Goal: Task Accomplishment & Management: Manage account settings

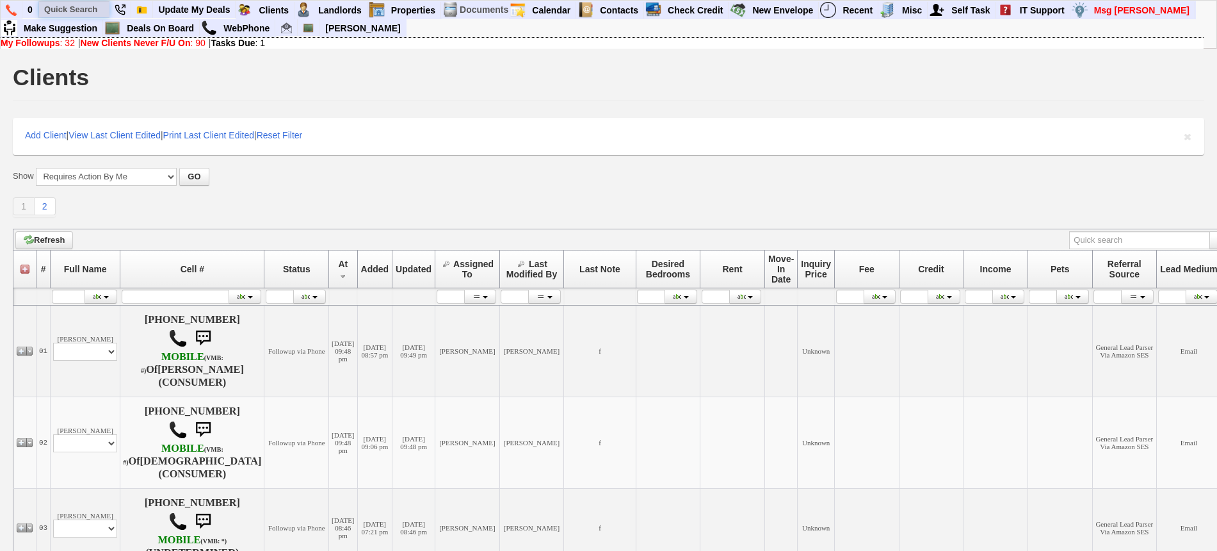
click at [63, 9] on input "text" at bounding box center [74, 9] width 70 height 16
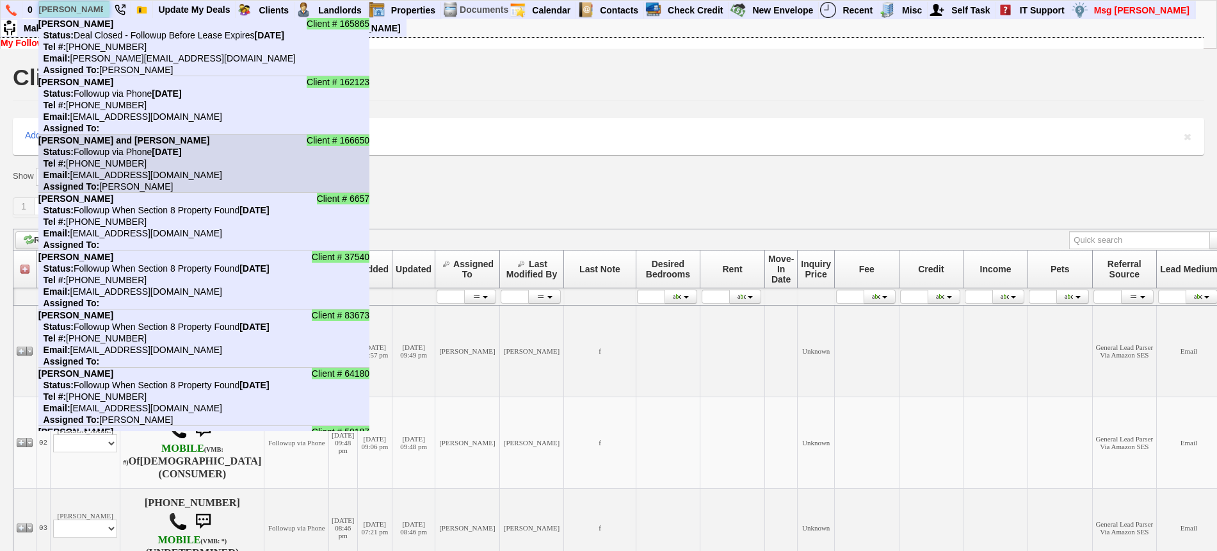
type input "jackie"
click at [141, 147] on nobr "Status: Followup via Phone Saturday, September 20th, 2025" at bounding box center [109, 152] width 143 height 10
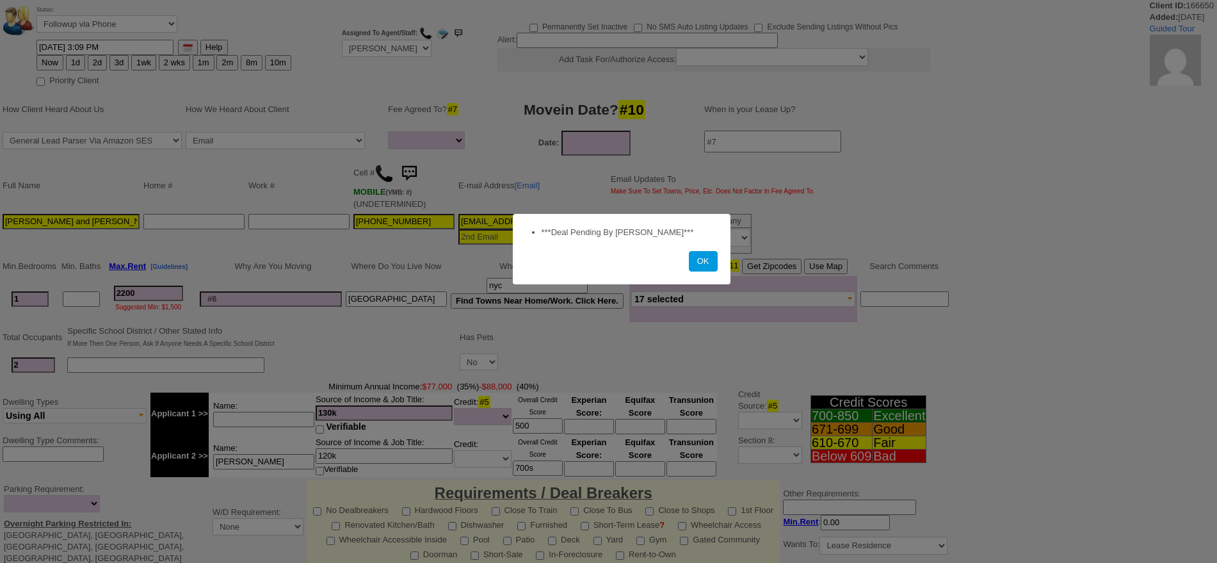
select select
click at [713, 258] on button "OK" at bounding box center [703, 261] width 29 height 20
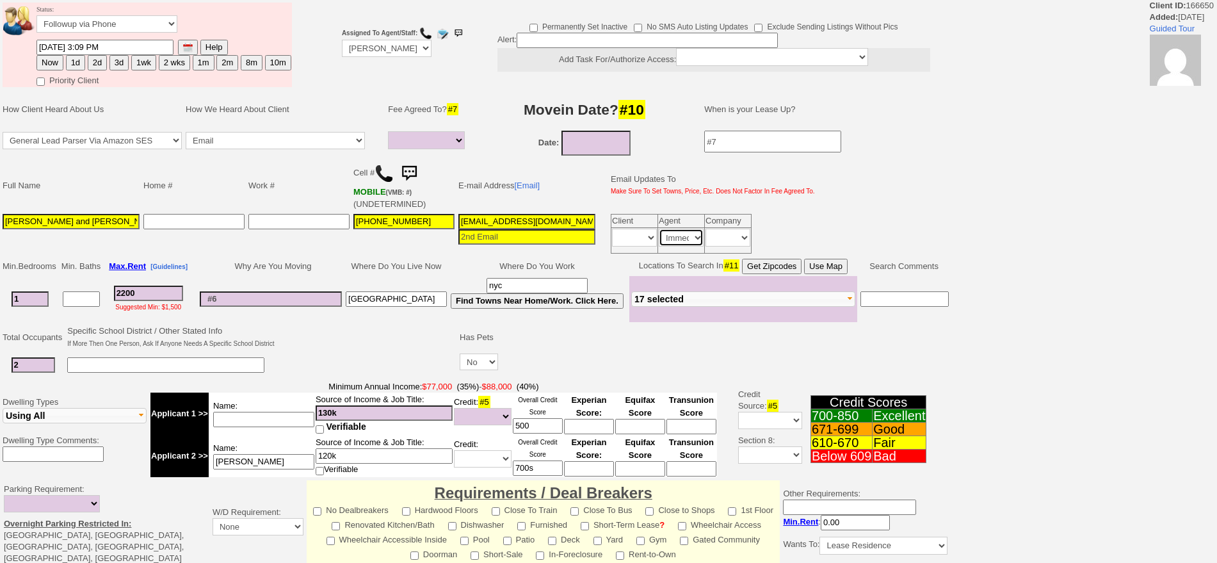
click at [688, 231] on select "Immediately Daily" at bounding box center [681, 238] width 45 height 18
select select
click at [659, 229] on select "Immediately Daily" at bounding box center [681, 238] width 45 height 18
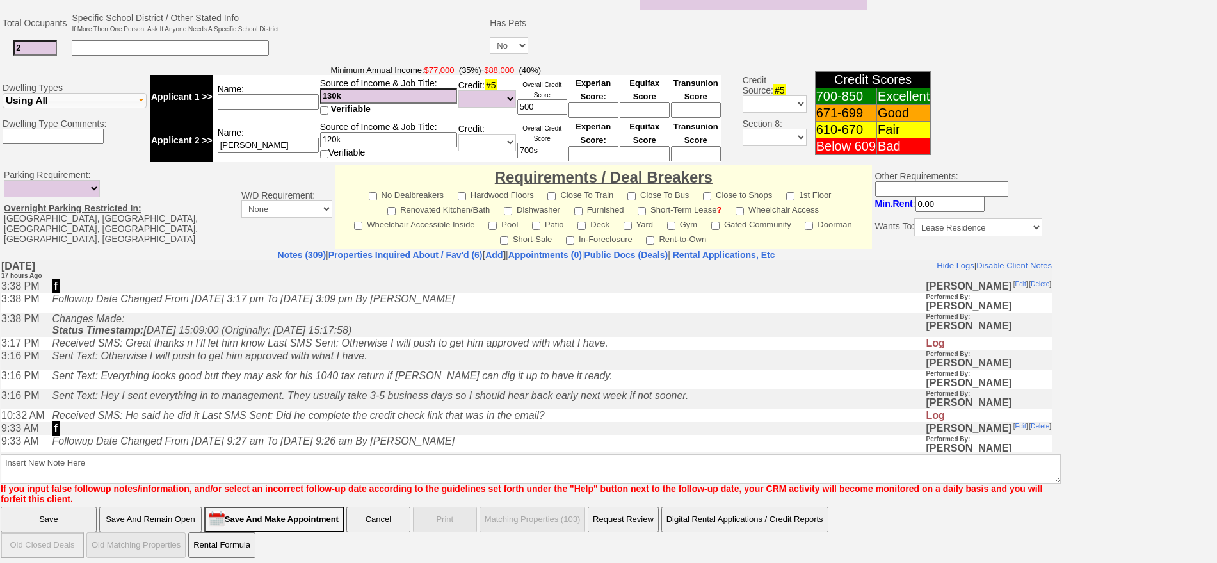
click at [179, 507] on input "Save And Remain Open" at bounding box center [150, 520] width 102 height 26
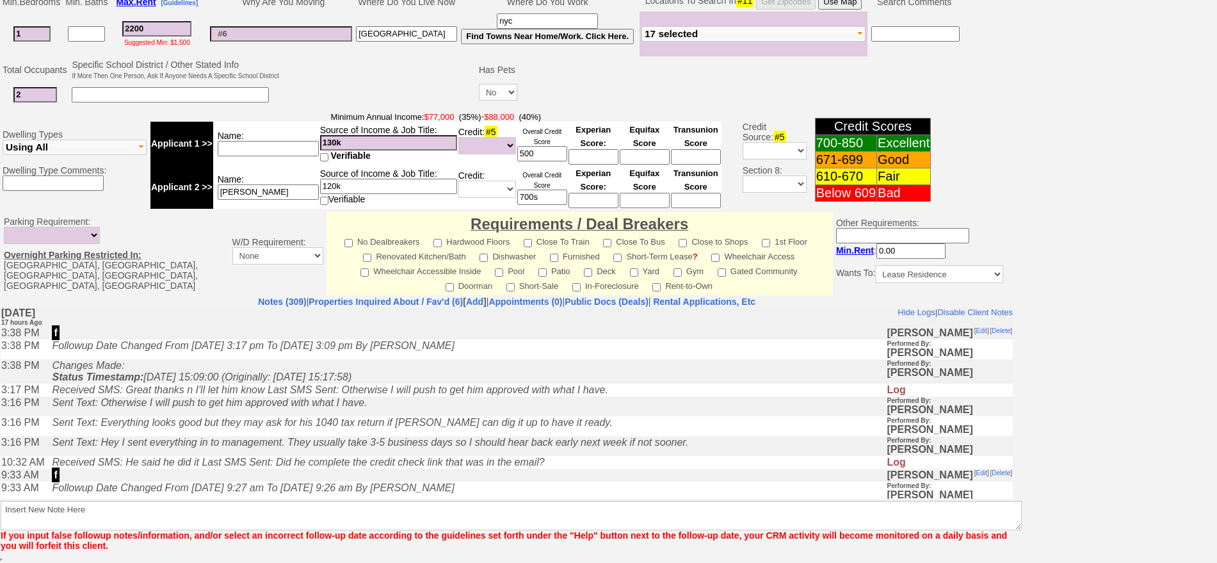
scroll to position [313, 0]
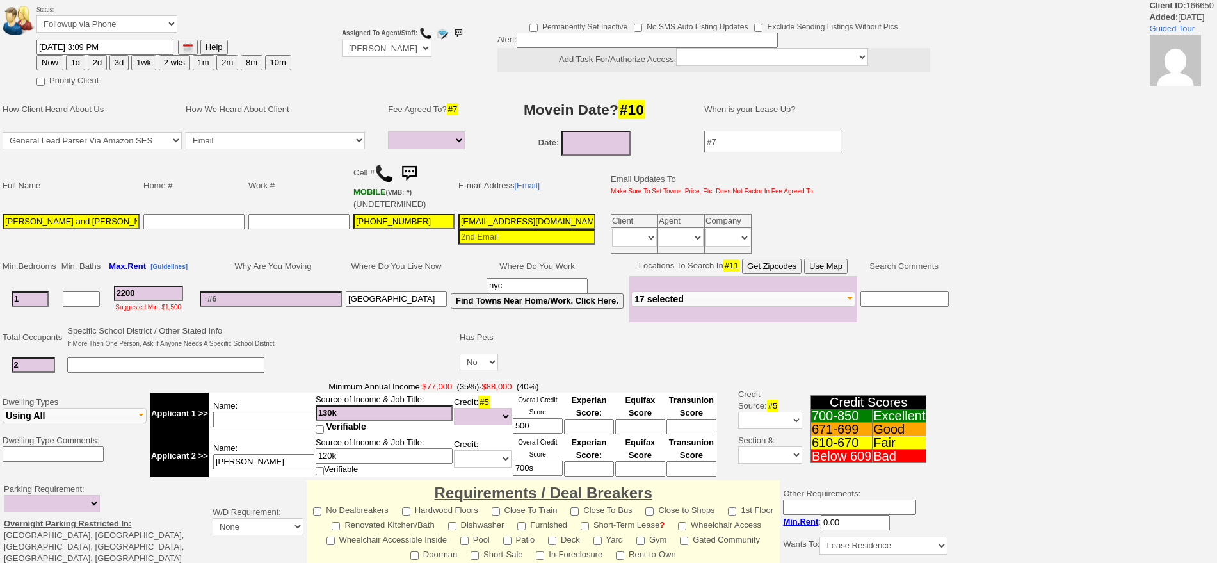
select select
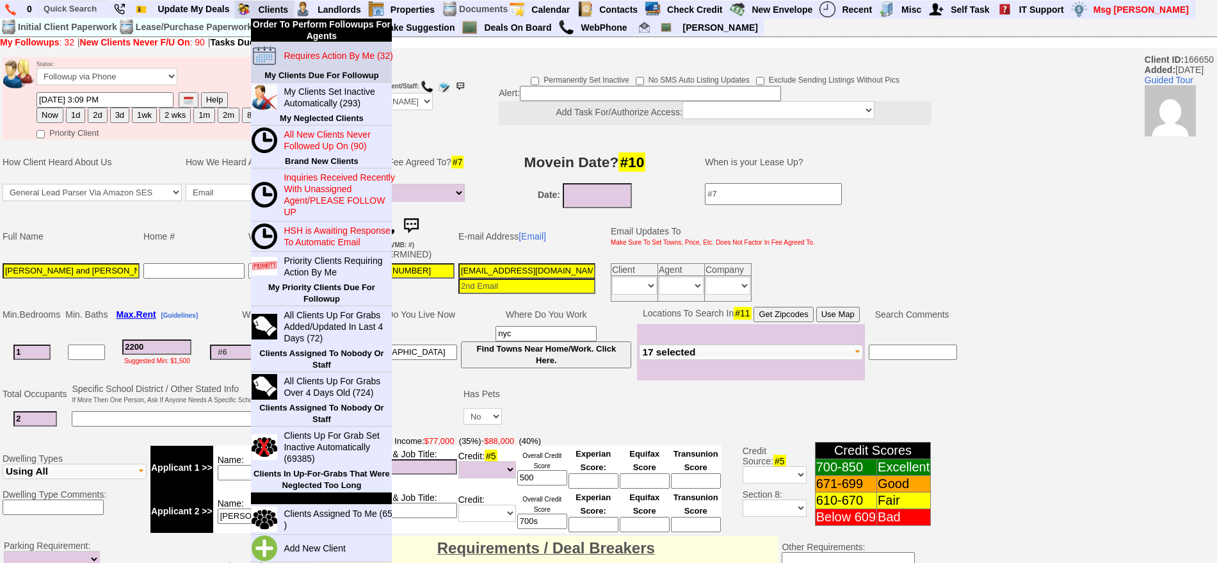
click at [296, 54] on blink "Requires Action By Me (32)" at bounding box center [338, 56] width 109 height 10
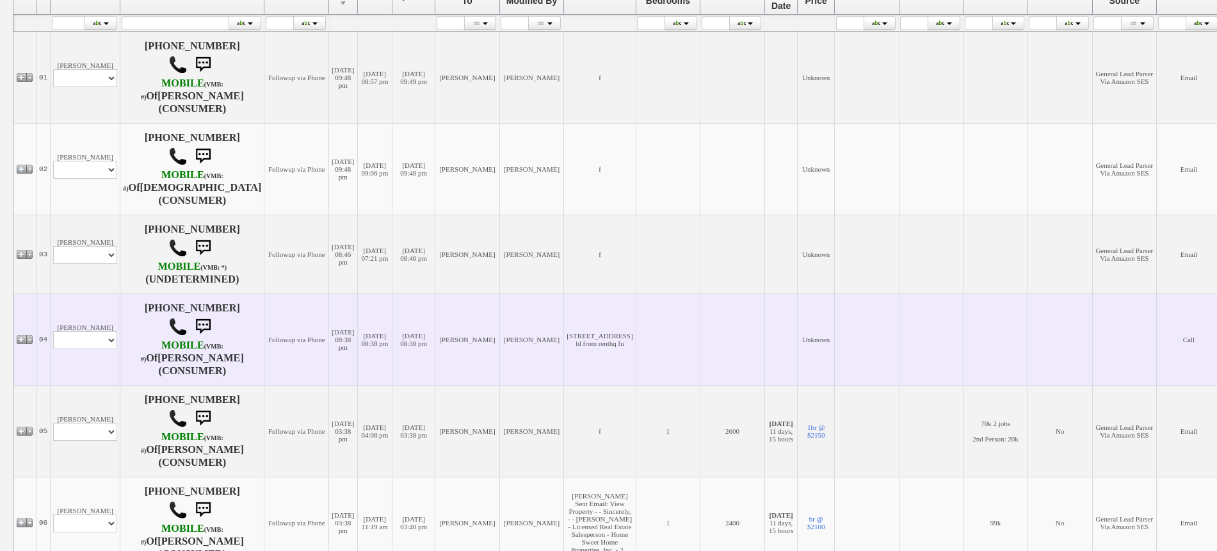
scroll to position [320, 0]
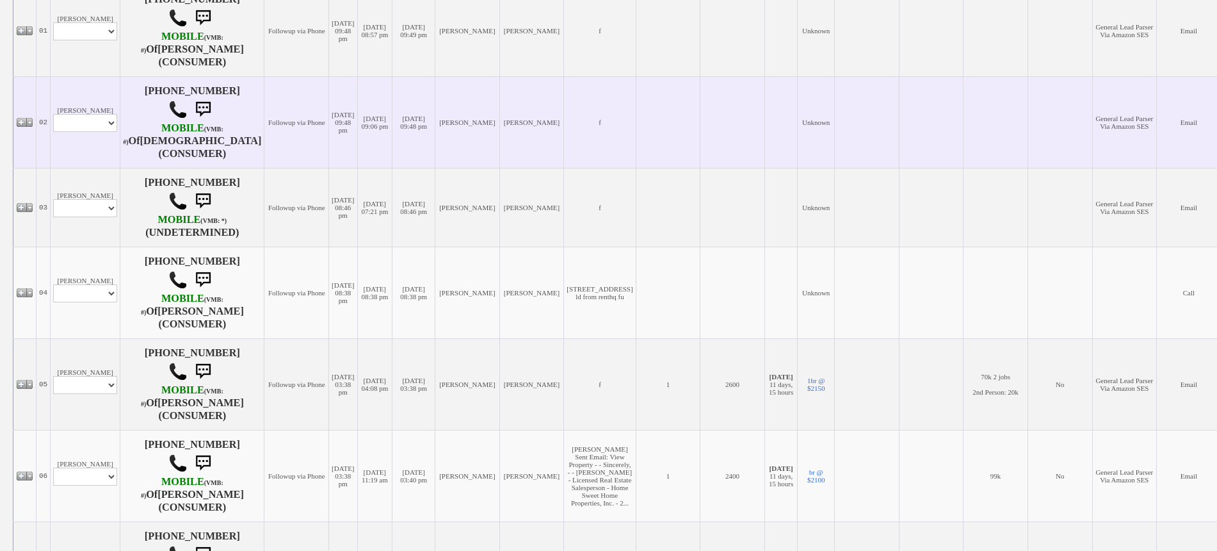
click at [108, 148] on td "[PERSON_NAME] Profile Edit Print Email Externally (Will Not Be Tracked In CRM) …" at bounding box center [86, 122] width 70 height 92
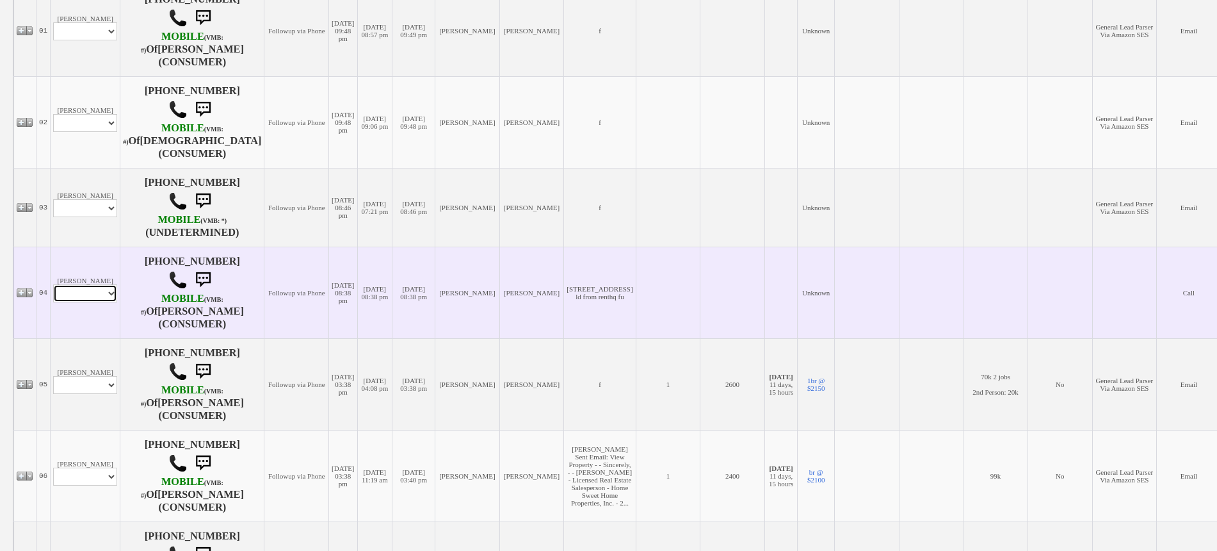
click at [93, 288] on select "Profile Edit Print Email Externally (Will Not Be Tracked In CRM) Closed Deals" at bounding box center [85, 293] width 64 height 18
select select "ChangeURL,/crm/custom/edit_client_form.php?redirect=%2Fcrm%2Fclients.php&id=167…"
click at [53, 284] on select "Profile Edit Print Email Externally (Will Not Be Tracked In CRM) Closed Deals" at bounding box center [85, 293] width 64 height 18
select select
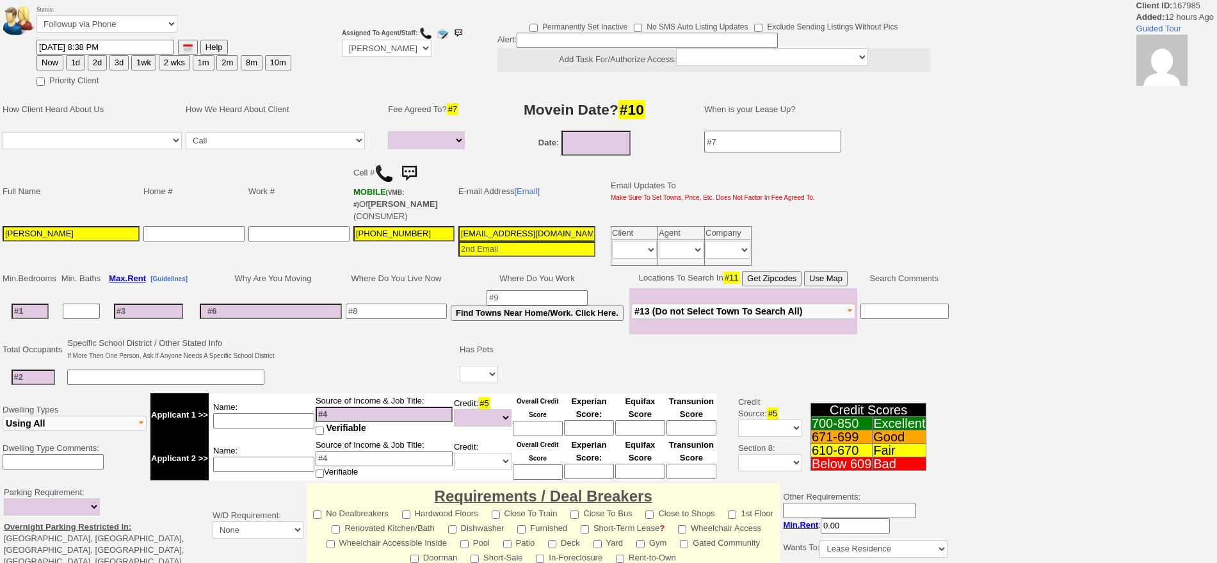
select select
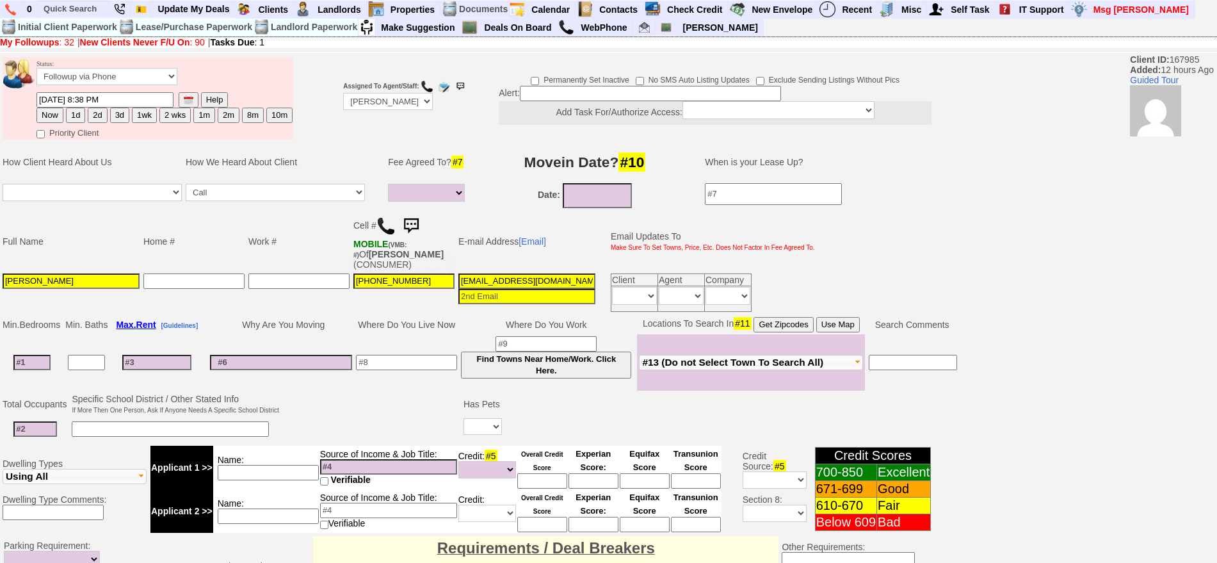
click at [380, 224] on img at bounding box center [386, 225] width 19 height 19
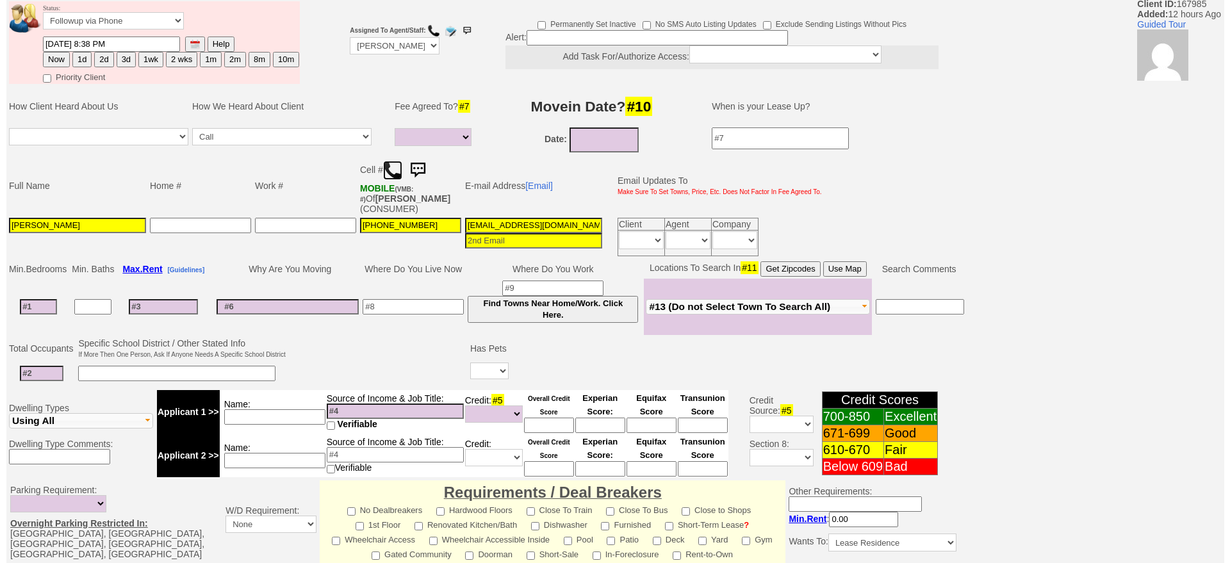
scroll to position [80, 0]
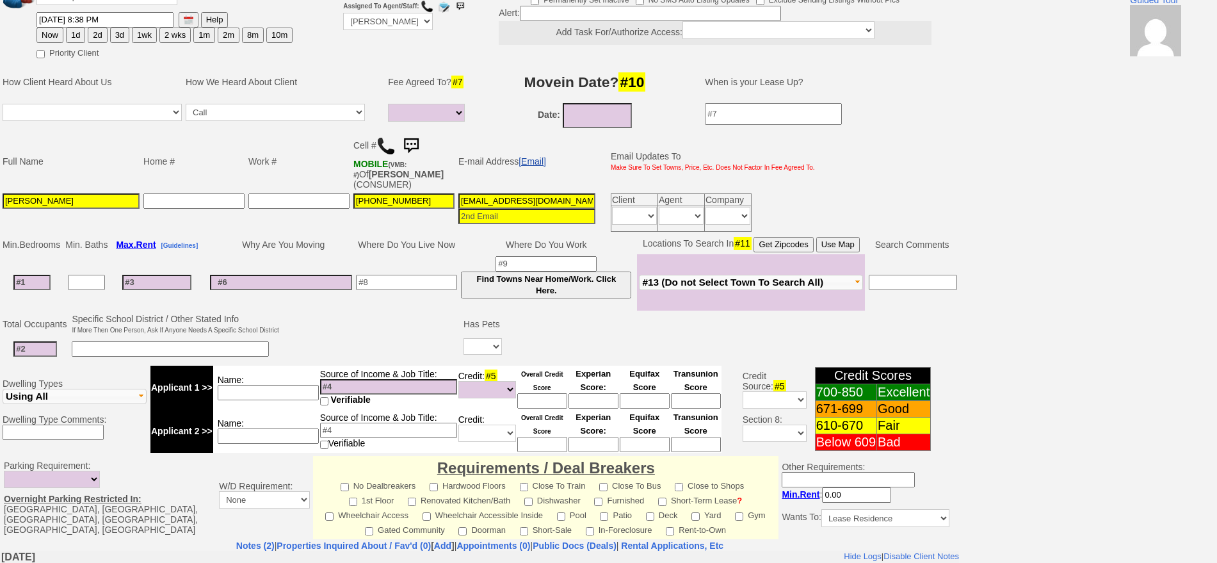
click at [528, 158] on link "[Email]" at bounding box center [533, 161] width 28 height 10
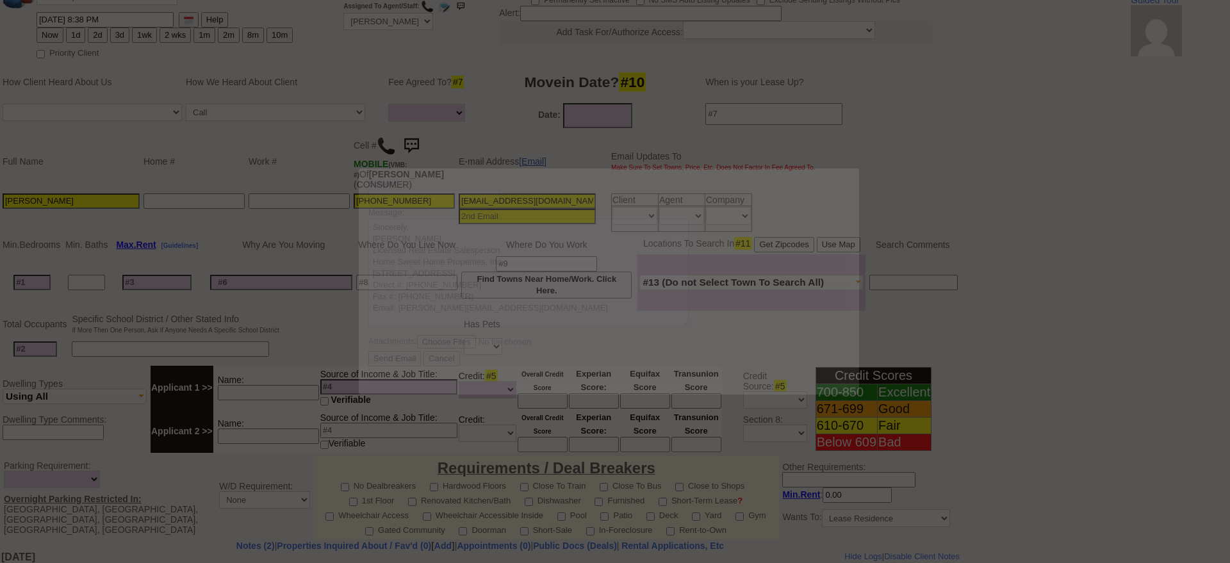
scroll to position [0, 0]
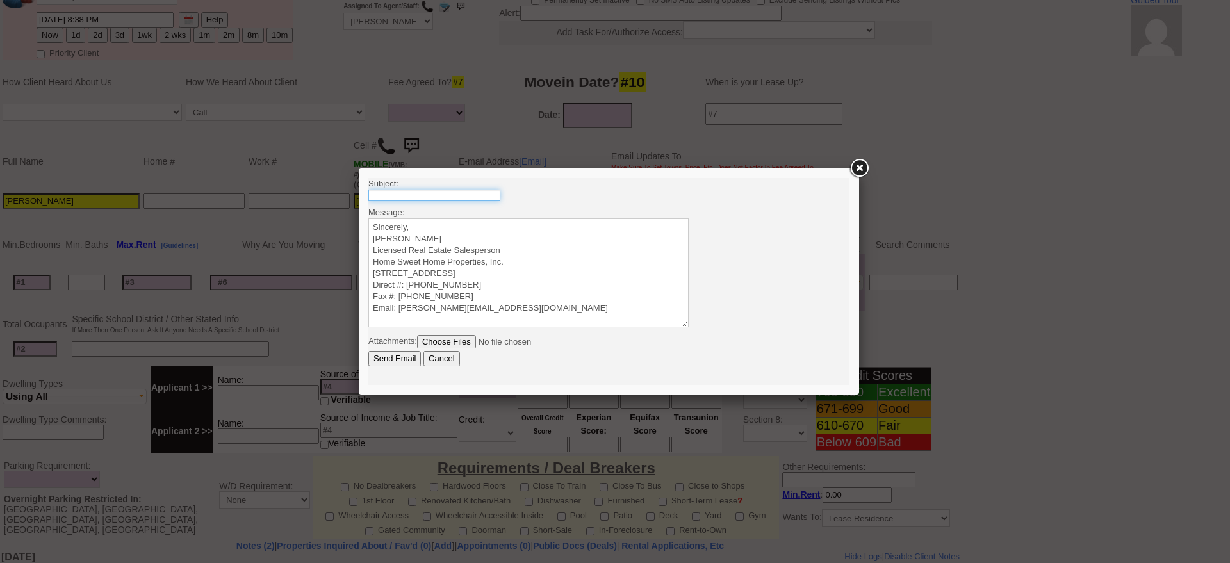
click at [460, 197] on input "text" at bounding box center [434, 196] width 132 height 12
type input "331 W Post Rd - 1 Bedroom Townhome for Rent in White Plains NY"
drag, startPoint x: 487, startPoint y: 199, endPoint x: 538, endPoint y: 199, distance: 50.6
click at [538, 199] on body "Subject: 331 W Post Rd - 1 Bedroom Townhome for Rent in White Plains NY Message…" at bounding box center [608, 281] width 481 height 207
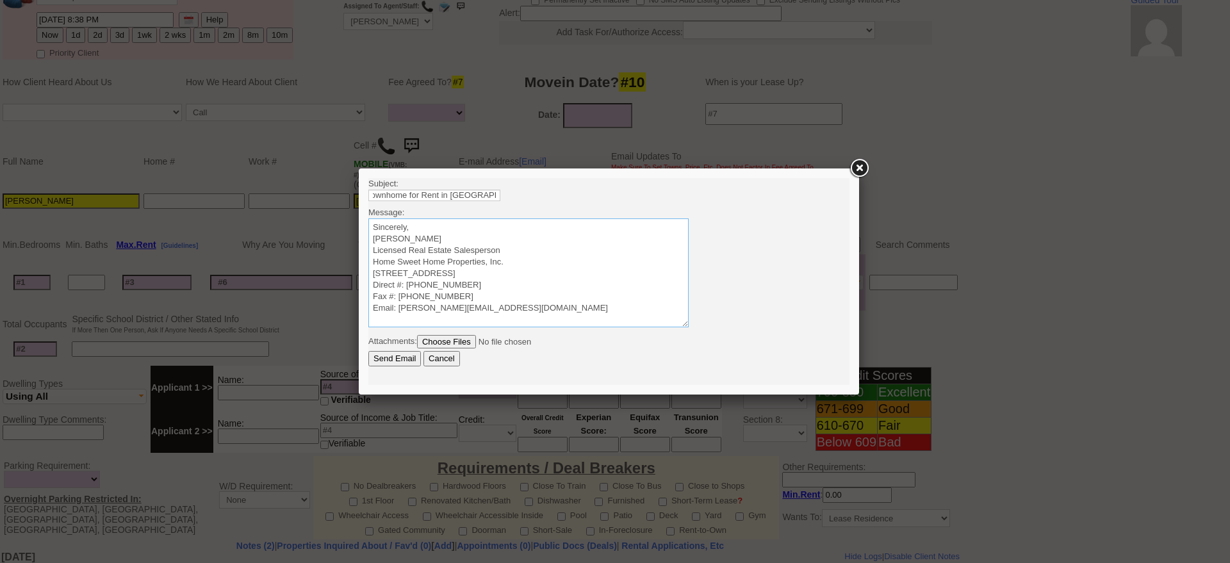
click at [533, 225] on textarea "Sincerely, Jorge Guerrero Licensed Real Estate Salesperson Home Sweet Home Prop…" at bounding box center [528, 272] width 320 height 109
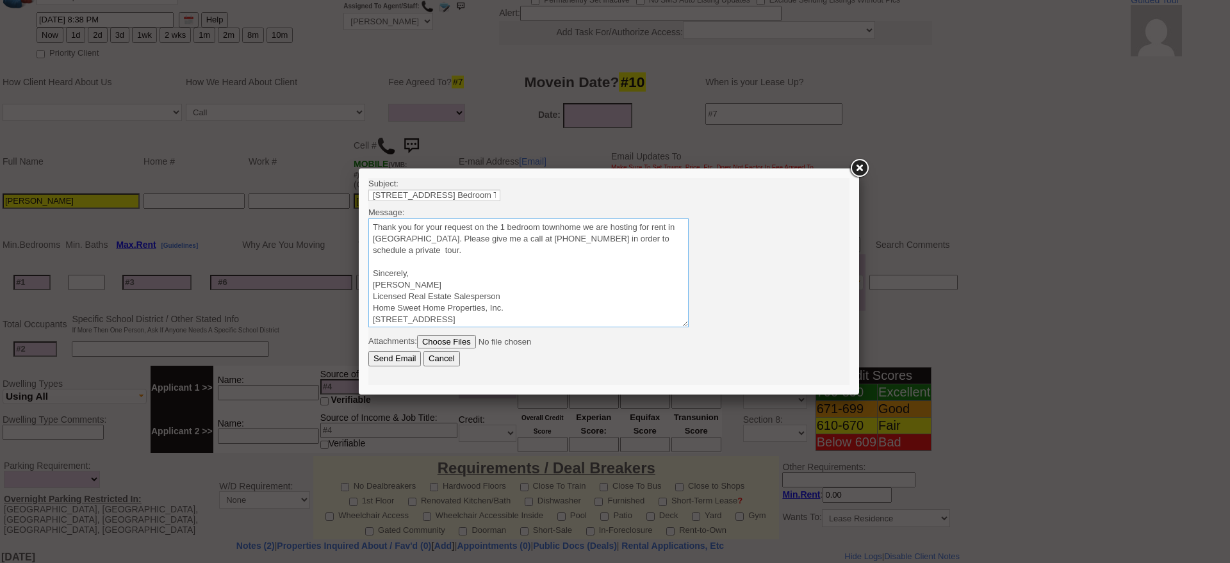
click at [403, 252] on textarea "Sincerely, Jorge Guerrero Licensed Real Estate Salesperson Home Sweet Home Prop…" at bounding box center [528, 272] width 320 height 109
drag, startPoint x: 421, startPoint y: 254, endPoint x: 307, endPoint y: 191, distance: 130.1
click at [368, 191] on html "Subject: 331 W Post Rd - 1 Bedroom Townhome for Rent in White Plains NY Message…" at bounding box center [608, 281] width 481 height 207
type textarea "Thank you for your request on the 1 bedroom townhome we are hosting for rent in…"
click at [398, 357] on input "Send Email" at bounding box center [394, 358] width 53 height 15
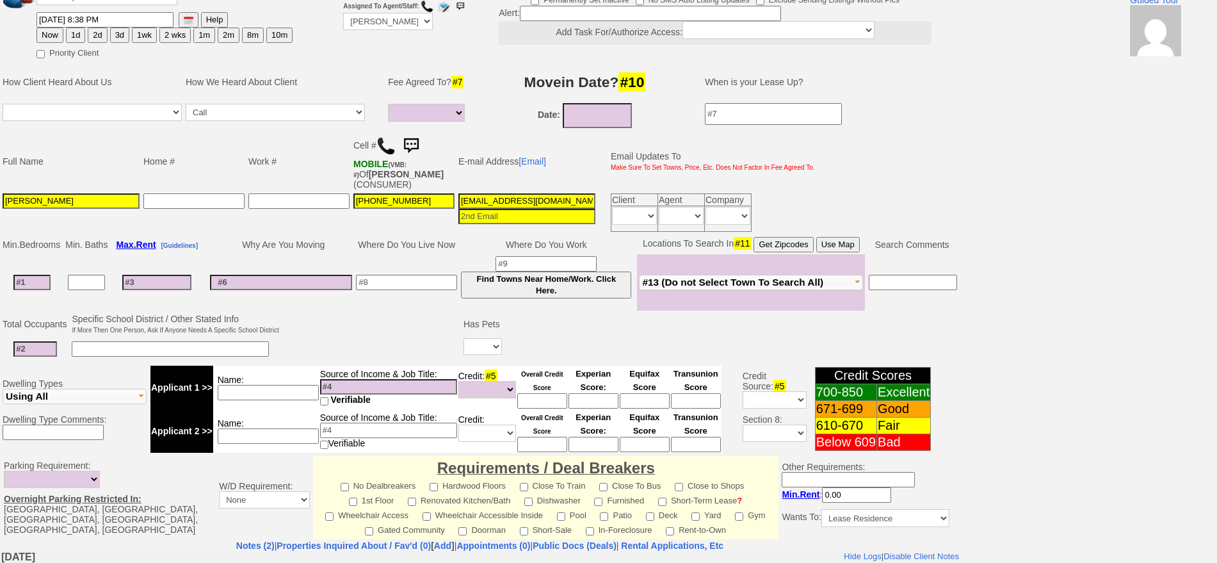
click at [418, 145] on img at bounding box center [411, 146] width 26 height 26
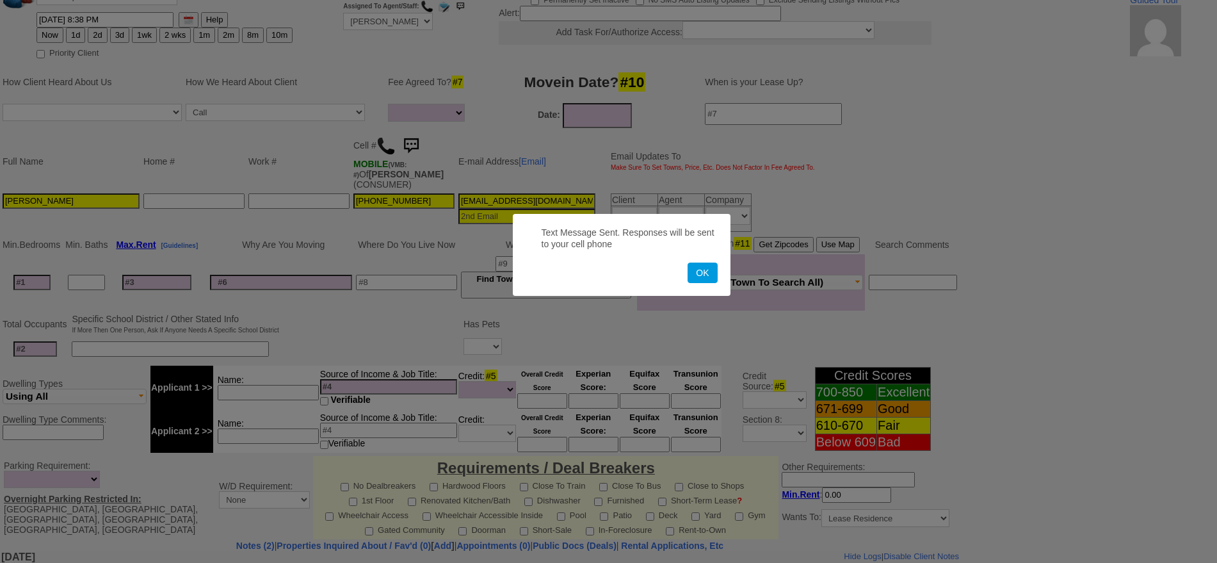
click at [688, 263] on button "OK" at bounding box center [702, 273] width 29 height 20
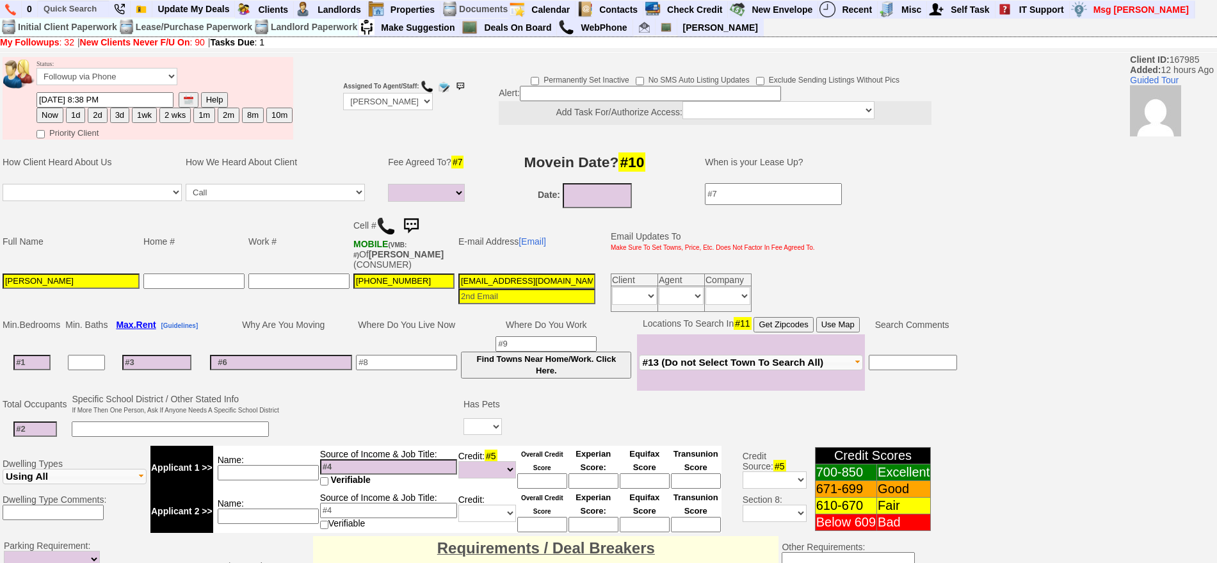
click at [149, 63] on td "Status: Followup via Phone Followup via Email Followup When Section 8 Property …" at bounding box center [164, 74] width 257 height 35
click at [106, 97] on input "09/19/2025 8:38 PM" at bounding box center [105, 99] width 137 height 15
click at [106, 81] on select "Followup via Phone Followup via Email Followup When Section 8 Property Found De…" at bounding box center [107, 76] width 141 height 17
select select "Inactive"
click at [37, 72] on select "Followup via Phone Followup via Email Followup When Section 8 Property Found De…" at bounding box center [107, 76] width 141 height 17
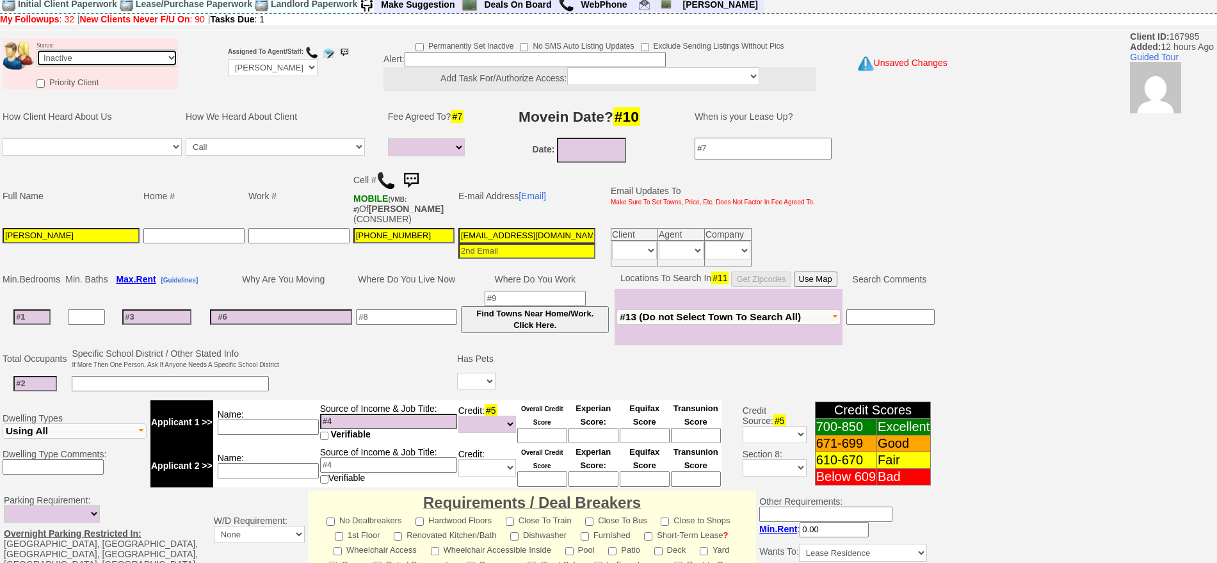
scroll to position [354, 0]
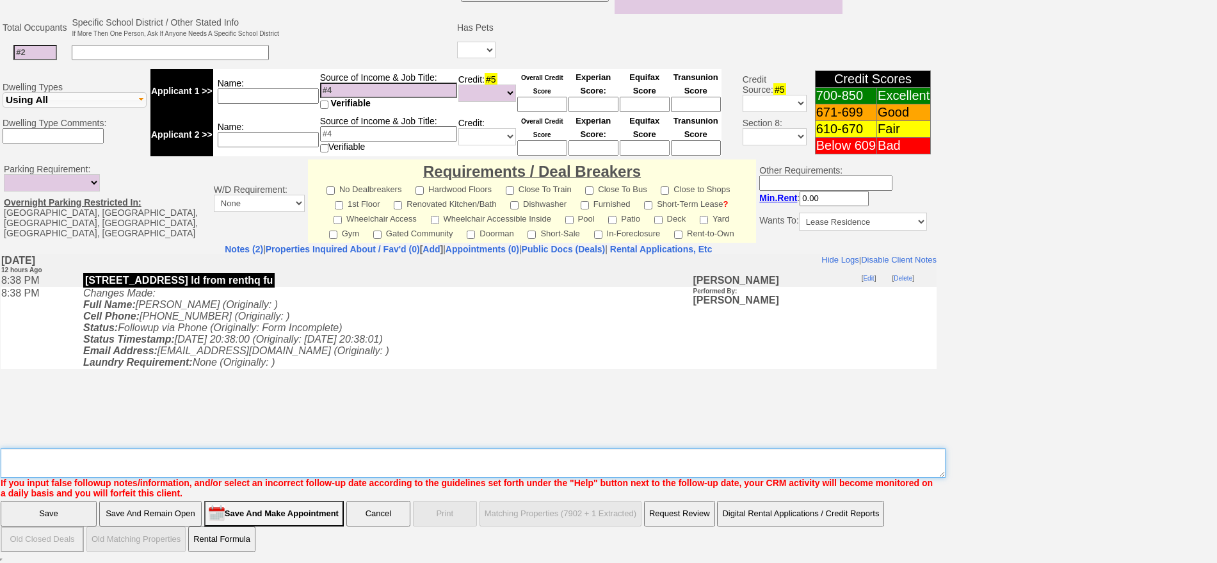
click at [644, 475] on textarea "Insert New Note Here" at bounding box center [473, 462] width 945 height 29
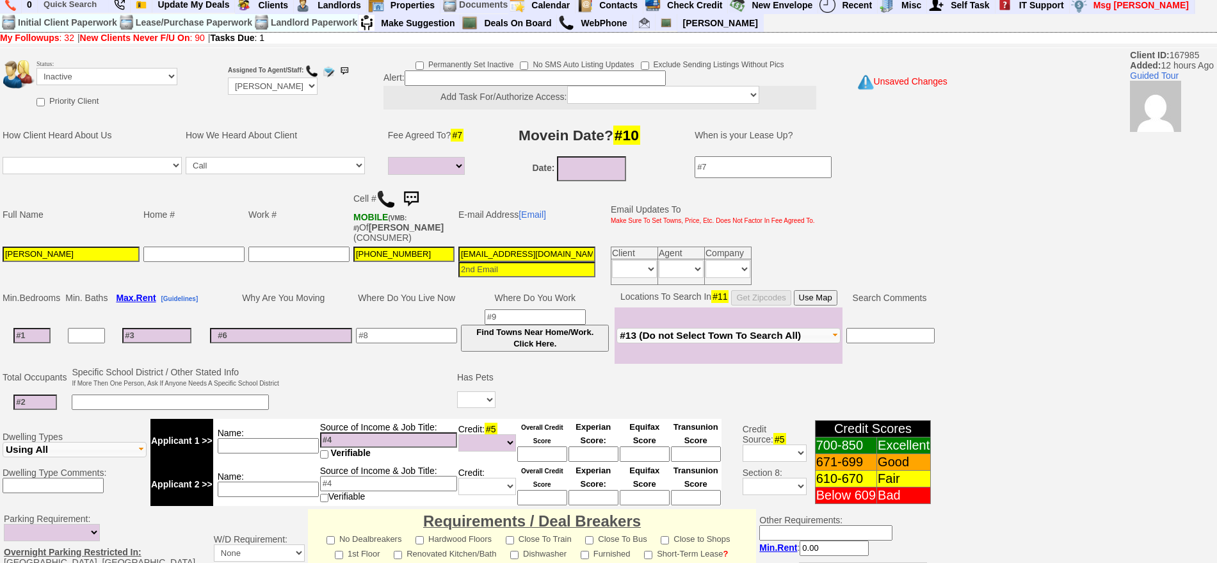
scroll to position [0, 0]
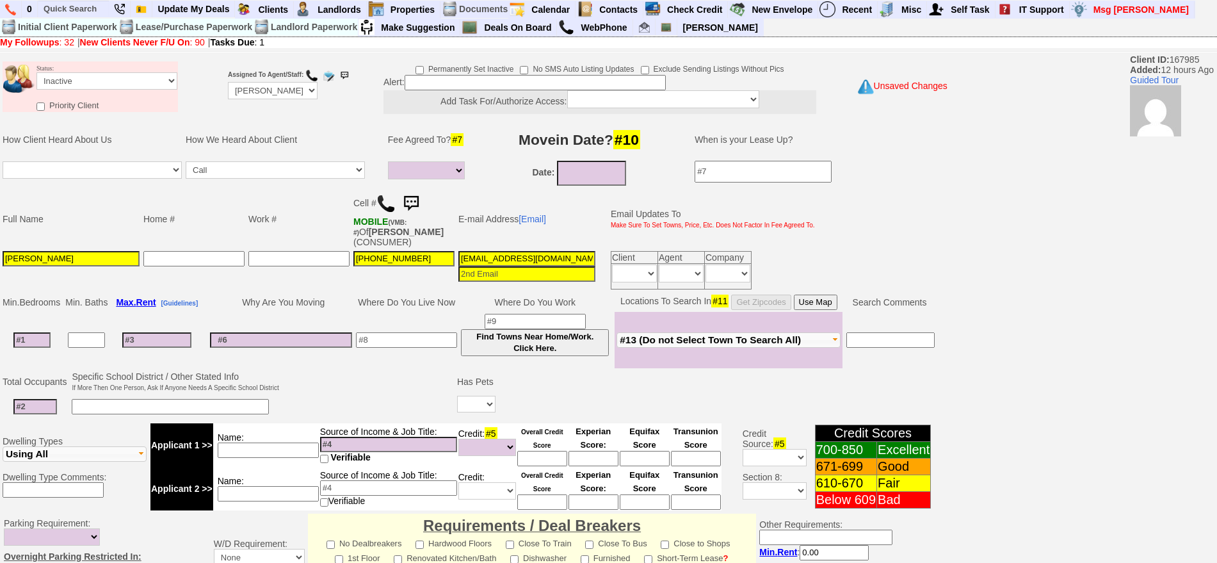
type textarea "called client lm sent txt and email ia until response"
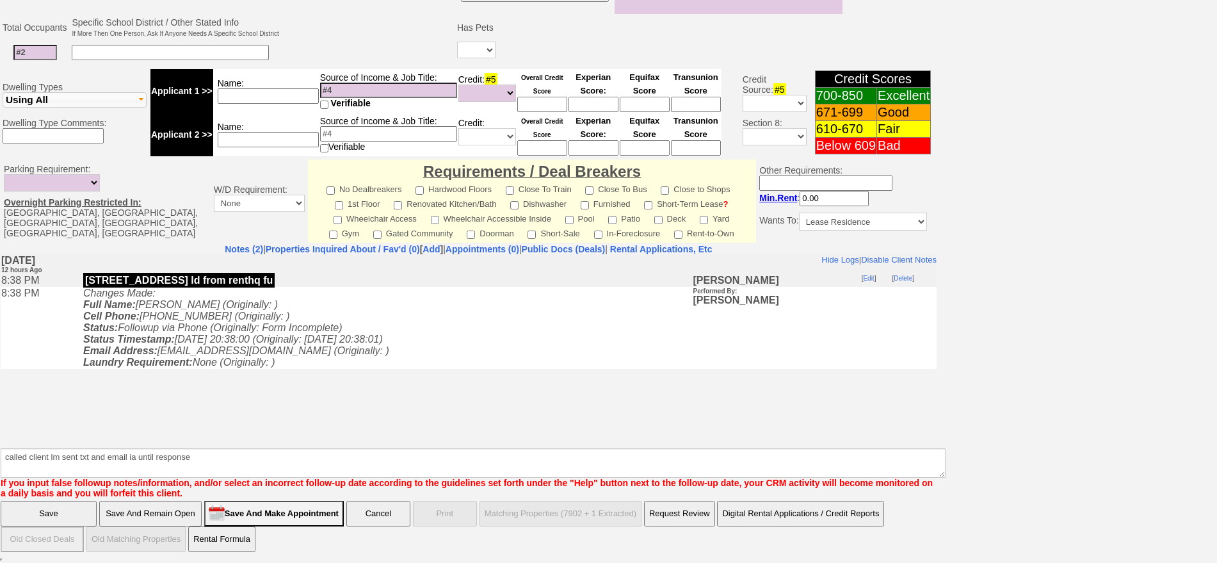
click input "Save" at bounding box center [49, 514] width 96 height 26
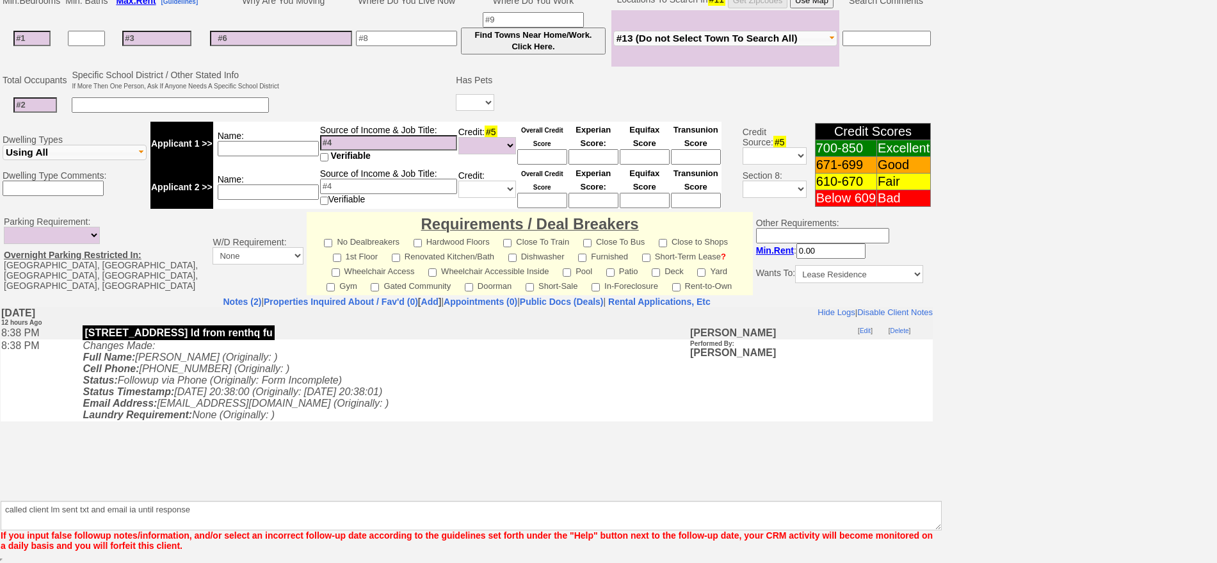
scroll to position [302, 0]
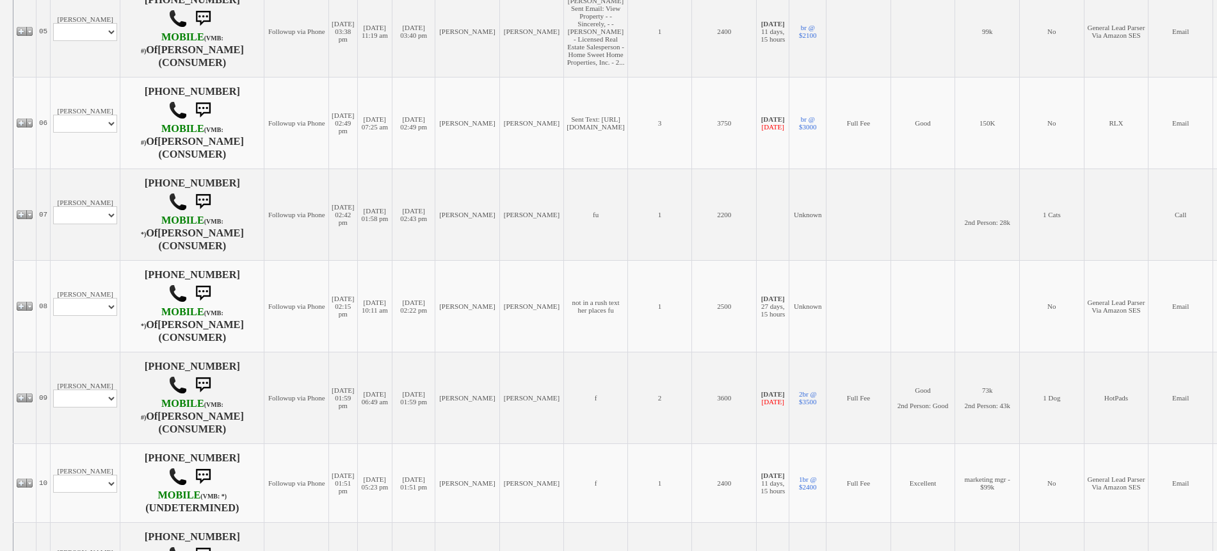
scroll to position [720, 0]
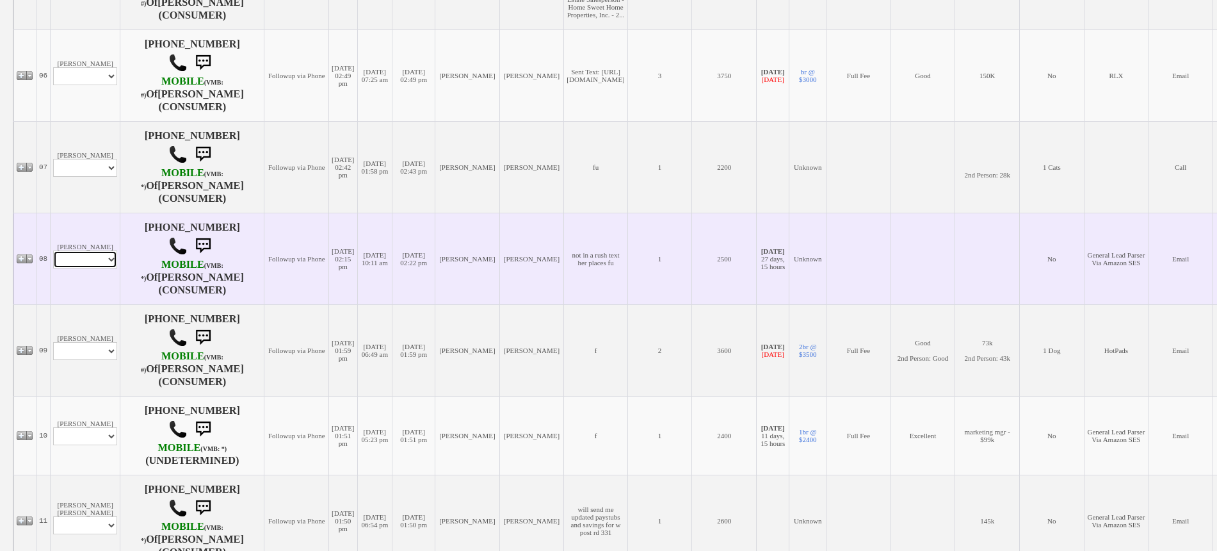
click at [104, 252] on select "Profile Edit Print Email Externally (Will Not Be Tracked In CRM) Closed Deals" at bounding box center [85, 259] width 64 height 18
select select "ChangeURL,/crm/custom/edit_client_form.php?redirect=%2Fcrm%2Fclients.php&id=167…"
click at [53, 250] on select "Profile Edit Print Email Externally (Will Not Be Tracked In CRM) Closed Deals" at bounding box center [85, 259] width 64 height 18
select select
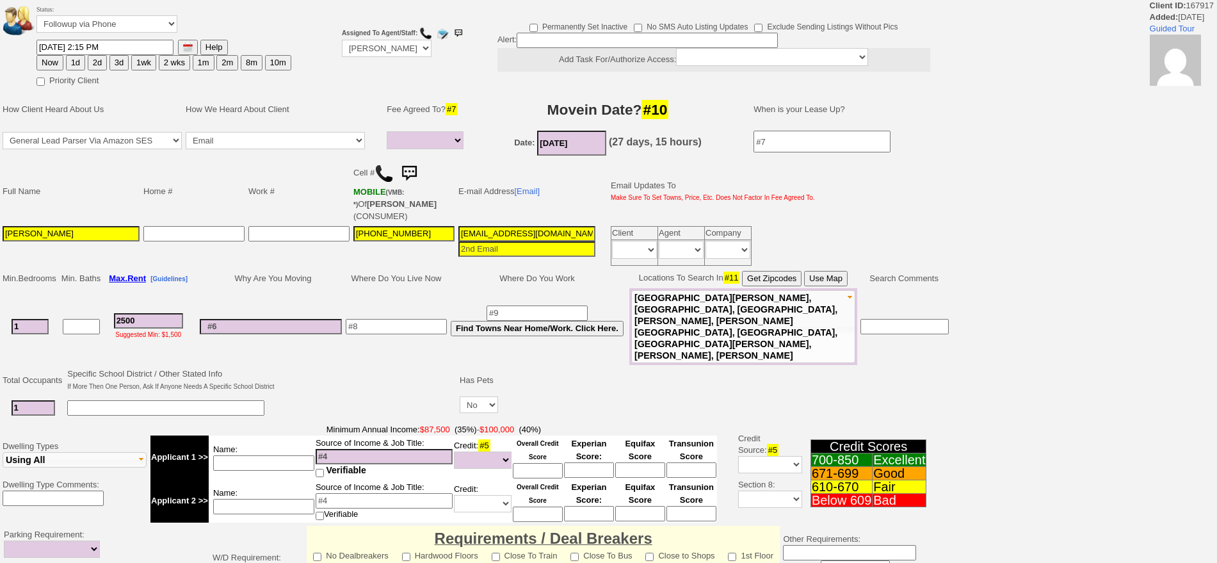
select select
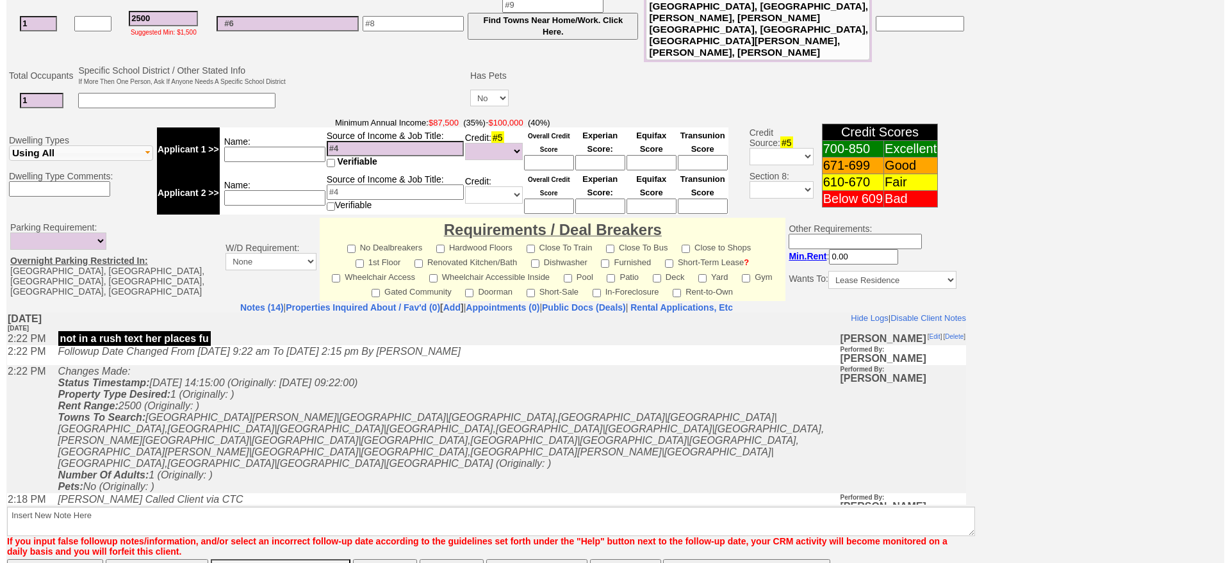
scroll to position [387, 0]
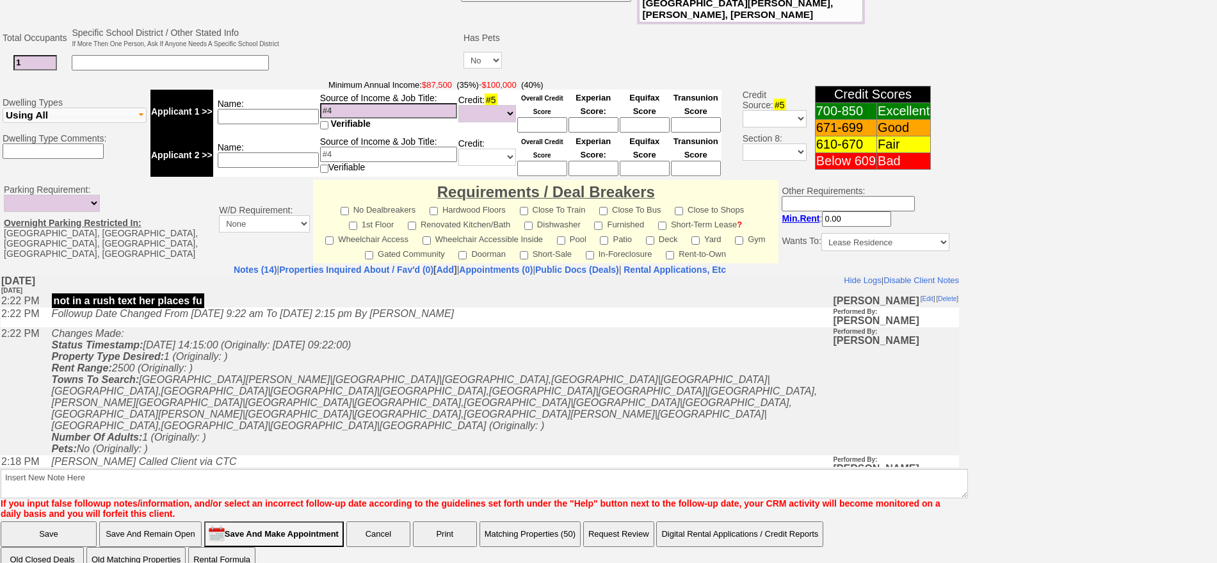
click at [551, 521] on button "Matching Properties (50)" at bounding box center [530, 534] width 101 height 26
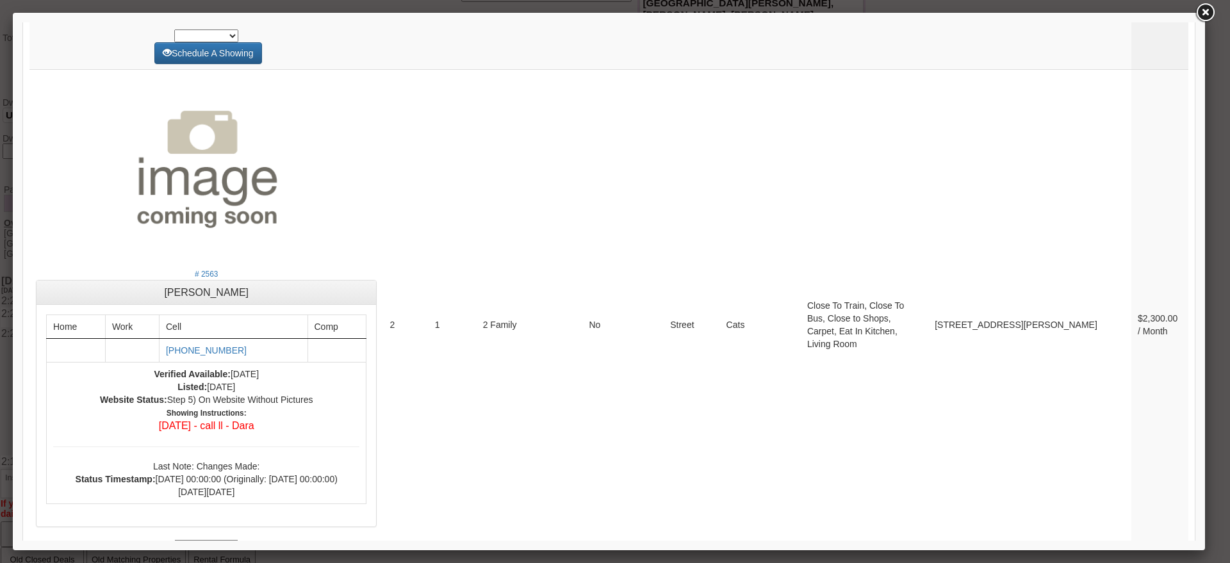
scroll to position [5176, 0]
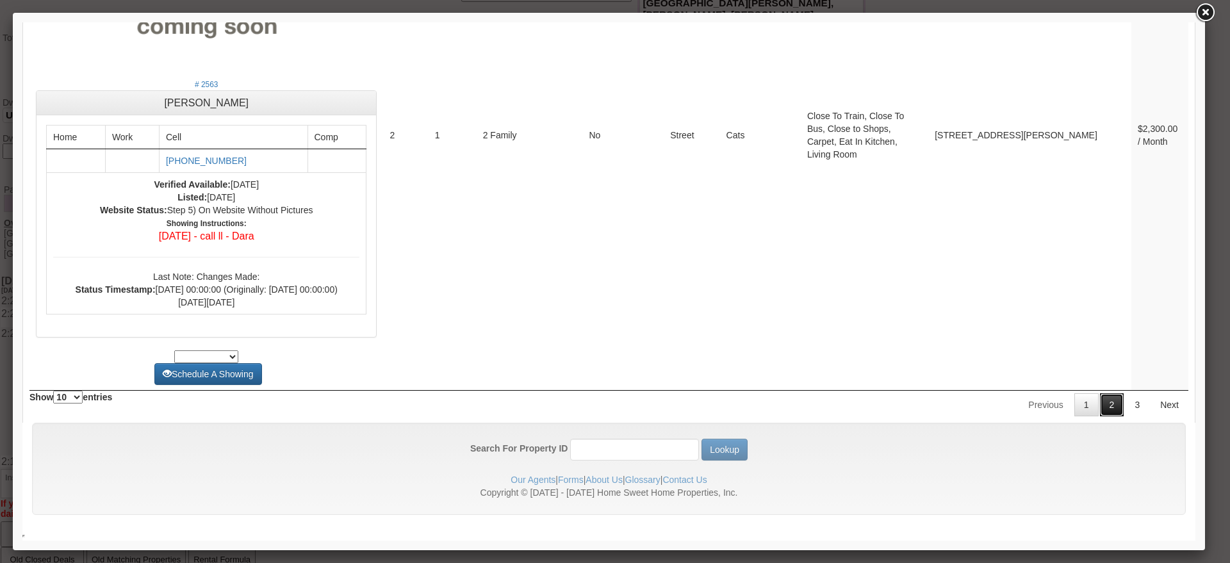
click at [1105, 412] on link "2" at bounding box center [1112, 404] width 24 height 23
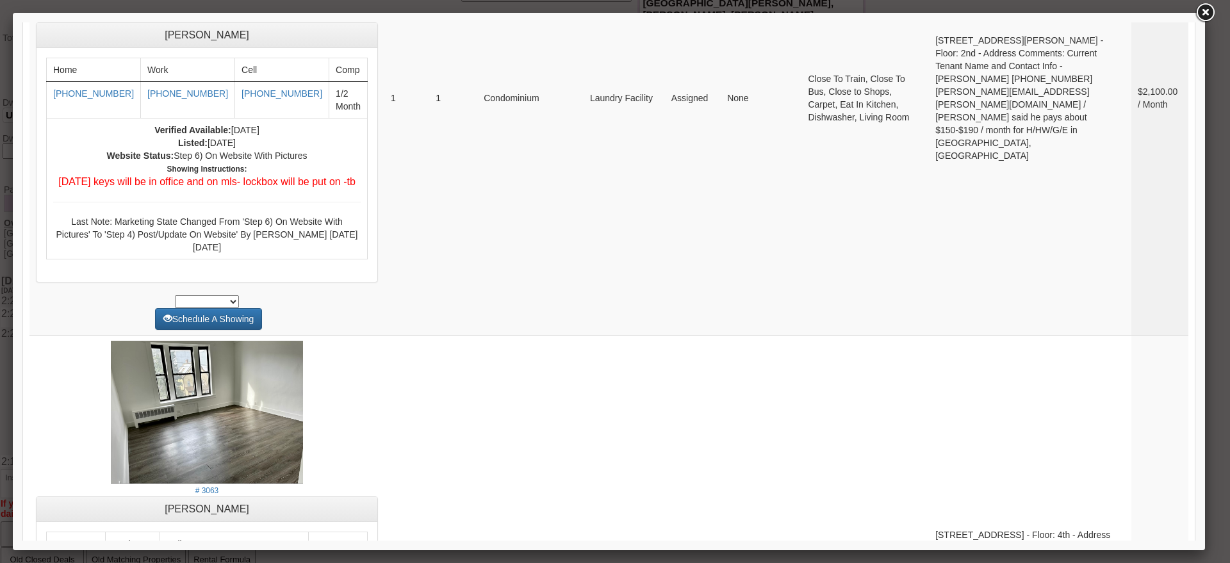
scroll to position [5031, 0]
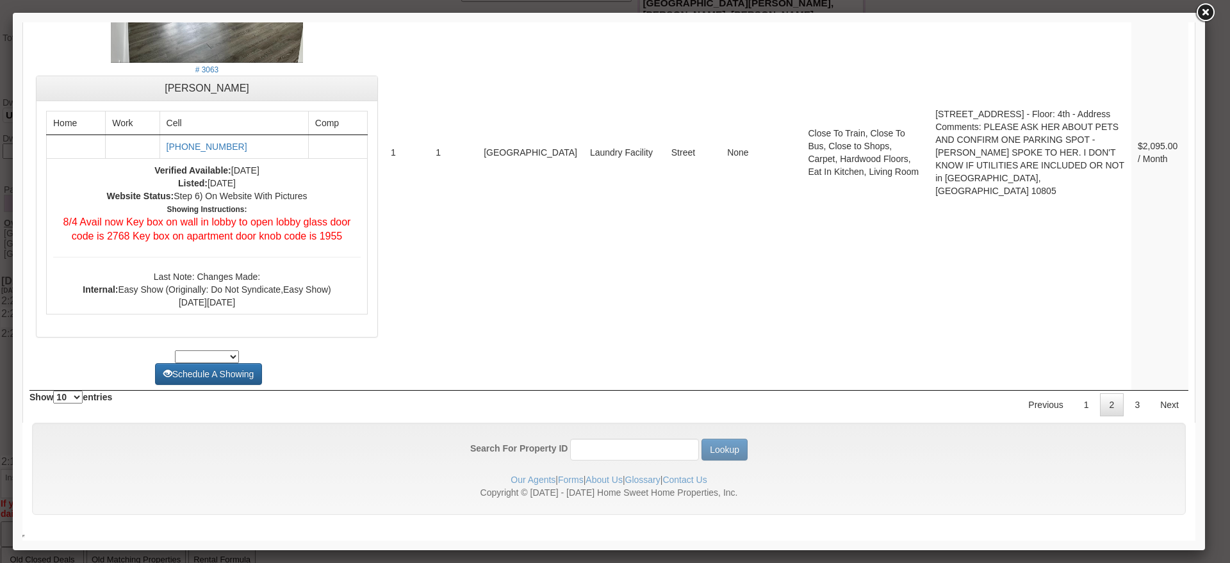
drag, startPoint x: 1191, startPoint y: 500, endPoint x: 1222, endPoint y: 498, distance: 30.8
click at [1125, 416] on link "3" at bounding box center [1137, 404] width 24 height 23
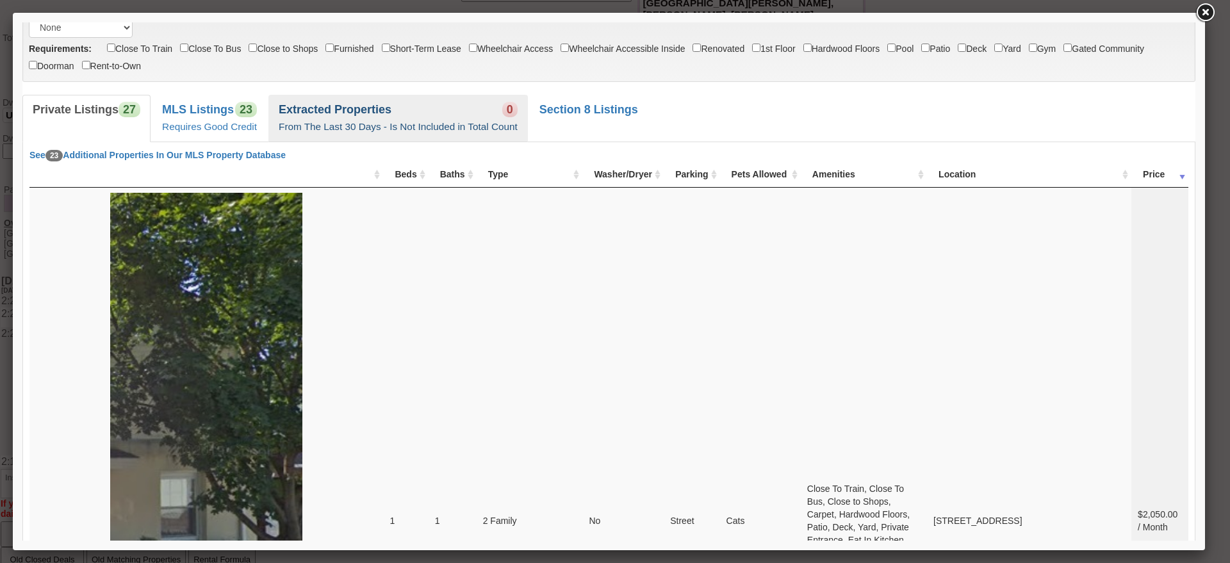
scroll to position [67, 0]
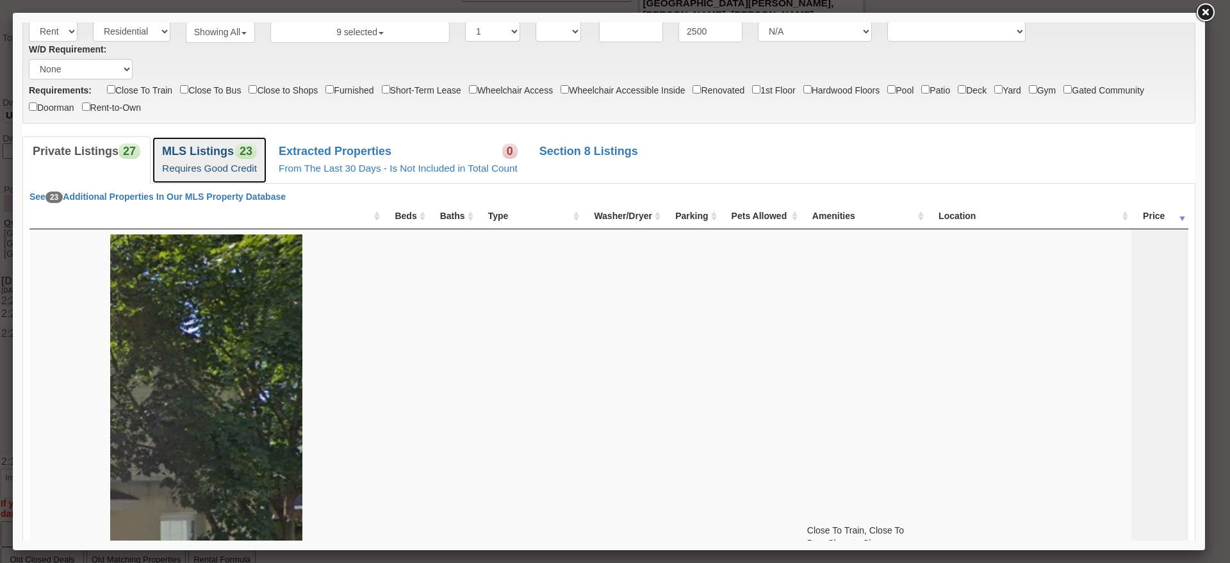
click at [206, 165] on small "Requires Good Credit" at bounding box center [209, 168] width 95 height 11
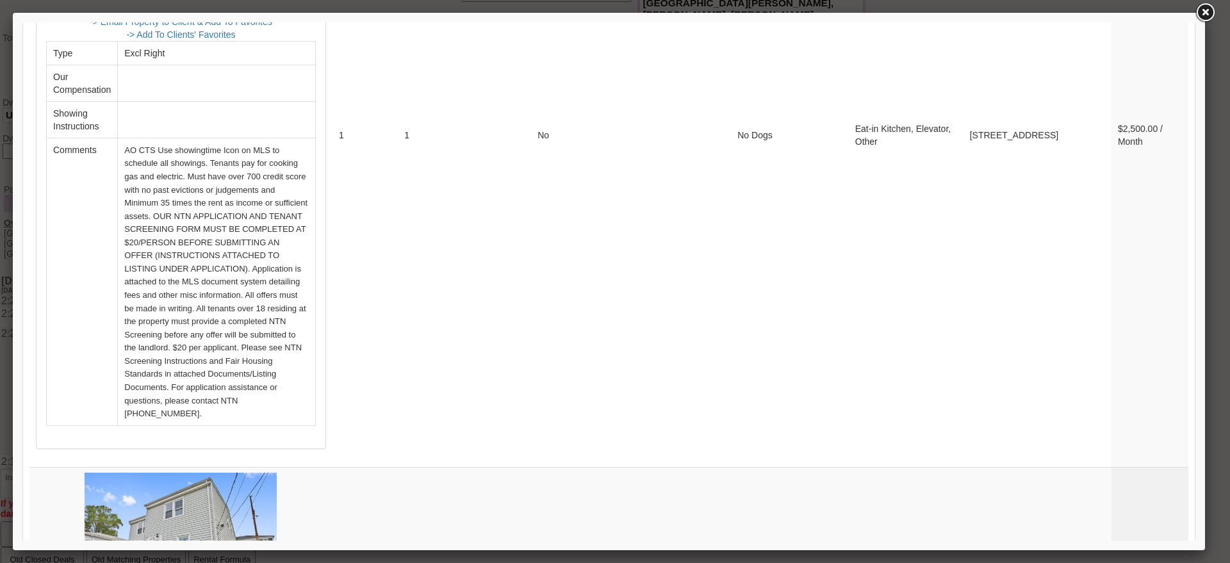
scroll to position [3400, 0]
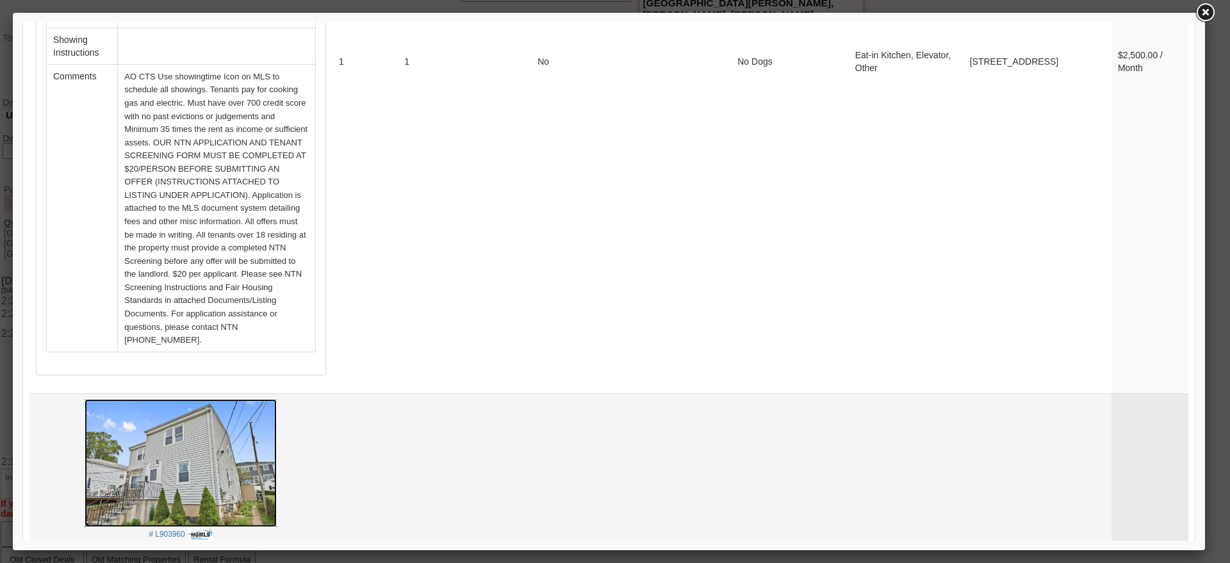
click at [277, 399] on img at bounding box center [181, 463] width 192 height 128
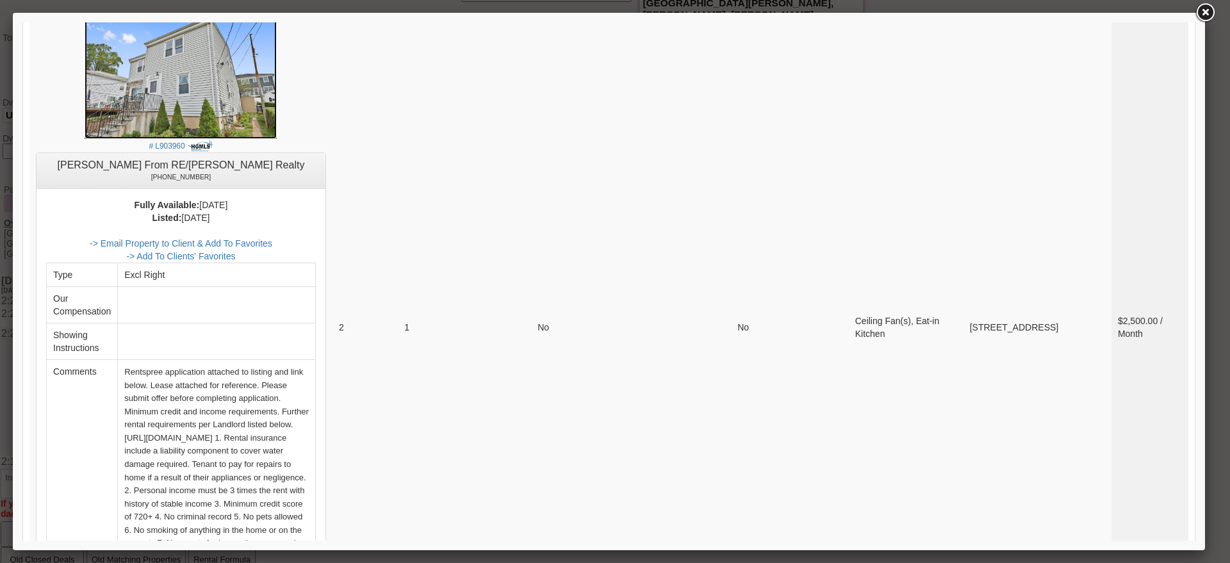
scroll to position [4359, 0]
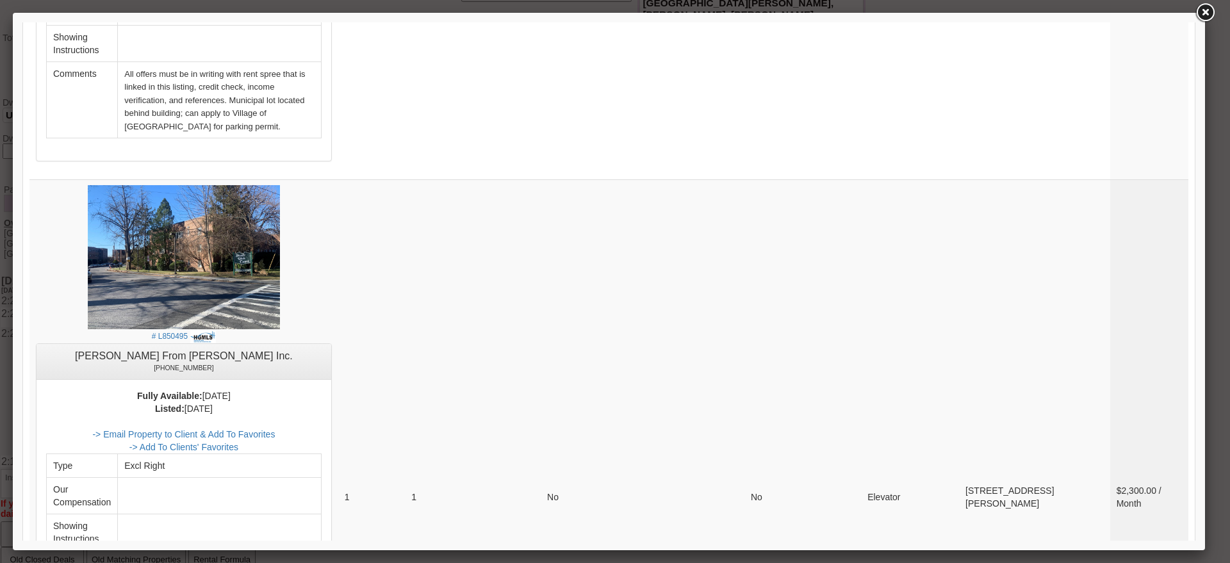
scroll to position [1279, 0]
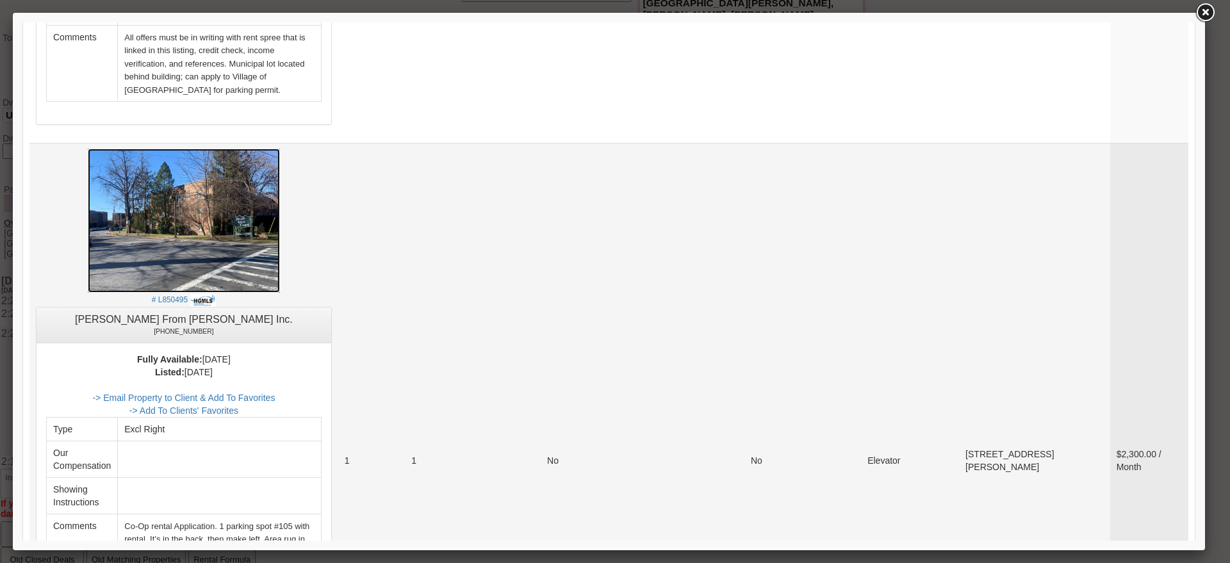
click at [223, 207] on img at bounding box center [184, 221] width 192 height 144
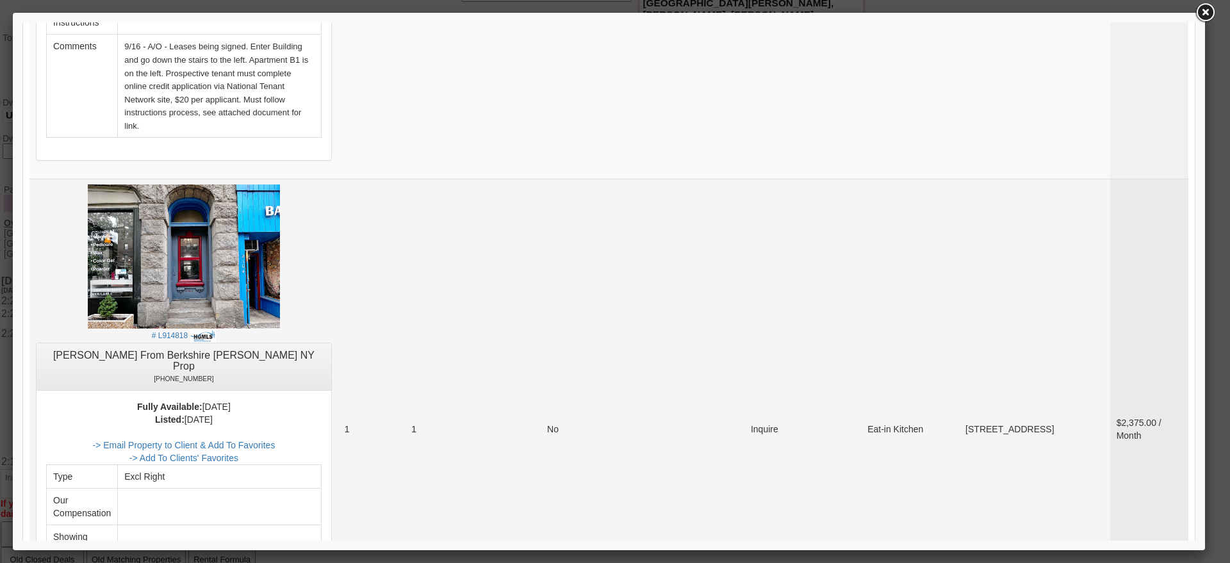
scroll to position [719, 0]
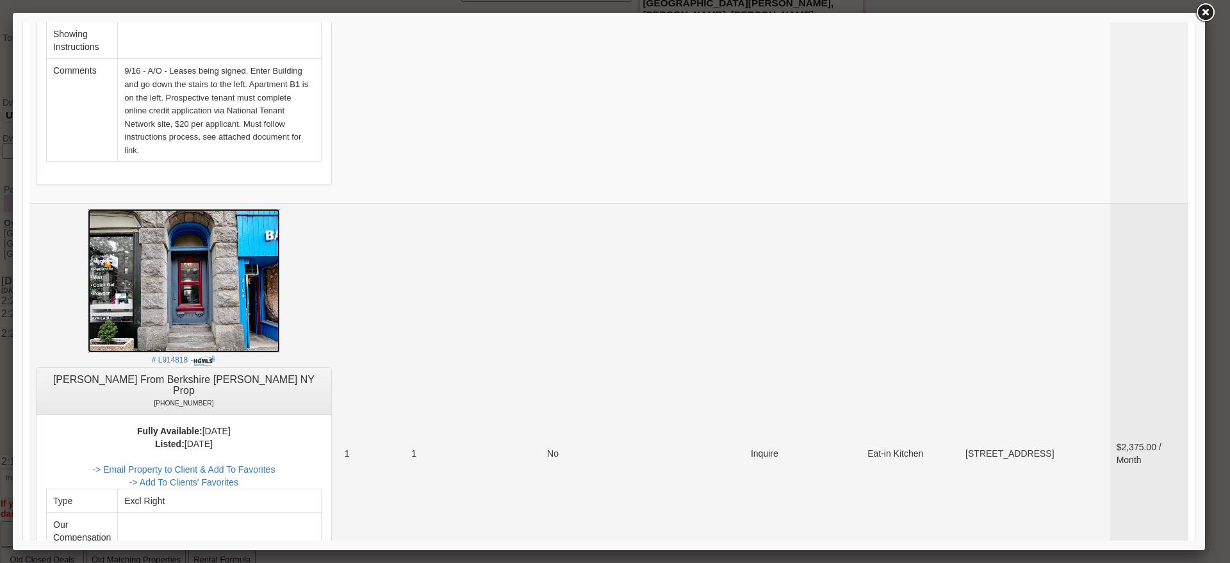
click at [247, 287] on img at bounding box center [184, 281] width 192 height 144
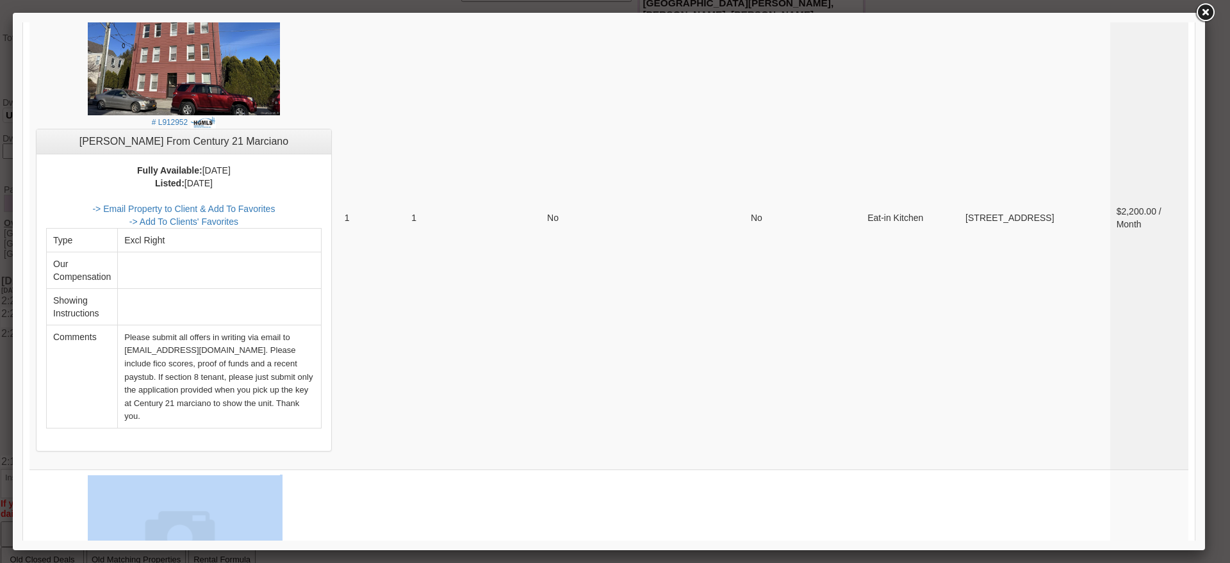
drag, startPoint x: 1164, startPoint y: 435, endPoint x: 1189, endPoint y: 465, distance: 38.6
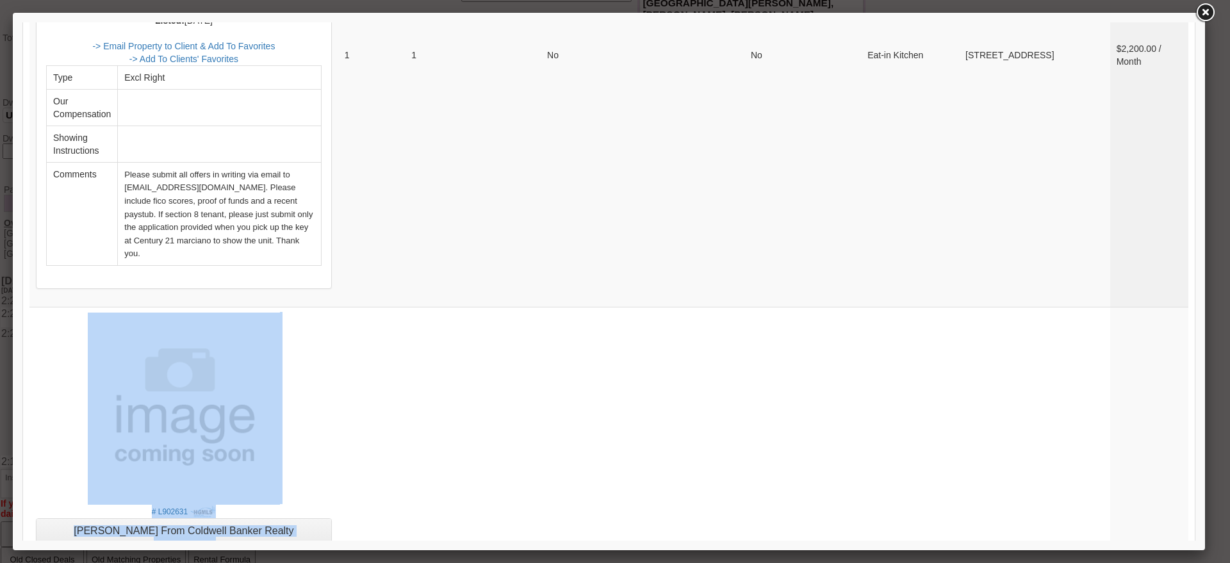
scroll to position [5051, 0]
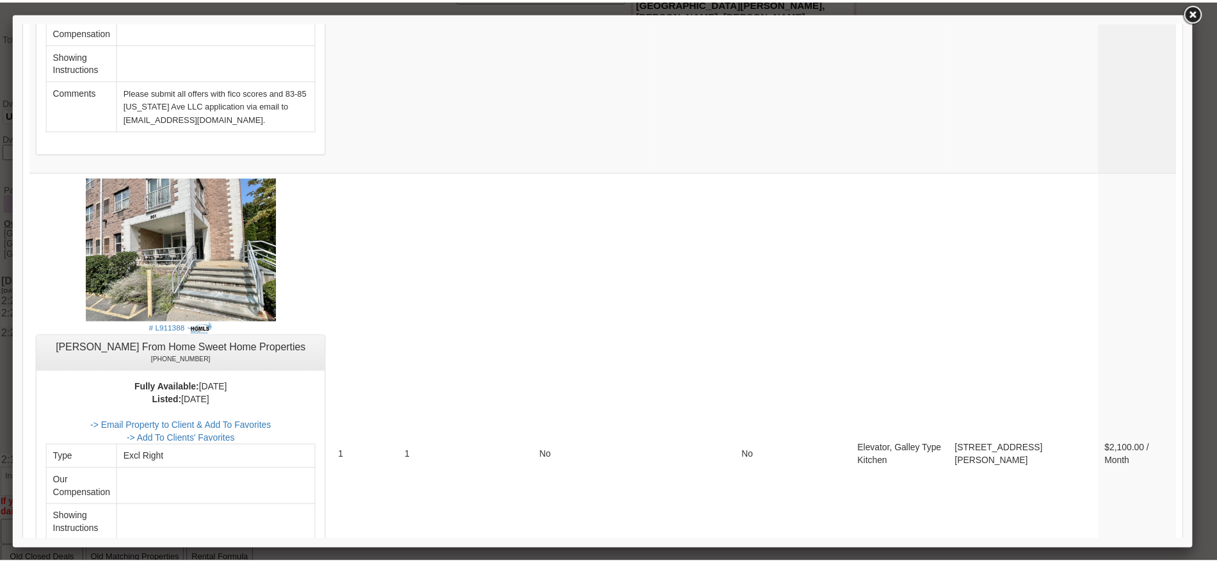
scroll to position [711, 0]
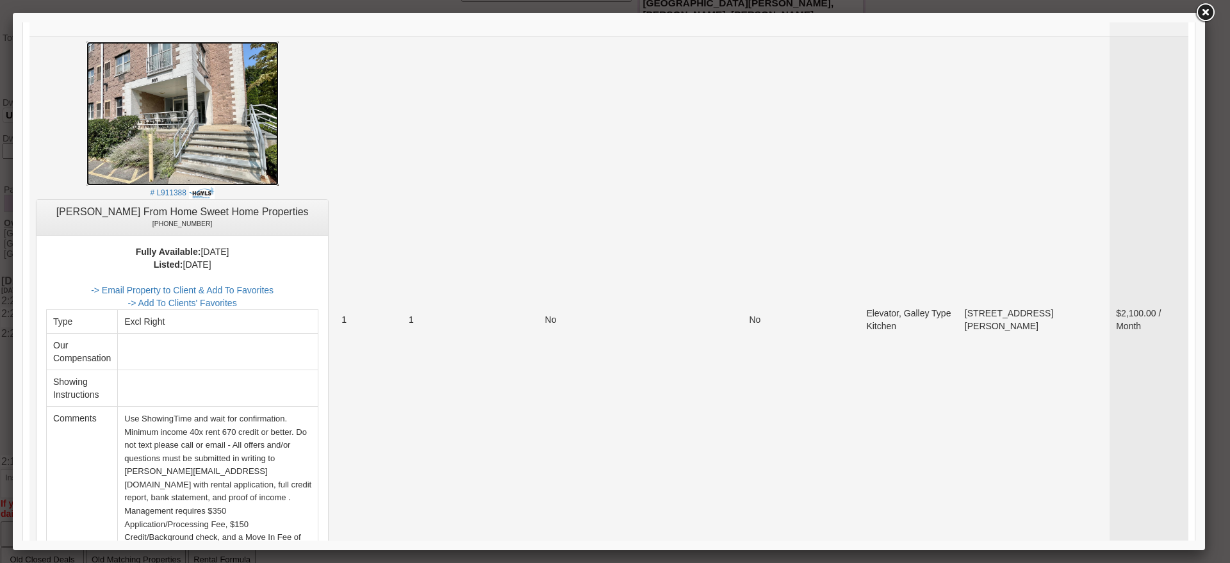
click at [273, 99] on img at bounding box center [182, 114] width 192 height 144
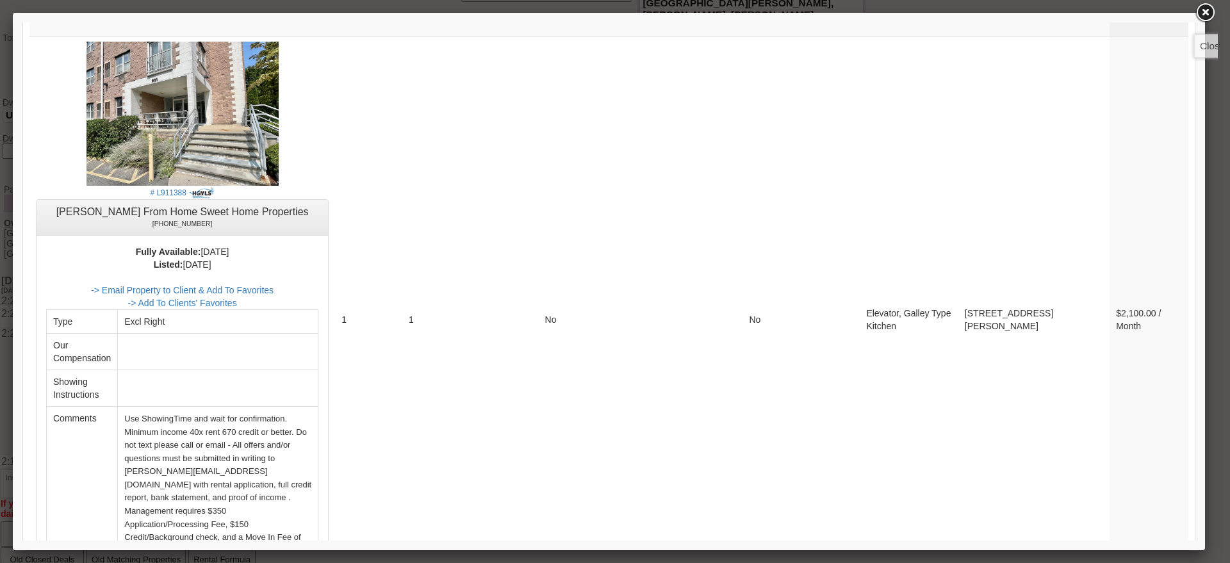
click at [1203, 17] on link at bounding box center [1204, 12] width 23 height 23
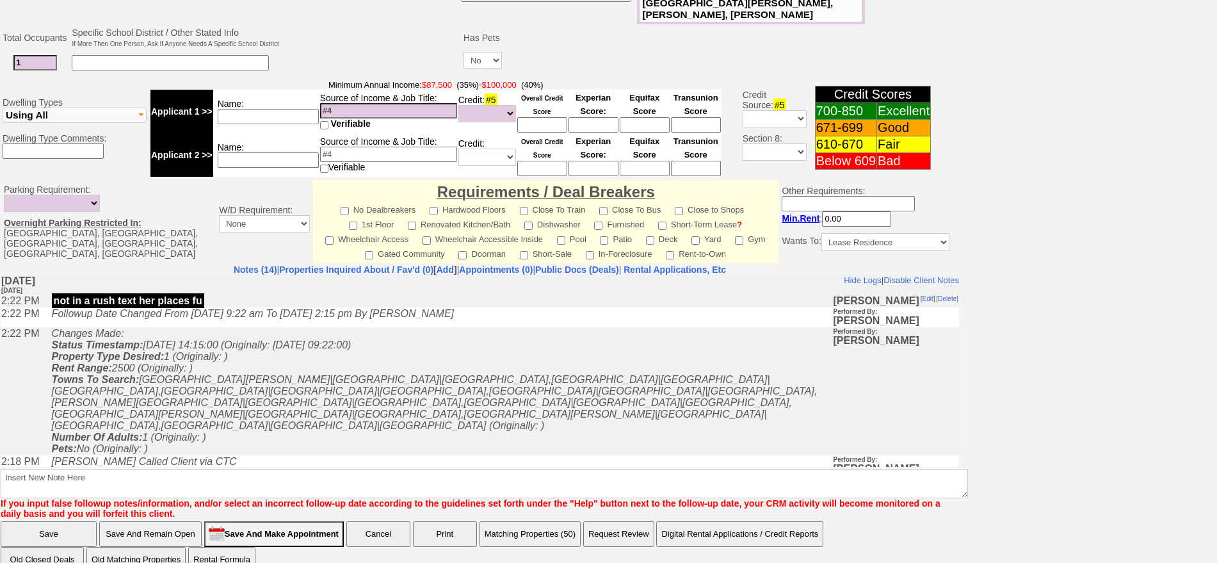
scroll to position [0, 0]
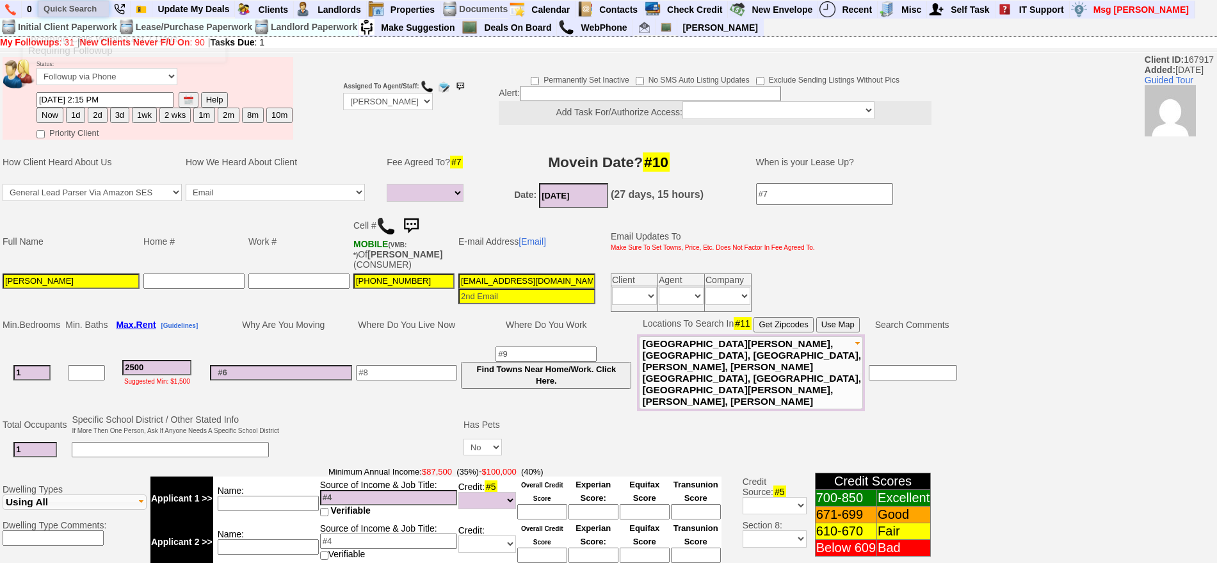
click at [48, 11] on input "text" at bounding box center [73, 9] width 70 height 16
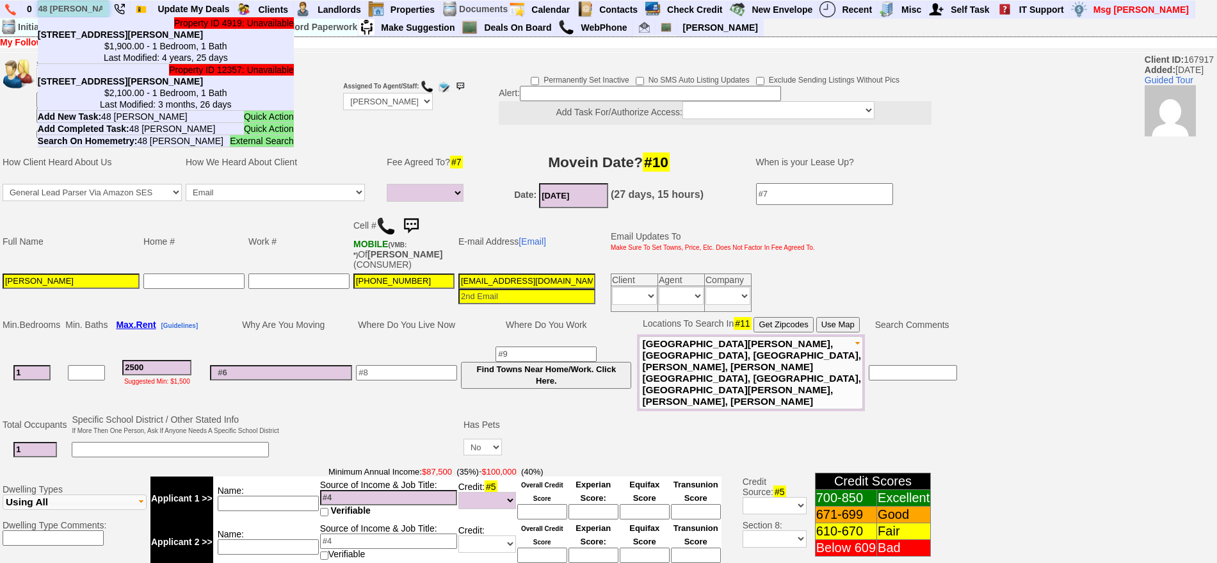
click at [61, 7] on input "48 custis" at bounding box center [73, 9] width 70 height 16
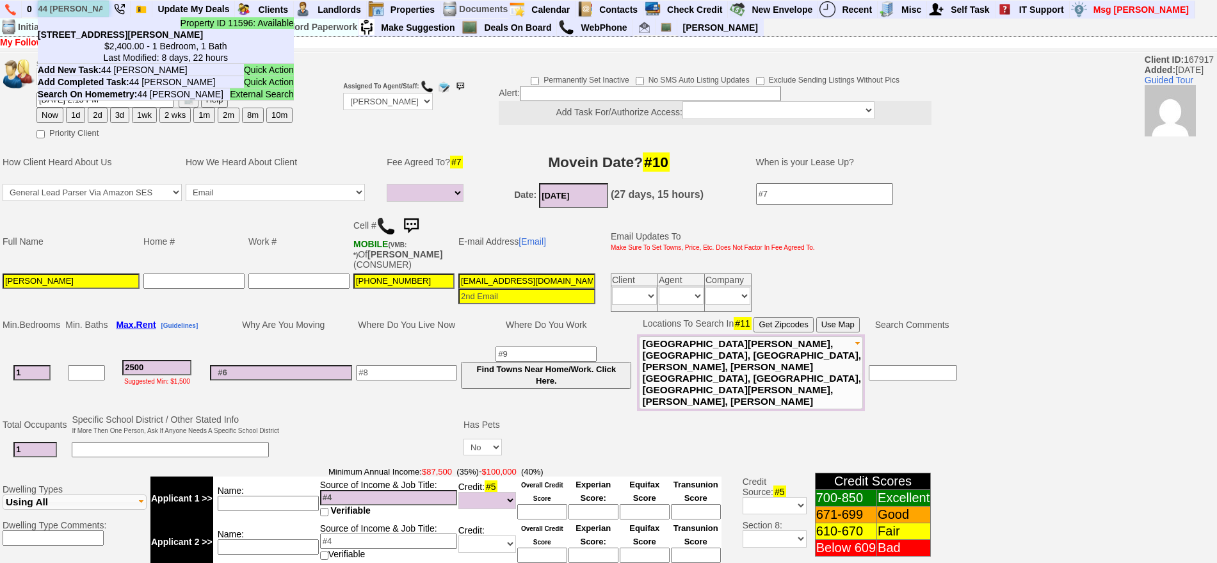
click at [96, 10] on input "44 custis" at bounding box center [73, 9] width 70 height 16
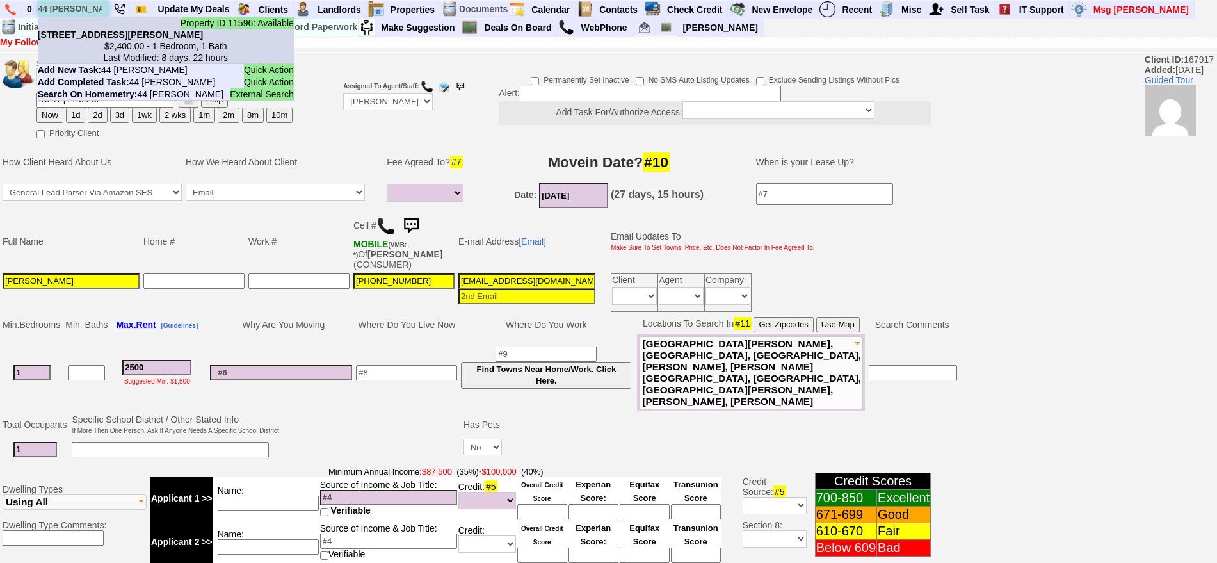
type input "44 custis"
click at [99, 19] on li "Property ID 11596: Available 44 Custis Ave - Unit #1 - Floor: 1st in White Plai…" at bounding box center [166, 40] width 256 height 47
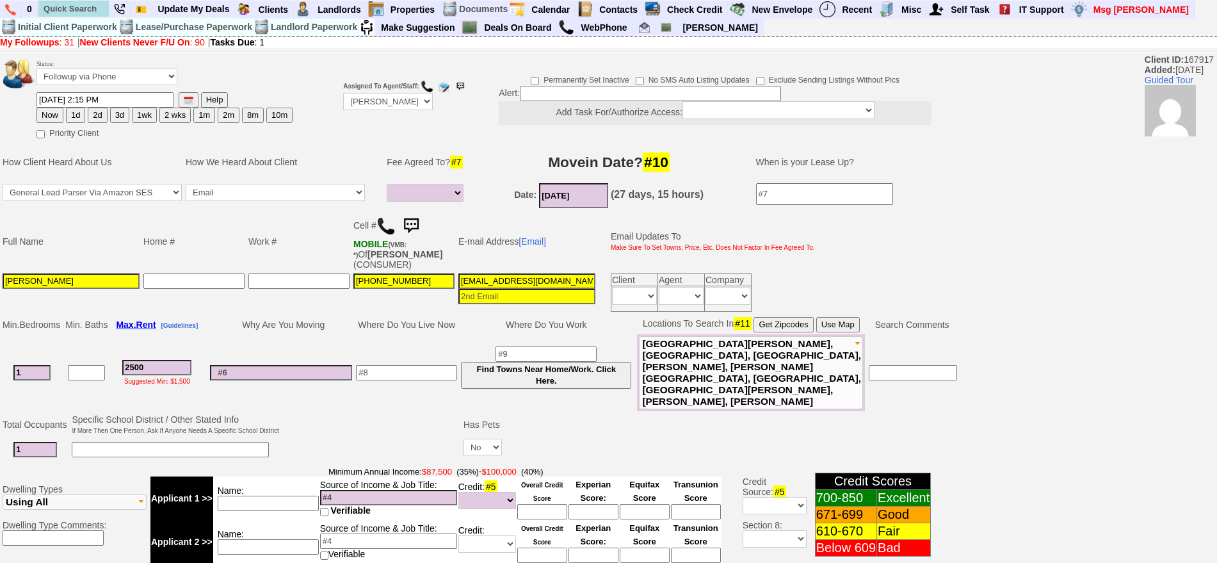
click at [419, 220] on img at bounding box center [411, 226] width 26 height 26
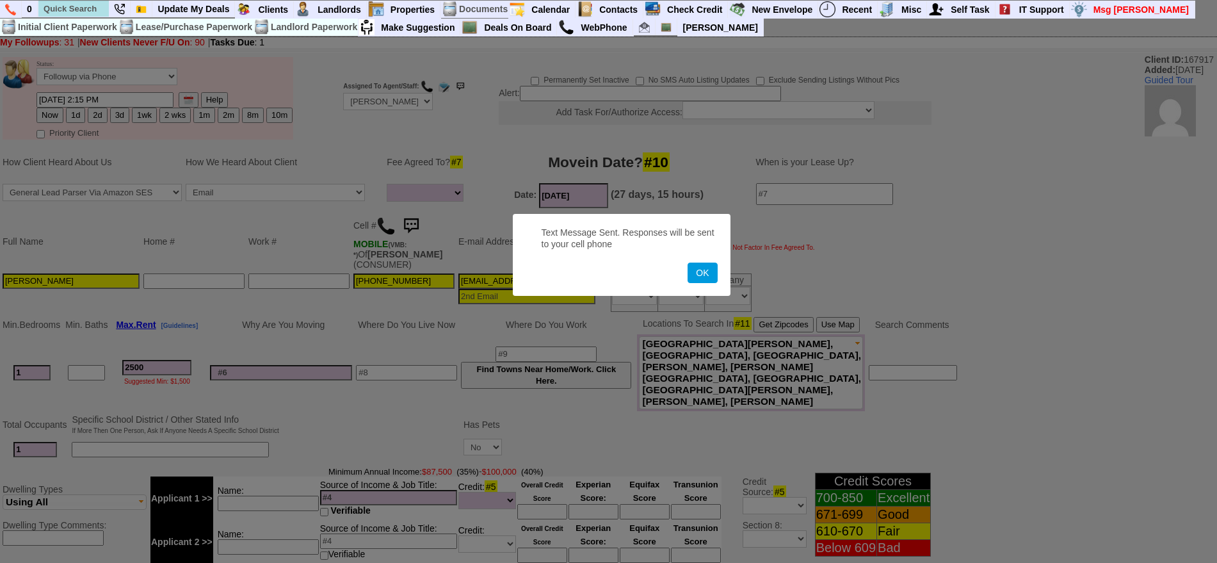
click at [688, 263] on button "OK" at bounding box center [702, 273] width 29 height 20
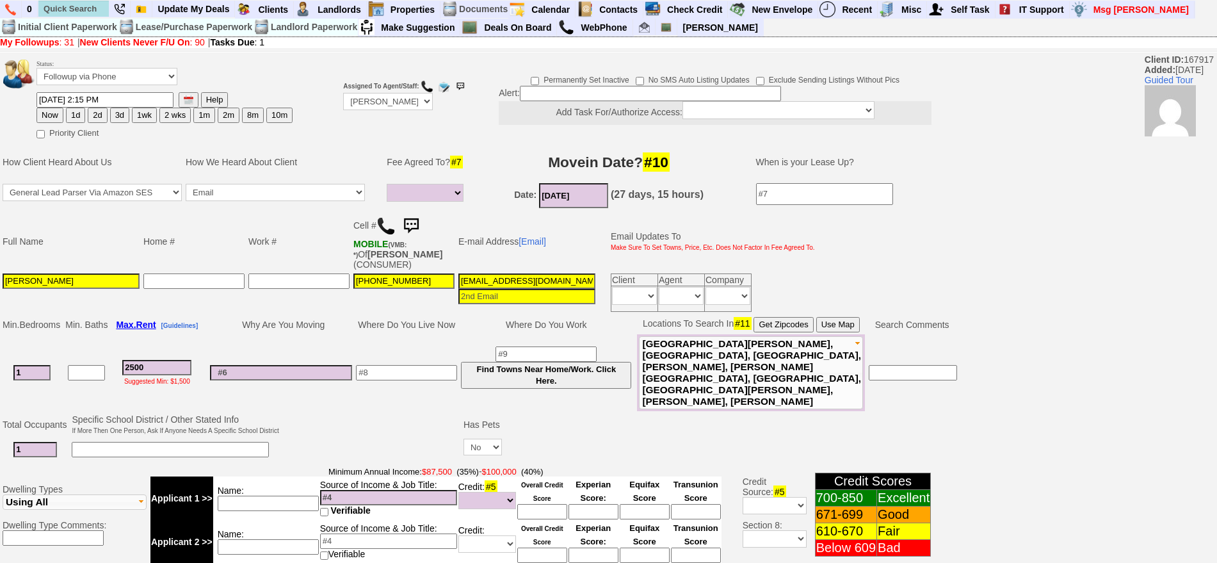
click at [419, 218] on img at bounding box center [411, 226] width 26 height 26
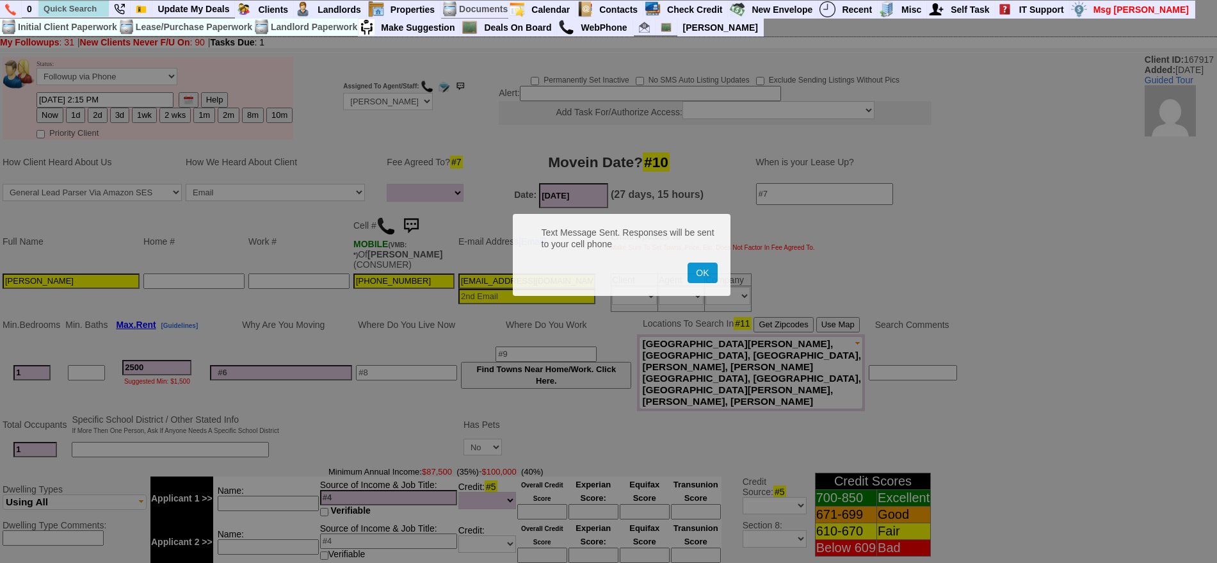
click at [688, 263] on button "OK" at bounding box center [702, 273] width 29 height 20
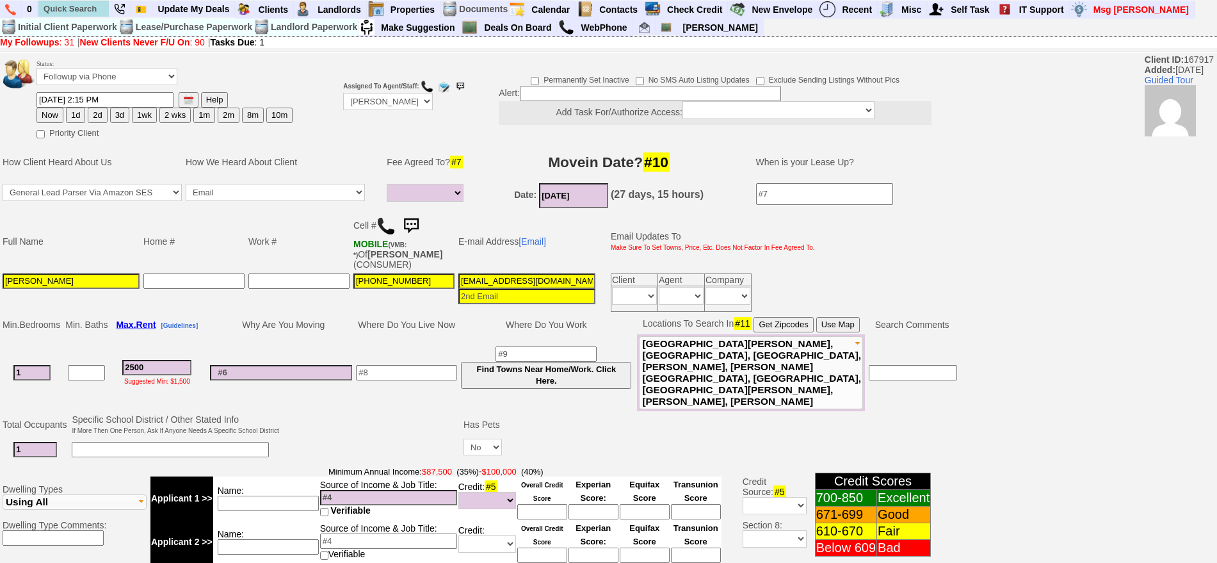
click at [419, 228] on img at bounding box center [411, 226] width 26 height 26
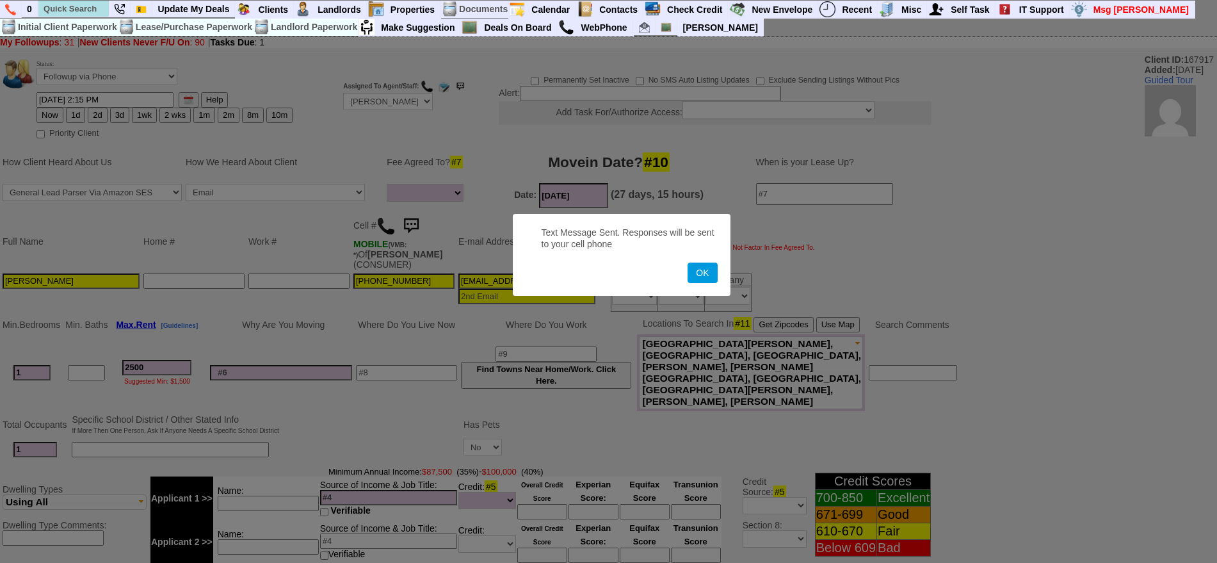
click at [688, 263] on button "OK" at bounding box center [702, 273] width 29 height 20
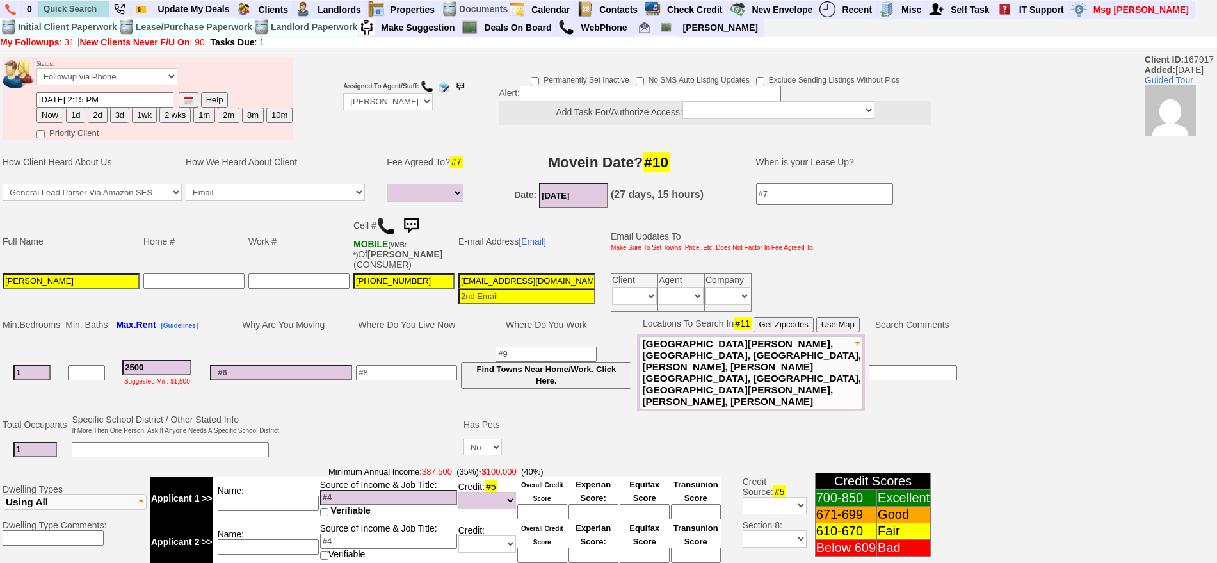
click at [419, 218] on img at bounding box center [411, 226] width 26 height 26
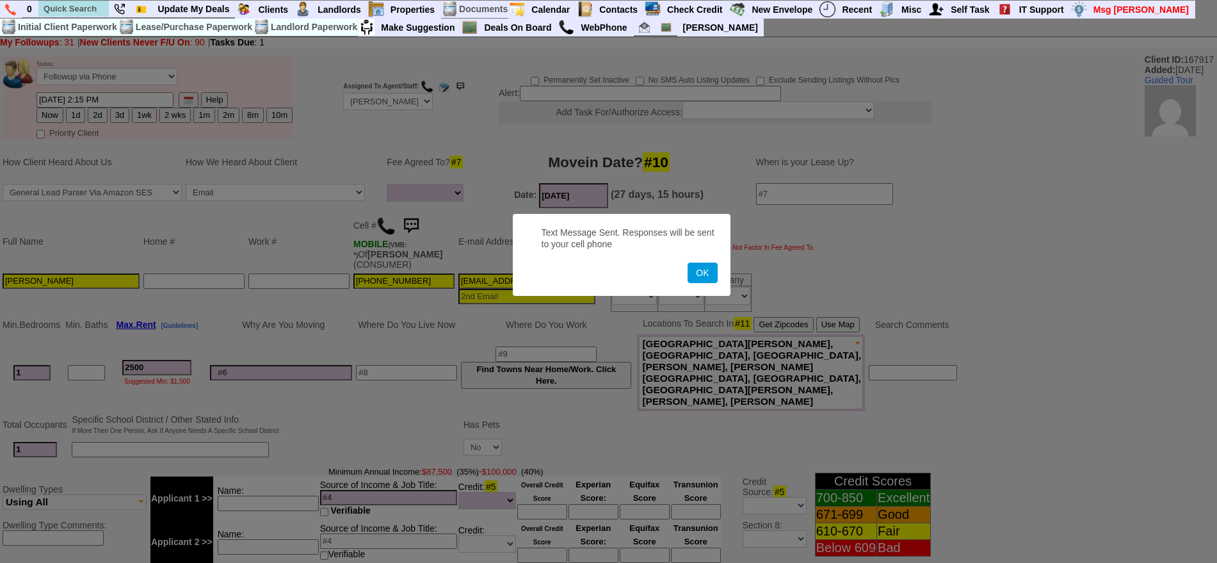
click at [688, 263] on button "OK" at bounding box center [702, 273] width 29 height 20
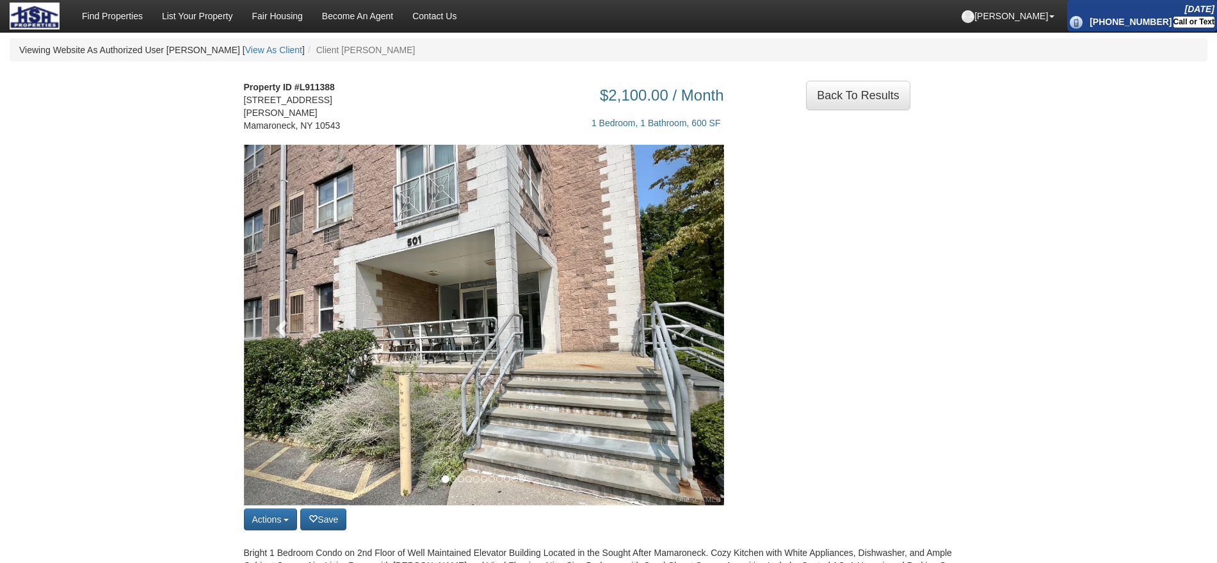
scroll to position [781, 0]
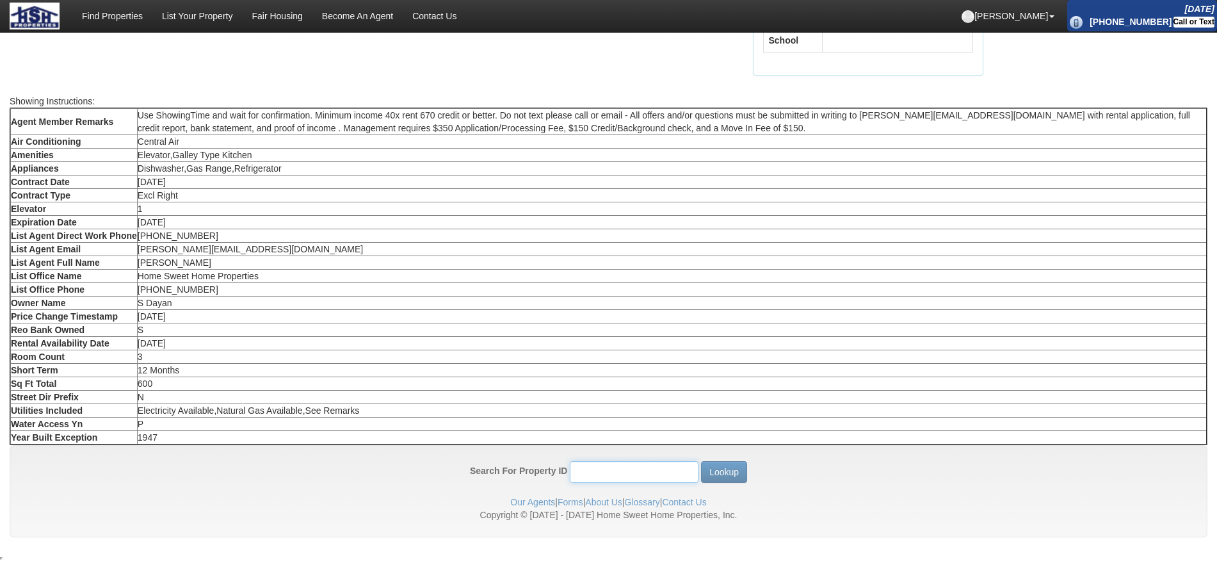
click at [663, 476] on input "Search For Property ID" at bounding box center [634, 472] width 129 height 22
click at [701, 461] on button "Lookup" at bounding box center [724, 472] width 46 height 22
drag, startPoint x: 667, startPoint y: 474, endPoint x: 535, endPoint y: 474, distance: 131.3
click at [535, 474] on div "Search For Property ID 11596" at bounding box center [584, 472] width 229 height 22
type input "12895"
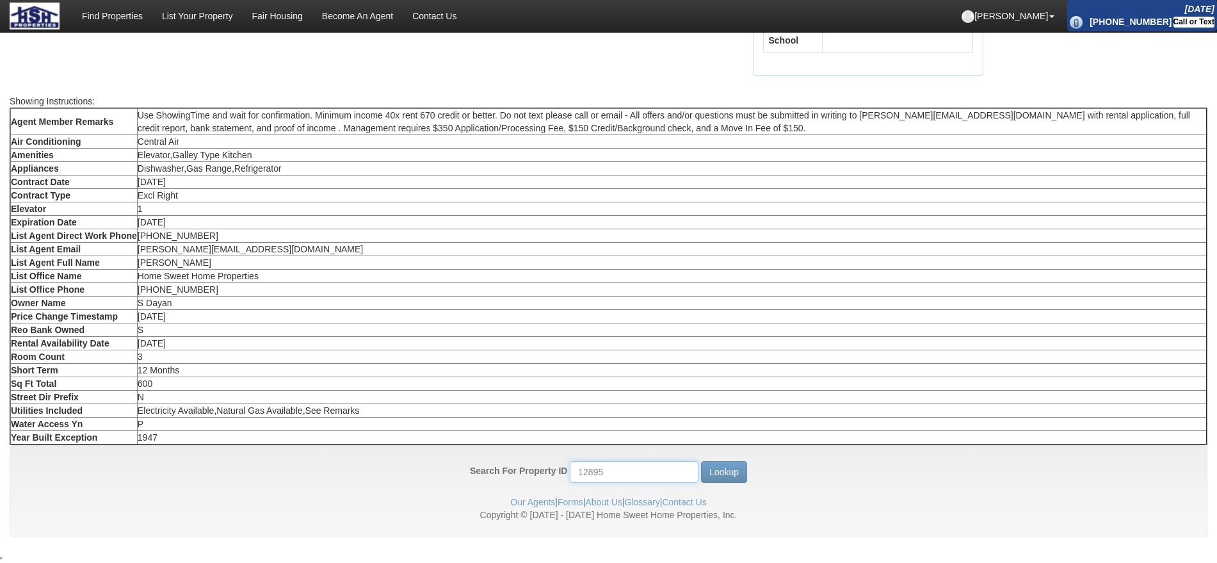
click at [701, 461] on button "Lookup" at bounding box center [724, 472] width 46 height 22
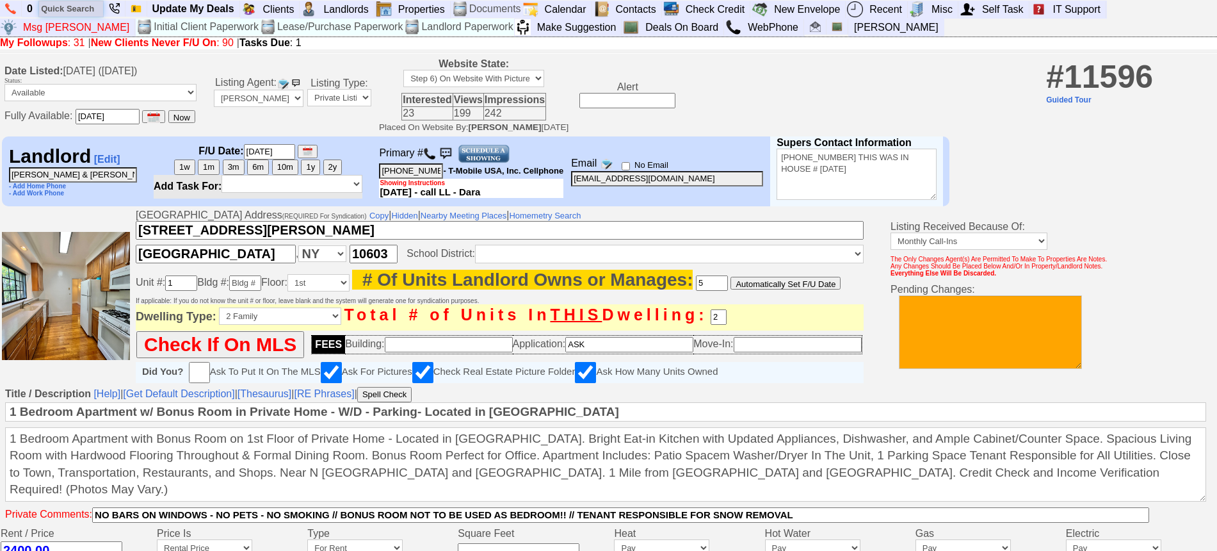
click at [71, 14] on input "text" at bounding box center [71, 9] width 64 height 16
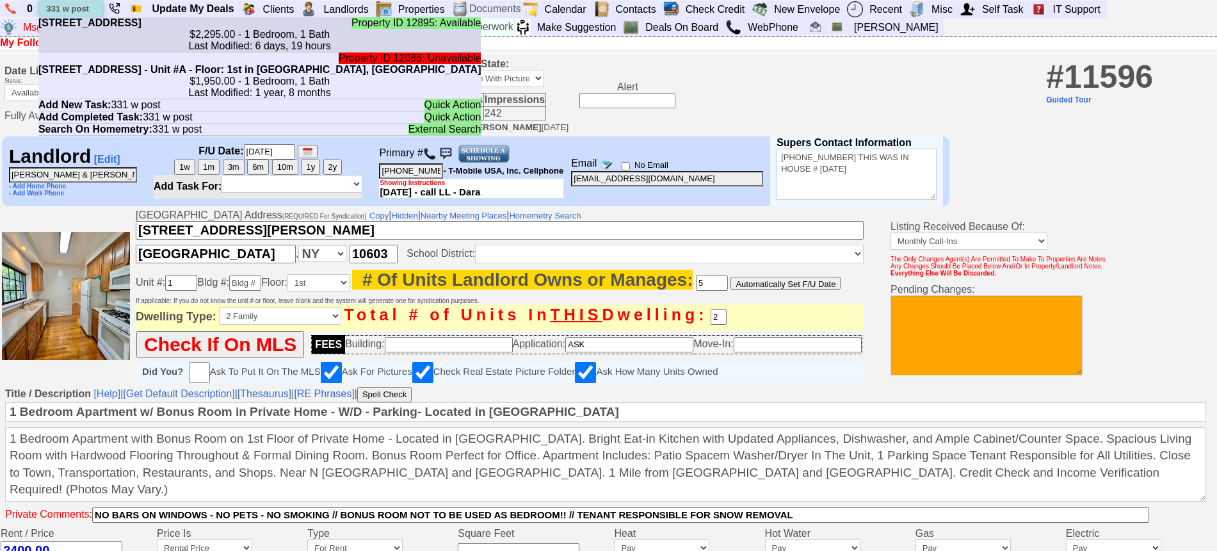
type input "331 w post"
click at [88, 26] on li "Property ID 12895: Available 331 W Post Rd - Unit #A in White Plains, NY $2,295…" at bounding box center [259, 34] width 443 height 35
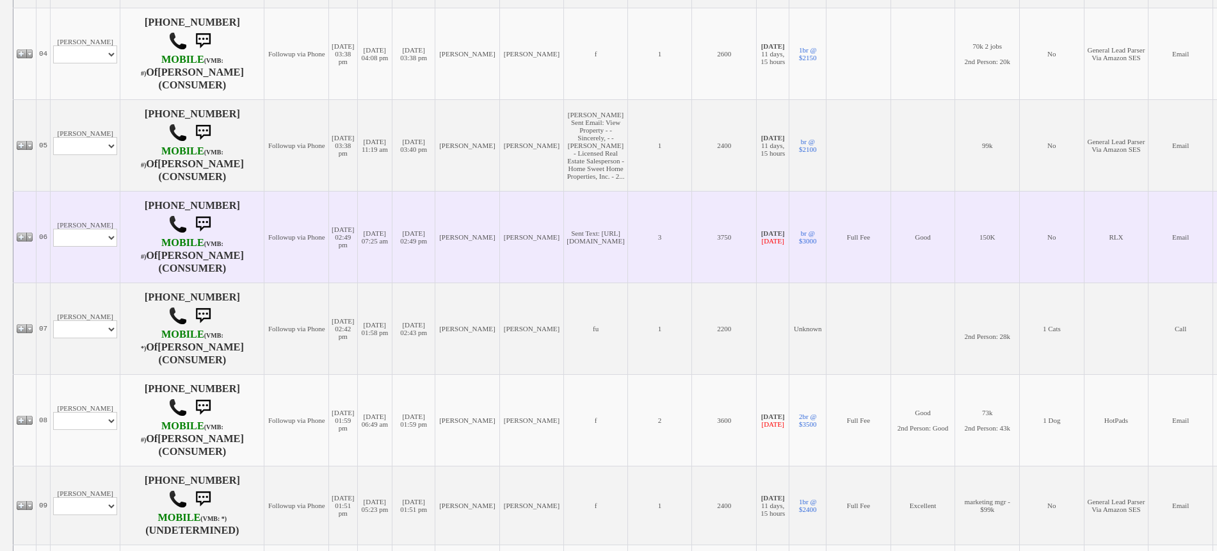
scroll to position [560, 0]
click at [93, 227] on select "Profile Edit Print Email Externally (Will Not Be Tracked In CRM) Closed Deals" at bounding box center [85, 236] width 64 height 18
select select "ChangeURL,/crm/custom/edit_client_form.php?redirect=%2Fcrm%2Fclients.php&id=745…"
click at [53, 227] on select "Profile Edit Print Email Externally (Will Not Be Tracked In CRM) Closed Deals" at bounding box center [85, 236] width 64 height 18
select select
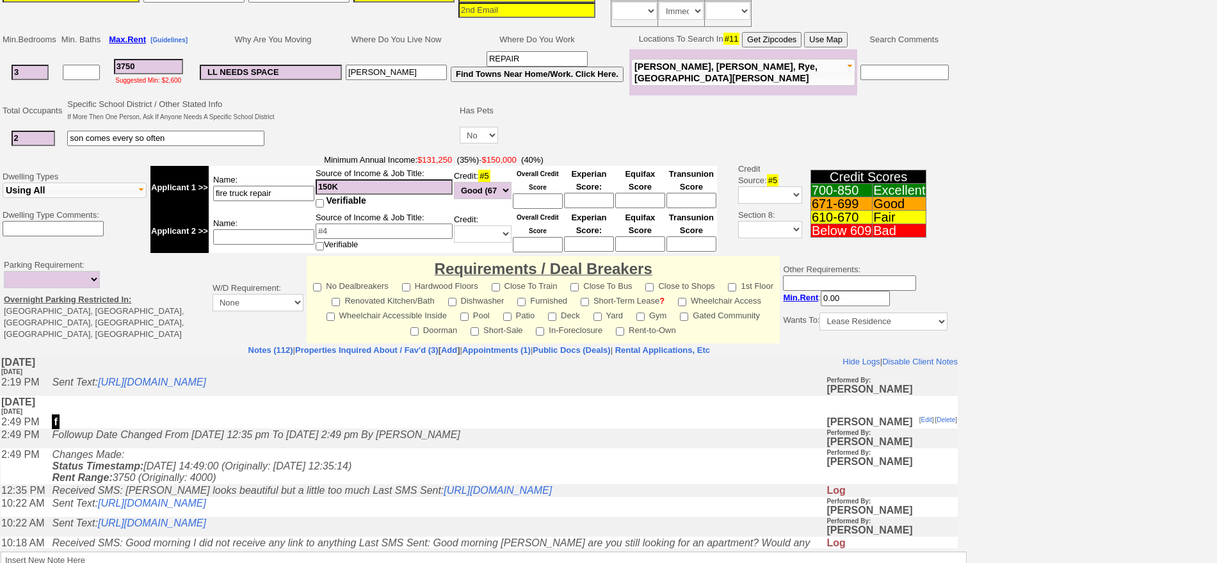
scroll to position [240, 0]
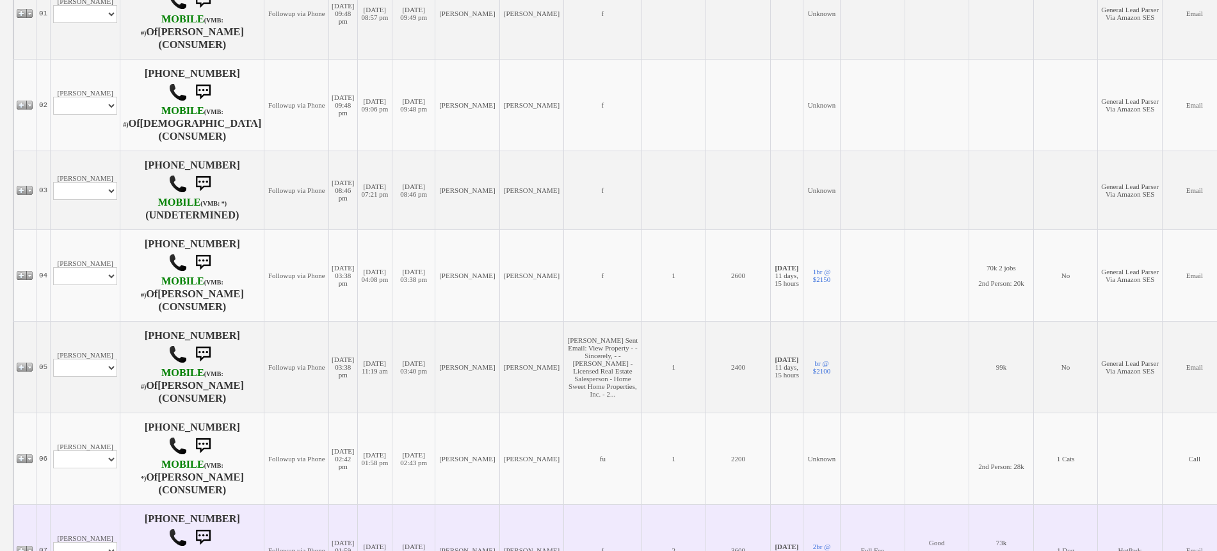
scroll to position [480, 0]
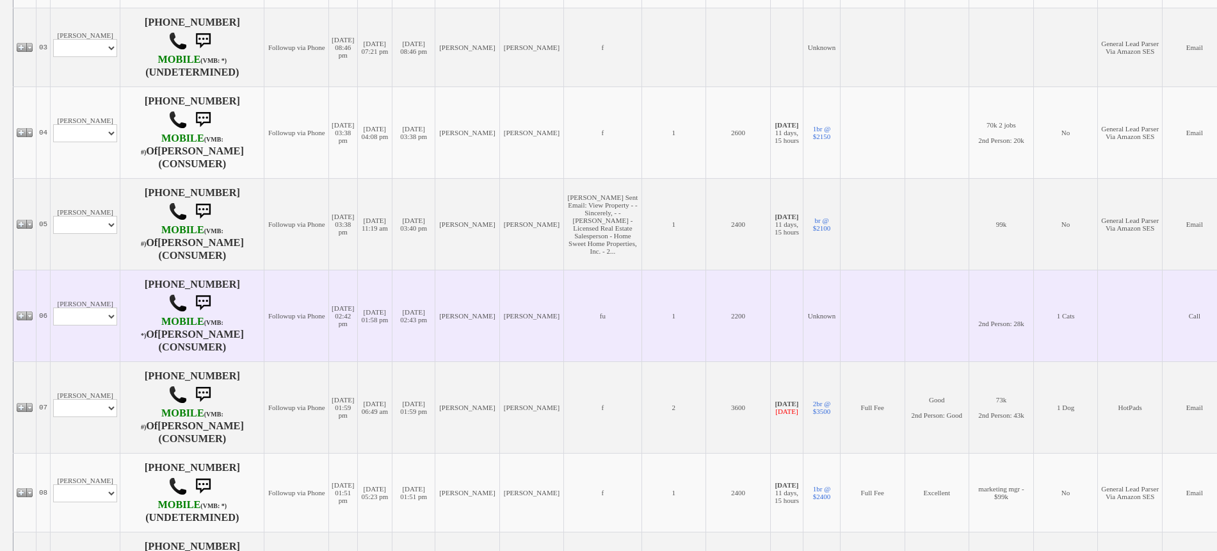
click at [101, 343] on td "[PERSON_NAME] Profile Edit Print Closed Deals" at bounding box center [86, 316] width 70 height 92
click at [100, 317] on select "Profile Edit Print Closed Deals" at bounding box center [85, 316] width 64 height 18
click at [97, 292] on td "[PERSON_NAME] Profile Edit Print Closed Deals" at bounding box center [86, 316] width 70 height 92
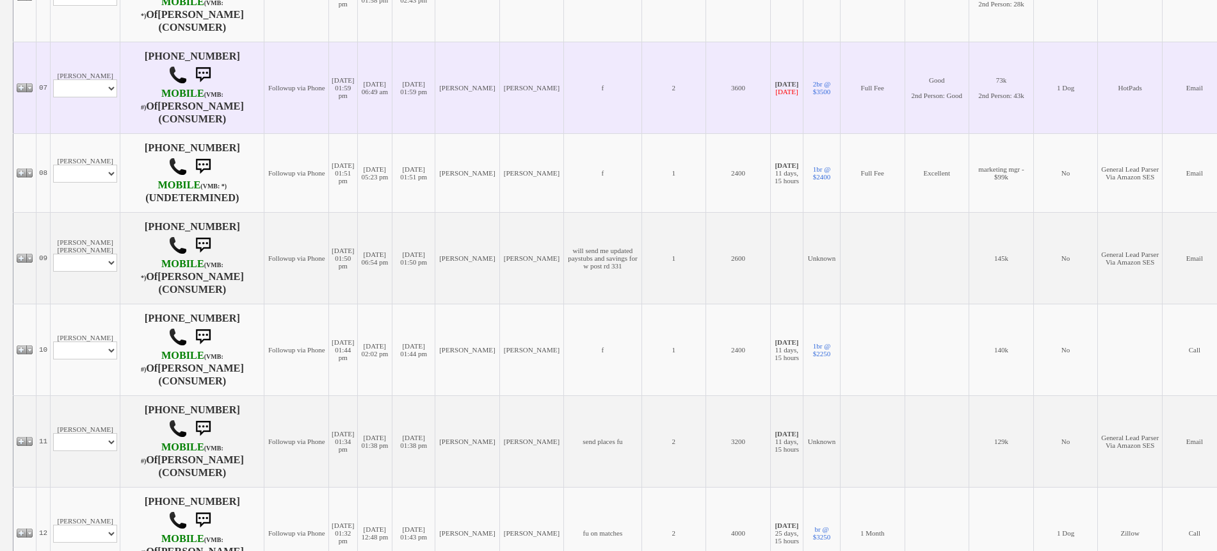
scroll to position [800, 0]
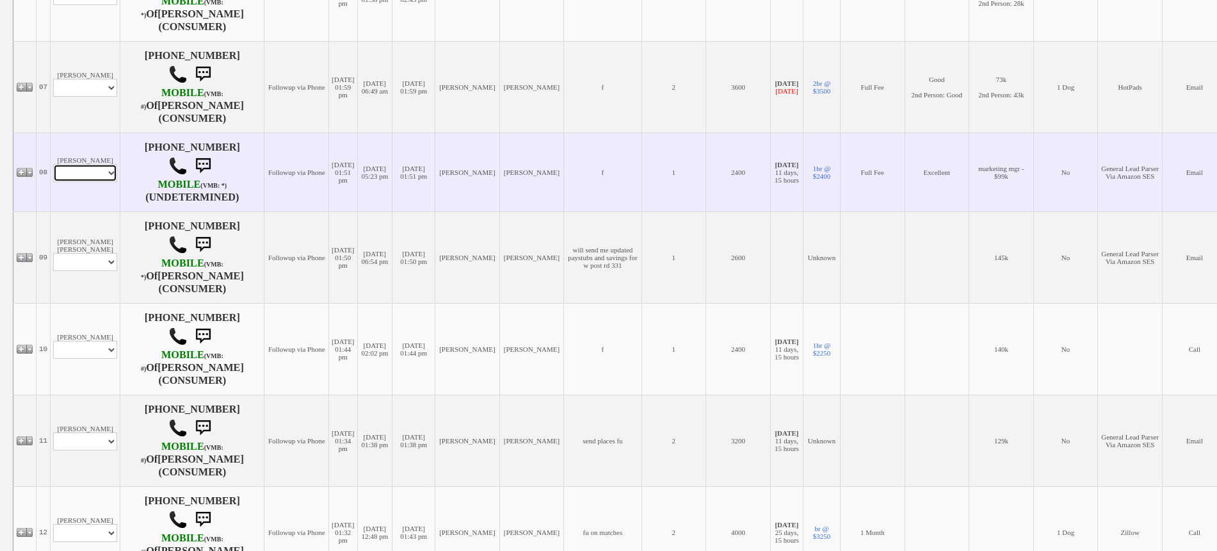
click at [93, 180] on select "Profile Edit Print Email Externally (Will Not Be Tracked In CRM) Closed Deals" at bounding box center [85, 173] width 64 height 18
select select "ChangeURL,/crm/custom/edit_client_form.php?redirect=%2Fcrm%2Fclients.php&id=162…"
click at [53, 168] on select "Profile Edit Print Email Externally (Will Not Be Tracked In CRM) Closed Deals" at bounding box center [85, 173] width 64 height 18
select select
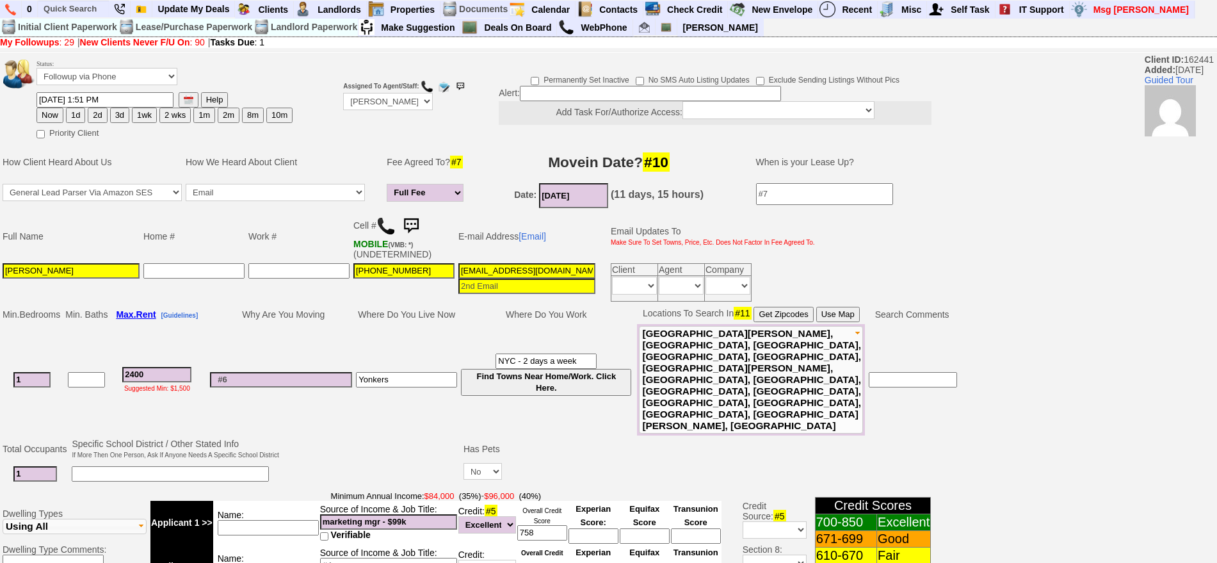
click at [391, 227] on img at bounding box center [386, 225] width 19 height 19
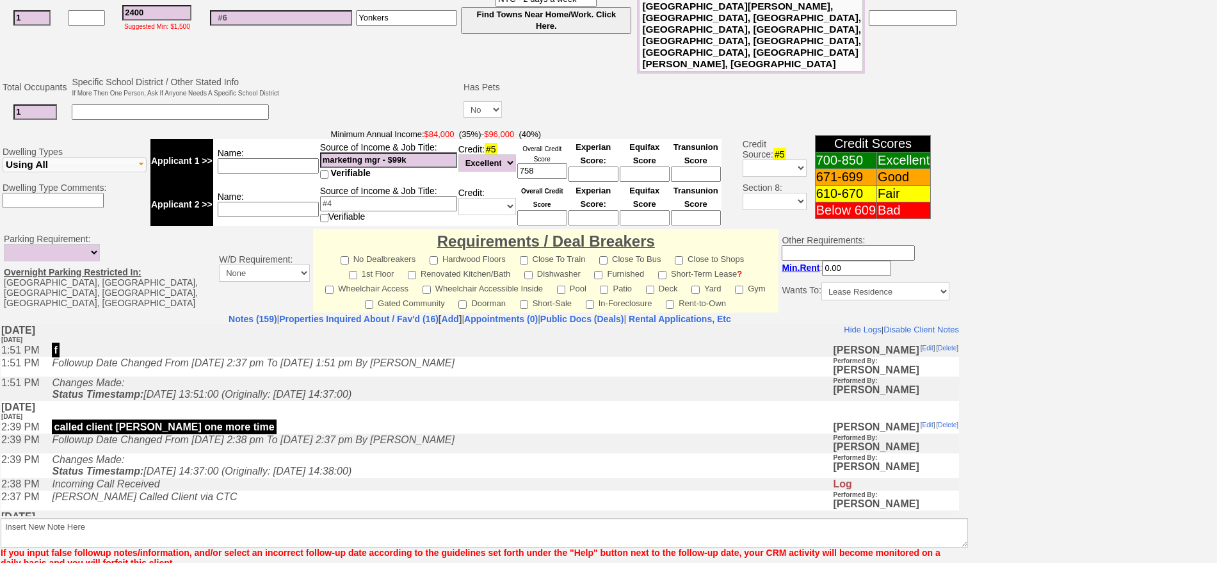
scroll to position [386, 0]
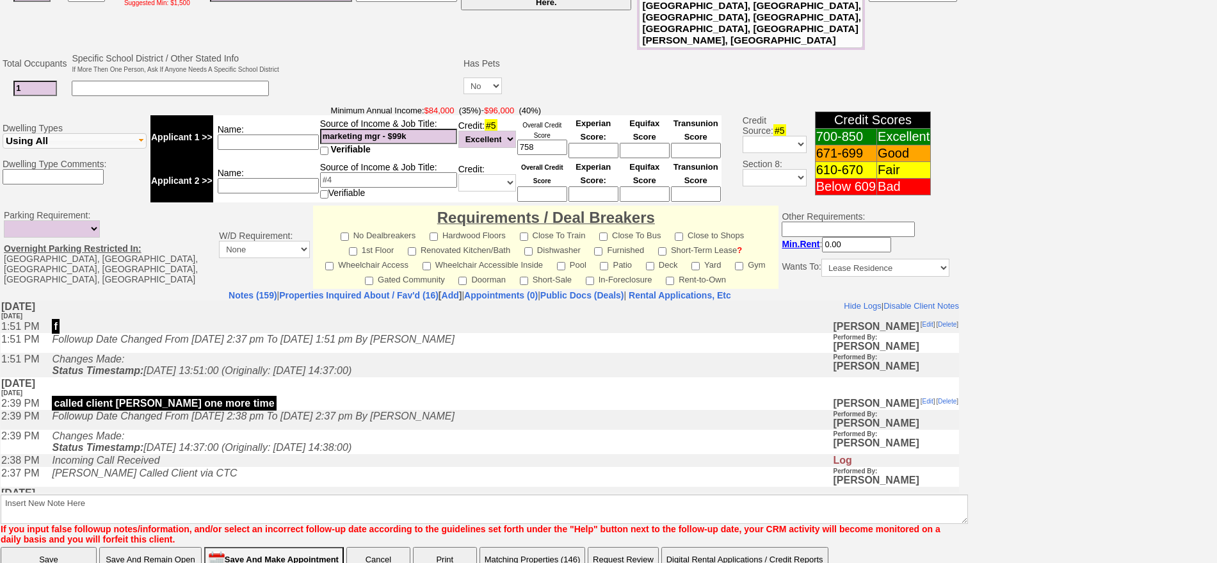
click at [310, 484] on b "Insert New Note Here If you input false followup notes/information, and/or sele…" at bounding box center [485, 514] width 968 height 60
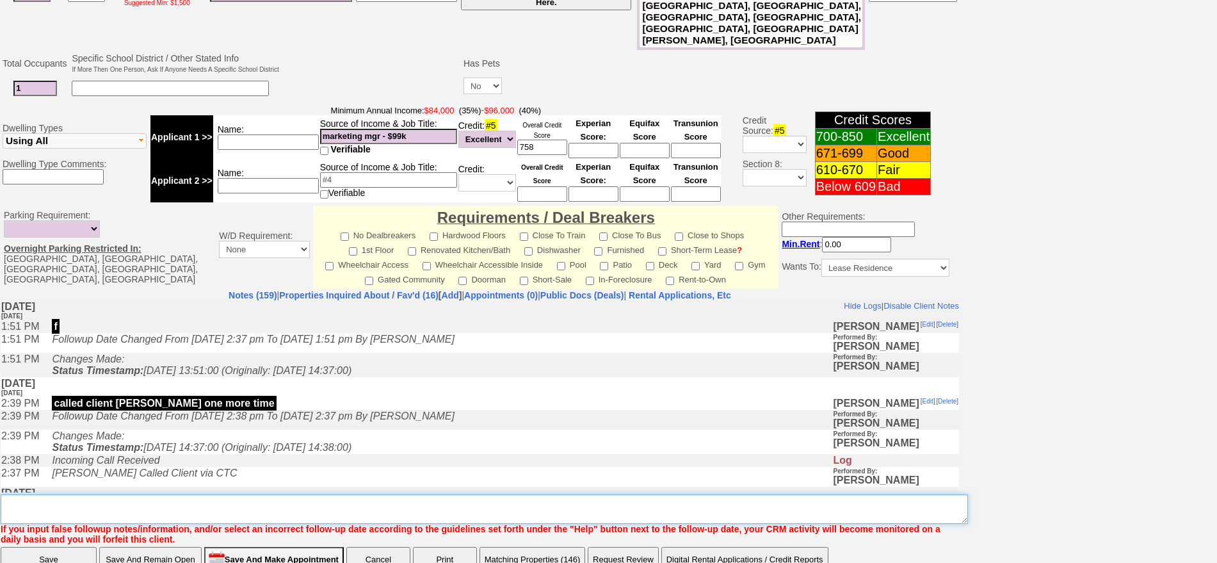
click at [313, 494] on textarea "Insert New Note Here" at bounding box center [485, 508] width 968 height 29
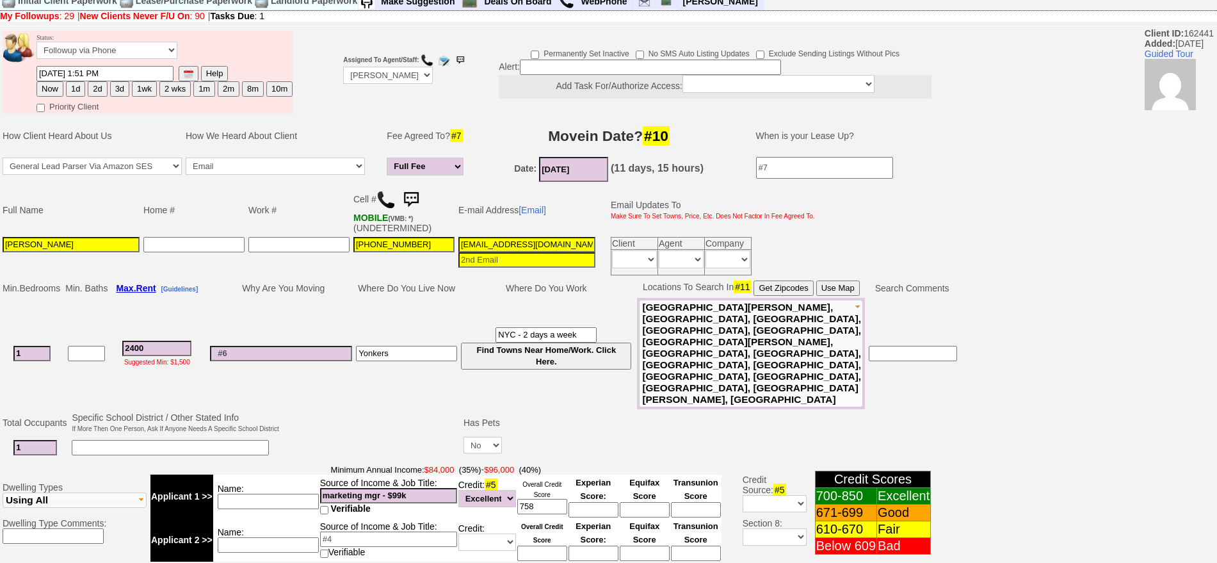
scroll to position [0, 0]
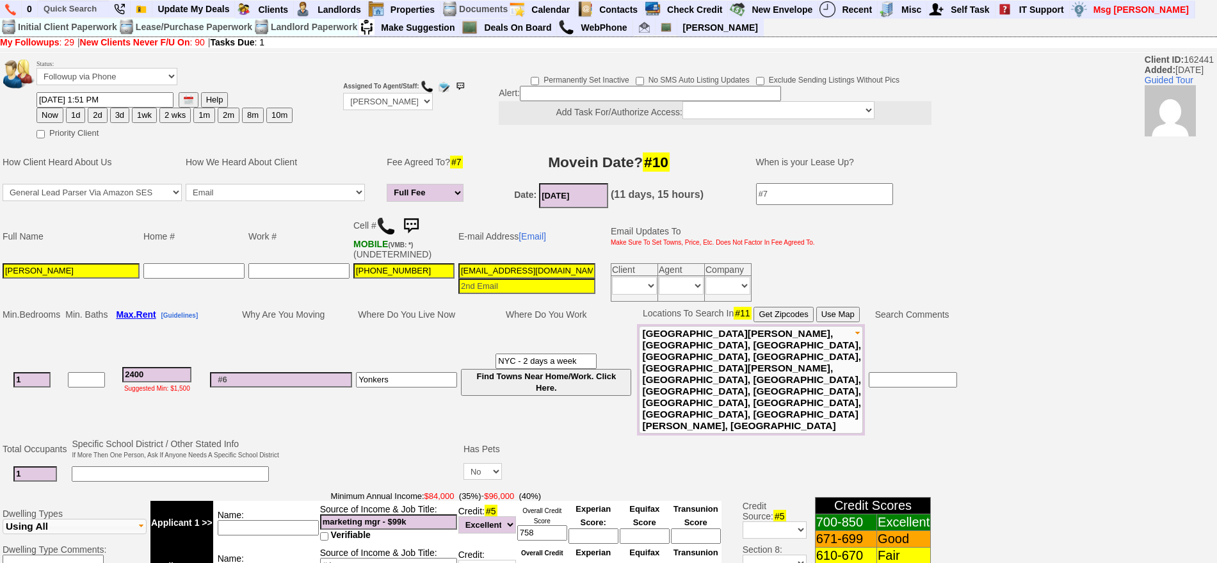
type textarea "called client ia until response"
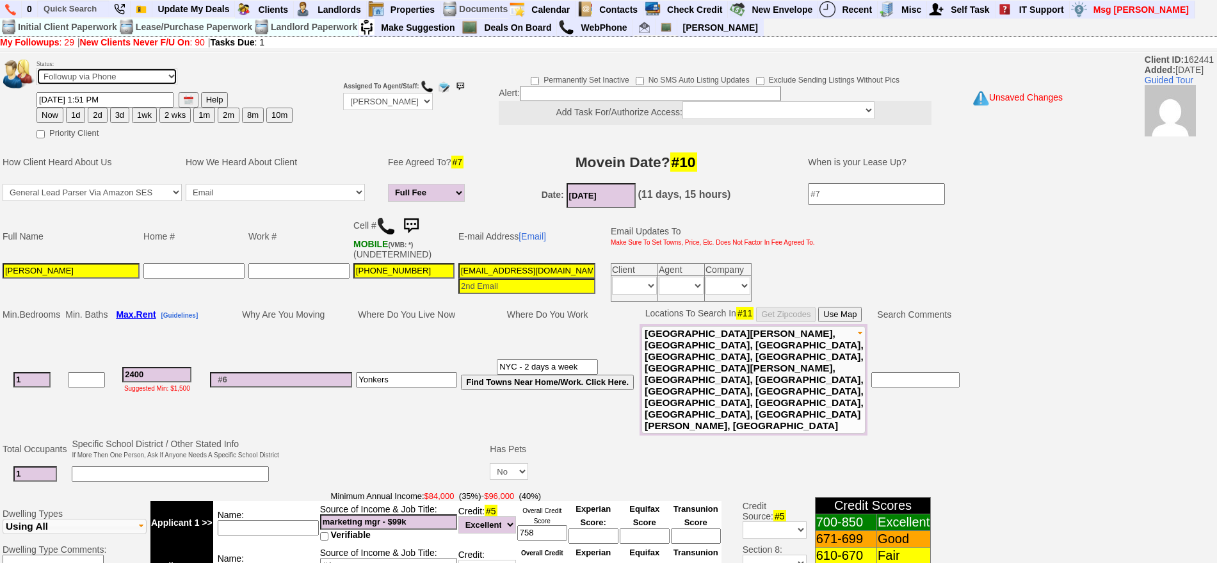
click at [141, 80] on select "Followup via Phone Followup via Email Followup When Section 8 Property Found De…" at bounding box center [107, 76] width 141 height 17
select select "Inactive"
click at [37, 72] on select "Followup via Phone Followup via Email Followup When Section 8 Property Found De…" at bounding box center [107, 76] width 141 height 17
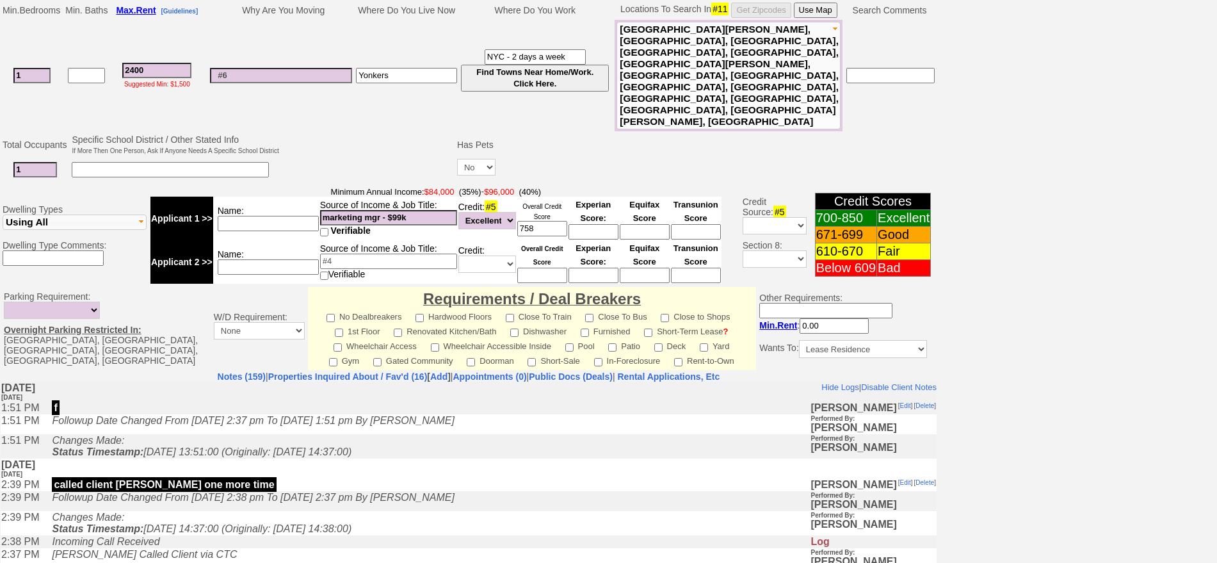
scroll to position [363, 0]
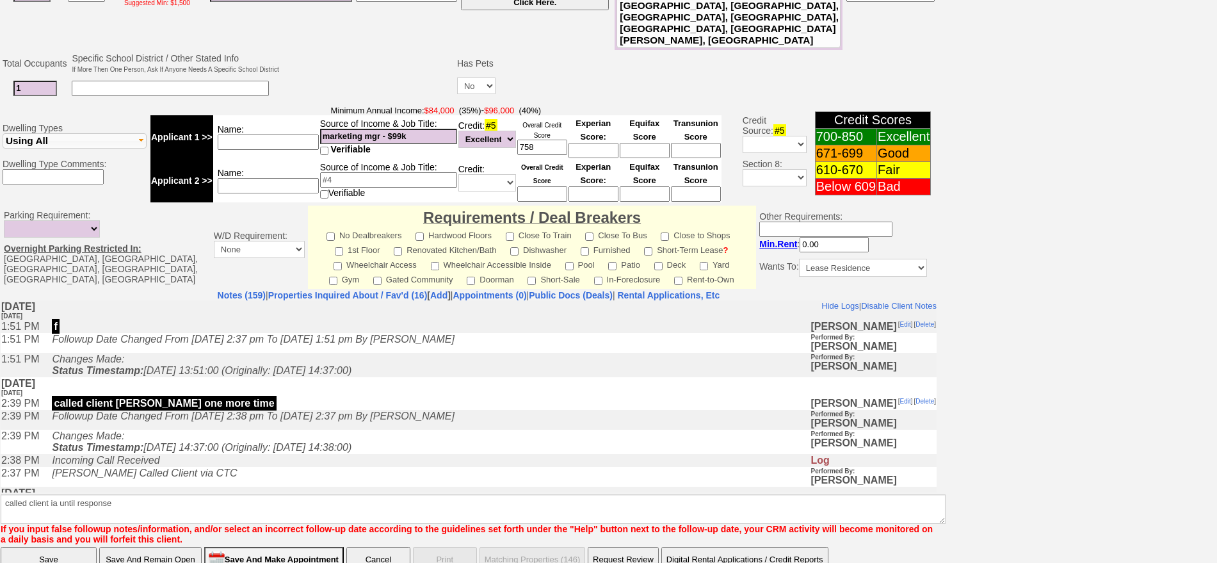
click at [42, 547] on input "Save" at bounding box center [49, 560] width 96 height 26
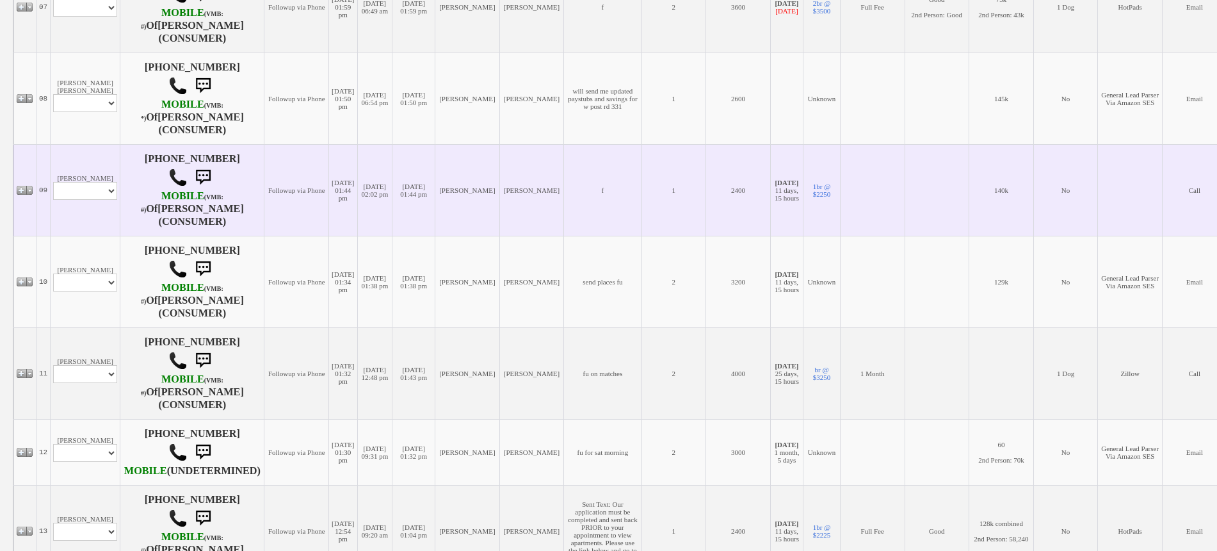
scroll to position [1041, 0]
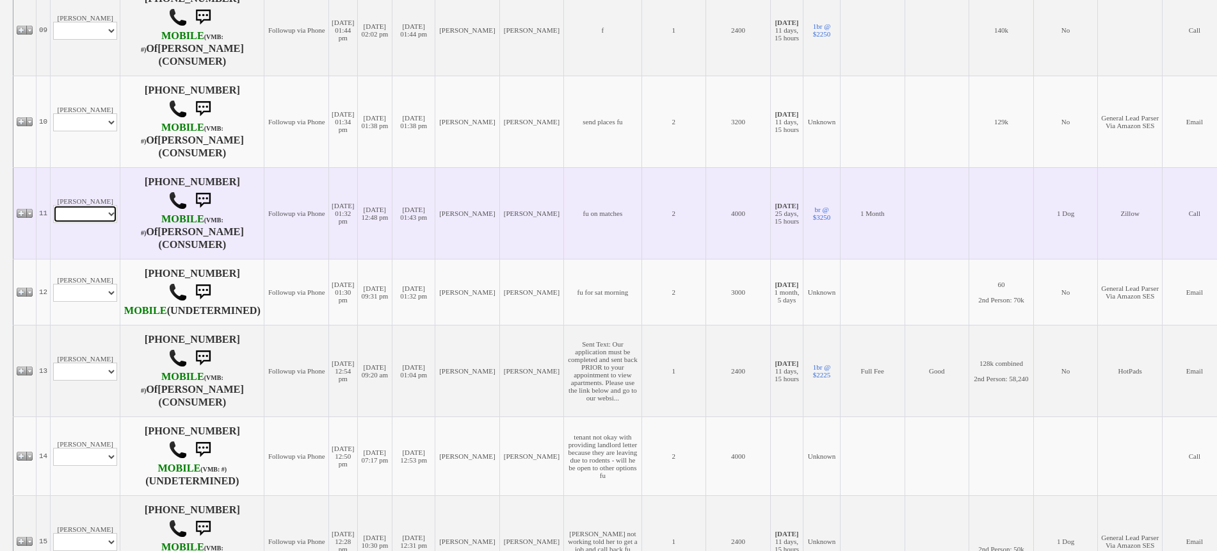
click at [93, 222] on select "Profile Edit Print Email Externally (Will Not Be Tracked In CRM) Closed Deals" at bounding box center [85, 214] width 64 height 18
select select "ChangeURL,/crm/custom/edit_client_form.php?redirect=%2Fcrm%2Fclients.php&id=229…"
click at [53, 211] on select "Profile Edit Print Email Externally (Will Not Be Tracked In CRM) Closed Deals" at bounding box center [85, 214] width 64 height 18
select select
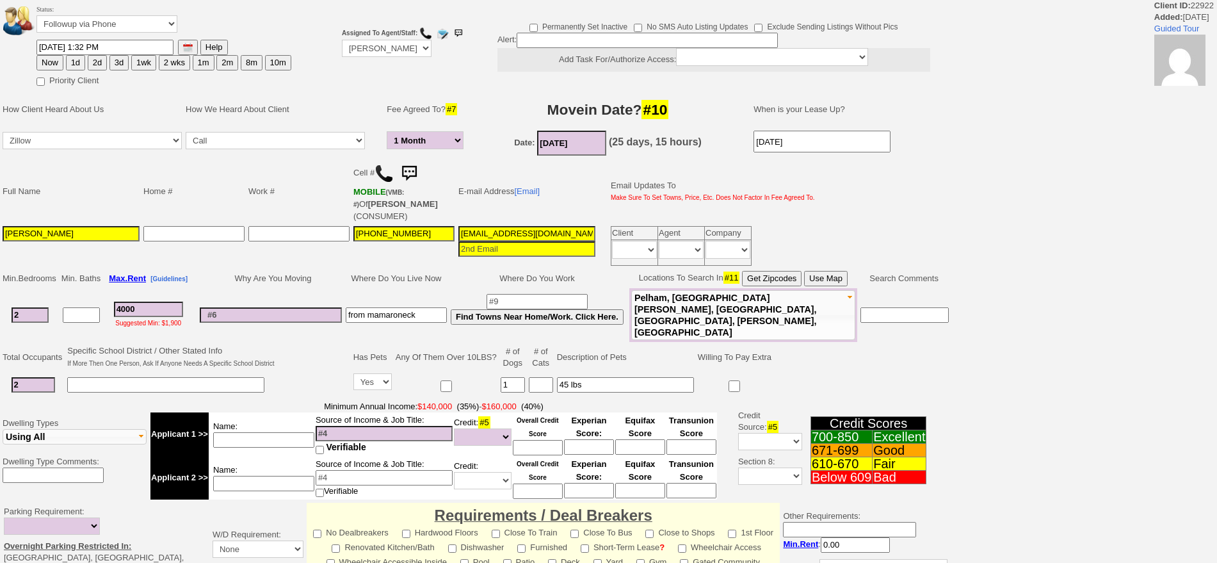
select select "1 Month"
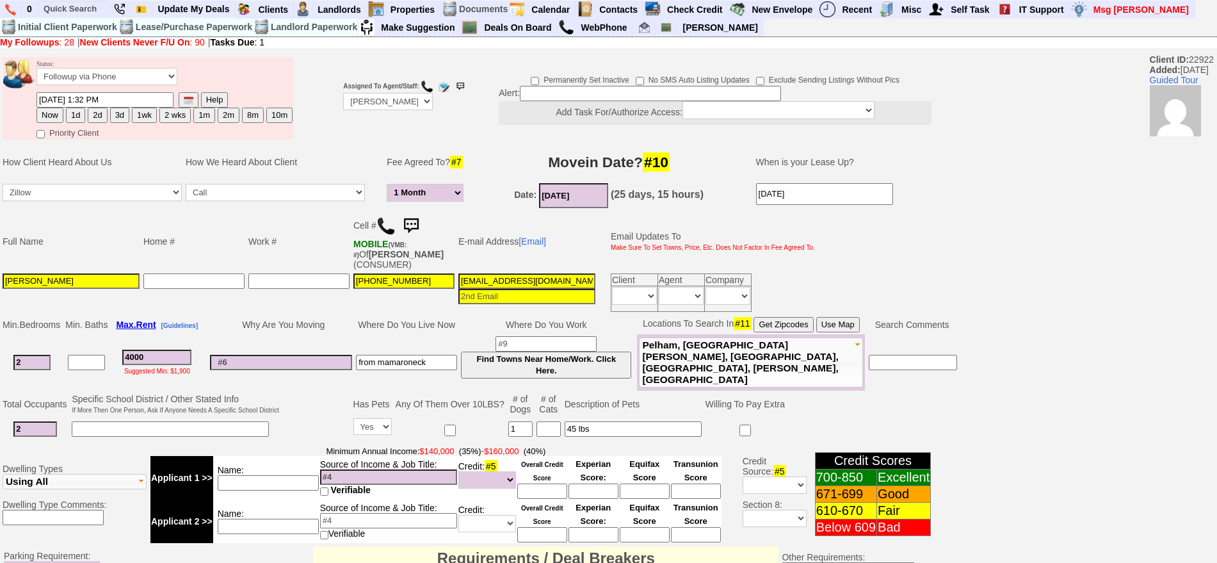
click at [416, 223] on img at bounding box center [411, 226] width 26 height 26
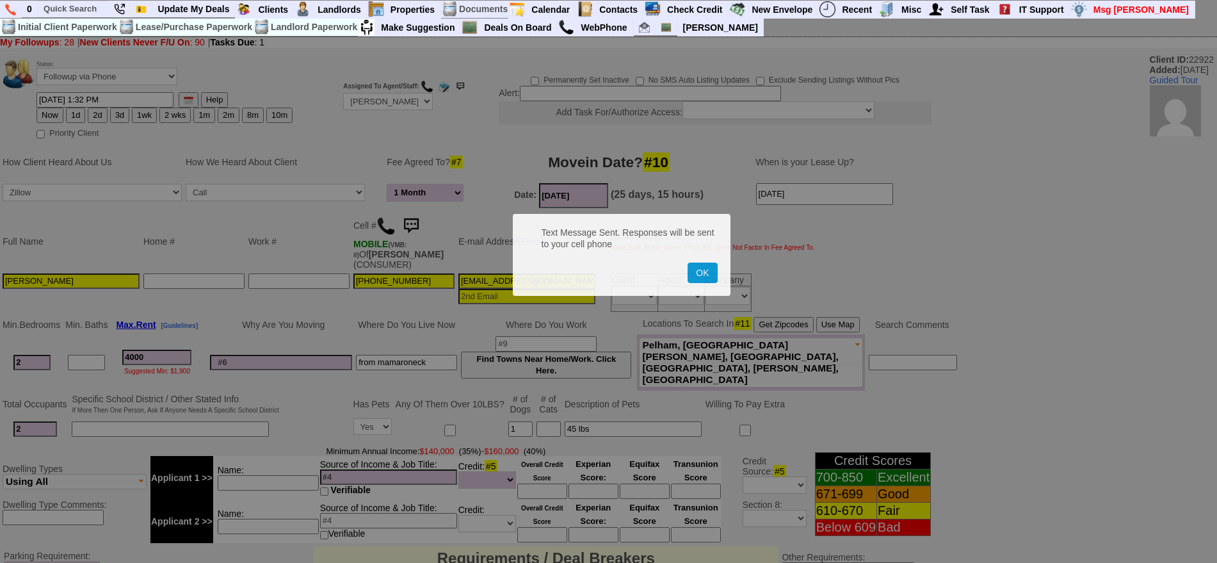
click at [688, 263] on button "OK" at bounding box center [702, 273] width 29 height 20
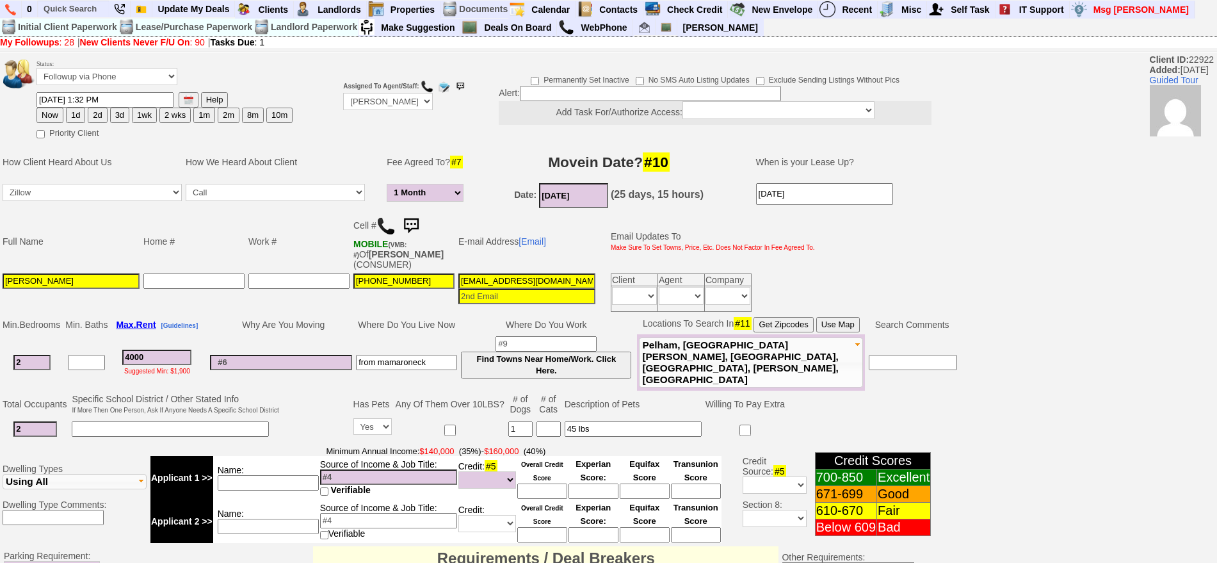
click at [70, 115] on button "1d" at bounding box center [75, 115] width 19 height 15
type input "[DATE] 08:51 AM"
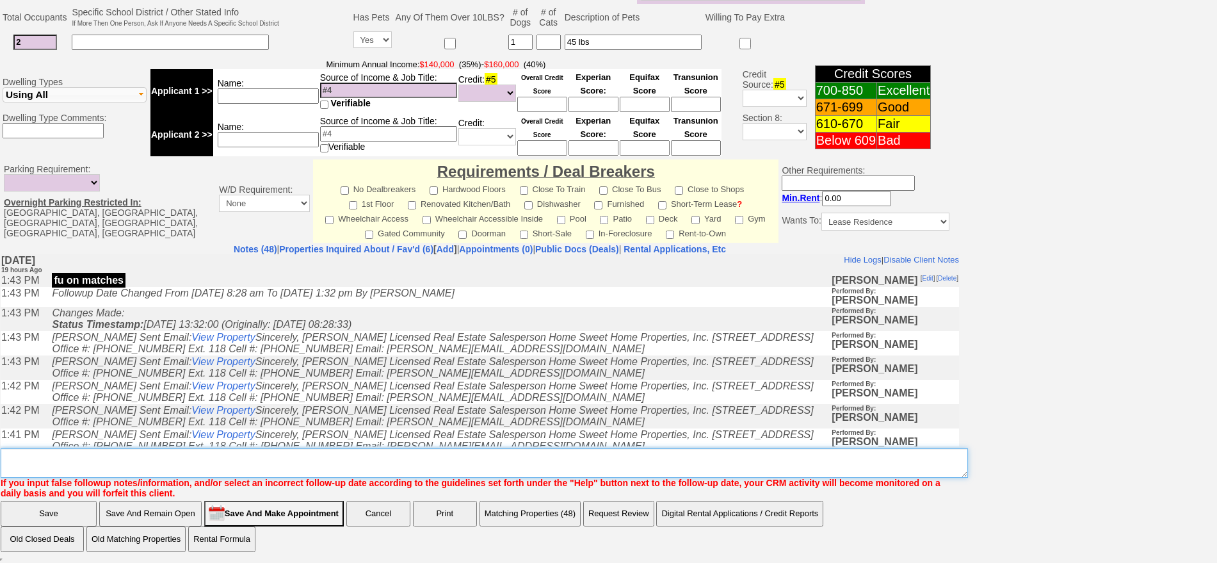
click at [544, 465] on textarea "Insert New Note Here" at bounding box center [485, 462] width 968 height 29
type textarea "f"
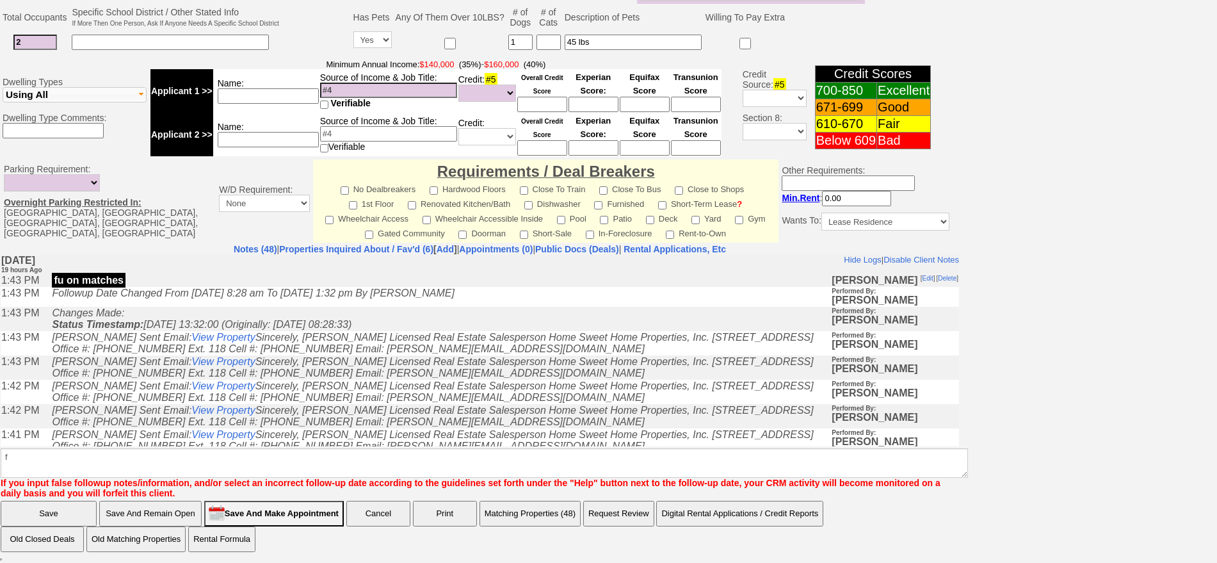
scroll to position [370, 0]
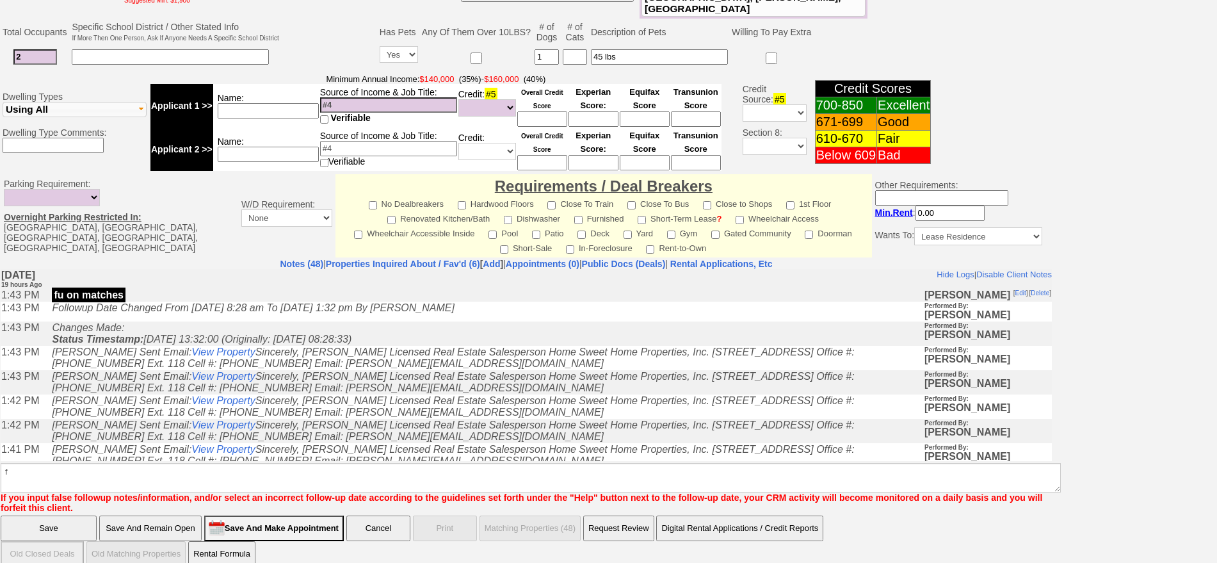
click input "Save" at bounding box center [49, 529] width 96 height 26
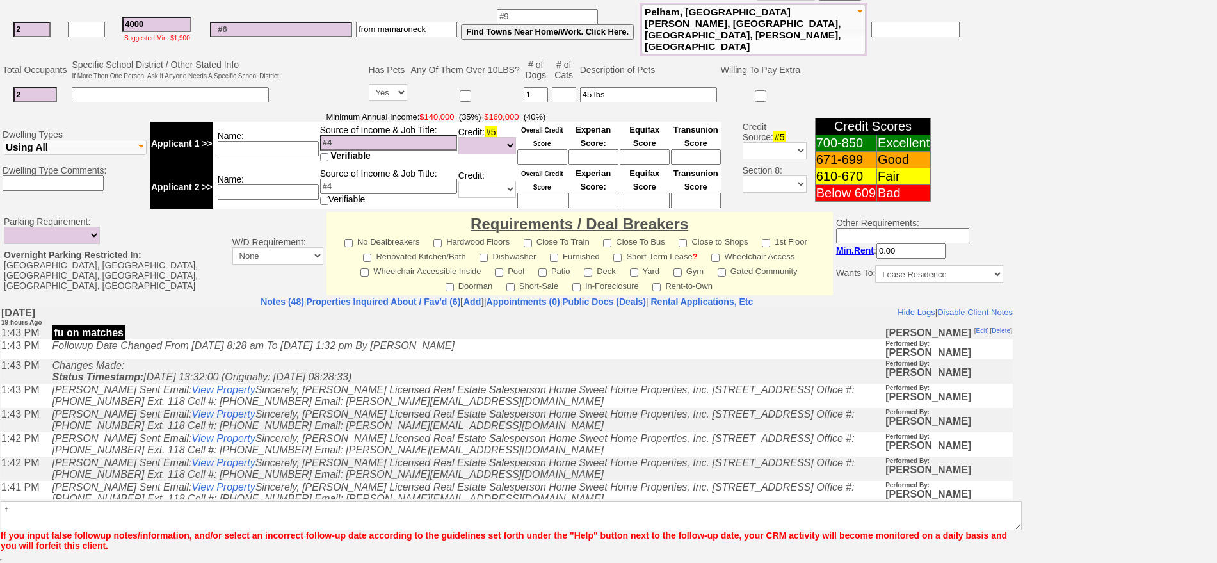
scroll to position [323, 0]
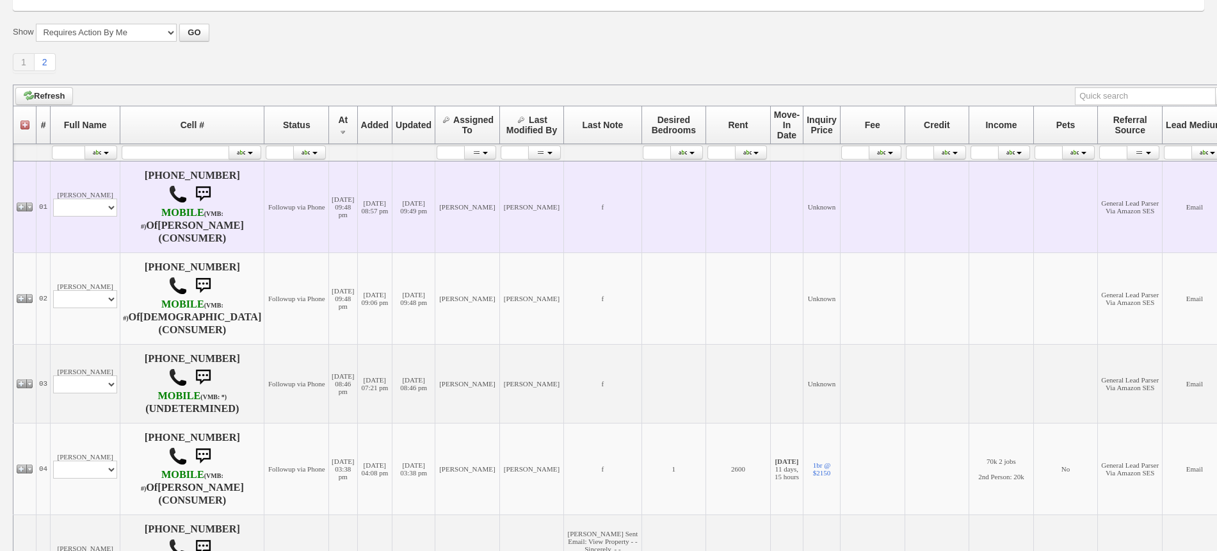
scroll to position [400, 0]
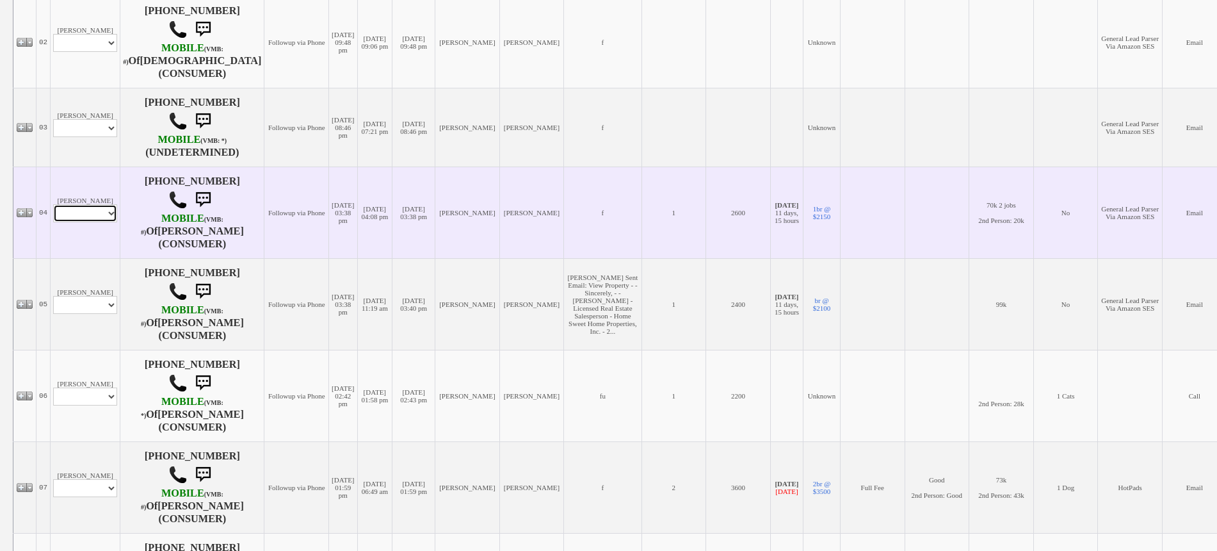
click at [85, 207] on select "Profile Edit Print Email Externally (Will Not Be Tracked In CRM) Closed Deals" at bounding box center [85, 213] width 64 height 18
select select "ChangeURL,/crm/custom/edit_client_form.php?redirect=%2Fcrm%2Fclients.php&id=165…"
click at [53, 204] on select "Profile Edit Print Email Externally (Will Not Be Tracked In CRM) Closed Deals" at bounding box center [85, 213] width 64 height 18
select select
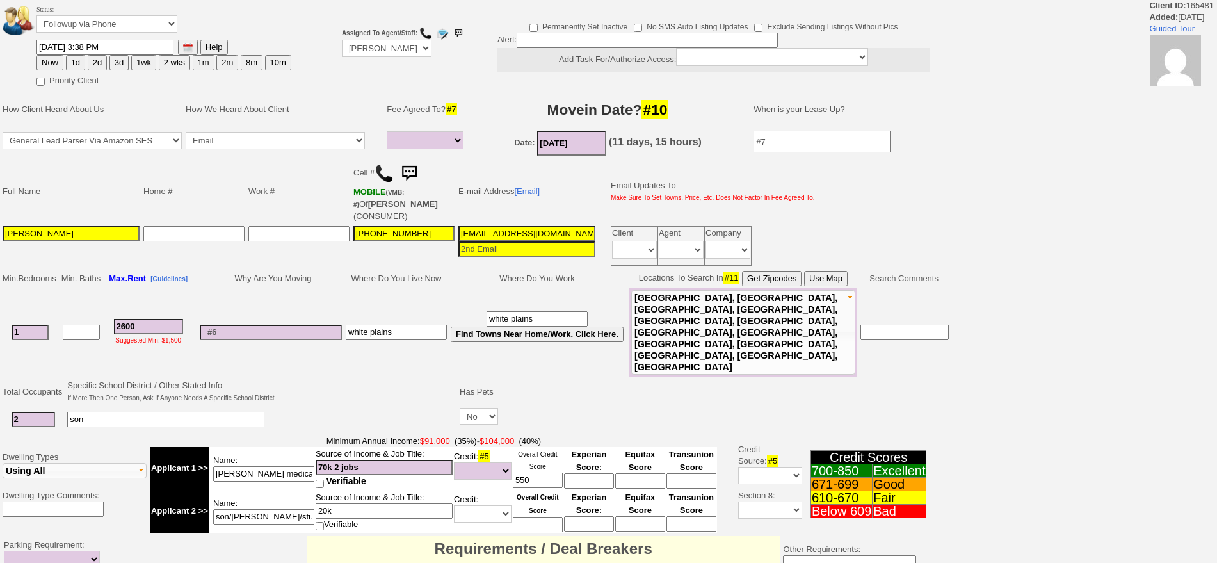
select select
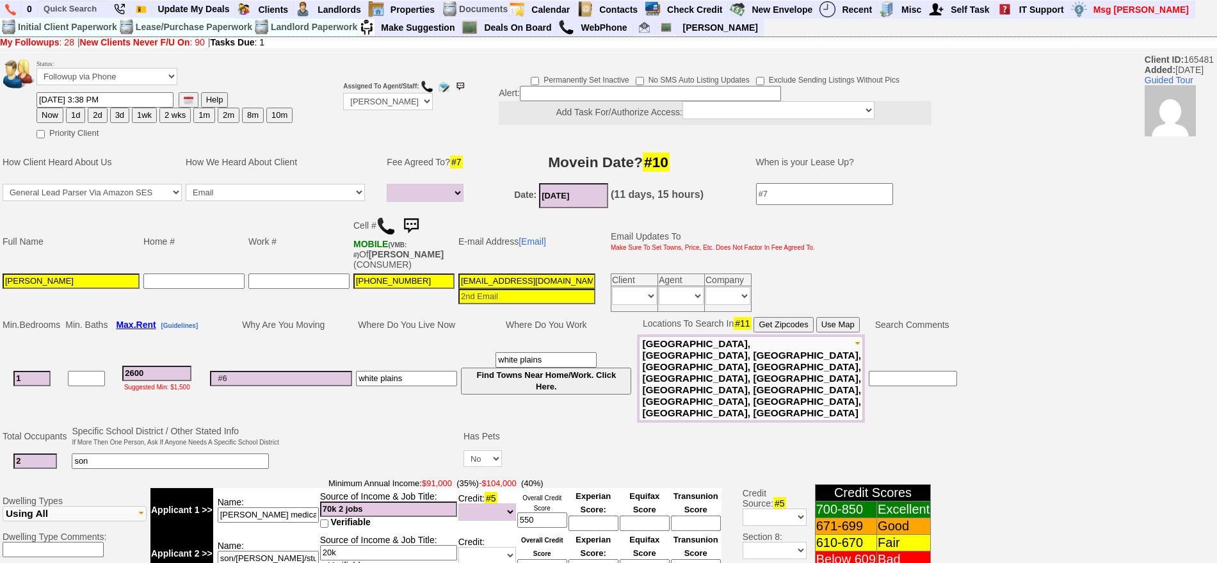
click at [416, 223] on img at bounding box center [411, 226] width 26 height 26
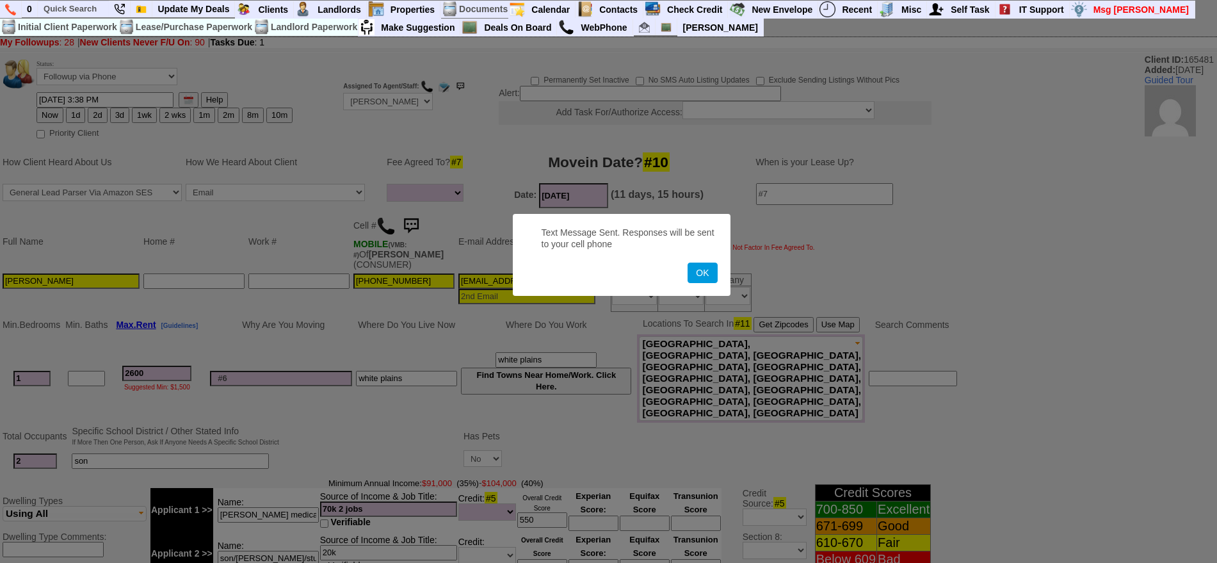
click at [688, 263] on button "OK" at bounding box center [702, 273] width 29 height 20
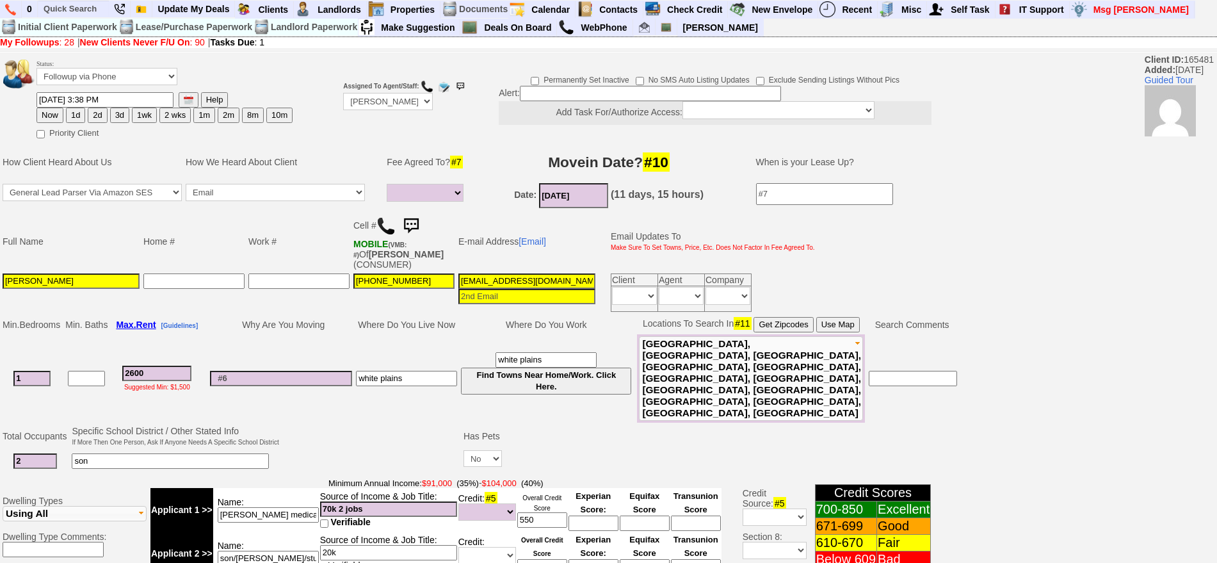
click at [80, 113] on button "1d" at bounding box center [75, 115] width 19 height 15
type input "09/20/2025 08:53 AM"
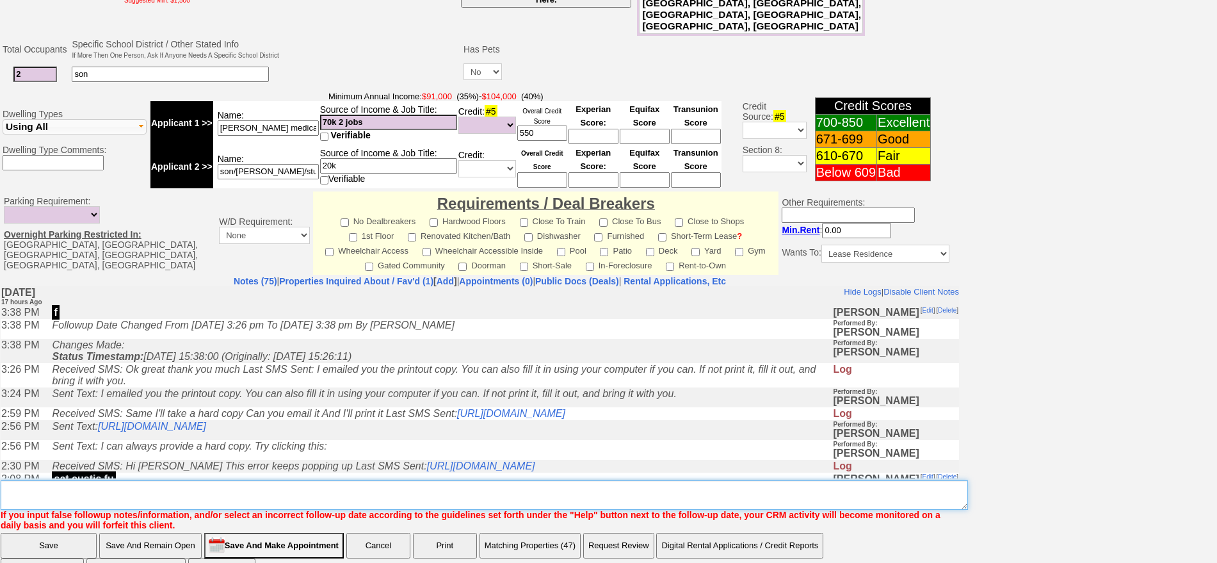
click at [644, 480] on textarea "Insert New Note Here" at bounding box center [485, 494] width 968 height 29
type textarea "f"
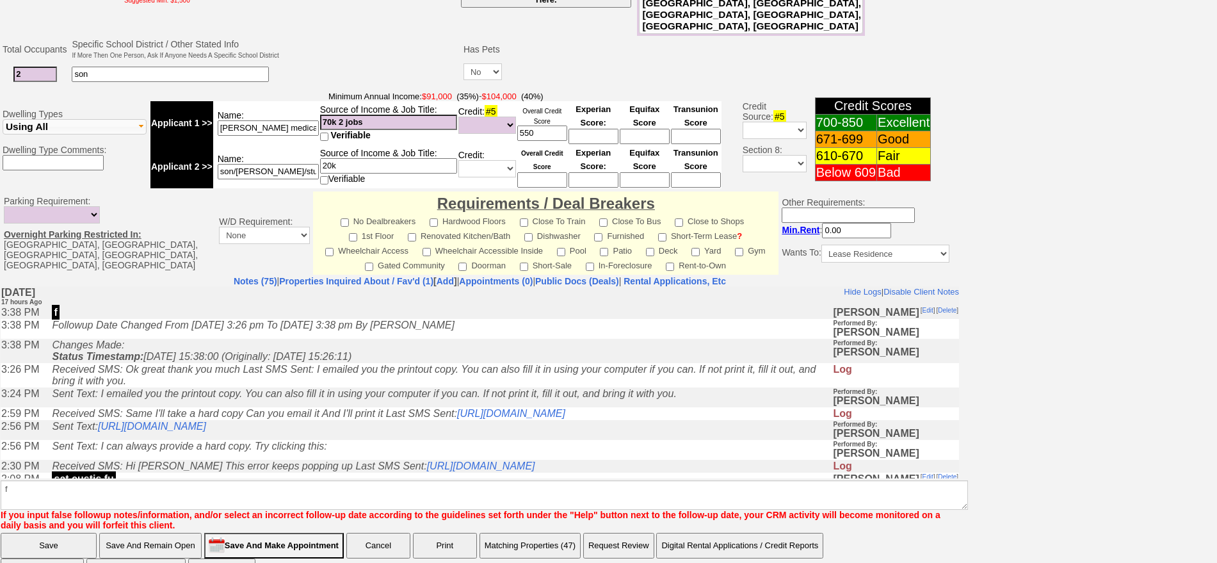
click input "Save" at bounding box center [49, 546] width 96 height 26
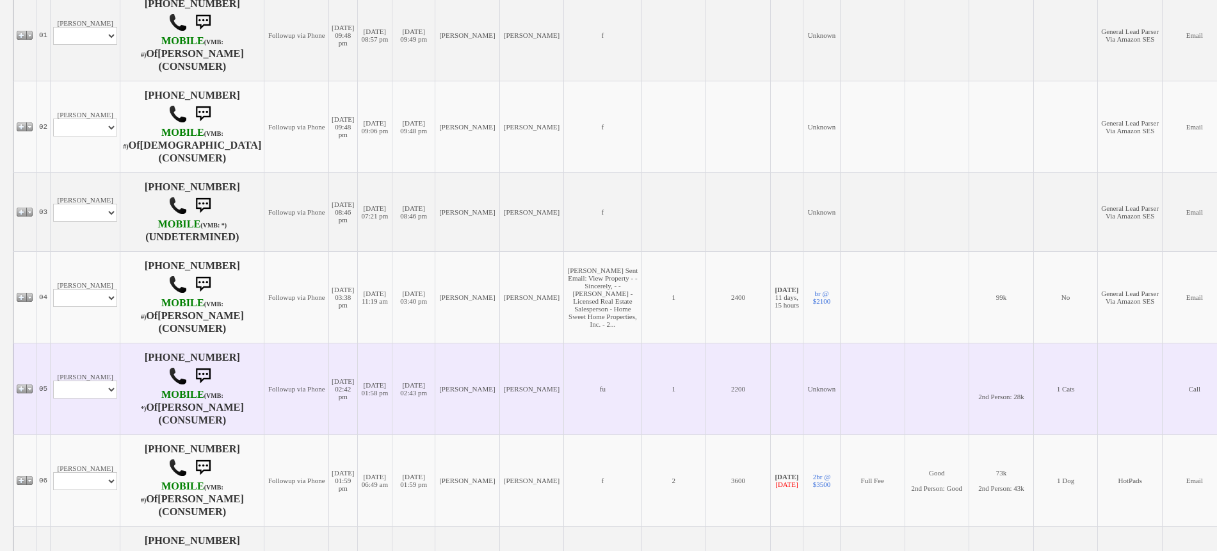
scroll to position [320, 0]
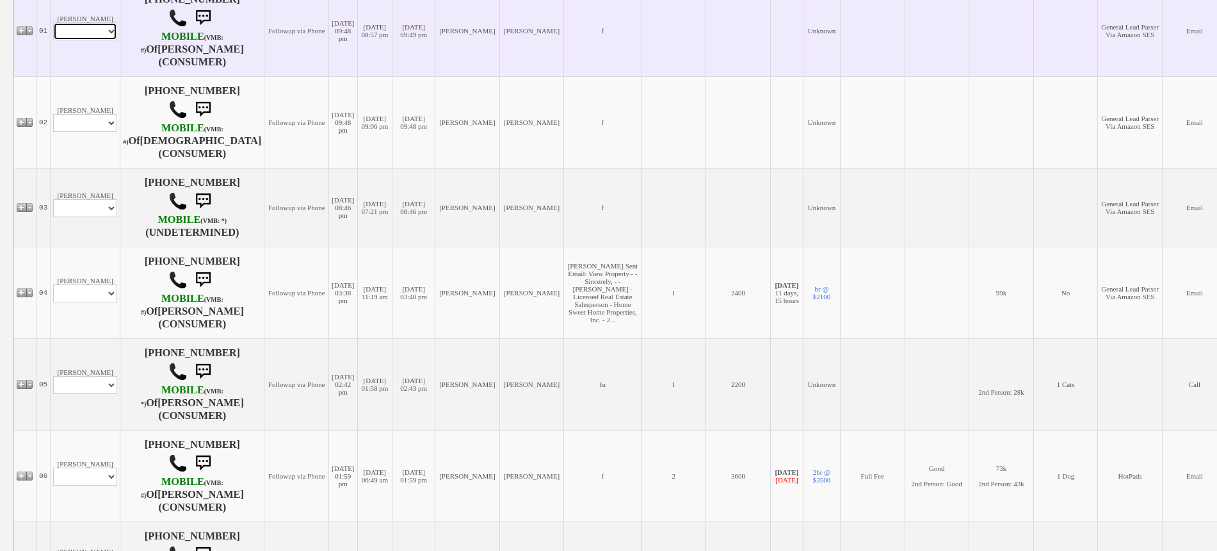
drag, startPoint x: 87, startPoint y: 29, endPoint x: 89, endPoint y: 37, distance: 8.5
click at [87, 29] on select "Profile Edit Print Email Externally (Will Not Be Tracked In CRM) Closed Deals" at bounding box center [85, 31] width 64 height 18
select select "ChangeURL,/crm/custom/edit_client_form.php?redirect=%2Fcrm%2Fclients.php&id=167…"
click at [53, 22] on select "Profile Edit Print Email Externally (Will Not Be Tracked In CRM) Closed Deals" at bounding box center [85, 31] width 64 height 18
select select
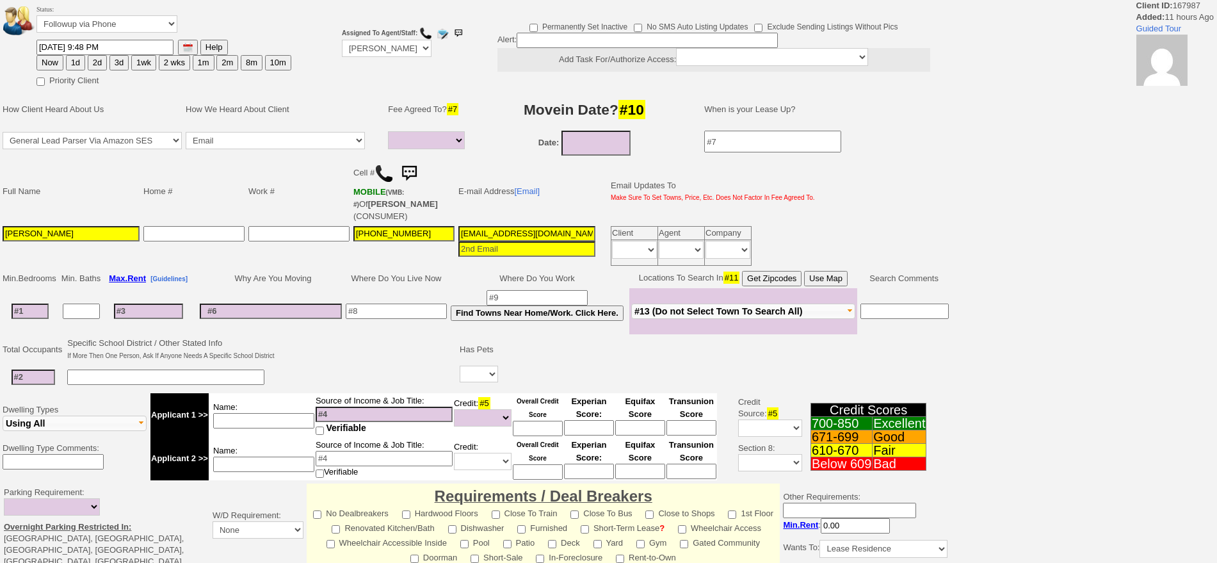
select select
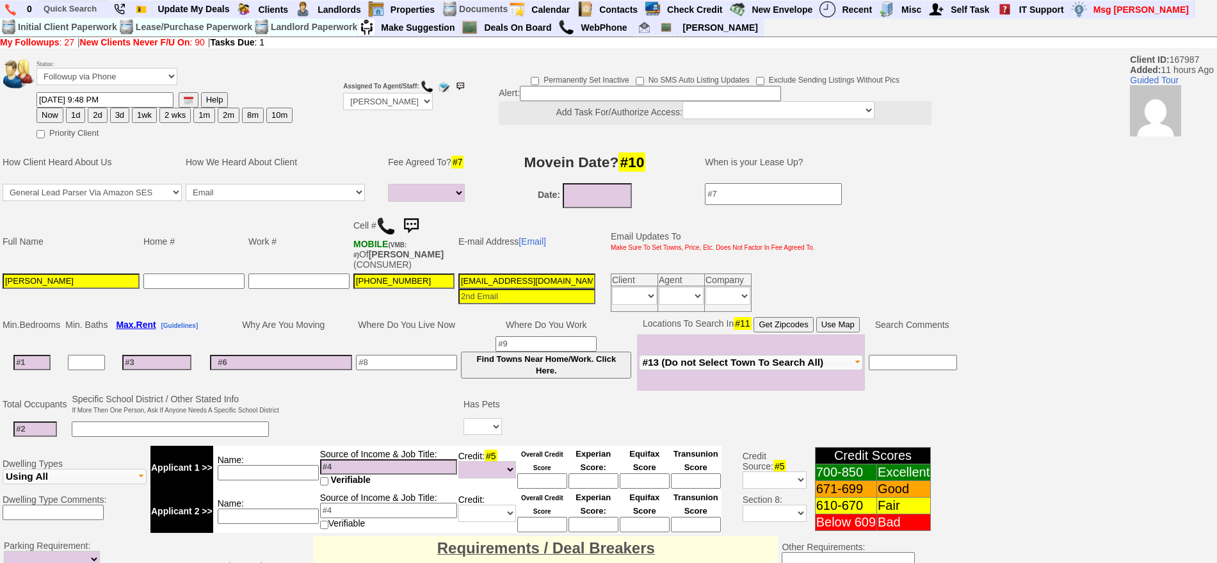
click at [387, 215] on td "Cell # MOBILE (VMB: #) Of [PERSON_NAME] (CONSUMER)" at bounding box center [404, 241] width 105 height 60
click at [386, 227] on img at bounding box center [386, 225] width 19 height 19
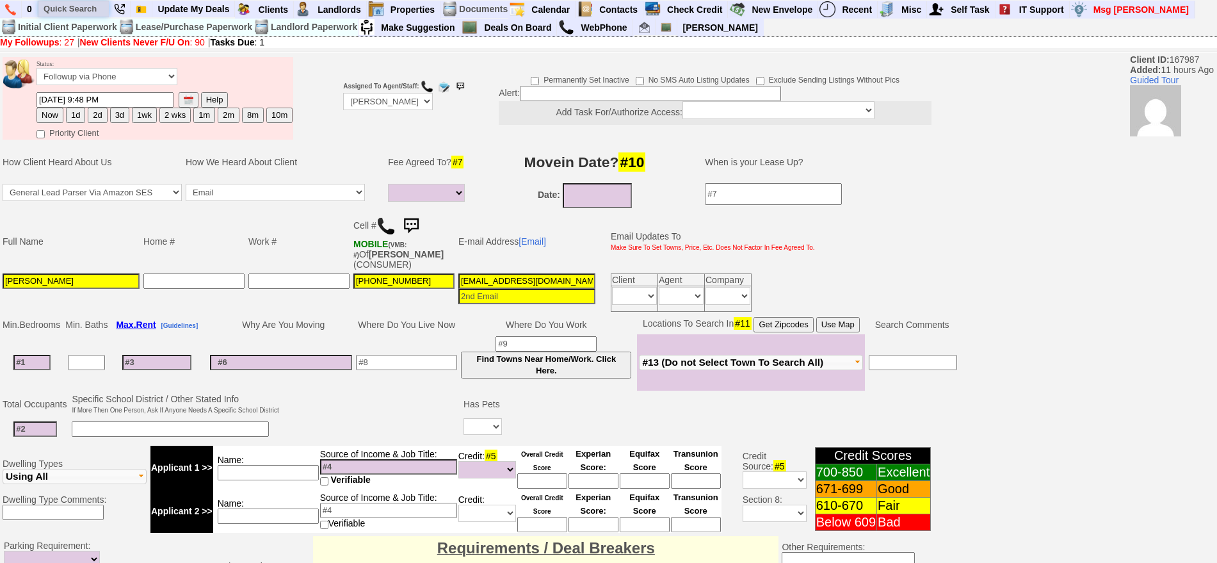
click at [79, 9] on input "text" at bounding box center [73, 9] width 70 height 16
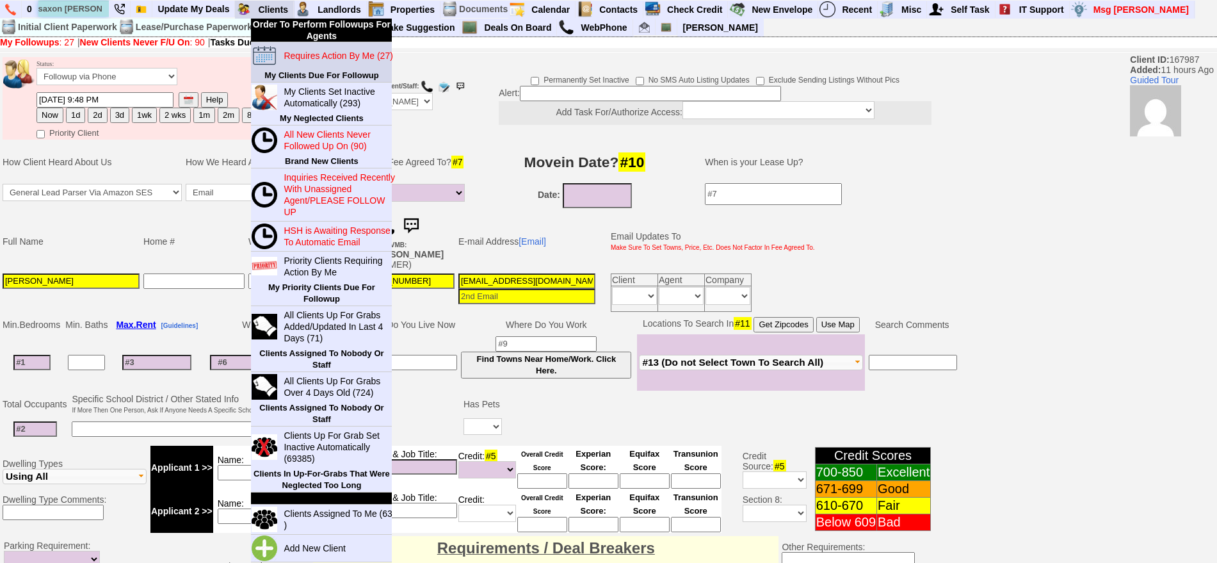
type input "saxon woods"
click at [302, 51] on blink "Requires Action By Me (27)" at bounding box center [338, 56] width 109 height 10
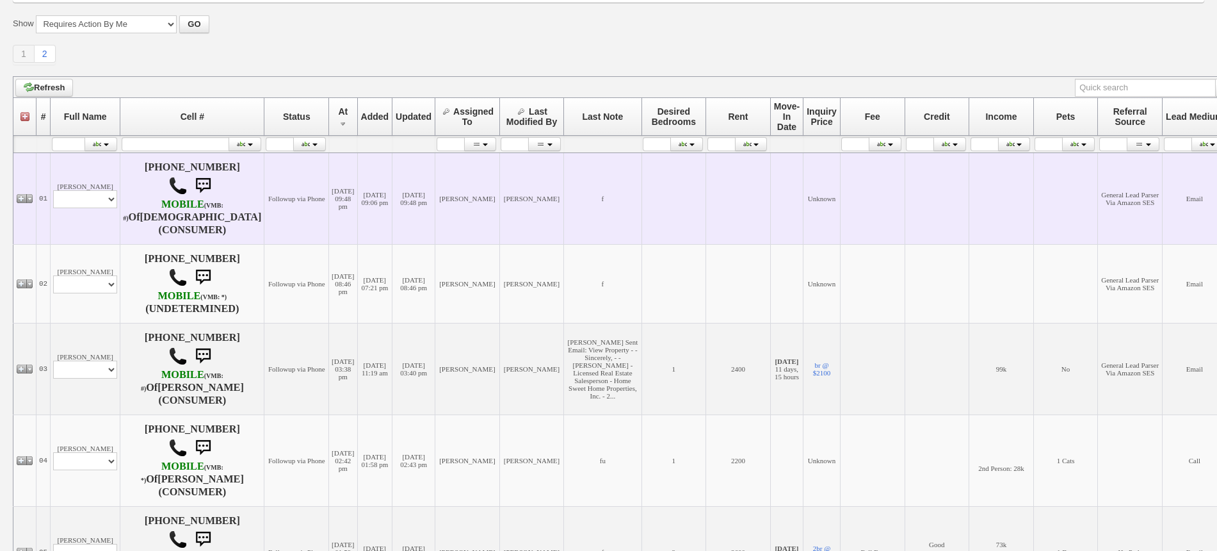
scroll to position [160, 0]
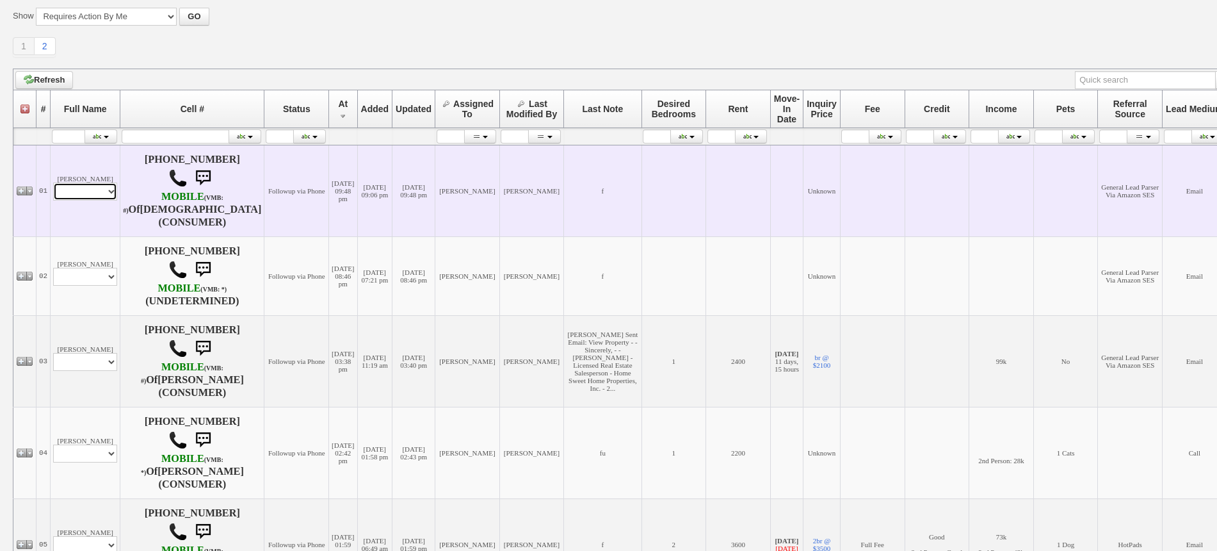
click at [81, 191] on select "Profile Edit Print Email Externally (Will Not Be Tracked In CRM) Closed Deals" at bounding box center [85, 192] width 64 height 18
select select "ChangeURL,/crm/custom/edit_client_form.php?redirect=%2Fcrm%2Fclients.php&id=167…"
click at [53, 183] on select "Profile Edit Print Email Externally (Will Not Be Tracked In CRM) Closed Deals" at bounding box center [85, 192] width 64 height 18
select select
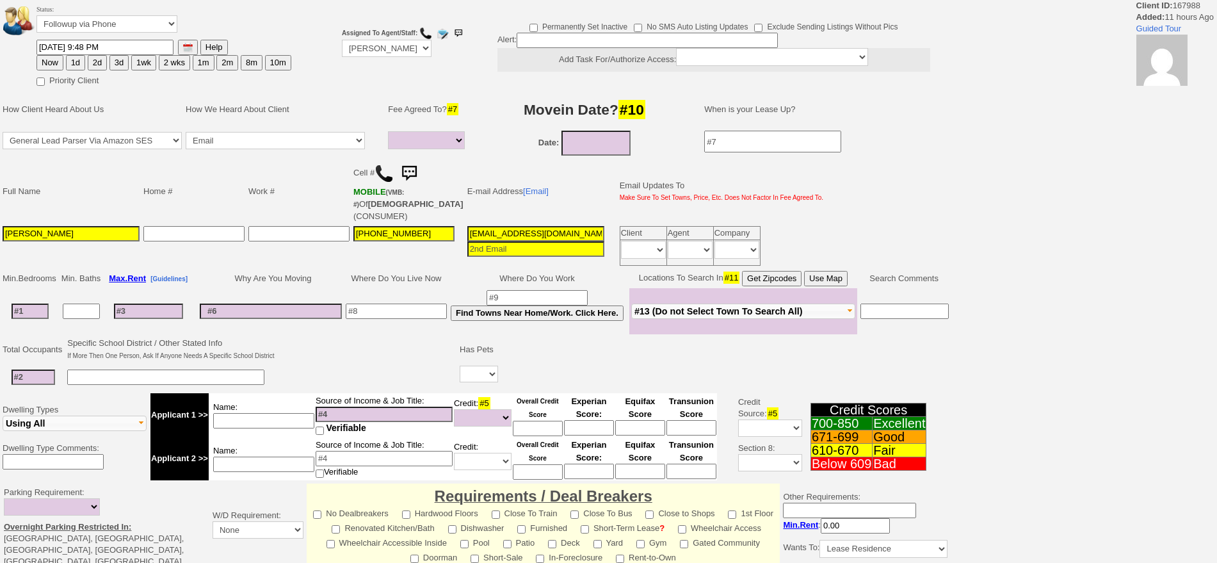
select select
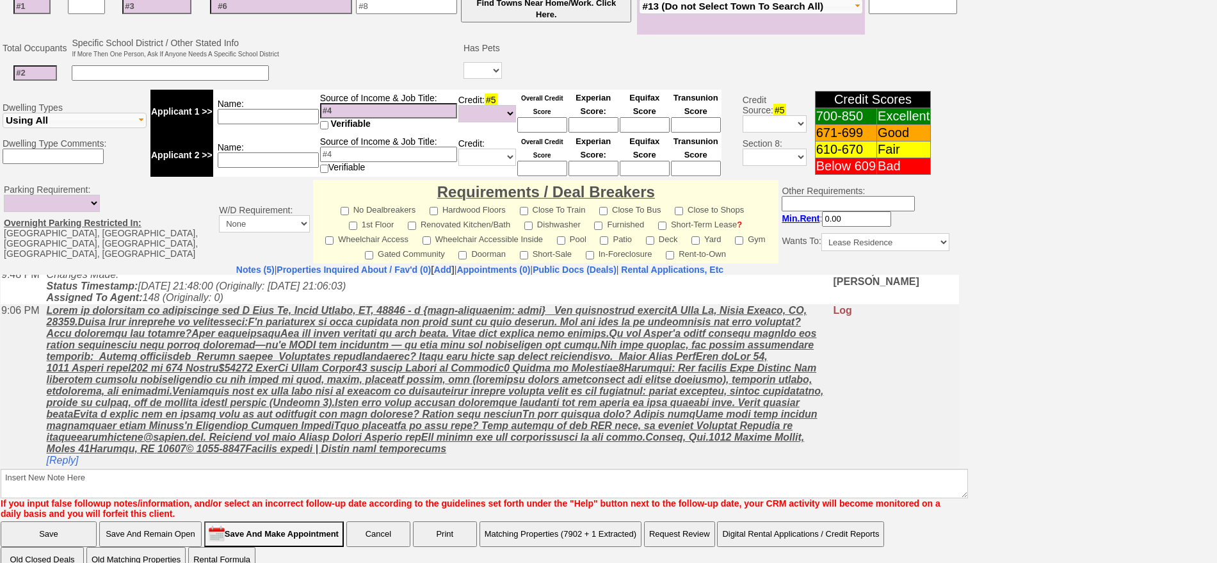
scroll to position [23, 0]
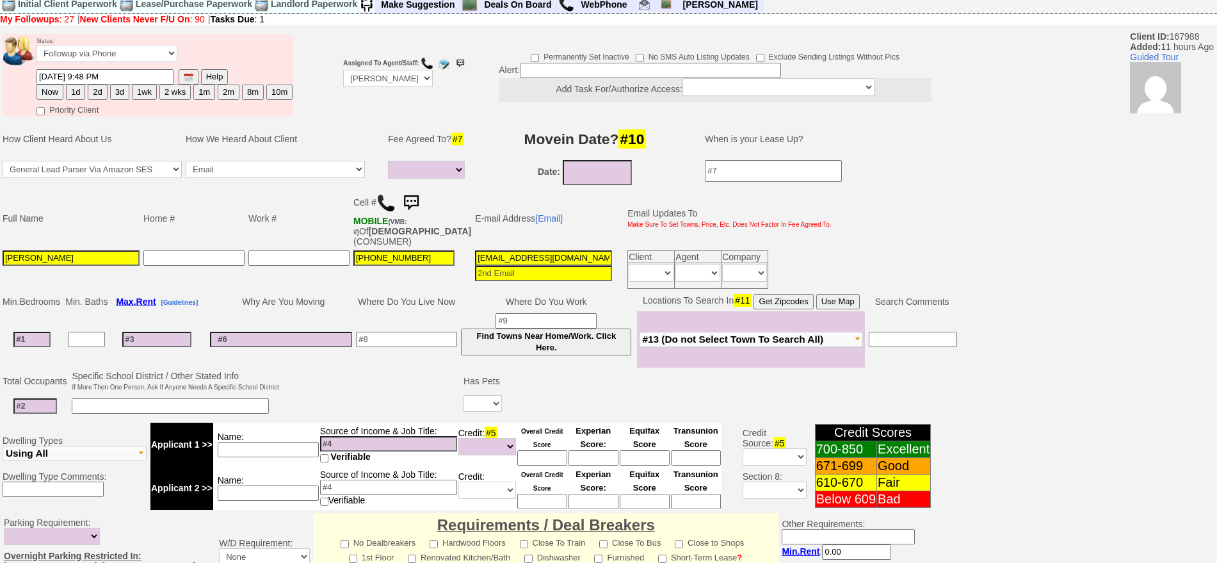
click at [392, 206] on img at bounding box center [386, 202] width 19 height 19
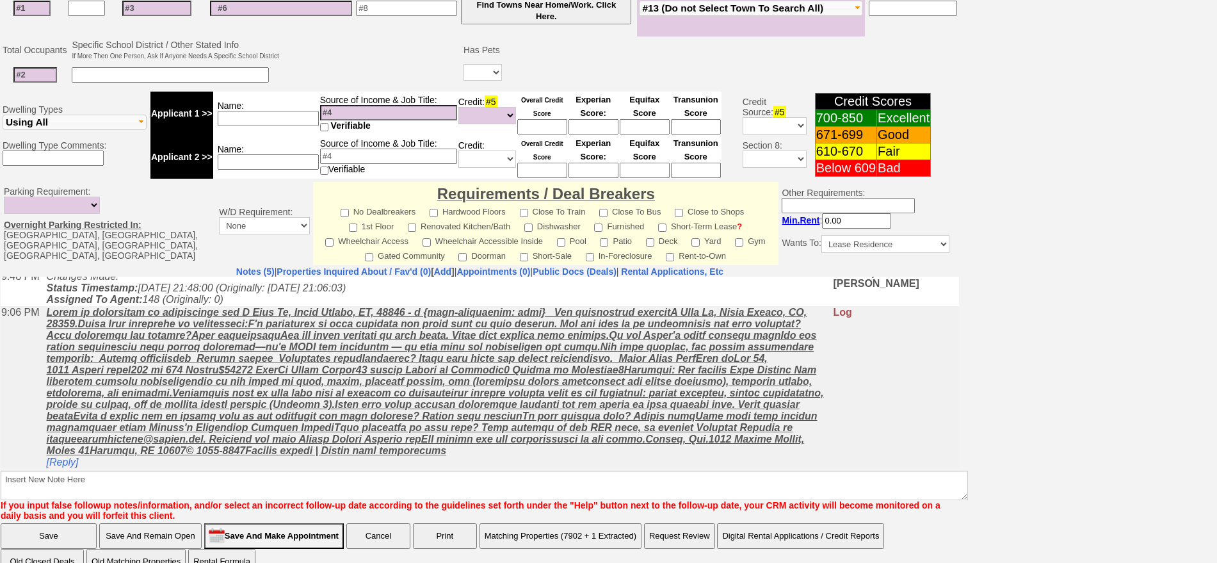
scroll to position [377, 0]
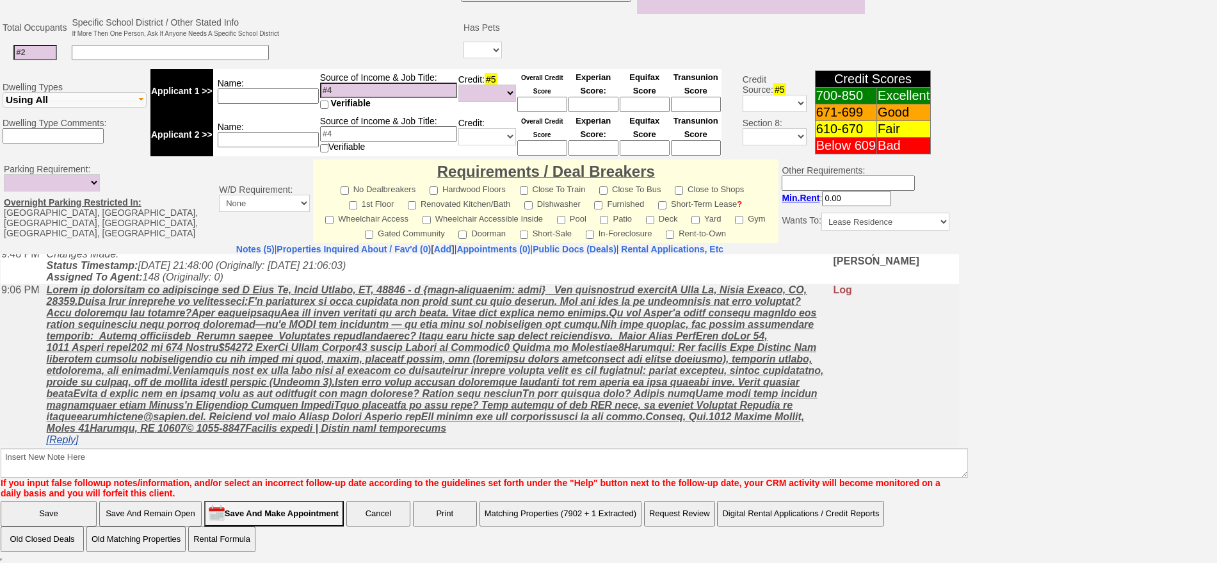
click at [69, 439] on link "[Reply]" at bounding box center [63, 439] width 32 height 11
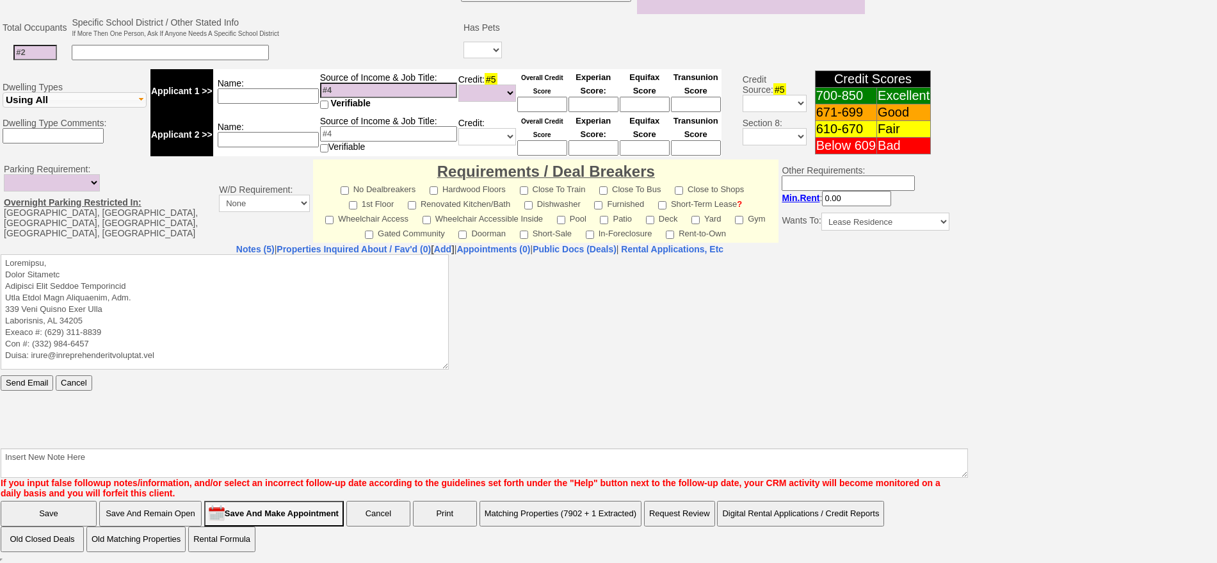
scroll to position [0, 0]
click at [142, 259] on textarea at bounding box center [225, 311] width 448 height 115
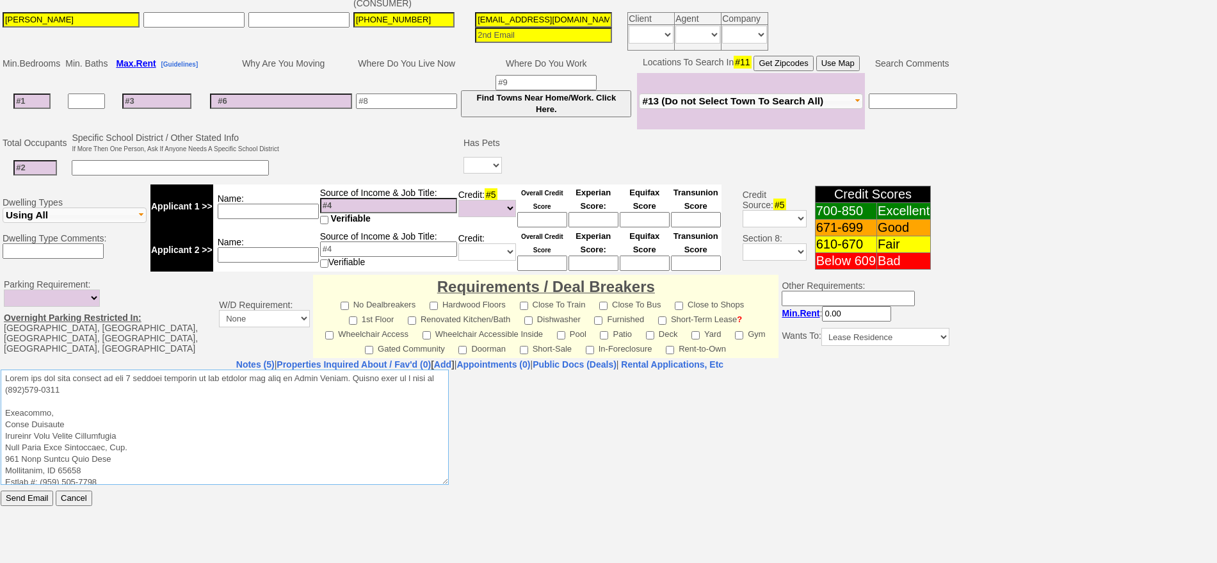
scroll to position [296, 0]
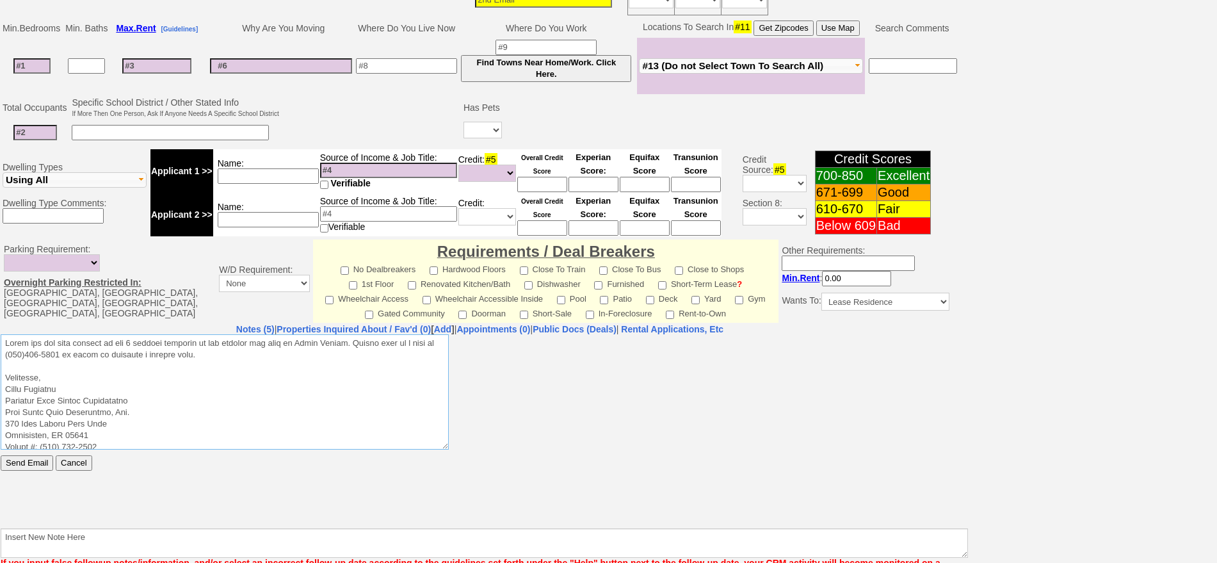
drag, startPoint x: 227, startPoint y: 359, endPoint x: 1, endPoint y: 640, distance: 361.1
click at [1, 334] on html "Send Email Cancel" at bounding box center [480, 430] width 959 height 192
type textarea "Thank you for your request on the 1 bedroom townhome we are hosting for rent in…"
click at [30, 467] on input "Send Email" at bounding box center [27, 462] width 53 height 15
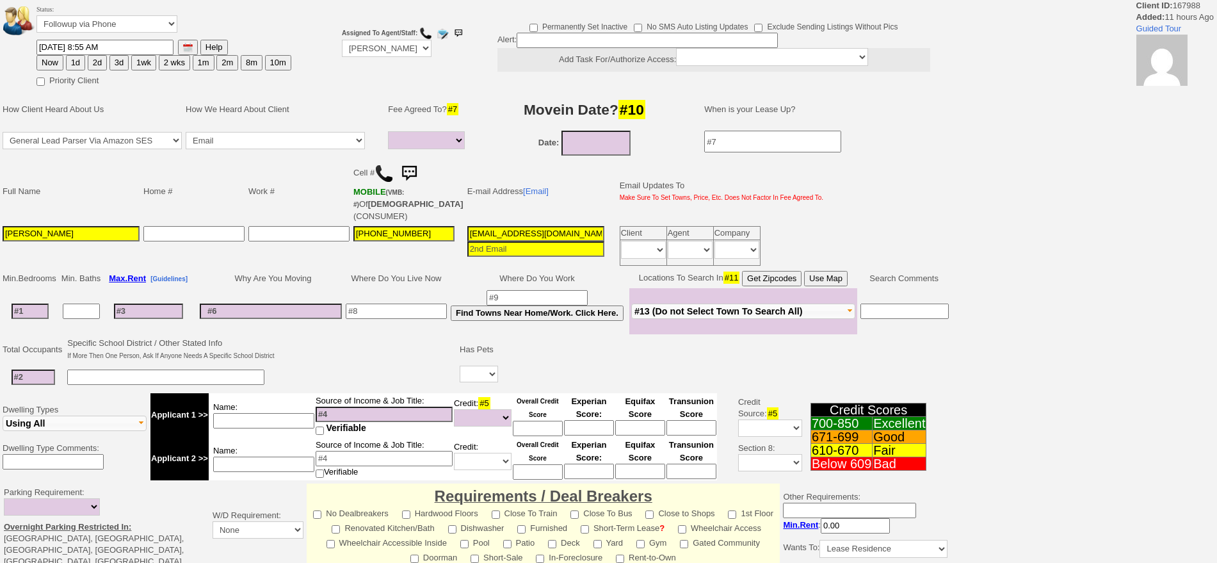
select select
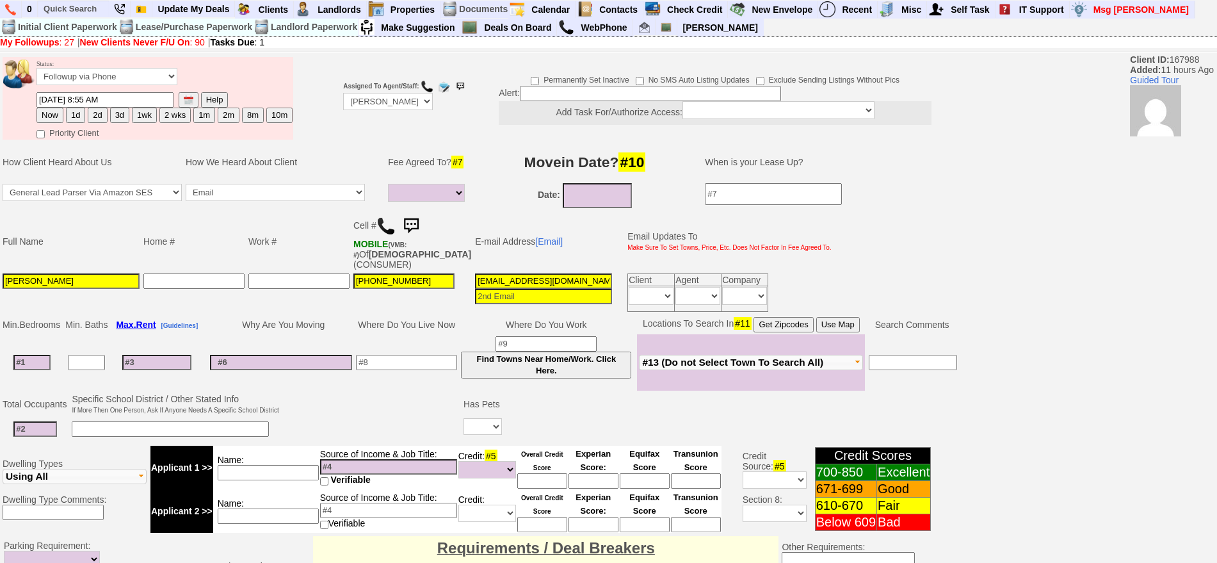
click at [414, 219] on img at bounding box center [411, 226] width 26 height 26
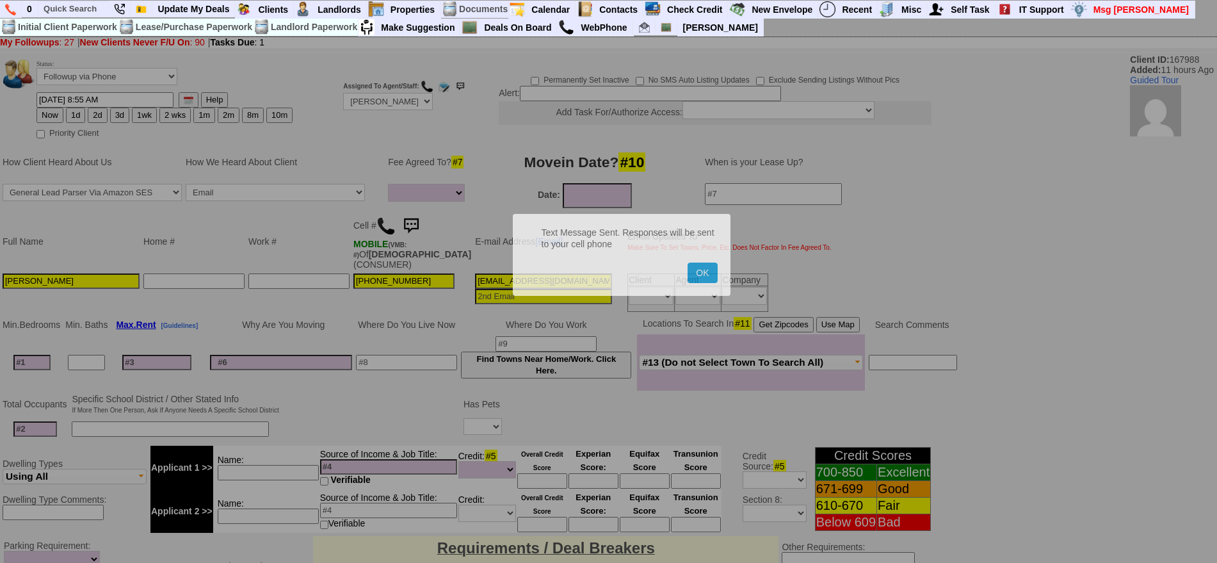
click at [688, 263] on button "OK" at bounding box center [702, 273] width 29 height 20
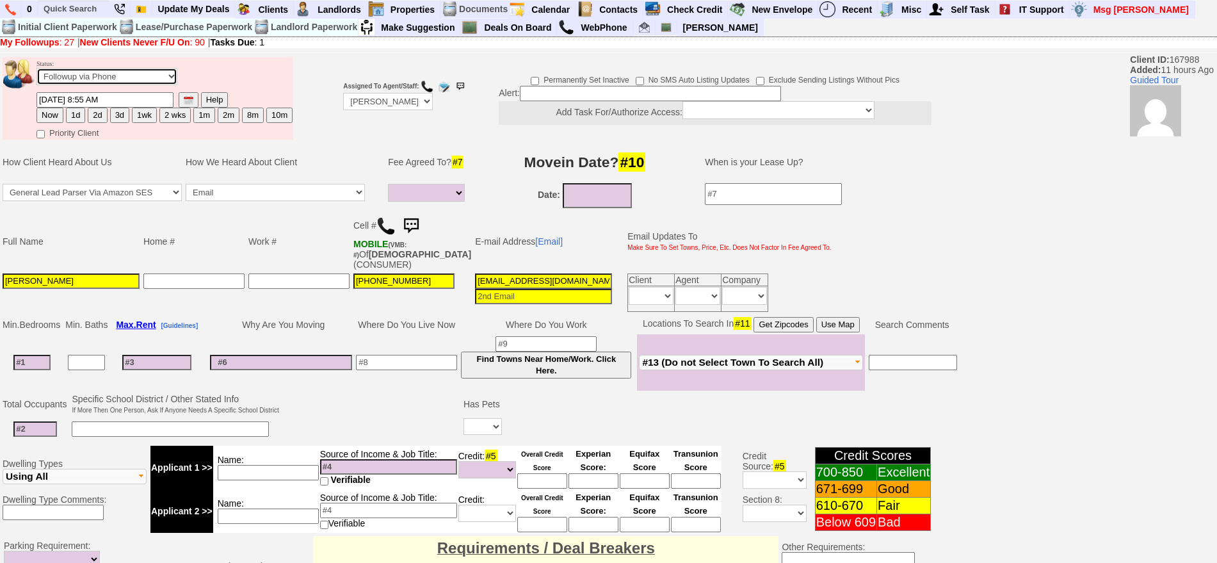
drag, startPoint x: 143, startPoint y: 70, endPoint x: 136, endPoint y: 81, distance: 13.5
click at [142, 70] on select "Followup via Phone Followup via Email Followup When Section 8 Property Found De…" at bounding box center [107, 76] width 141 height 17
select select "Inactive"
click at [37, 72] on select "Followup via Phone Followup via Email Followup When Section 8 Property Found De…" at bounding box center [107, 76] width 141 height 17
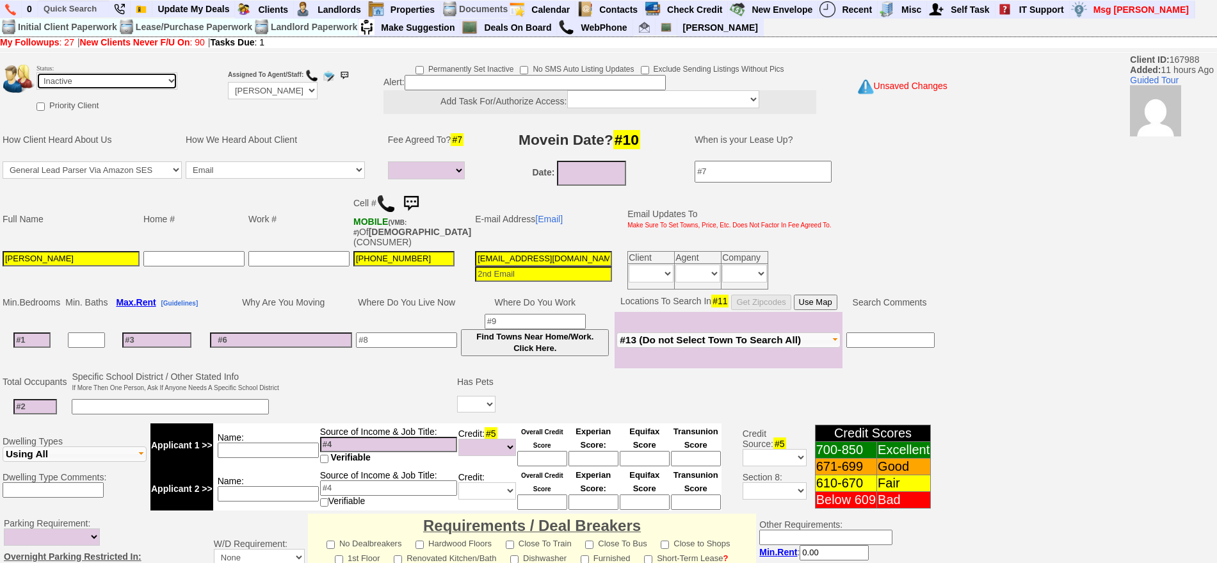
scroll to position [354, 0]
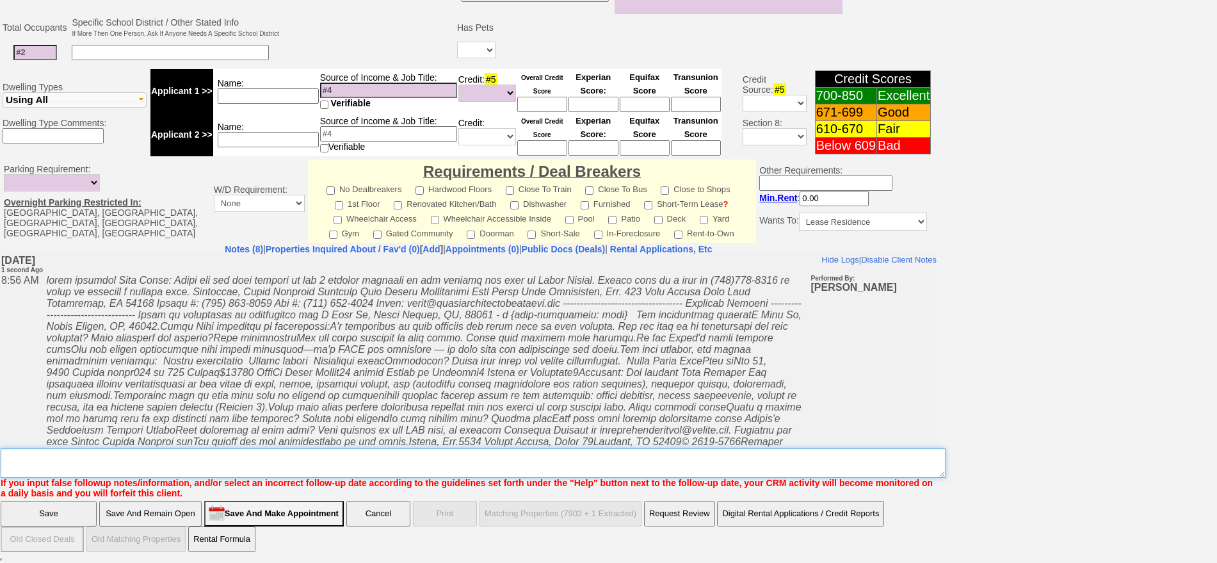
click at [745, 464] on textarea "Insert New Note Here" at bounding box center [473, 462] width 945 height 29
type textarea "called client lm sent txt and email ia until response"
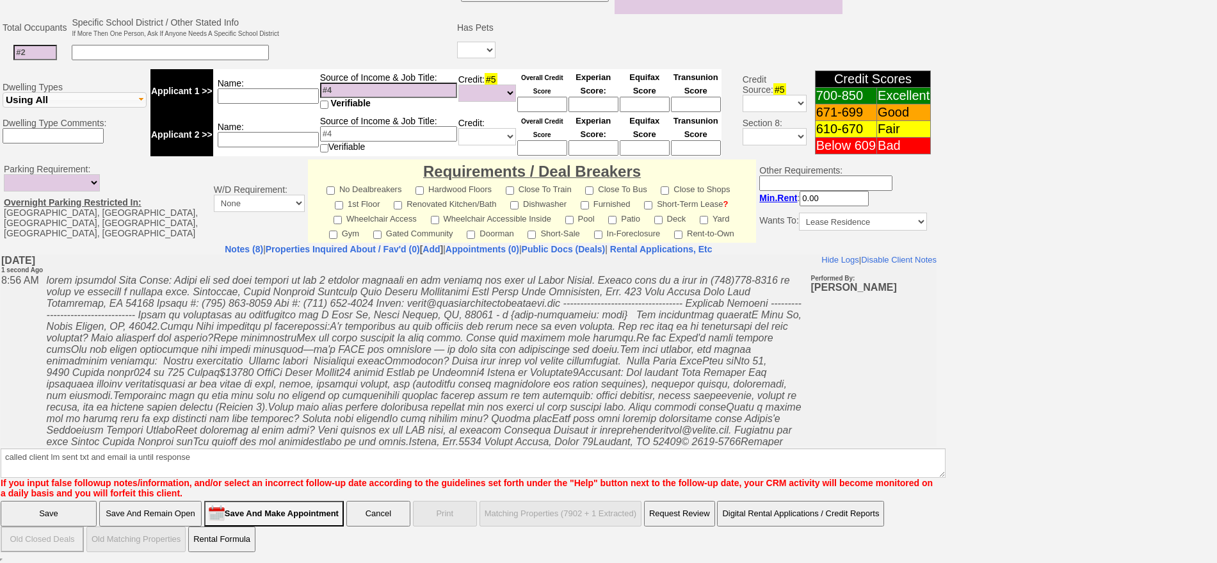
click input "Save" at bounding box center [49, 514] width 96 height 26
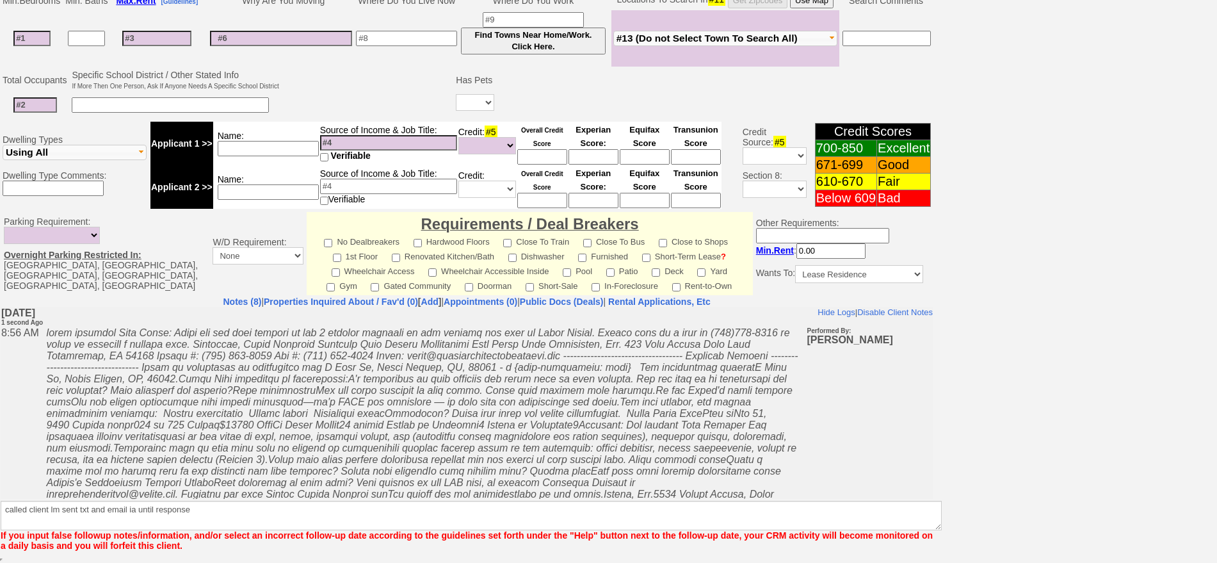
scroll to position [302, 0]
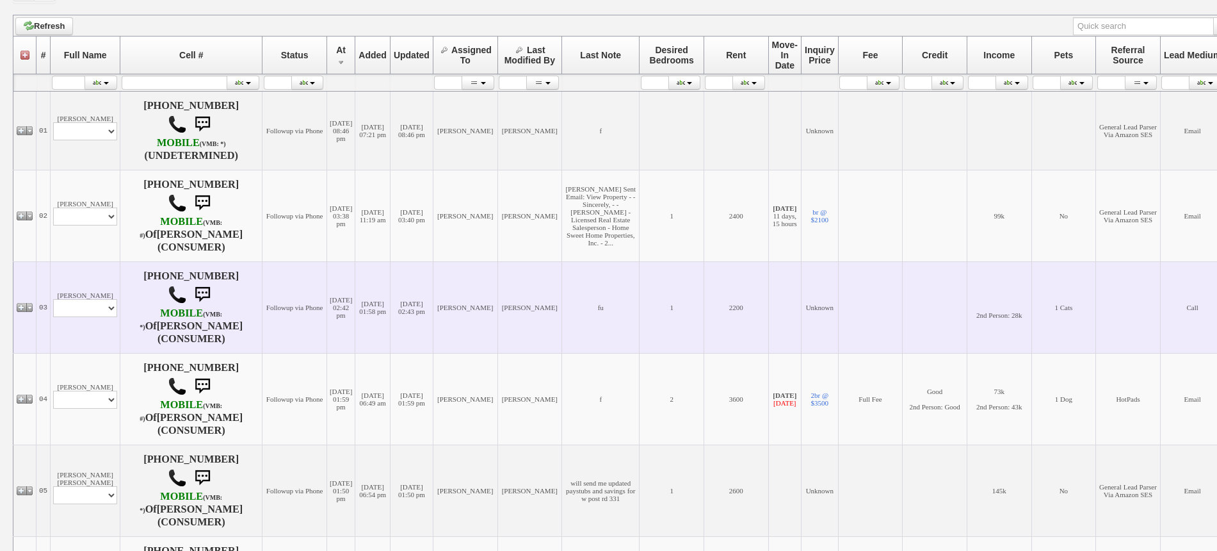
scroll to position [240, 0]
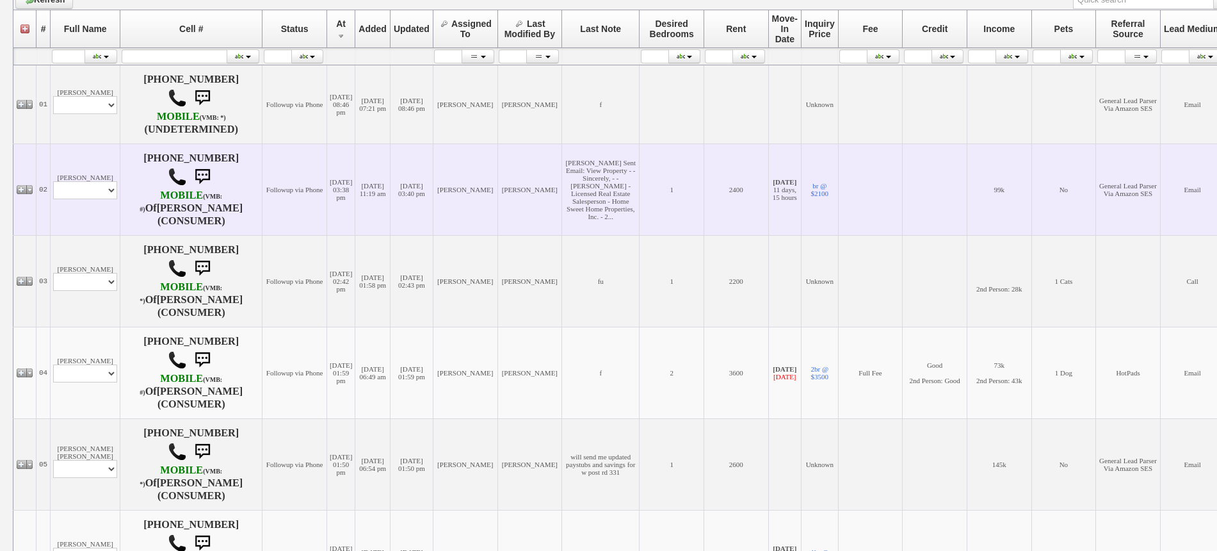
drag, startPoint x: 89, startPoint y: 202, endPoint x: 90, endPoint y: 192, distance: 10.3
click at [89, 201] on td "Emily Ackerman Profile Edit Print Email Externally (Will Not Be Tracked In CRM)…" at bounding box center [86, 189] width 70 height 92
click at [90, 192] on select "Profile Edit Print Email Externally (Will Not Be Tracked In CRM) Closed Deals" at bounding box center [85, 190] width 64 height 18
select select "ChangeURL,/crm/custom/edit_client_form.php?redirect=%2Fcrm%2Fclients.php&id=167…"
click at [53, 181] on select "Profile Edit Print Email Externally (Will Not Be Tracked In CRM) Closed Deals" at bounding box center [85, 190] width 64 height 18
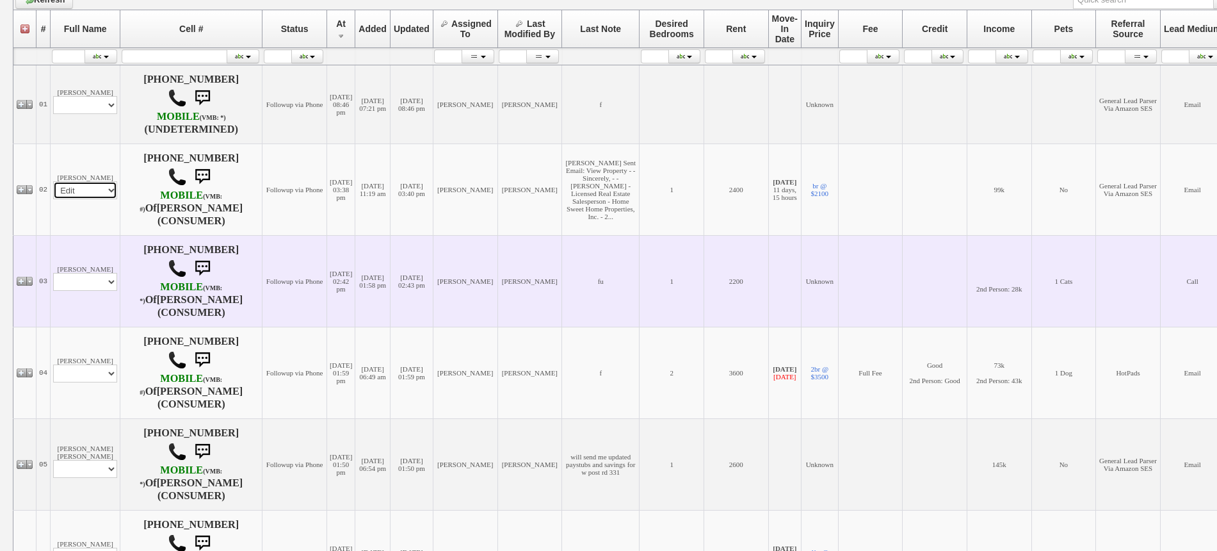
select select
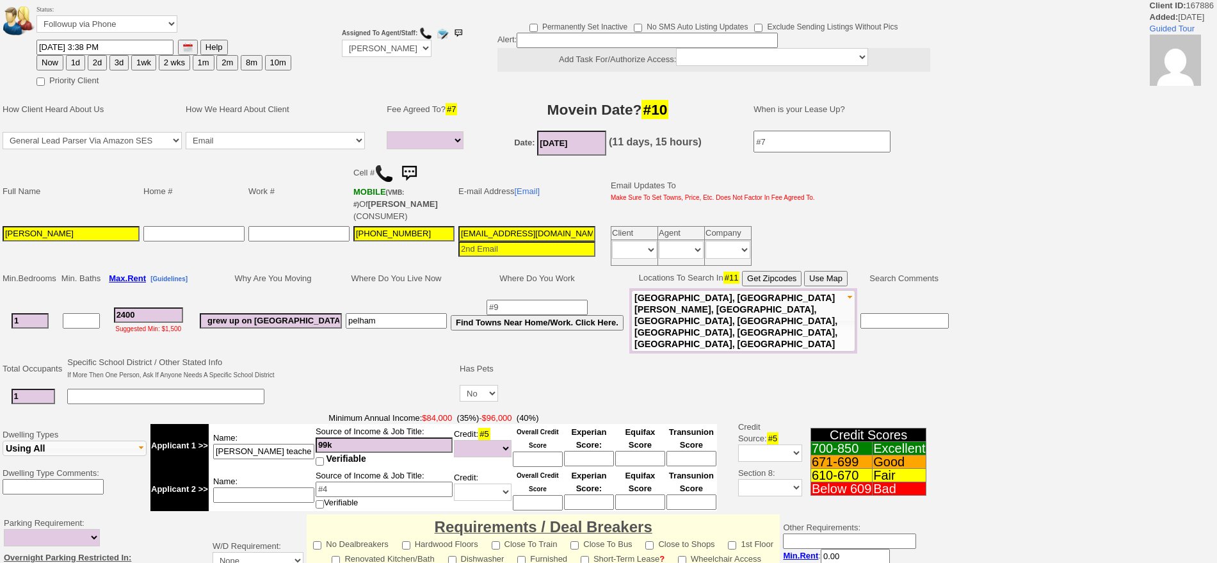
select select
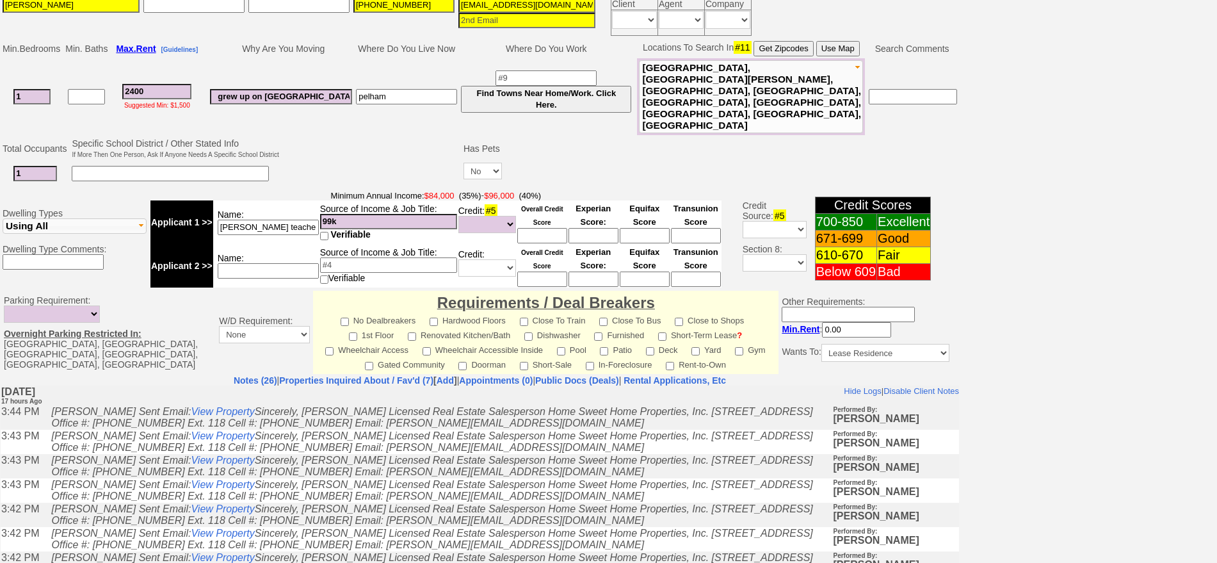
scroll to position [147, 0]
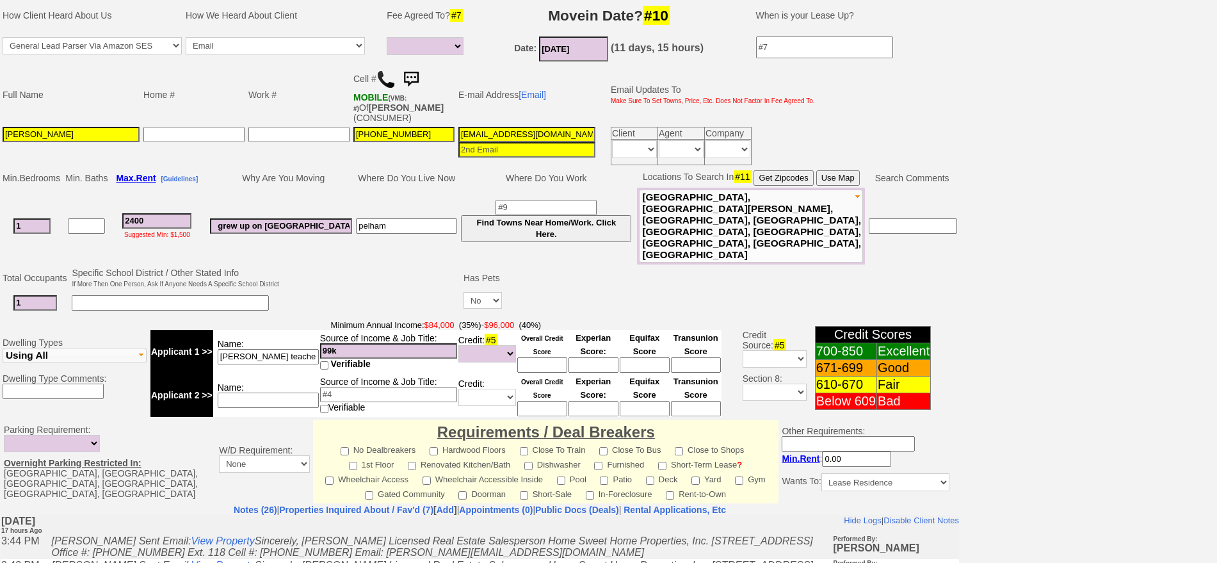
click at [417, 73] on img at bounding box center [411, 80] width 26 height 26
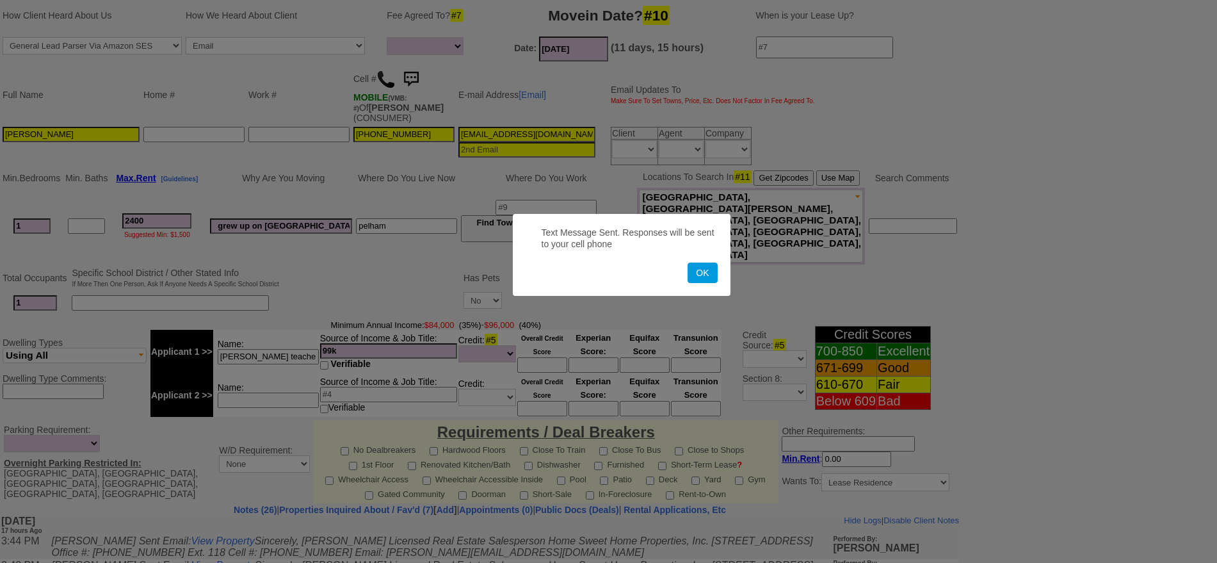
click at [688, 263] on button "OK" at bounding box center [702, 273] width 29 height 20
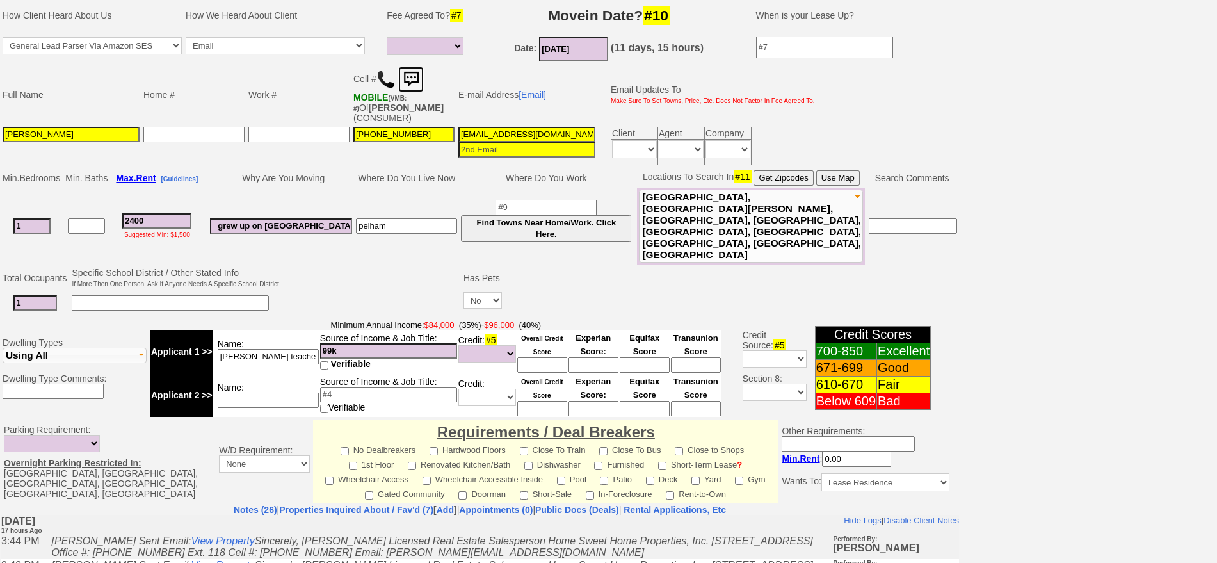
scroll to position [0, 0]
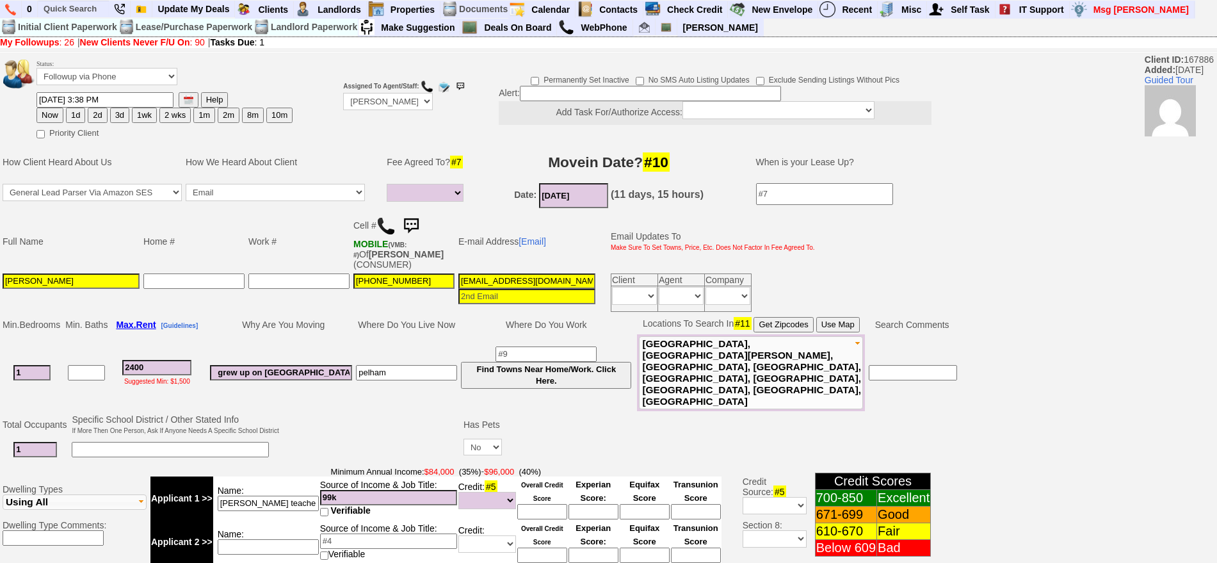
click at [78, 115] on button "1d" at bounding box center [75, 115] width 19 height 15
type input "09/20/2025 08:57 AM"
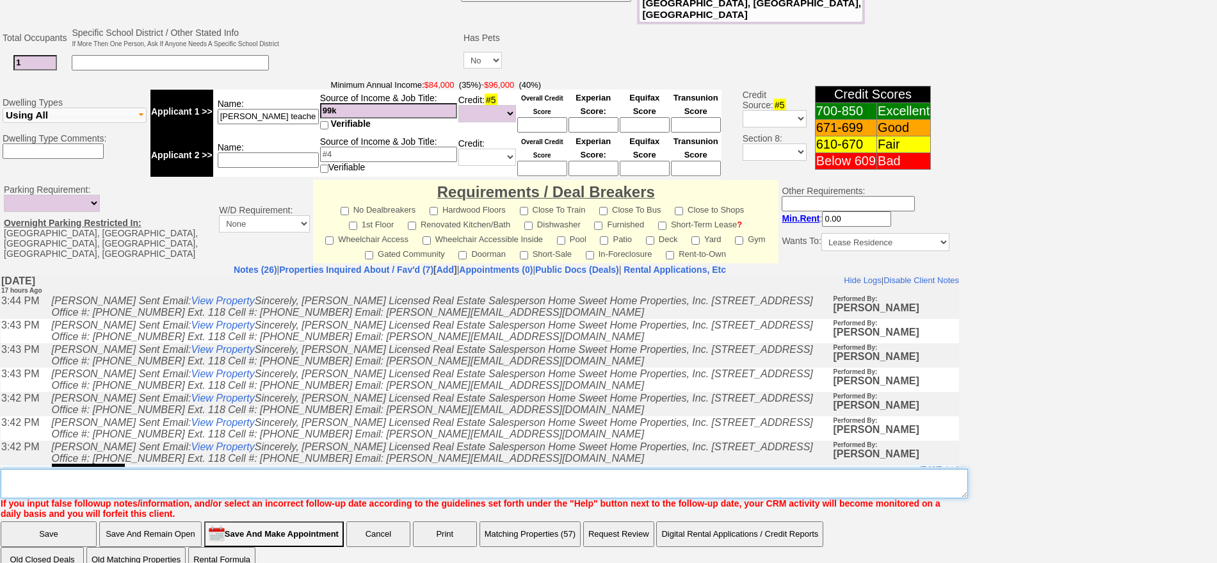
click at [519, 469] on textarea "Insert New Note Here" at bounding box center [485, 483] width 968 height 29
type textarea "f"
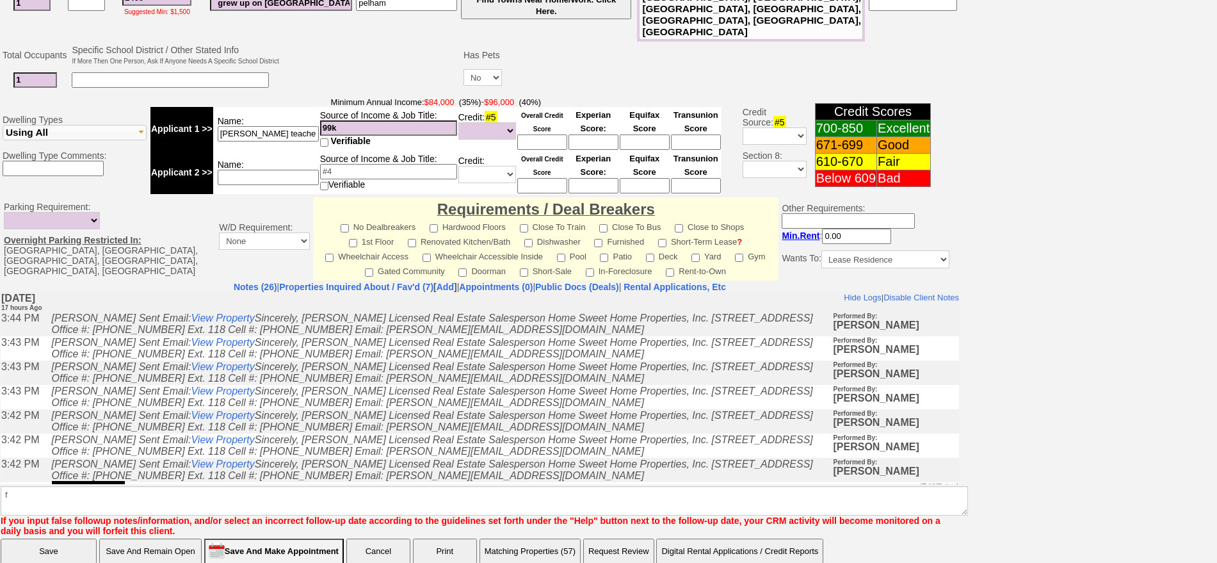
click input "Save" at bounding box center [49, 552] width 96 height 26
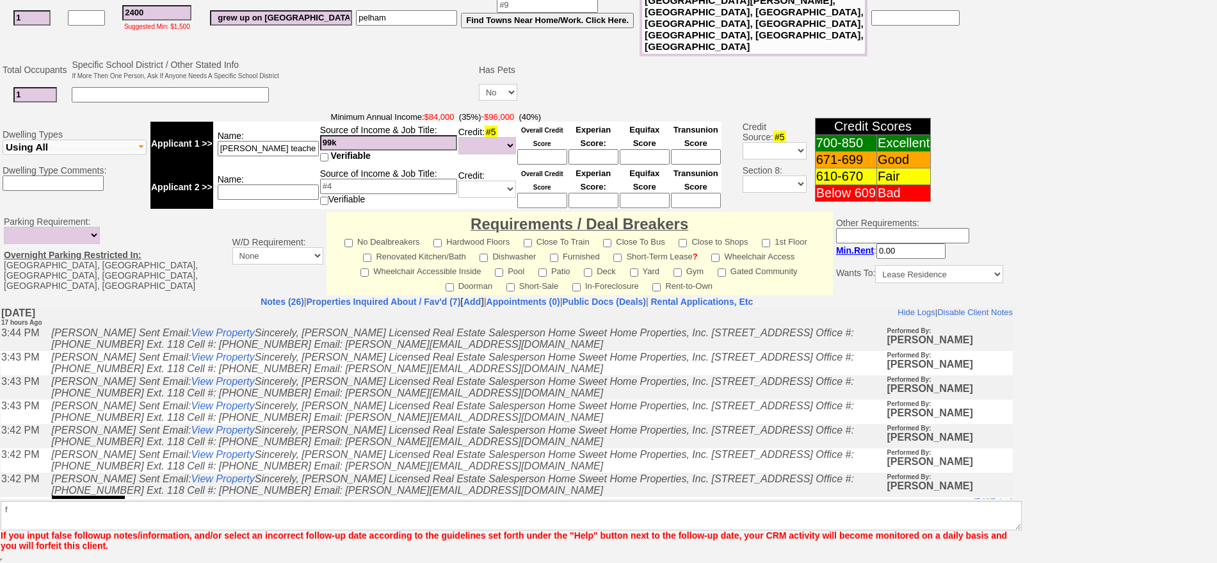
scroll to position [323, 0]
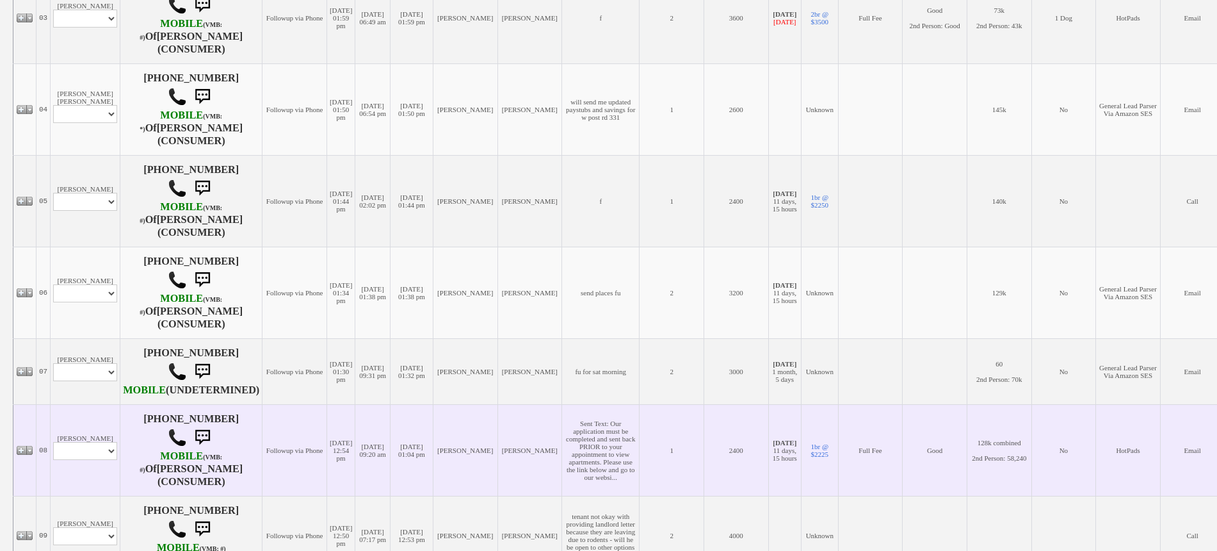
scroll to position [560, 0]
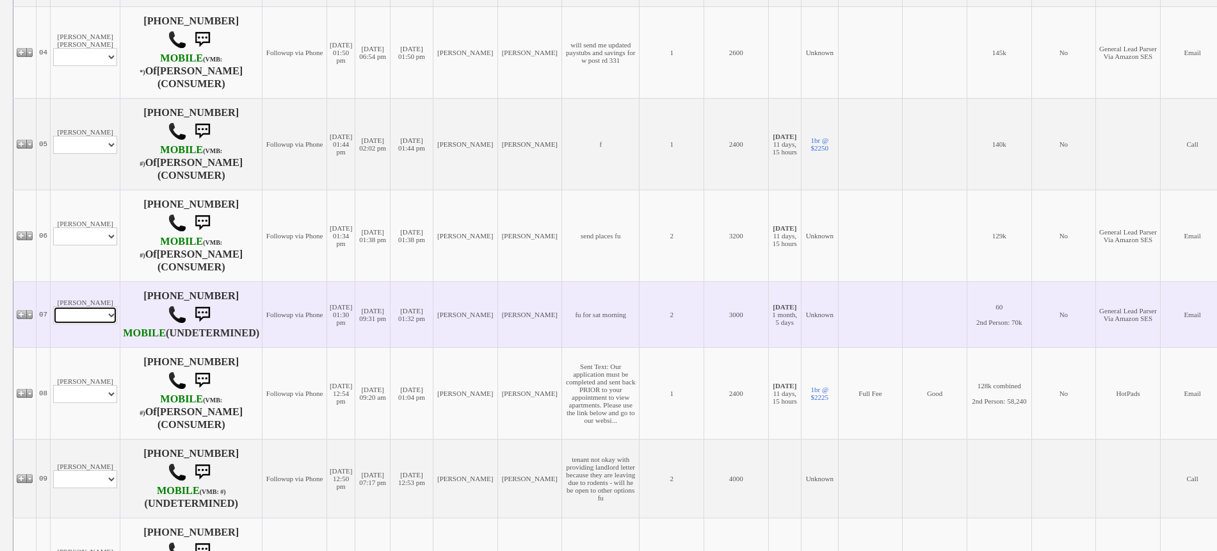
click at [92, 323] on select "Profile Edit Print Email Externally (Will Not Be Tracked In CRM) Closed Deals" at bounding box center [85, 315] width 64 height 18
click at [92, 289] on td "[PERSON_NAME] Profile Edit Print Email Externally (Will Not Be Tracked In CRM) …" at bounding box center [86, 314] width 70 height 66
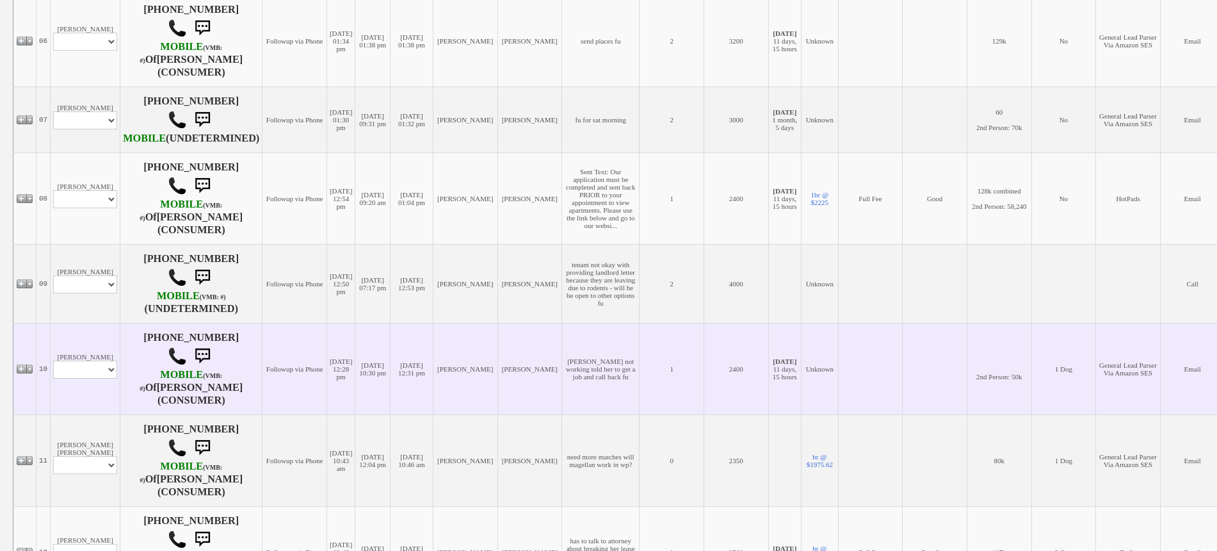
scroll to position [800, 0]
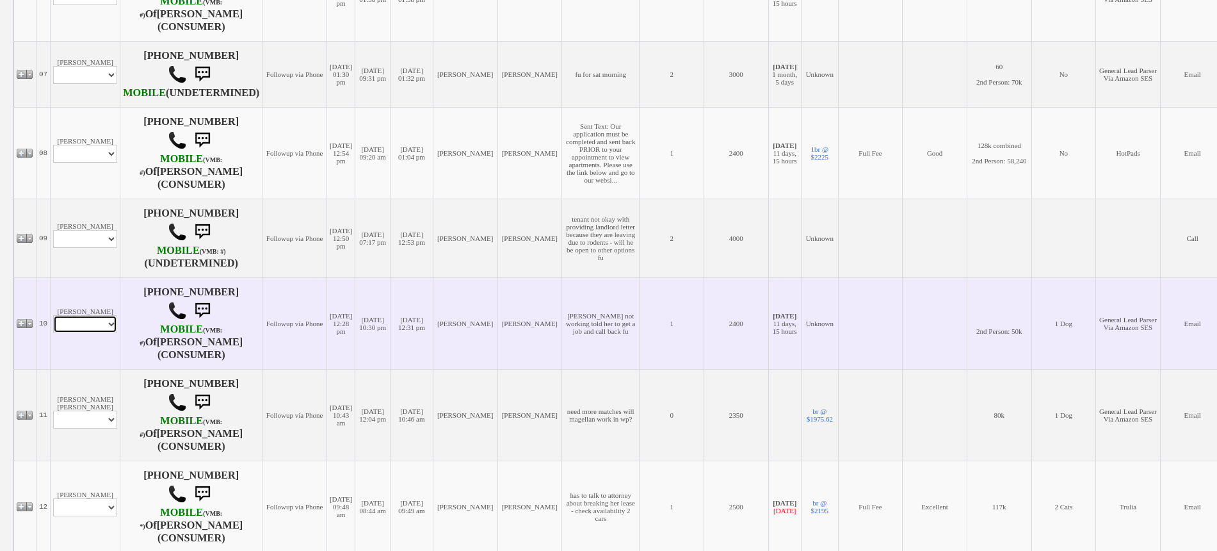
click at [98, 333] on select "Profile Edit Print Email Externally (Will Not Be Tracked In CRM) Closed Deals" at bounding box center [85, 324] width 64 height 18
select select "ChangeURL,/crm/custom/edit_client_form.php?redirect=%2Fcrm%2Fclients.php&id=167…"
click at [53, 330] on select "Profile Edit Print Email Externally (Will Not Be Tracked In CRM) Closed Deals" at bounding box center [85, 324] width 64 height 18
select select
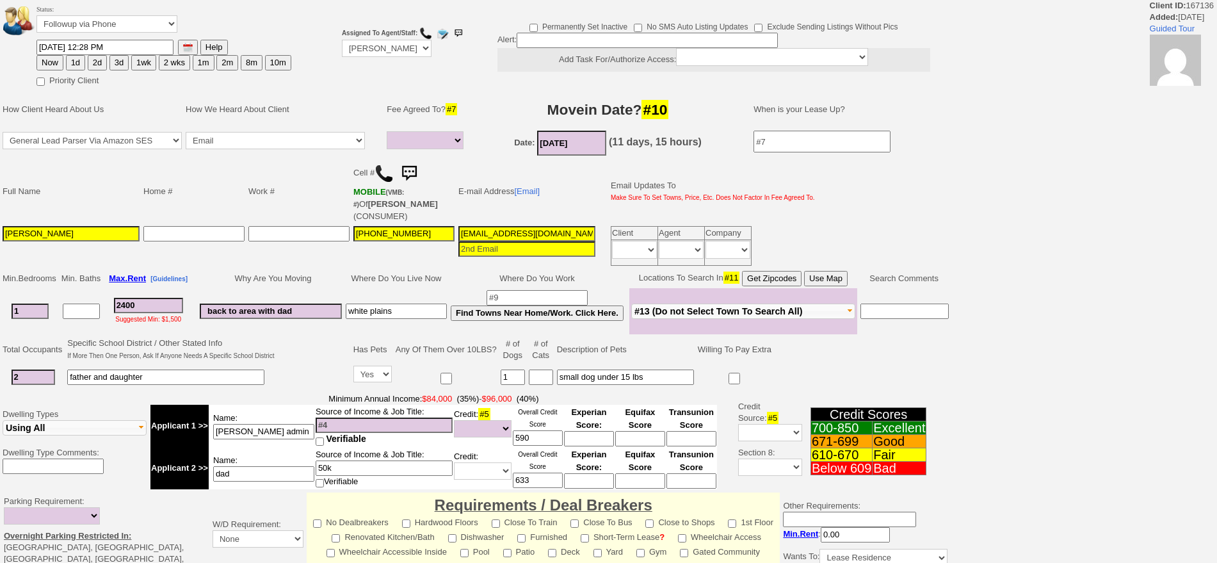
select select
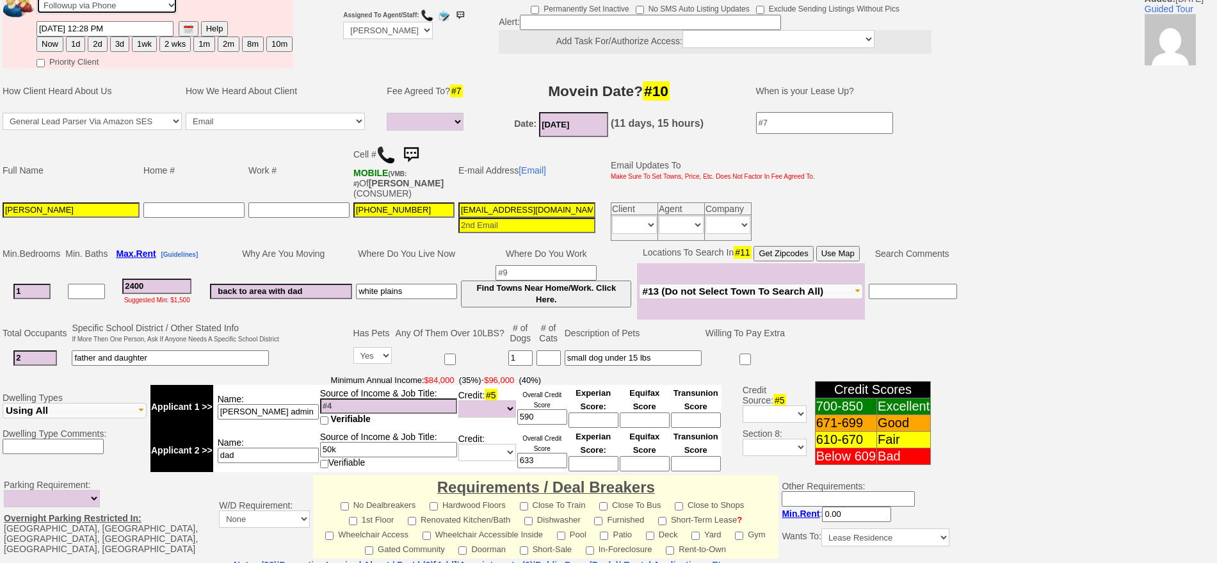
scroll to position [68, 0]
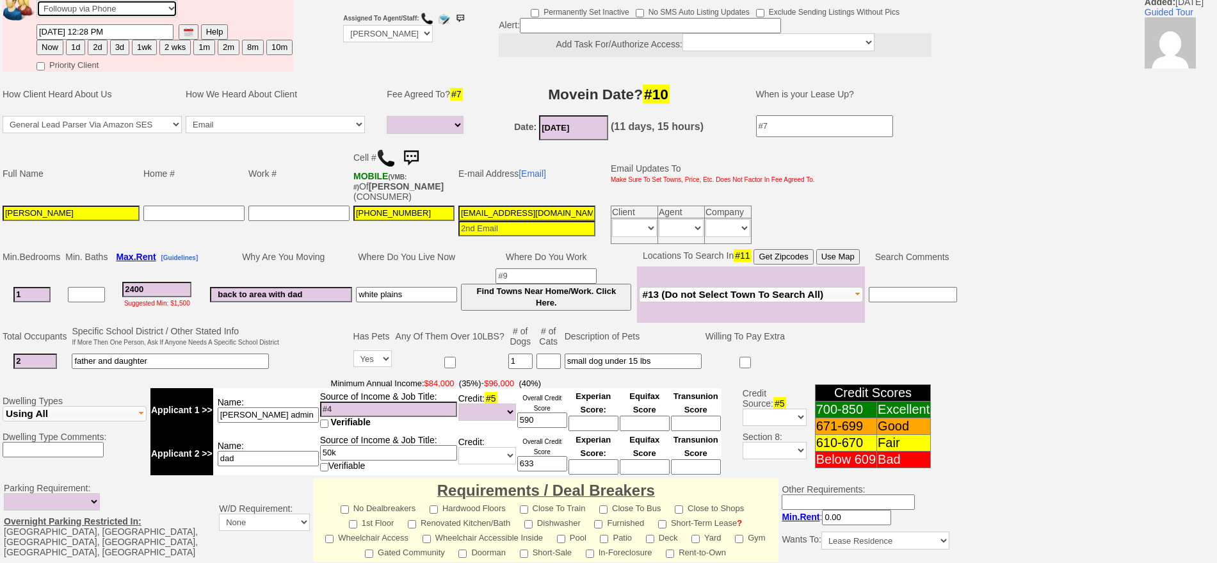
click at [95, 10] on select "Followup via Phone Followup via Email Followup When Section 8 Property Found De…" at bounding box center [107, 8] width 141 height 17
select select "Inactive"
click at [37, 4] on select "Followup via Phone Followup via Email Followup When Section 8 Property Found De…" at bounding box center [107, 8] width 141 height 17
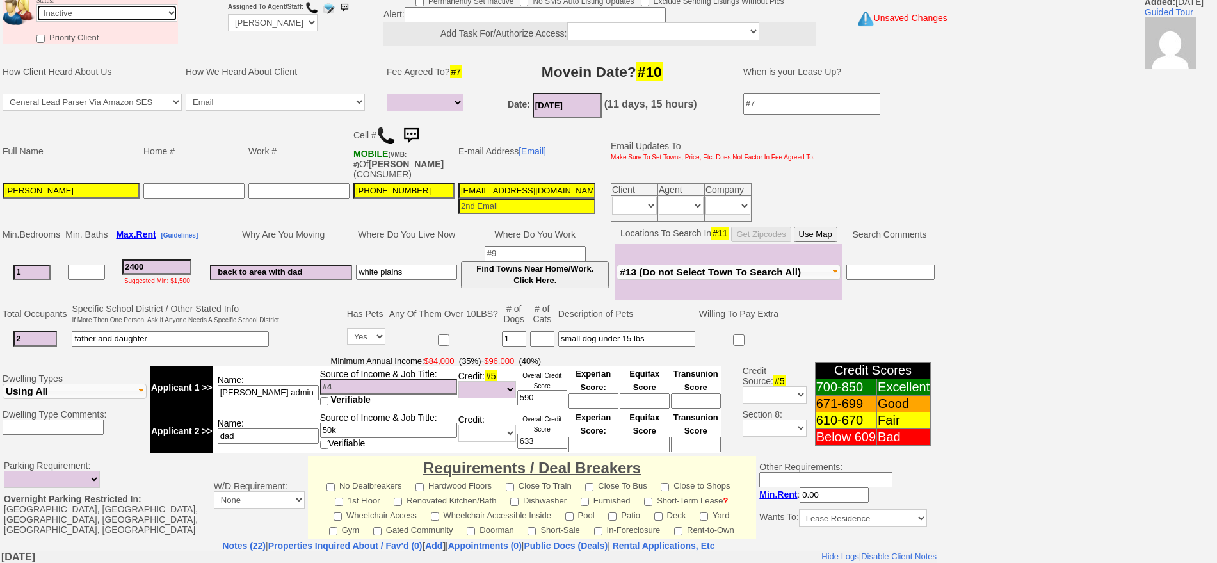
scroll to position [364, 0]
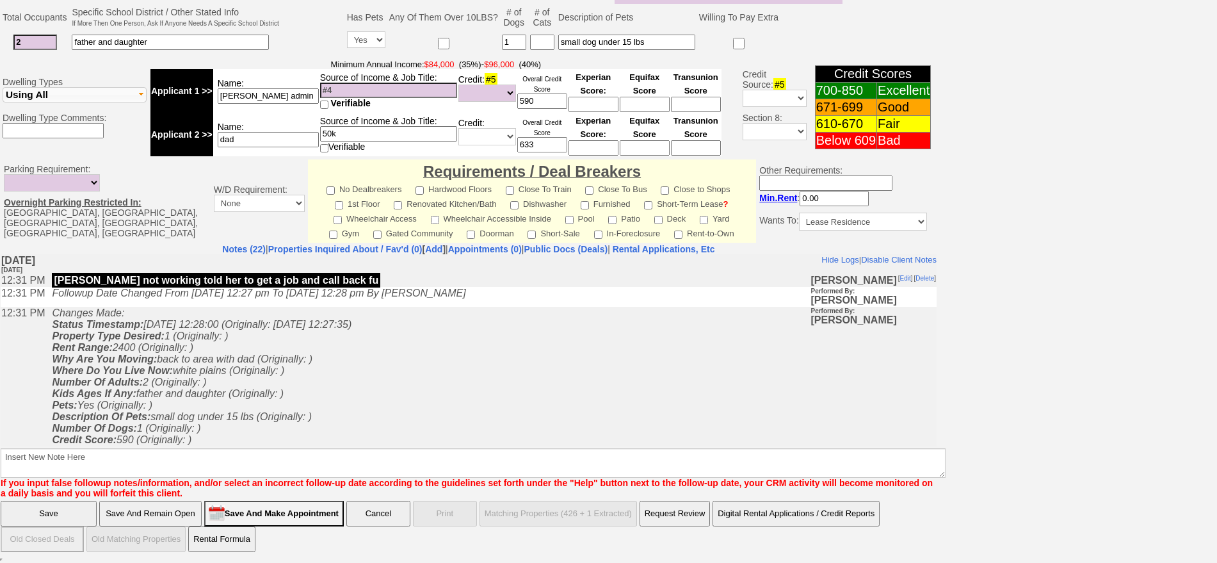
click at [537, 441] on td "Changes Made: Status Timestamp: 2025-09-19 12:28:00 (Originally: 2025-09-12 12:…" at bounding box center [427, 399] width 765 height 186
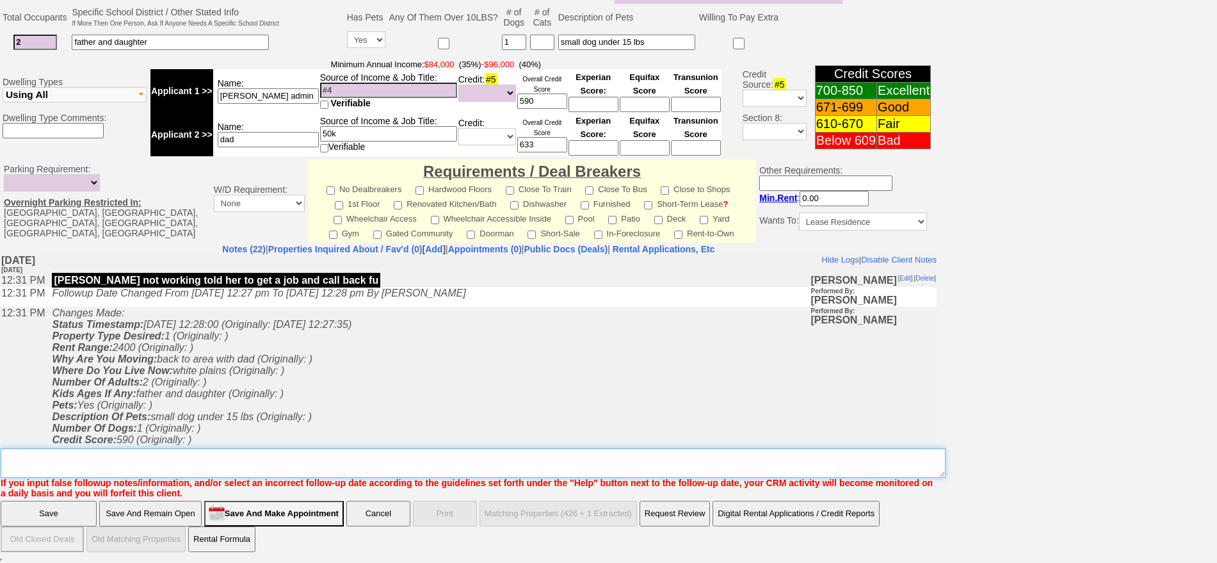
click at [537, 448] on textarea "Insert New Note Here" at bounding box center [473, 462] width 945 height 29
type textarea "not viable until she starts working ia"
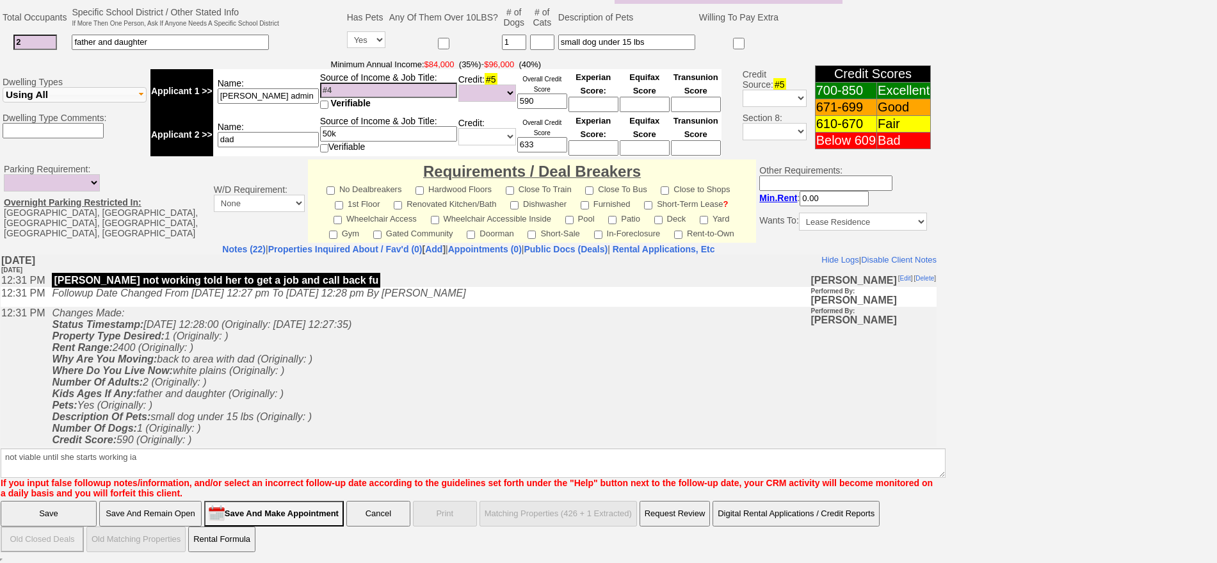
click input "Save" at bounding box center [49, 514] width 96 height 26
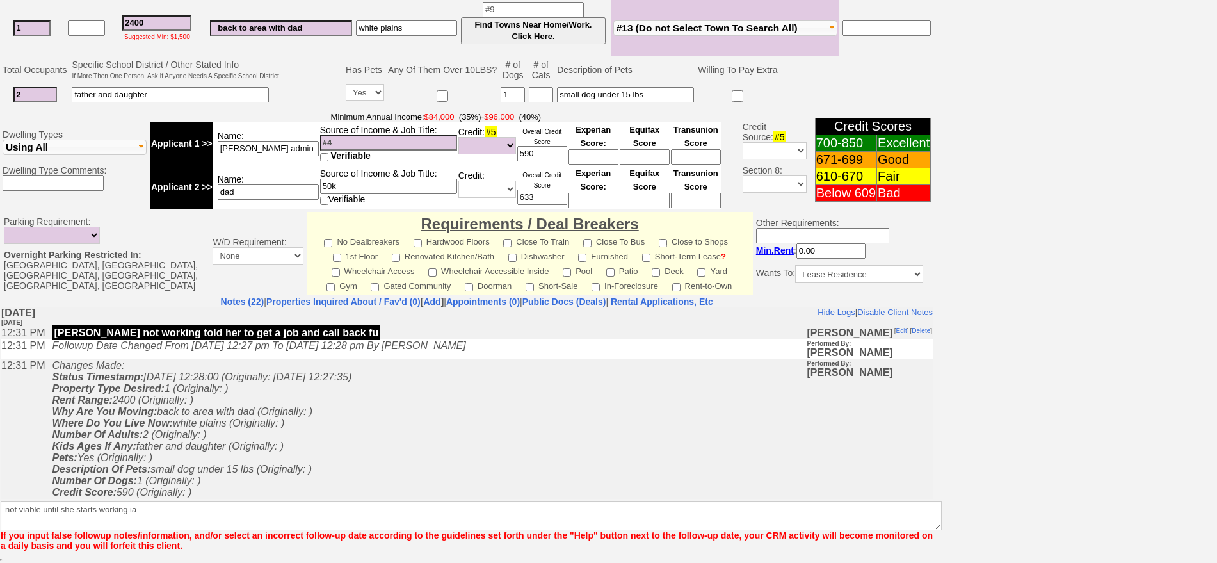
scroll to position [312, 0]
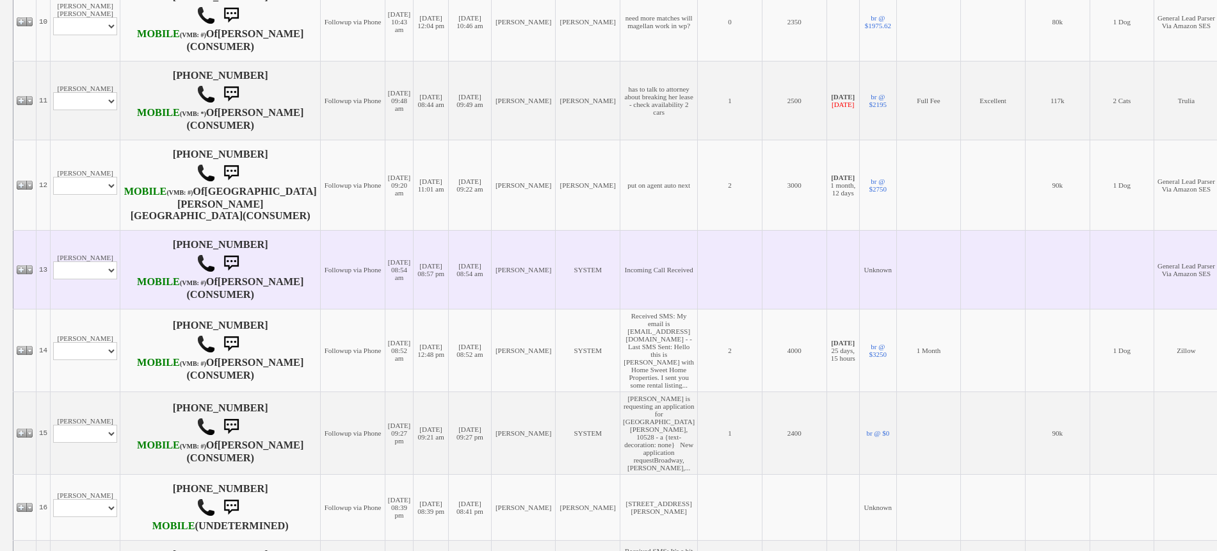
scroll to position [1041, 0]
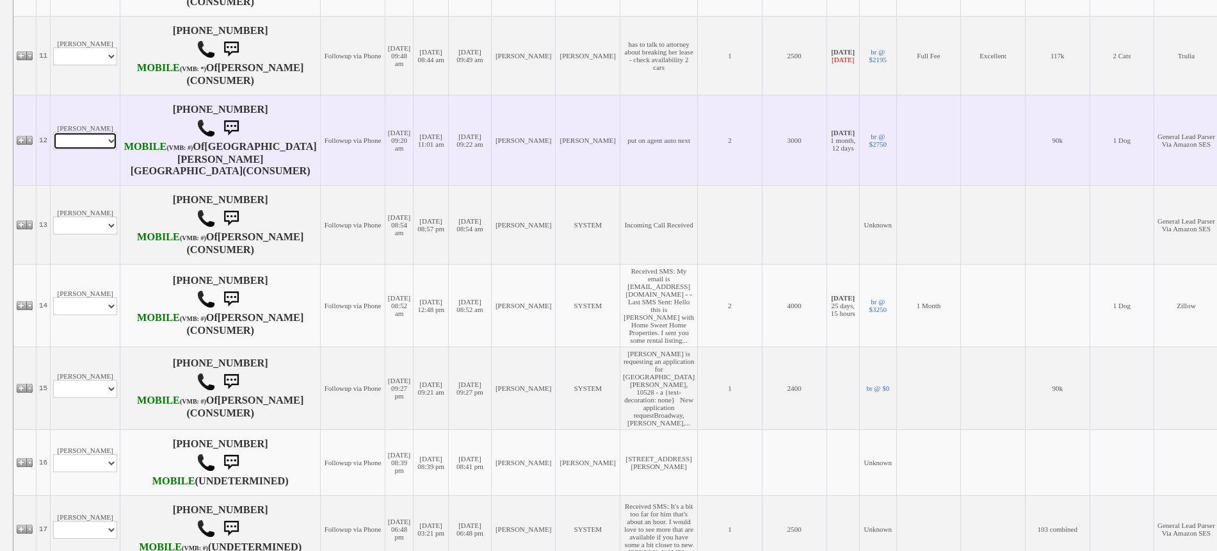
click at [99, 150] on select "Profile Edit Print Email Externally (Will Not Be Tracked In CRM) Closed Deals" at bounding box center [85, 141] width 64 height 18
select select "ChangeURL,/crm/custom/edit_client_form.php?redirect=%2Fcrm%2Fclients.php&id=167…"
click at [53, 150] on select "Profile Edit Print Email Externally (Will Not Be Tracked In CRM) Closed Deals" at bounding box center [85, 141] width 64 height 18
select select
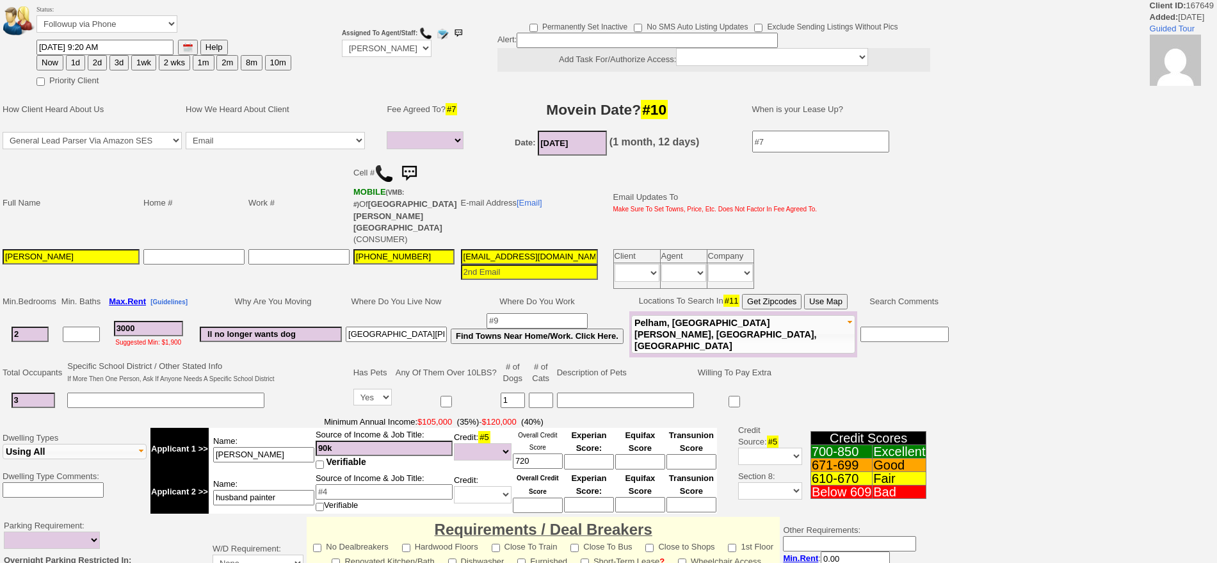
select select
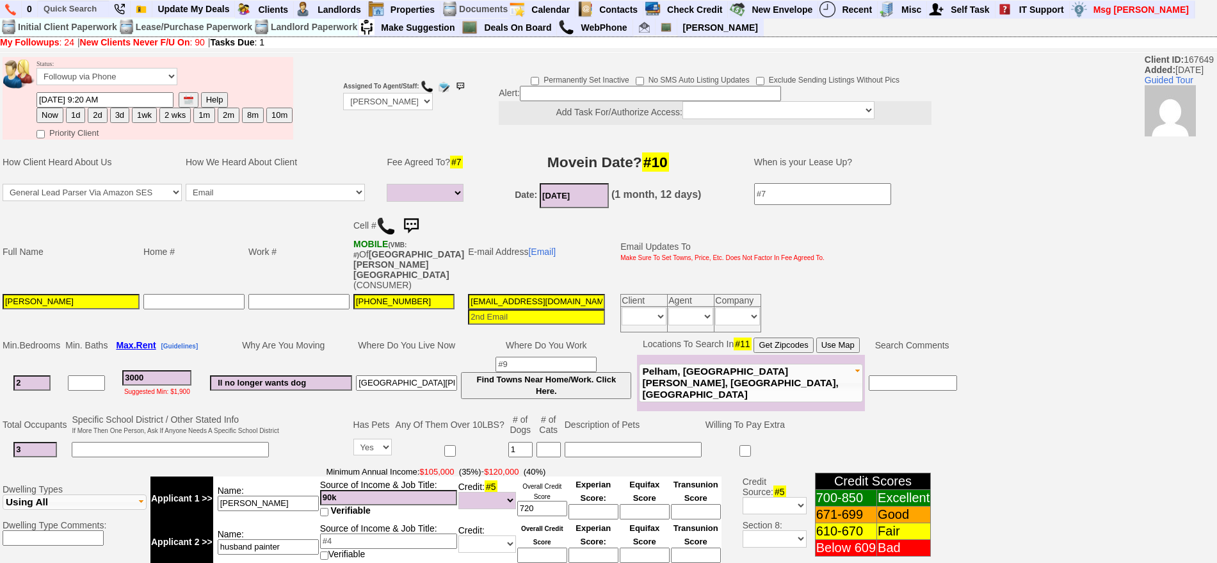
click at [140, 63] on td "Status: Followup via Phone Followup via Email Followup When Section 8 Property …" at bounding box center [164, 74] width 257 height 35
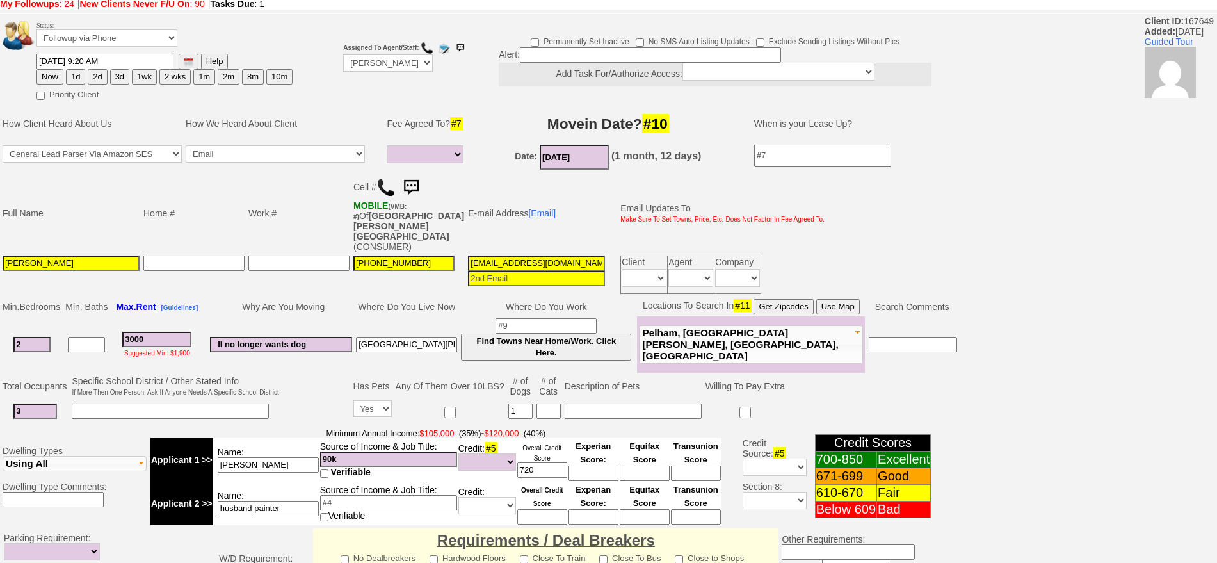
scroll to position [4, 0]
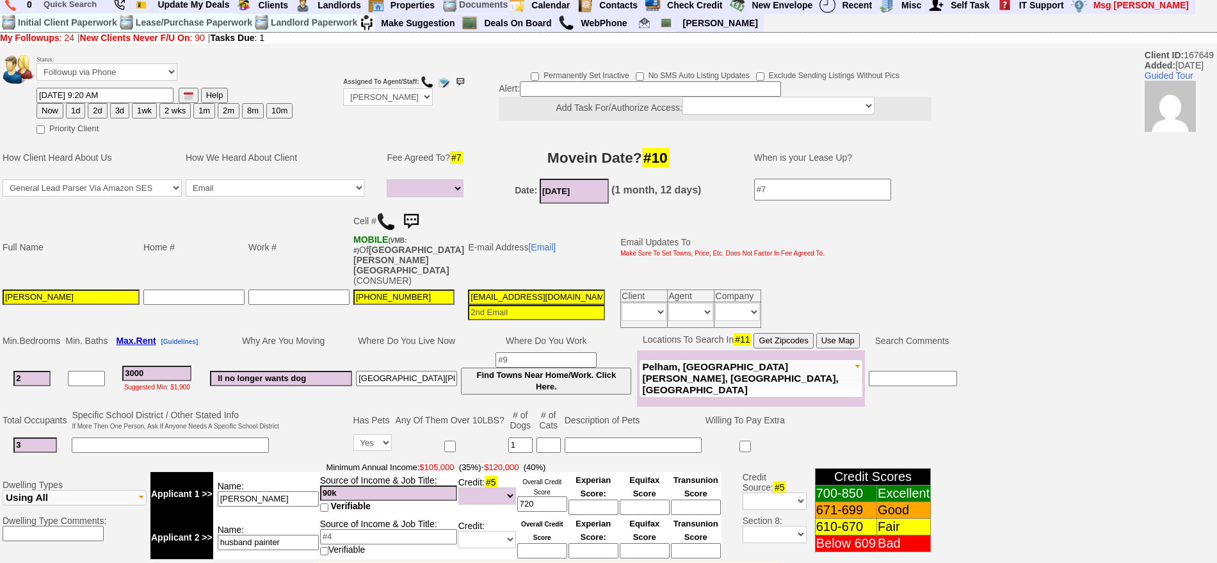
click at [140, 117] on button "1wk" at bounding box center [144, 110] width 25 height 15
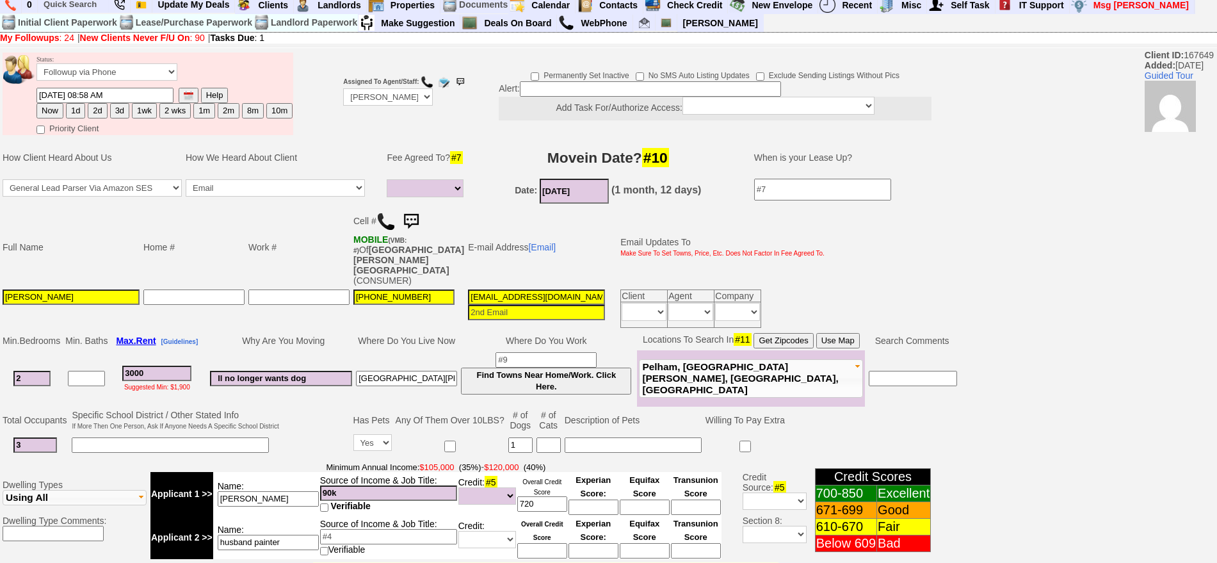
click at [59, 89] on input "09/26/2025 08:58 AM" at bounding box center [105, 95] width 137 height 15
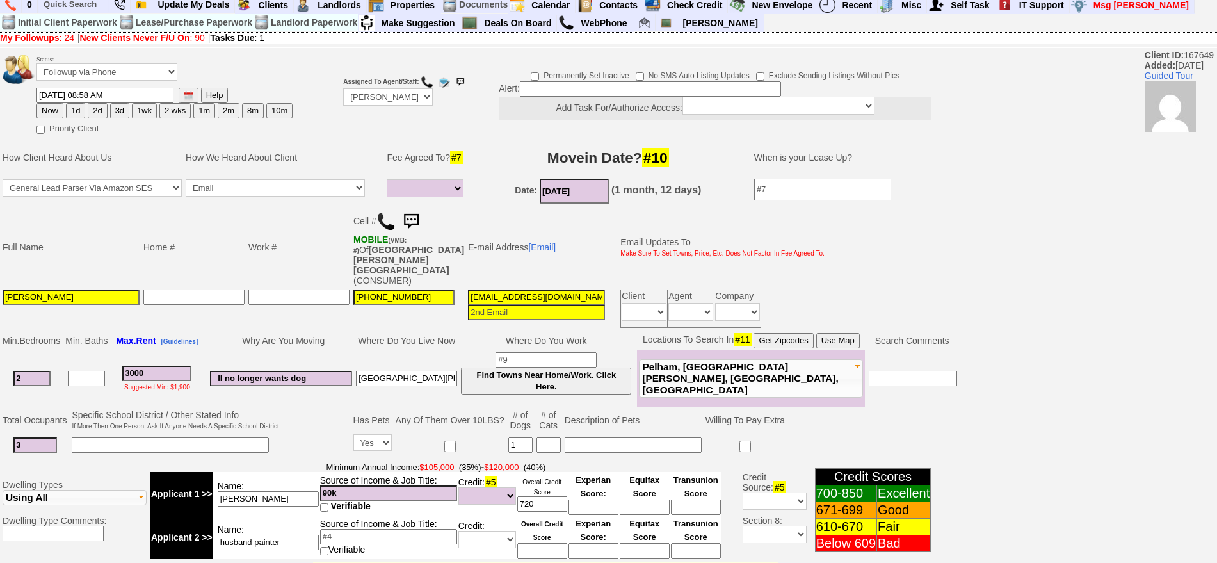
scroll to position [387, 0]
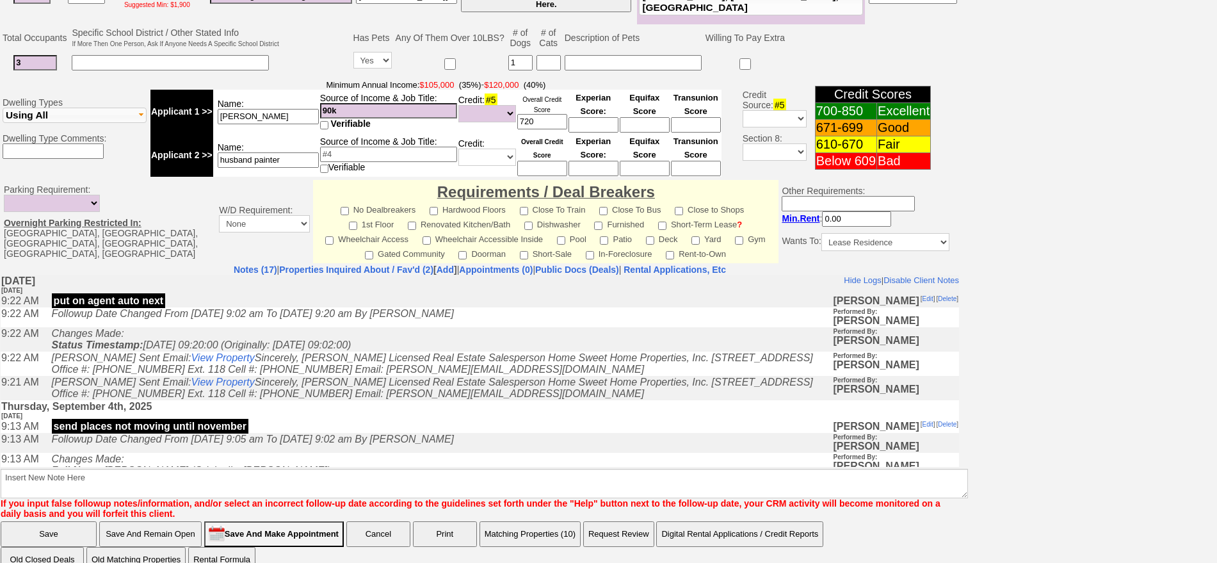
type input "09/25/2025 08:58 AM"
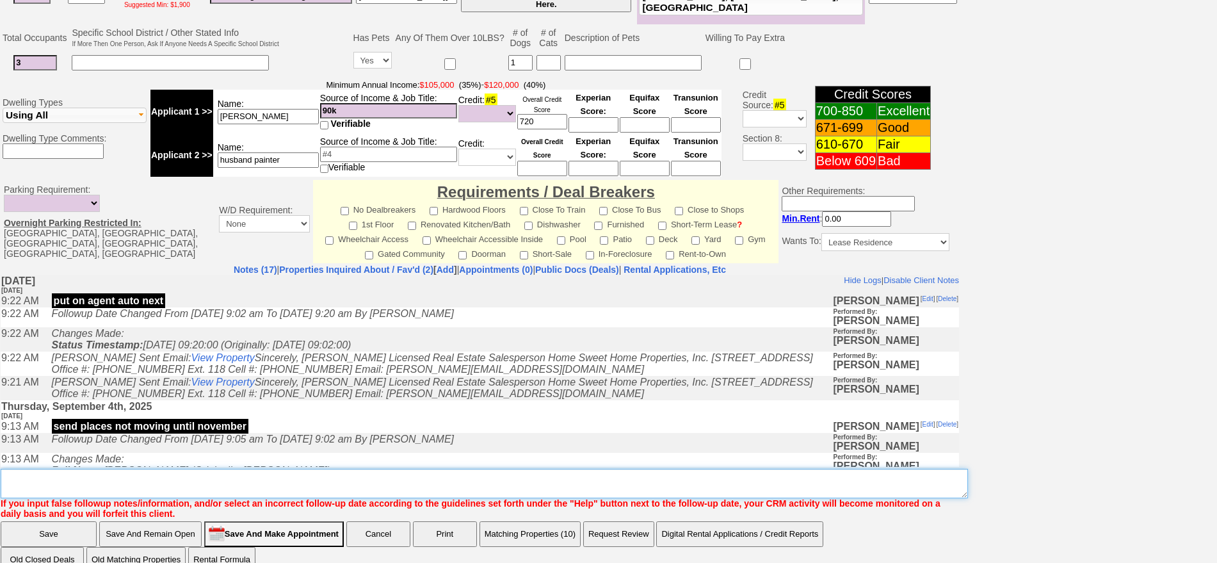
click at [430, 469] on textarea "Insert New Note Here" at bounding box center [485, 483] width 968 height 29
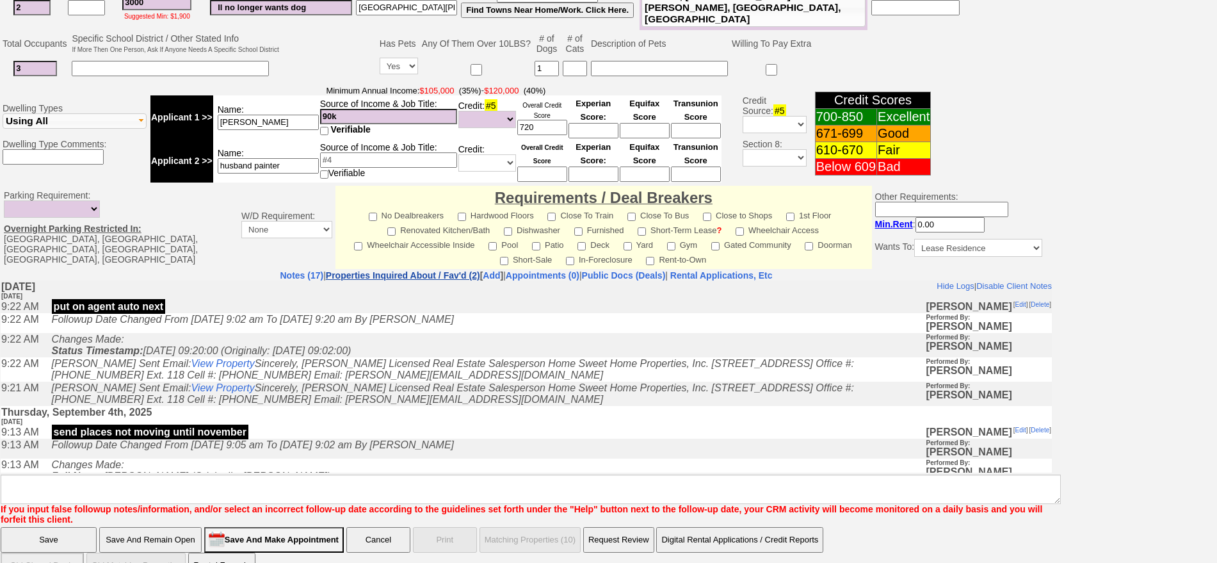
click at [390, 270] on link "Properties Inquired About / Fav'd (2)" at bounding box center [403, 275] width 154 height 10
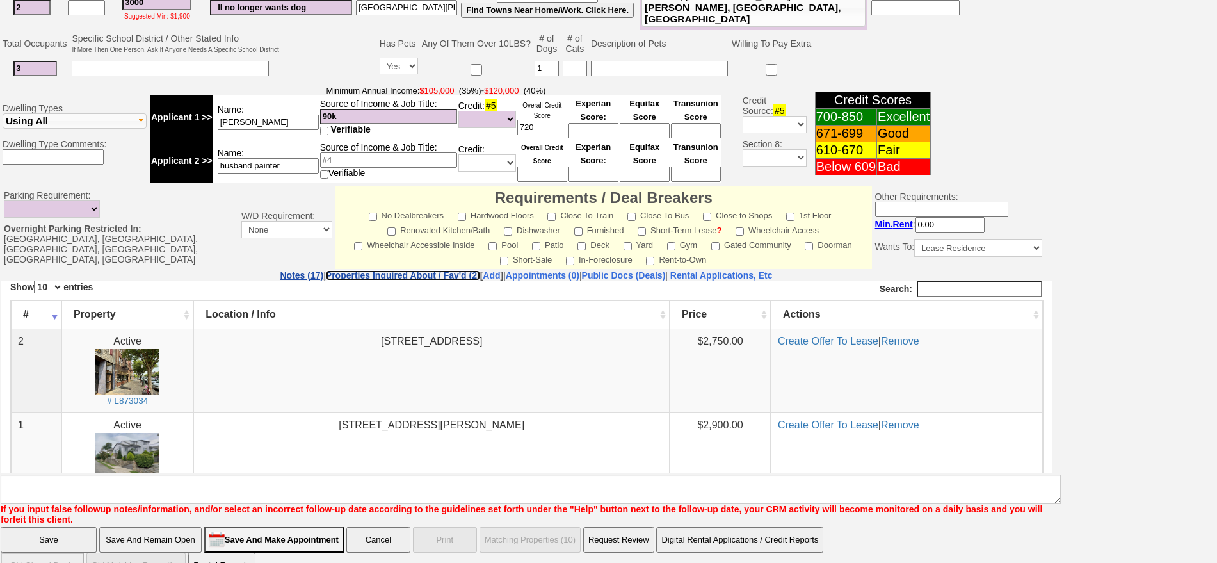
scroll to position [0, 0]
click at [280, 270] on link "Notes (17)" at bounding box center [302, 275] width 44 height 10
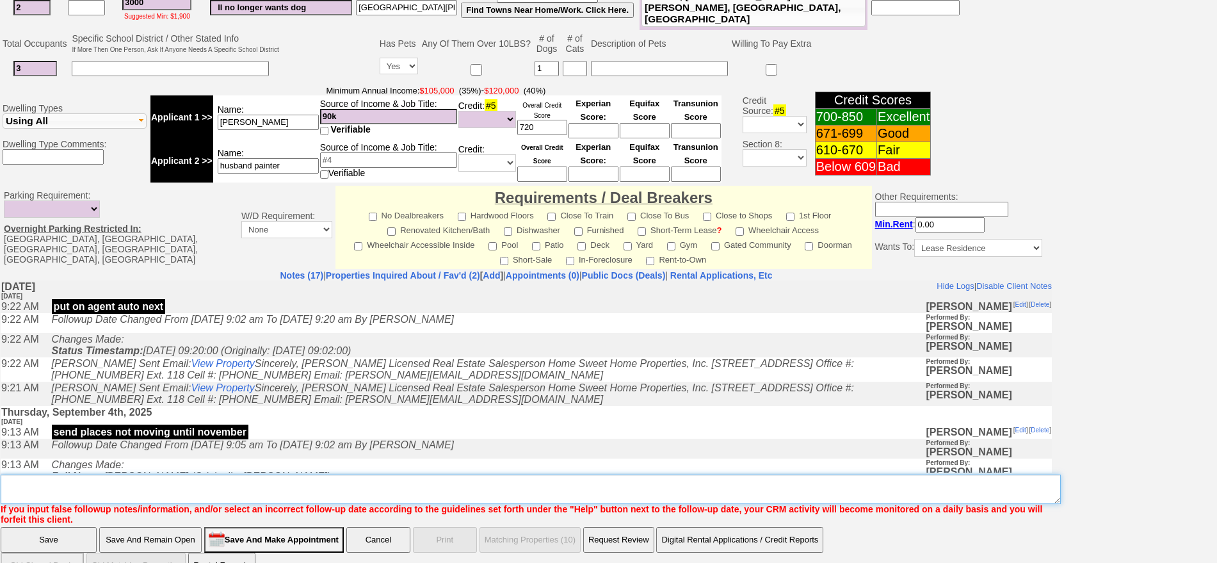
click at [418, 475] on textarea "Insert New Note Here" at bounding box center [531, 489] width 1060 height 29
type textarea "see previous note fu"
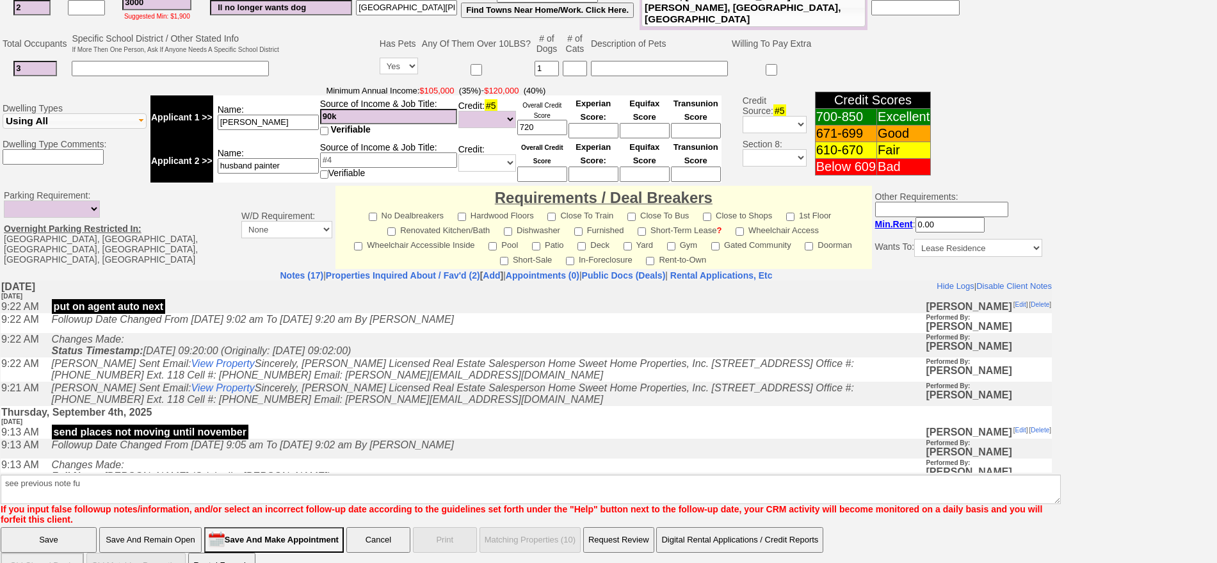
click input "Save" at bounding box center [49, 540] width 96 height 26
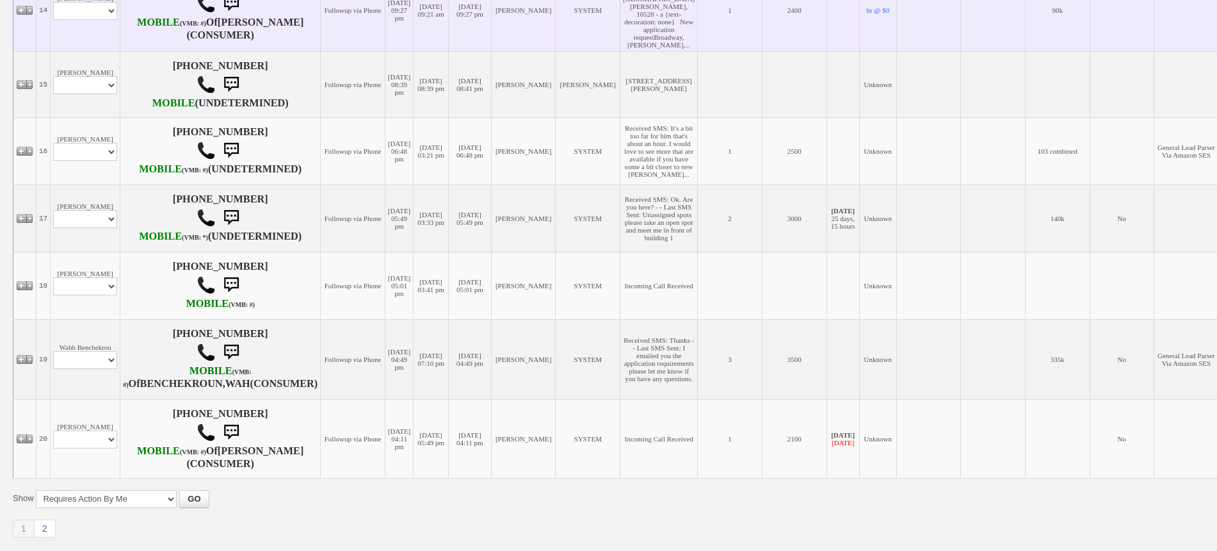
scroll to position [1441, 0]
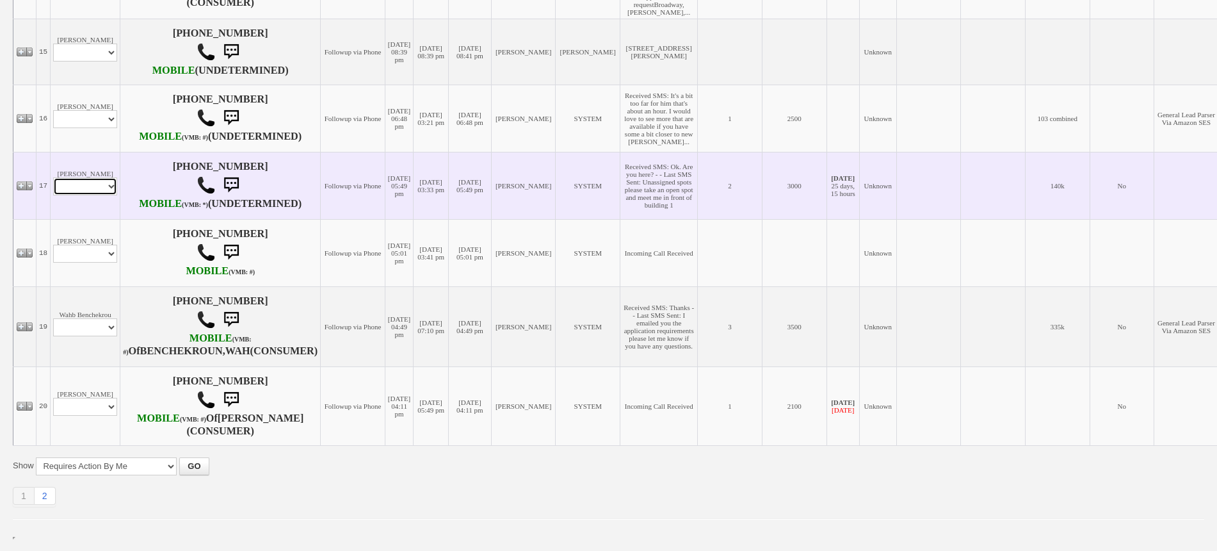
click at [93, 195] on select "Profile Edit Print Closed Deals" at bounding box center [85, 186] width 64 height 18
select select "ChangeURL,/crm/custom/edit_client_form.php?redirect=%2Fcrm%2Fclients.php&id=167…"
click at [53, 195] on select "Profile Edit Print Closed Deals" at bounding box center [85, 186] width 64 height 18
select select
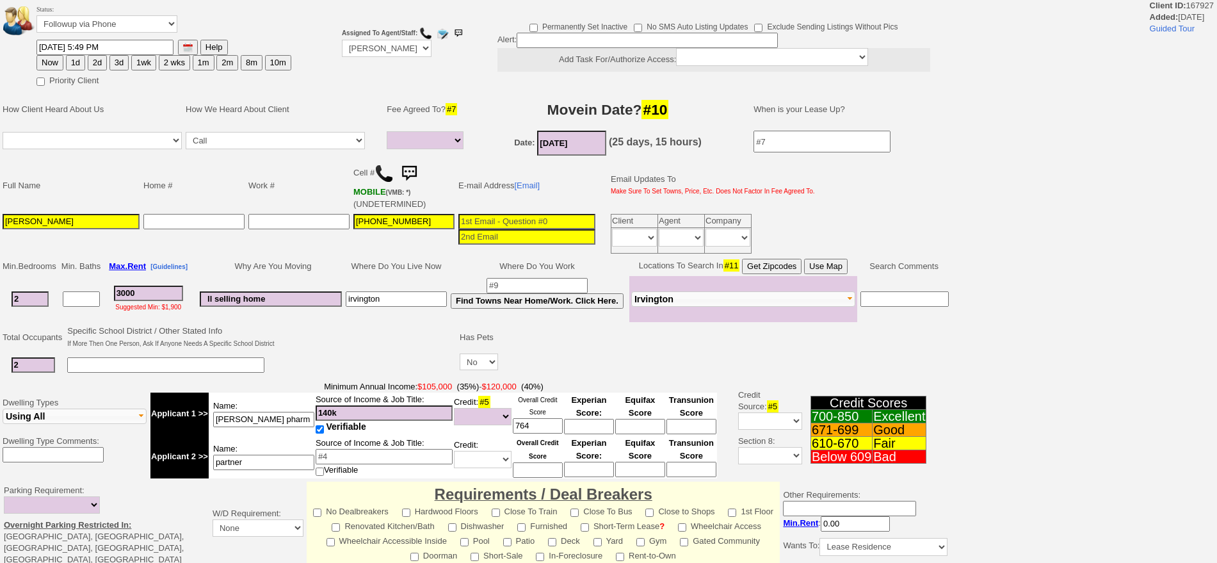
select select
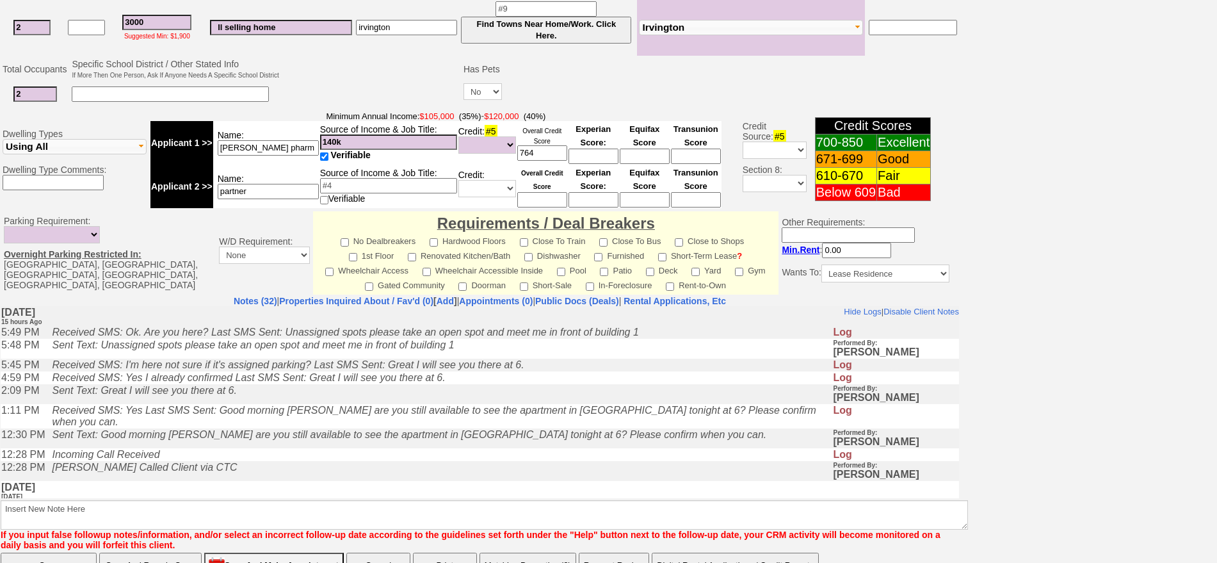
click at [530, 553] on button "Matching Properties (2)" at bounding box center [528, 566] width 97 height 26
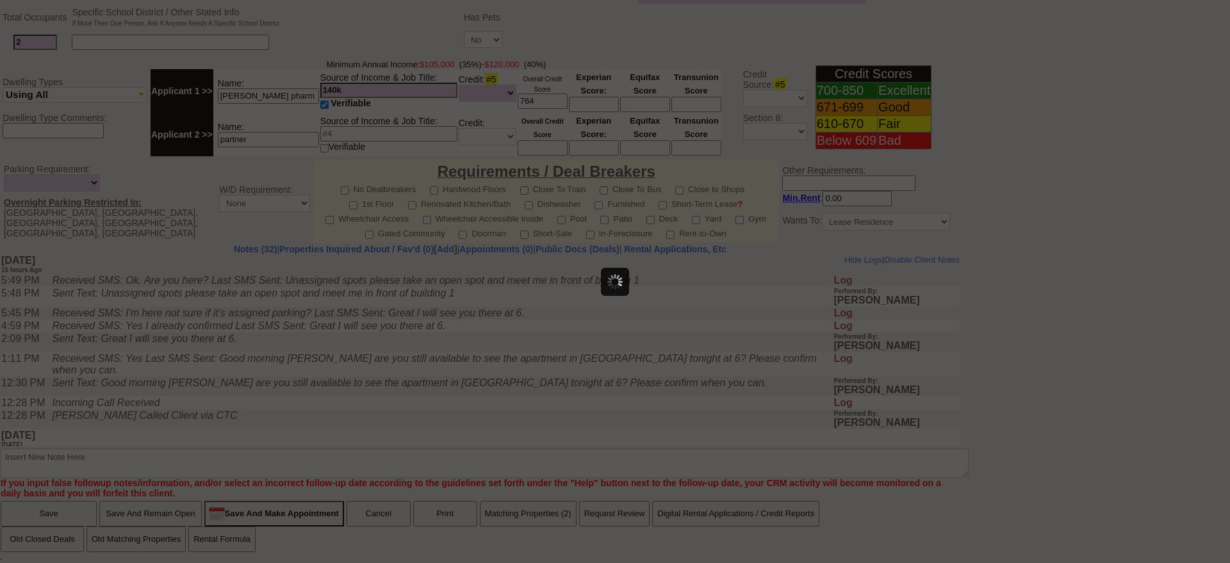
scroll to position [0, 0]
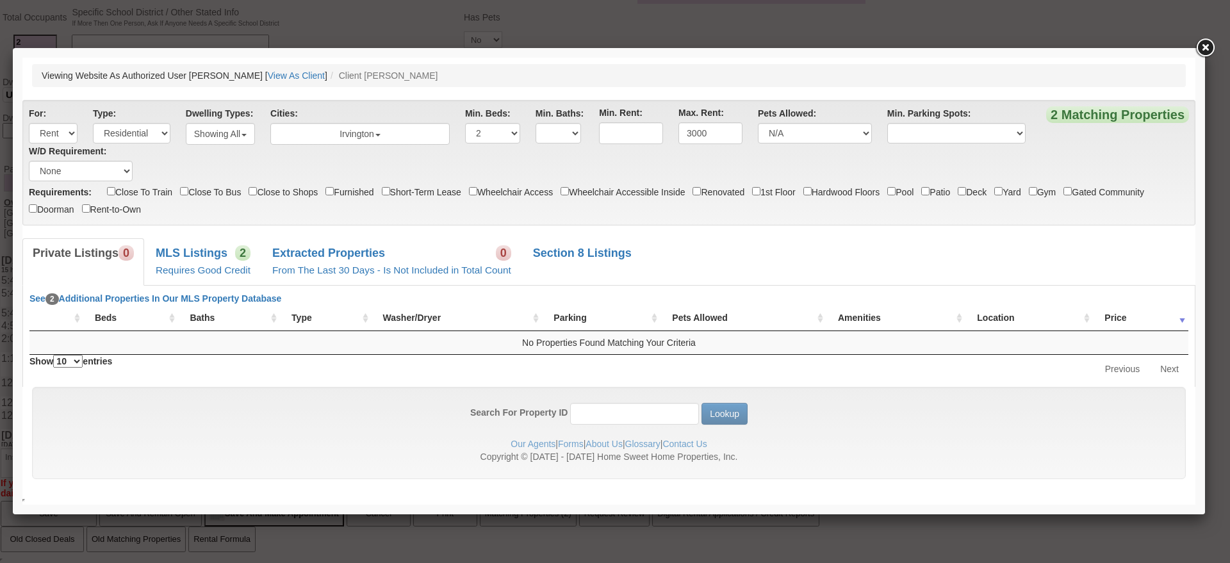
click at [209, 227] on body "× Close Login E-mail Address: veronicamclean13@yahoo.com Login! ]" at bounding box center [608, 281] width 1173 height 447
click at [215, 248] on b "MLS Listings" at bounding box center [192, 253] width 72 height 13
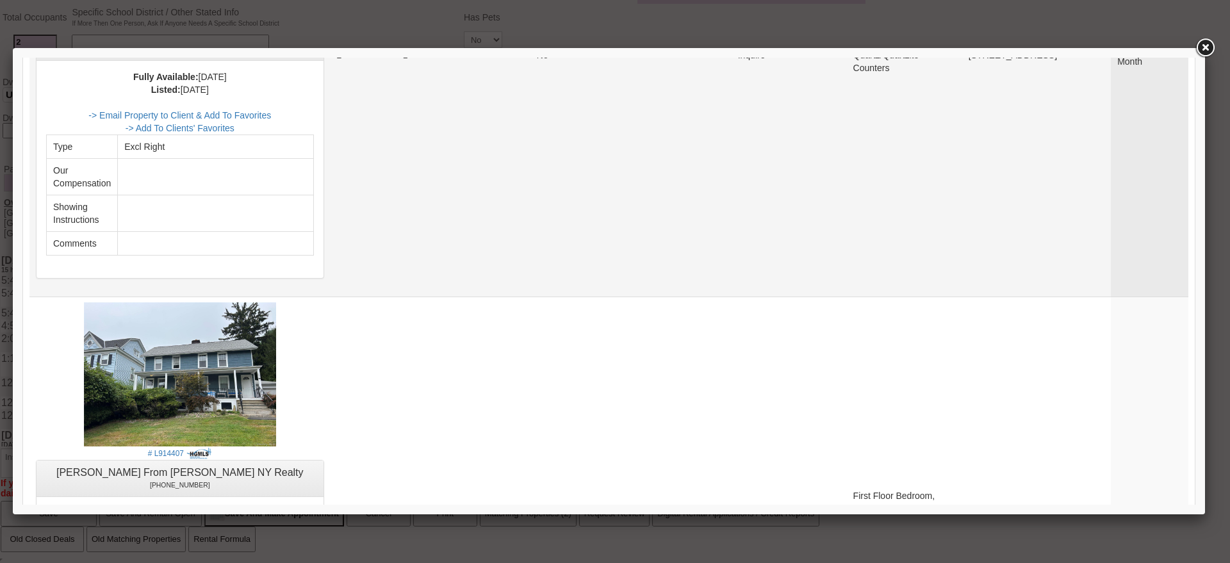
scroll to position [720, 0]
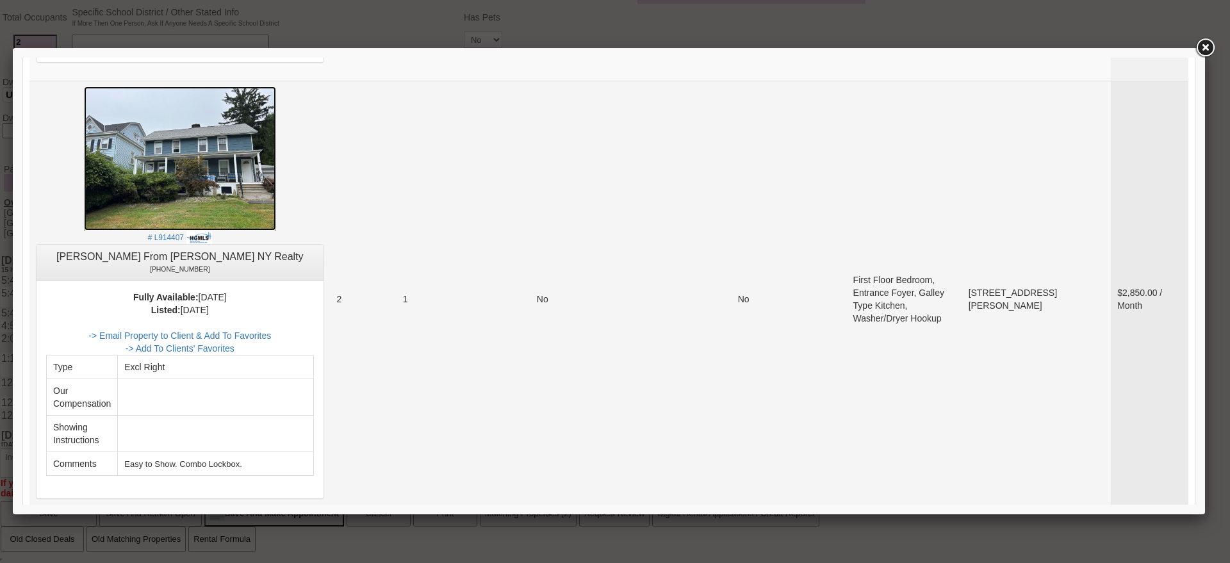
click at [179, 182] on img at bounding box center [180, 158] width 192 height 144
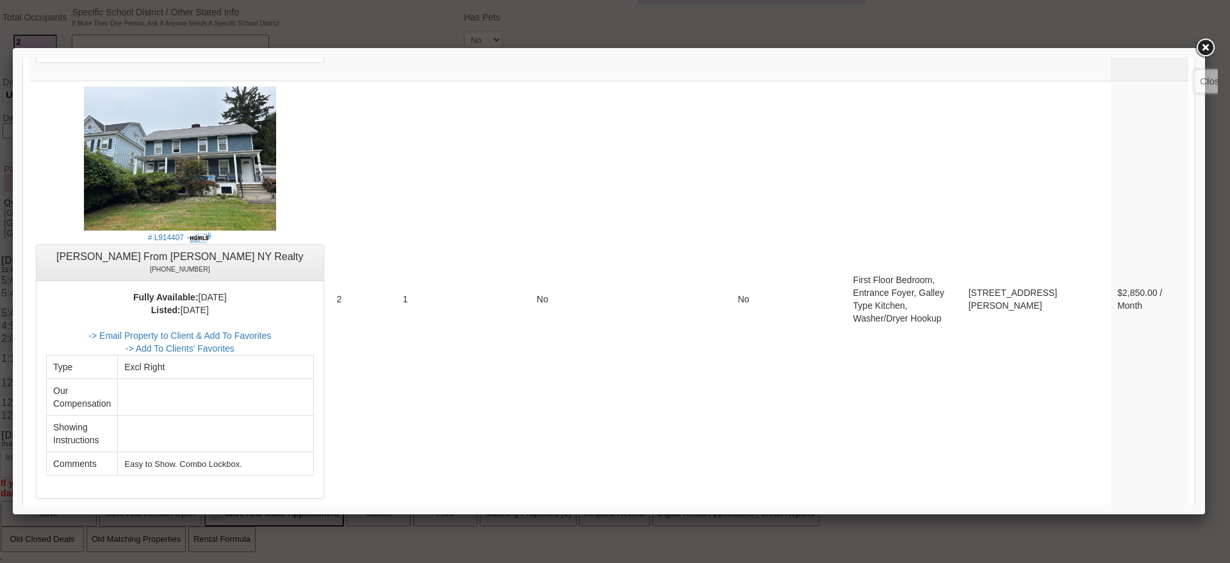
click at [1210, 40] on link at bounding box center [1204, 48] width 23 height 23
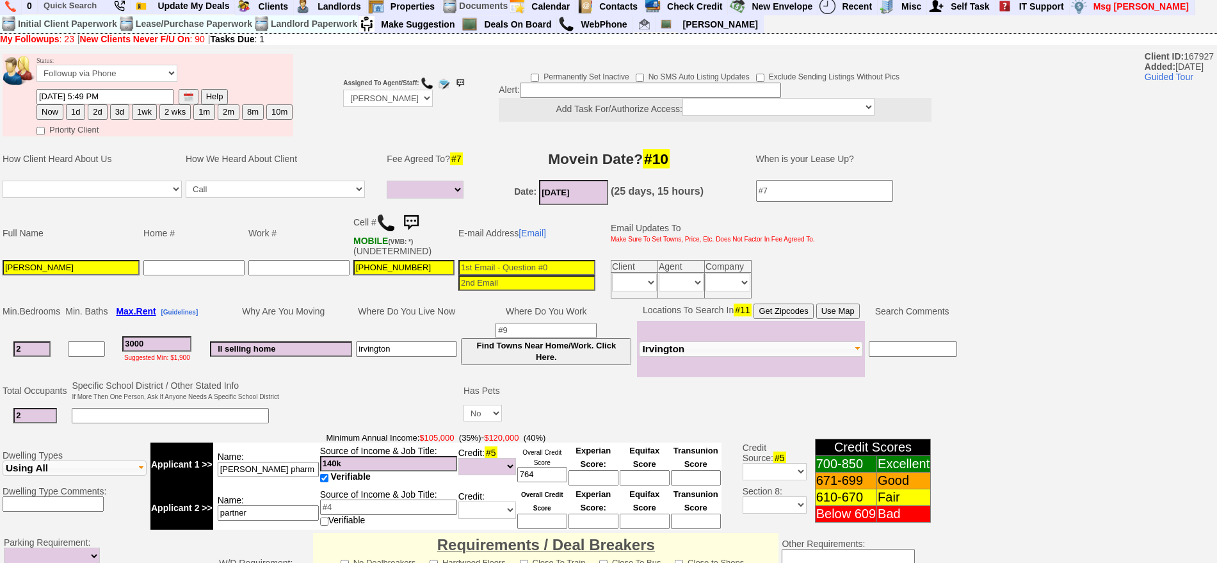
scroll to position [0, 0]
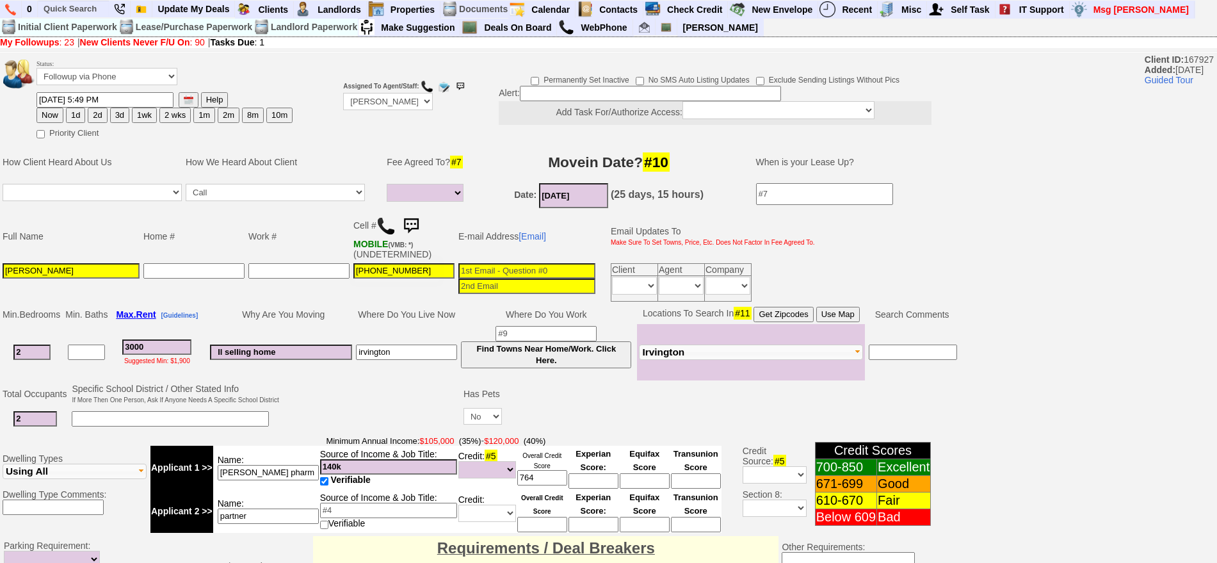
click at [410, 223] on img at bounding box center [411, 226] width 26 height 26
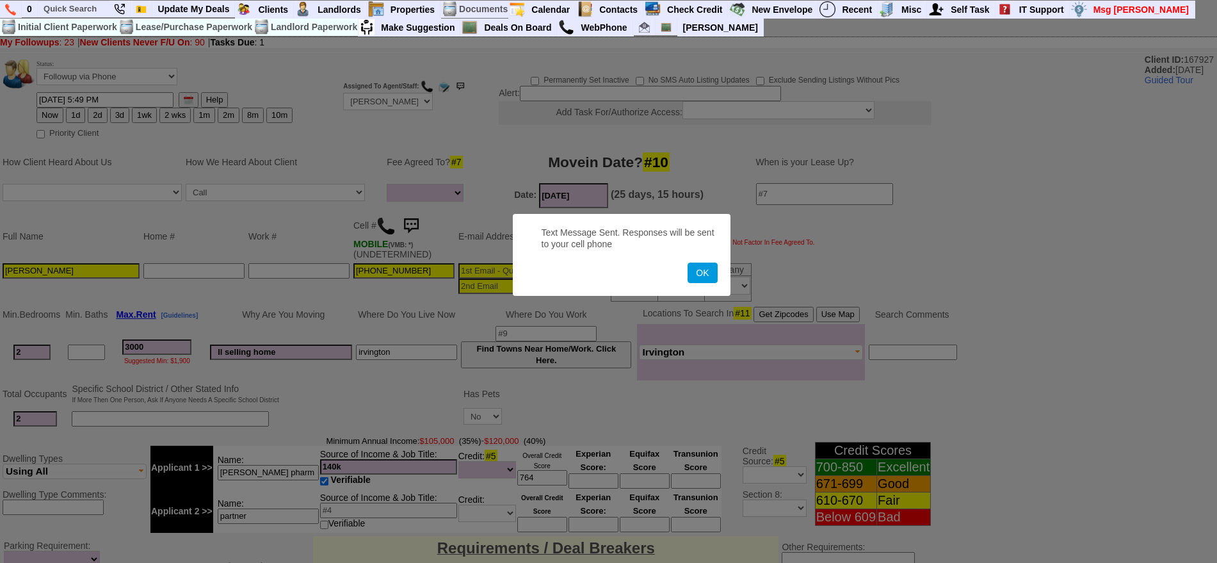
click at [688, 263] on button "OK" at bounding box center [702, 273] width 29 height 20
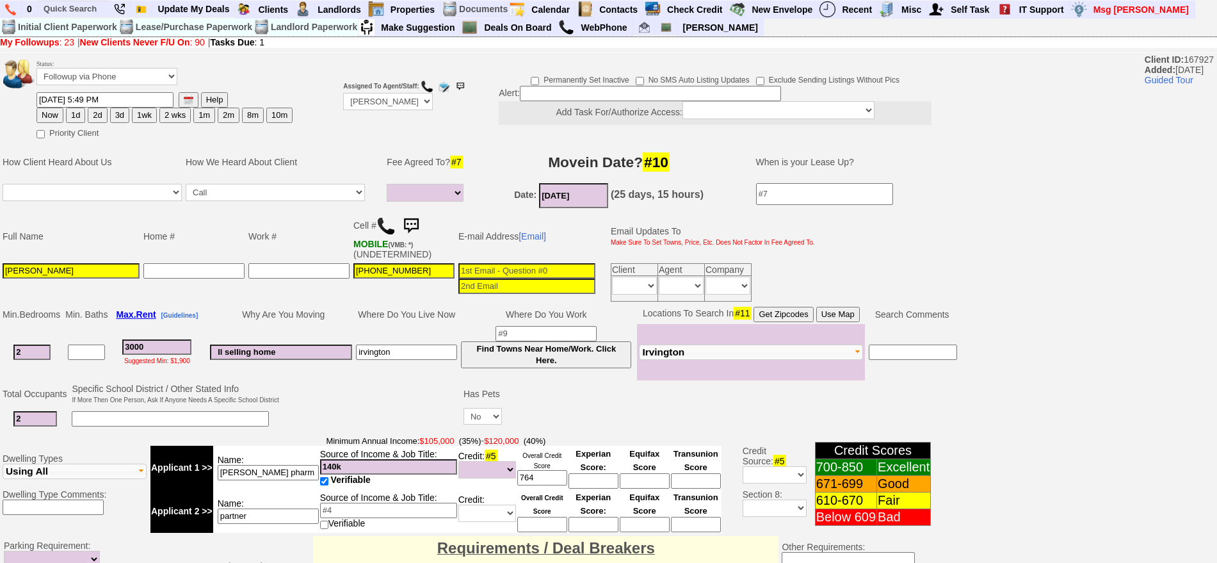
click at [410, 223] on img at bounding box center [411, 226] width 26 height 26
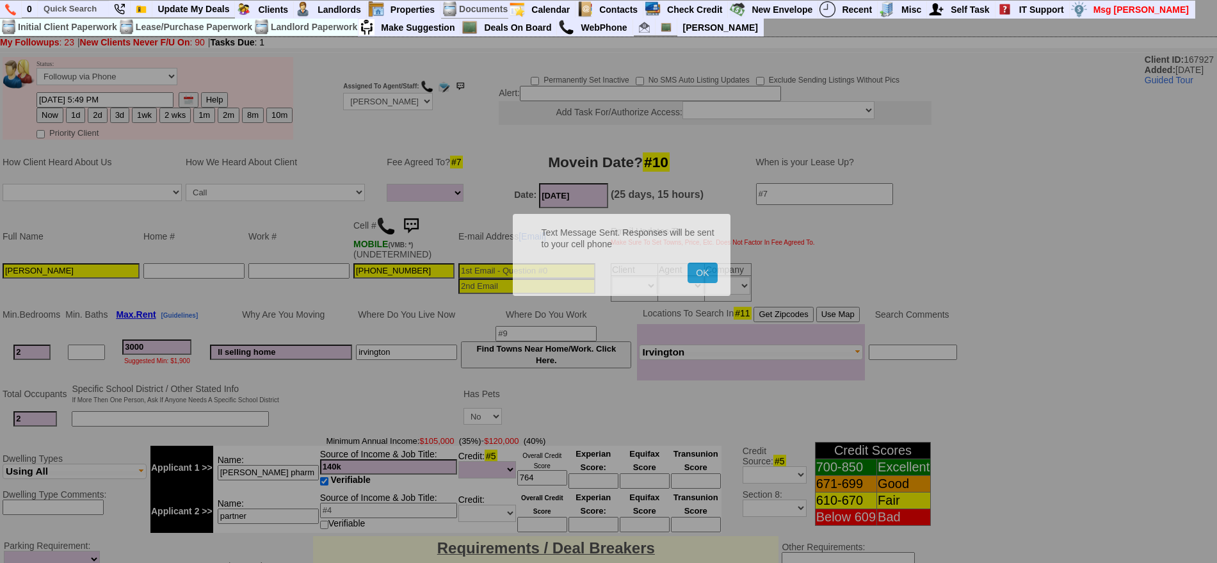
click at [688, 263] on button "OK" at bounding box center [702, 273] width 29 height 20
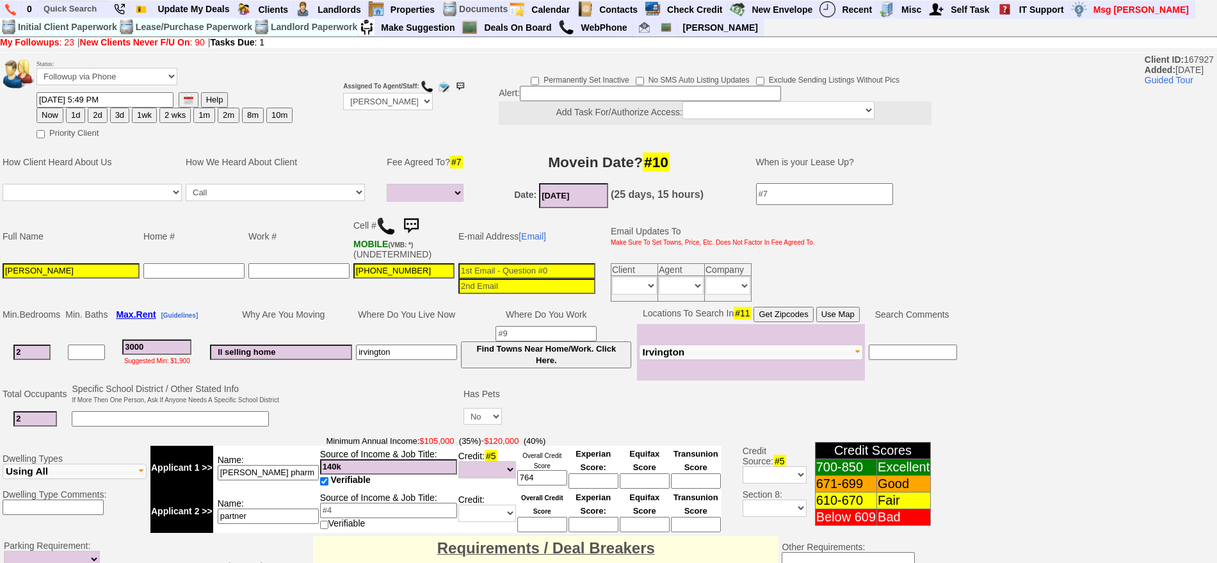
click at [410, 223] on img at bounding box center [411, 226] width 26 height 26
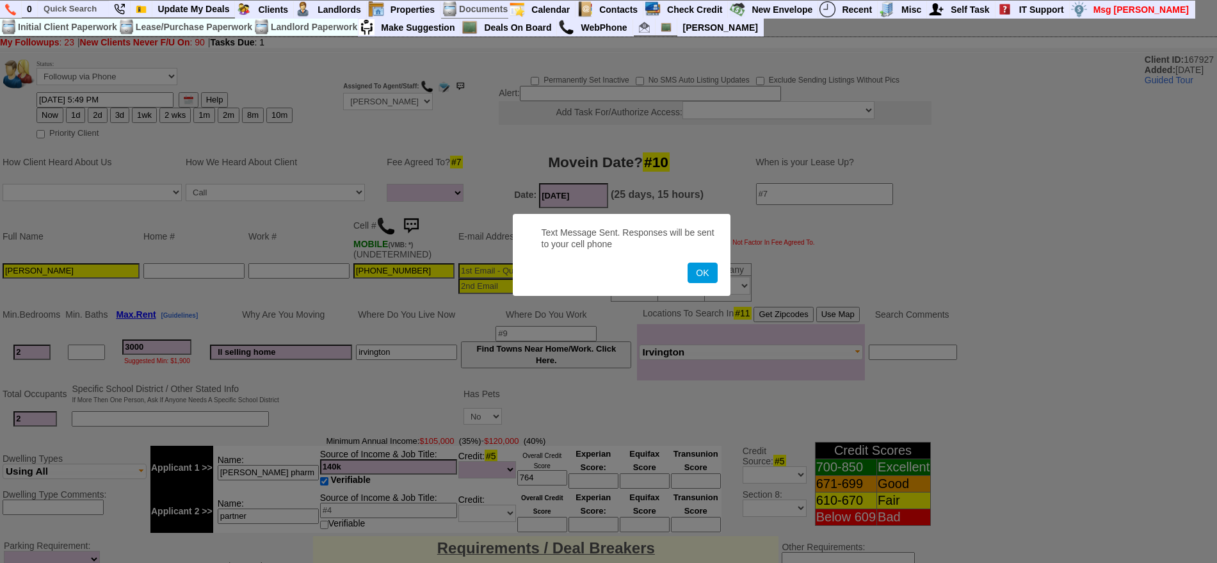
click at [688, 263] on button "OK" at bounding box center [702, 273] width 29 height 20
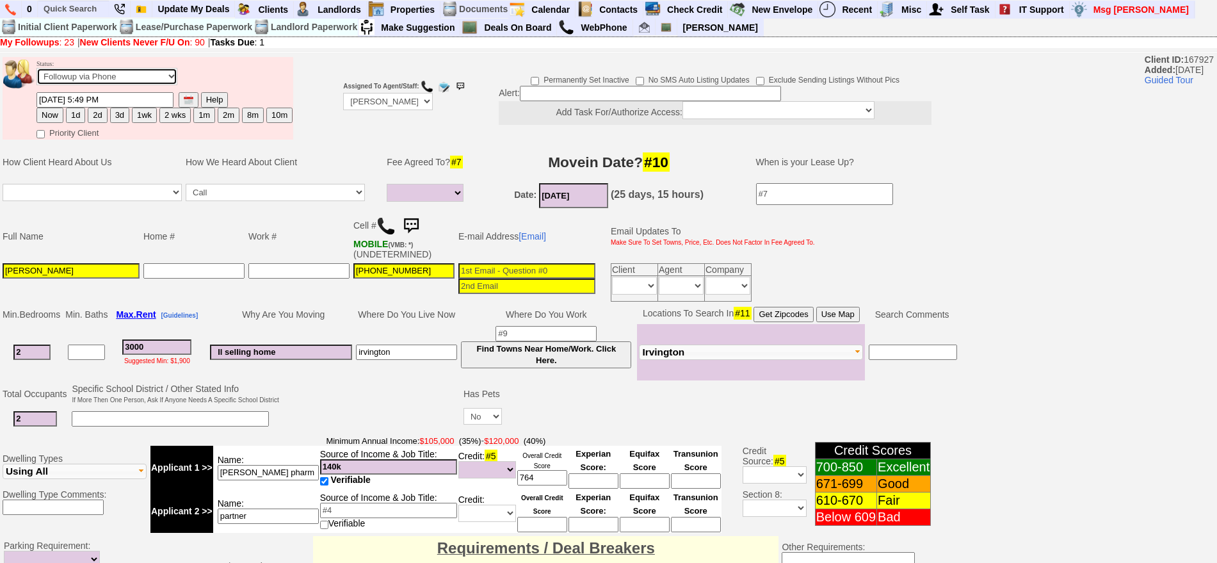
click at [163, 83] on select "Followup via Phone Followup via Email Followup When Section 8 Property Found De…" at bounding box center [107, 76] width 141 height 17
select select "Inactive"
click at [37, 72] on select "Followup via Phone Followup via Email Followup When Section 8 Property Found De…" at bounding box center [107, 76] width 141 height 17
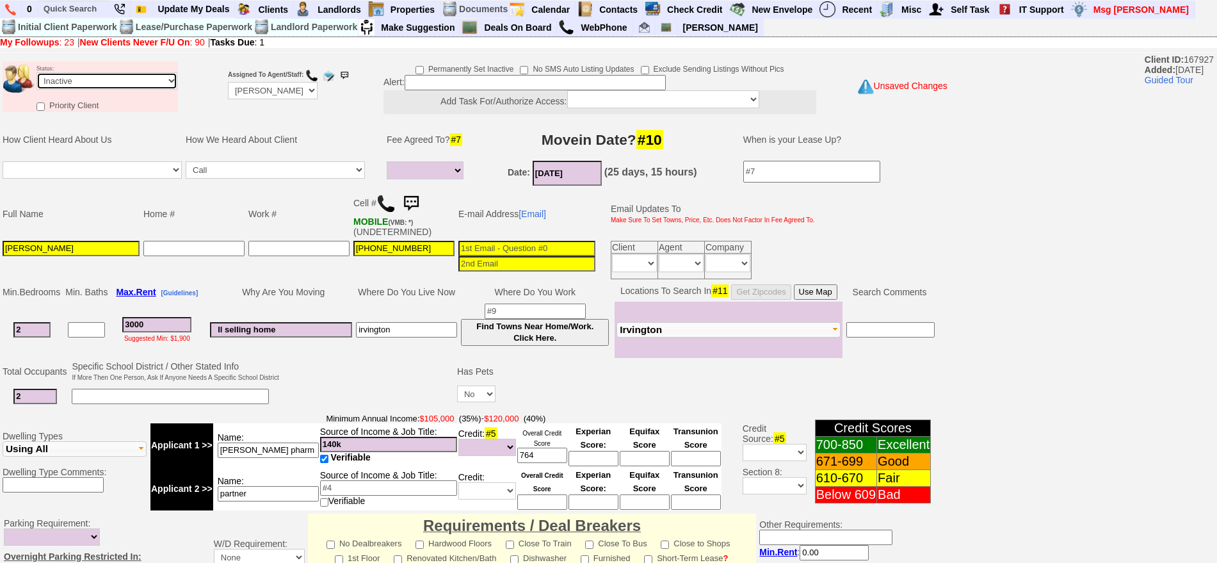
drag, startPoint x: 1229, startPoint y: 167, endPoint x: 754, endPoint y: 98, distance: 479.4
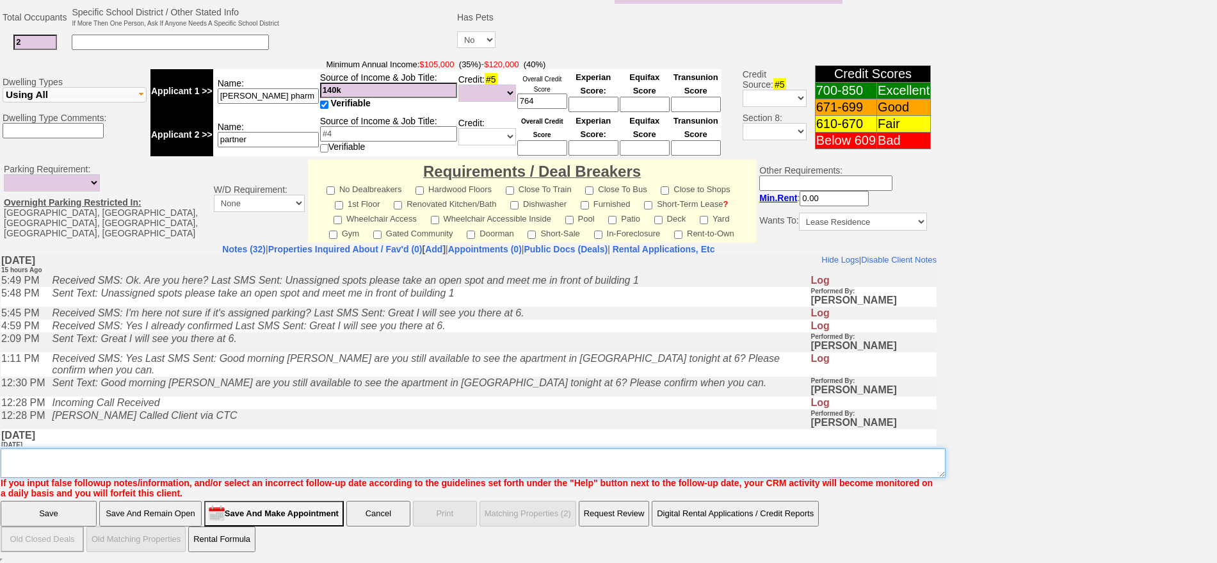
click at [514, 456] on textarea "Insert New Note Here" at bounding box center [473, 462] width 945 height 29
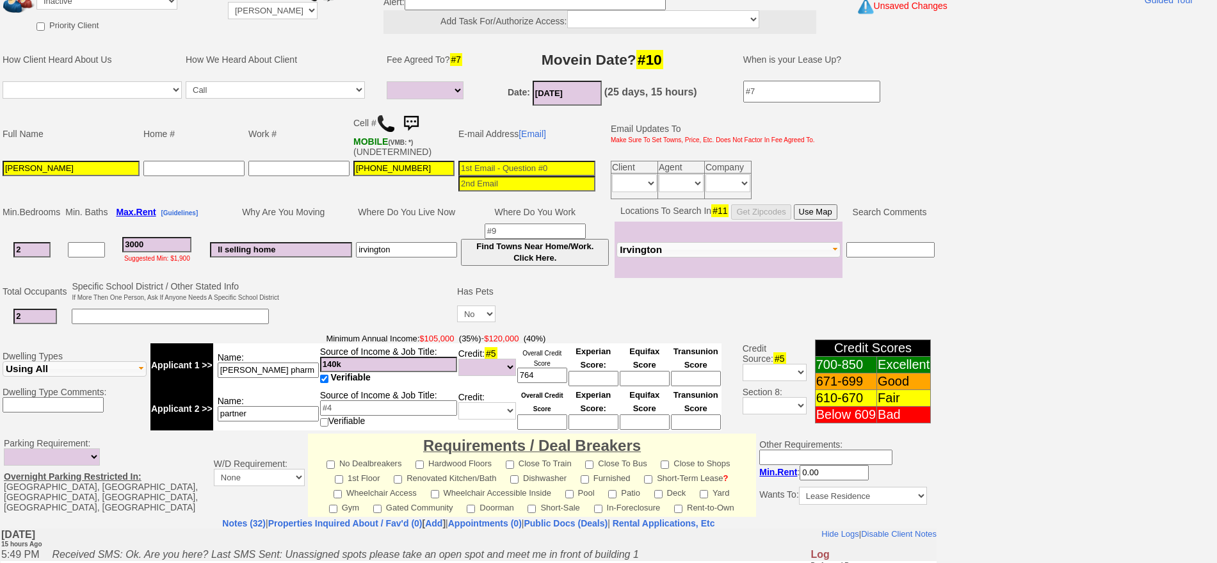
type textarea "irvington only - sent her a comp ia until response"
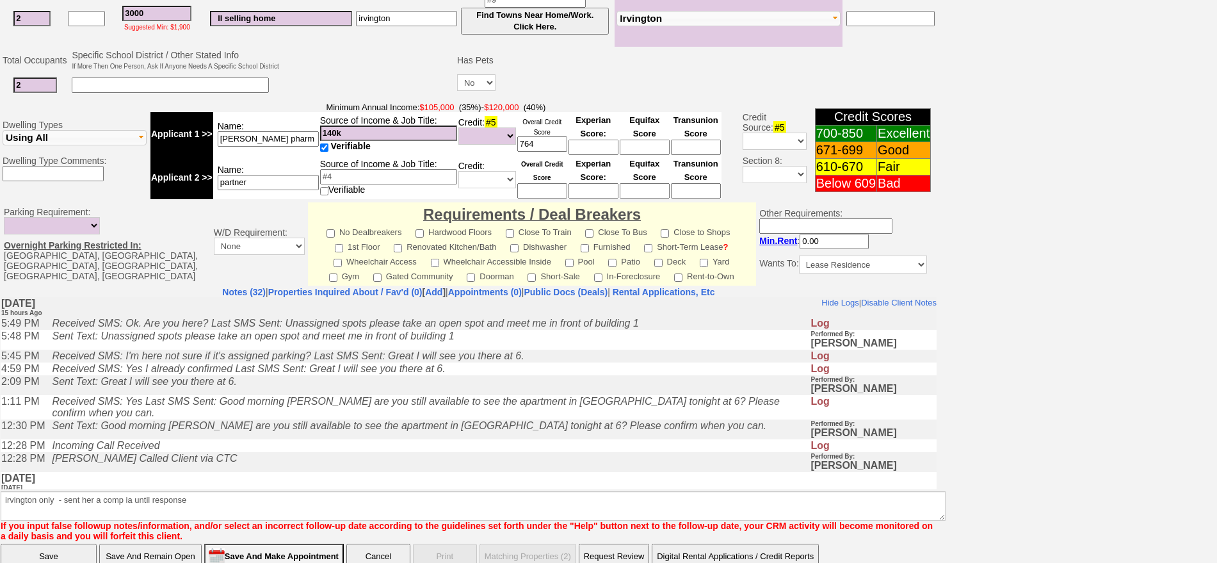
click input "Save" at bounding box center [49, 557] width 96 height 26
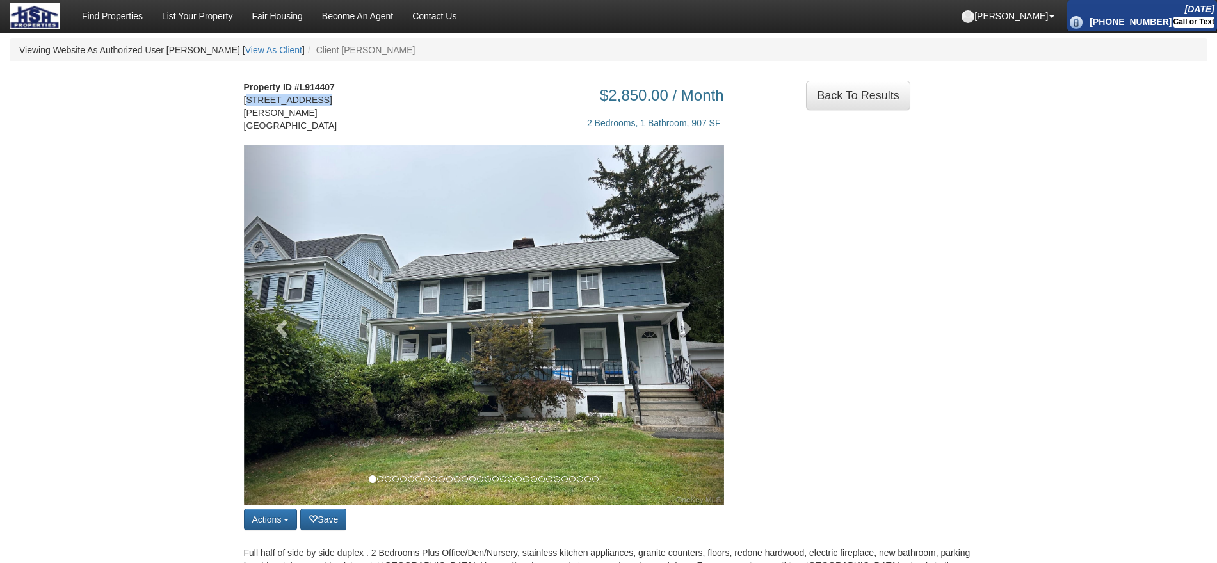
drag, startPoint x: 307, startPoint y: 99, endPoint x: 235, endPoint y: 102, distance: 72.4
click at [235, 102] on div "Property ID #L914407 212 Taxter Road Unit # Unit B Greenburgh, NY 10533" at bounding box center [296, 113] width 125 height 64
copy address "212 Taxter Road"
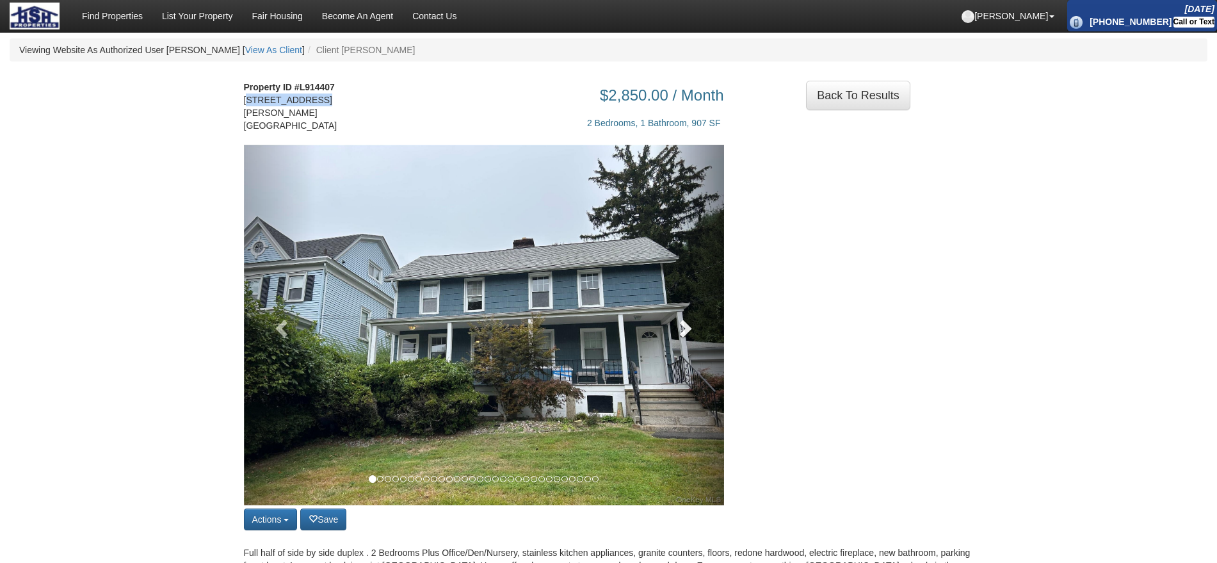
click at [687, 309] on link at bounding box center [688, 325] width 72 height 361
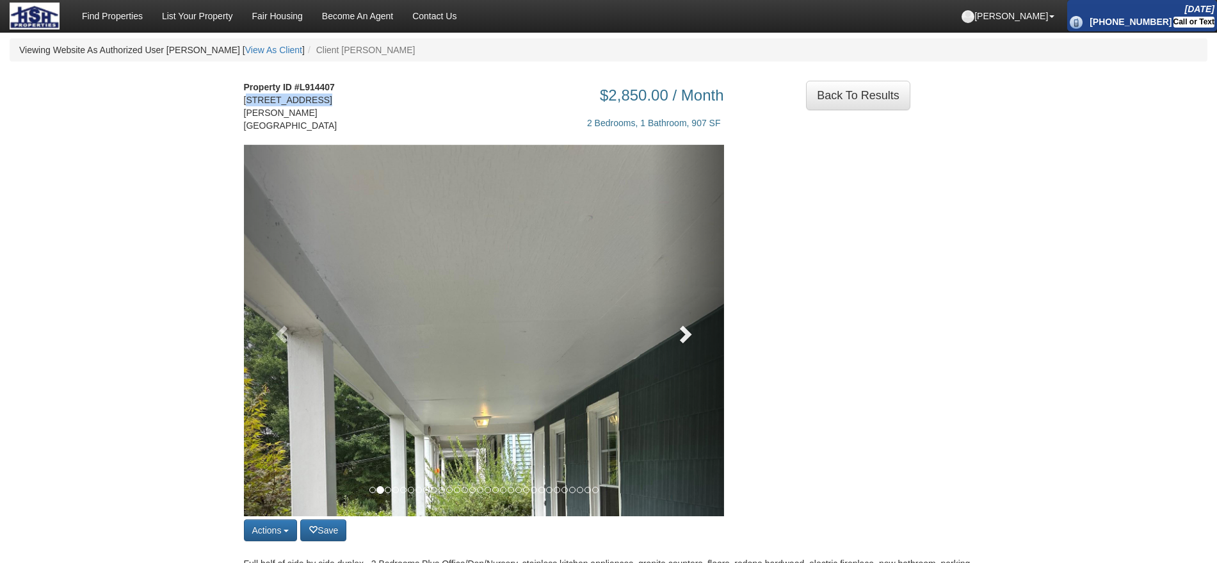
click at [698, 330] on link at bounding box center [688, 330] width 72 height 371
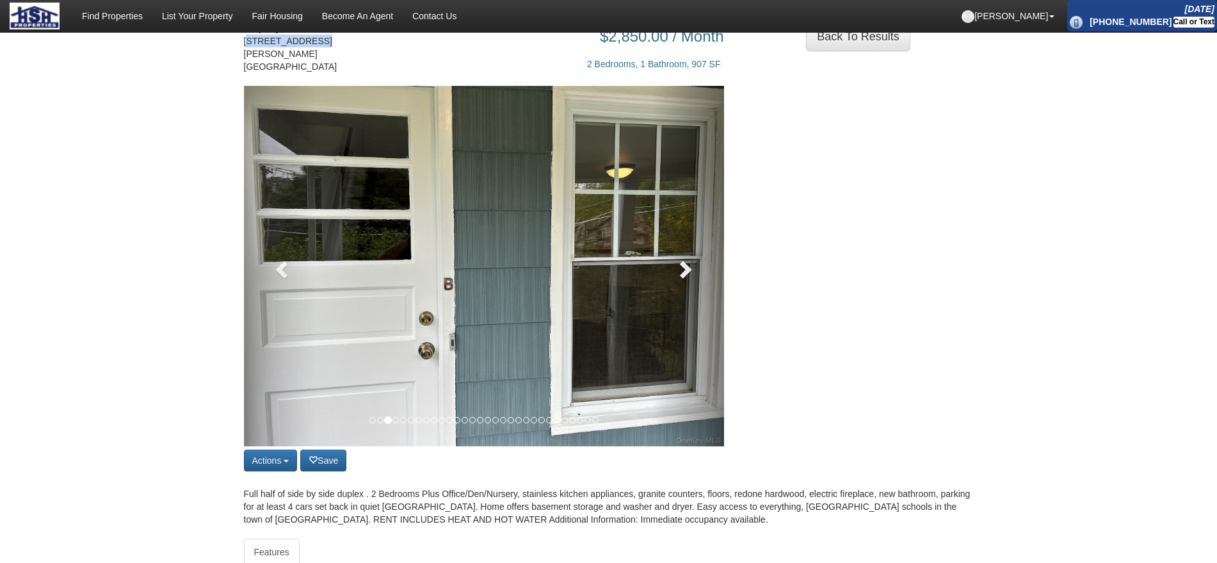
scroll to position [160, 0]
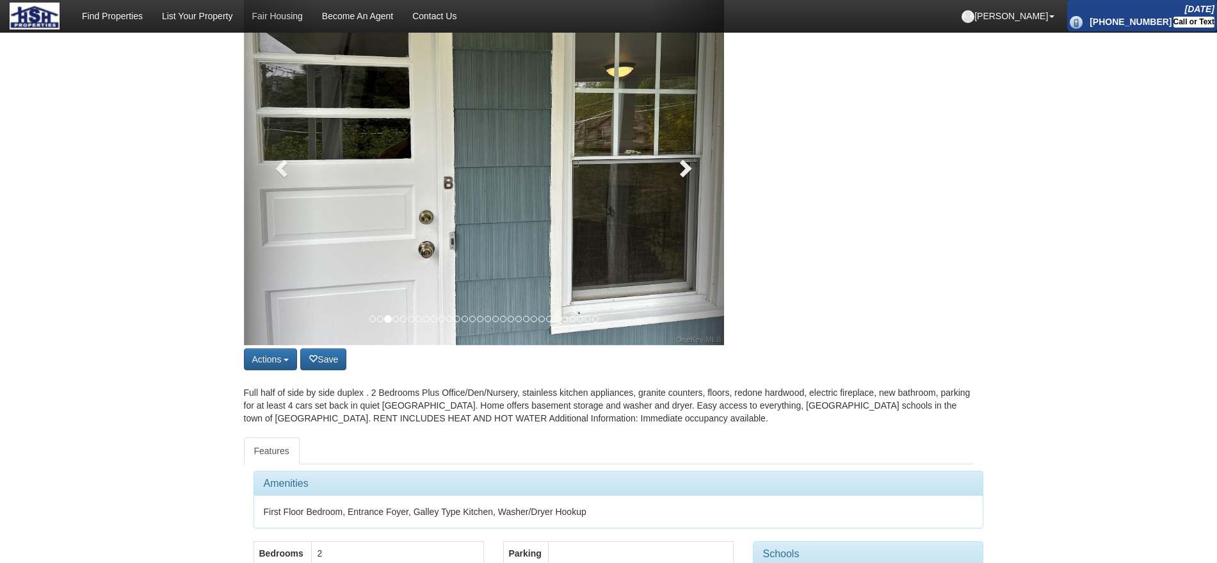
click at [673, 154] on link at bounding box center [688, 165] width 72 height 361
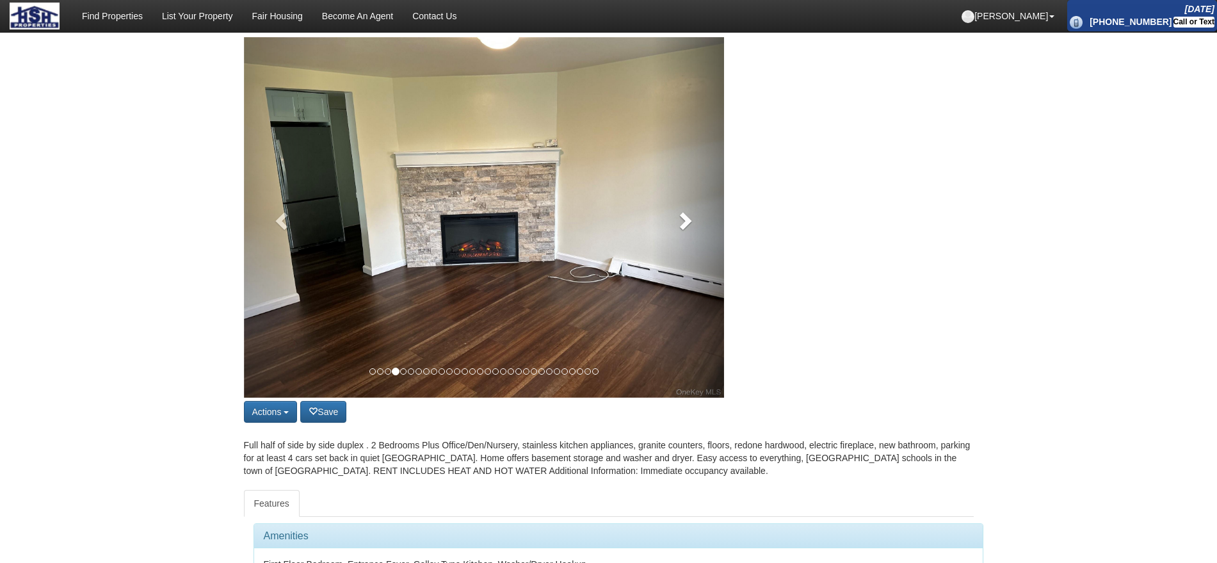
scroll to position [80, 0]
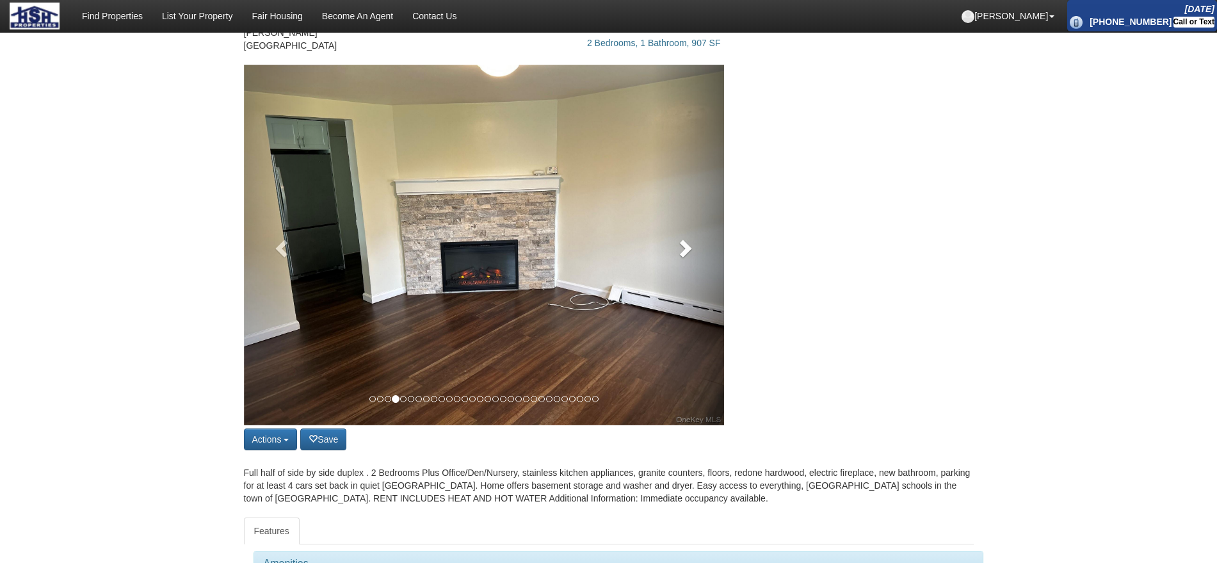
click at [694, 242] on span at bounding box center [684, 247] width 19 height 19
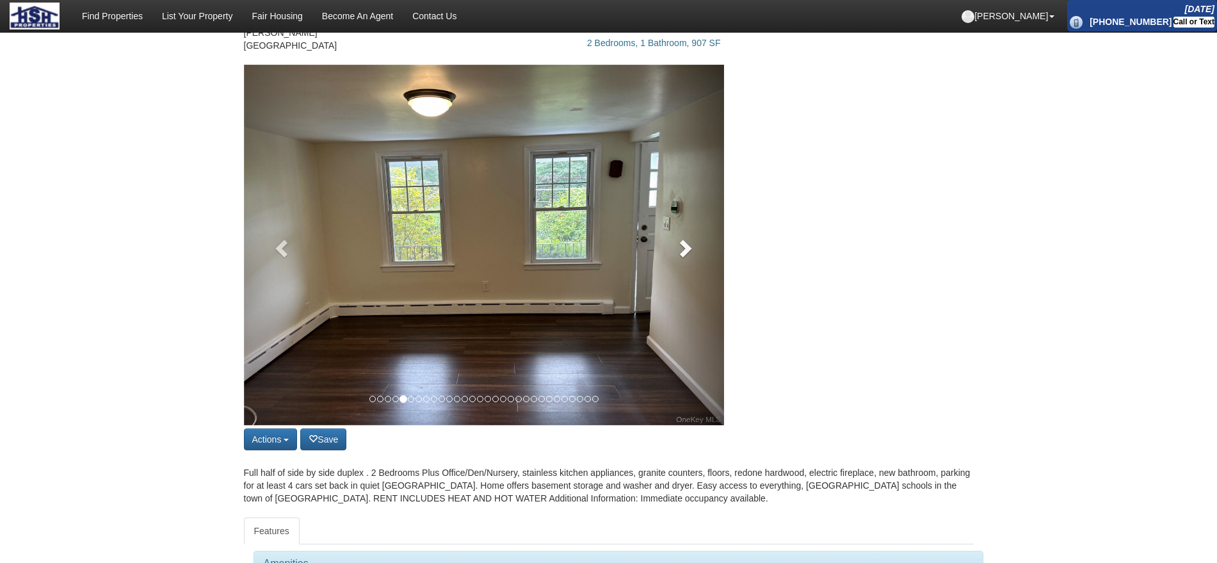
click at [694, 242] on span at bounding box center [684, 247] width 19 height 19
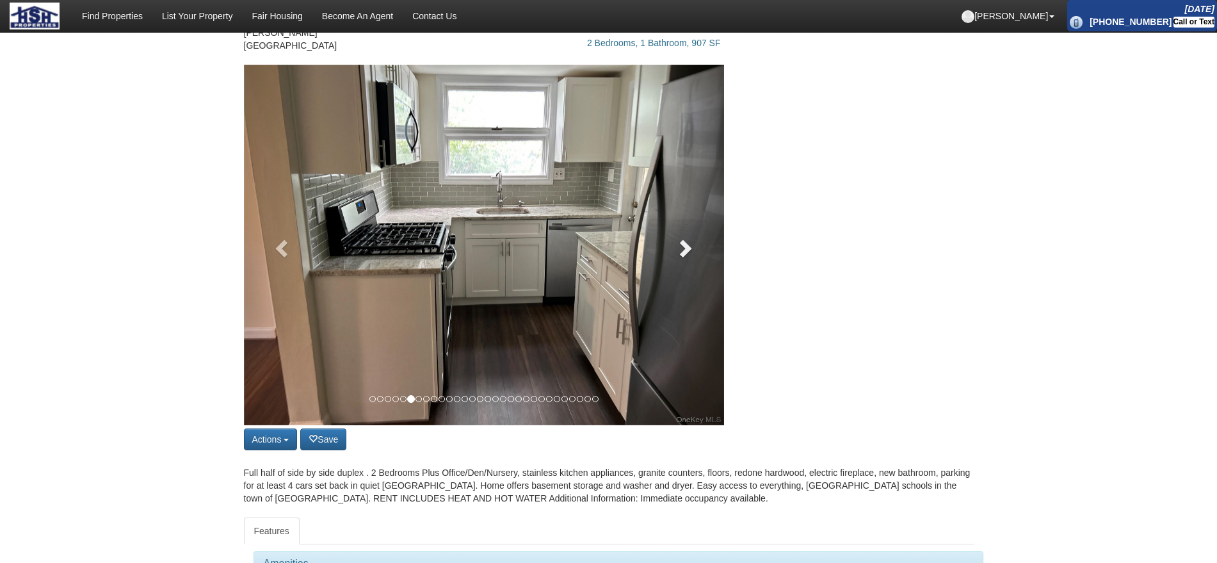
click at [694, 242] on span at bounding box center [684, 247] width 19 height 19
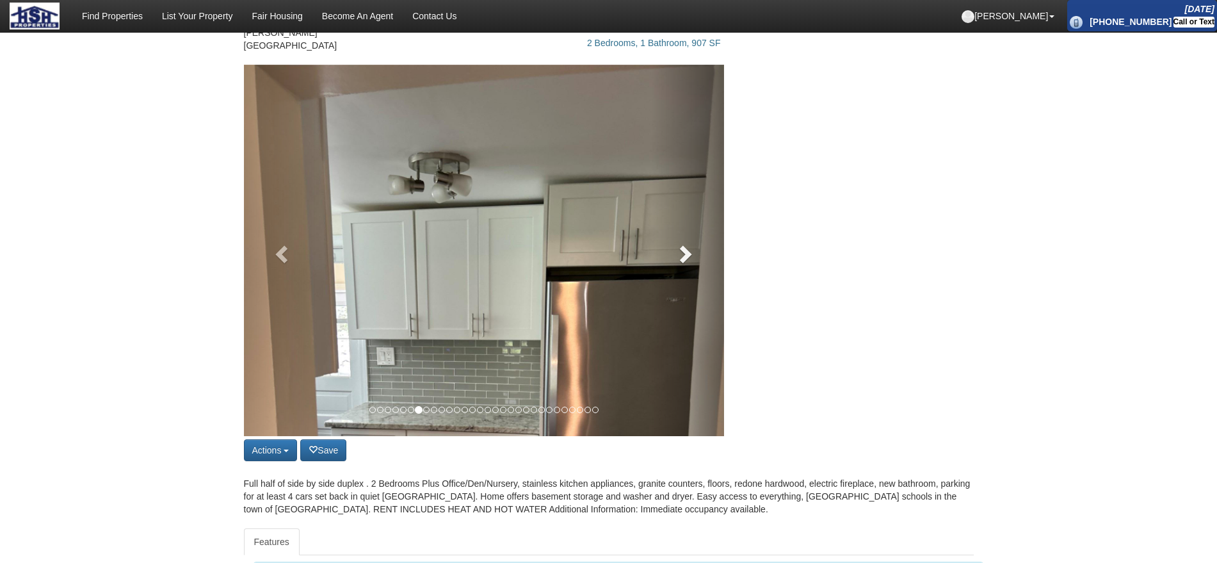
click at [694, 242] on link at bounding box center [688, 250] width 72 height 371
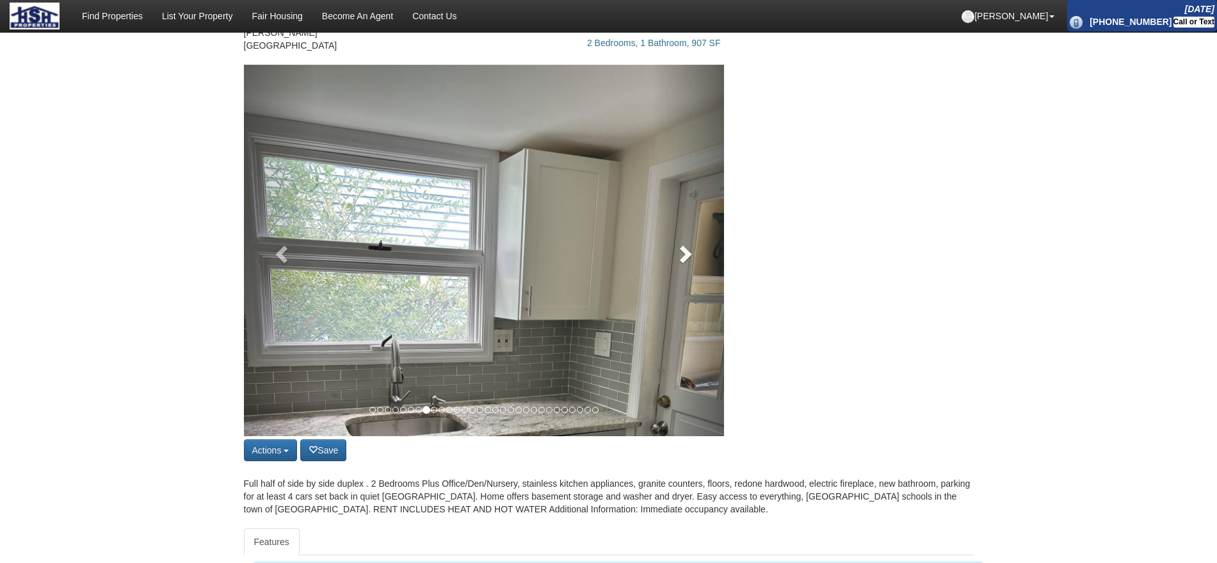
click at [694, 242] on link at bounding box center [688, 250] width 72 height 371
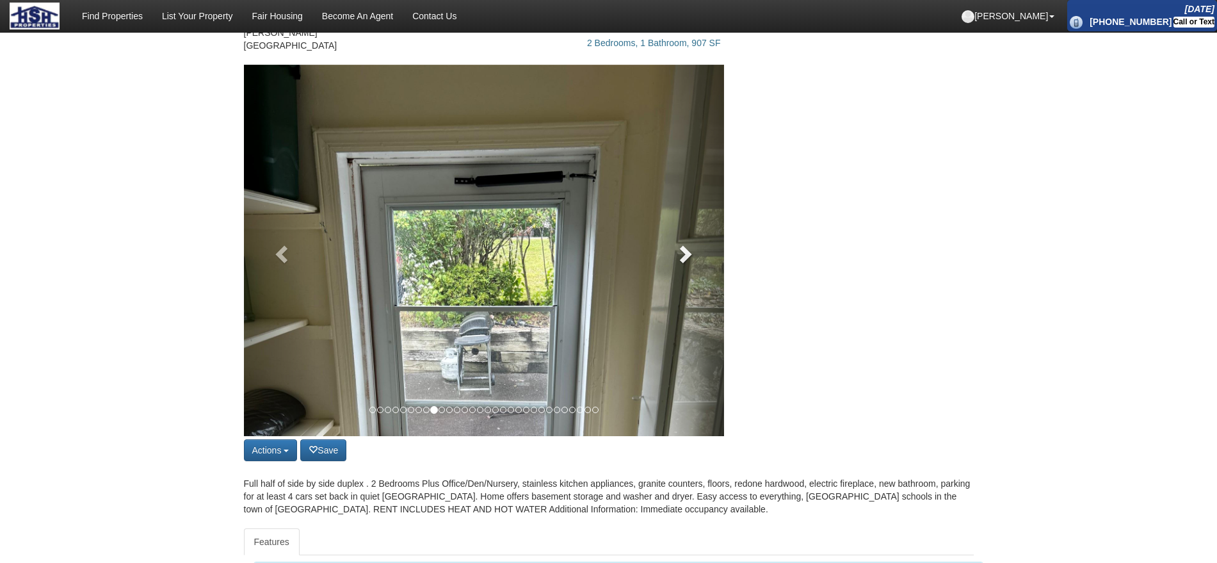
click at [694, 242] on link at bounding box center [688, 250] width 72 height 371
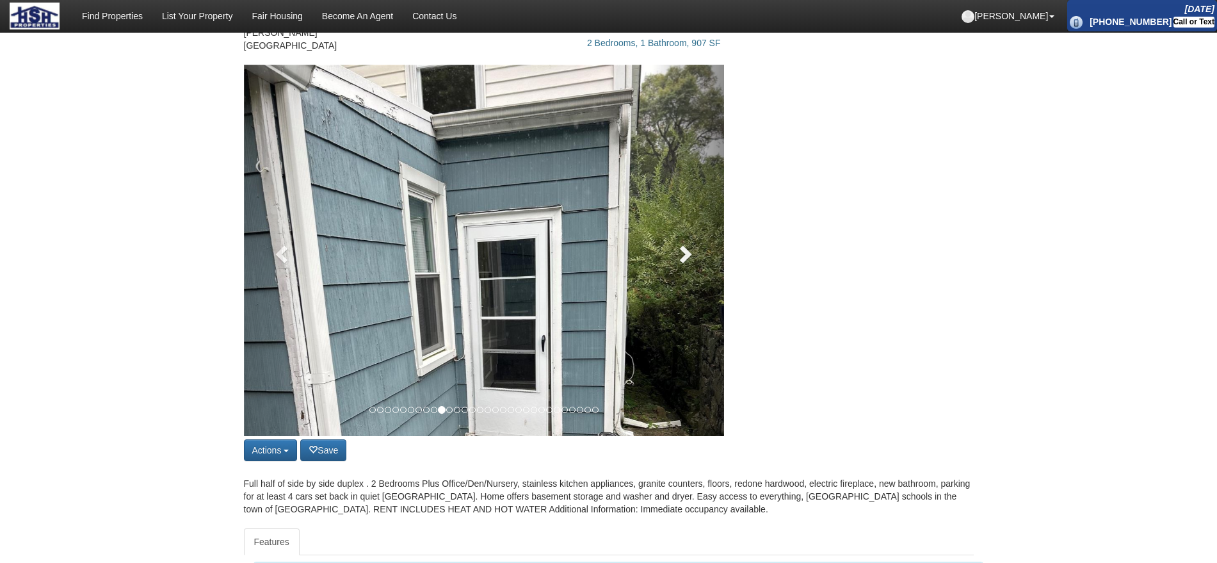
click at [694, 242] on link at bounding box center [688, 250] width 72 height 371
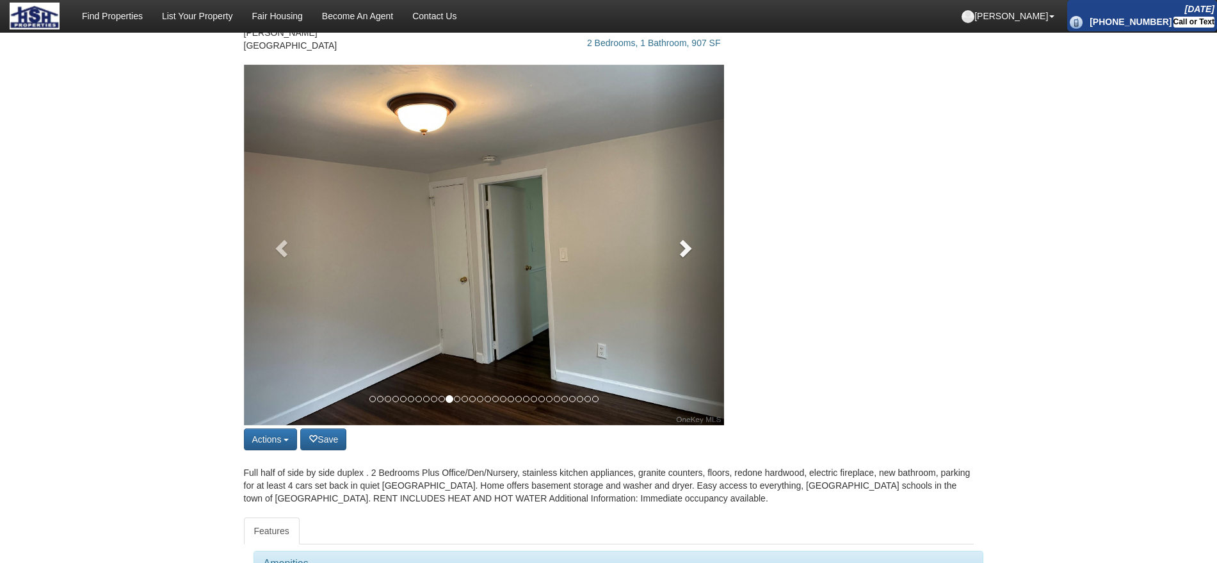
click at [694, 242] on span at bounding box center [684, 247] width 19 height 19
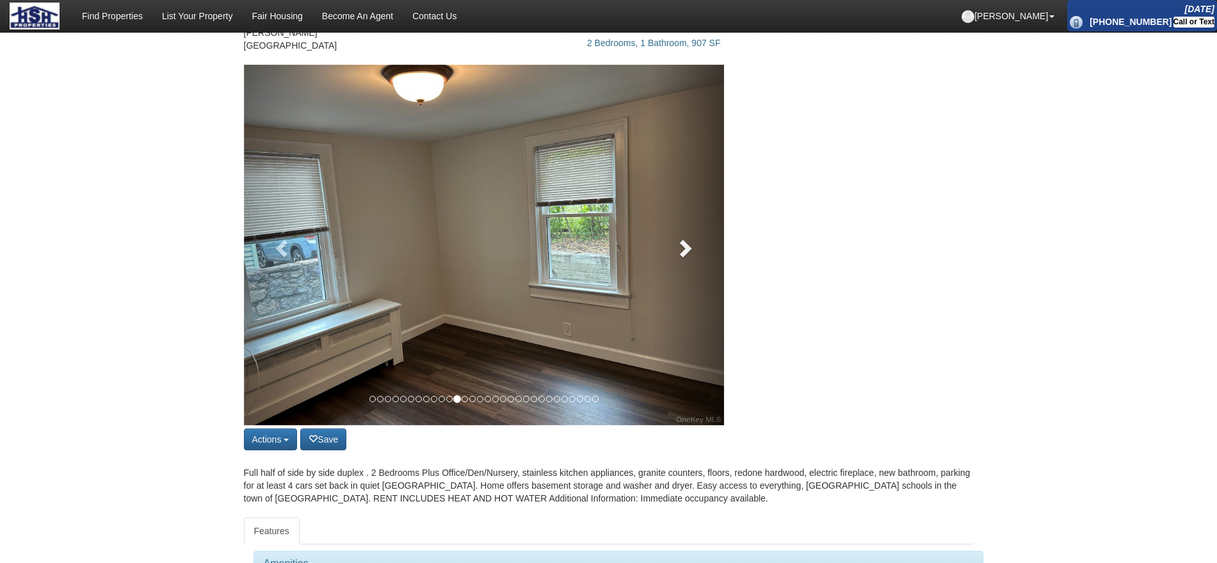
click at [694, 242] on span at bounding box center [684, 247] width 19 height 19
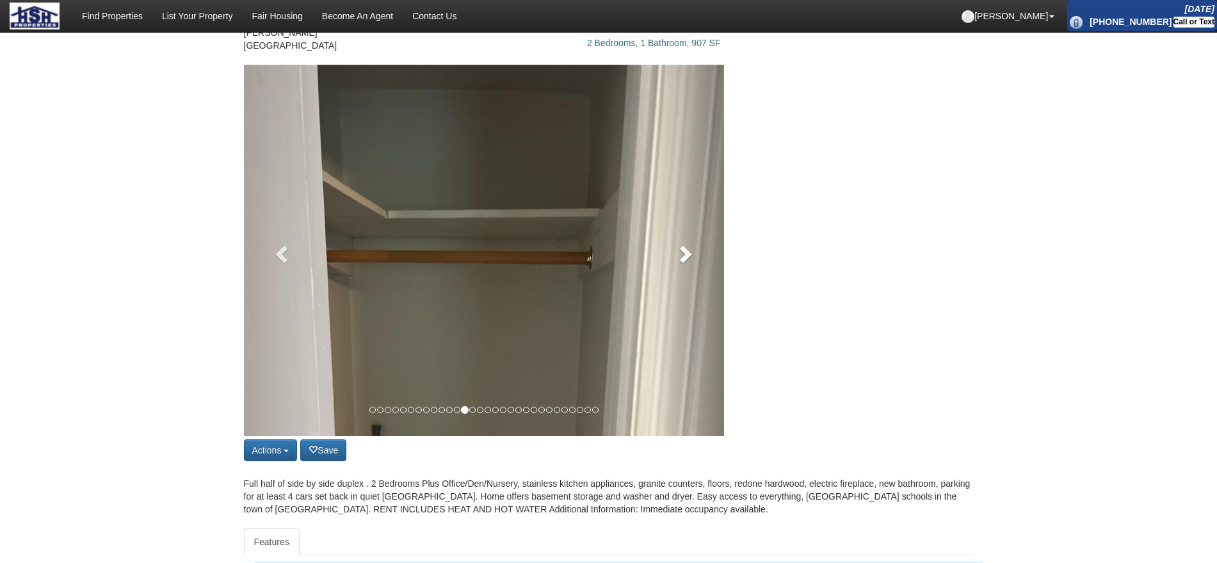
click at [694, 242] on link at bounding box center [688, 250] width 72 height 371
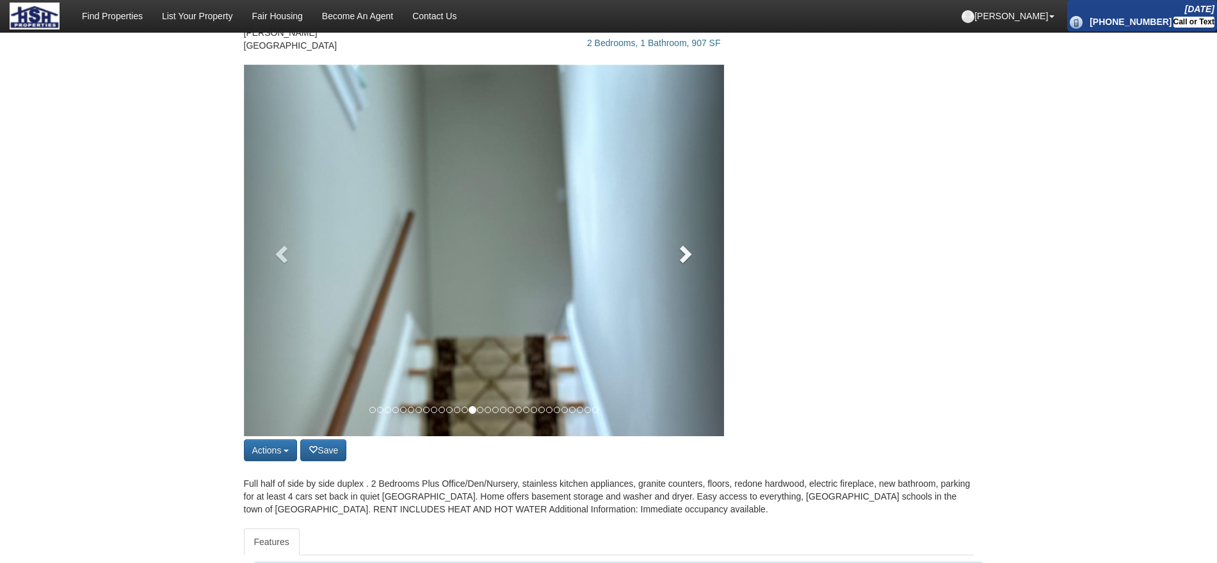
click at [694, 242] on link at bounding box center [688, 250] width 72 height 371
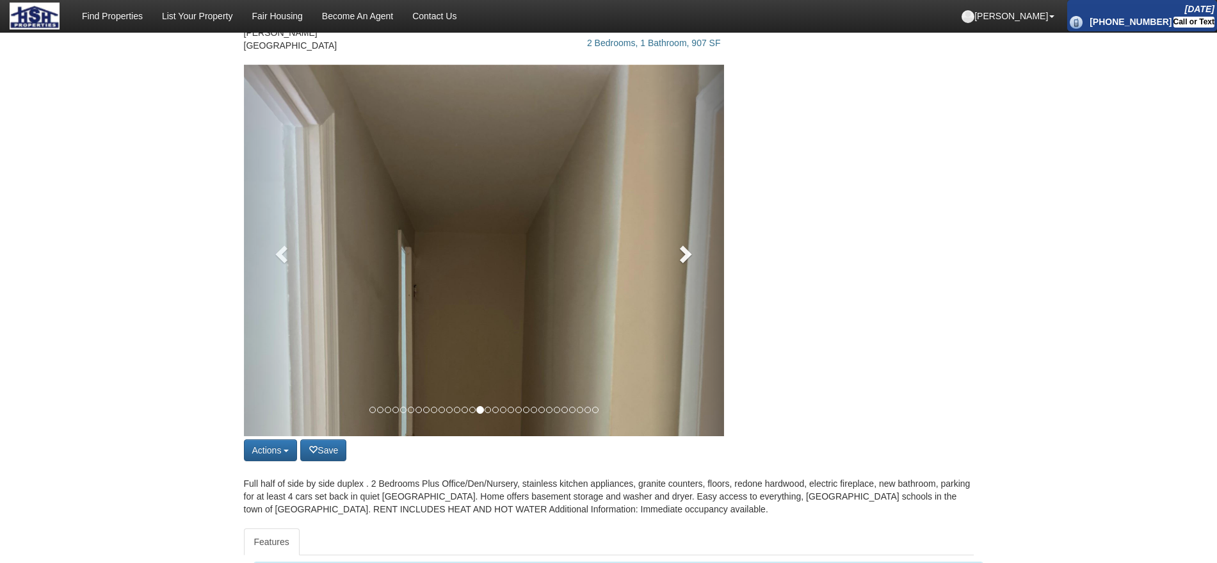
click at [694, 242] on link at bounding box center [688, 250] width 72 height 371
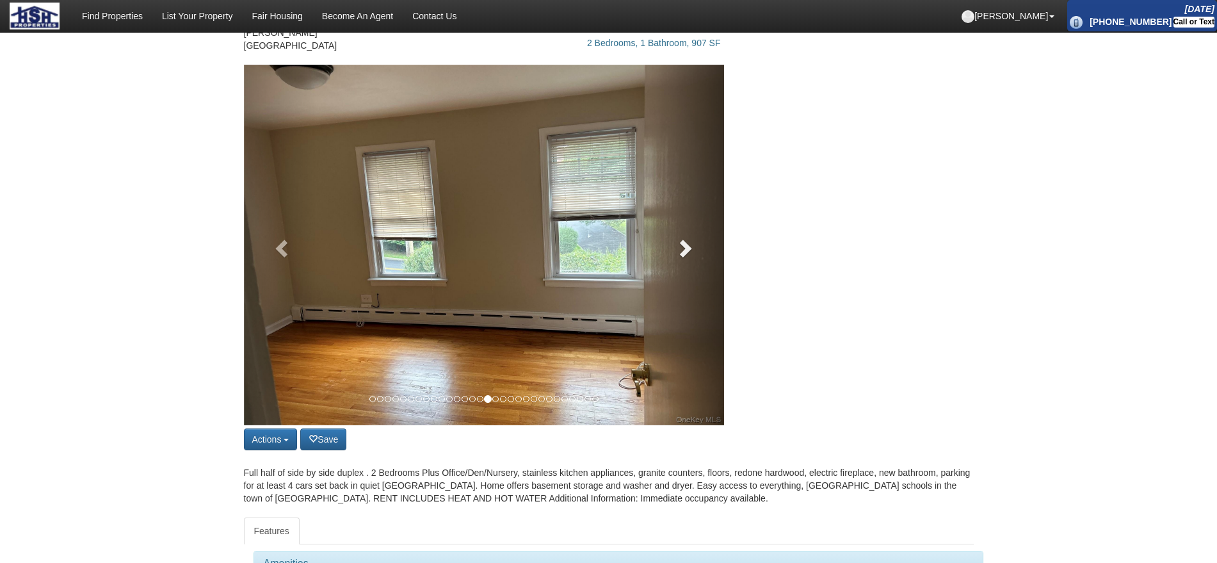
click at [694, 242] on span at bounding box center [684, 247] width 19 height 19
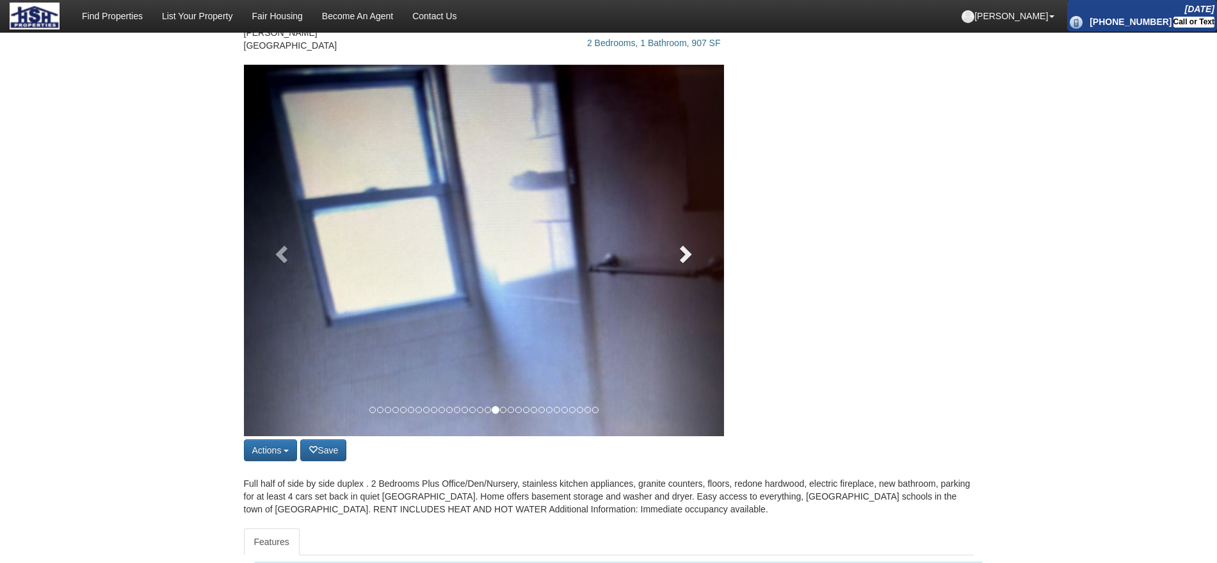
click at [694, 242] on link at bounding box center [688, 250] width 72 height 371
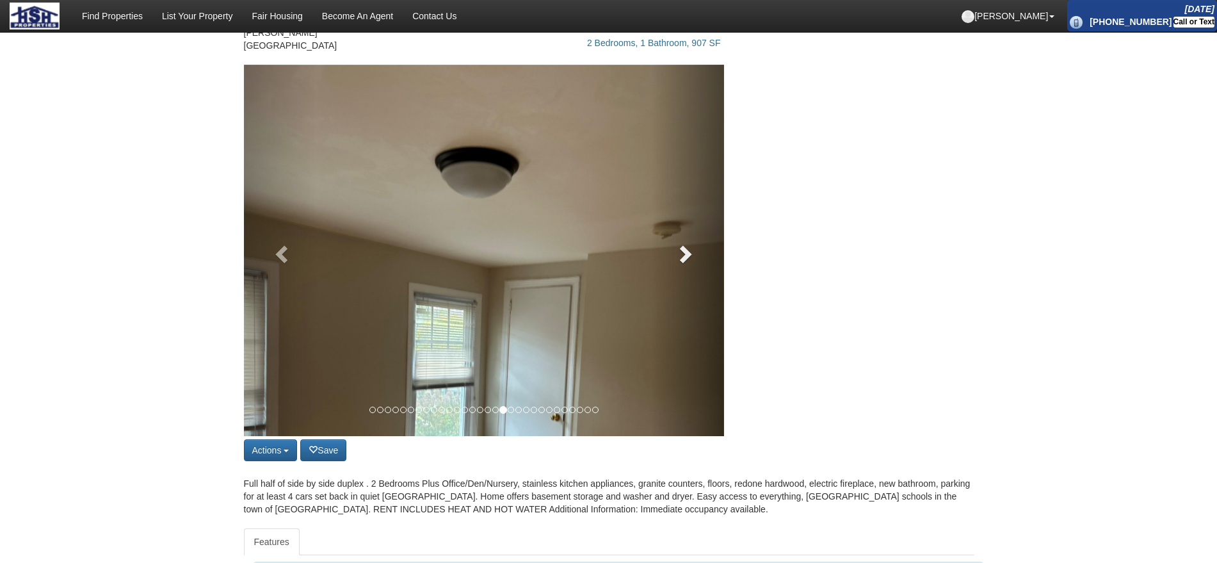
click at [694, 242] on link at bounding box center [688, 250] width 72 height 371
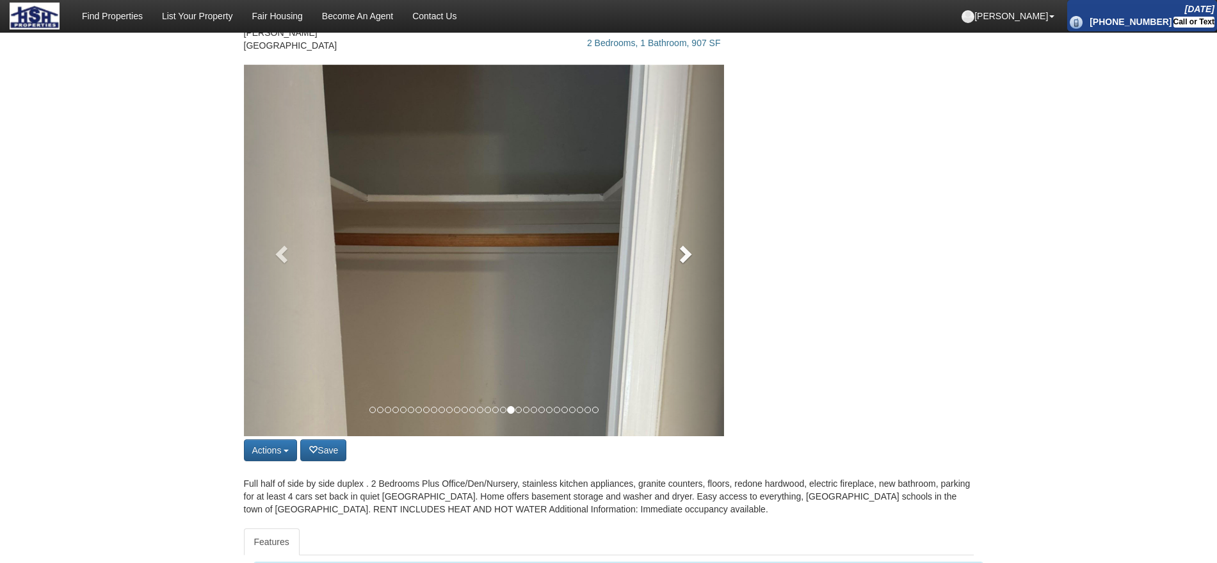
click at [694, 242] on link at bounding box center [688, 250] width 72 height 371
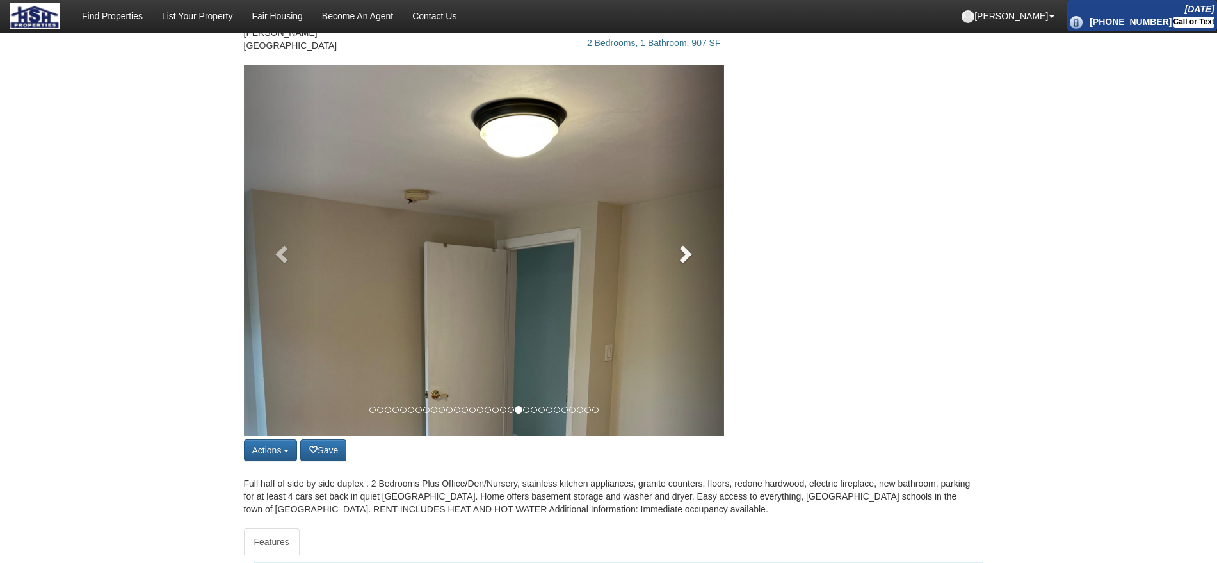
click at [694, 242] on link at bounding box center [688, 250] width 72 height 371
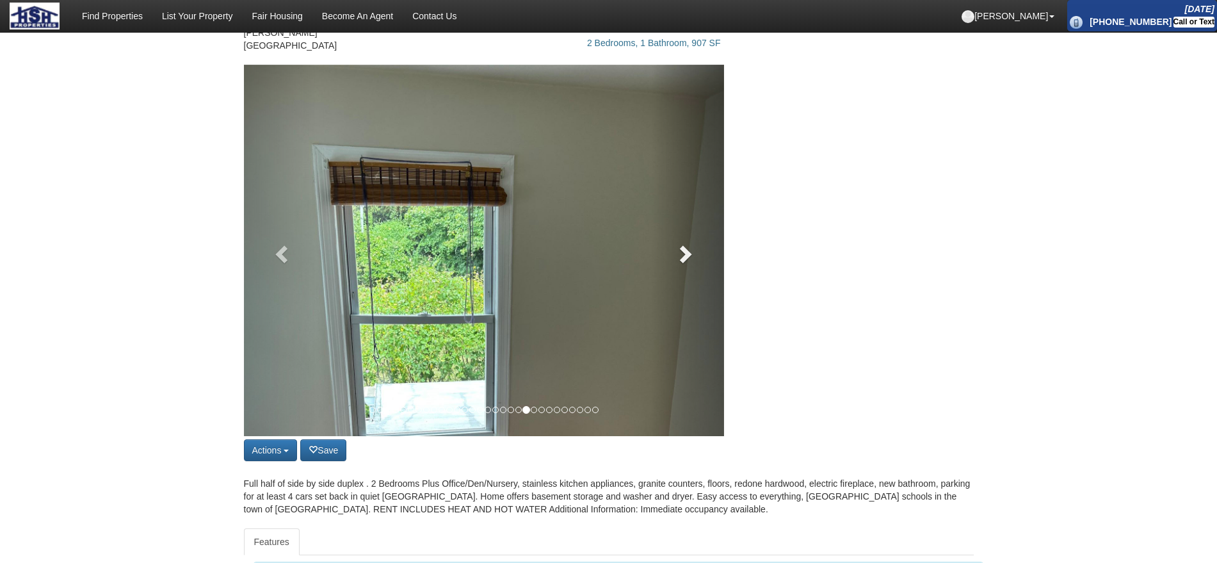
click at [694, 242] on link at bounding box center [688, 250] width 72 height 371
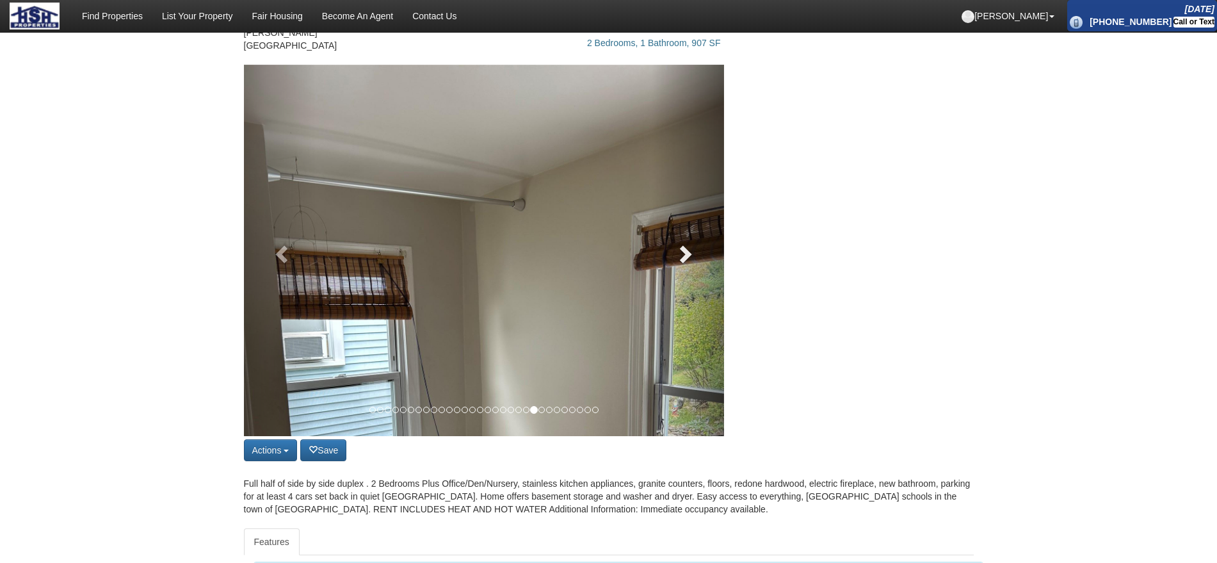
click at [694, 242] on link at bounding box center [688, 250] width 72 height 371
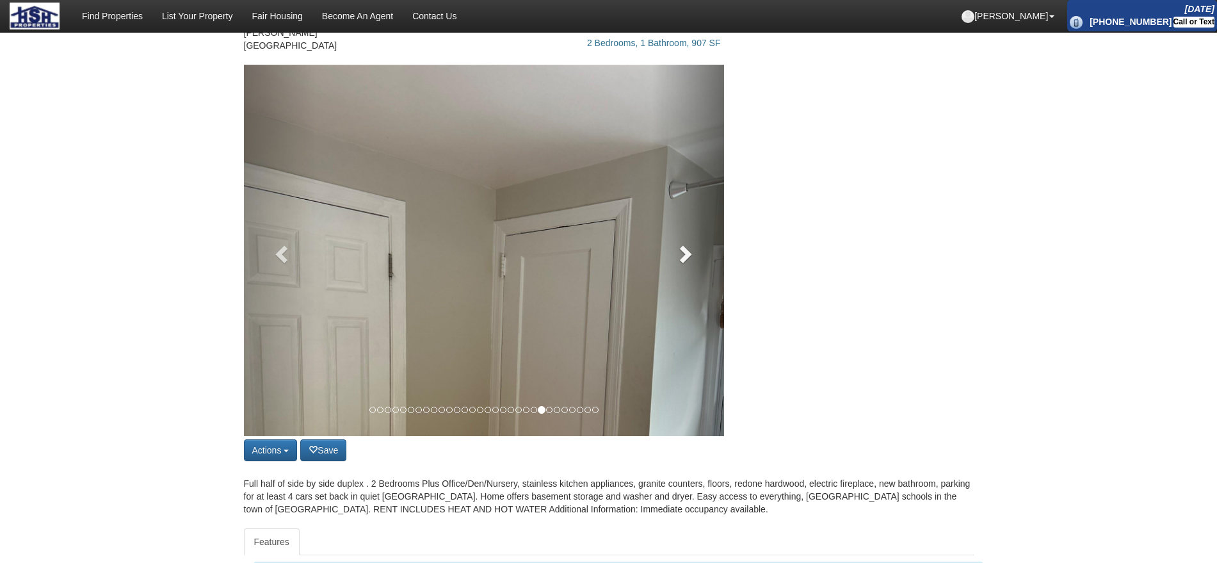
click at [694, 242] on link at bounding box center [688, 250] width 72 height 371
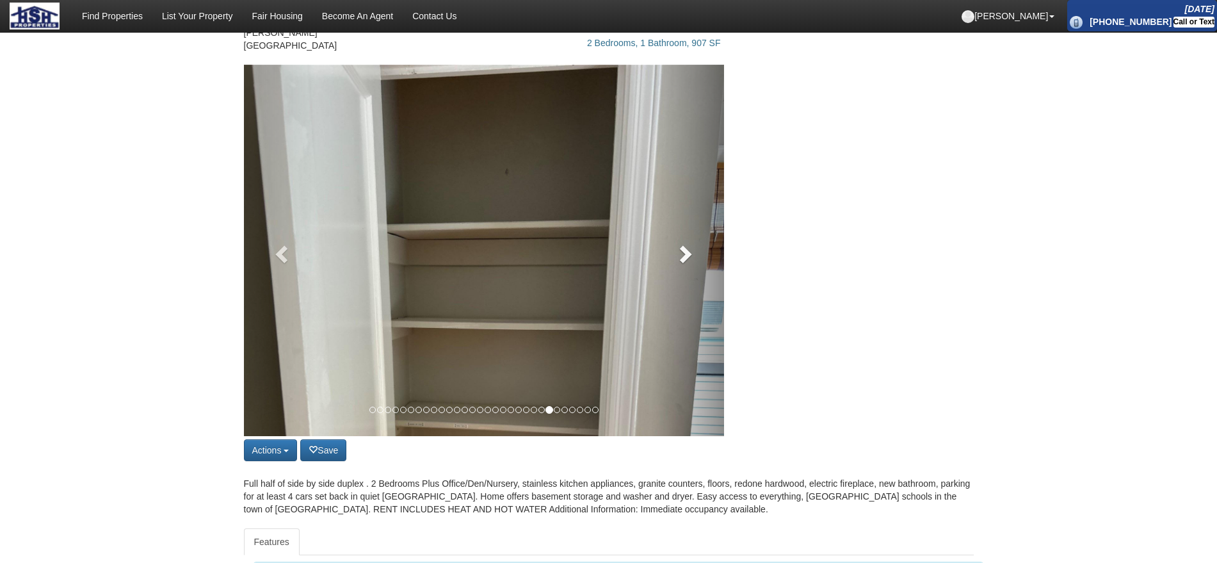
click at [694, 242] on link at bounding box center [688, 250] width 72 height 371
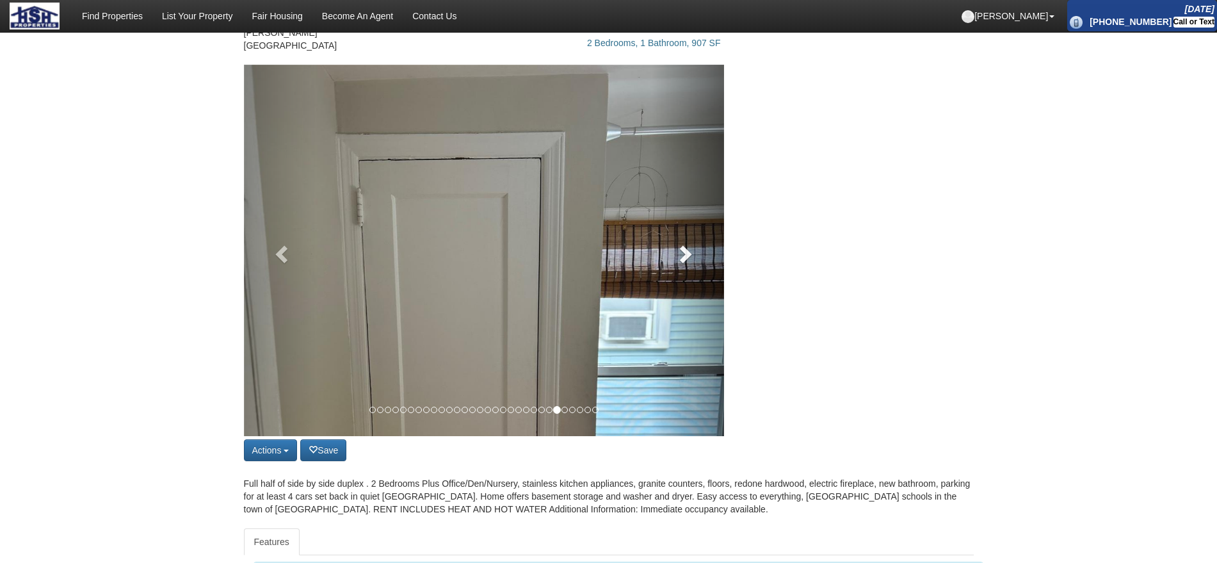
click at [694, 242] on link at bounding box center [688, 250] width 72 height 371
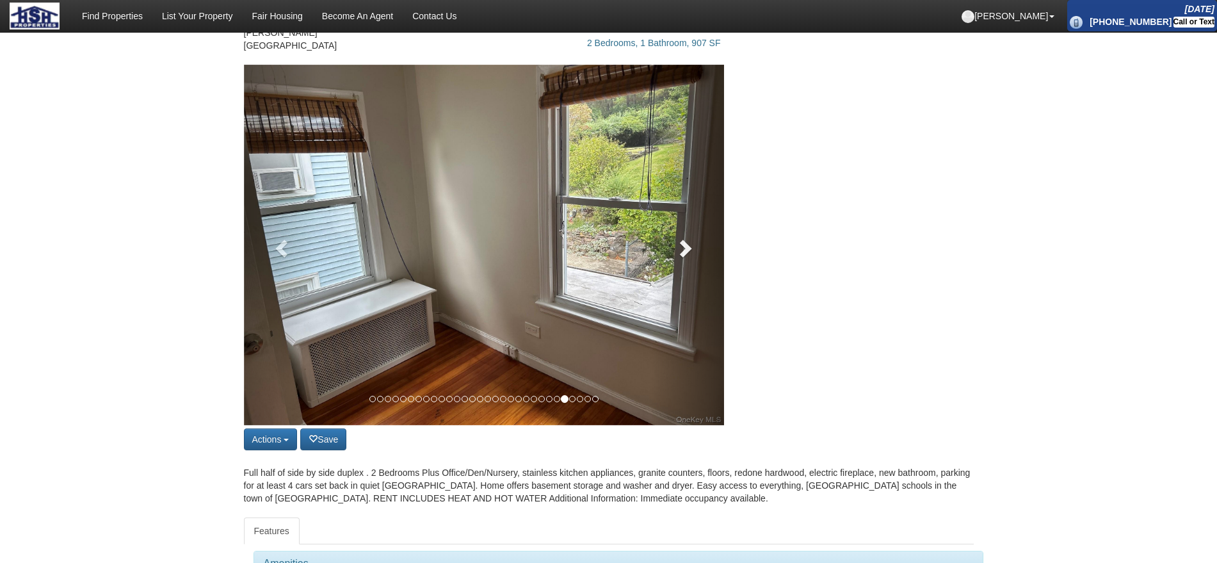
click at [694, 242] on span at bounding box center [684, 247] width 19 height 19
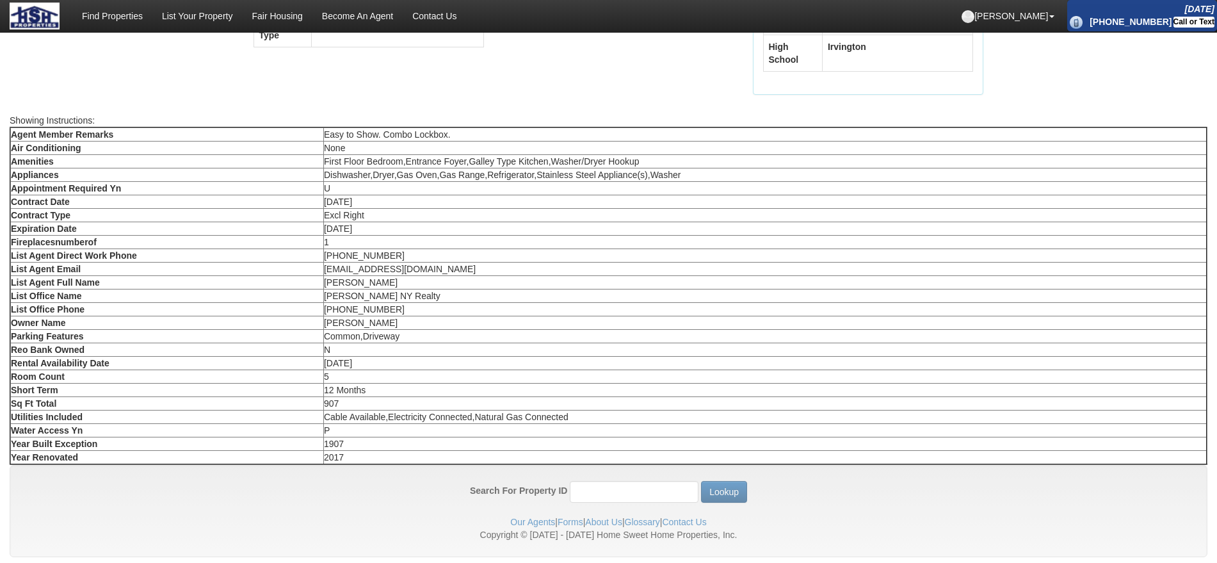
scroll to position [0, 0]
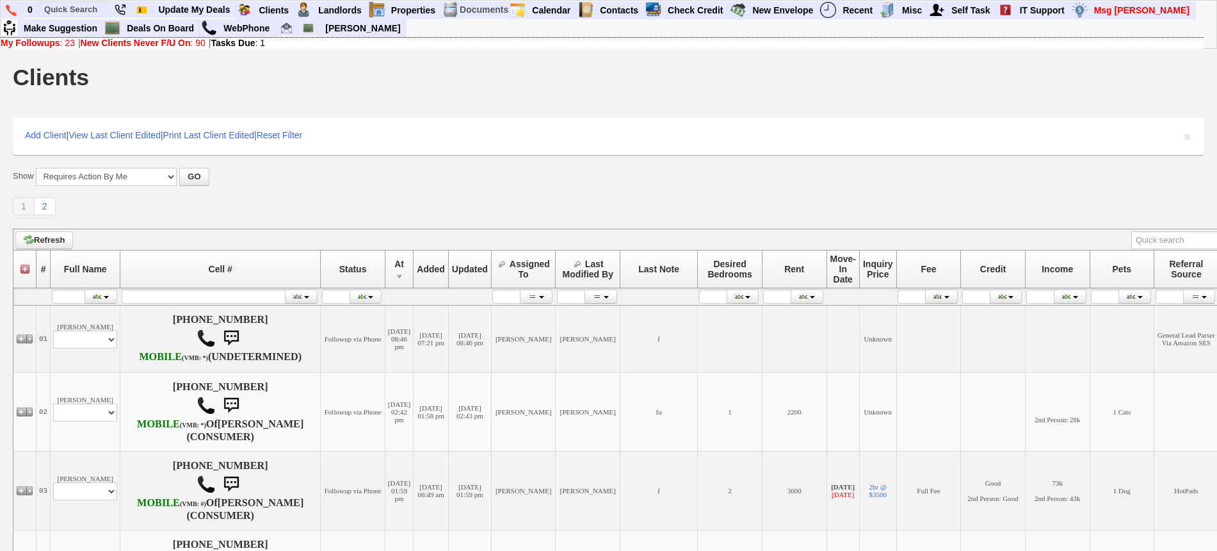
scroll to position [1142, 0]
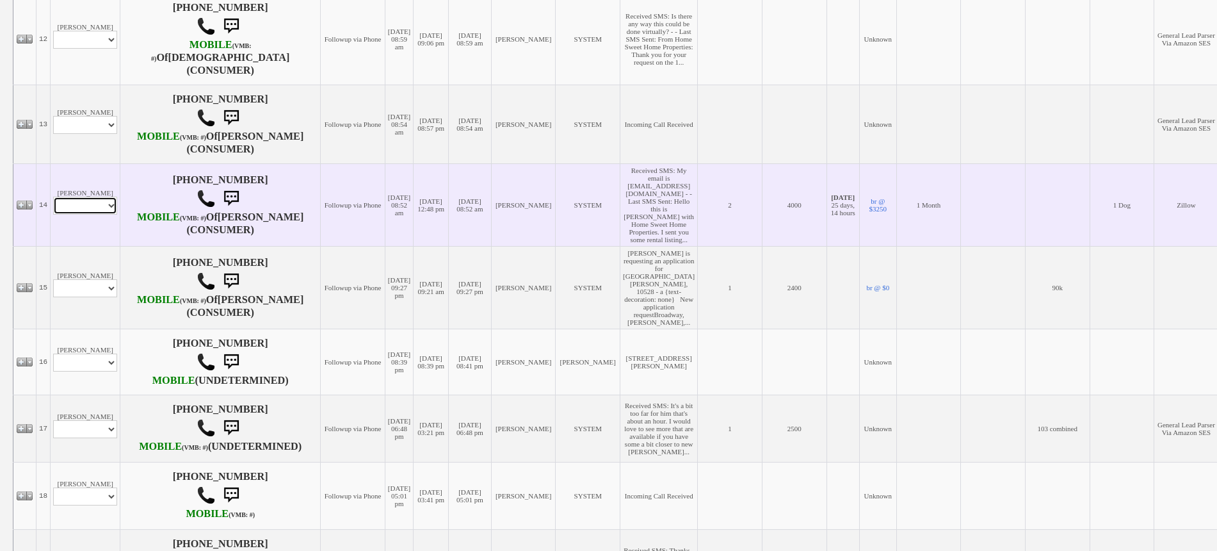
click at [95, 215] on select "Profile Edit Print Email Externally (Will Not Be Tracked In CRM) Closed Deals" at bounding box center [85, 206] width 64 height 18
select select "ChangeURL,/crm/custom/edit_client_form.php?redirect=%2Fcrm%2Fclients.php&id=229…"
click at [53, 215] on select "Profile Edit Print Email Externally (Will Not Be Tracked In CRM) Closed Deals" at bounding box center [85, 206] width 64 height 18
select select
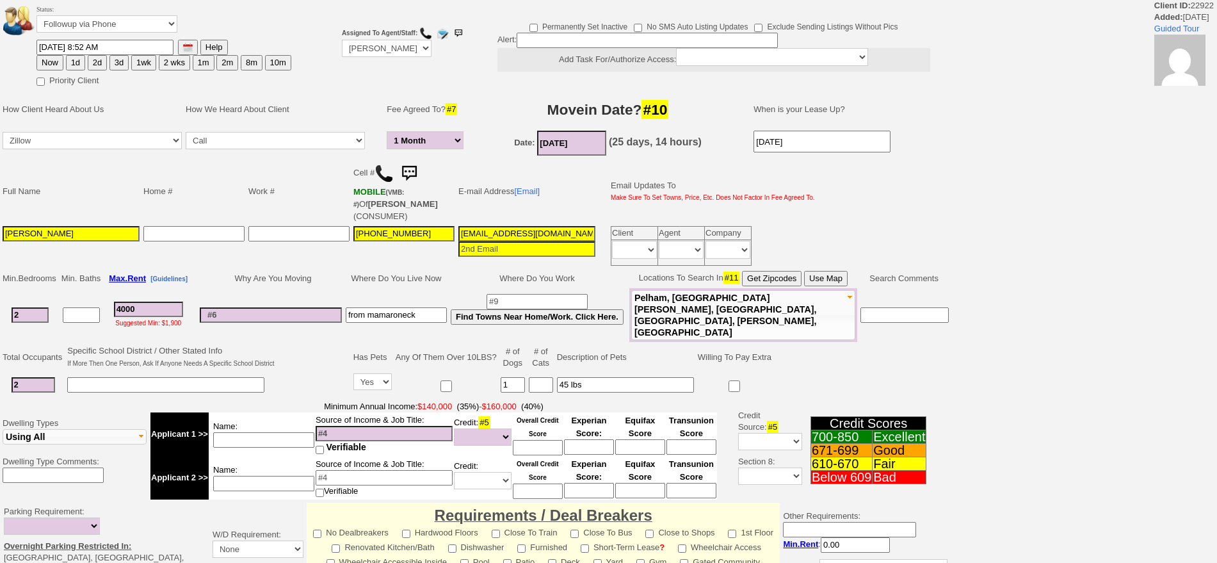
select select "1 Month"
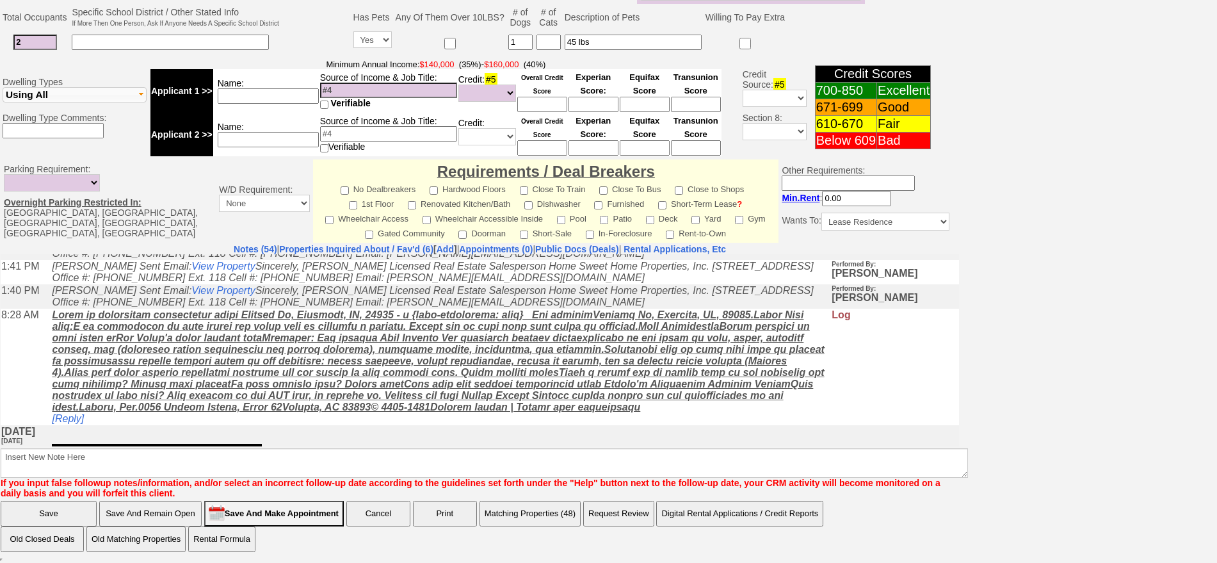
scroll to position [320, 0]
click at [336, 248] on link "Properties Inquired About / Fav'd (6)" at bounding box center [356, 249] width 154 height 10
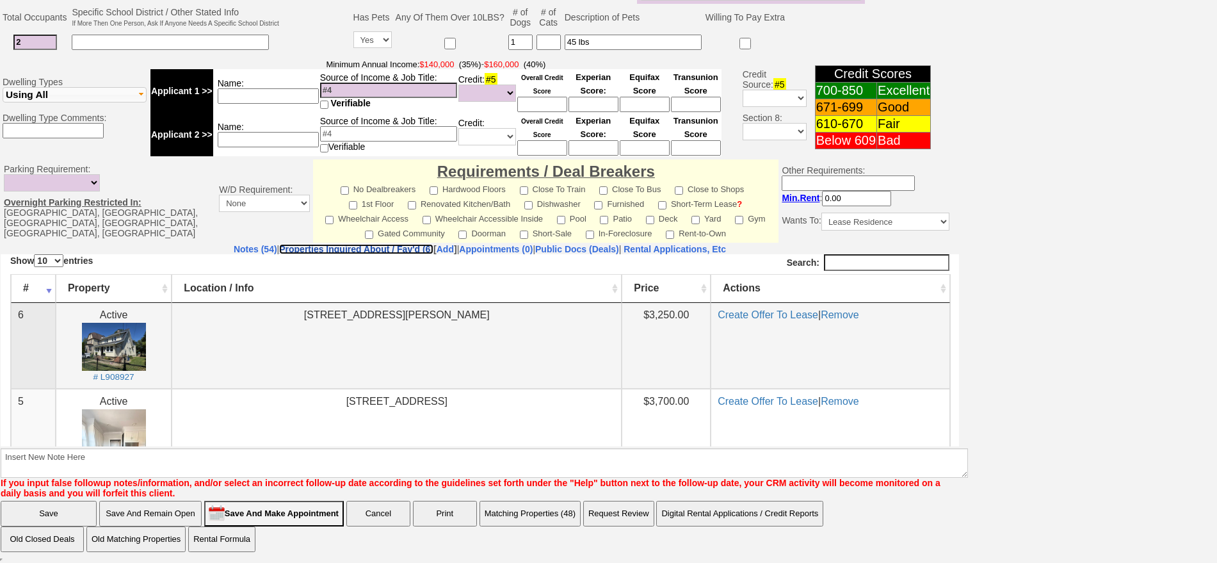
scroll to position [0, 0]
click at [129, 349] on img at bounding box center [114, 346] width 64 height 48
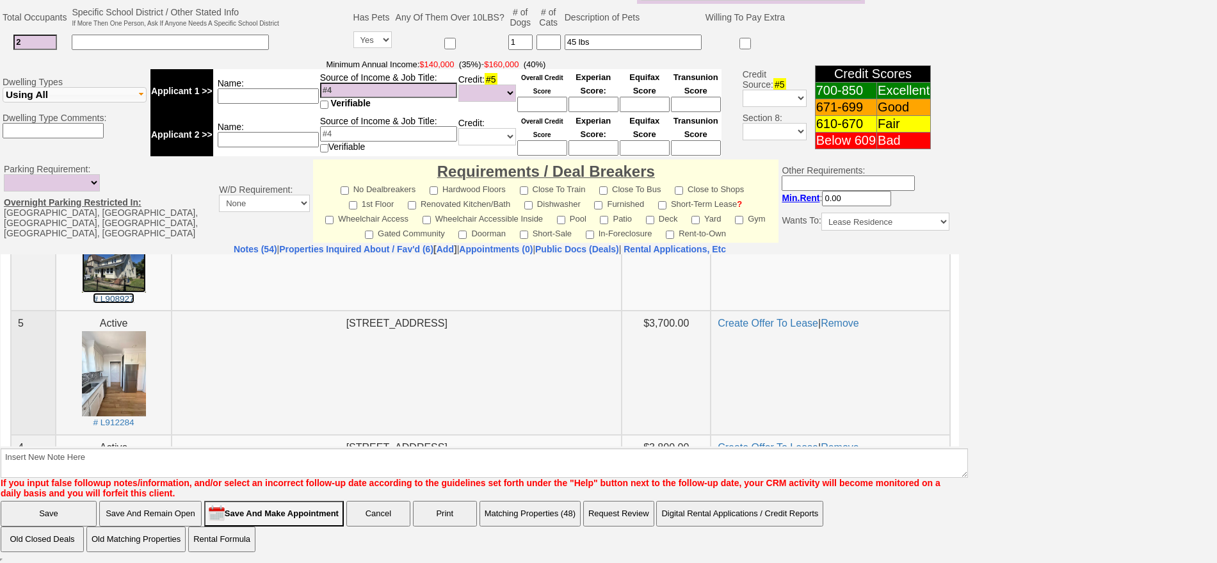
scroll to position [80, 0]
click at [115, 346] on img at bounding box center [114, 371] width 64 height 85
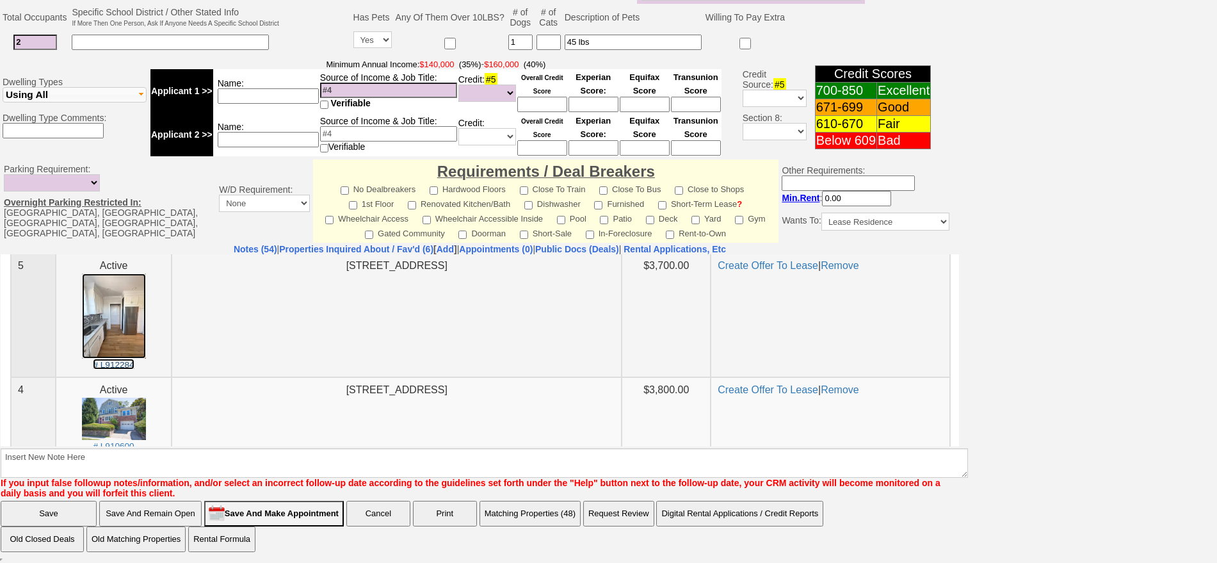
scroll to position [160, 0]
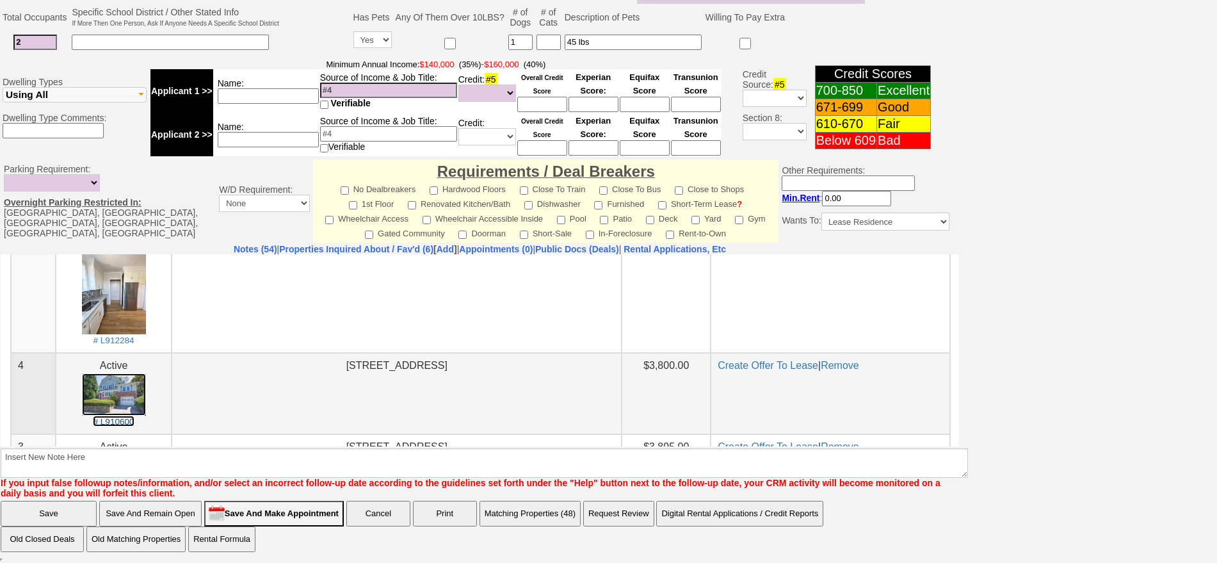
click at [125, 381] on img at bounding box center [114, 394] width 64 height 43
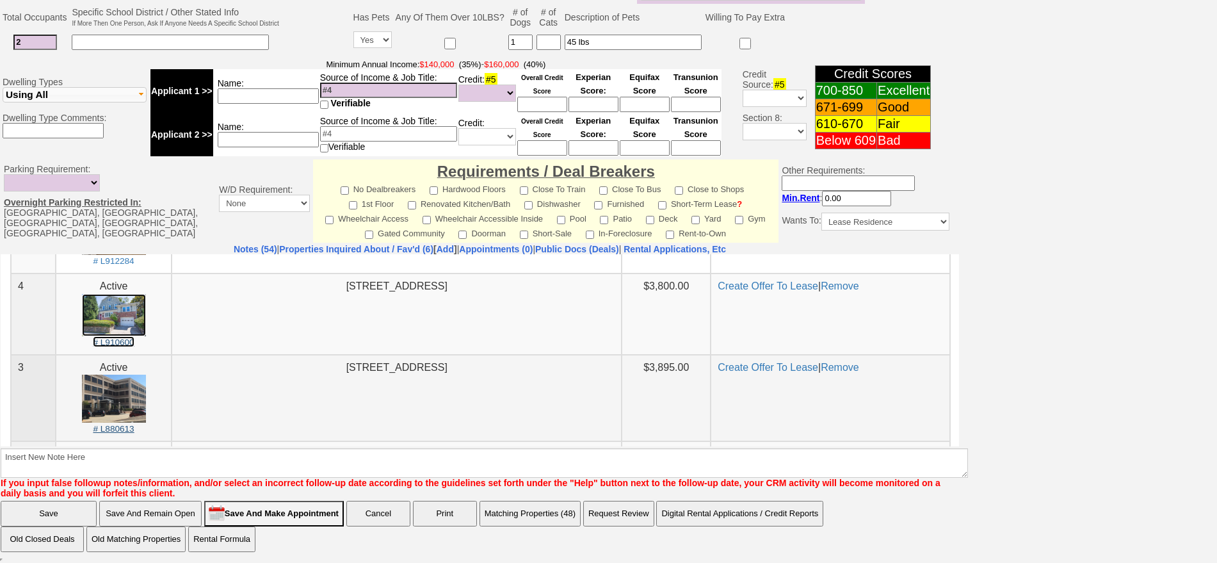
scroll to position [240, 0]
click at [121, 394] on img at bounding box center [114, 397] width 64 height 48
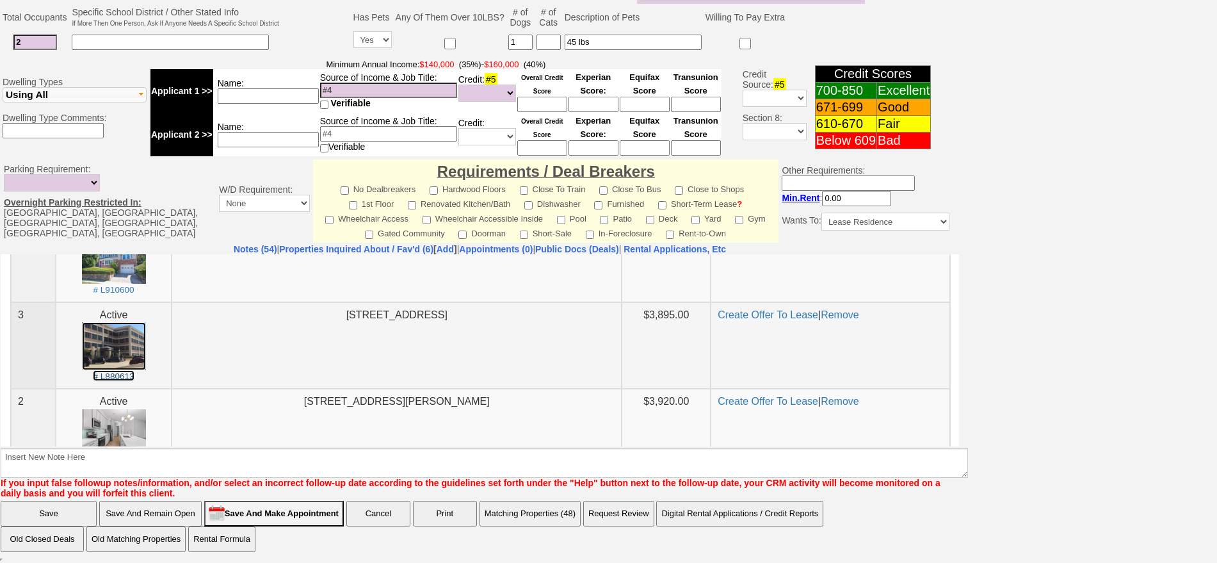
scroll to position [320, 0]
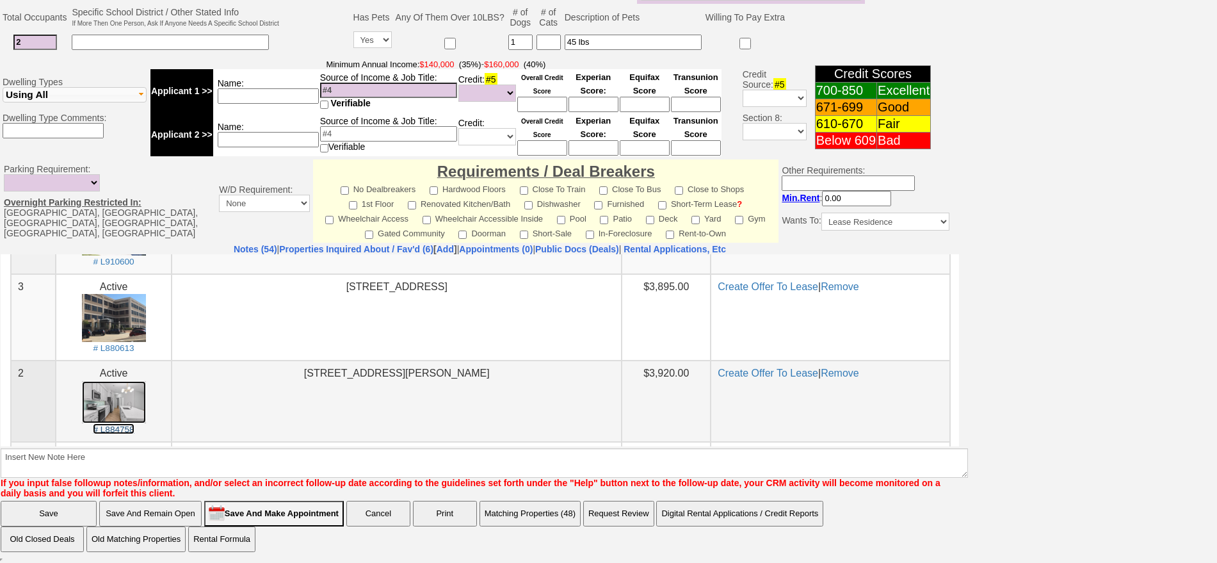
click at [122, 382] on img at bounding box center [114, 401] width 64 height 43
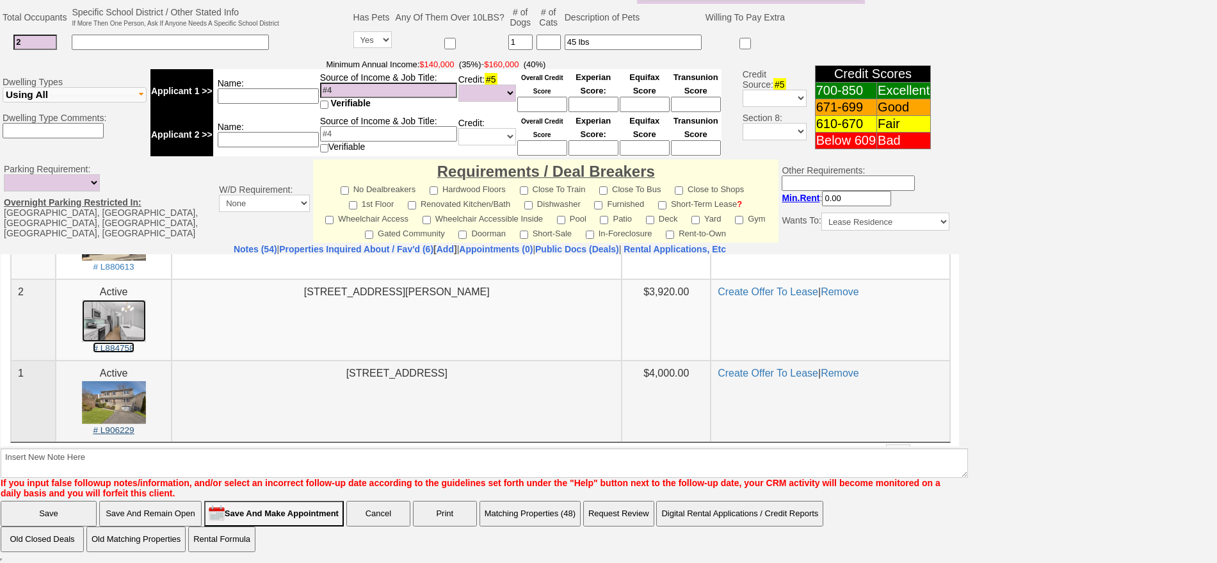
scroll to position [423, 0]
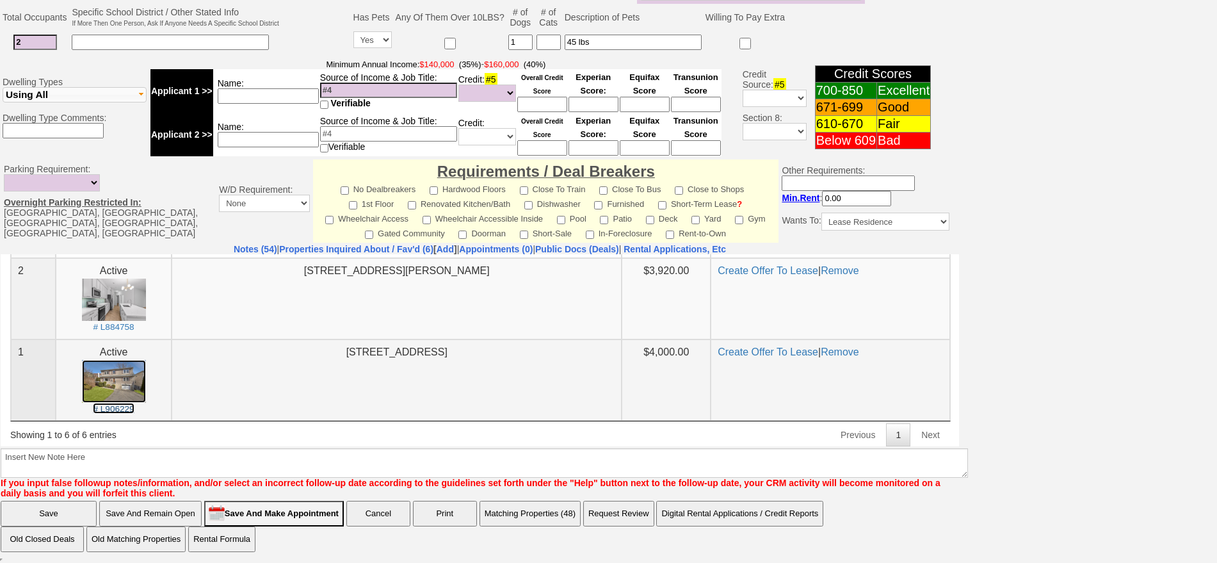
click at [124, 380] on img at bounding box center [114, 380] width 64 height 43
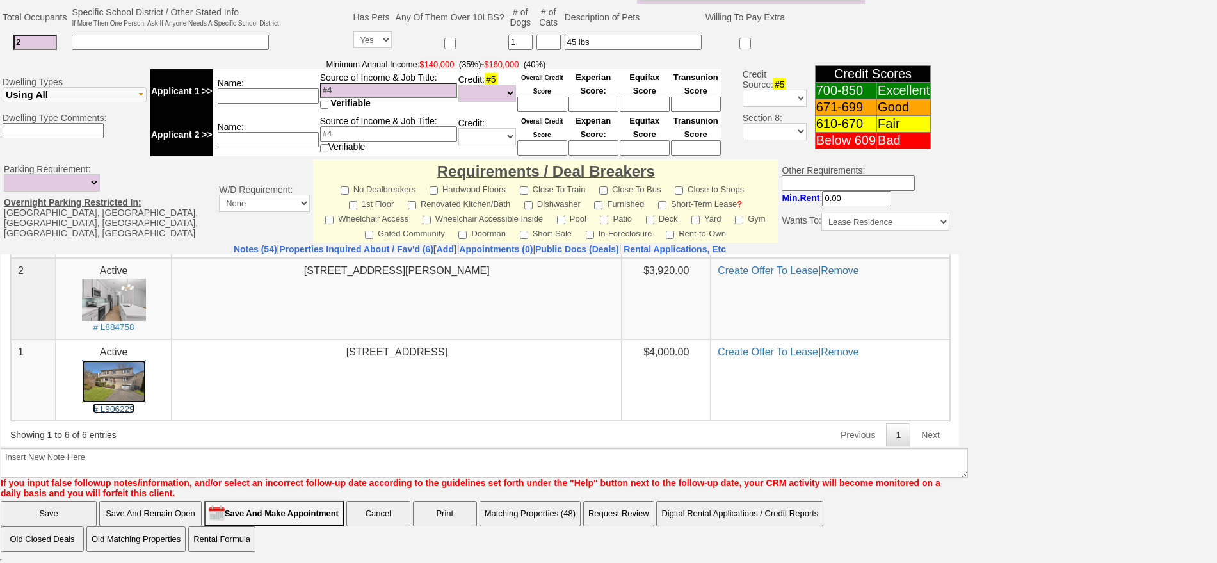
scroll to position [0, 0]
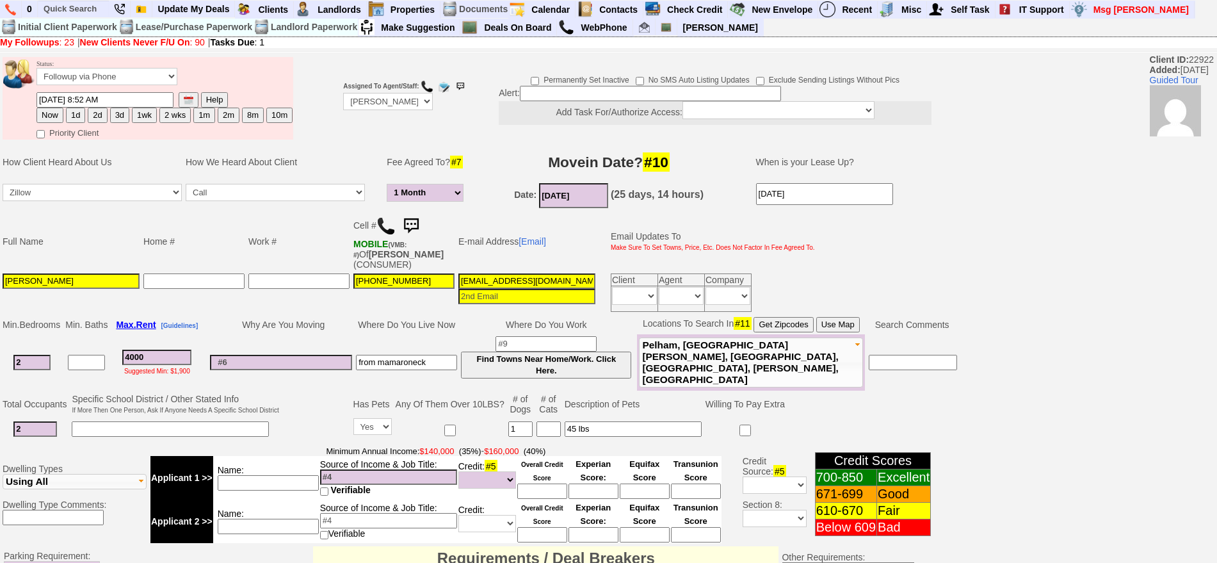
click at [418, 218] on img at bounding box center [411, 226] width 26 height 26
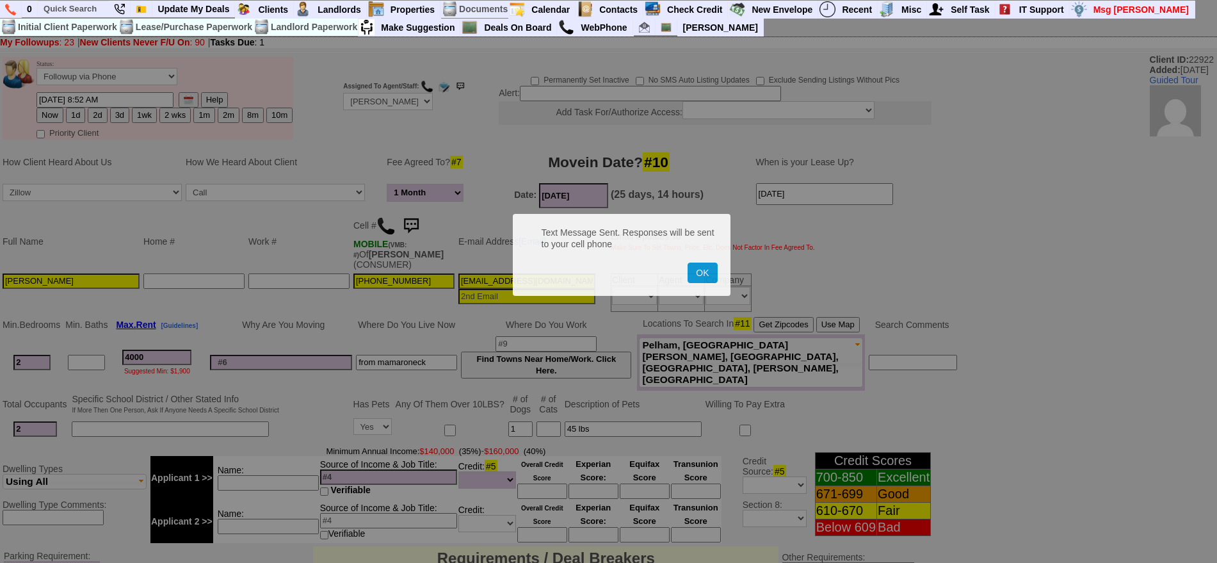
click at [688, 263] on button "OK" at bounding box center [702, 273] width 29 height 20
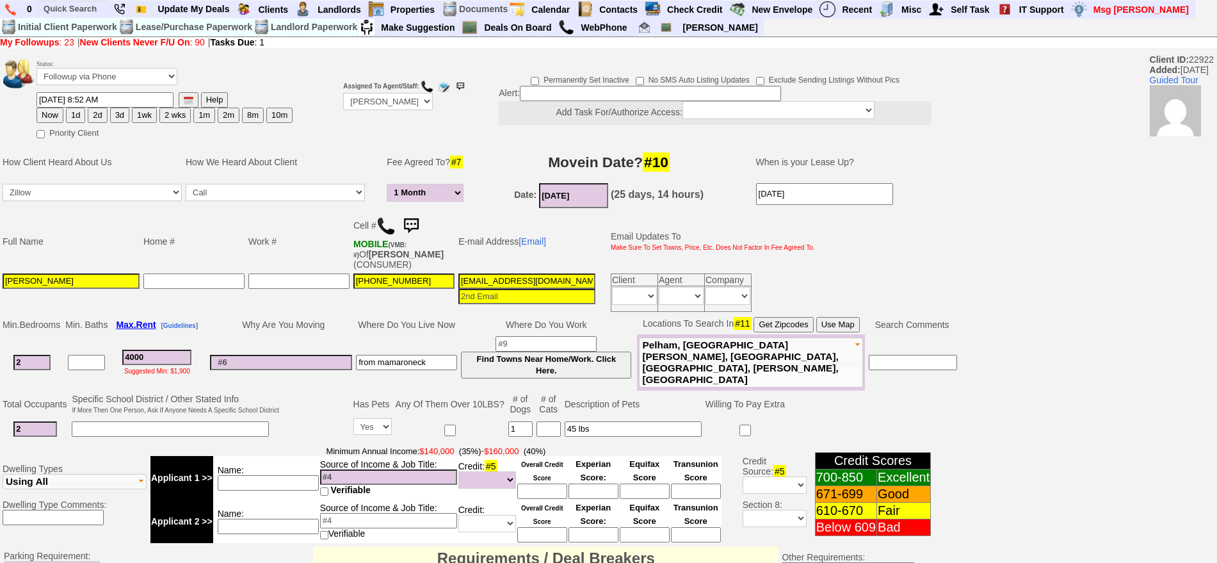
click at [418, 218] on img at bounding box center [411, 226] width 26 height 26
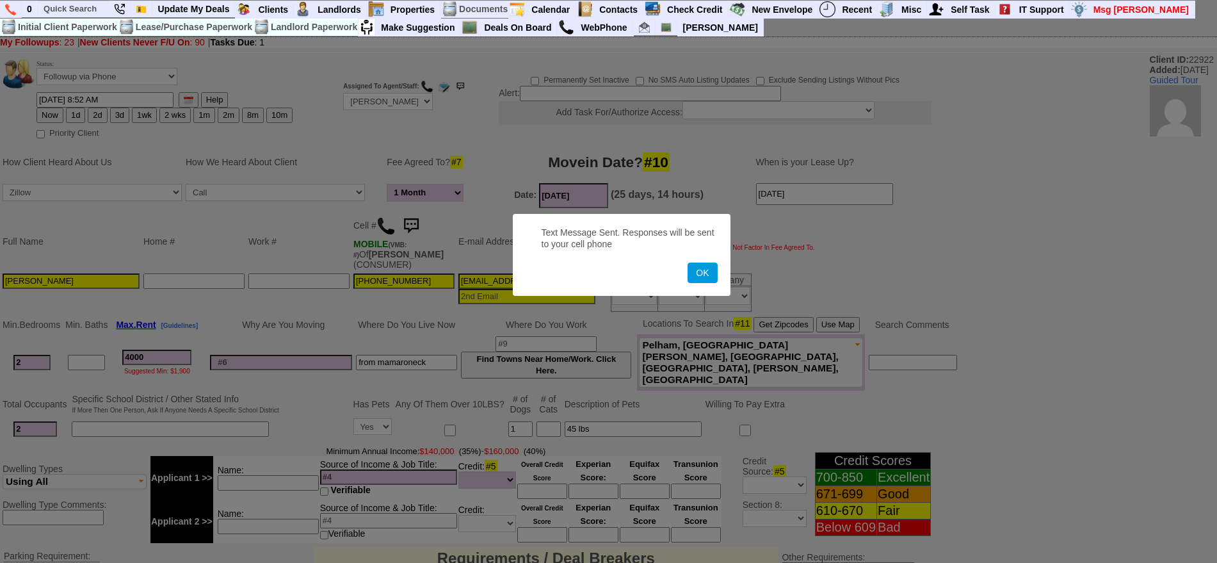
click at [688, 263] on button "OK" at bounding box center [702, 273] width 29 height 20
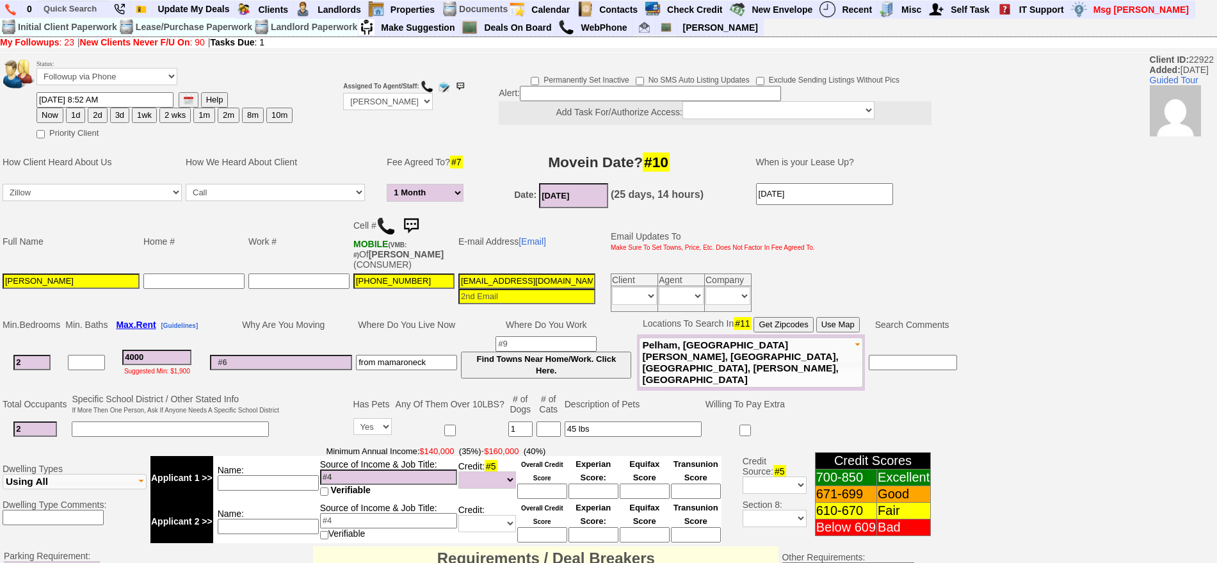
click at [421, 225] on img at bounding box center [411, 226] width 26 height 26
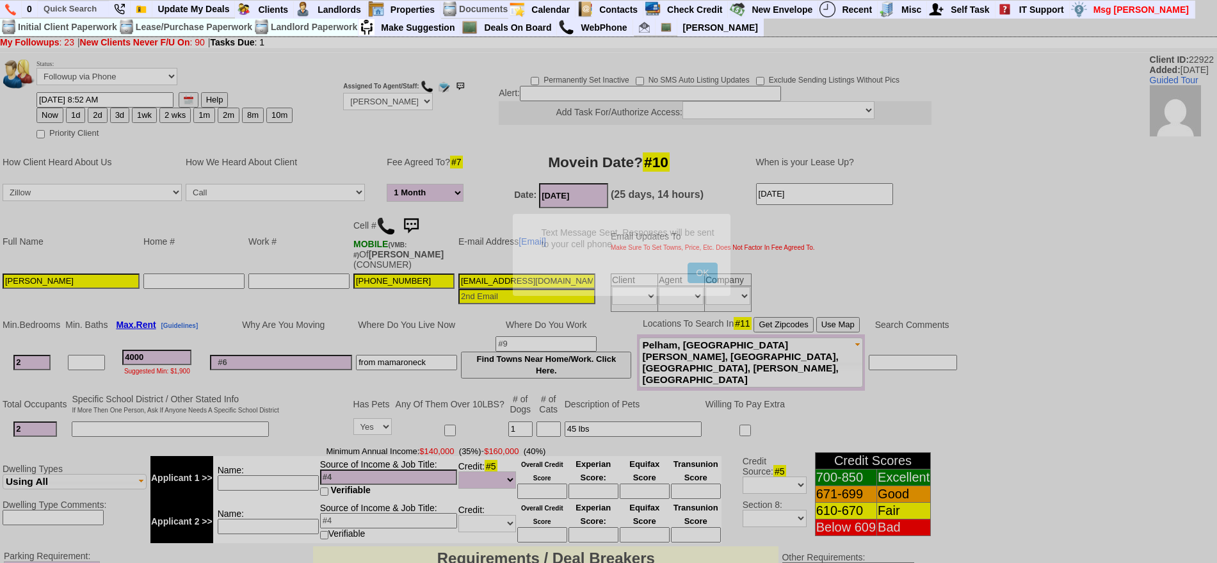
click at [688, 263] on button "OK" at bounding box center [702, 273] width 29 height 20
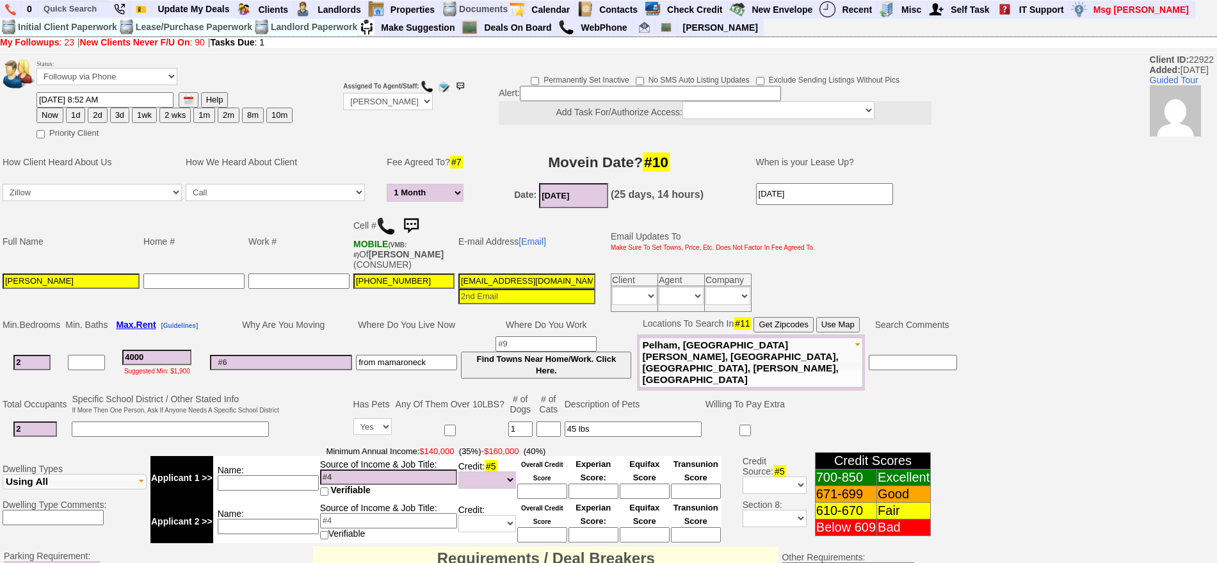
click at [418, 219] on img at bounding box center [411, 226] width 26 height 26
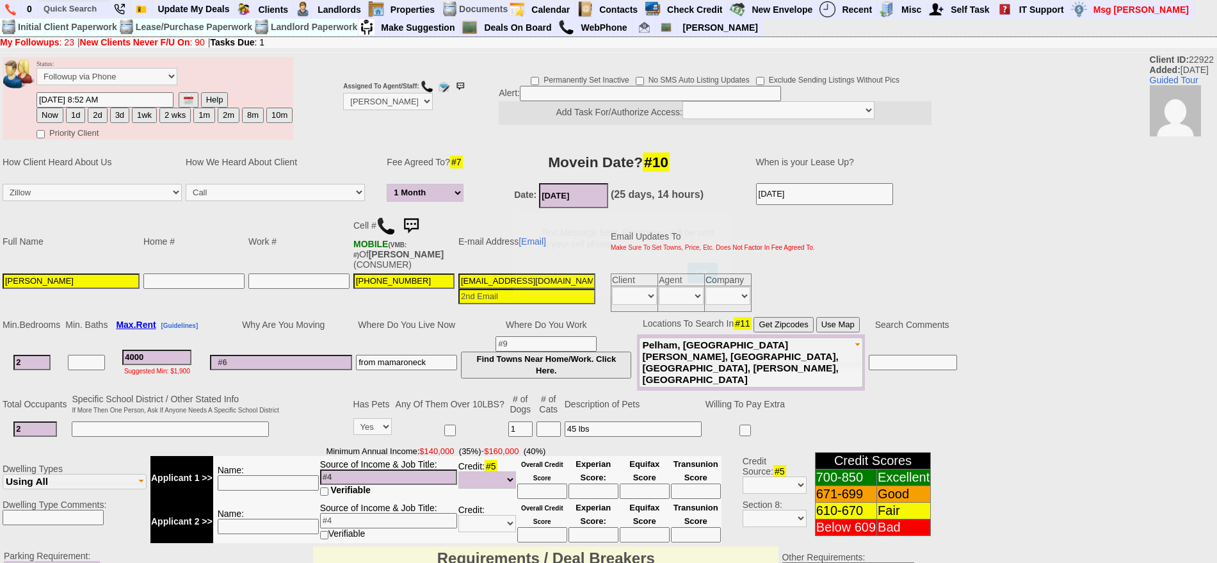
click at [688, 263] on button "OK" at bounding box center [702, 273] width 29 height 20
click at [420, 228] on img at bounding box center [411, 226] width 26 height 26
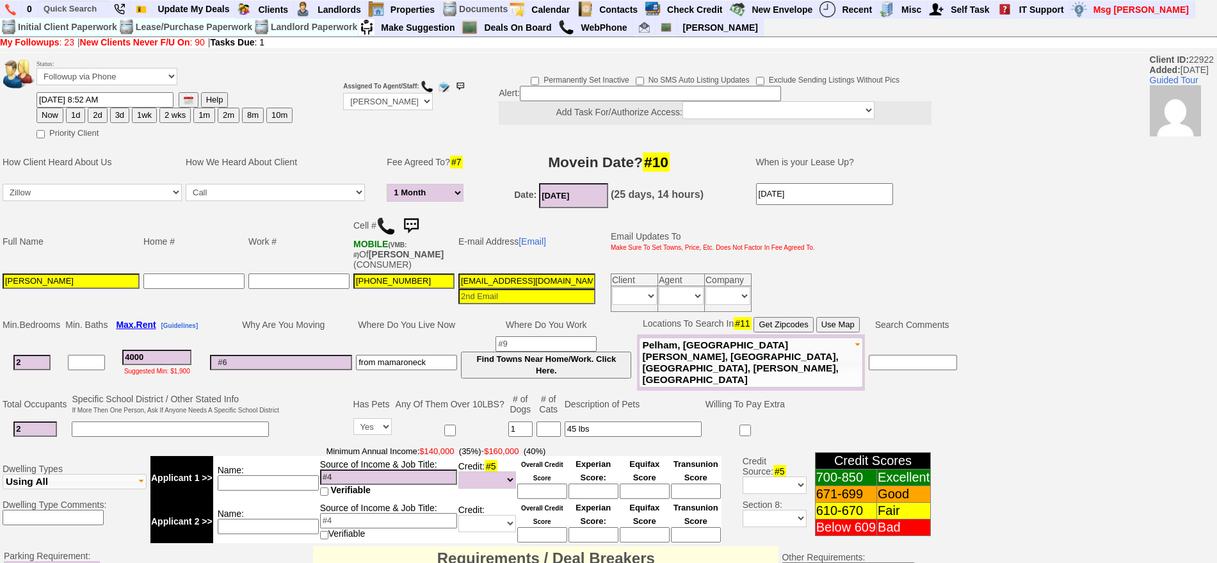
click at [398, 220] on link at bounding box center [411, 225] width 26 height 10
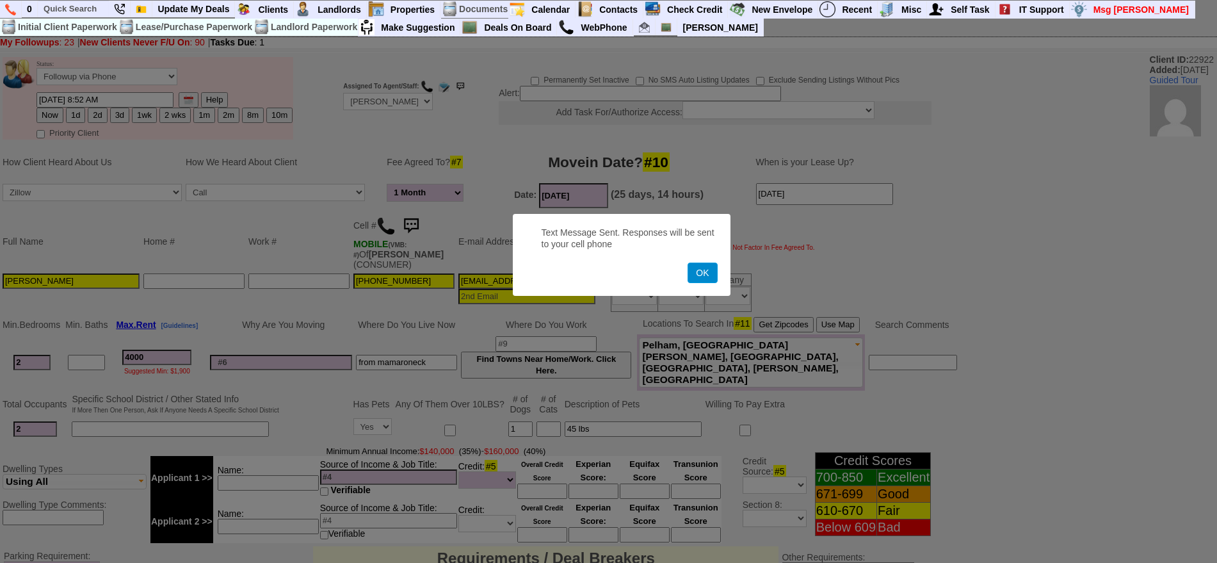
click at [708, 268] on button "OK" at bounding box center [702, 273] width 29 height 20
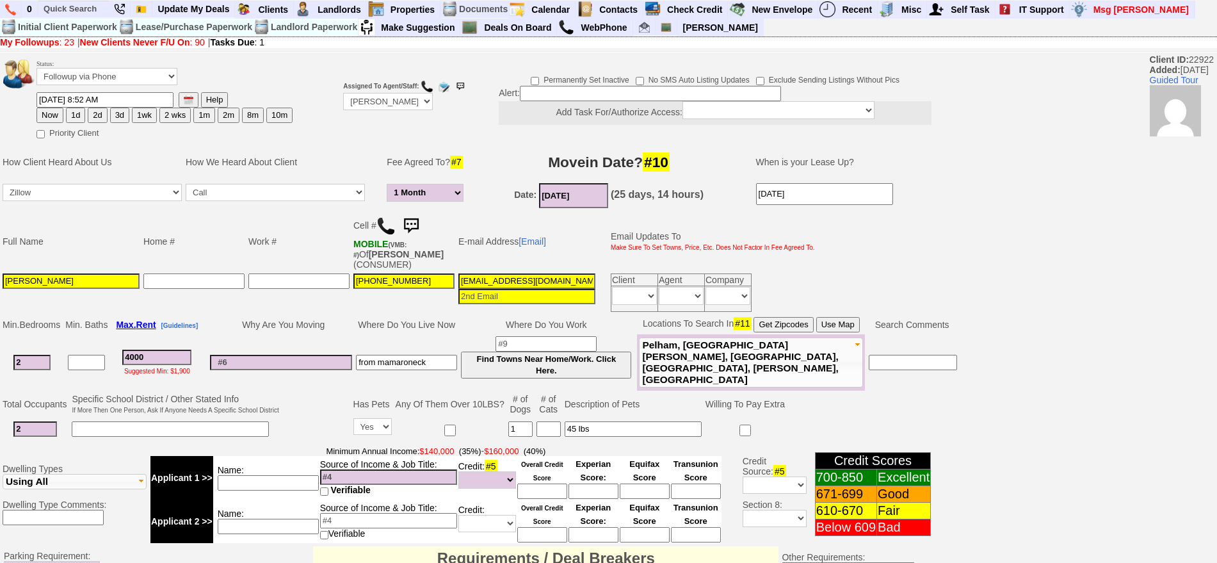
click at [423, 225] on img at bounding box center [411, 226] width 26 height 26
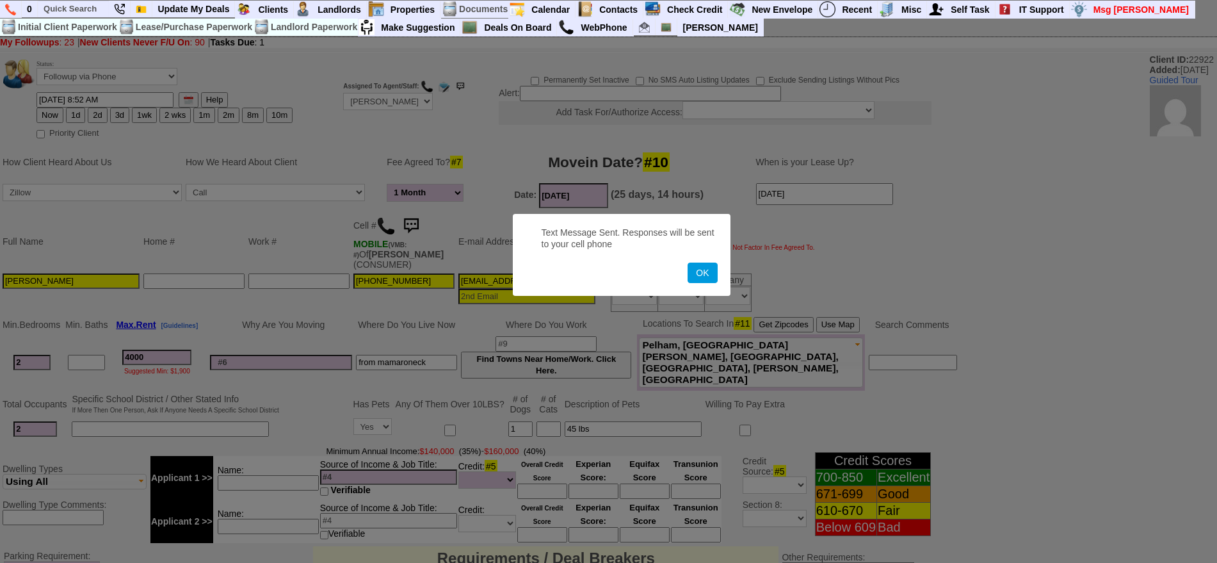
click at [688, 263] on button "OK" at bounding box center [702, 273] width 29 height 20
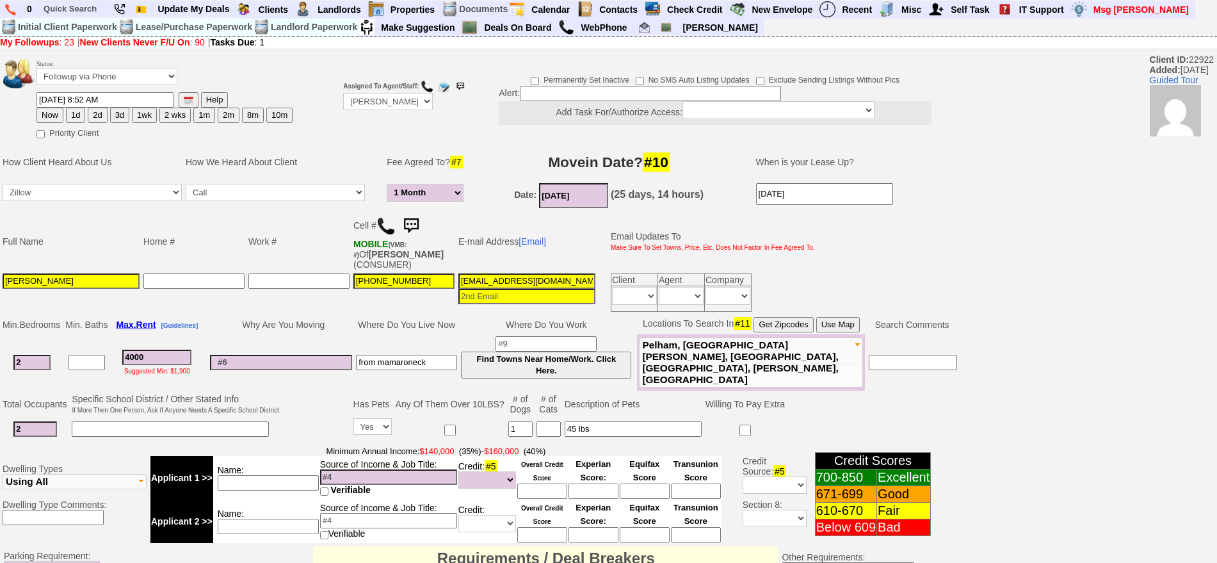
click at [416, 225] on img at bounding box center [411, 226] width 26 height 26
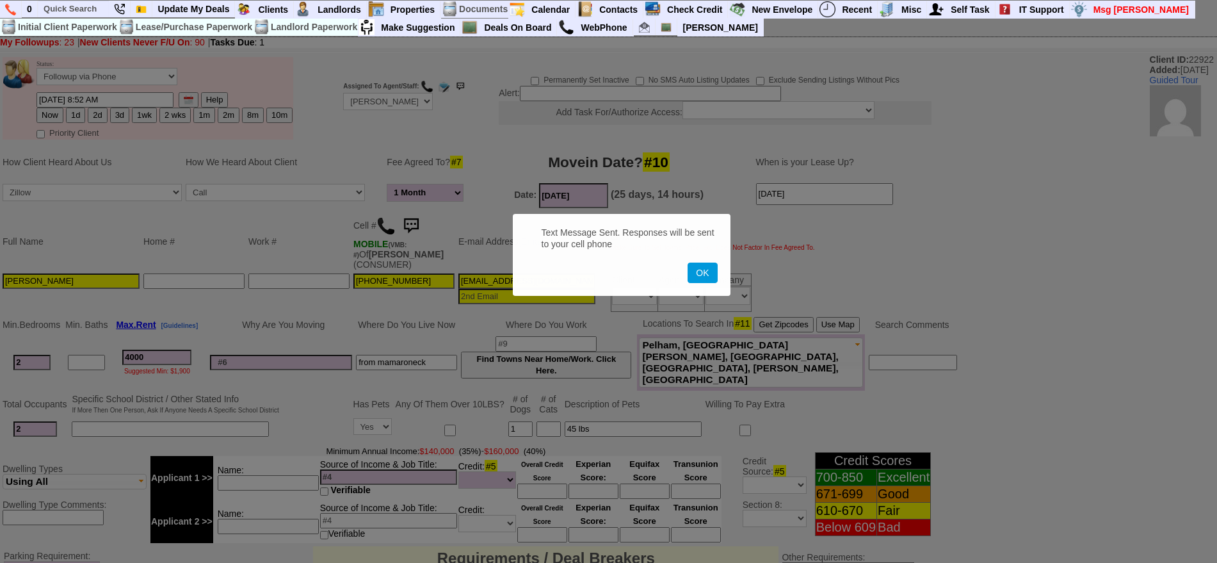
click at [688, 263] on button "OK" at bounding box center [702, 273] width 29 height 20
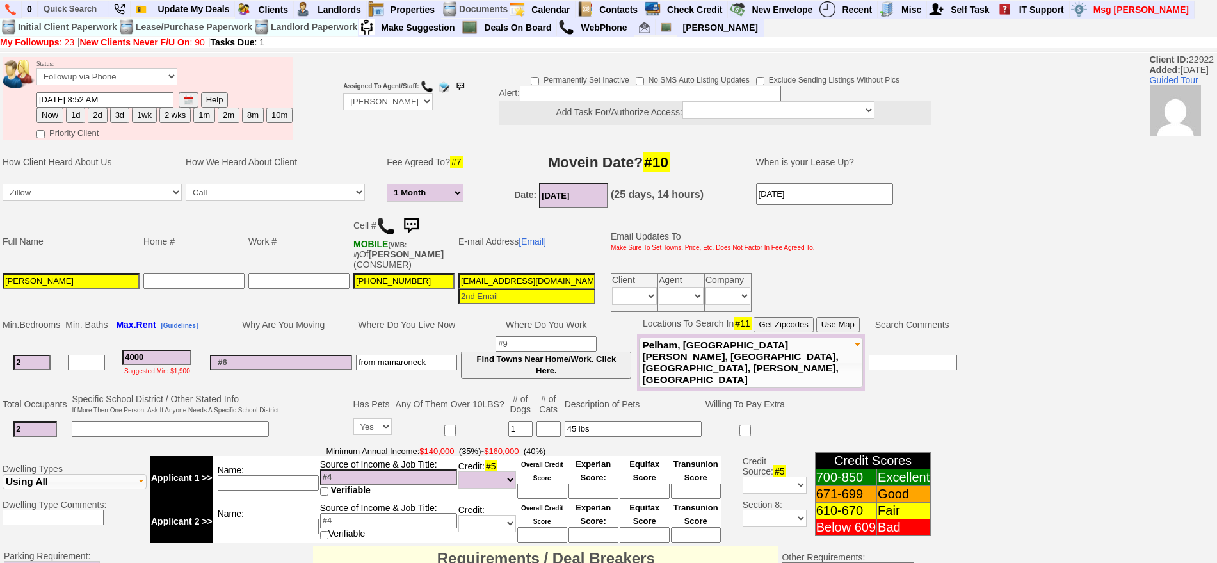
click at [423, 220] on img at bounding box center [411, 226] width 26 height 26
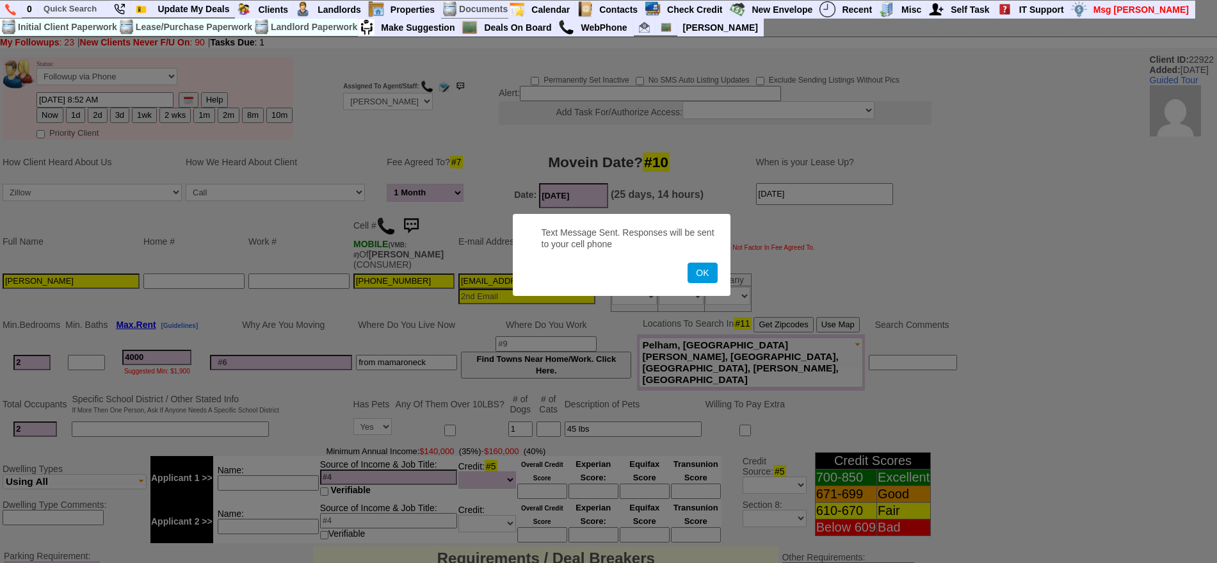
click at [688, 263] on button "OK" at bounding box center [702, 273] width 29 height 20
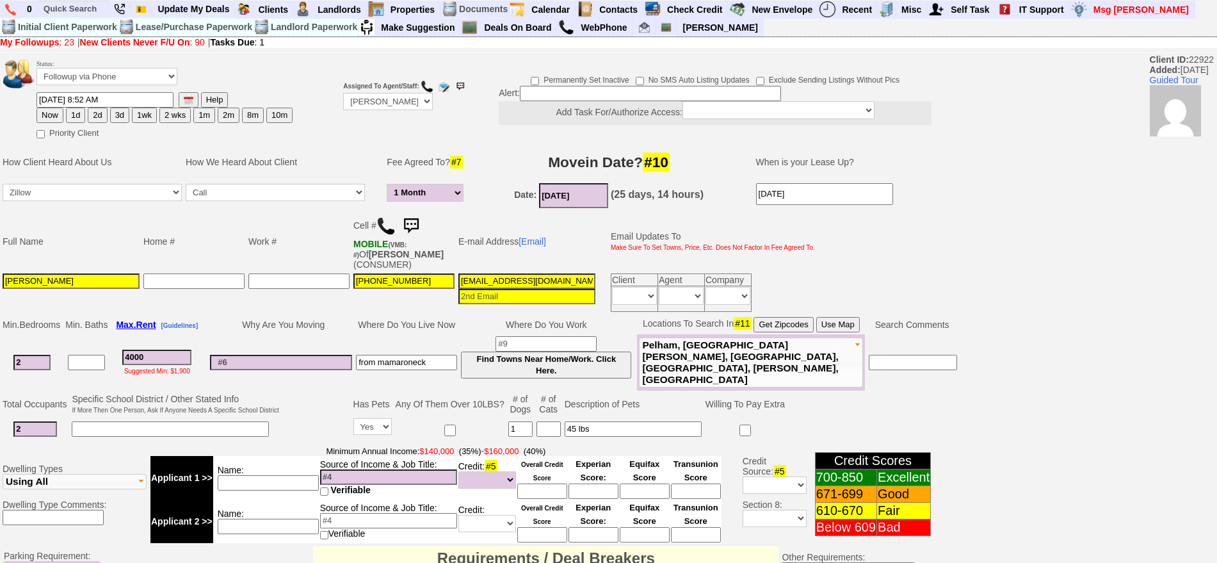
click at [78, 113] on button "1d" at bounding box center [75, 115] width 19 height 15
type input "09/20/2025 09:00 AM"
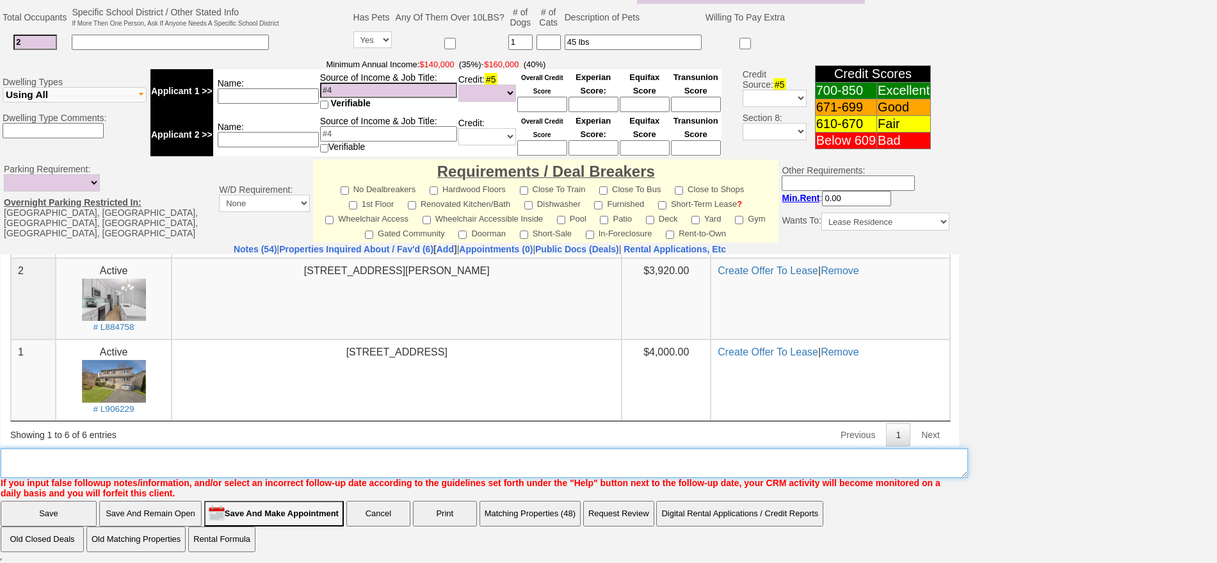
click at [731, 455] on textarea "Insert New Note Here" at bounding box center [485, 462] width 968 height 29
type textarea "f"
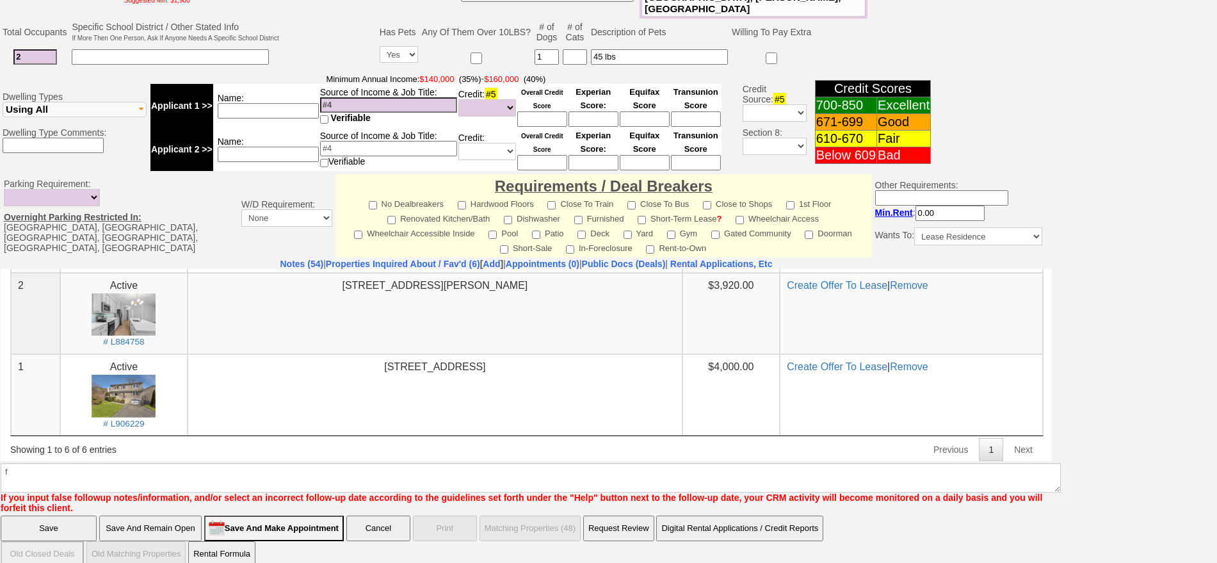
click input "Save" at bounding box center [49, 529] width 96 height 26
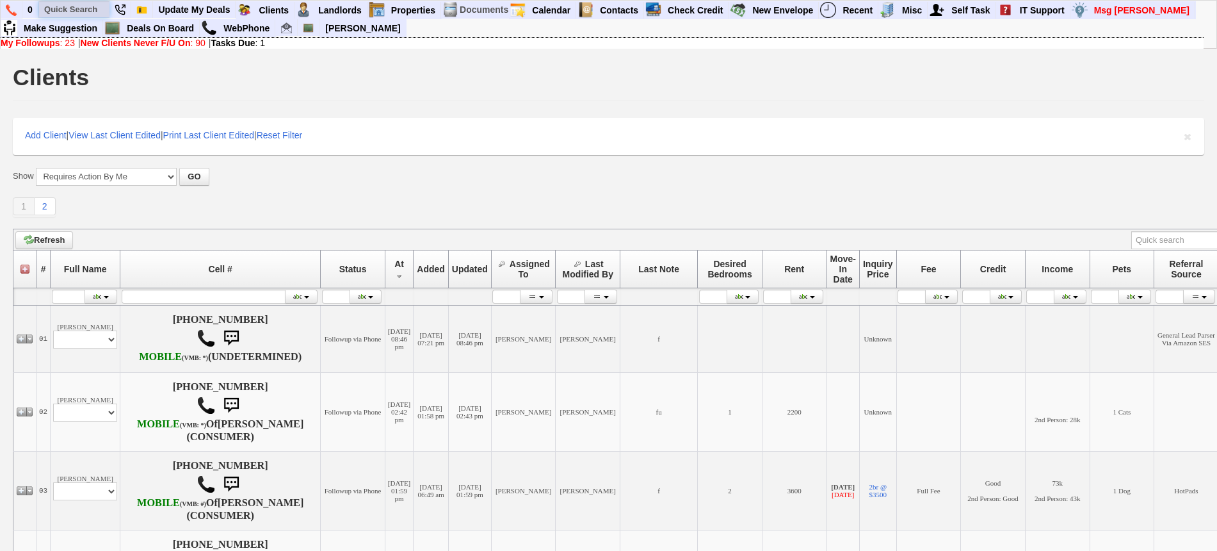
click at [97, 8] on input "text" at bounding box center [74, 9] width 70 height 16
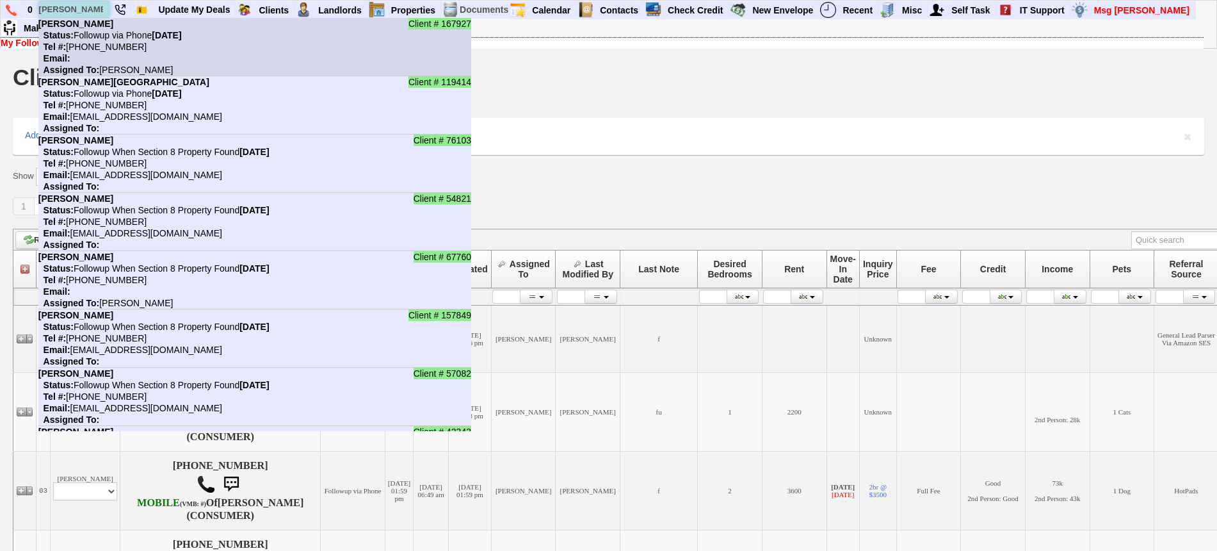
type input "[PERSON_NAME]"
click at [100, 48] on nobr "Tel #: [PHONE_NUMBER]" at bounding box center [92, 47] width 108 height 10
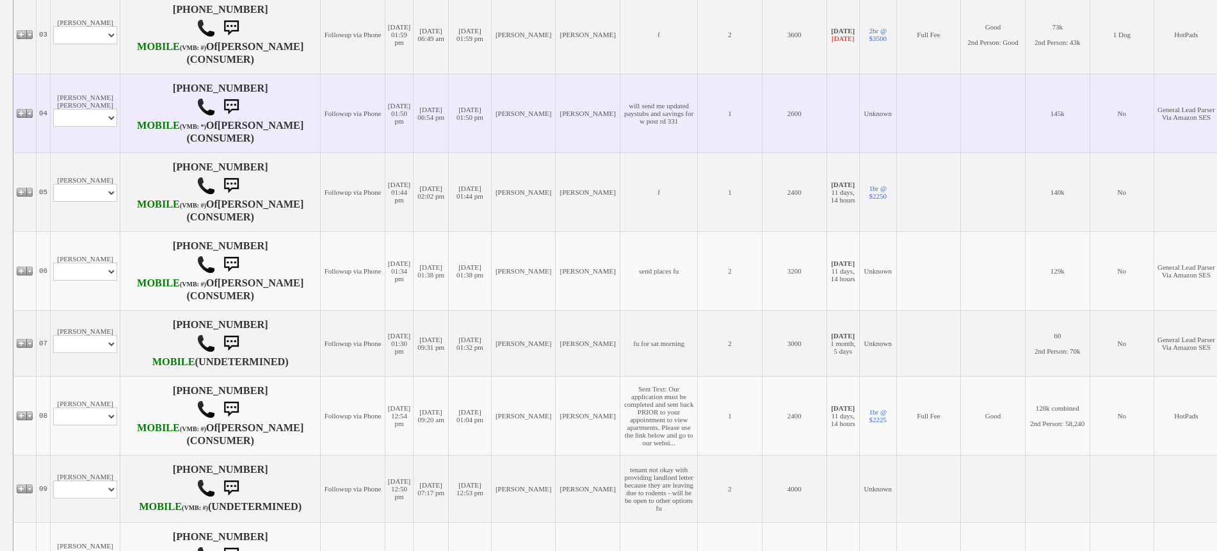
scroll to position [480, 0]
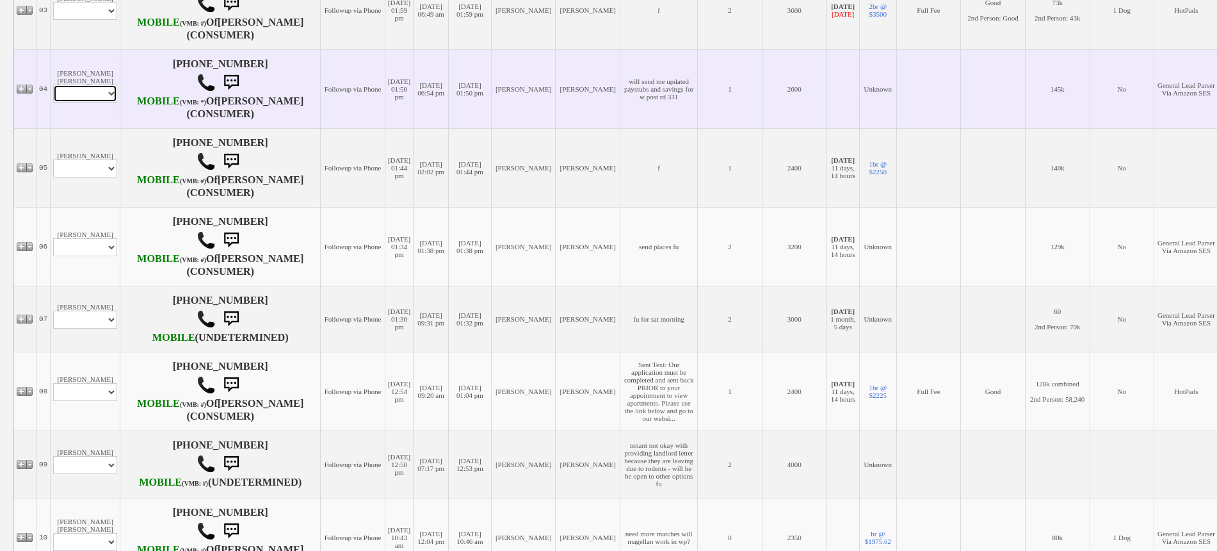
click at [101, 102] on select "Profile Edit Print Email Externally (Will Not Be Tracked In CRM) Closed Deals" at bounding box center [85, 94] width 64 height 18
select select "ChangeURL,/crm/custom/edit_client_form.php?redirect=%2Fcrm%2Fclients.php&id=130…"
click at [53, 102] on select "Profile Edit Print Email Externally (Will Not Be Tracked In CRM) Closed Deals" at bounding box center [85, 94] width 64 height 18
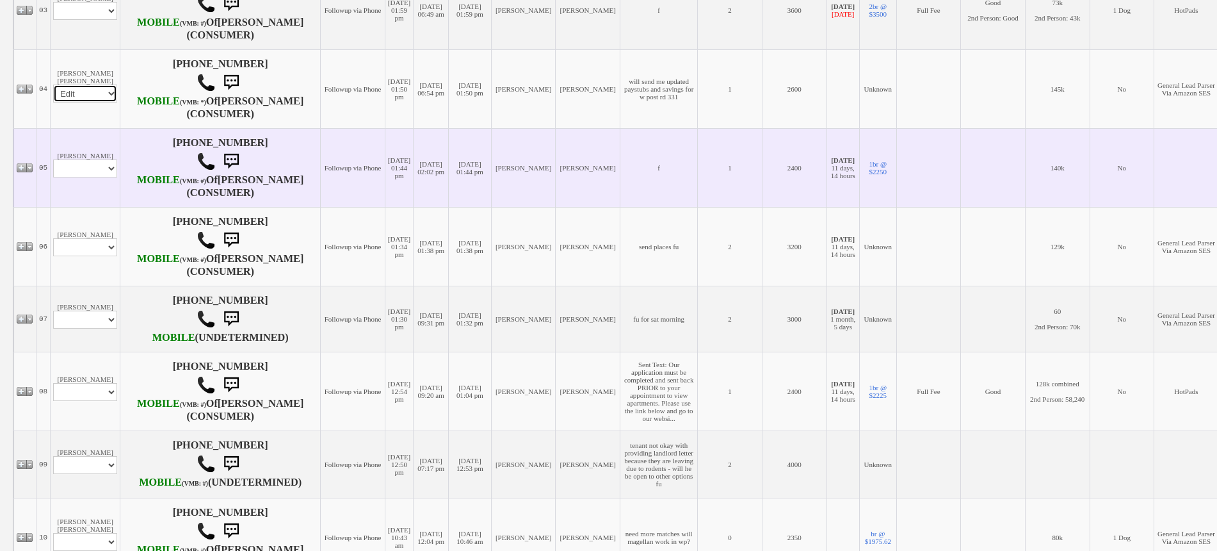
select select
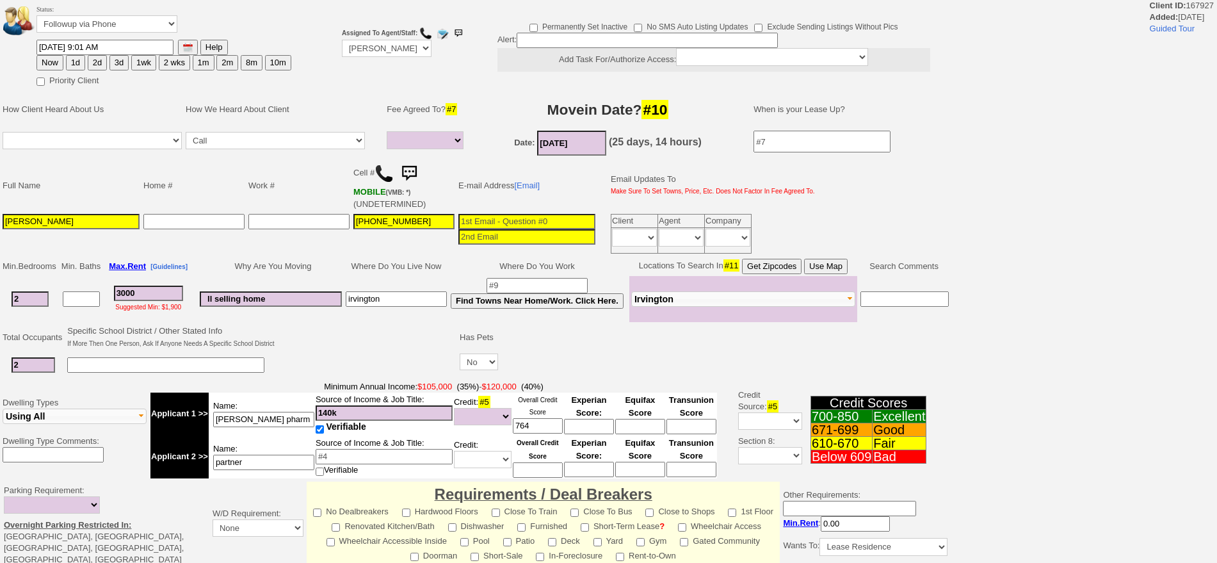
select select
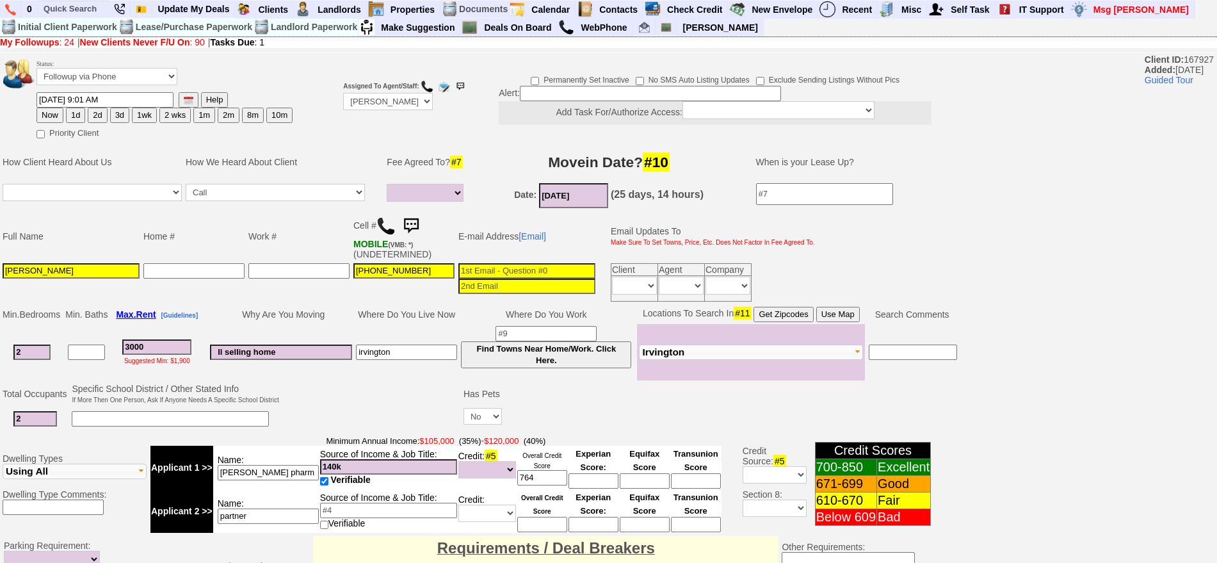
click at [412, 220] on img at bounding box center [411, 226] width 26 height 26
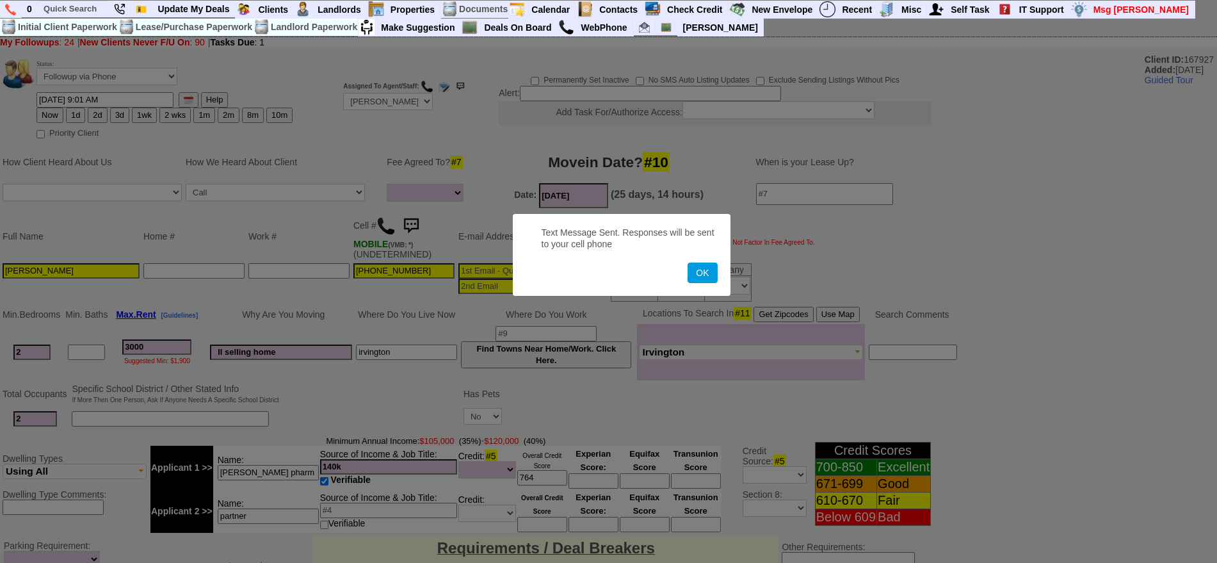
click at [688, 263] on button "OK" at bounding box center [702, 273] width 29 height 20
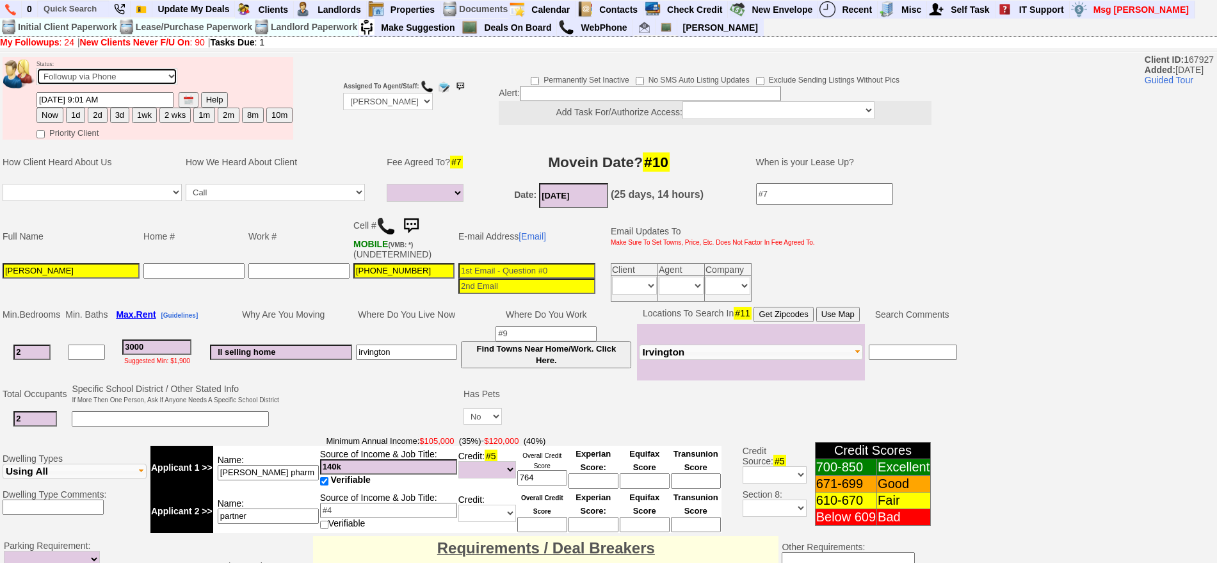
click at [117, 73] on select "Followup via Phone Followup via Email Followup When Section 8 Property Found De…" at bounding box center [107, 76] width 141 height 17
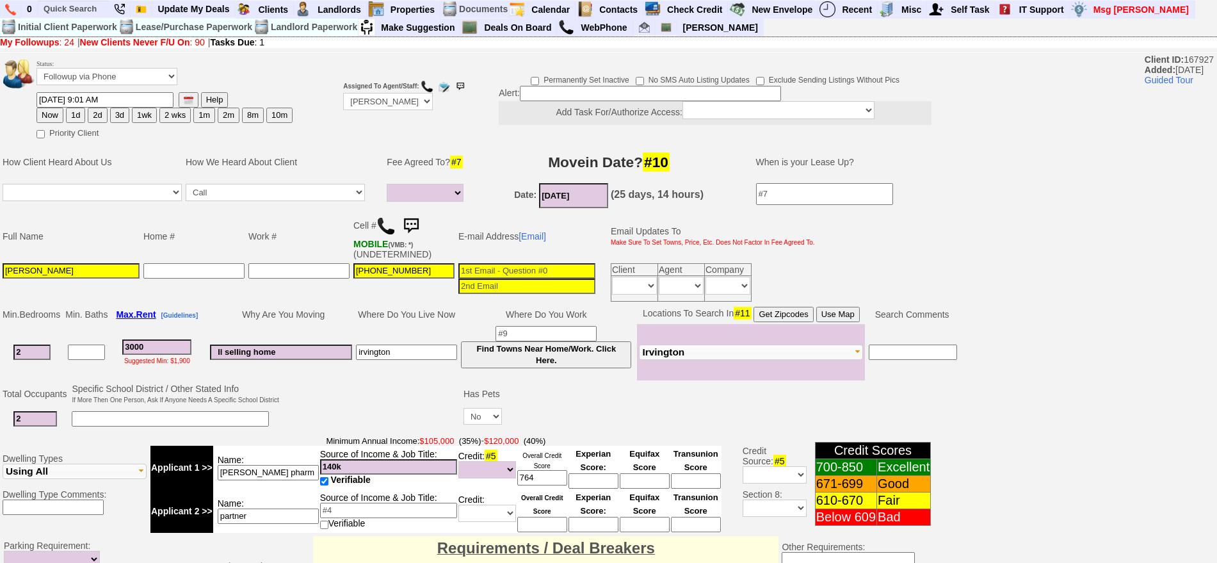
click at [283, 324] on td "ll selling home" at bounding box center [281, 352] width 146 height 56
click at [839, 311] on button "Use Map" at bounding box center [838, 314] width 44 height 15
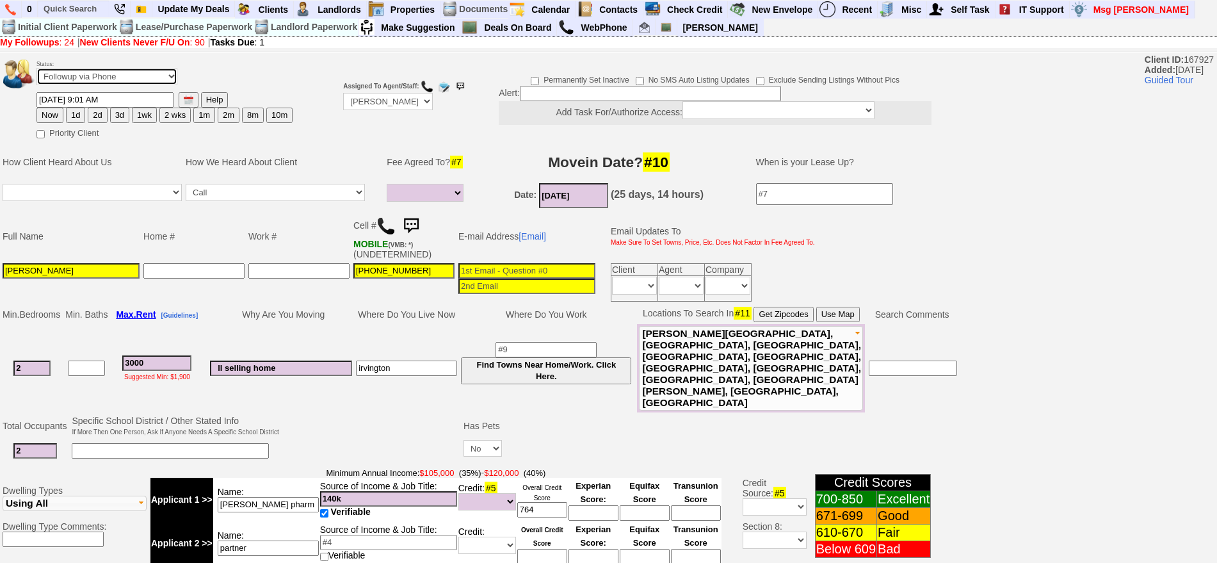
click at [86, 77] on select "Followup via Phone Followup via Email Followup When Section 8 Property Found De…" at bounding box center [107, 76] width 141 height 17
click at [697, 289] on select "Immediately Daily" at bounding box center [681, 286] width 45 height 18
click at [325, 296] on td at bounding box center [299, 282] width 105 height 42
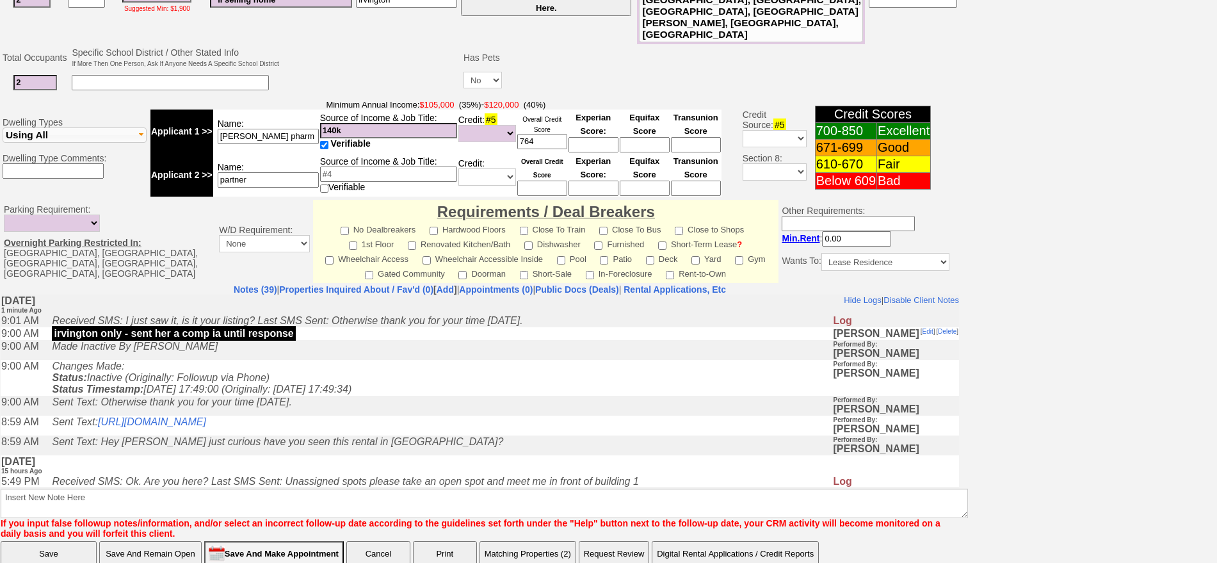
scroll to position [377, 0]
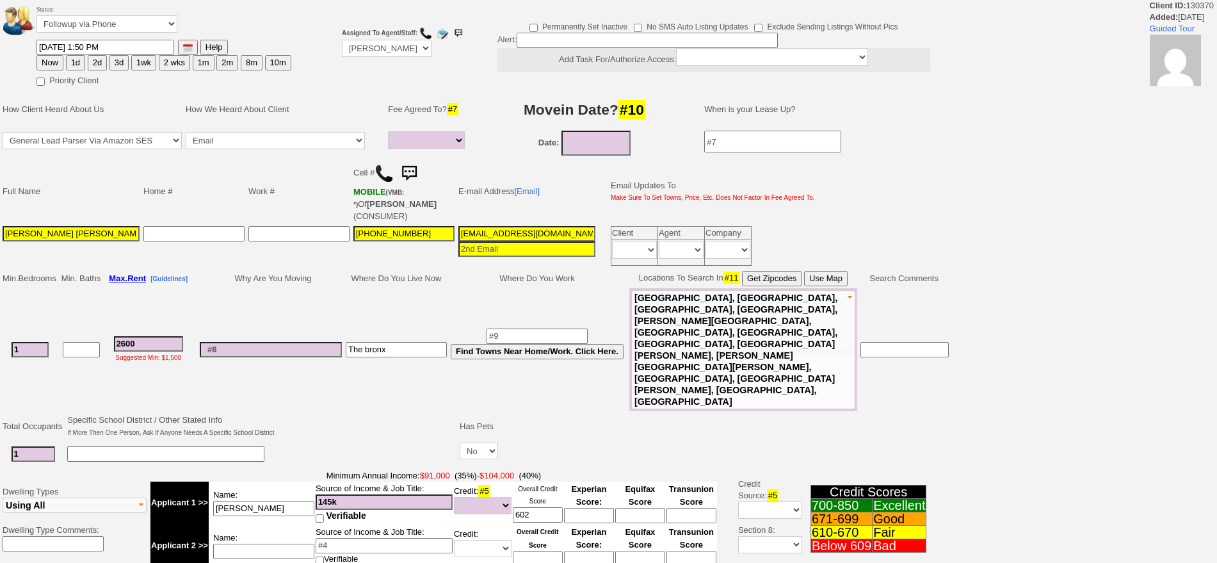
select select
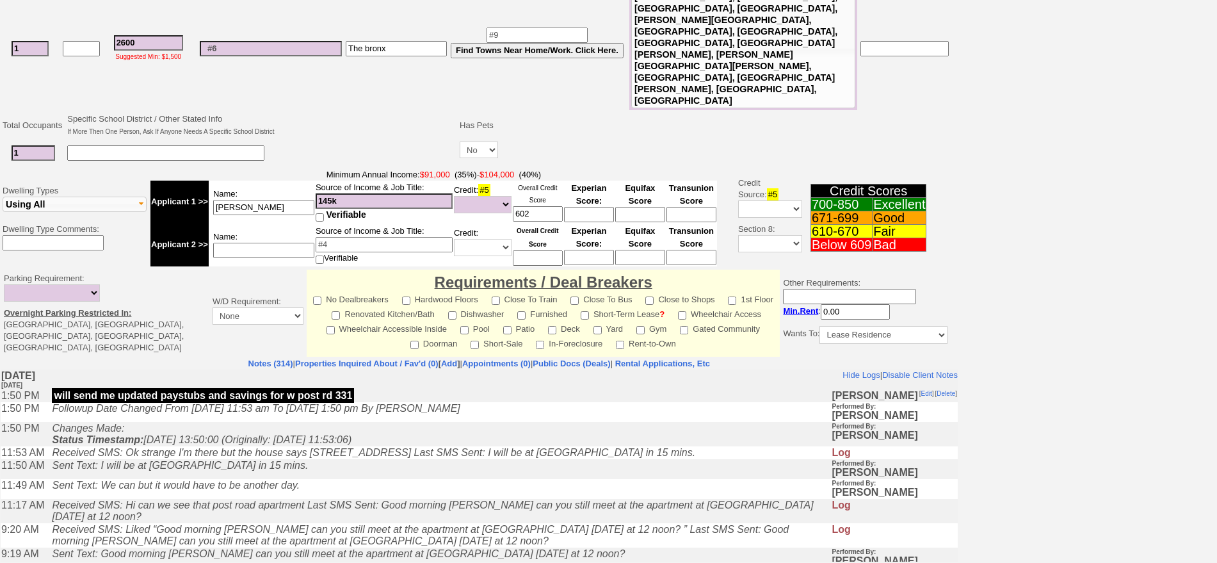
scroll to position [344, 0]
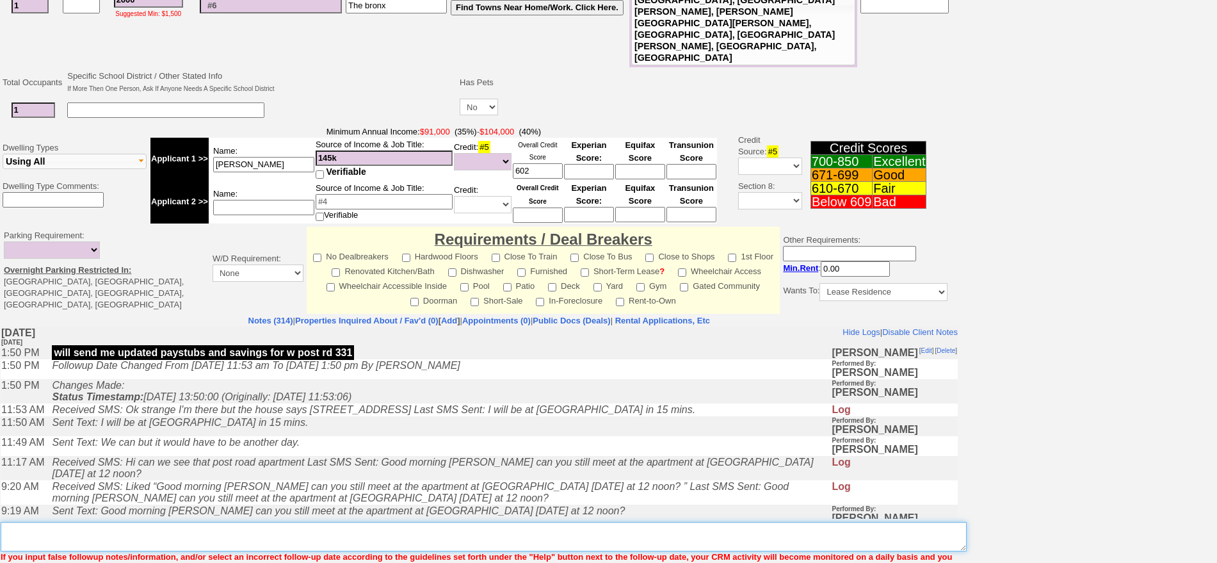
click at [407, 522] on textarea "Insert New Note Here" at bounding box center [484, 536] width 966 height 29
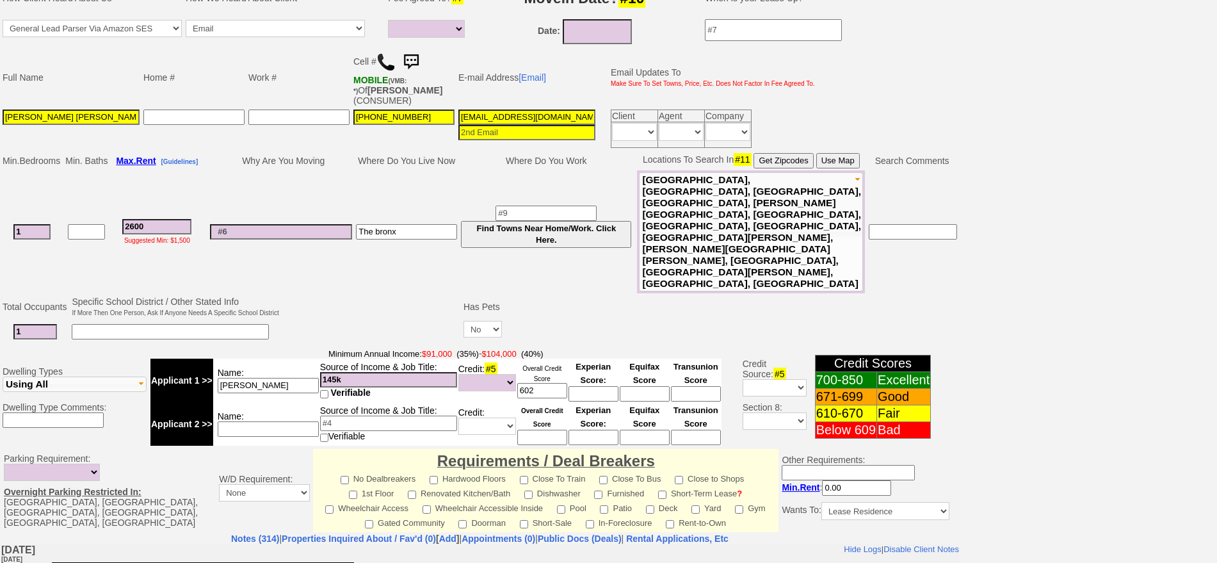
scroll to position [0, 0]
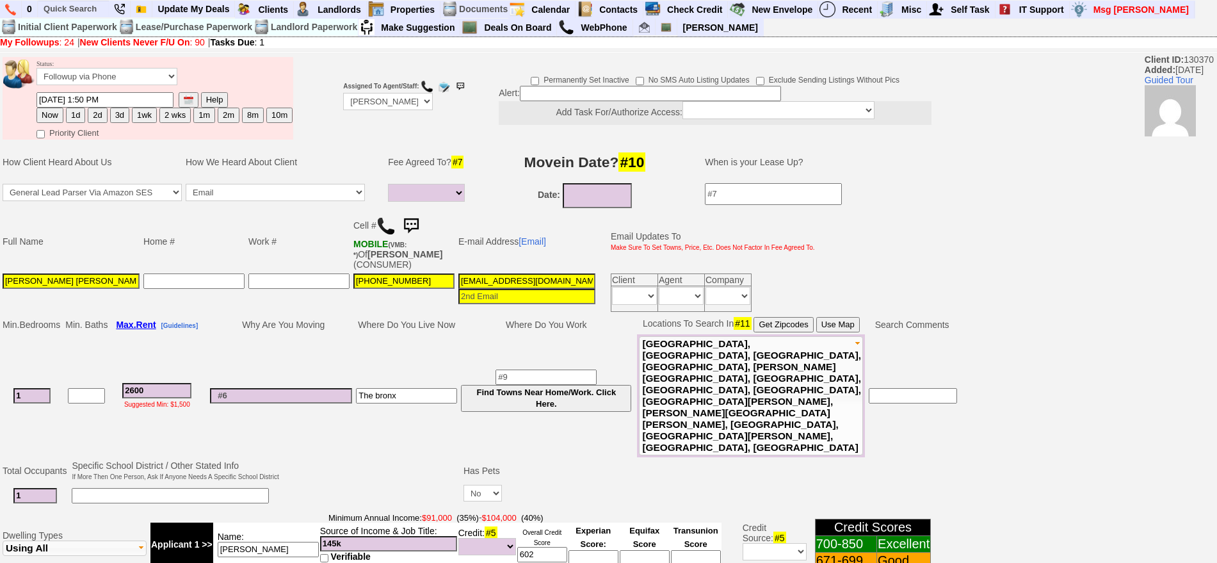
type textarea "only has 8k in the bank with 580 credit"
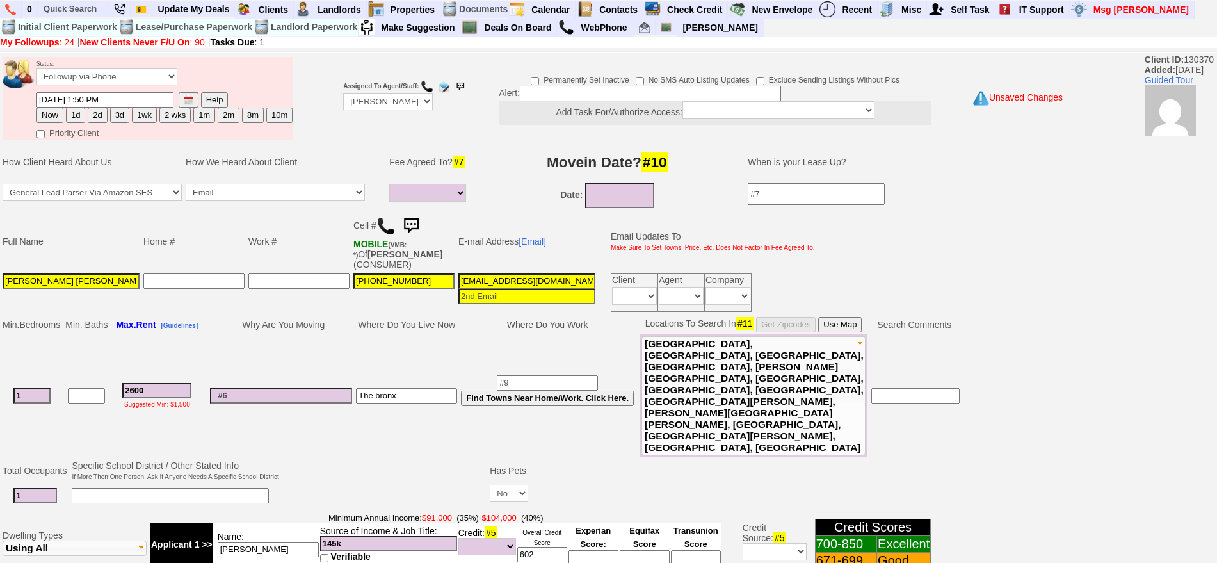
click at [119, 112] on button "3d" at bounding box center [119, 115] width 19 height 15
type input "[DATE] 09:04 AM"
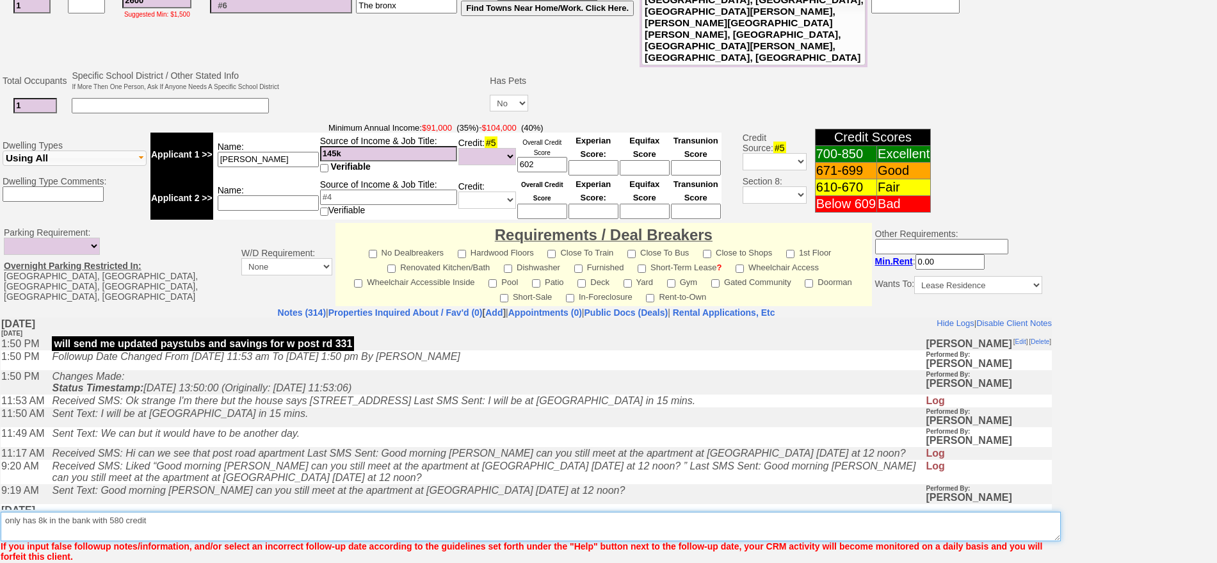
click at [217, 512] on textarea "Insert New Note Here" at bounding box center [531, 526] width 1060 height 29
click at [45, 512] on textarea "Insert New Note Here" at bounding box center [531, 526] width 1060 height 29
click at [339, 512] on textarea "Insert New Note Here" at bounding box center [531, 526] width 1060 height 29
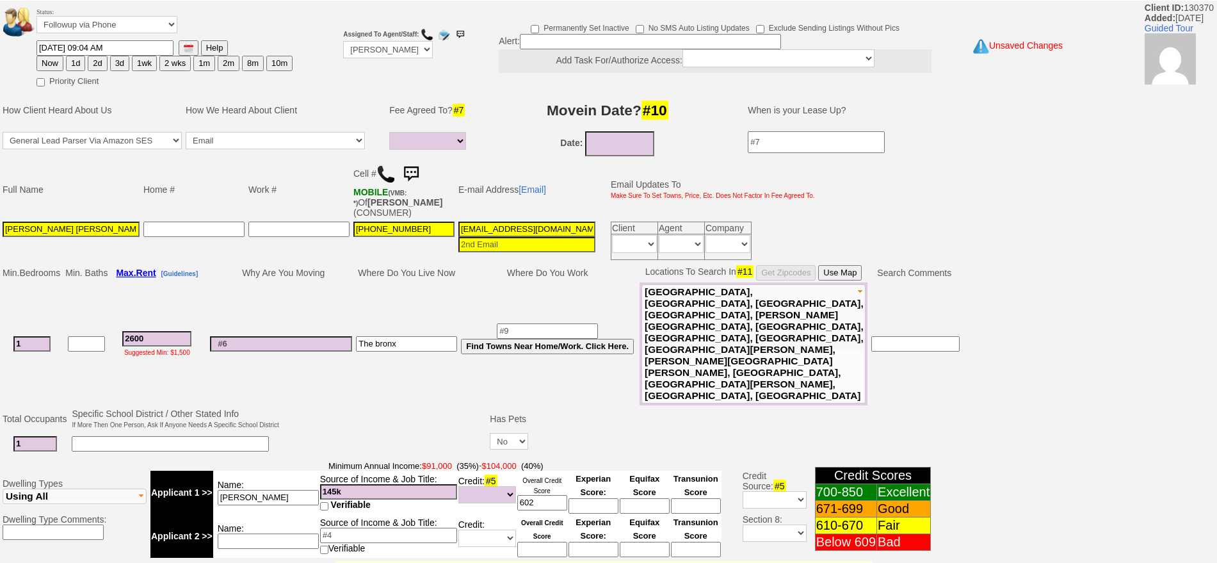
scroll to position [0, 0]
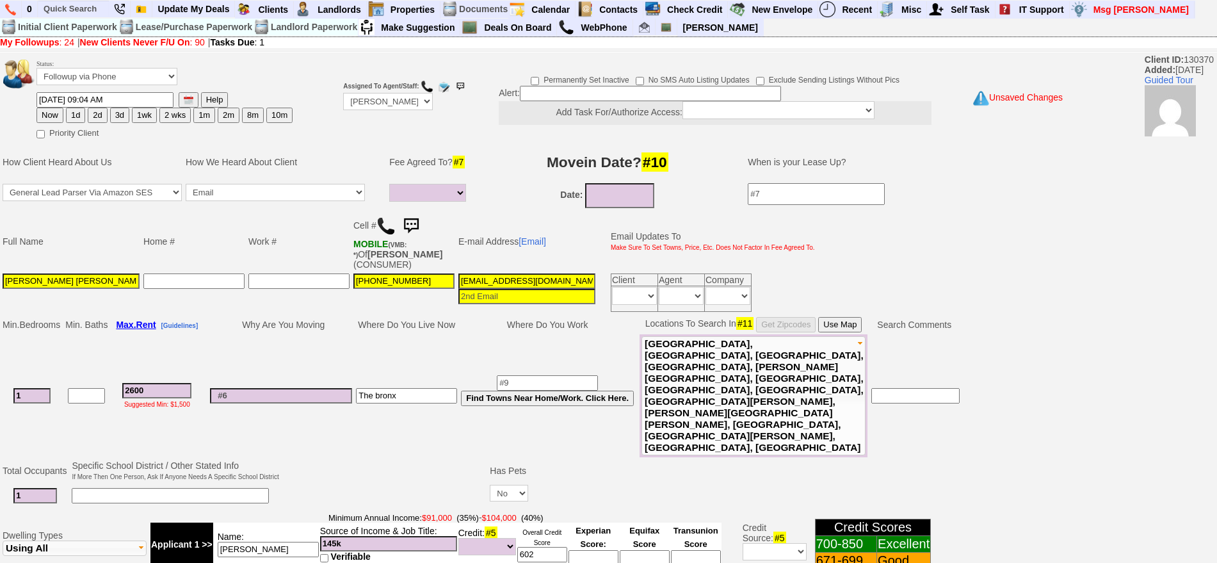
type textarea "only has 6.4k in the bank with 580 credit waiting on bank statement to show mor…"
click at [120, 117] on button "3d" at bounding box center [119, 115] width 19 height 15
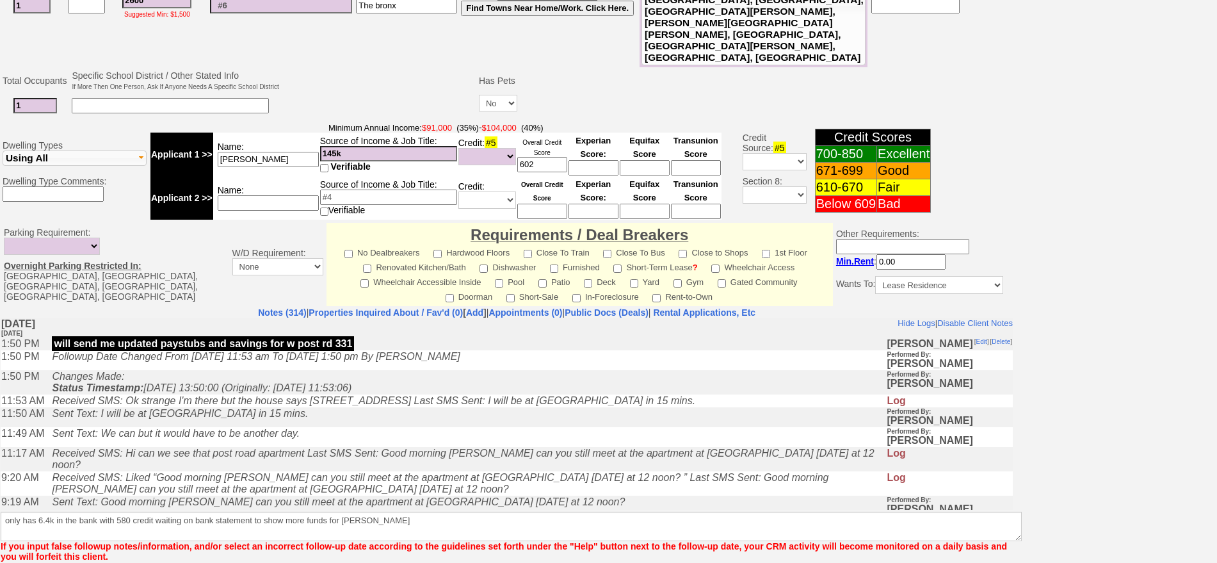
scroll to position [343, 0]
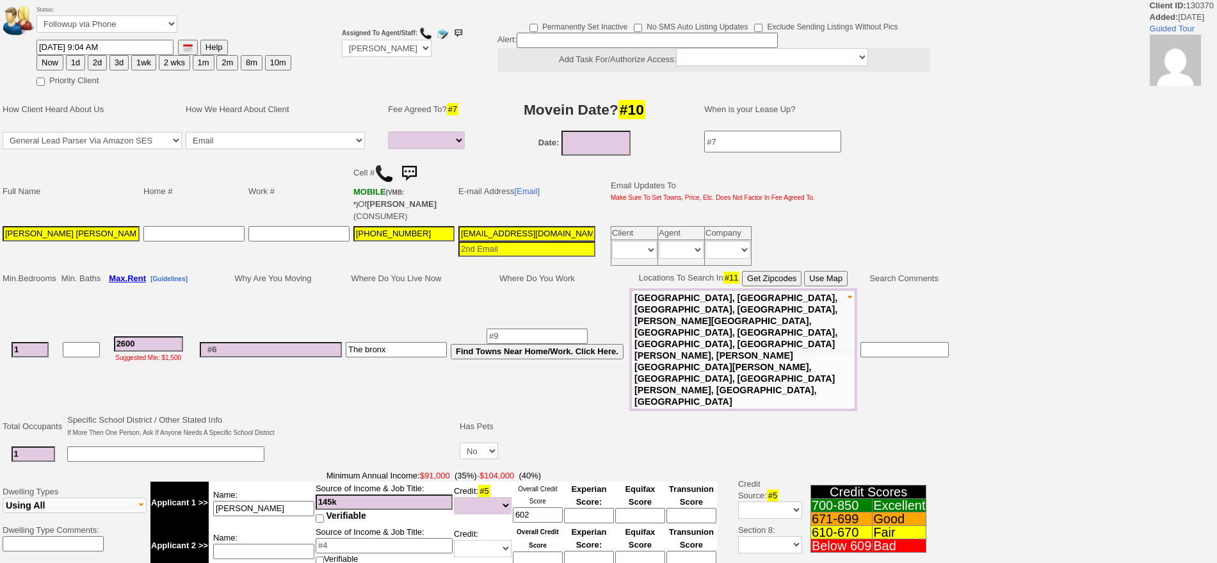
select select
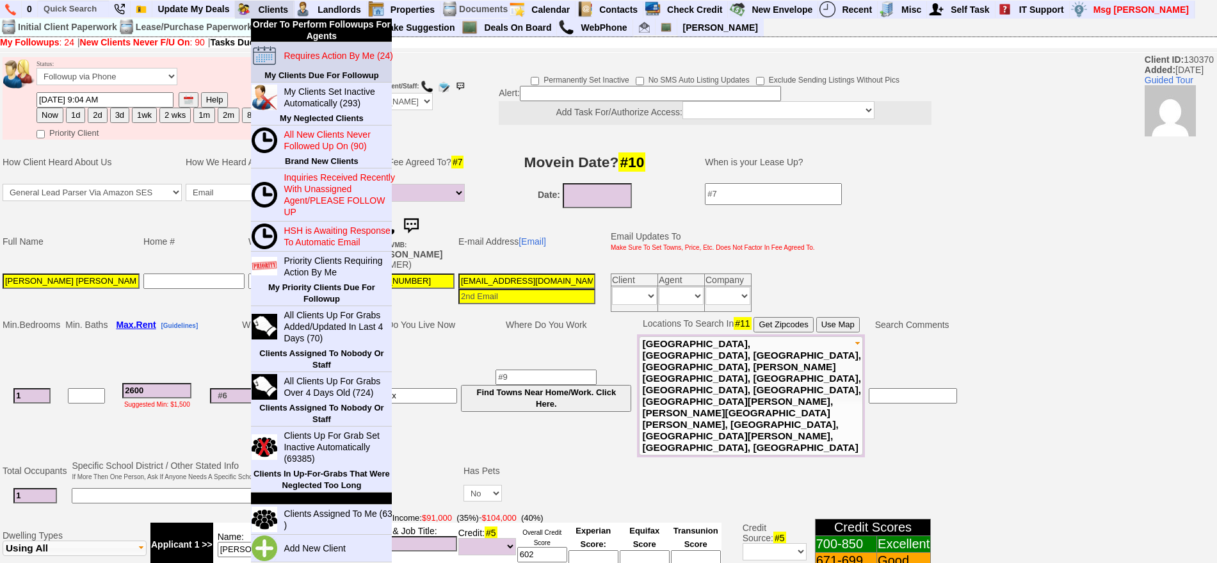
click at [309, 58] on blink "Requires Action By Me (24)" at bounding box center [338, 56] width 109 height 10
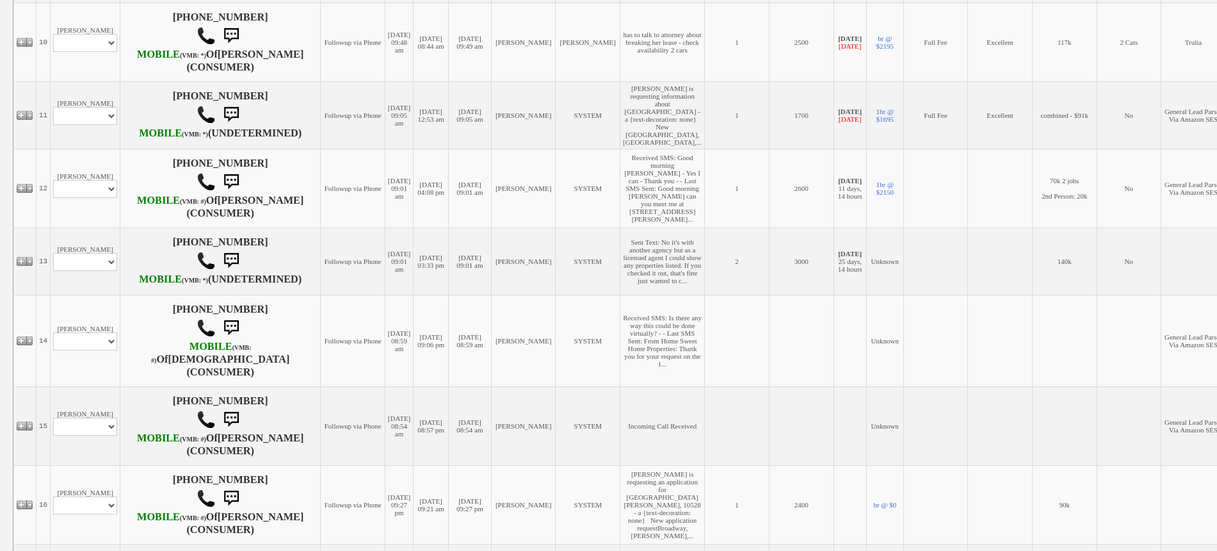
scroll to position [1041, 0]
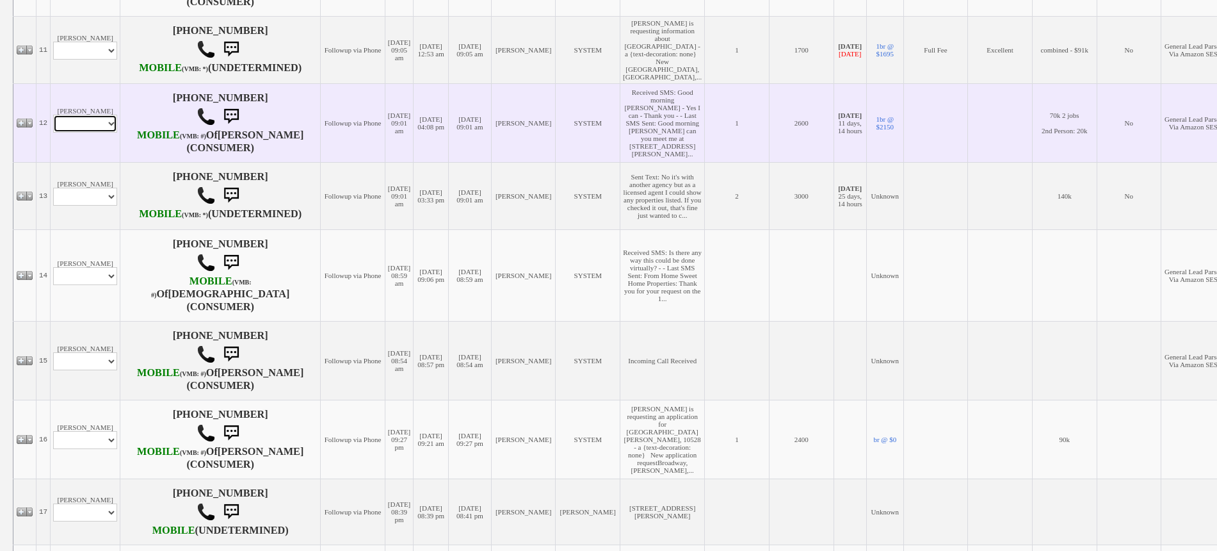
click at [111, 133] on select "Profile Edit Print Email Externally (Will Not Be Tracked In CRM) Closed Deals" at bounding box center [85, 124] width 64 height 18
select select "ChangeURL,/crm/custom/edit_client_form.php?redirect=%2Fcrm%2Fclients.php&id=165…"
click at [53, 133] on select "Profile Edit Print Email Externally (Will Not Be Tracked In CRM) Closed Deals" at bounding box center [85, 124] width 64 height 18
select select
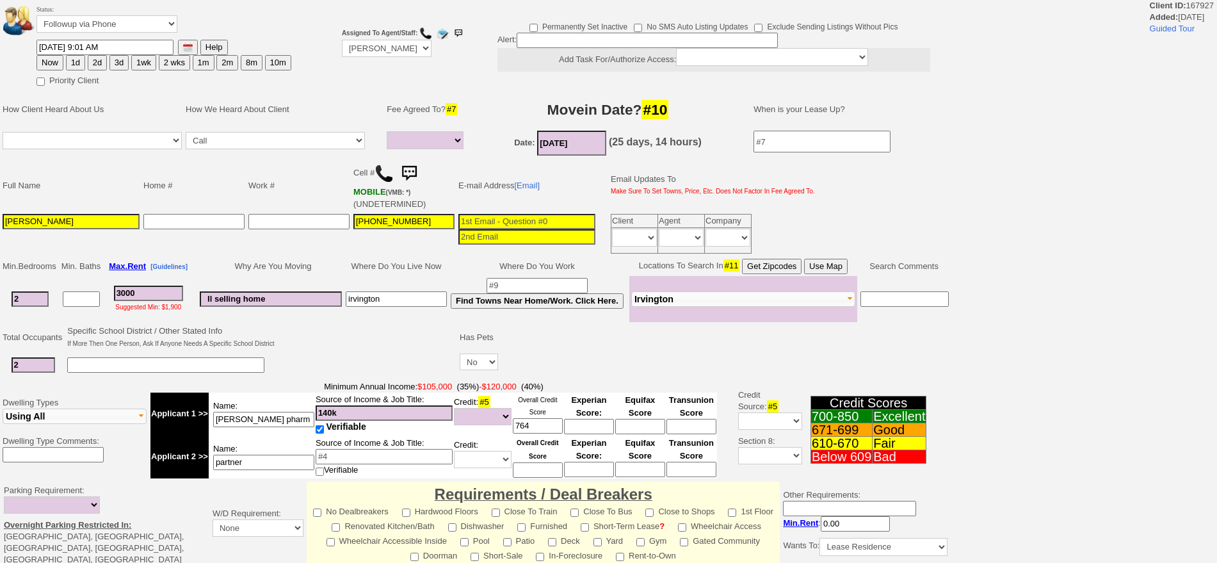
select select
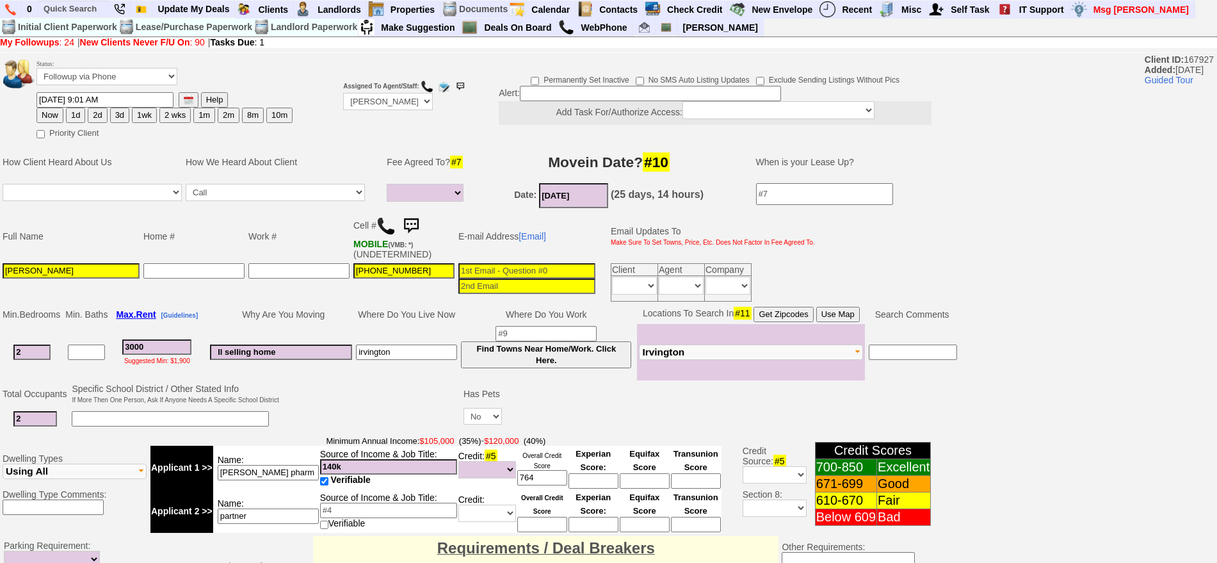
click at [836, 314] on button "Use Map" at bounding box center [838, 314] width 44 height 15
drag, startPoint x: 168, startPoint y: 349, endPoint x: 0, endPoint y: 334, distance: 169.1
click at [0, 334] on td "Min. Bedrooms Min. Baths Max. Rent [Guidelines] Why Are You Moving Where Do You…" at bounding box center [480, 342] width 960 height 77
type input "3"
select select
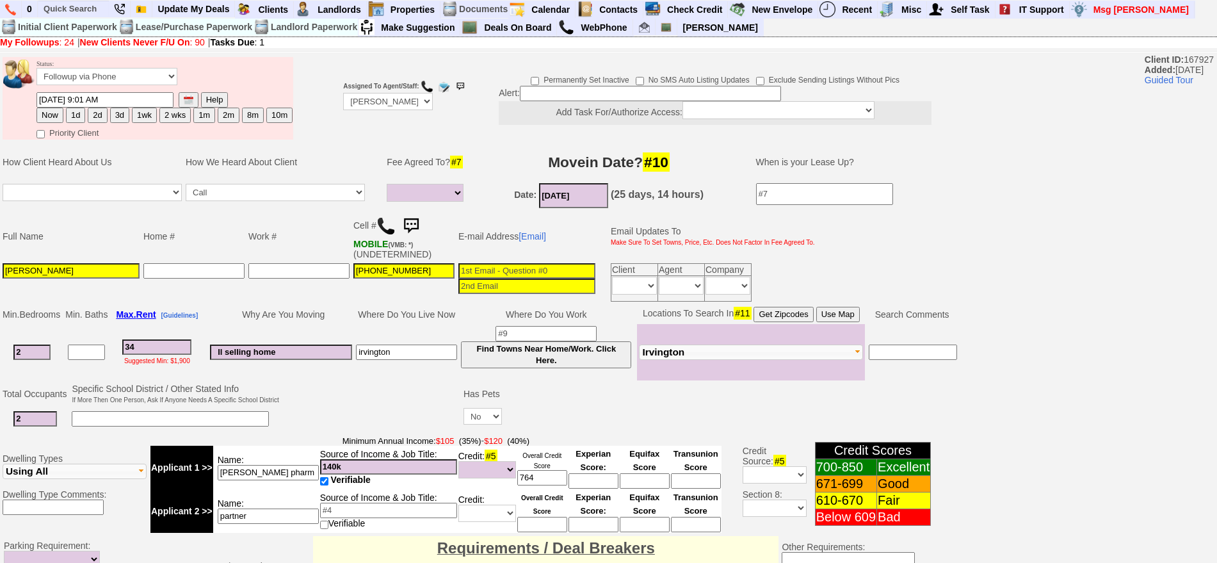
type input "340"
select select
type input "3400"
select select
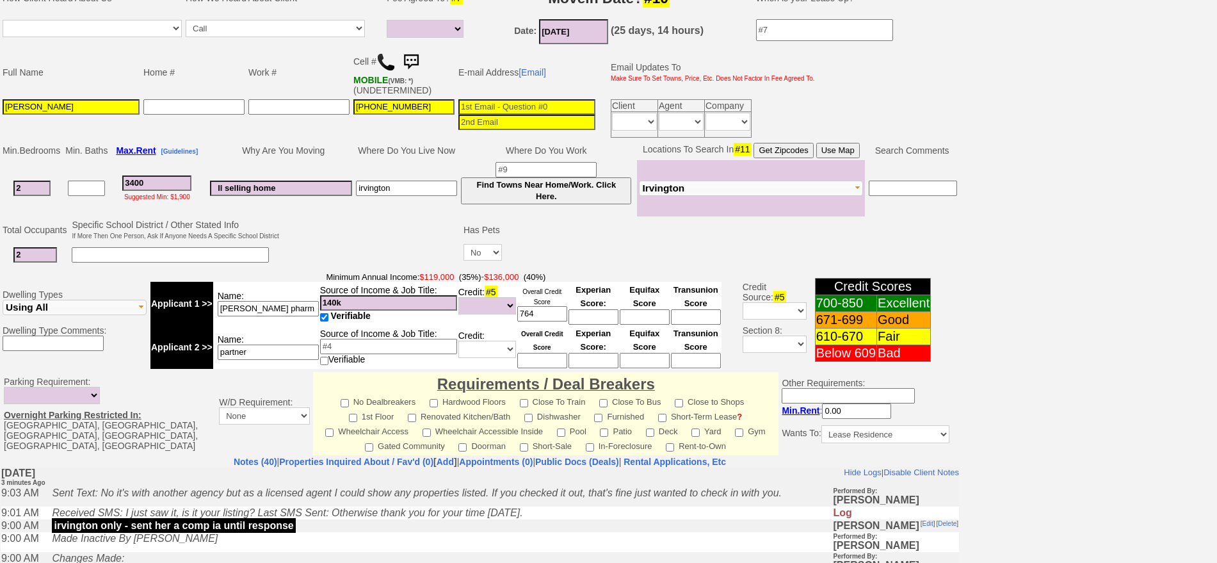
scroll to position [136, 0]
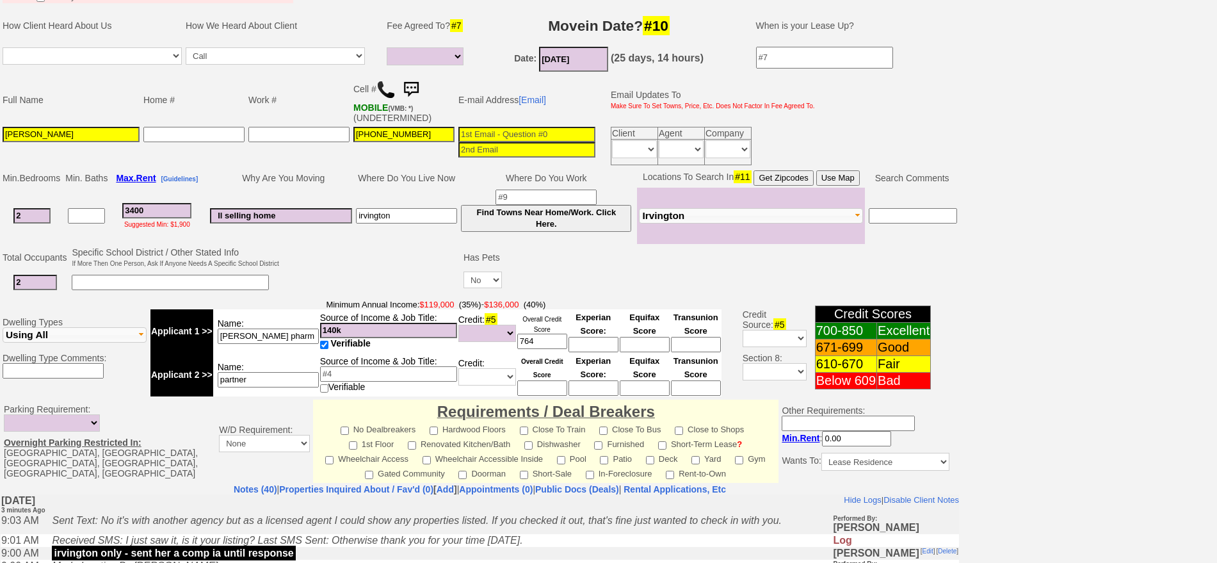
type input "3400"
select select
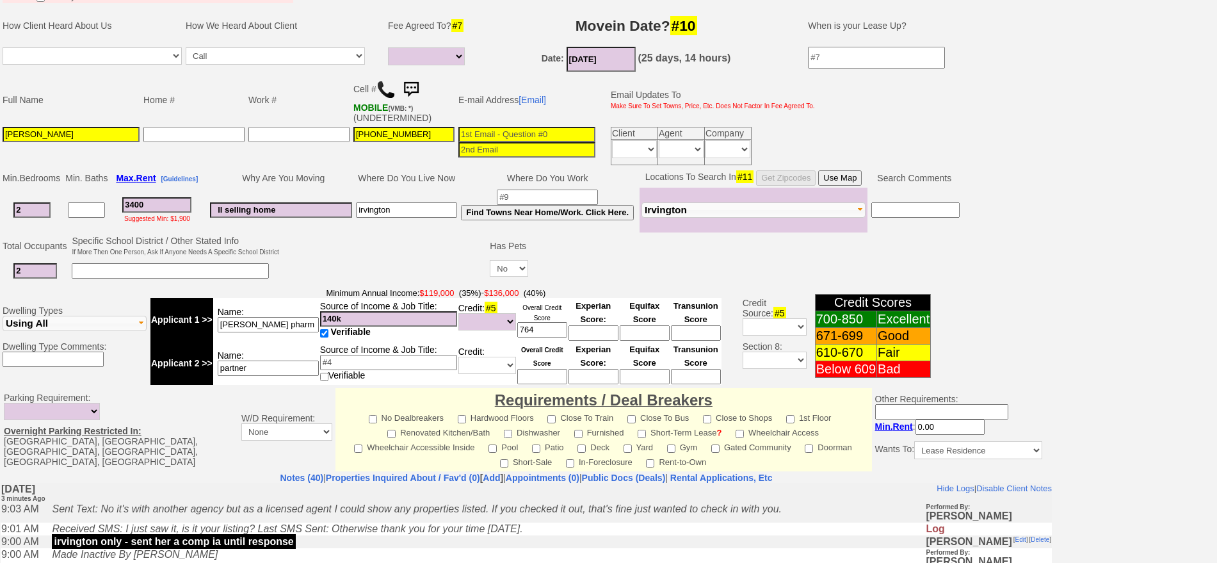
click at [843, 174] on button "Use Map" at bounding box center [840, 177] width 44 height 15
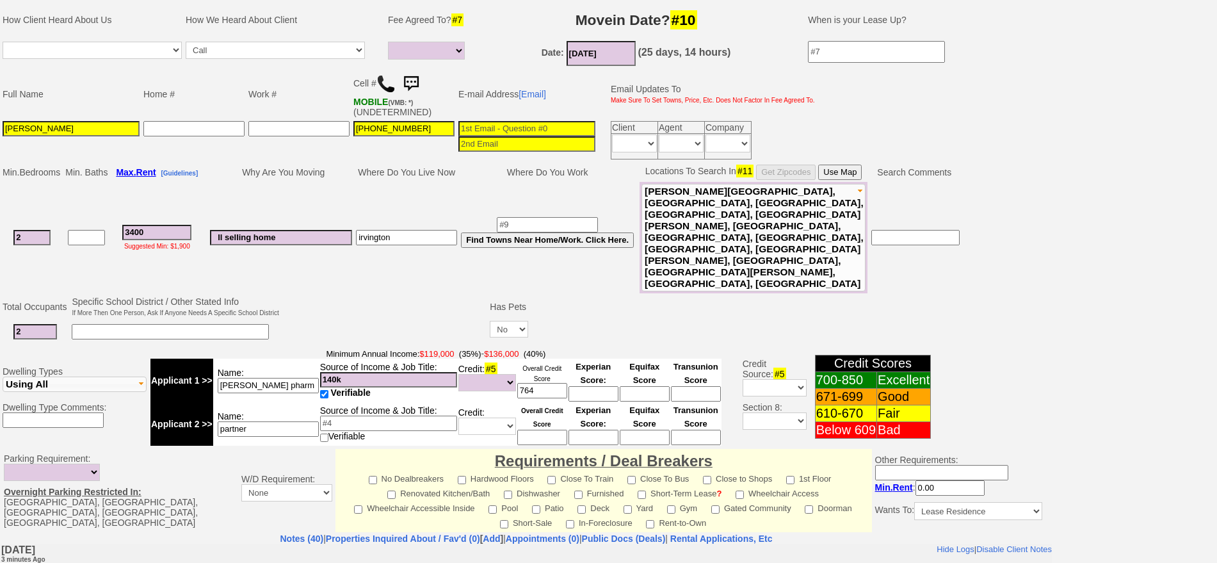
scroll to position [0, 0]
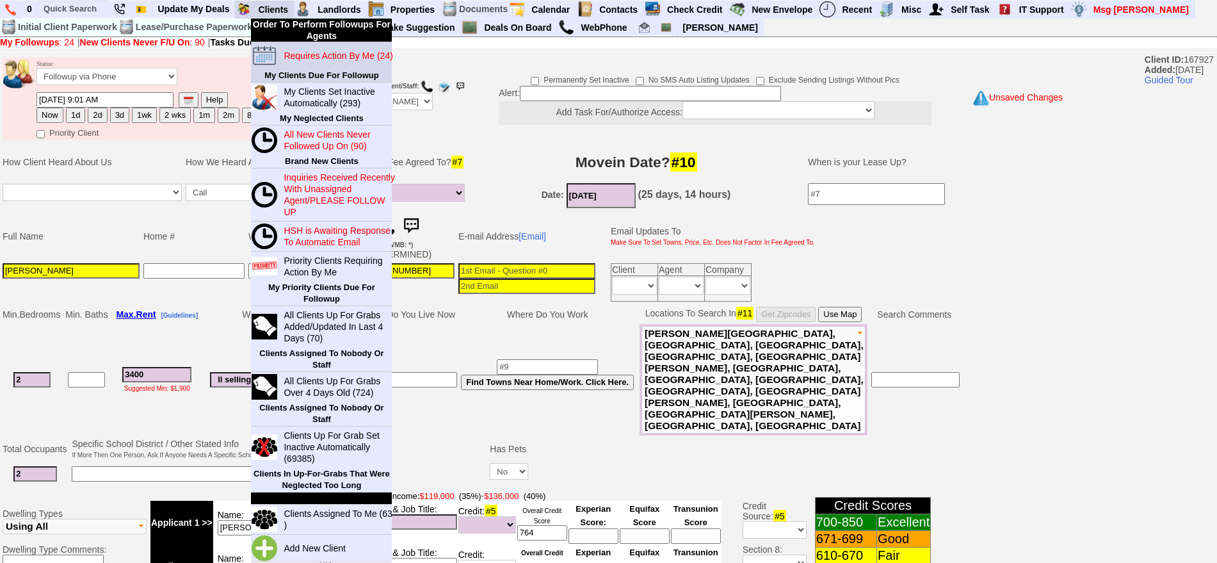
click at [305, 53] on blink "Requires Action By Me (24)" at bounding box center [338, 56] width 109 height 10
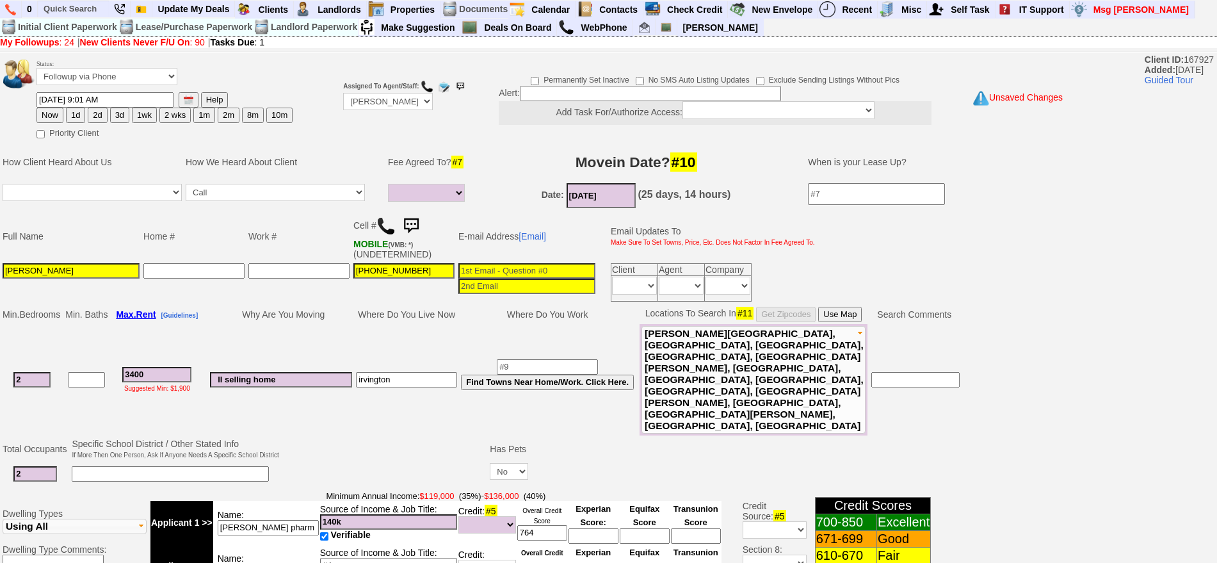
click at [81, 113] on button "1d" at bounding box center [75, 115] width 19 height 15
type input "09/20/2025 09:06 AM"
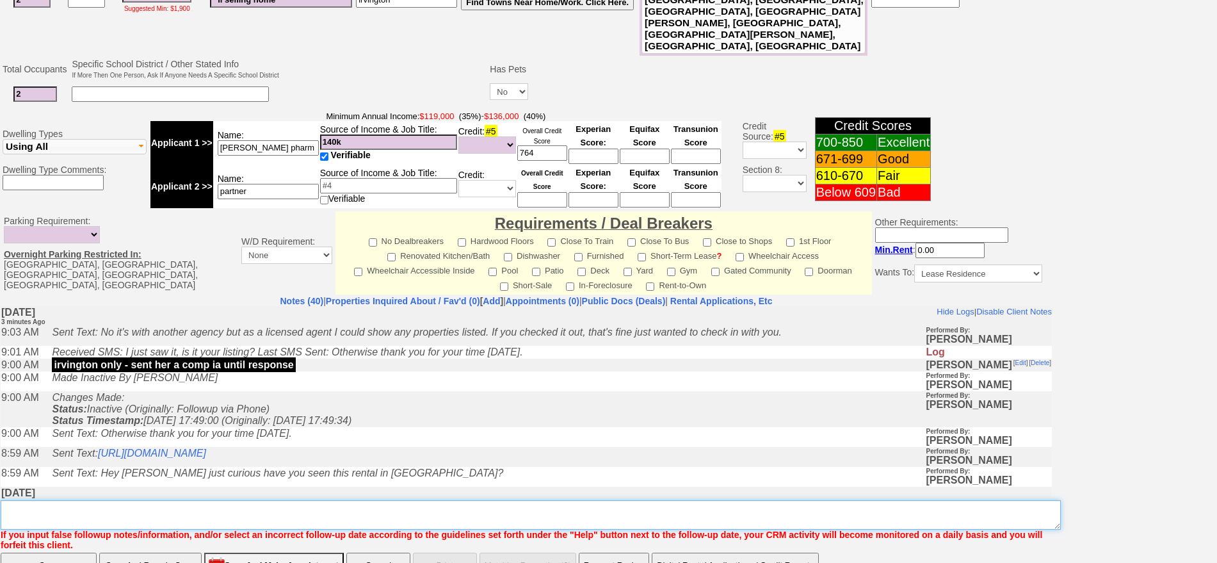
drag, startPoint x: 359, startPoint y: 466, endPoint x: 360, endPoint y: 446, distance: 19.9
click at [359, 500] on textarea "Insert New Note Here" at bounding box center [531, 514] width 1060 height 29
type textarea "will she go outside of irvington fu"
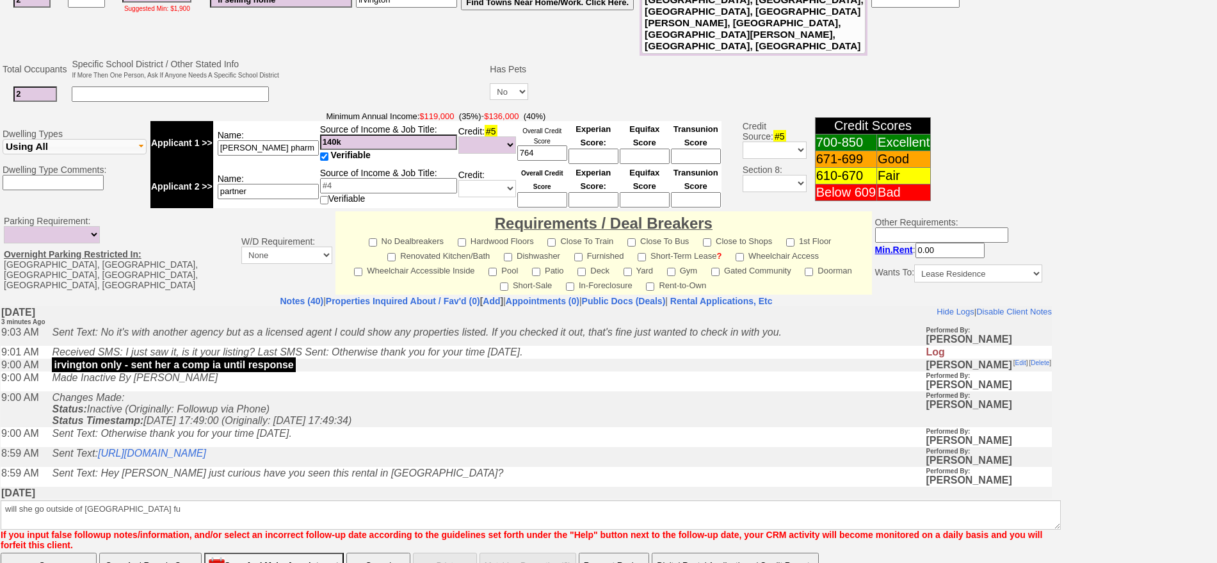
click input "Save" at bounding box center [49, 566] width 96 height 26
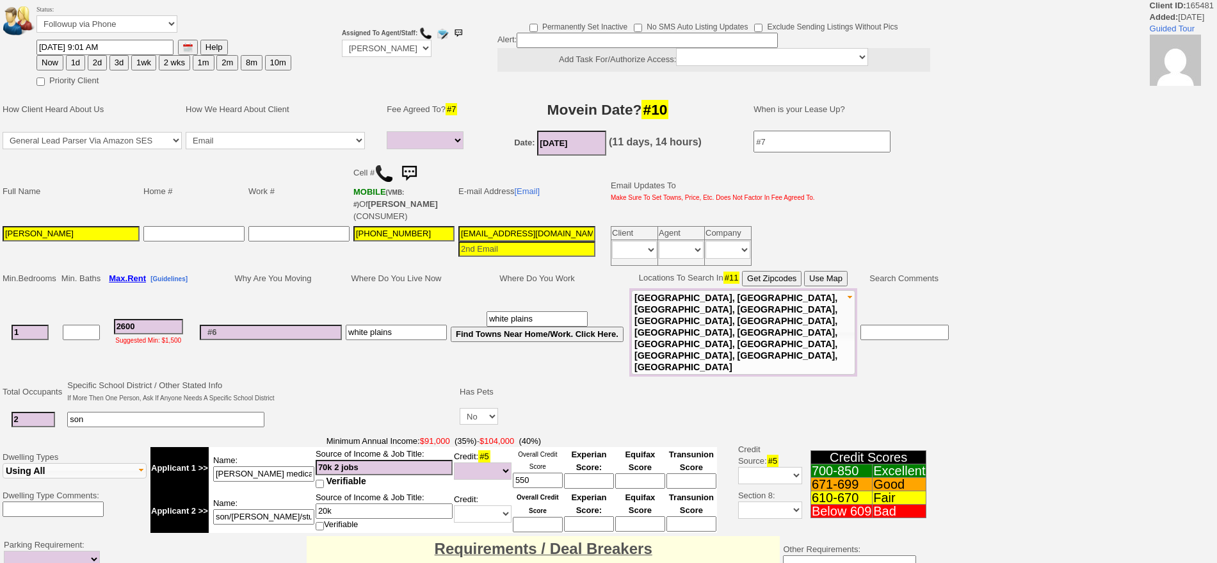
select select
click at [79, 61] on button "1d" at bounding box center [75, 62] width 19 height 15
type input "09/20/2025 09:07 AM"
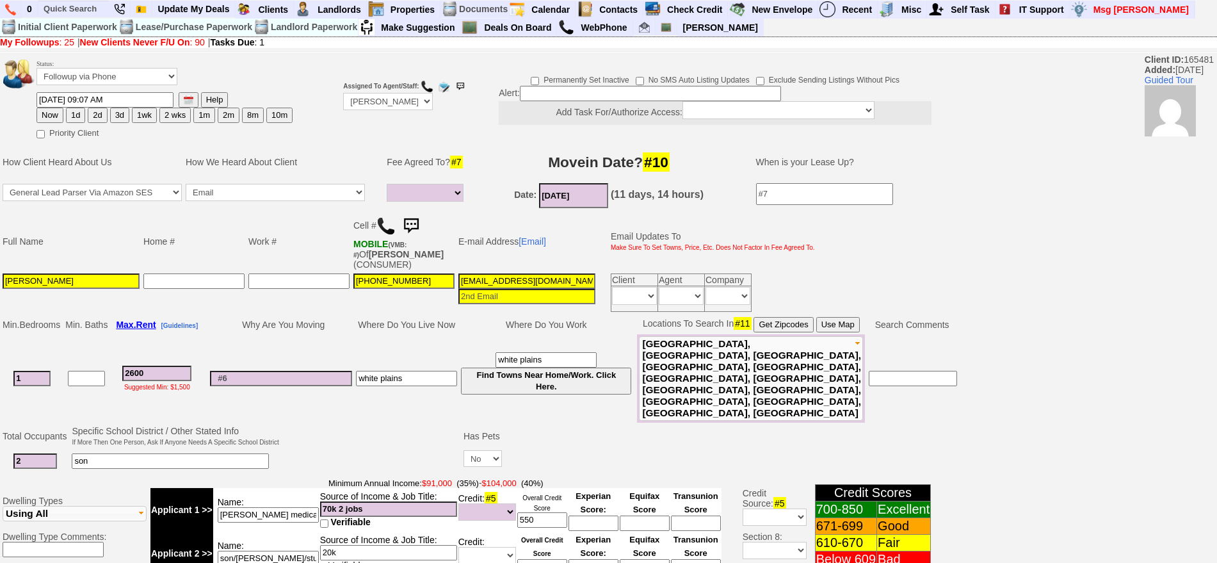
click at [414, 217] on img at bounding box center [411, 226] width 26 height 26
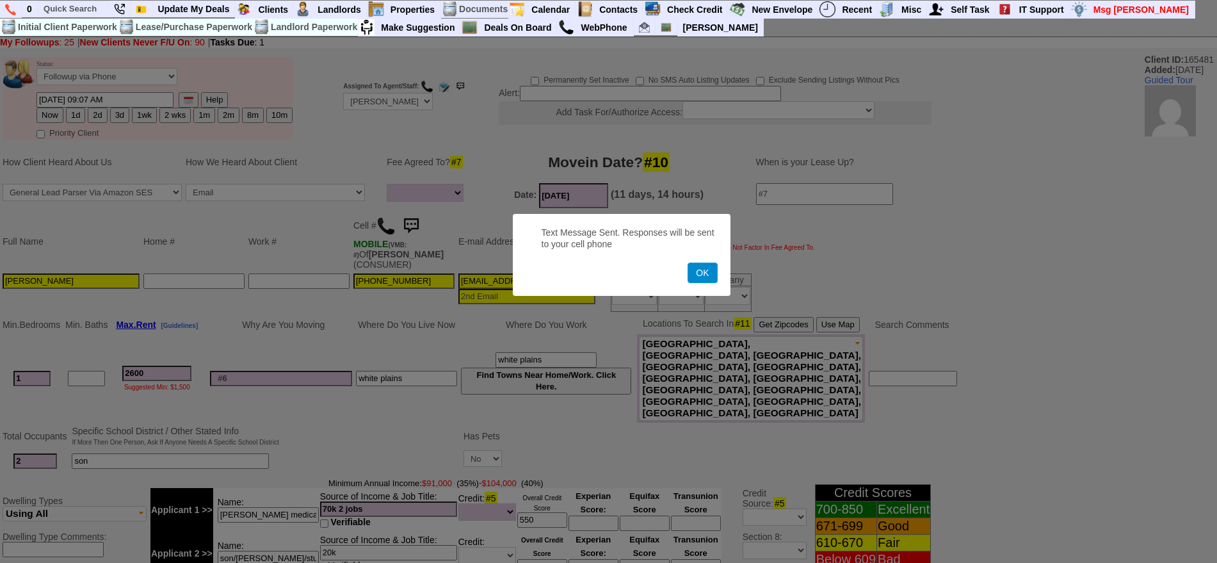
click at [692, 274] on button "OK" at bounding box center [702, 273] width 29 height 20
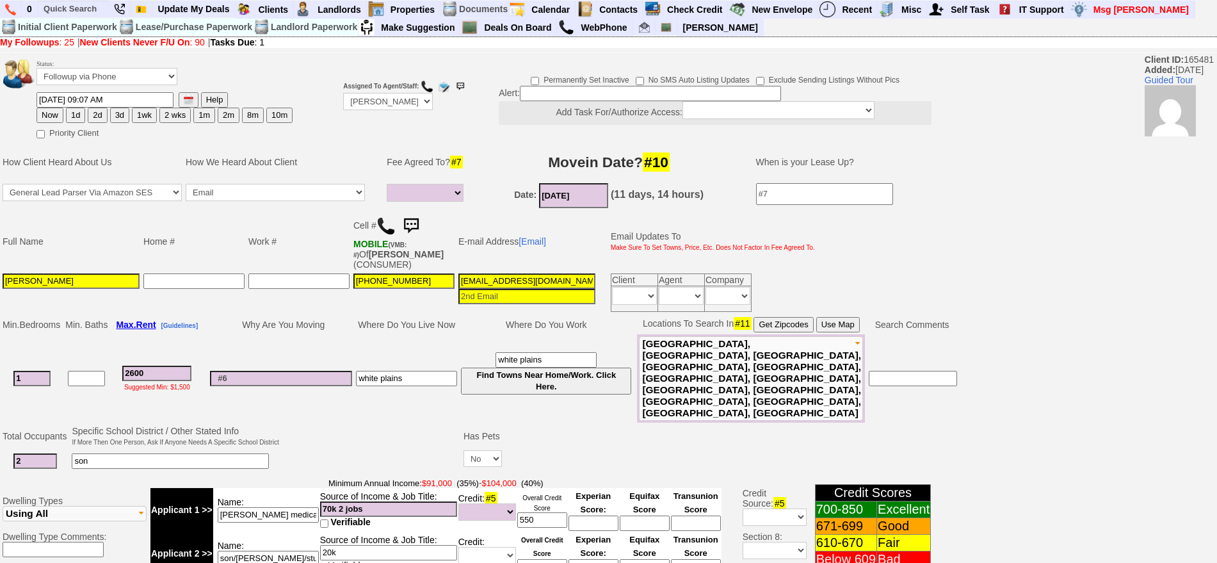
click at [74, 113] on button "1d" at bounding box center [75, 115] width 19 height 15
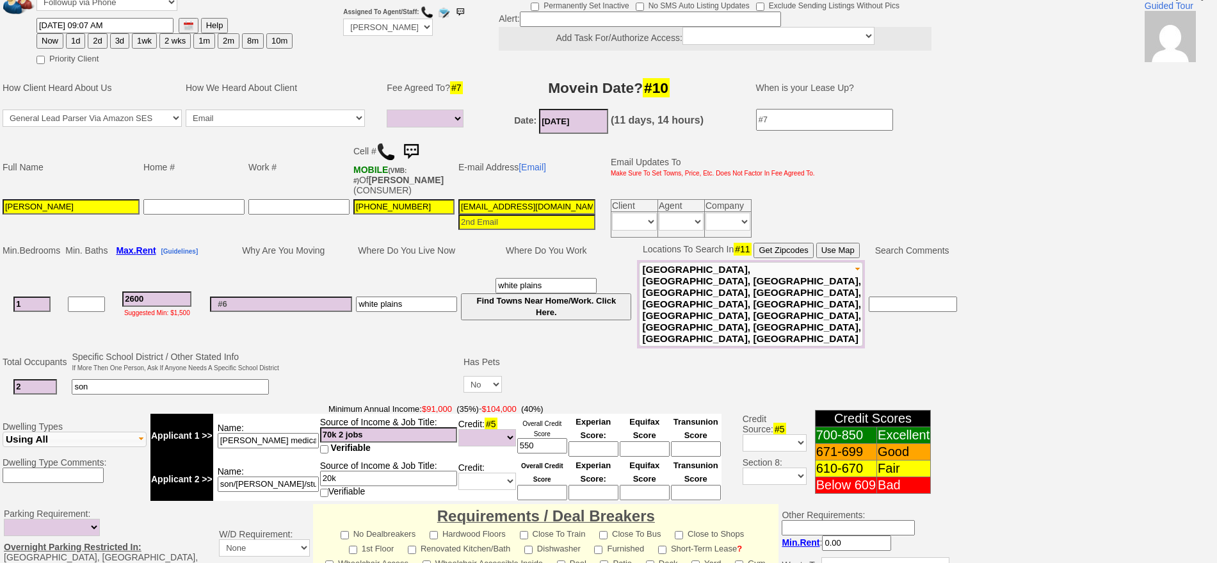
scroll to position [387, 0]
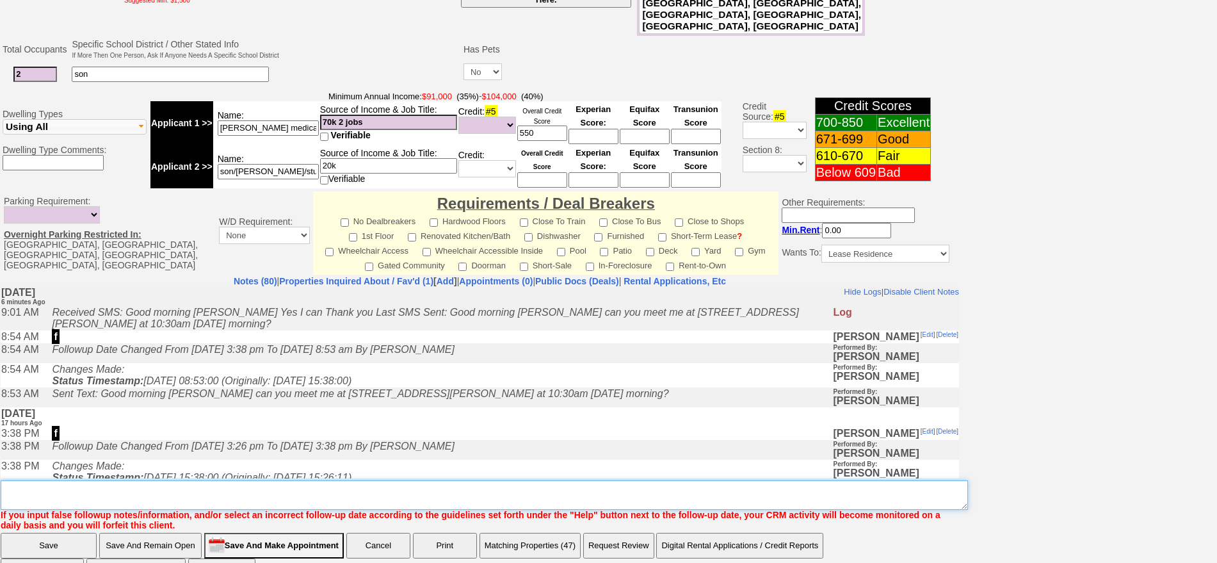
click at [679, 480] on textarea "Insert New Note Here" at bounding box center [485, 494] width 968 height 29
type textarea "f"
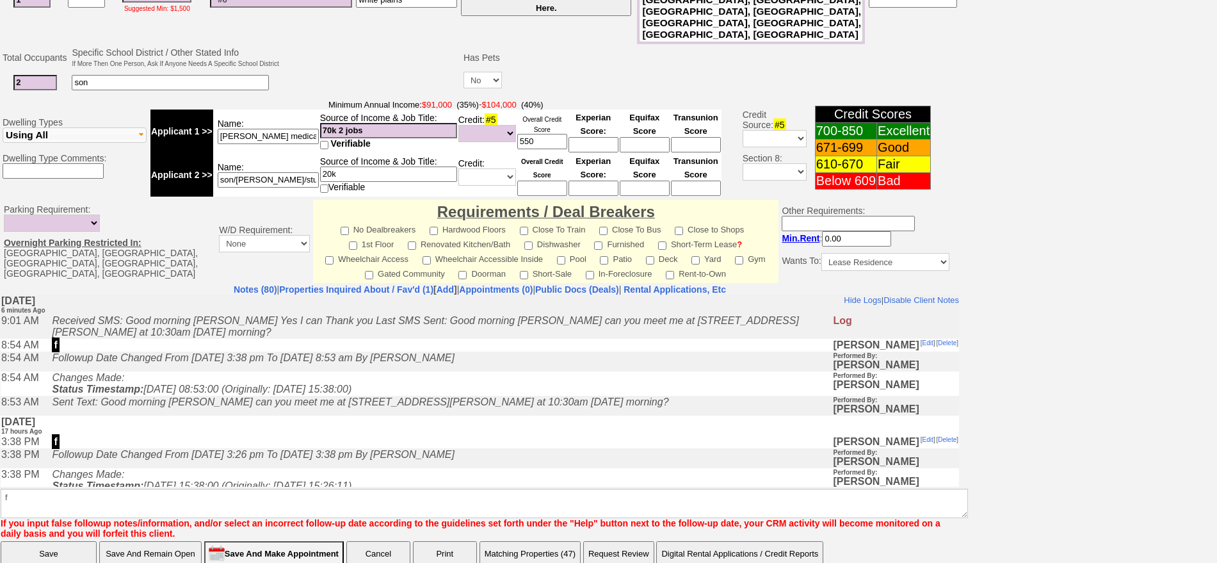
click input "Save" at bounding box center [49, 554] width 96 height 26
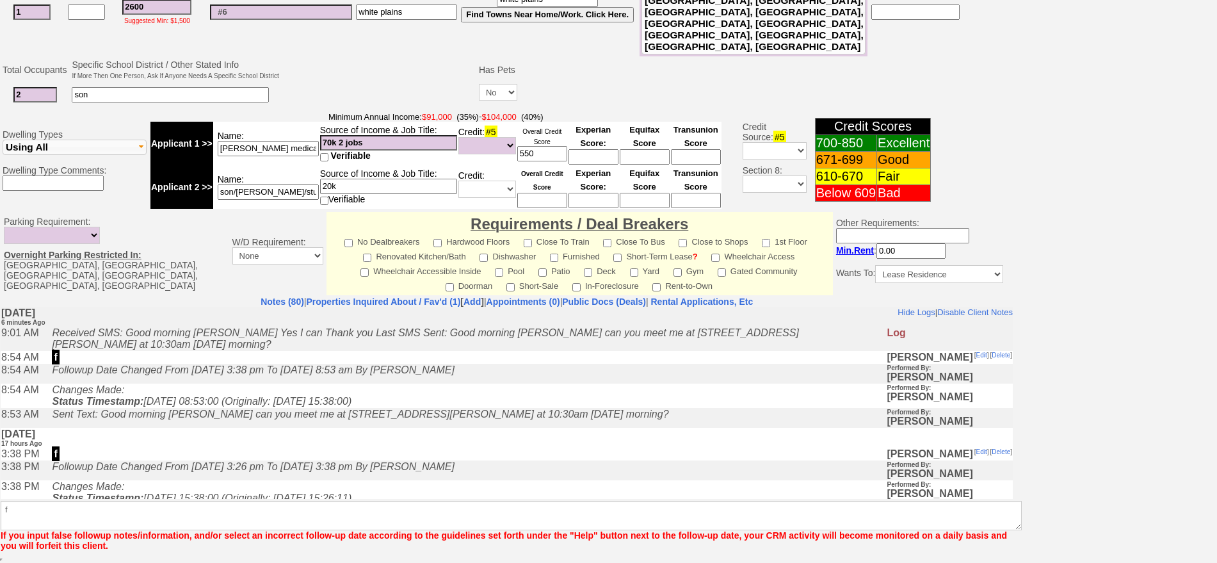
scroll to position [332, 0]
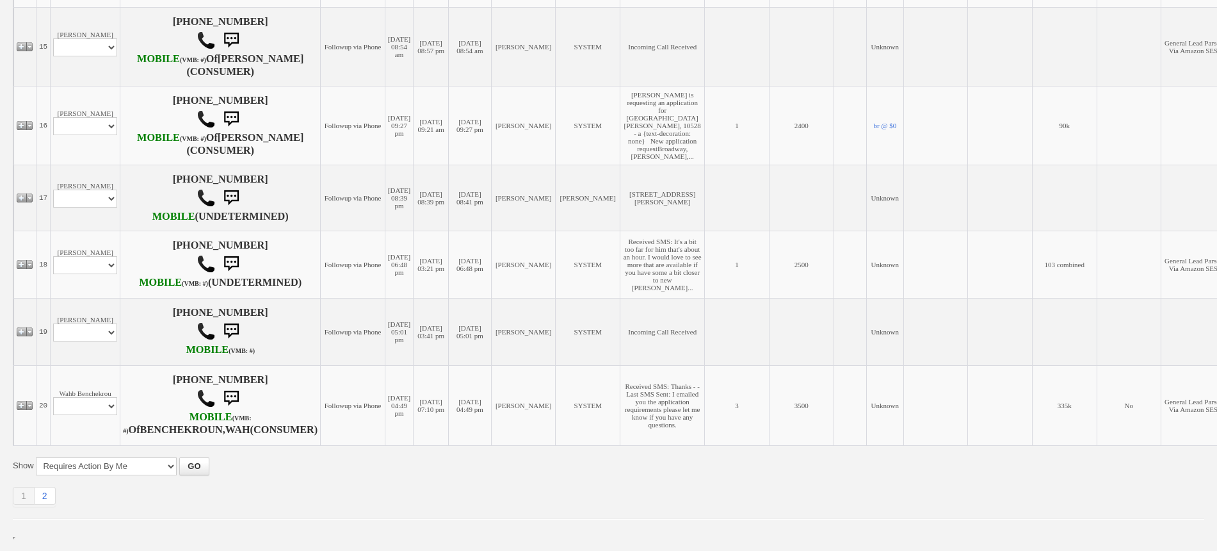
scroll to position [1441, 0]
select select "ChangeURL,/crm/custom/edit_client_form.php?redirect=%2Fcrm%2Fclients.php&id=167…"
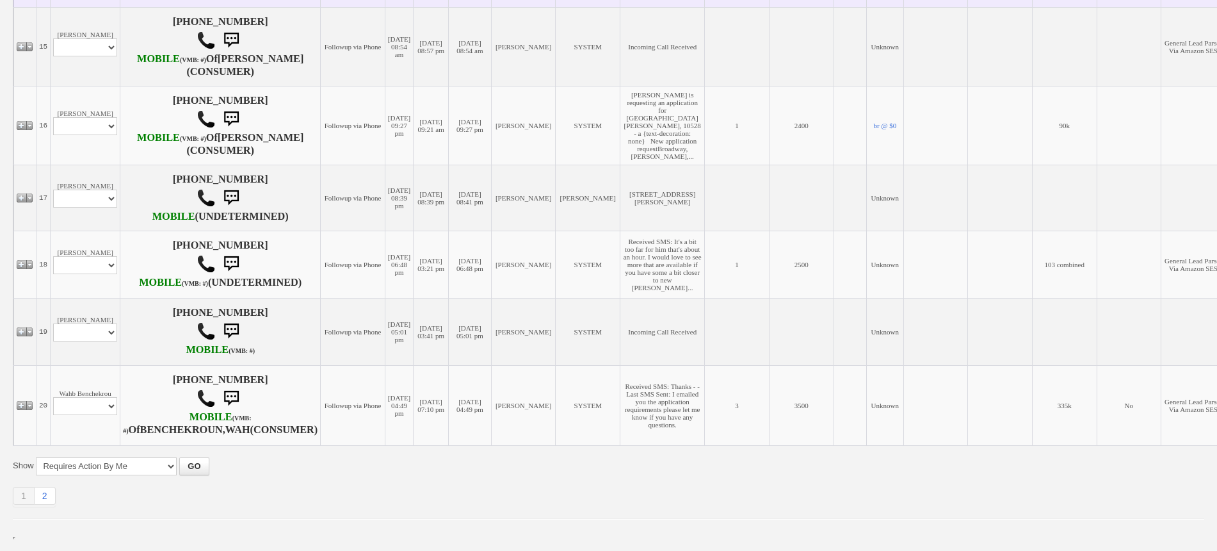
select select
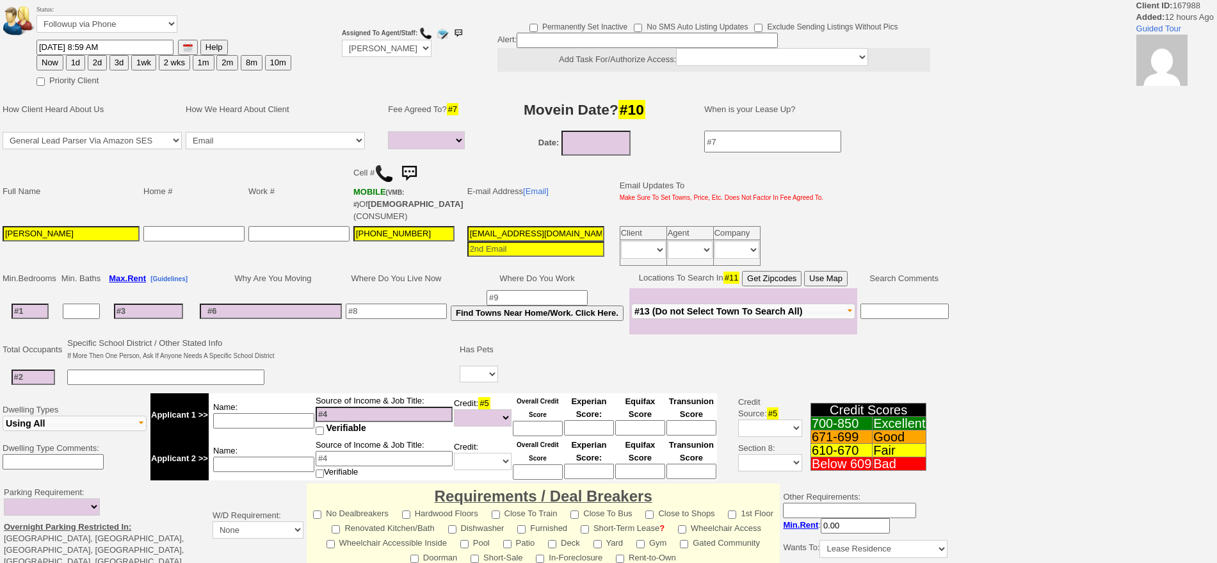
select select
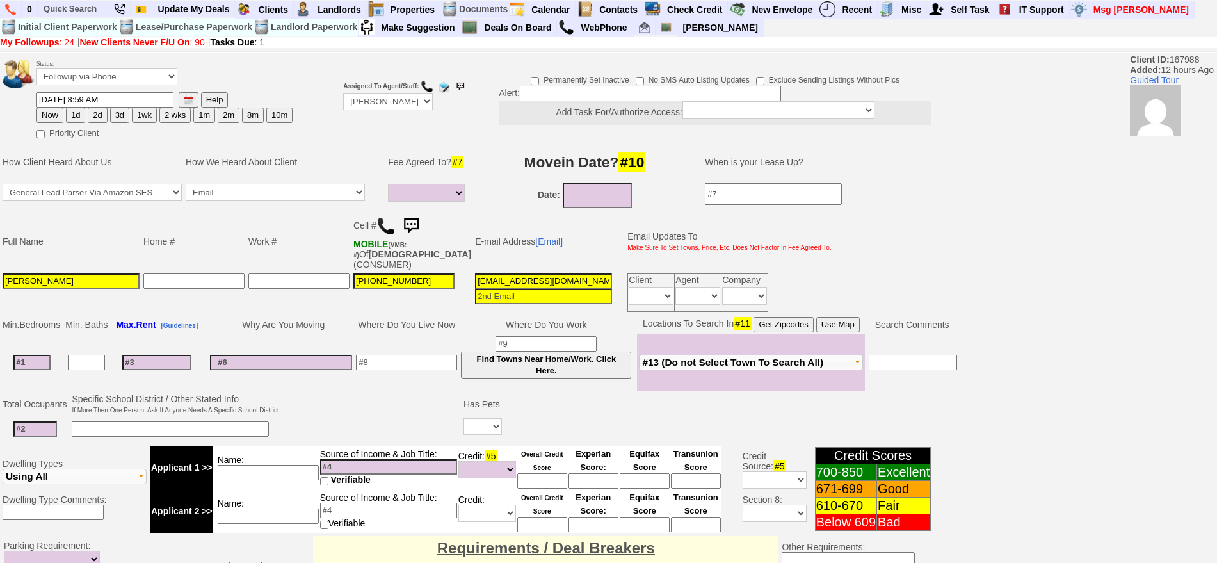
click at [414, 216] on img at bounding box center [411, 226] width 26 height 26
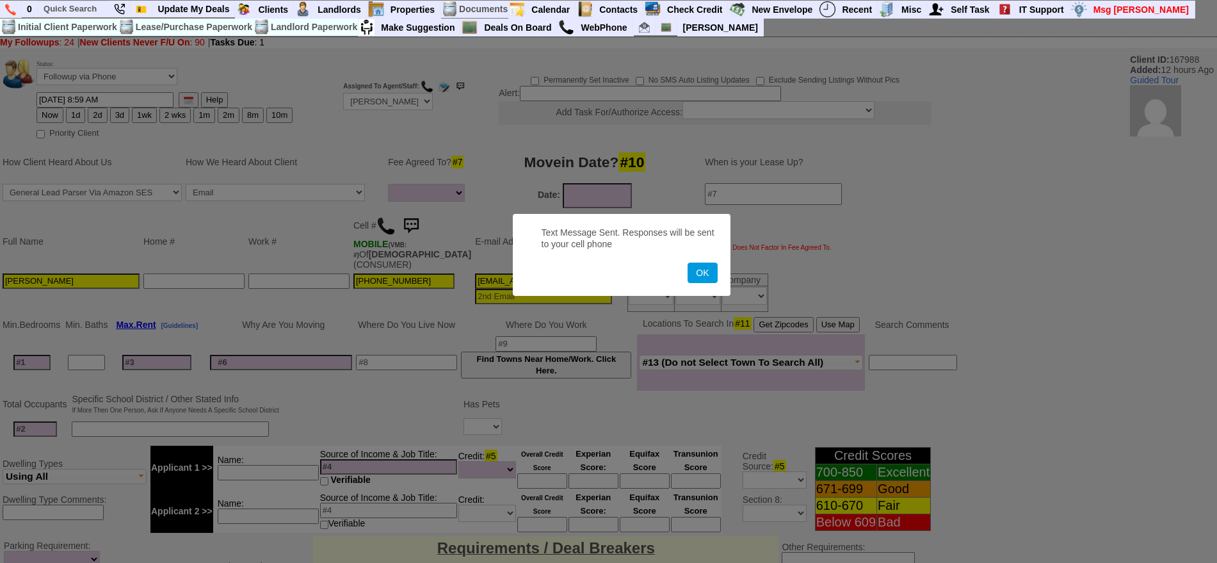
click at [688, 263] on button "OK" at bounding box center [702, 273] width 29 height 20
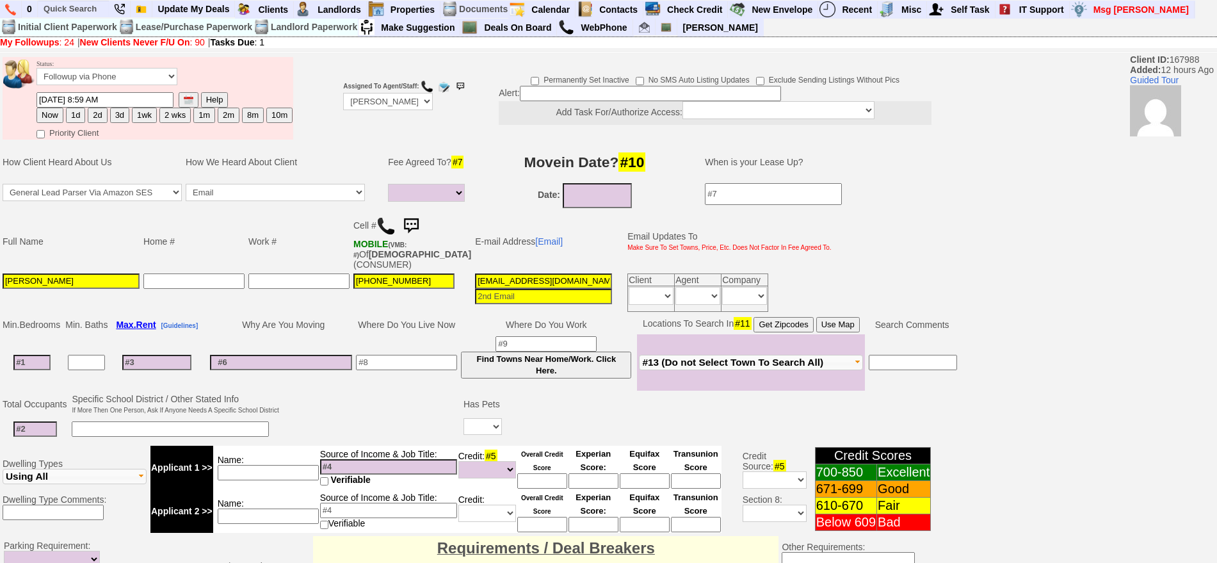
click at [80, 115] on button "1d" at bounding box center [75, 115] width 19 height 15
type input "09/20/2025 09:08 AM"
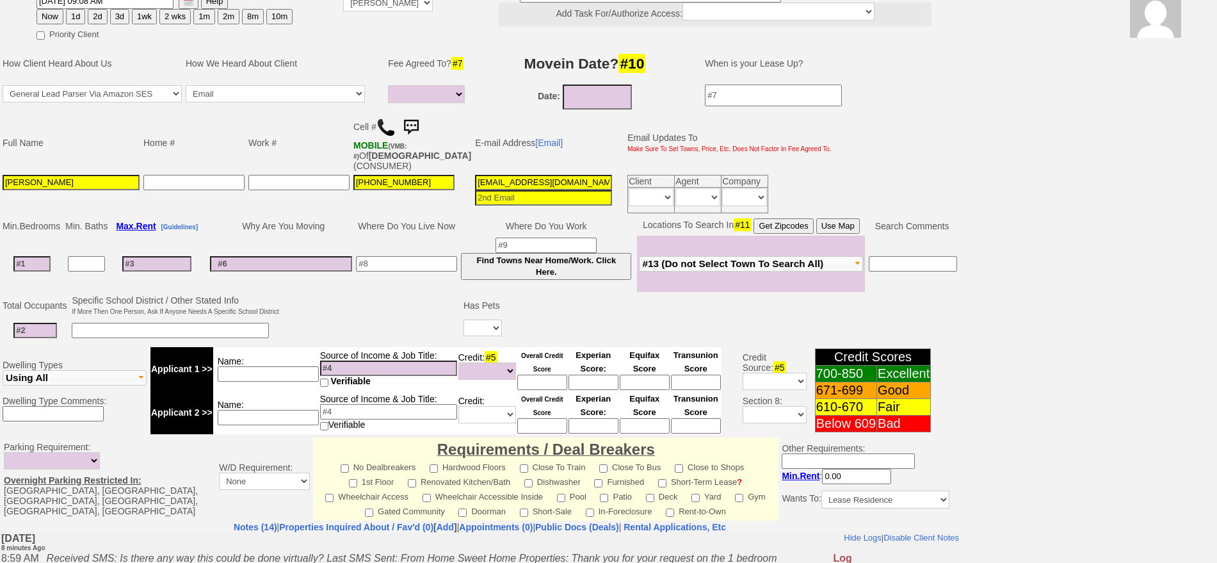
scroll to position [377, 0]
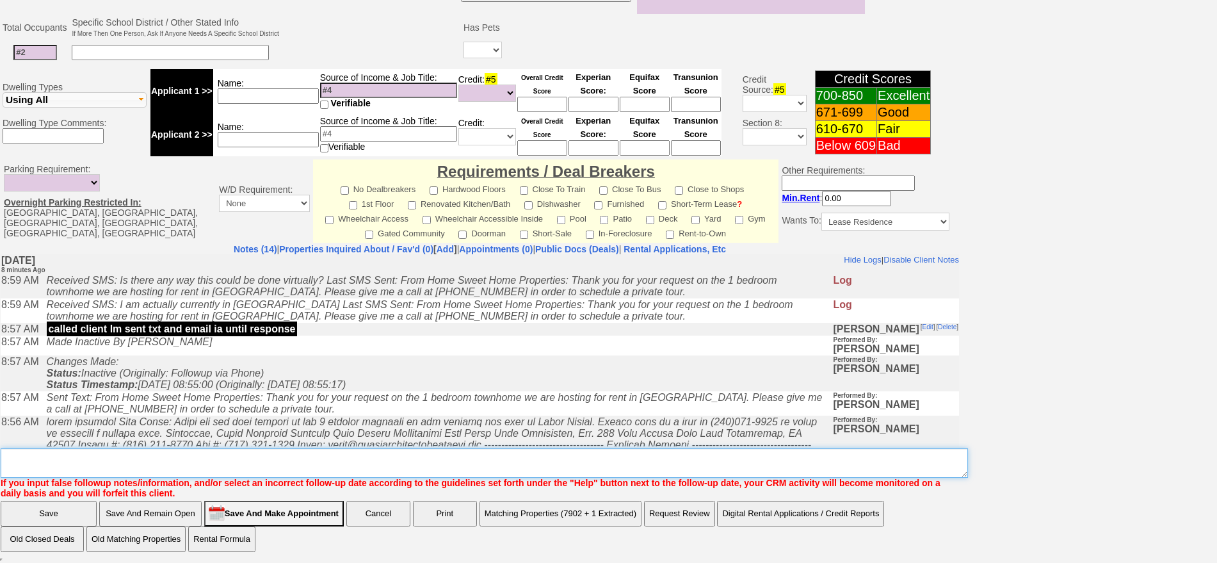
click at [623, 458] on textarea "Insert New Note Here" at bounding box center [485, 462] width 968 height 29
type textarea "f"
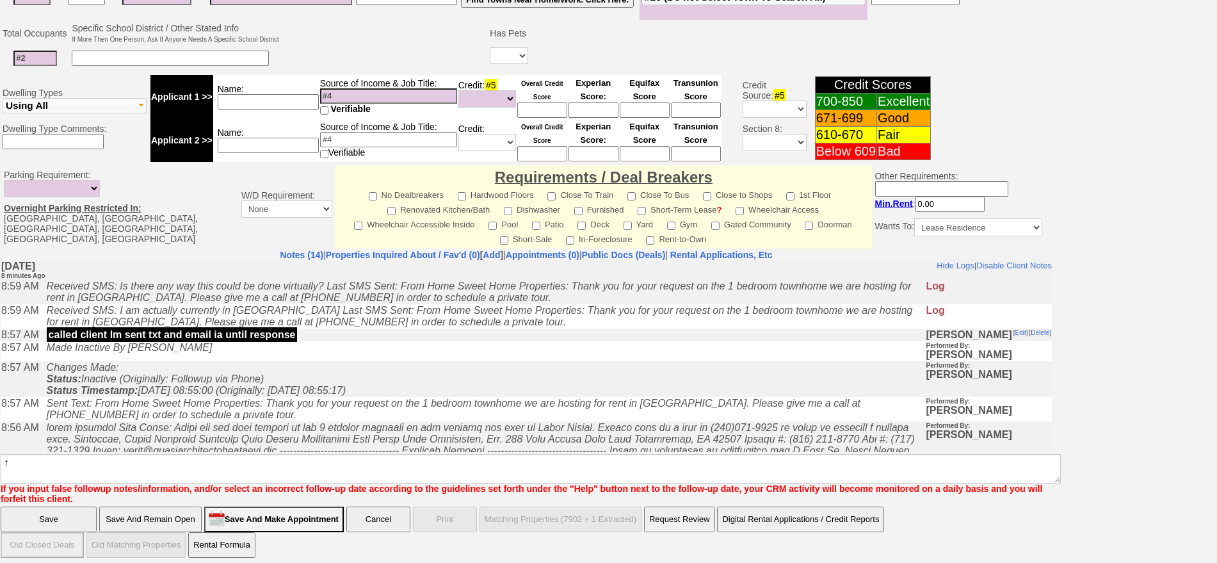
click input "Save" at bounding box center [49, 520] width 96 height 26
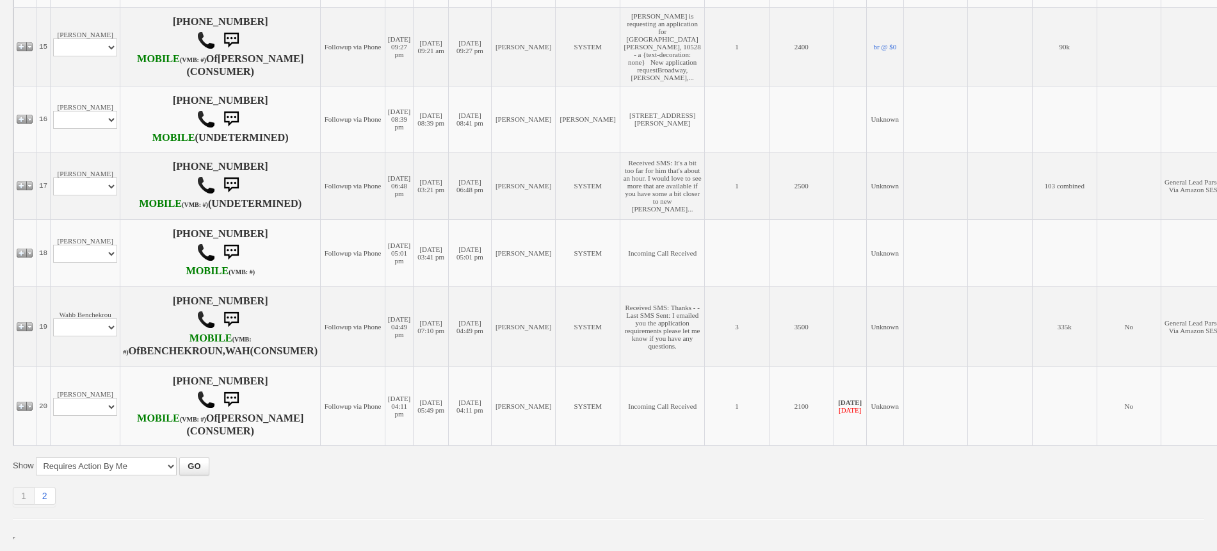
scroll to position [1441, 0]
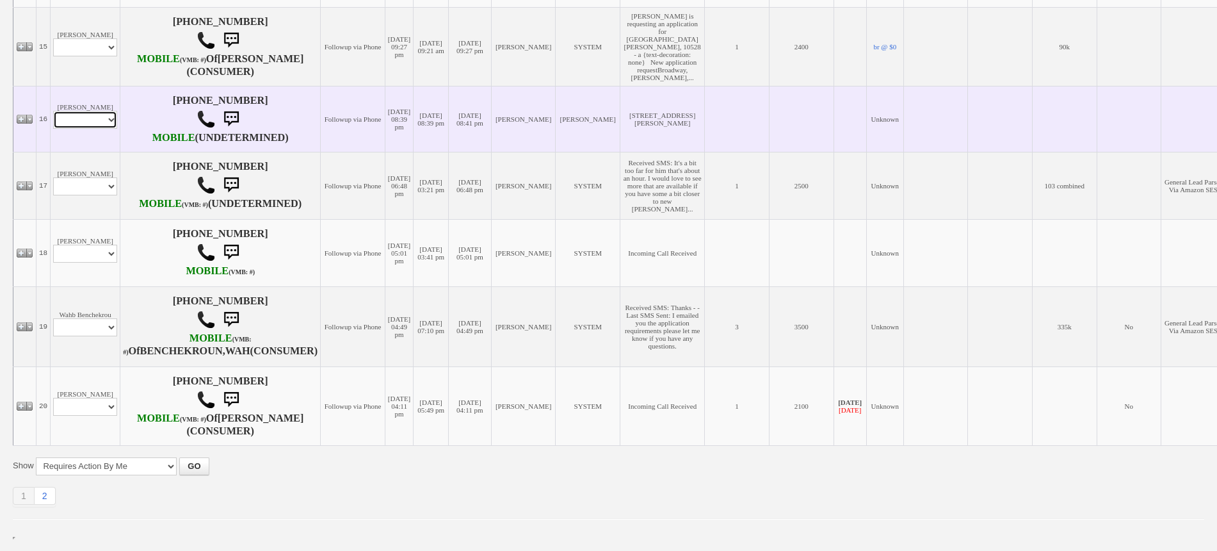
click at [93, 129] on select "Profile Edit Print Email Externally (Will Not Be Tracked In CRM) Closed Deals" at bounding box center [85, 120] width 64 height 18
select select "ChangeURL,/crm/custom/edit_client_form.php?redirect=%2Fcrm%2Fclients.php&id=167…"
click at [53, 129] on select "Profile Edit Print Email Externally (Will Not Be Tracked In CRM) Closed Deals" at bounding box center [85, 120] width 64 height 18
select select
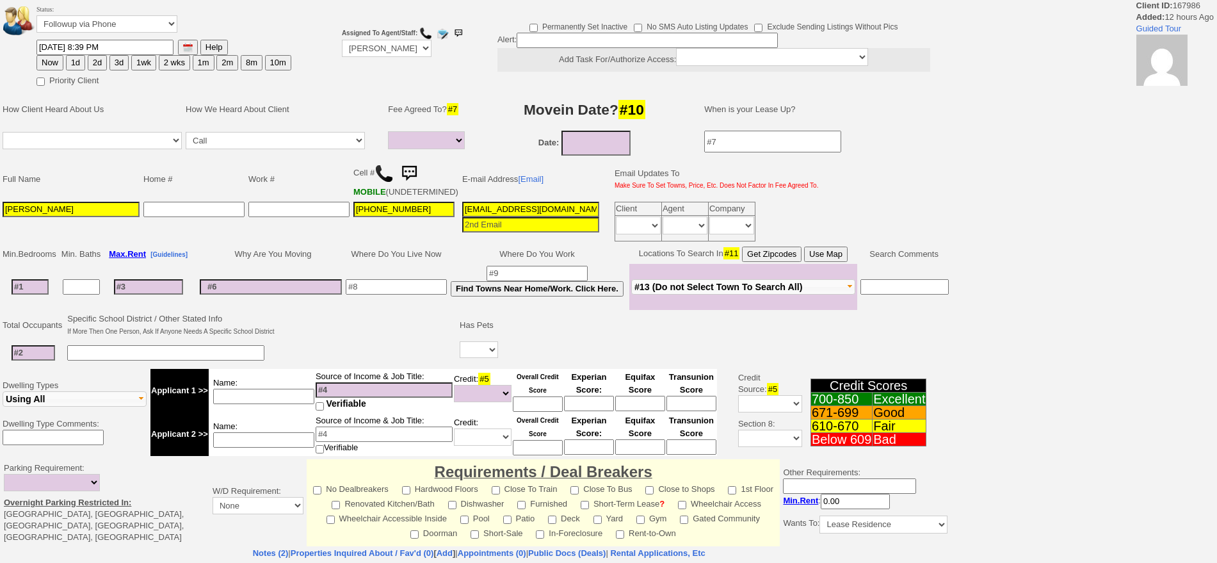
select select
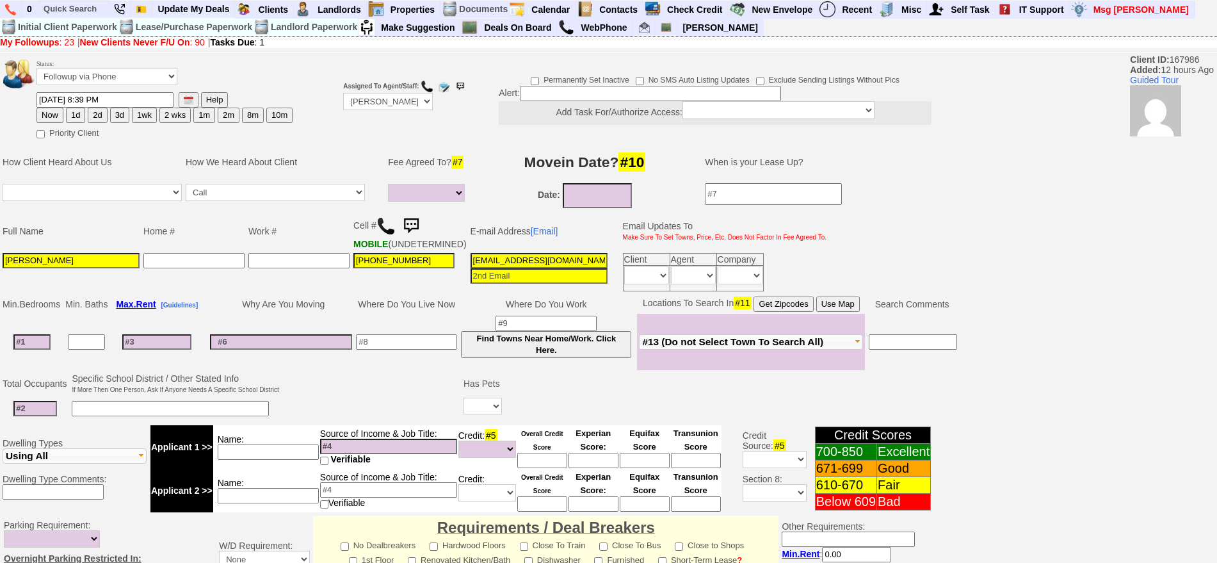
click at [389, 218] on img at bounding box center [386, 225] width 19 height 19
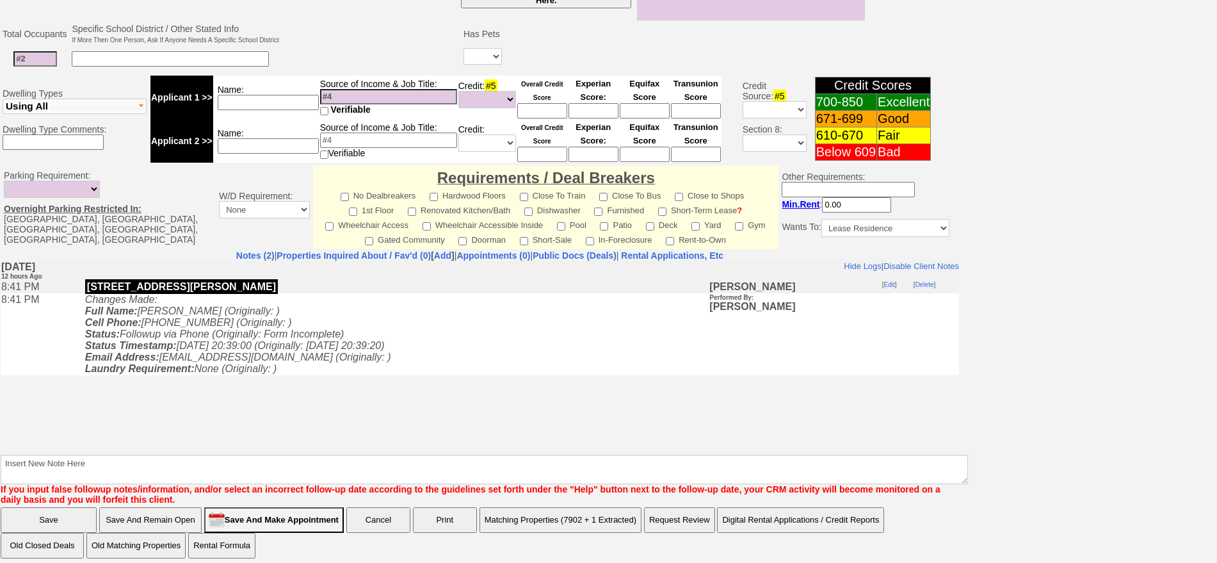
scroll to position [359, 0]
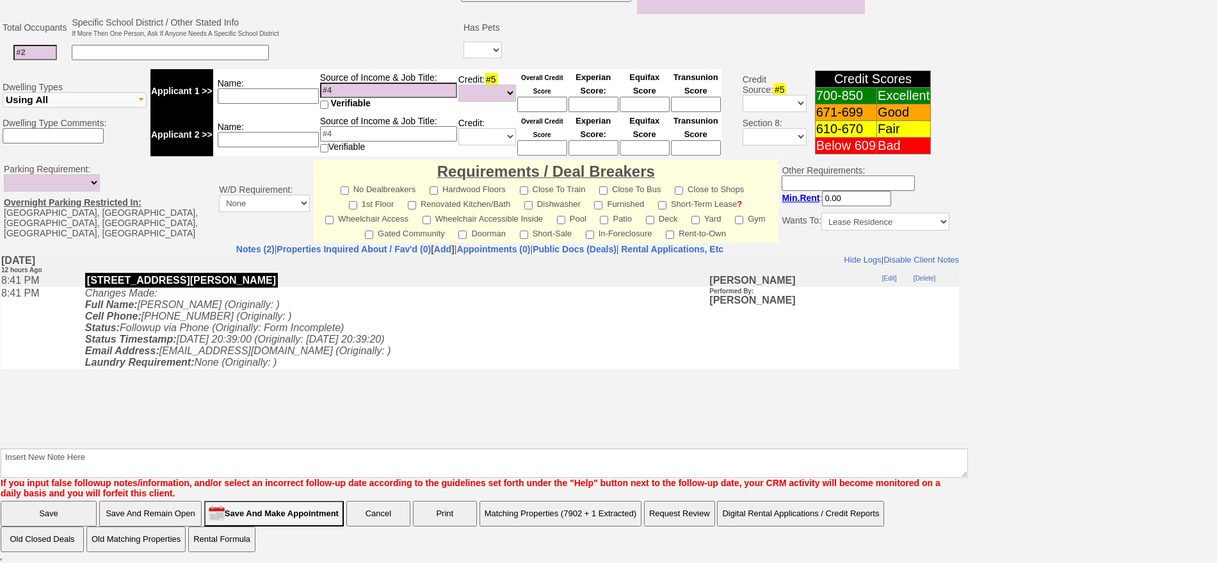
click at [332, 415] on body "Hide Logs | Disable Client Notes Include Logs (1) | Disable Client Notes Thursd…" at bounding box center [480, 350] width 959 height 192
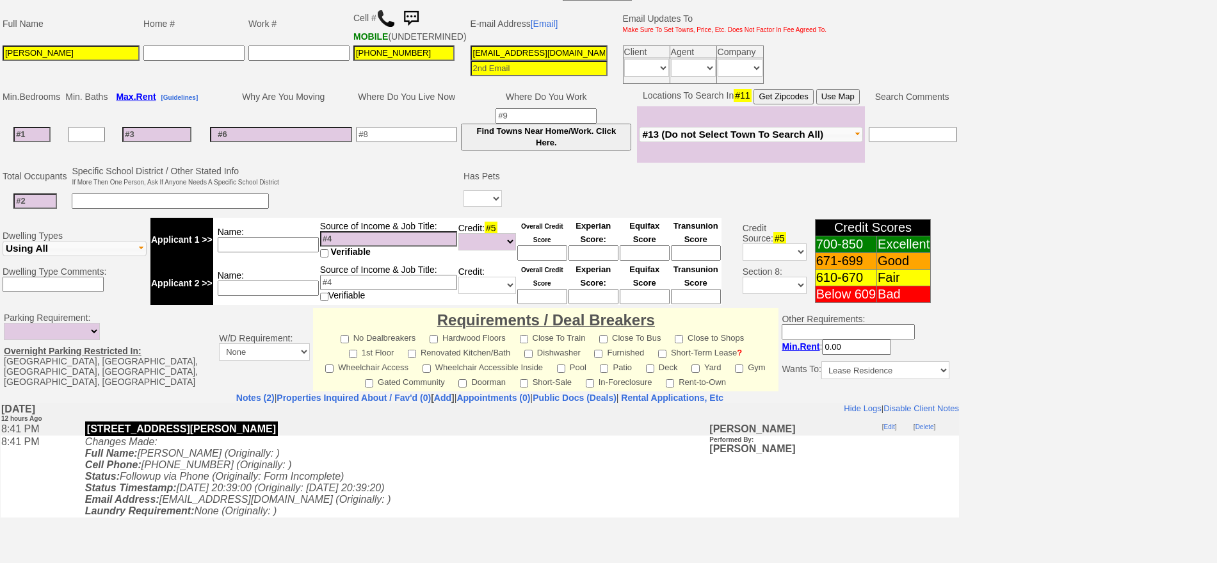
scroll to position [199, 0]
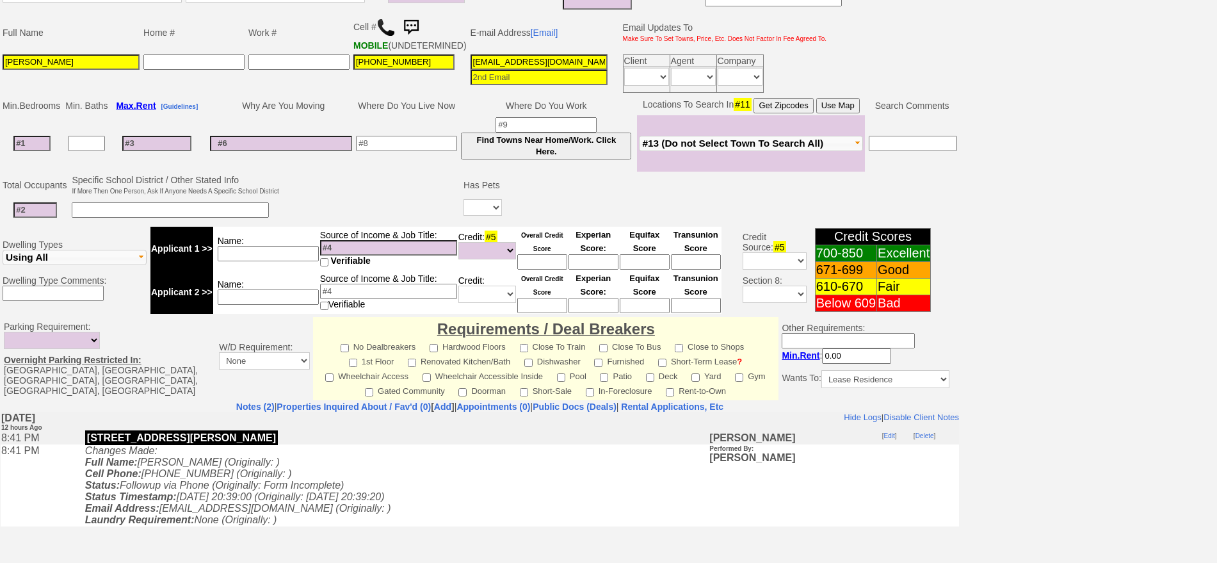
click at [177, 148] on input at bounding box center [156, 143] width 69 height 15
click at [37, 151] on input at bounding box center [31, 143] width 37 height 15
click at [149, 151] on input at bounding box center [156, 143] width 69 height 15
type input "230"
select select
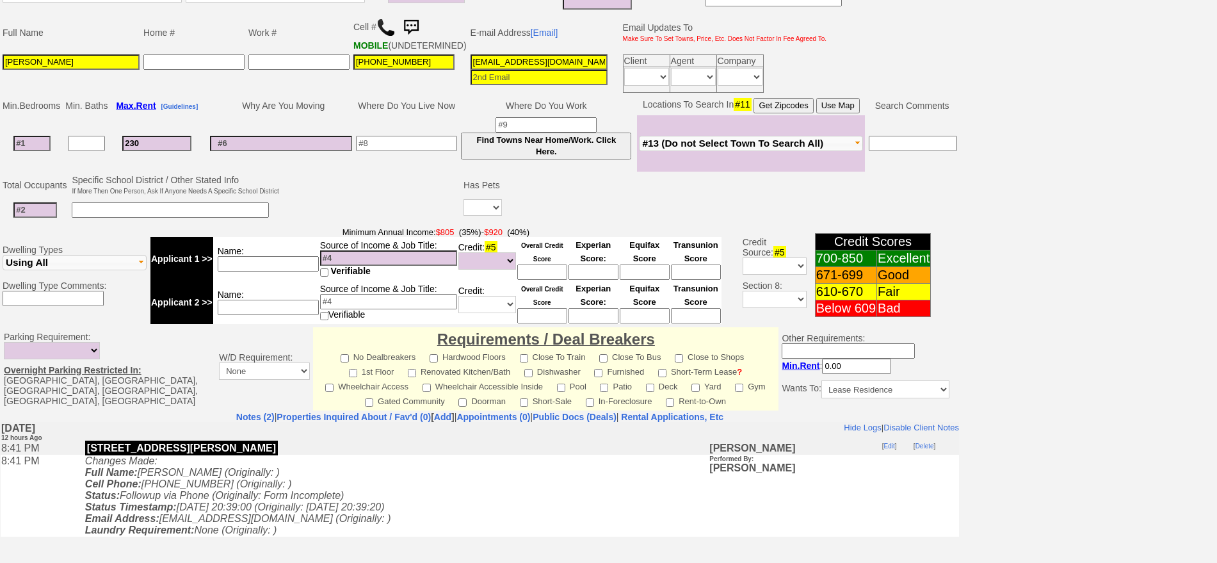
type input "2300"
select select
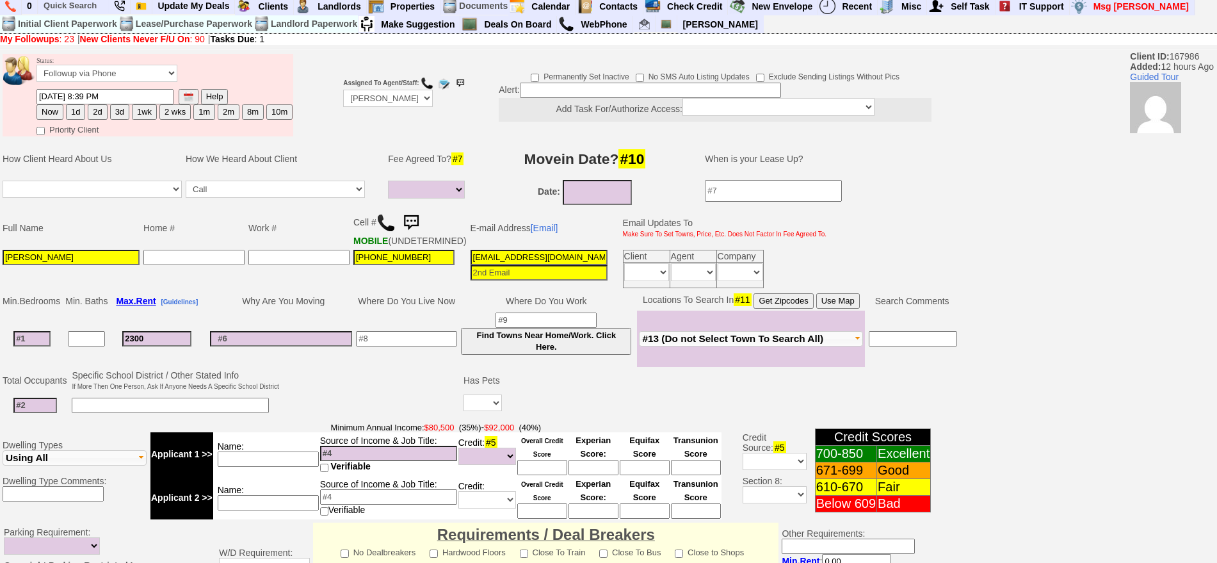
scroll to position [0, 0]
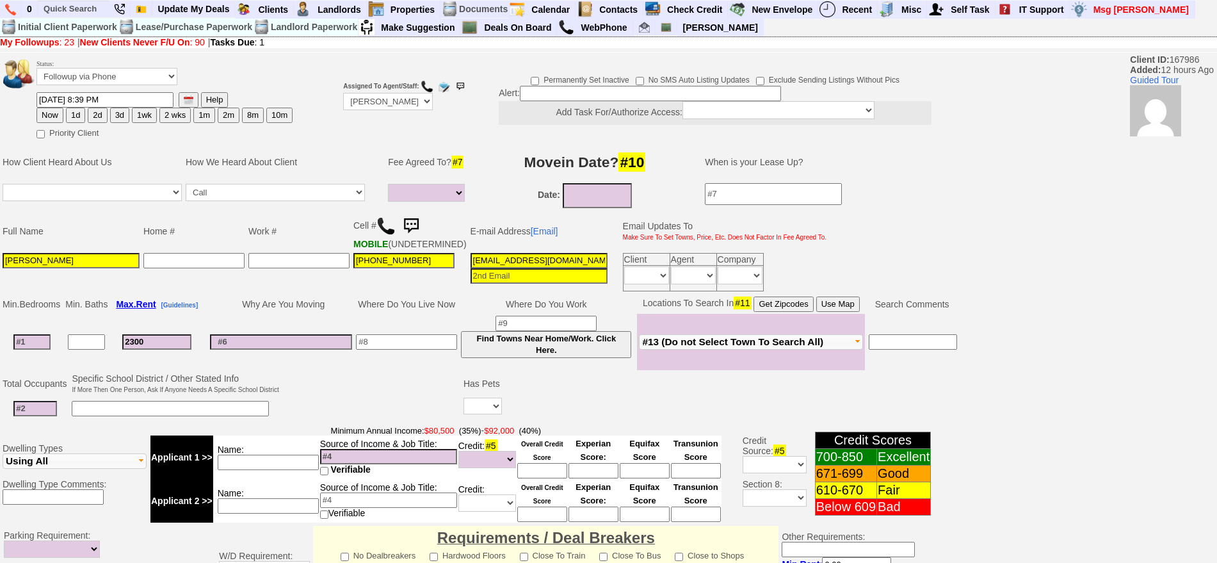
type input "2300"
type input "09/19/2025"
click at [621, 192] on input "09/19/2025" at bounding box center [597, 195] width 69 height 25
select select
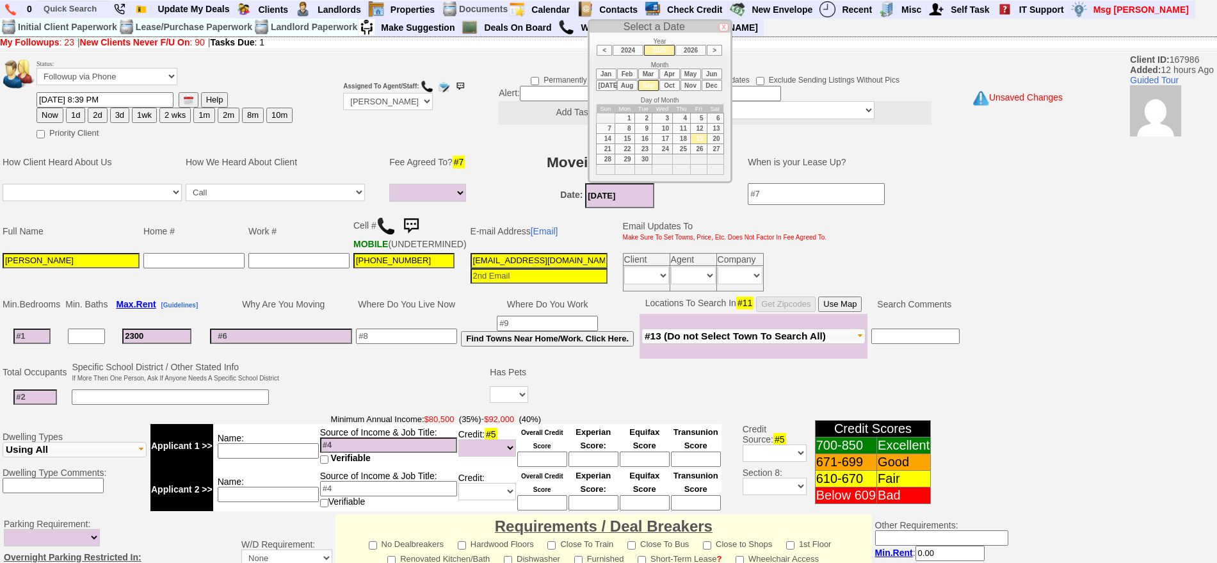
click at [676, 87] on li "Oct" at bounding box center [670, 85] width 20 height 11
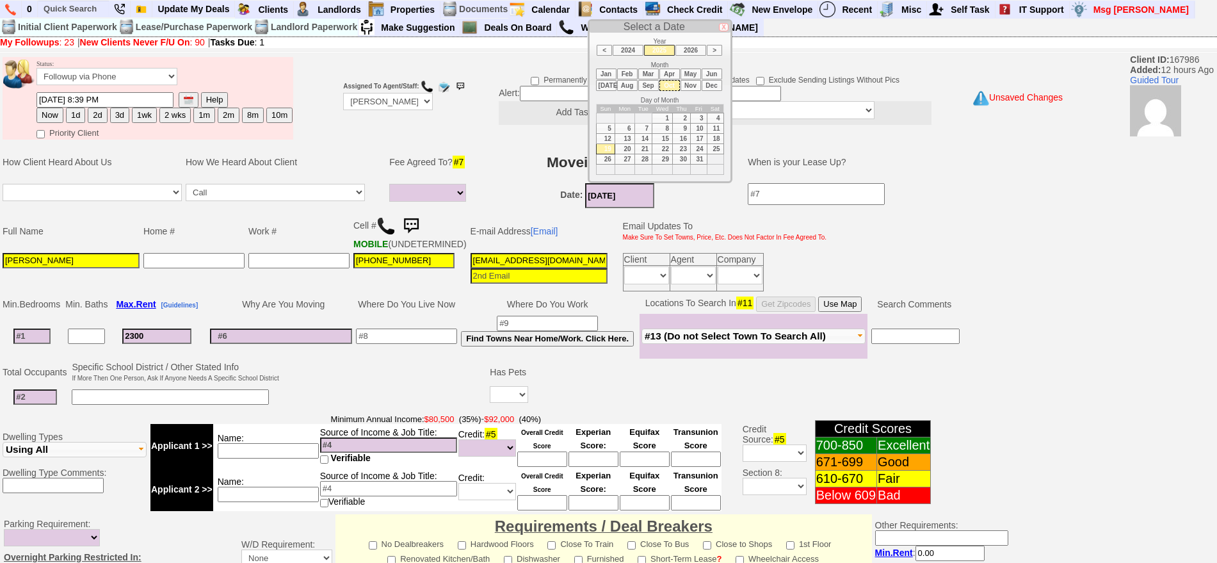
click at [660, 117] on td "1" at bounding box center [663, 118] width 20 height 10
type input "10/01/2025"
click at [30, 344] on input at bounding box center [31, 336] width 37 height 15
type input "1"
select select
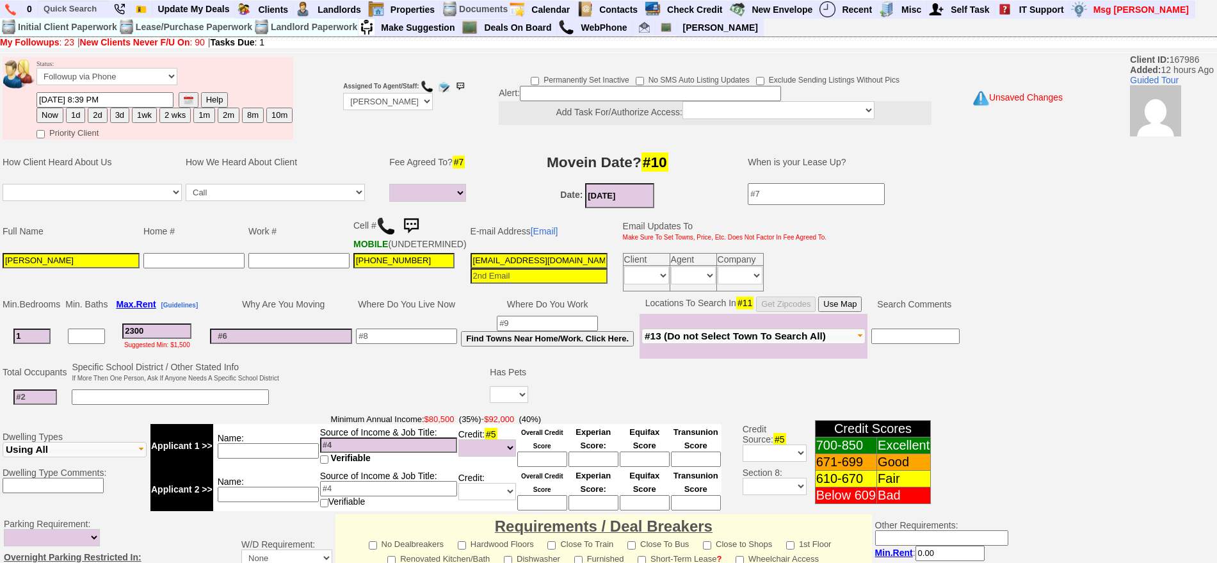
type input "1"
click at [45, 405] on input at bounding box center [35, 396] width 44 height 15
select select
type input "1"
click at [378, 402] on td at bounding box center [384, 385] width 207 height 51
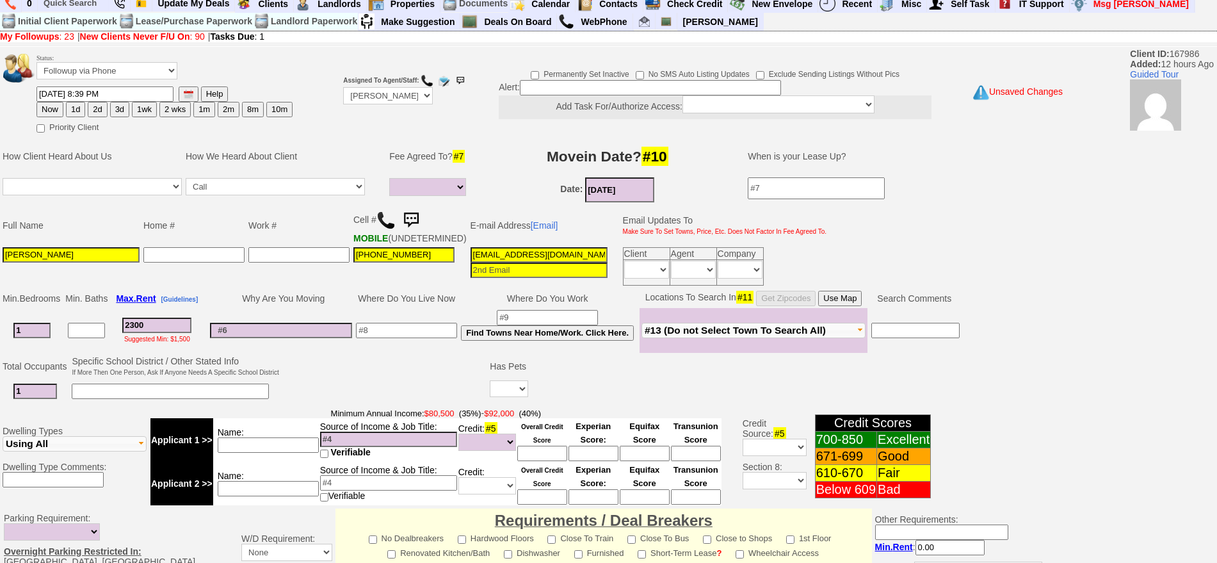
scroll to position [322, 0]
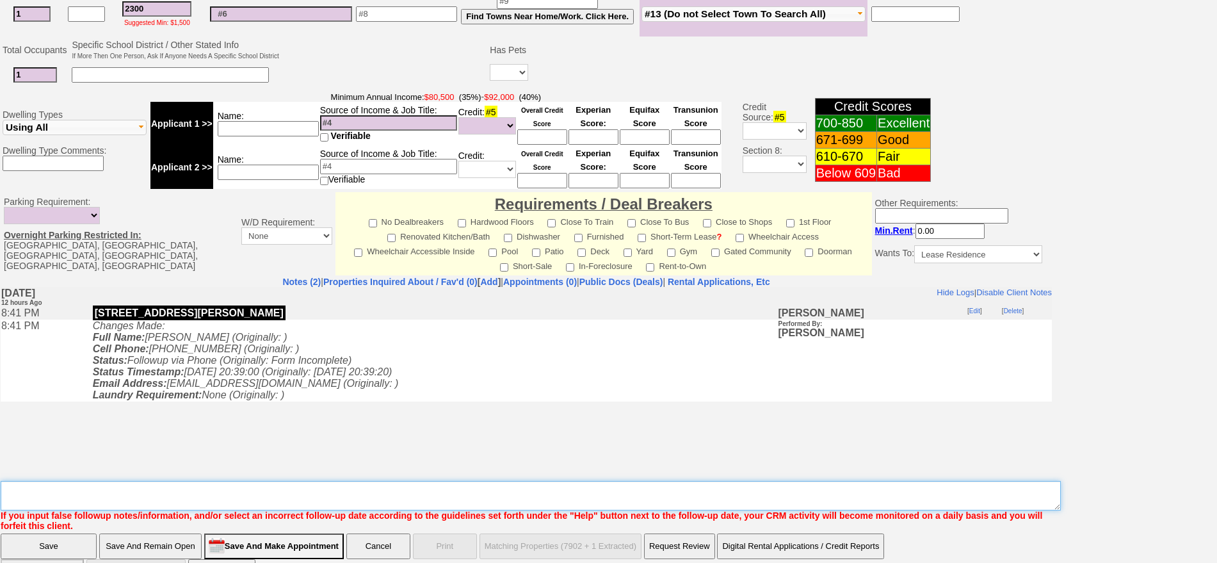
click at [313, 500] on textarea "Insert New Note Here" at bounding box center [531, 495] width 1060 height 29
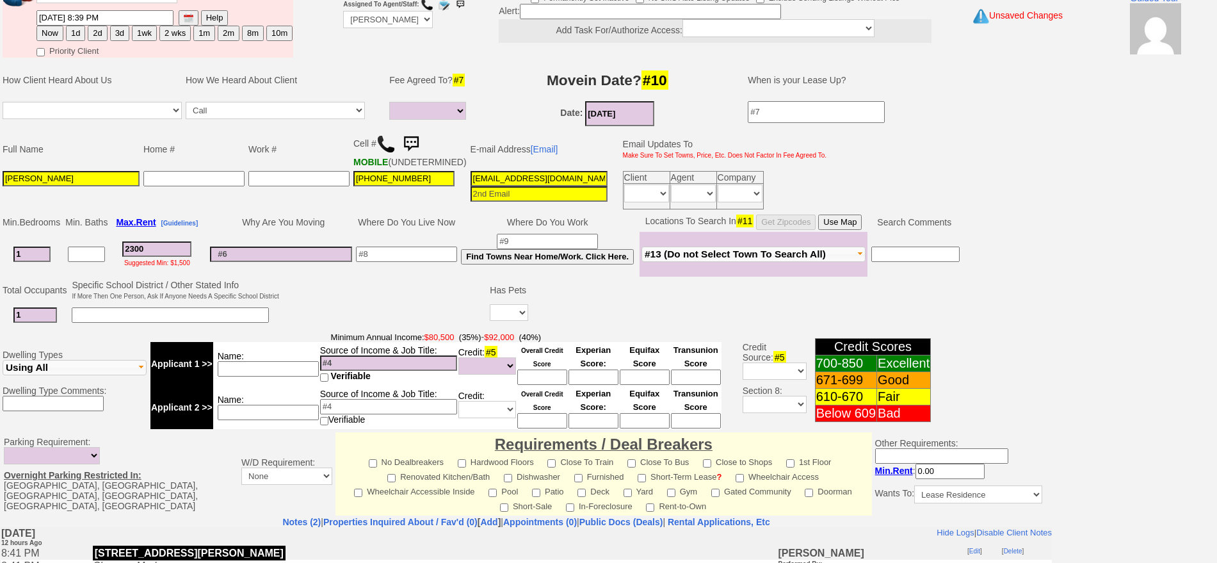
type textarea "veteran housing voucher"
click at [376, 23] on select "Up-For-Grabs ***** STAFF ***** Bob Bruno 914-419-3579 Cristy Liberto 914-486-10…" at bounding box center [388, 19] width 90 height 17
select select "Up-For-Grabs"
click at [343, 11] on select "Up-For-Grabs ***** STAFF ***** Bob Bruno 914-419-3579 Cristy Liberto 914-486-10…" at bounding box center [388, 19] width 90 height 17
drag, startPoint x: 163, startPoint y: 259, endPoint x: 49, endPoint y: 254, distance: 114.1
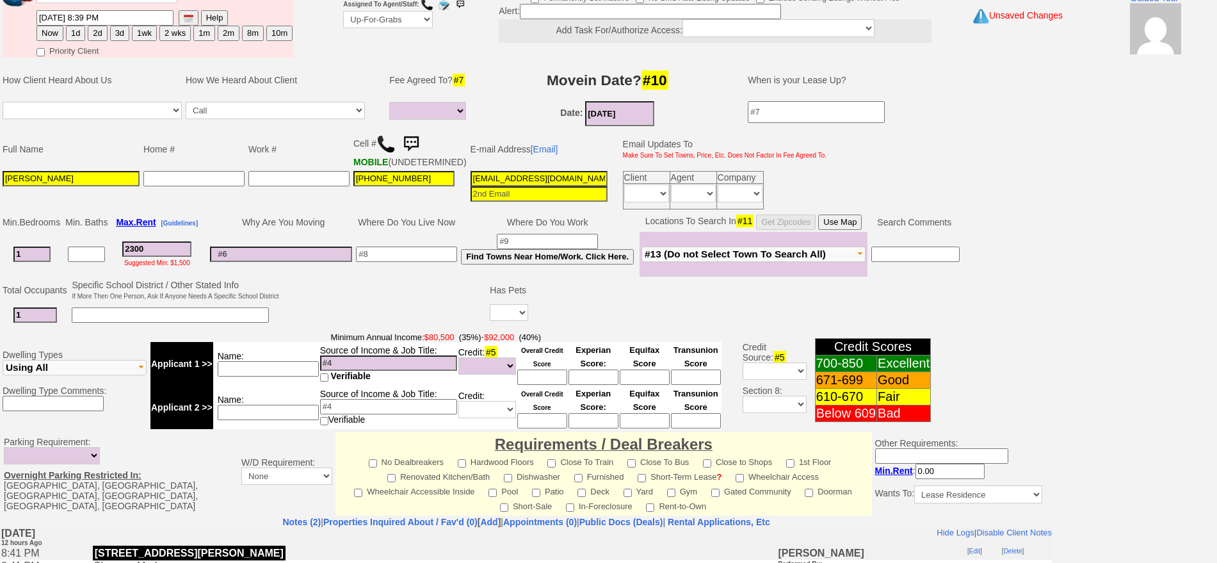
click at [49, 254] on tr "1 2300 Suggested Min: $1,500 Find Towns Near Home/Work. Click Here. Fleetwood" at bounding box center [481, 254] width 961 height 45
type input "21"
select select
type input "2100"
select select
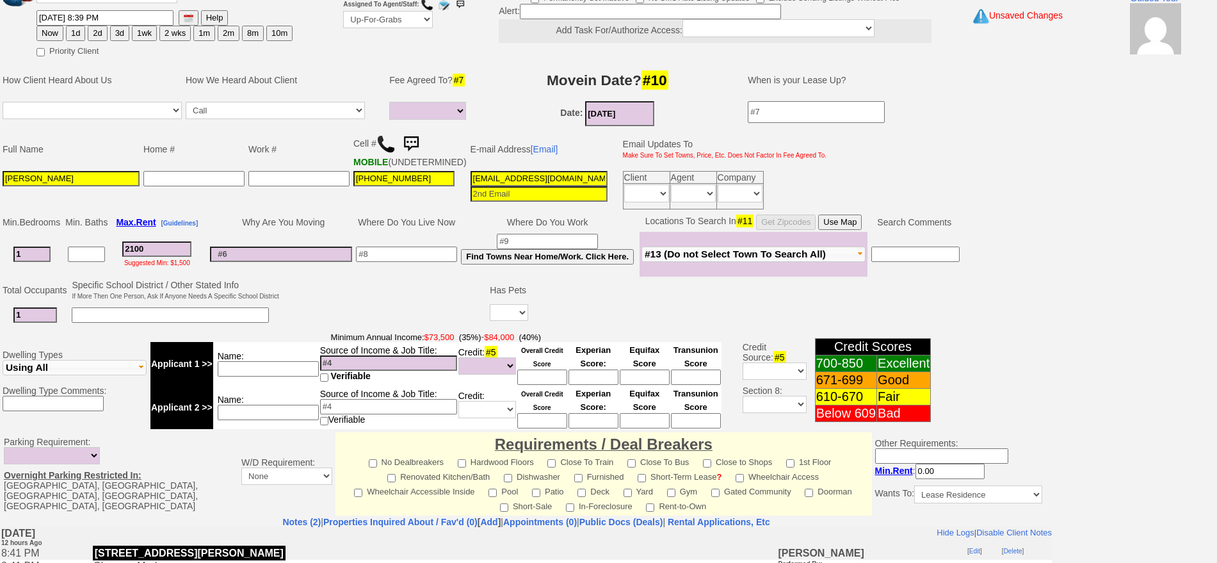
type input "2100"
click at [299, 377] on input at bounding box center [268, 368] width 101 height 15
select select
type input "full time student"
click at [516, 321] on select "Yes No" at bounding box center [509, 312] width 38 height 17
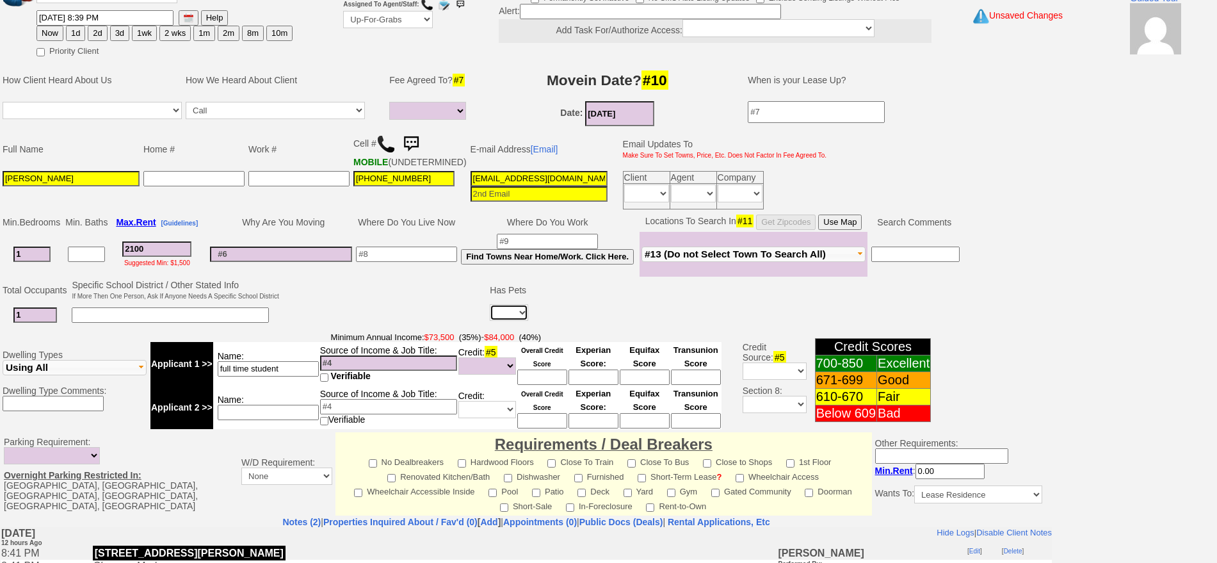
select select "No"
click at [490, 314] on select "Yes No" at bounding box center [509, 312] width 38 height 17
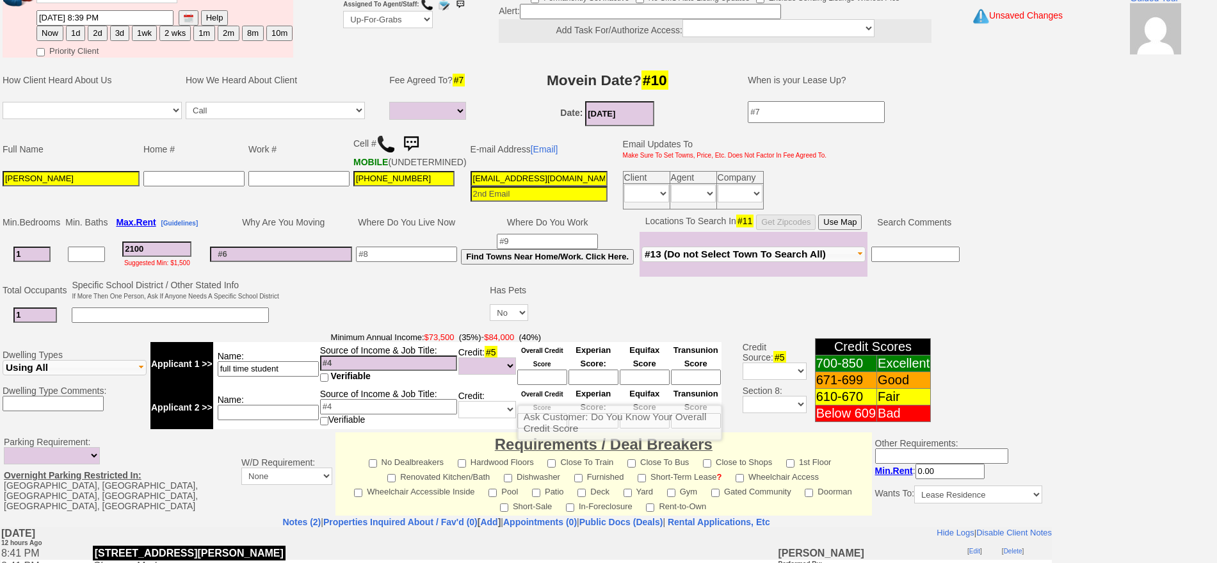
click at [560, 384] on input at bounding box center [542, 377] width 50 height 15
click at [419, 262] on input at bounding box center [406, 254] width 101 height 15
drag, startPoint x: 420, startPoint y: 267, endPoint x: 307, endPoint y: 280, distance: 113.4
click at [307, 277] on tr "1 2100 Suggested Min: $1,500 white plains Find Towns Near Home/Work. Click Here…" at bounding box center [481, 254] width 961 height 45
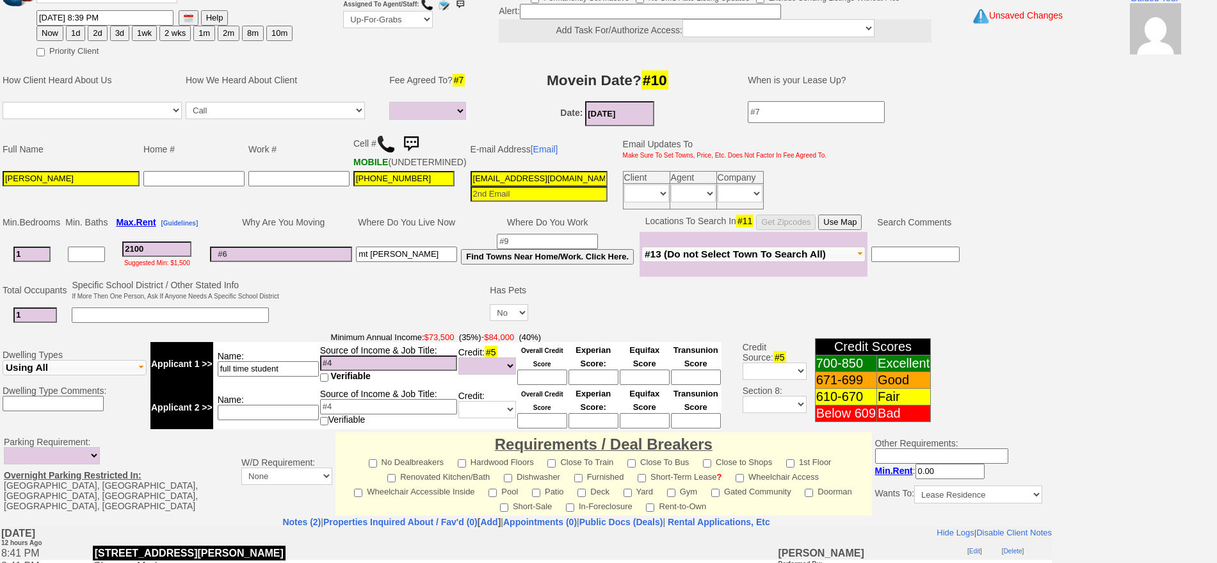
type input "mt vernon"
click at [298, 257] on input at bounding box center [281, 254] width 142 height 15
type input "problems with building"
click at [541, 382] on input at bounding box center [542, 377] width 50 height 15
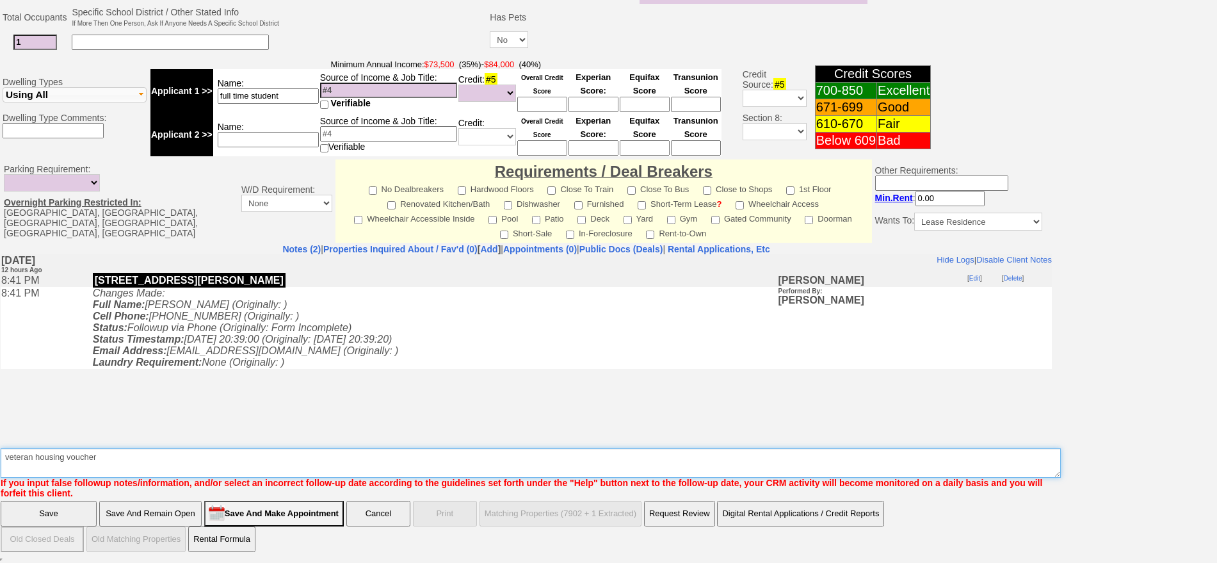
drag, startPoint x: 33, startPoint y: 455, endPoint x: 224, endPoint y: 457, distance: 191.5
click at [224, 457] on textarea "Insert New Note Here" at bounding box center [531, 462] width 1060 height 29
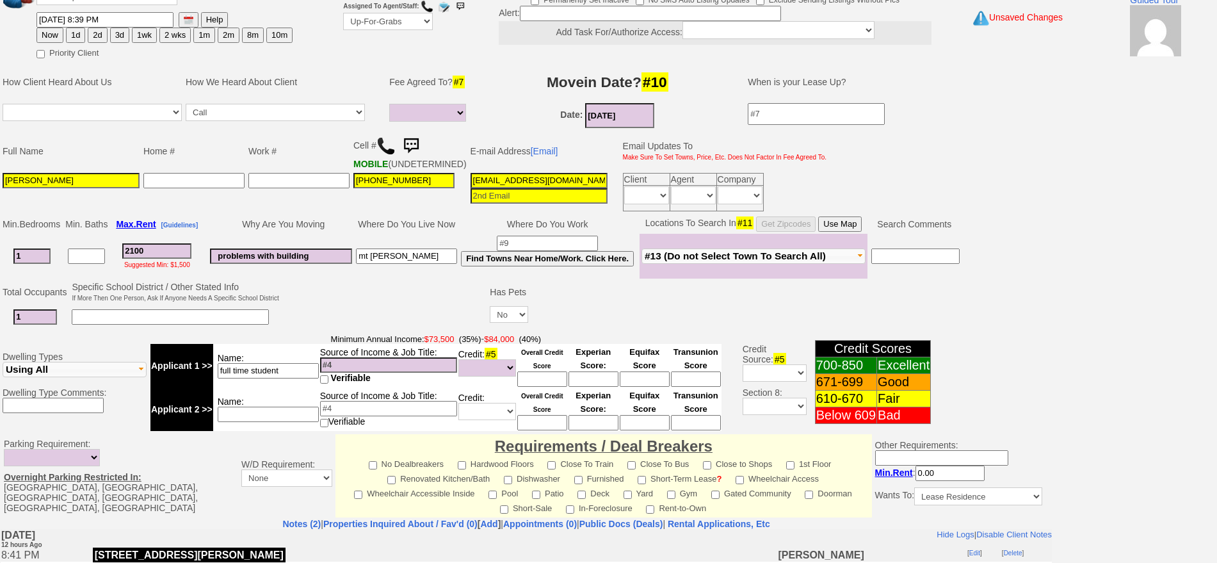
type textarea "veteran program"
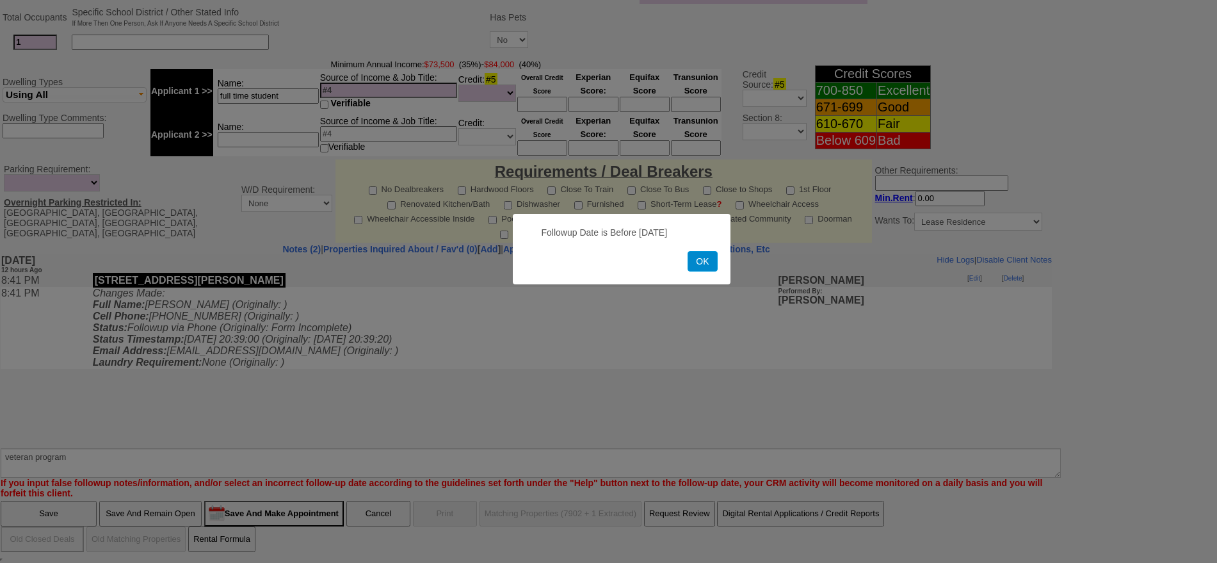
click at [705, 256] on button "OK" at bounding box center [702, 261] width 29 height 20
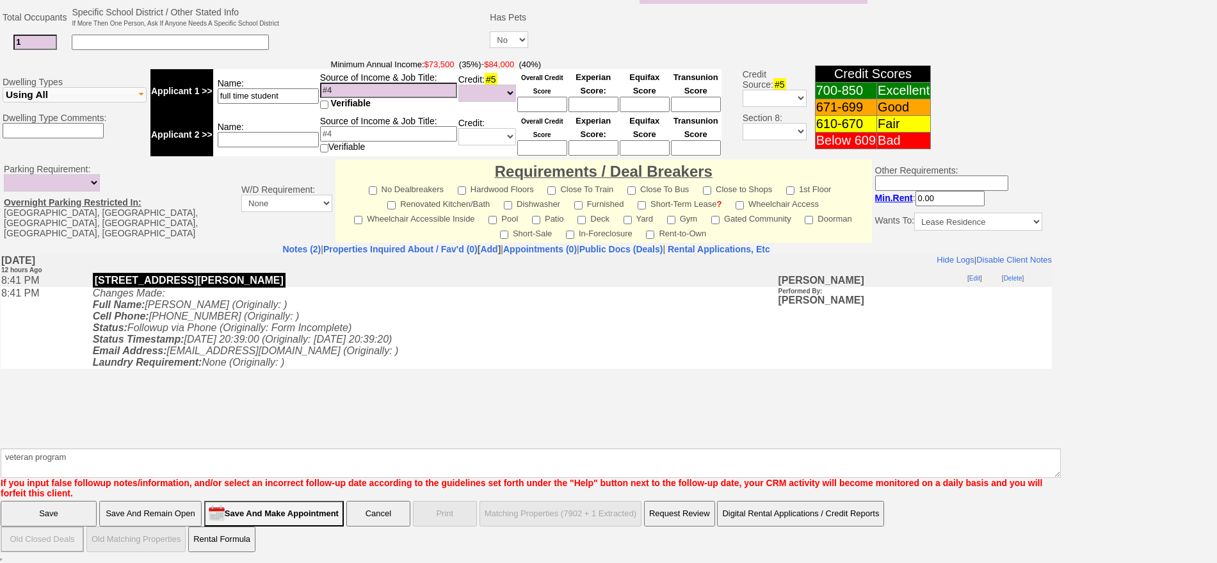
scroll to position [0, 0]
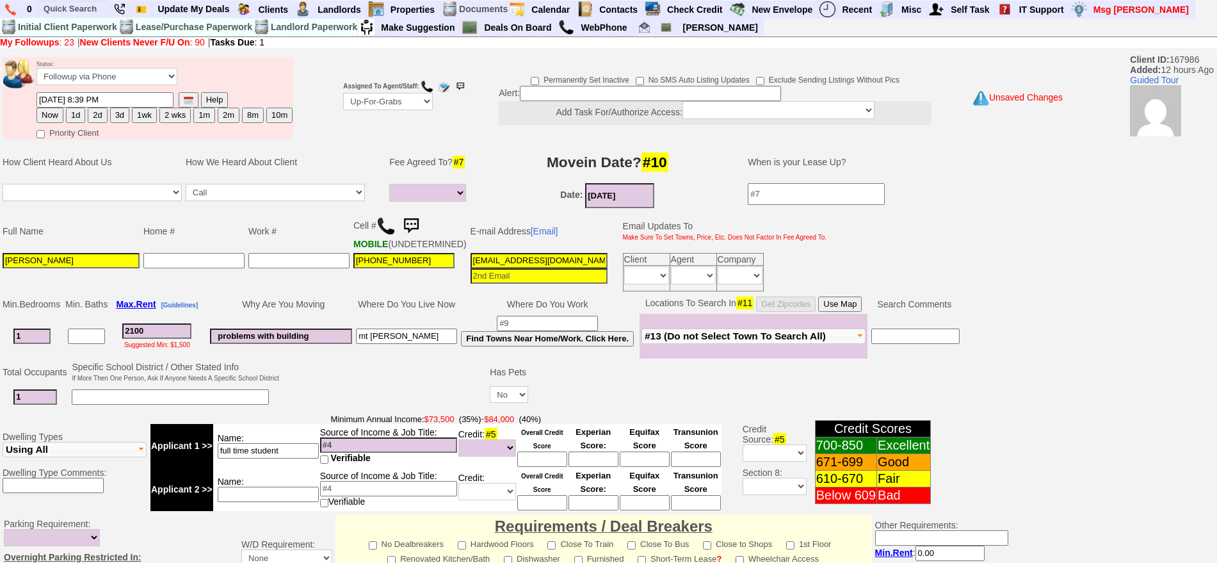
drag, startPoint x: 45, startPoint y: 111, endPoint x: 333, endPoint y: 175, distance: 294.6
click at [45, 111] on button "Now" at bounding box center [50, 115] width 27 height 15
type input "09/19/2025 09:09 AM"
drag, startPoint x: 1092, startPoint y: 159, endPoint x: 811, endPoint y: 547, distance: 478.3
click at [1213, 562] on html "0 Bookmark This Page Organize Update My Deals Clients Add New Client" at bounding box center [608, 459] width 1217 height 918
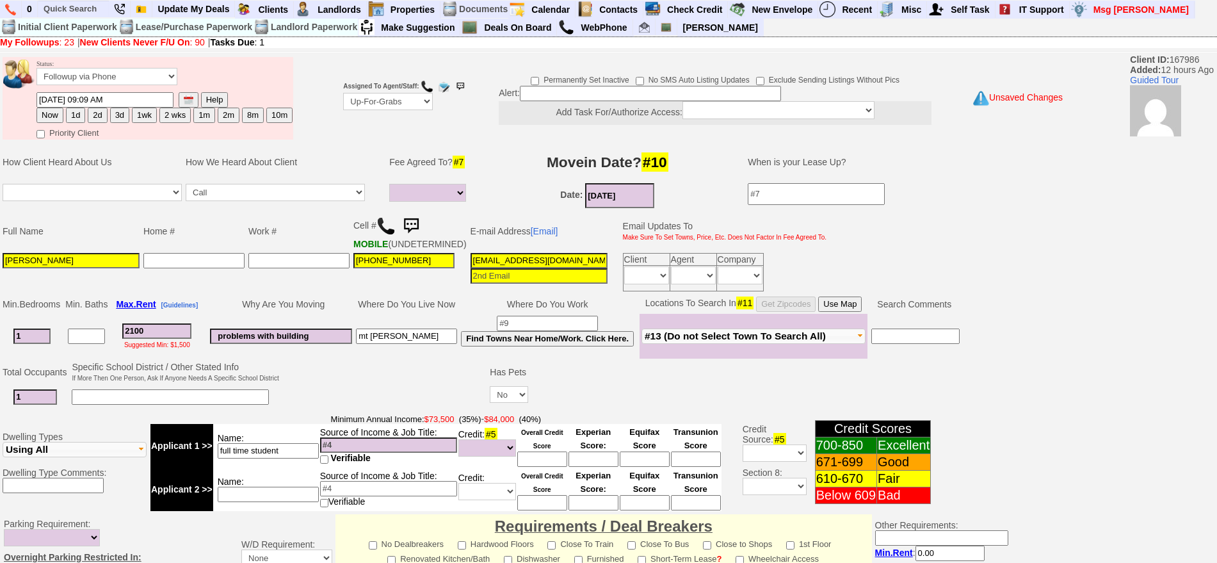
scroll to position [359, 0]
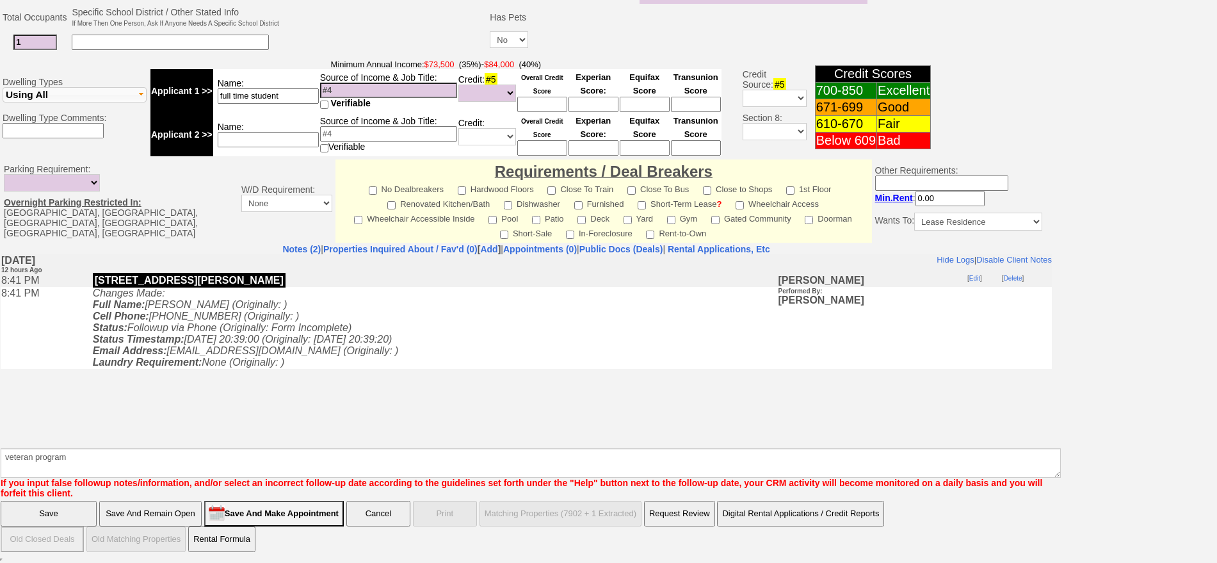
click at [62, 502] on input "Save" at bounding box center [49, 514] width 96 height 26
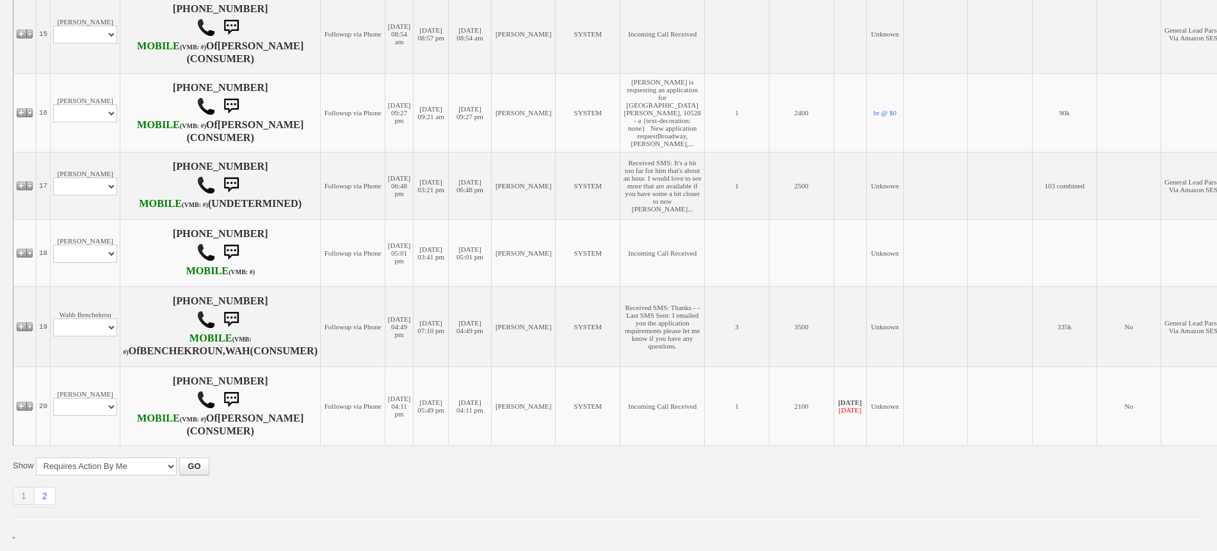
scroll to position [1625, 0]
click at [42, 490] on link "2" at bounding box center [45, 496] width 21 height 18
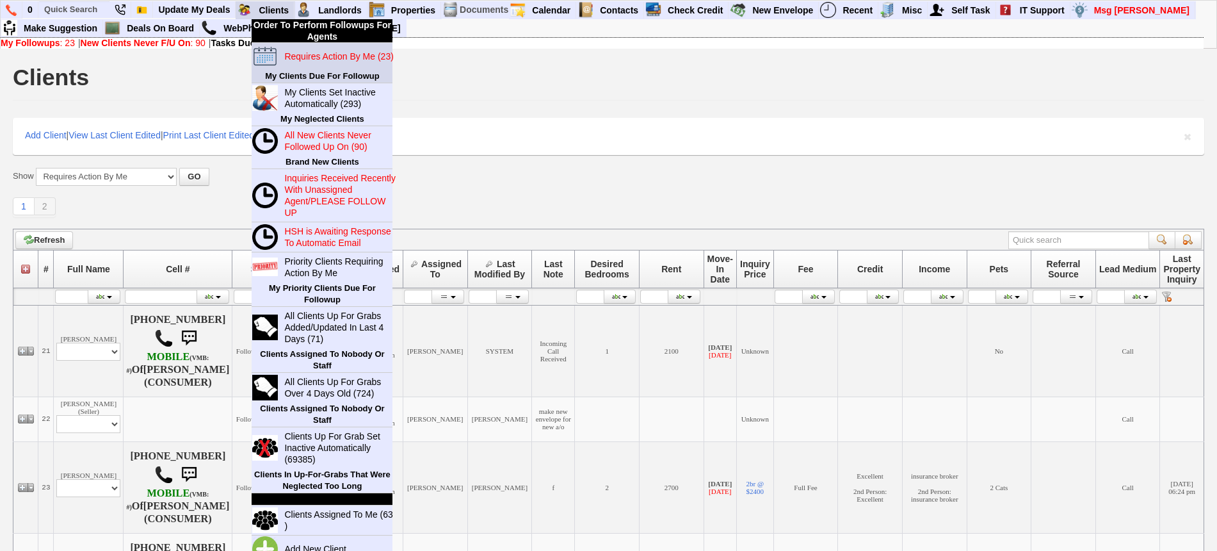
click at [298, 52] on blink "Requires Action By Me (23)" at bounding box center [338, 56] width 109 height 10
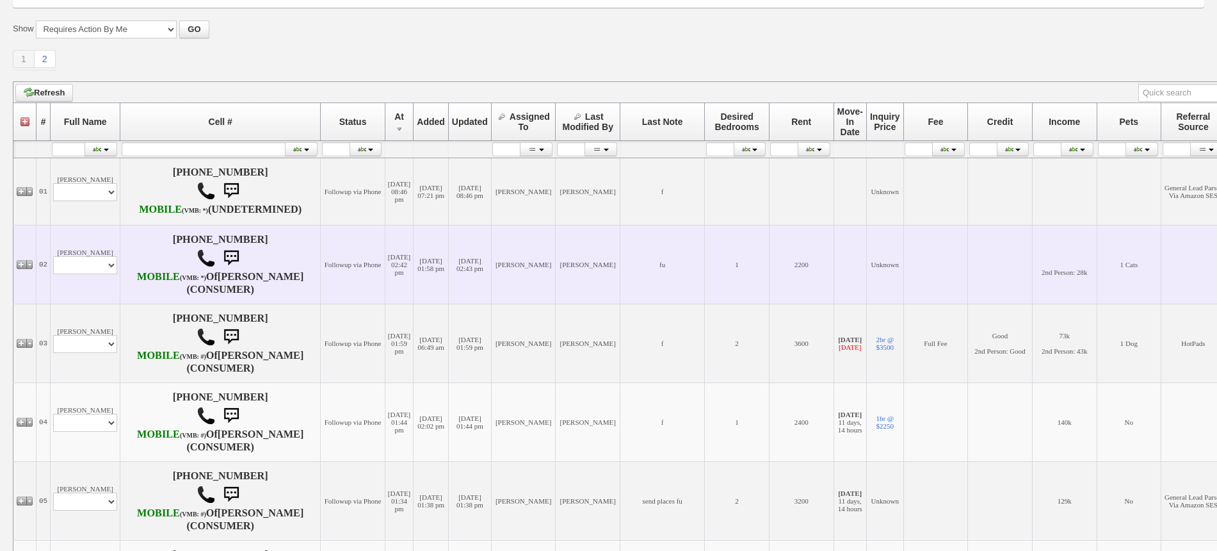
scroll to position [320, 0]
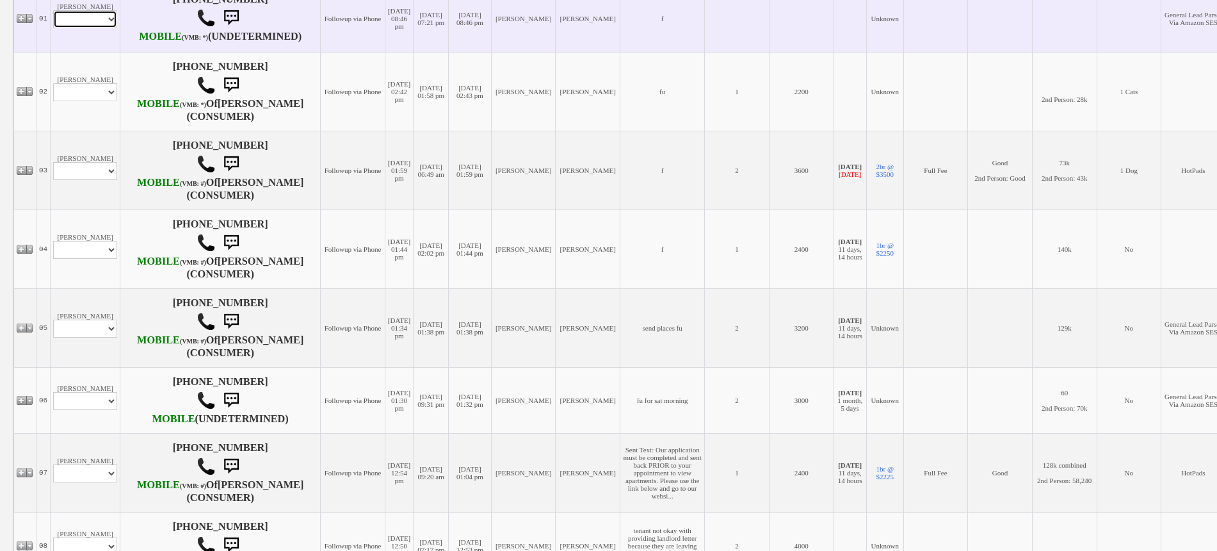
click at [97, 28] on select "Profile Edit Print Email Externally (Will Not Be Tracked In CRM) Closed Deals" at bounding box center [85, 19] width 64 height 18
select select "ChangeURL,/crm/custom/edit_client_form.php?redirect=%2Fcrm%2Fclients.php&id=167…"
click at [53, 20] on select "Profile Edit Print Email Externally (Will Not Be Tracked In CRM) Closed Deals" at bounding box center [85, 19] width 64 height 18
select select
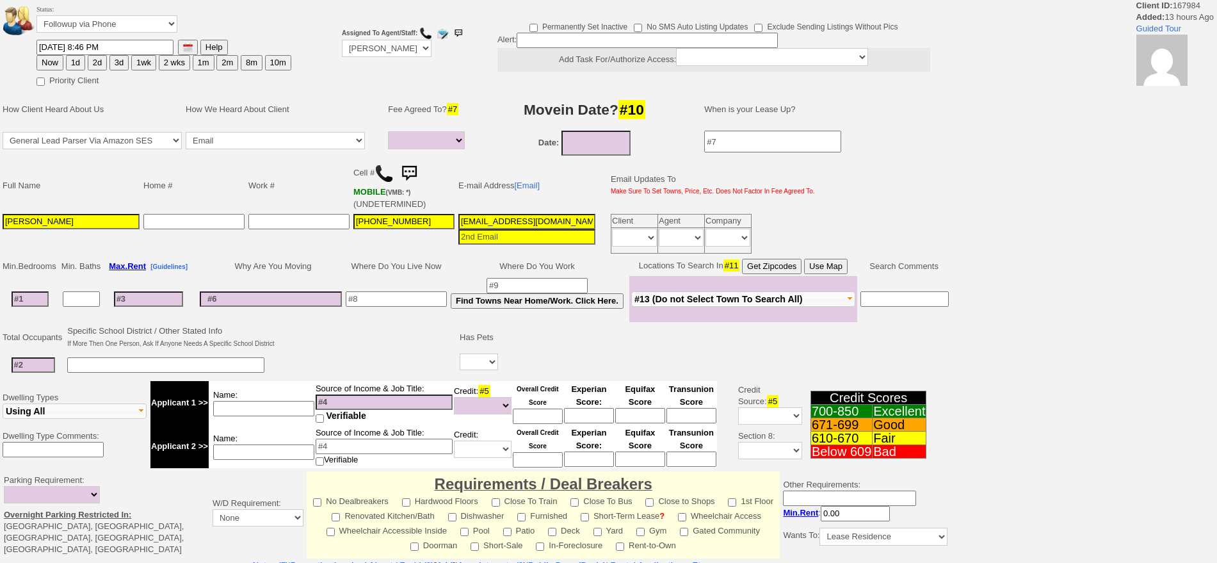
select select
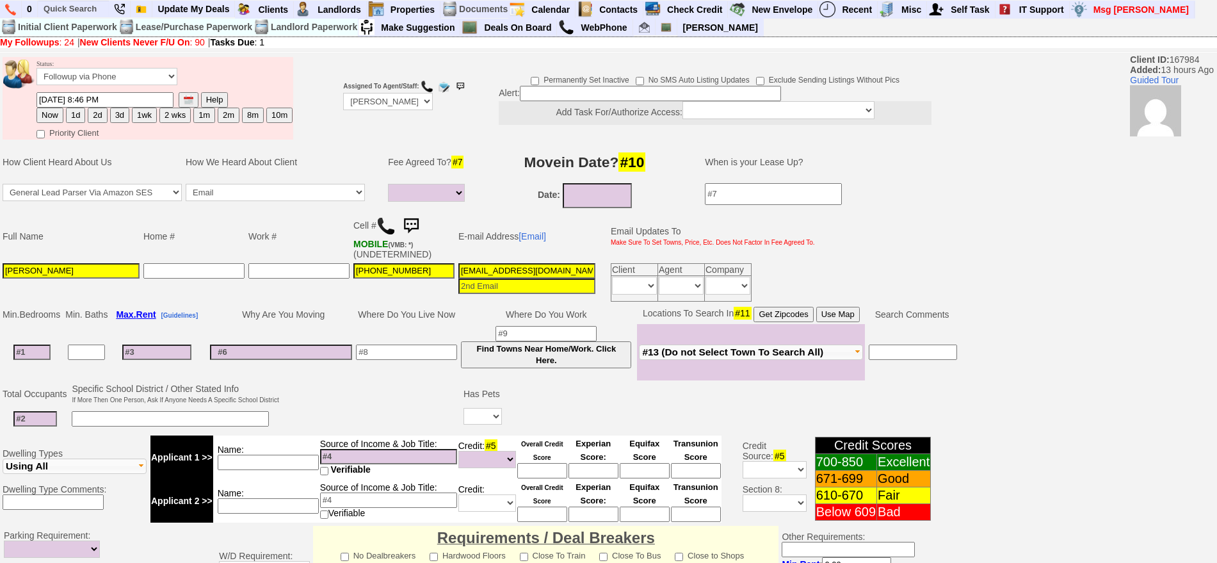
click at [390, 225] on img at bounding box center [386, 225] width 19 height 19
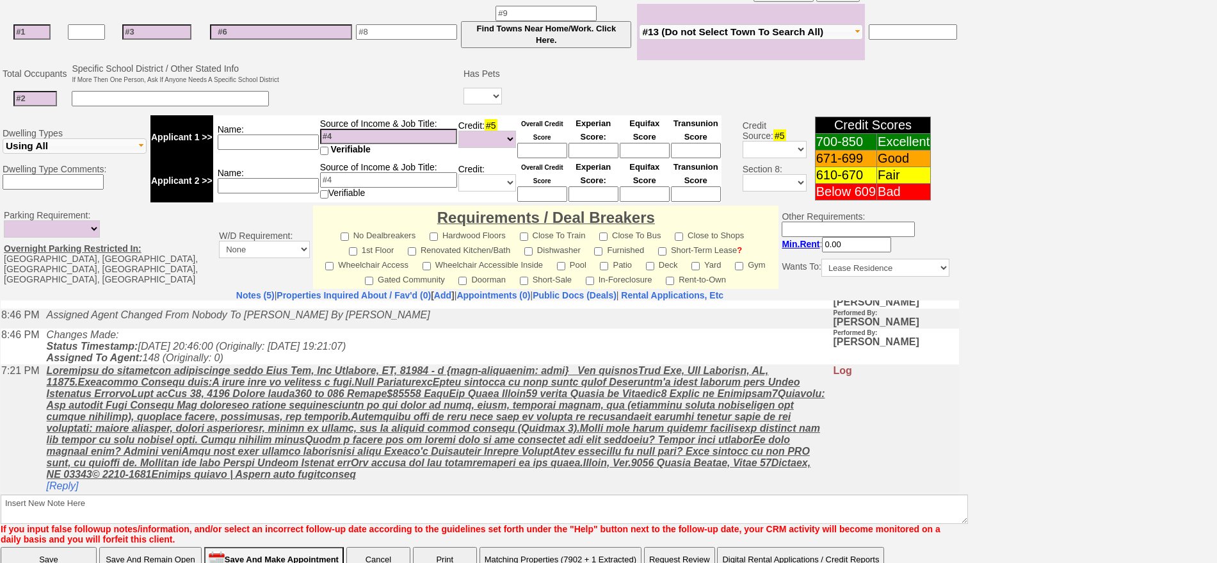
scroll to position [48, 0]
click at [56, 485] on link "[Reply]" at bounding box center [63, 485] width 32 height 11
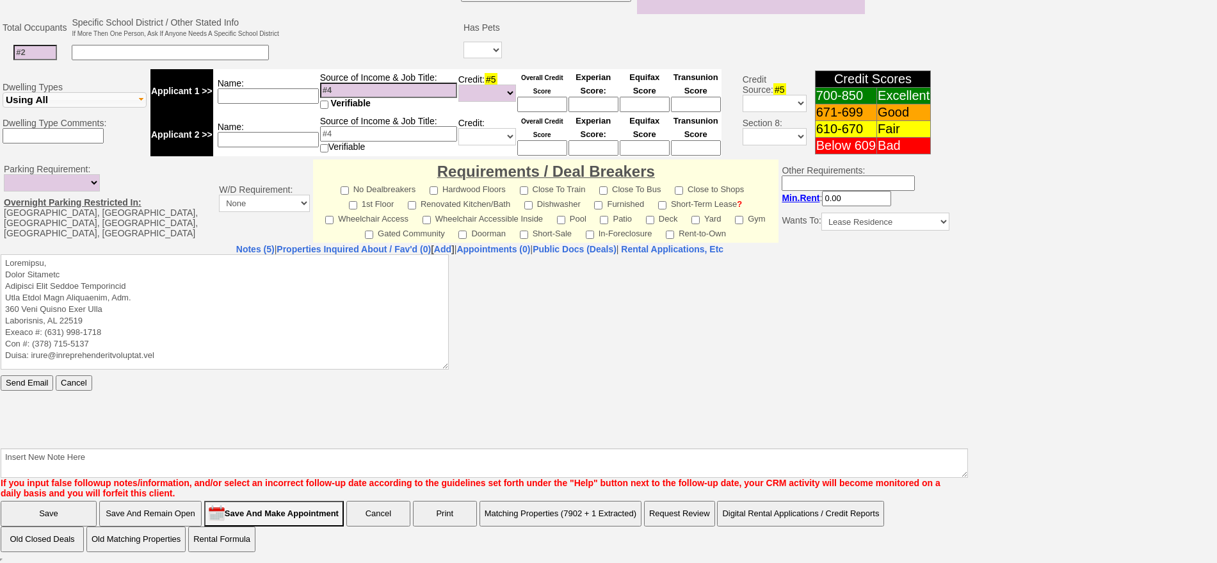
scroll to position [0, 0]
click at [111, 259] on textarea at bounding box center [225, 311] width 448 height 115
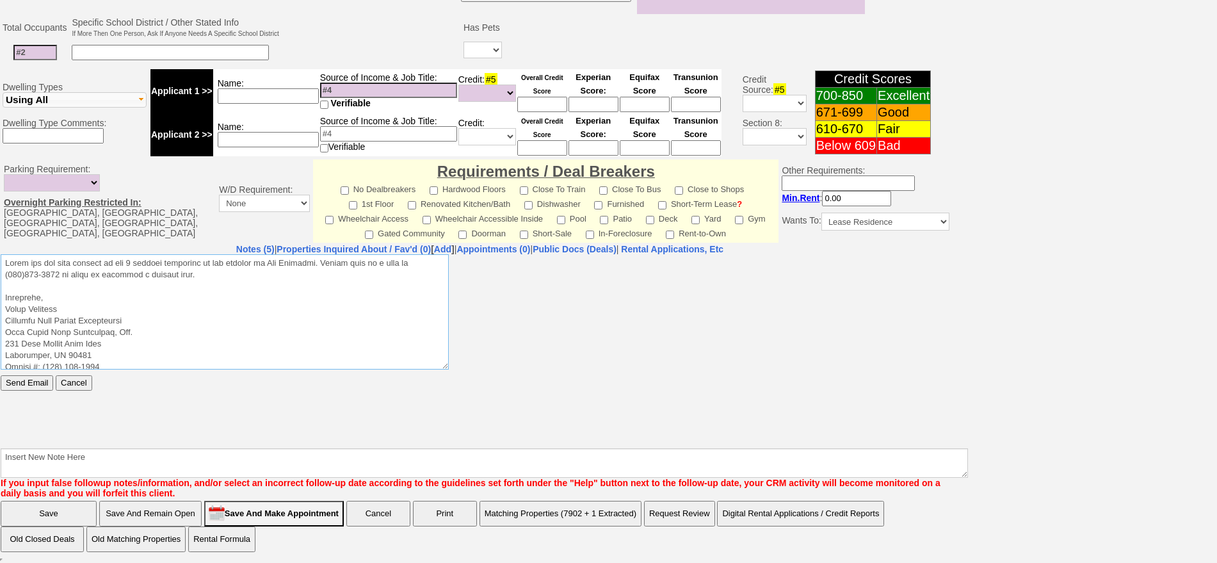
drag, startPoint x: 218, startPoint y: 276, endPoint x: 0, endPoint y: 242, distance: 220.4
click at [1, 254] on html "Send Email Cancel" at bounding box center [480, 350] width 959 height 192
type textarea "Thank you for your request on the 1 bedroom apartment we are hosting in New Roc…"
click at [33, 384] on input "Send Email" at bounding box center [27, 382] width 53 height 15
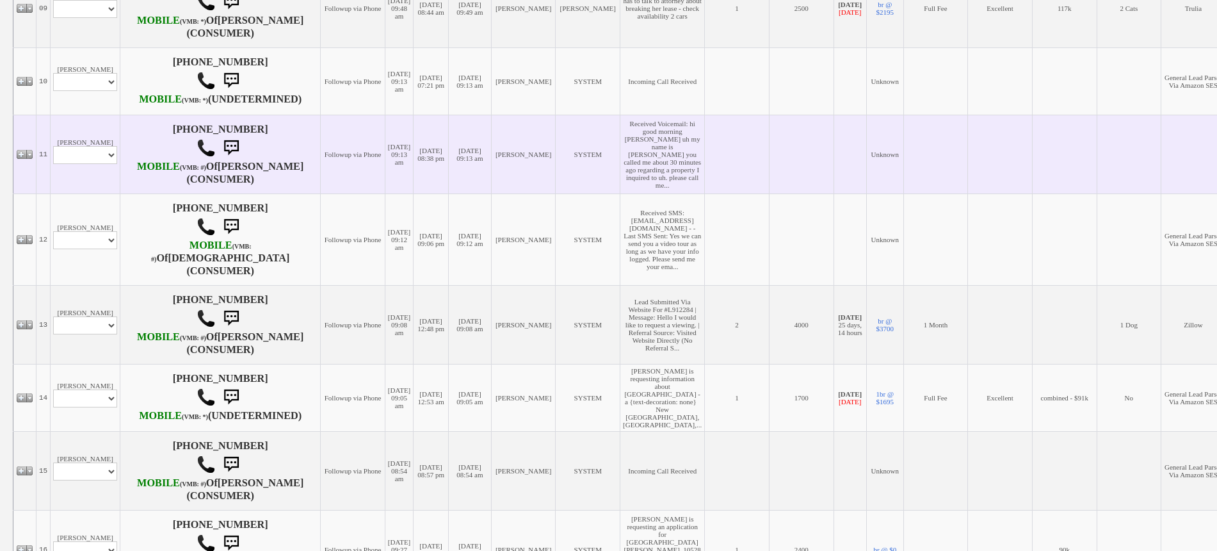
scroll to position [961, 0]
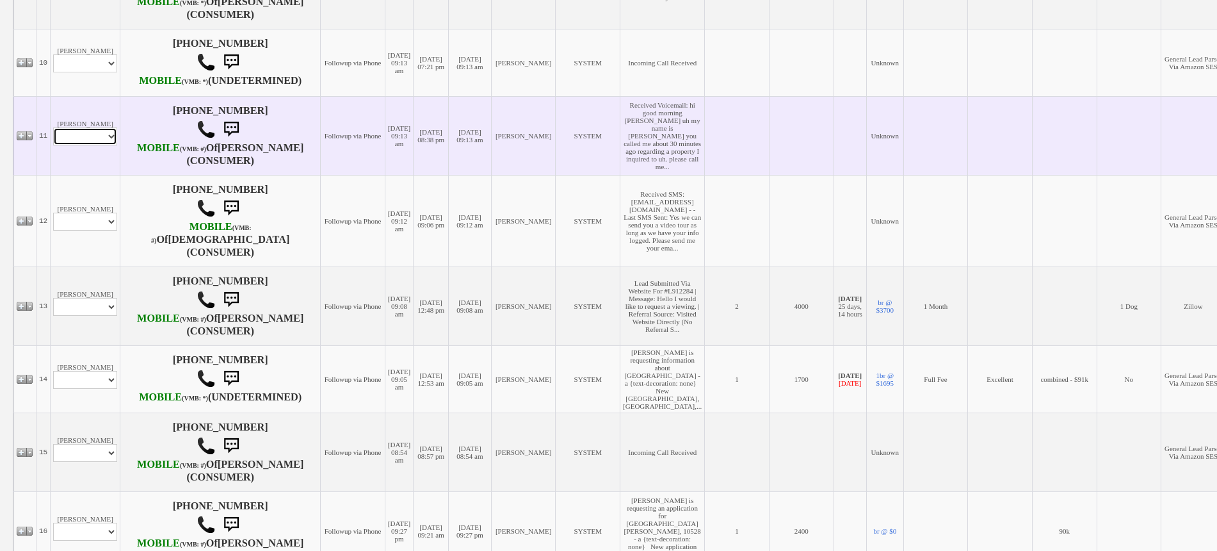
click at [95, 145] on select "Profile Edit Print Email Externally (Will Not Be Tracked In CRM) Closed Deals" at bounding box center [85, 136] width 64 height 18
select select "ChangeURL,/crm/custom/edit_client_form.php?redirect=%2Fcrm%2Fclients.php&id=167…"
click at [53, 145] on select "Profile Edit Print Email Externally (Will Not Be Tracked In CRM) Closed Deals" at bounding box center [85, 136] width 64 height 18
select select
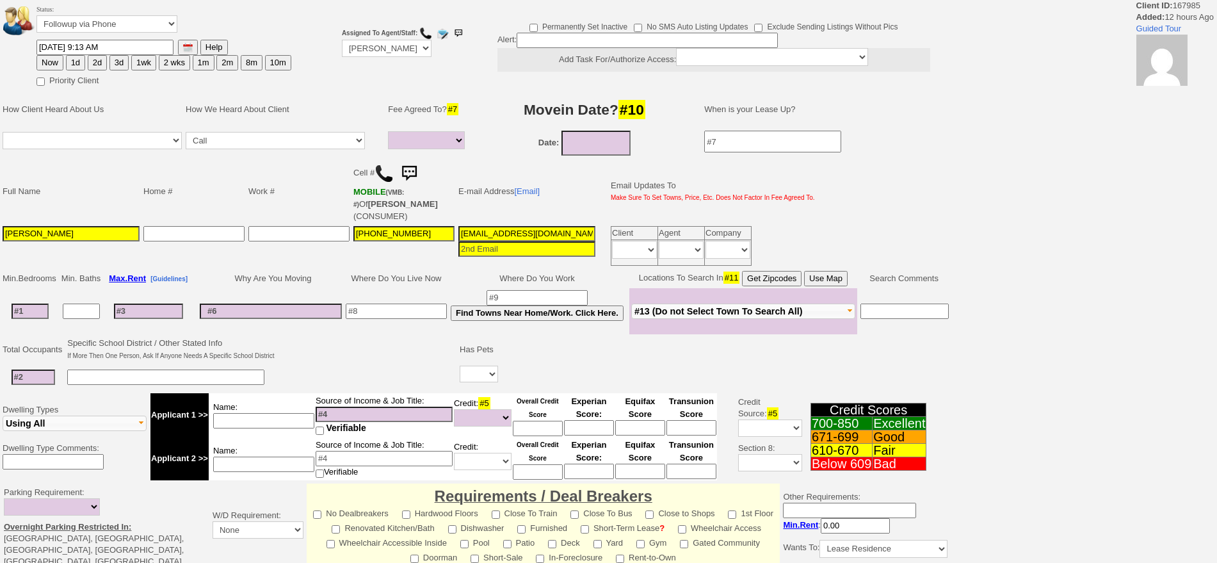
select select
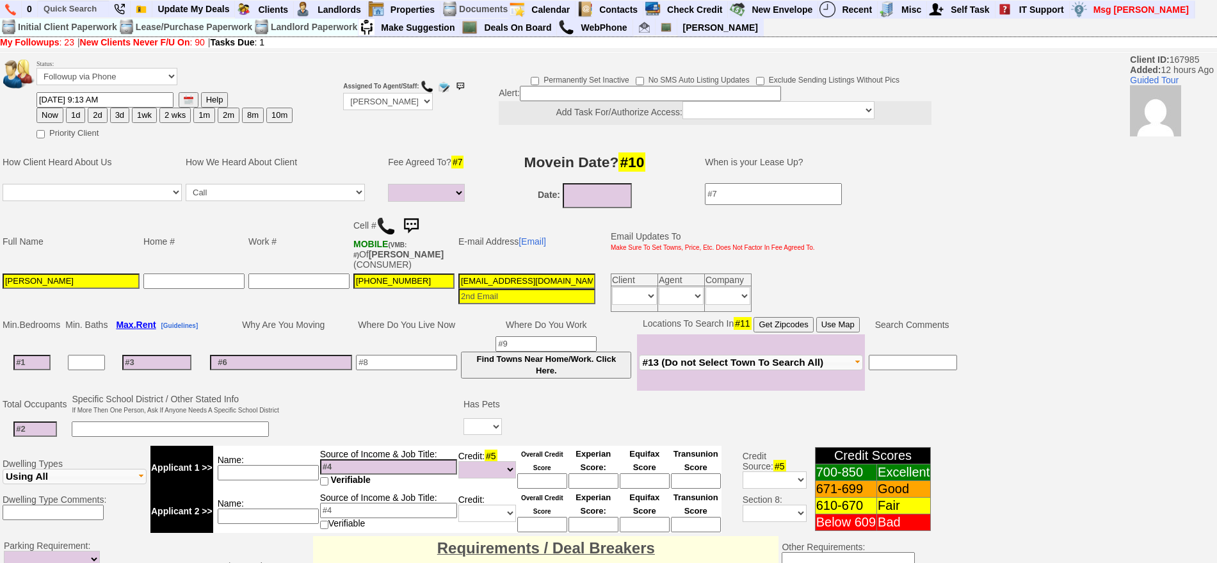
click at [378, 213] on td "Cell # MOBILE (VMB: #) Of [PERSON_NAME],J (CONSUMER)" at bounding box center [404, 241] width 105 height 60
click at [386, 220] on img at bounding box center [386, 225] width 19 height 19
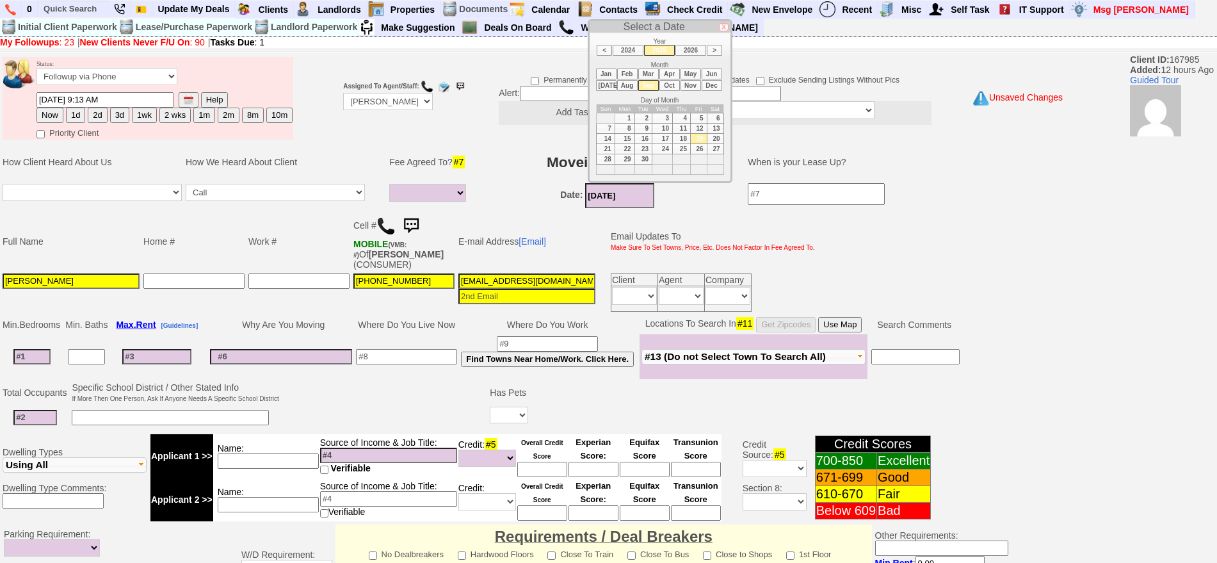
click at [600, 202] on input "[DATE]" at bounding box center [619, 195] width 69 height 25
click at [665, 85] on li "Oct" at bounding box center [670, 85] width 20 height 11
click at [661, 120] on td "1" at bounding box center [663, 118] width 20 height 10
type input "10/01/2025"
click at [33, 357] on input at bounding box center [31, 356] width 37 height 15
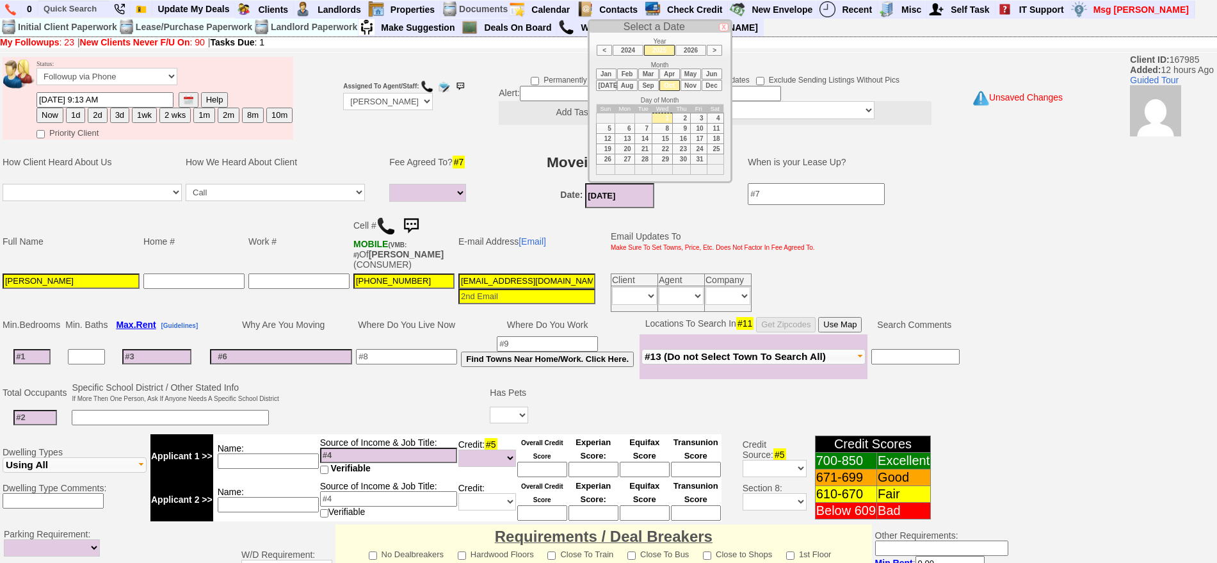
type input "1"
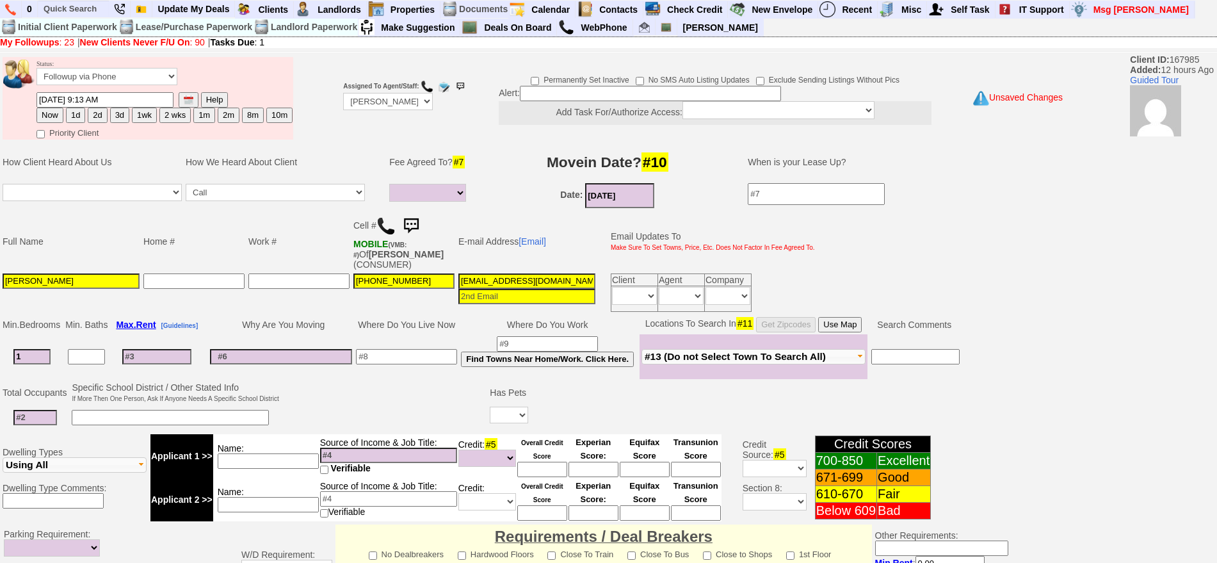
select select
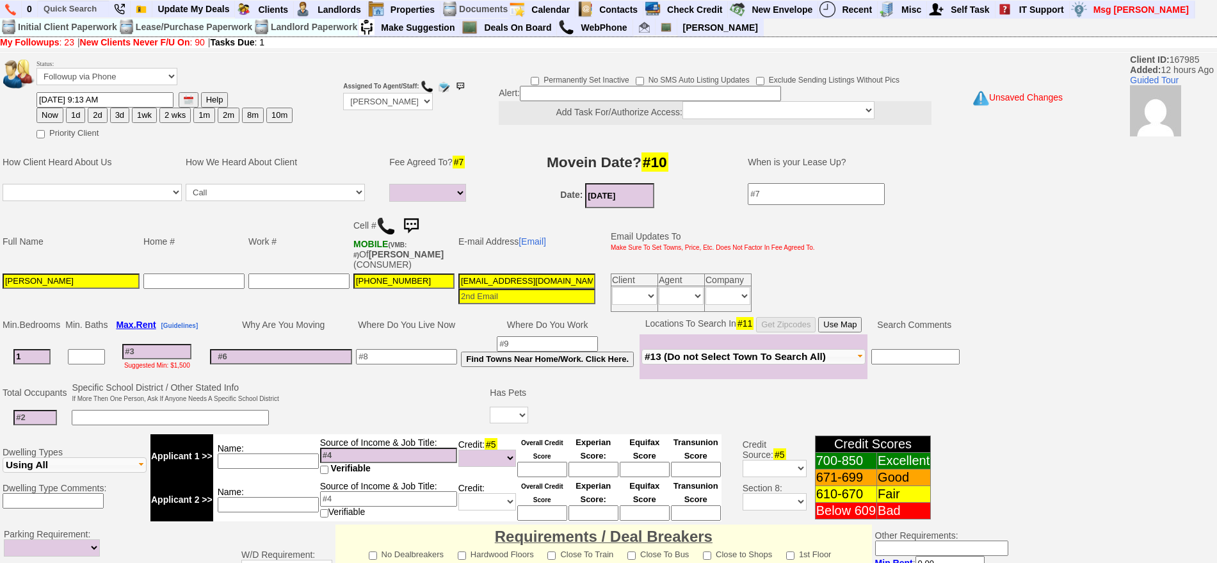
type input "1"
click at [45, 416] on input at bounding box center [35, 417] width 44 height 15
select select
type input "3"
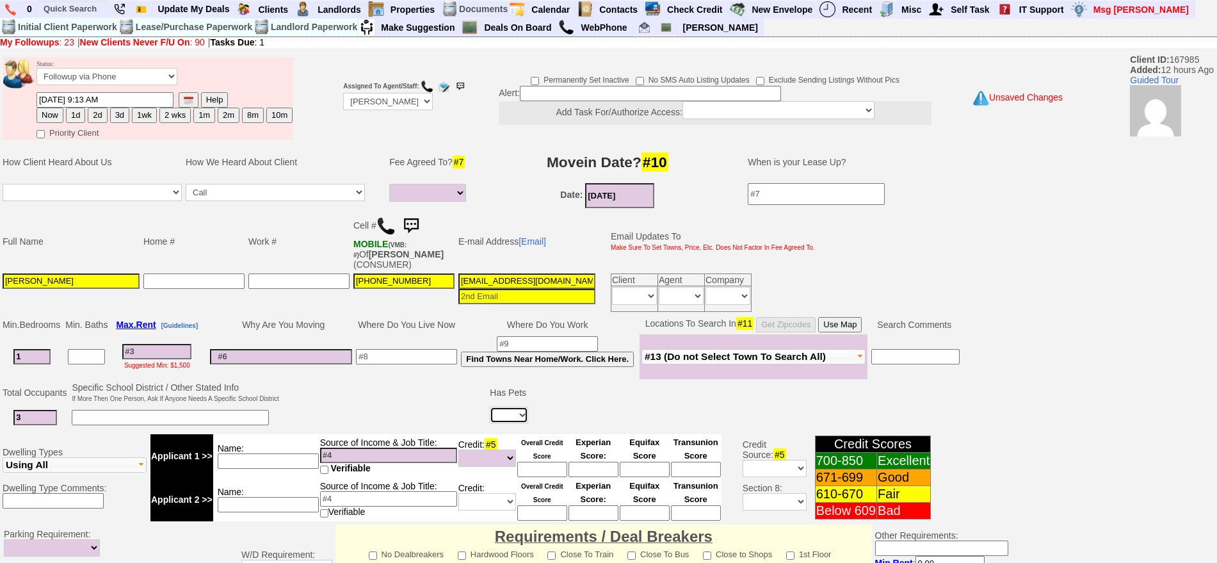
click at [499, 416] on select "Yes No" at bounding box center [509, 415] width 38 height 17
select select "No"
click at [490, 407] on select "Yes No" at bounding box center [509, 415] width 38 height 17
click at [409, 355] on input at bounding box center [406, 356] width 101 height 15
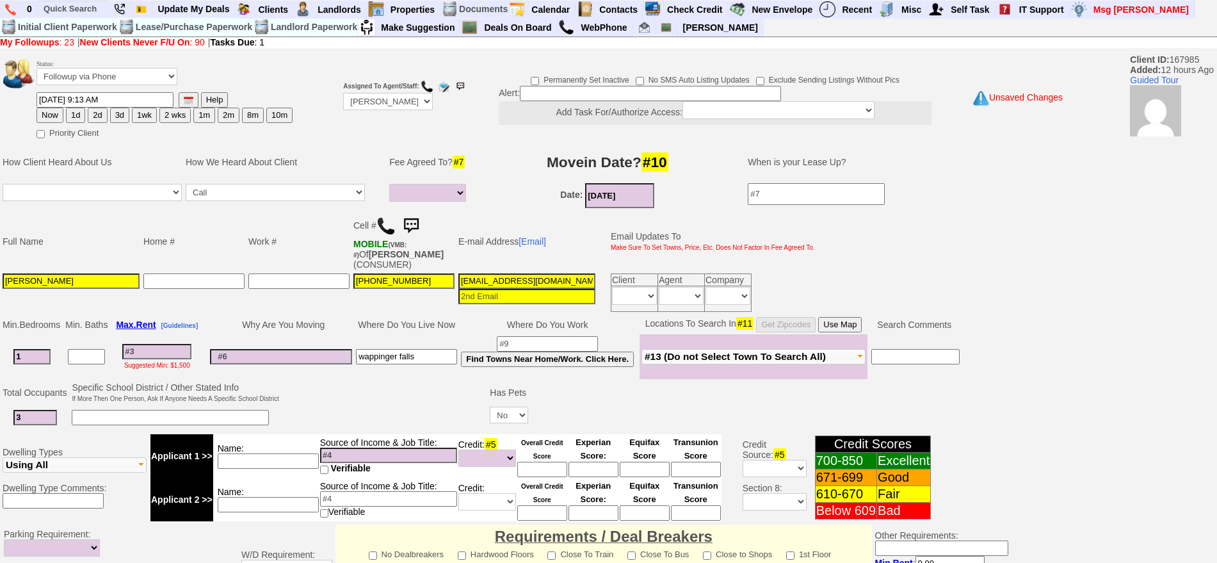
click at [373, 358] on input "wappinger falls" at bounding box center [406, 356] width 101 height 15
type input "wappinger falls"
click at [334, 361] on input at bounding box center [281, 356] width 142 height 15
type input "closer to city"
click at [304, 462] on input at bounding box center [268, 460] width 101 height 15
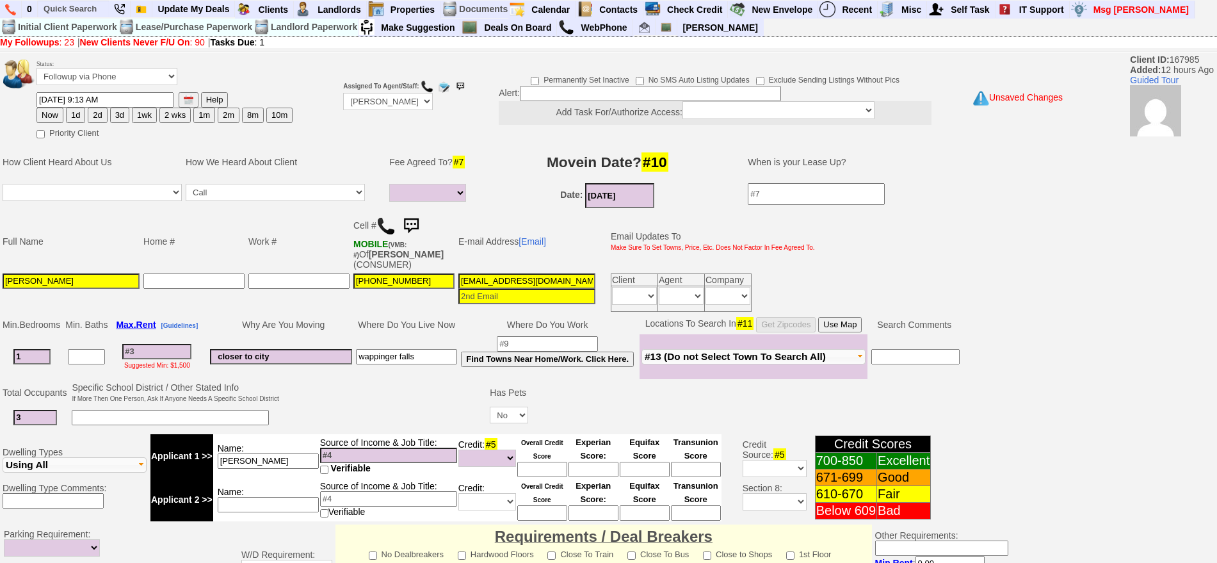
type input "jose corral"
click at [364, 454] on input at bounding box center [388, 455] width 137 height 15
type input "100k"
click at [288, 463] on input "jose corral" at bounding box center [268, 460] width 101 height 15
type input "jose corral construction"
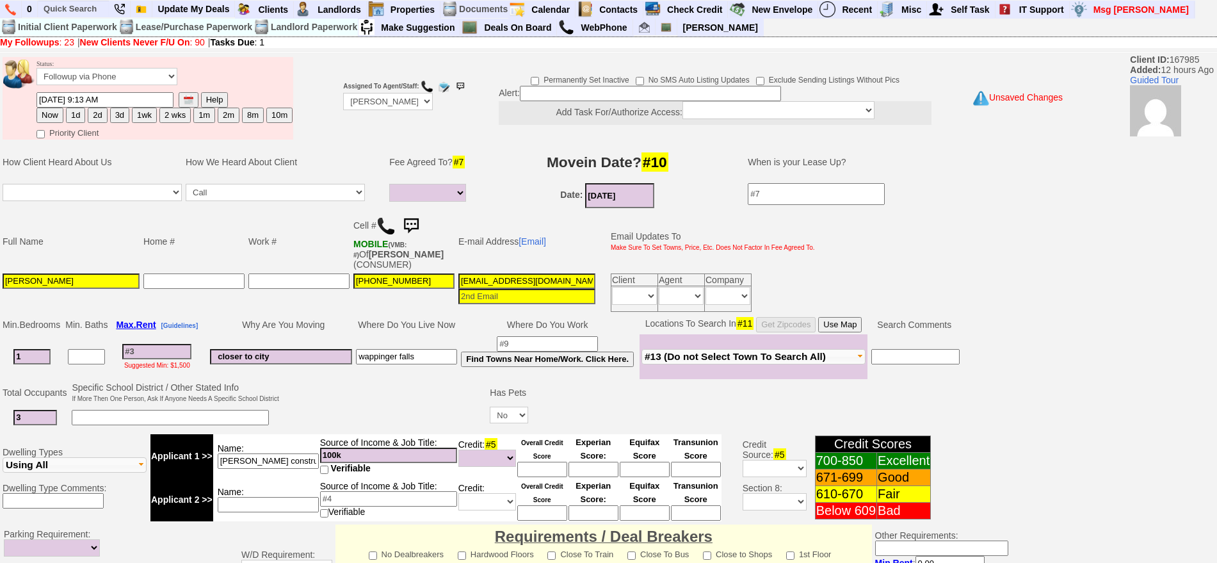
click at [273, 500] on input at bounding box center [268, 504] width 101 height 15
type input "e"
type input "wife"
click at [346, 500] on input at bounding box center [388, 498] width 137 height 15
type input "40k"
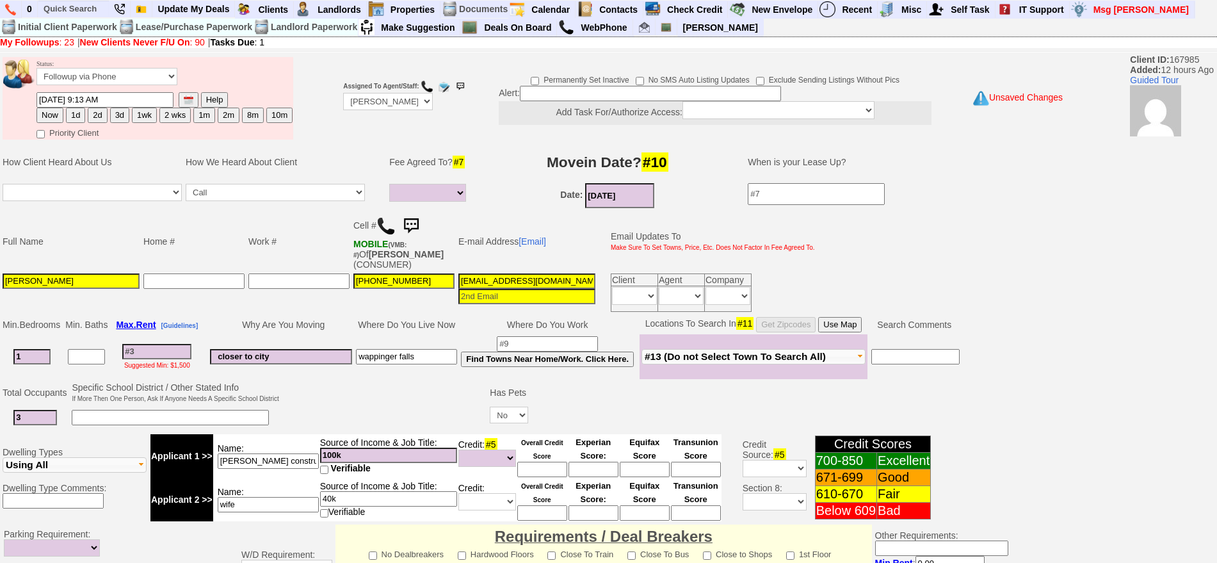
click at [304, 500] on input "wife" at bounding box center [268, 504] width 101 height 15
type input "wife receptionist"
click at [163, 348] on input at bounding box center [156, 351] width 69 height 15
type input "280"
select select
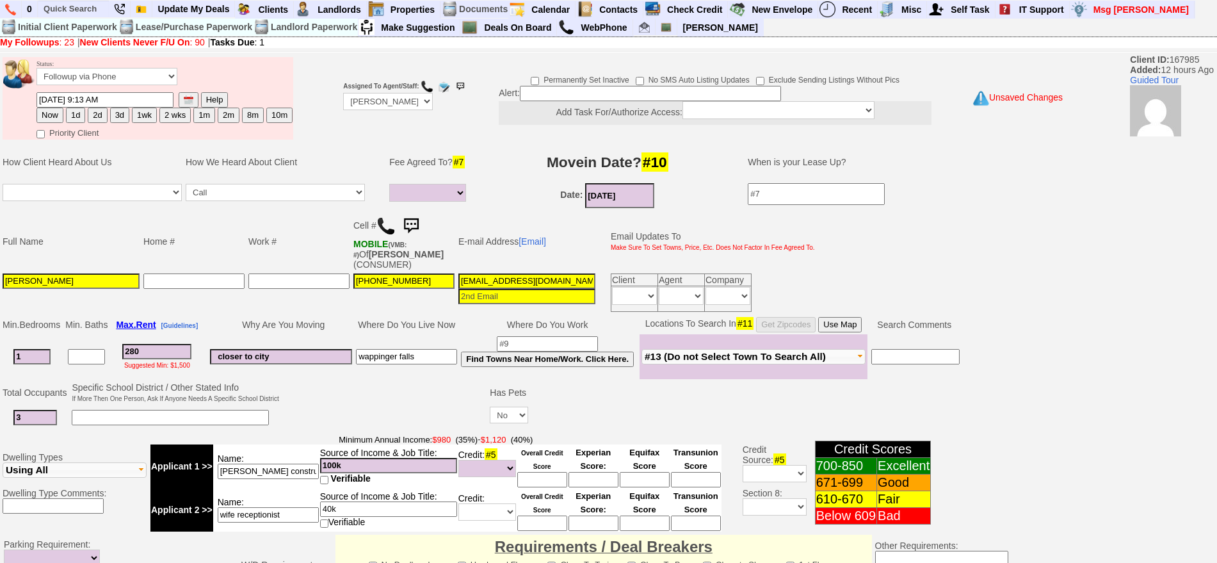
type input "2800"
select select
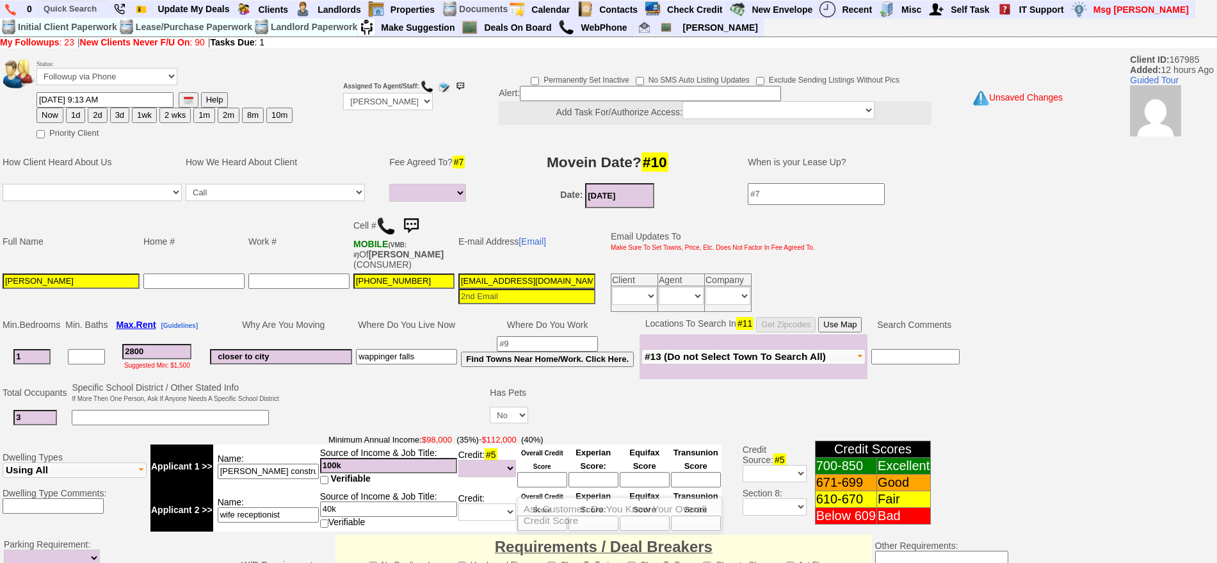
type input "2800"
select select
click at [537, 481] on input at bounding box center [542, 479] width 50 height 15
click at [537, 481] on input "650" at bounding box center [542, 479] width 50 height 15
type input "650"
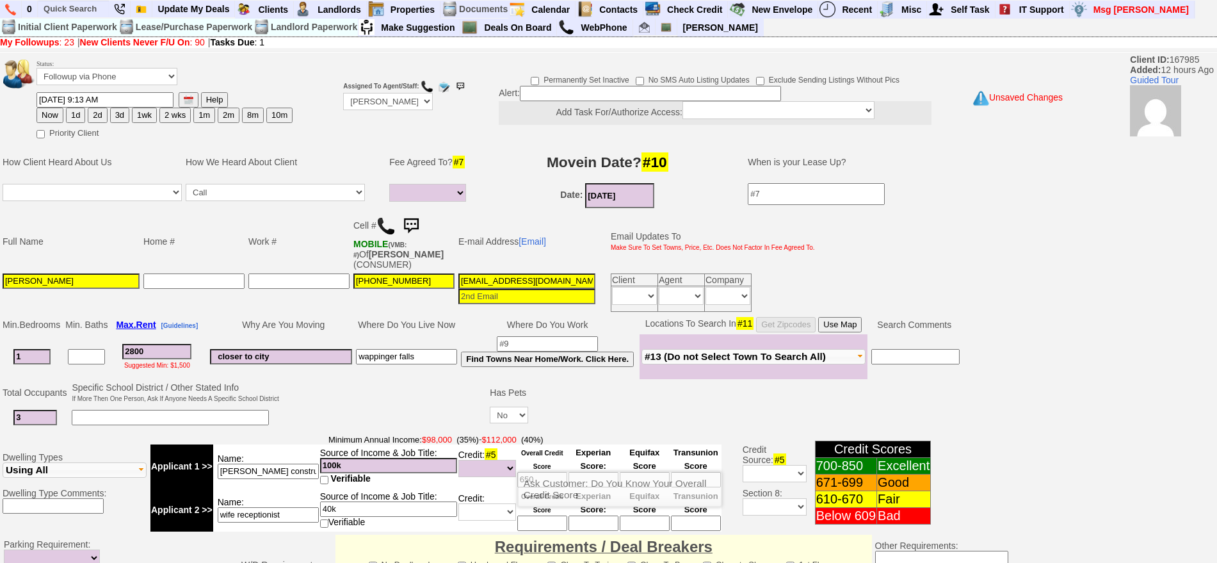
click at [548, 524] on input at bounding box center [542, 523] width 50 height 15
type input "715"
click at [569, 432] on td "Minimum Annual Income: $98,000 (35%) - $112,000 (40%) Applicant 1 >> Name: jose…" at bounding box center [436, 482] width 575 height 101
click at [551, 485] on input "650" at bounding box center [542, 479] width 50 height 15
click at [426, 467] on input "100k" at bounding box center [388, 465] width 137 height 15
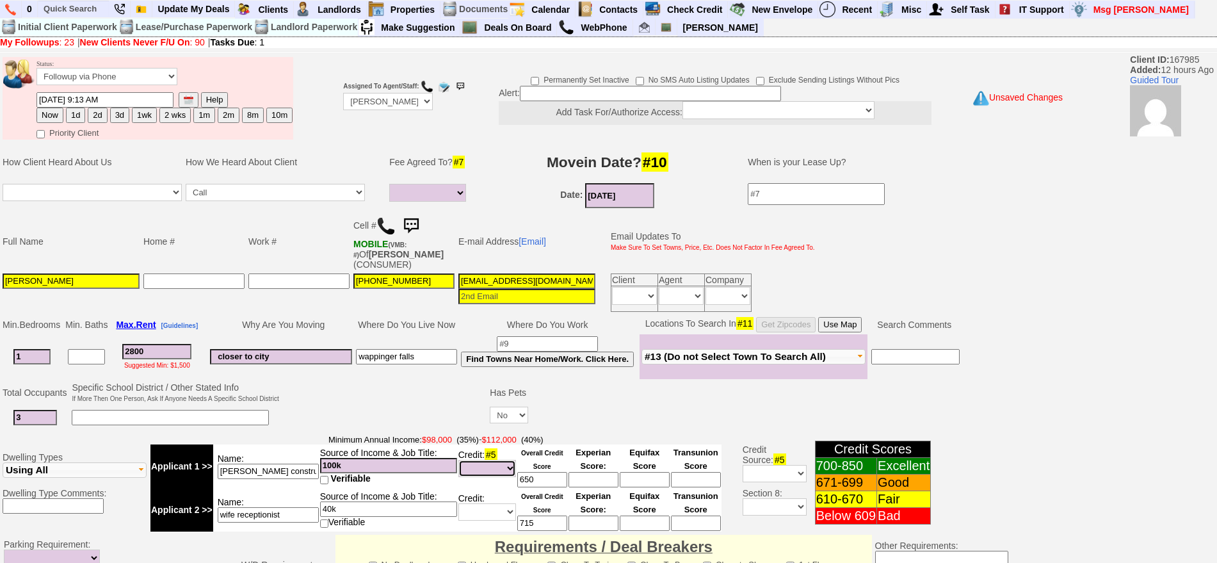
click at [502, 465] on select "Unknown Bad (Below 609) Fair (610-670) Good (671-699) Excellent (700-850) None" at bounding box center [488, 468] width 58 height 17
select select "Good"
click at [459, 460] on select "Unknown Bad (Below 609) Fair (610-670) Good (671-699) Excellent (700-850) None" at bounding box center [488, 468] width 58 height 17
click at [656, 429] on td at bounding box center [789, 418] width 518 height 26
click at [859, 321] on button "Use Map" at bounding box center [840, 324] width 44 height 15
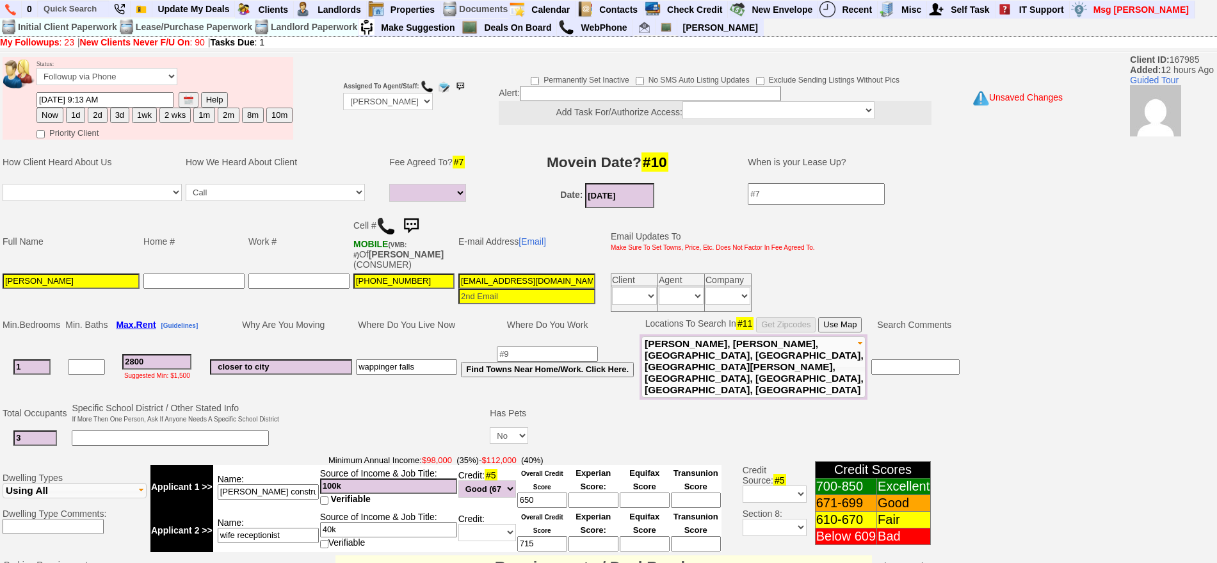
click at [156, 354] on input "2800" at bounding box center [156, 361] width 69 height 15
click at [76, 111] on button "1d" at bounding box center [75, 115] width 19 height 15
type input "09/20/2025 09:13 AM"
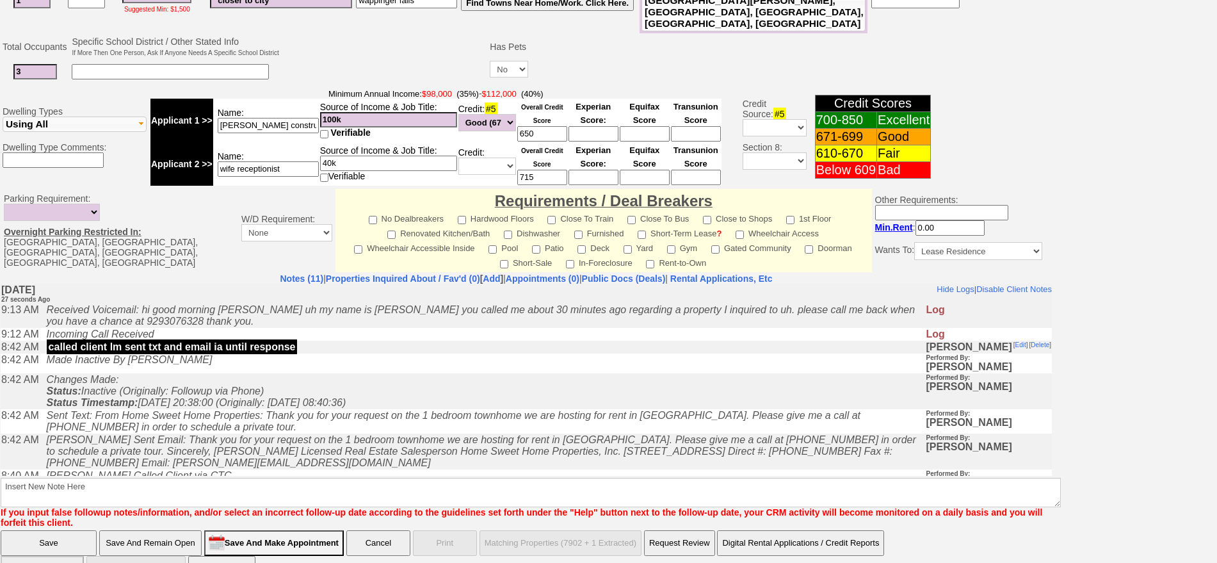
scroll to position [370, 0]
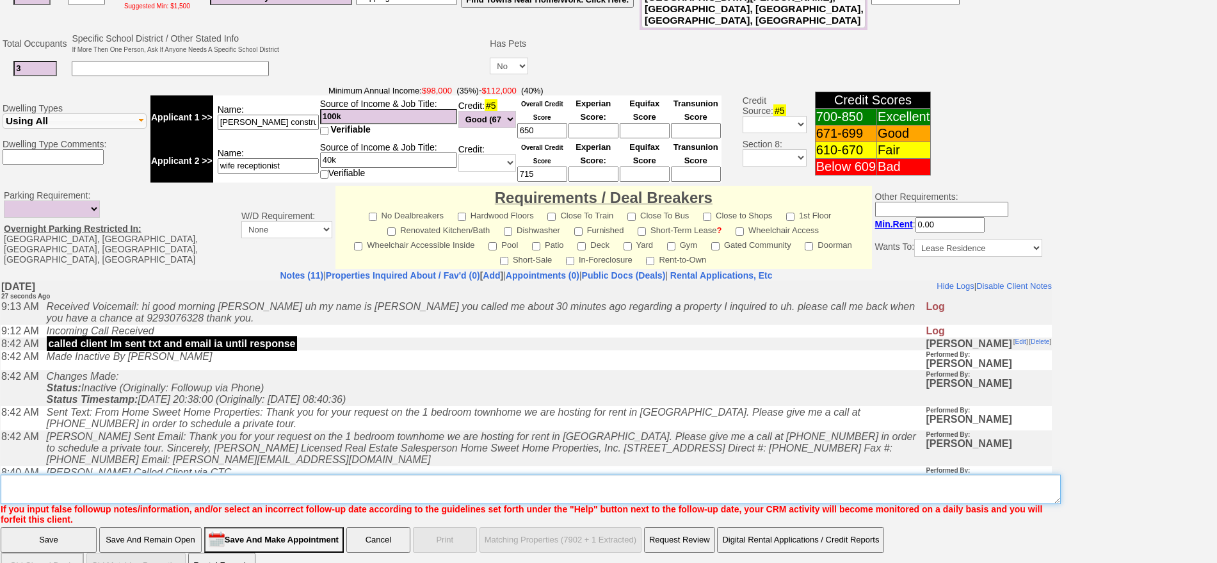
click at [500, 475] on textarea "Insert New Note Here" at bounding box center [531, 489] width 1060 height 29
type textarea "fu send places w post not going to work for 3 people"
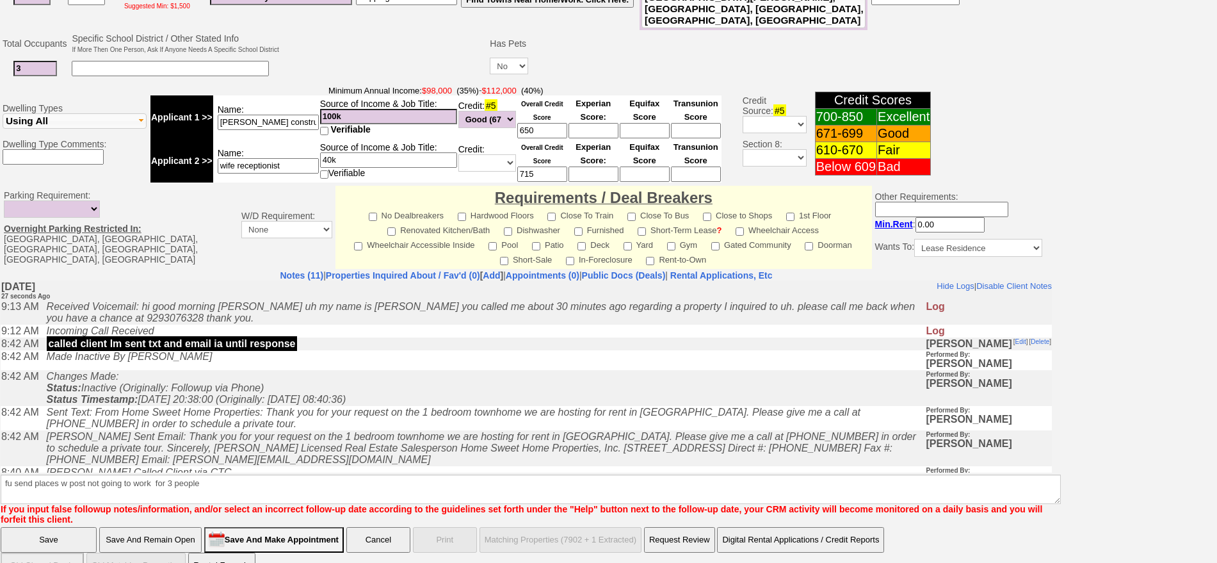
click input "Save" at bounding box center [49, 540] width 96 height 26
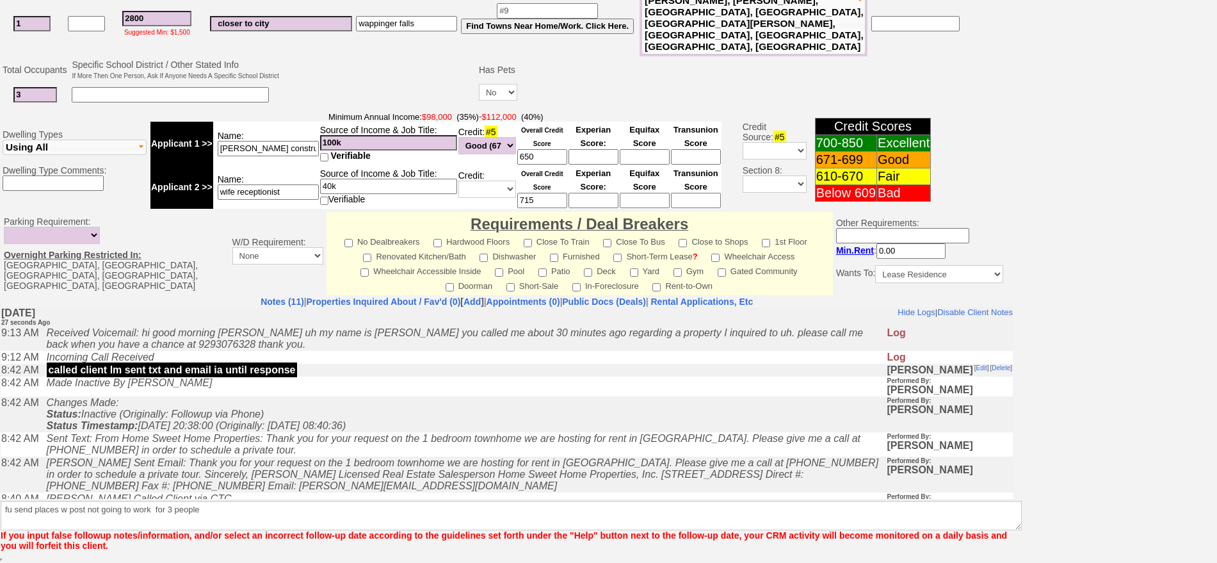
scroll to position [323, 0]
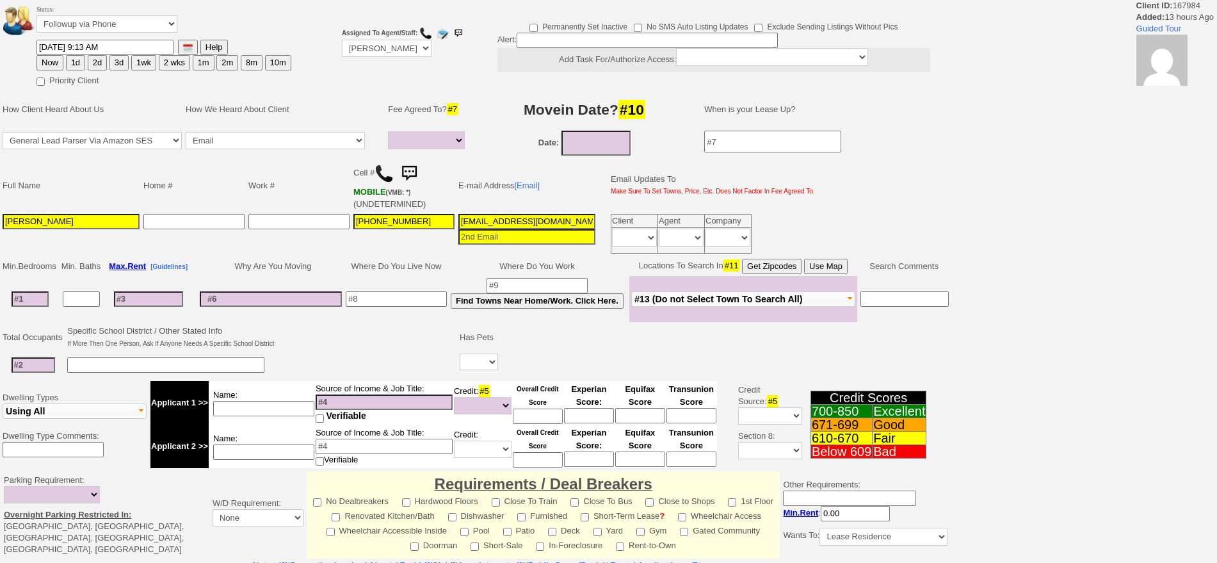
select select
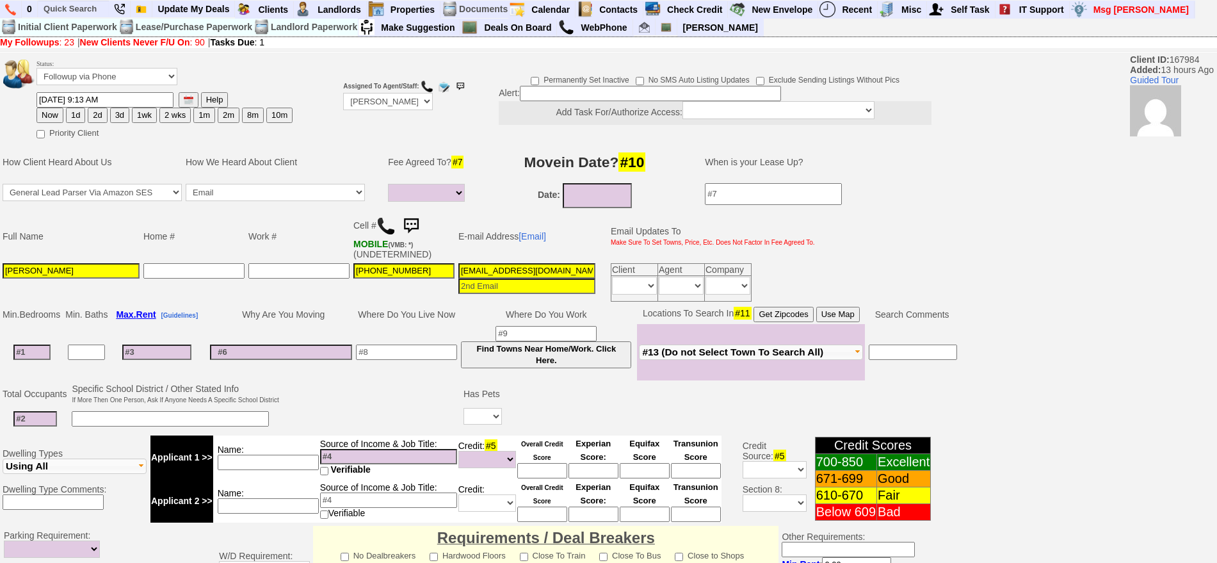
click at [424, 218] on img at bounding box center [411, 226] width 26 height 26
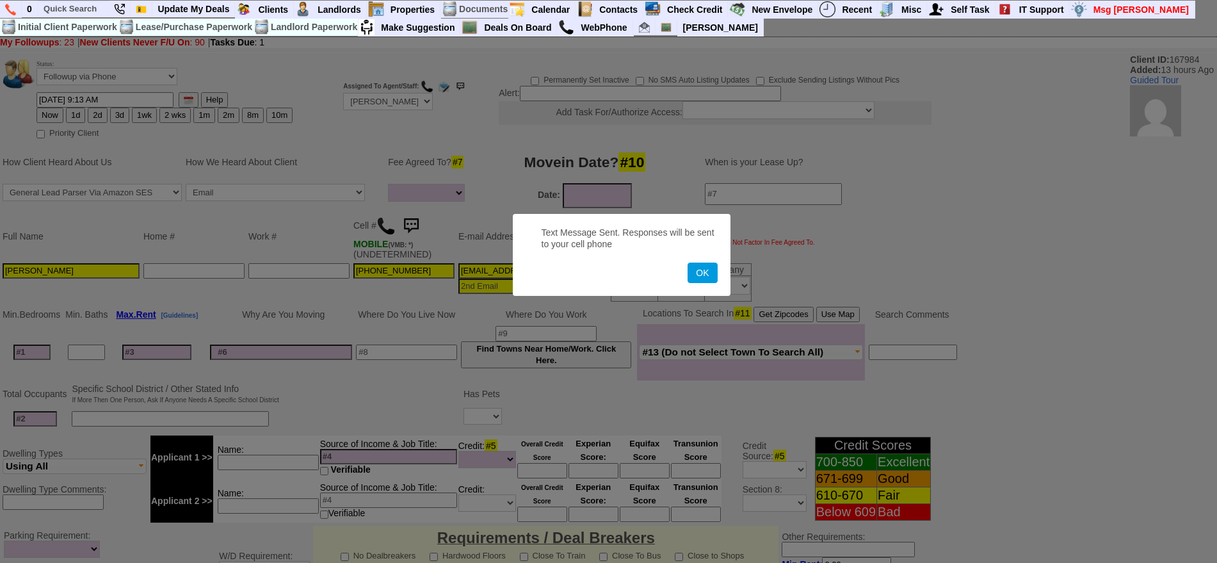
click at [688, 263] on button "OK" at bounding box center [702, 273] width 29 height 20
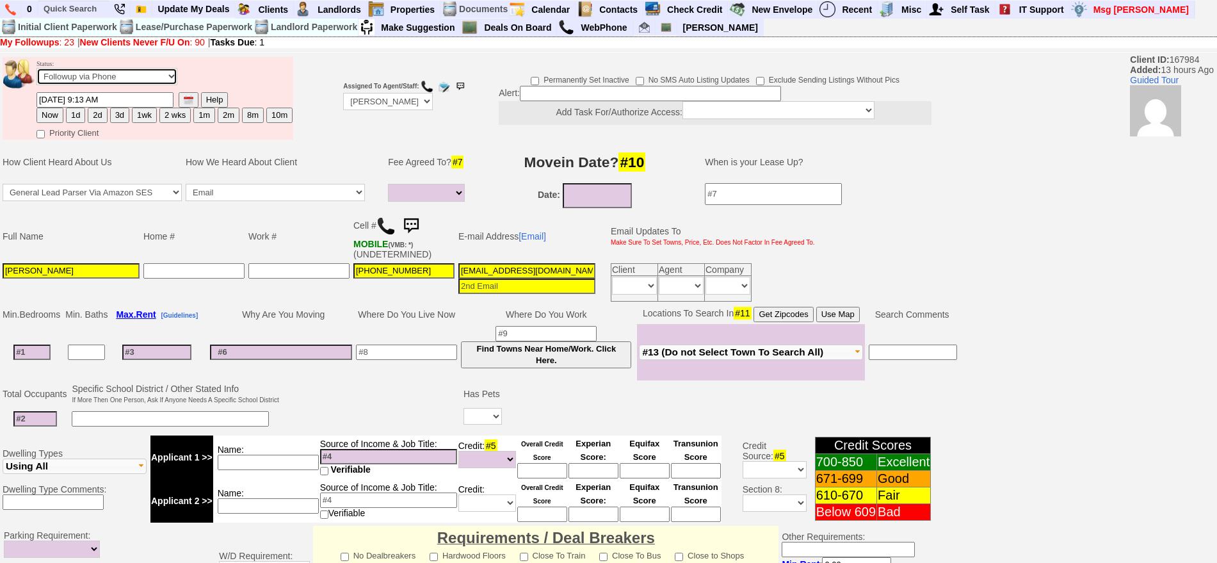
drag, startPoint x: 159, startPoint y: 71, endPoint x: 153, endPoint y: 78, distance: 9.5
click at [159, 71] on select "Followup via Phone Followup via Email Followup When Section 8 Property Found De…" at bounding box center [107, 76] width 141 height 17
select select "Inactive"
click at [37, 72] on select "Followup via Phone Followup via Email Followup When Section 8 Property Found De…" at bounding box center [107, 76] width 141 height 17
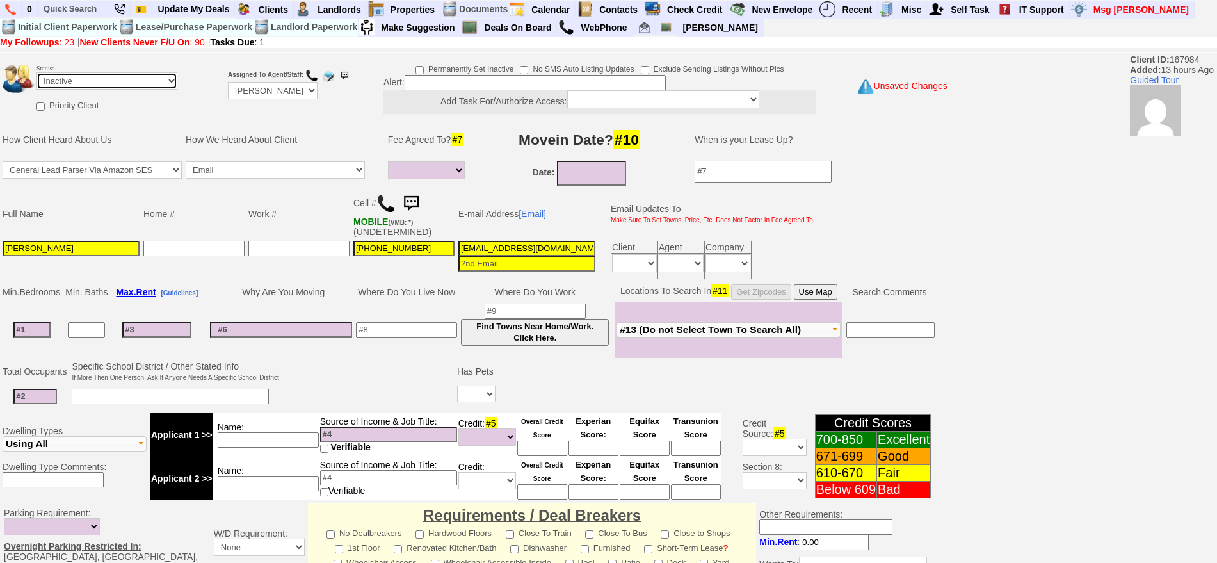
scroll to position [344, 0]
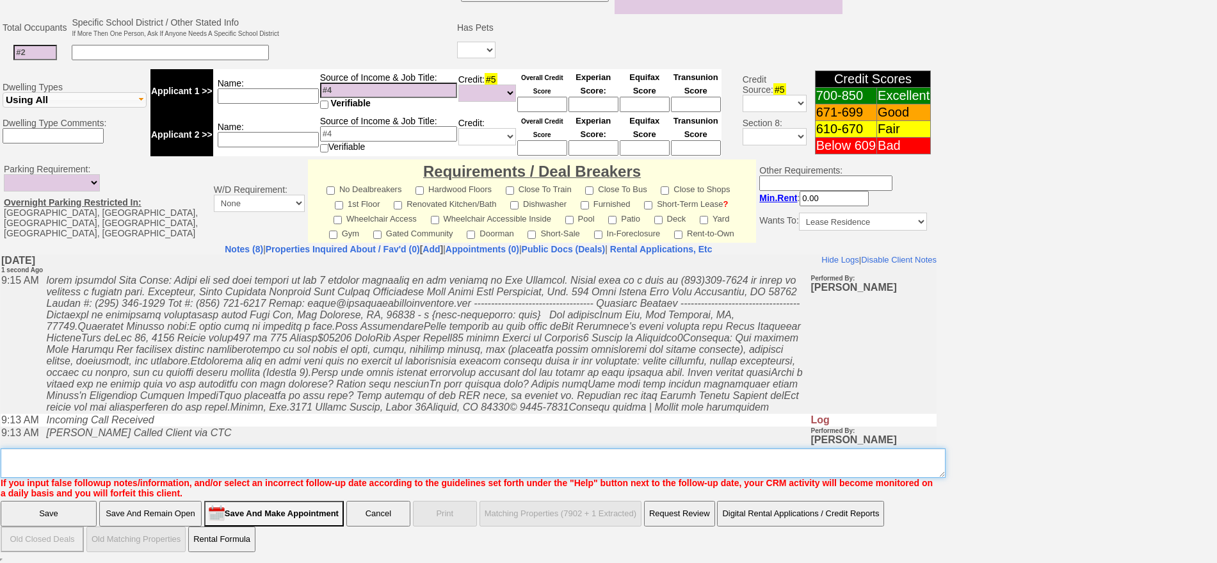
click at [536, 454] on textarea "Insert New Note Here" at bounding box center [473, 462] width 945 height 29
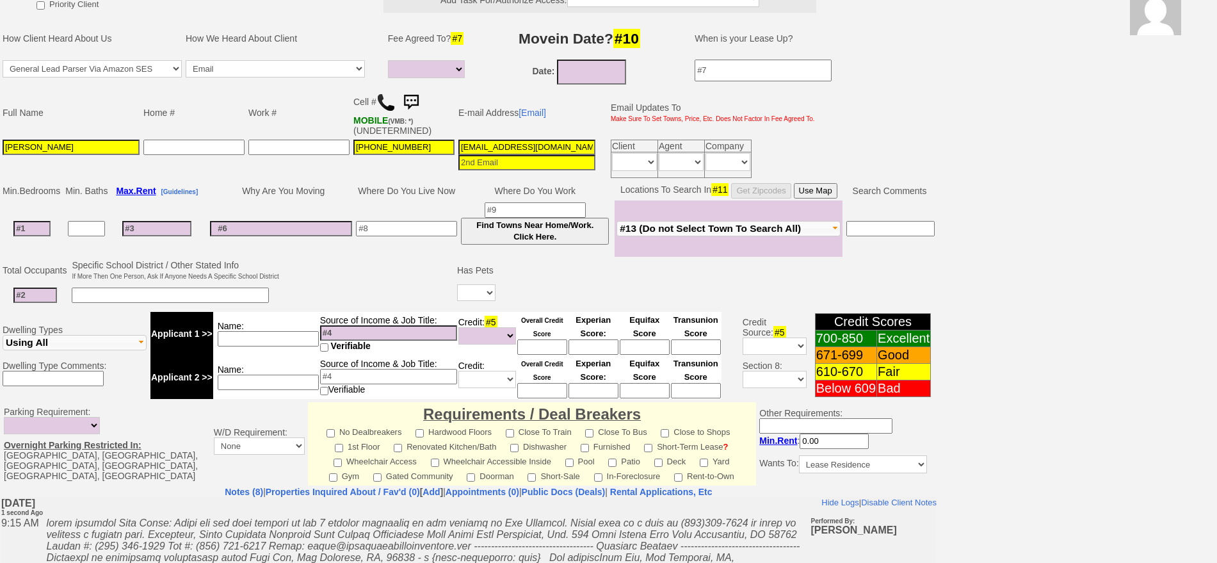
scroll to position [0, 0]
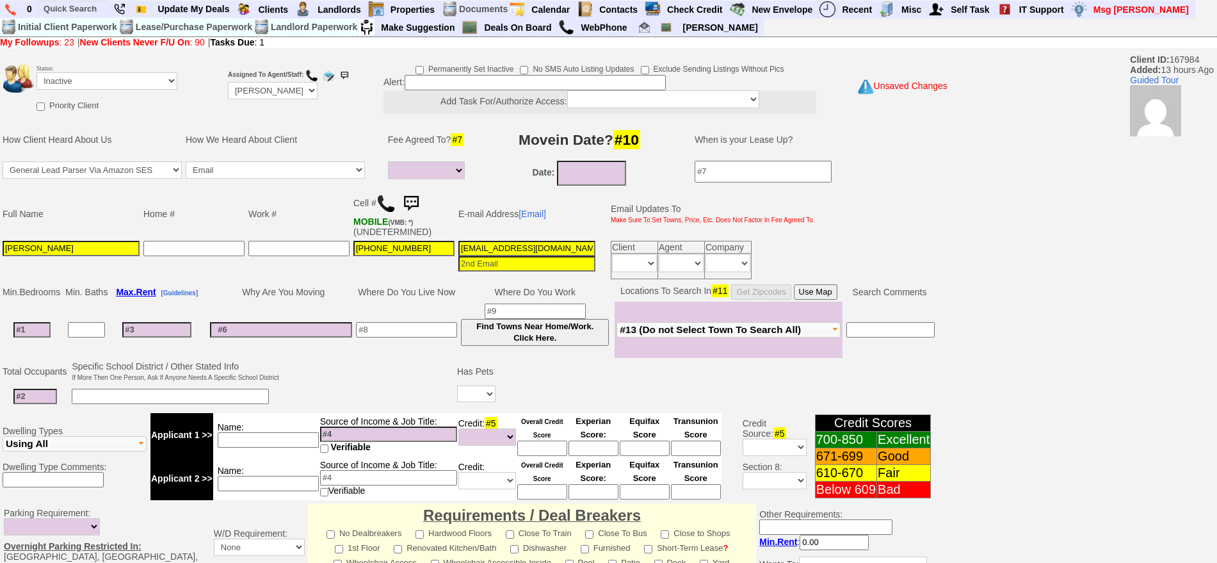
type textarea "called client lm sent txt and email ia until response"
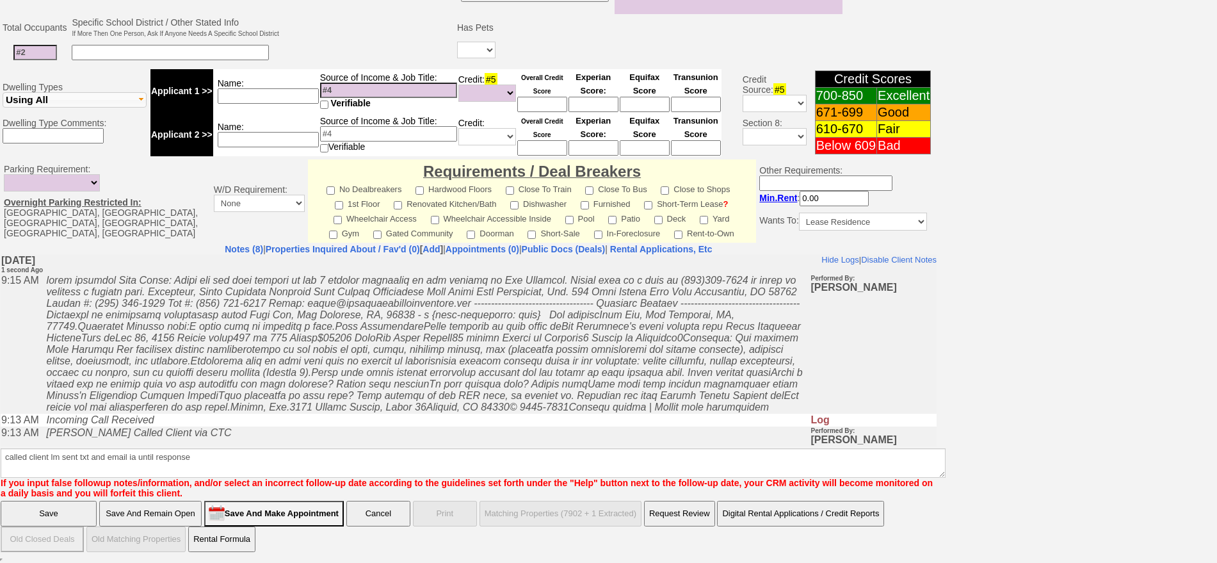
scroll to position [254, 0]
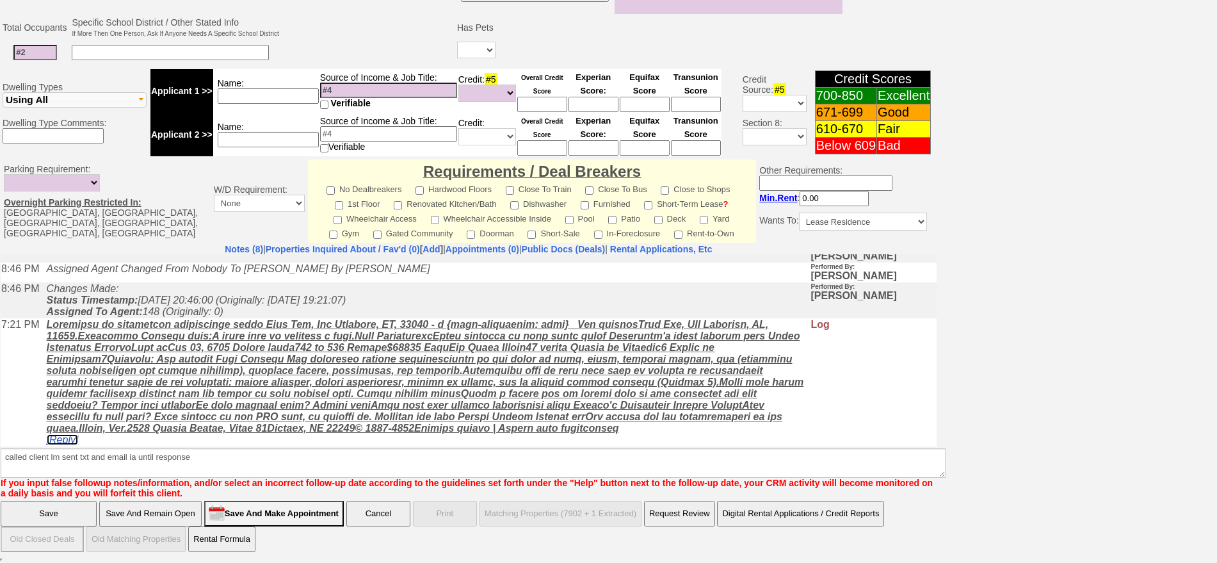
click at [47, 434] on link "[Reply]" at bounding box center [63, 439] width 32 height 11
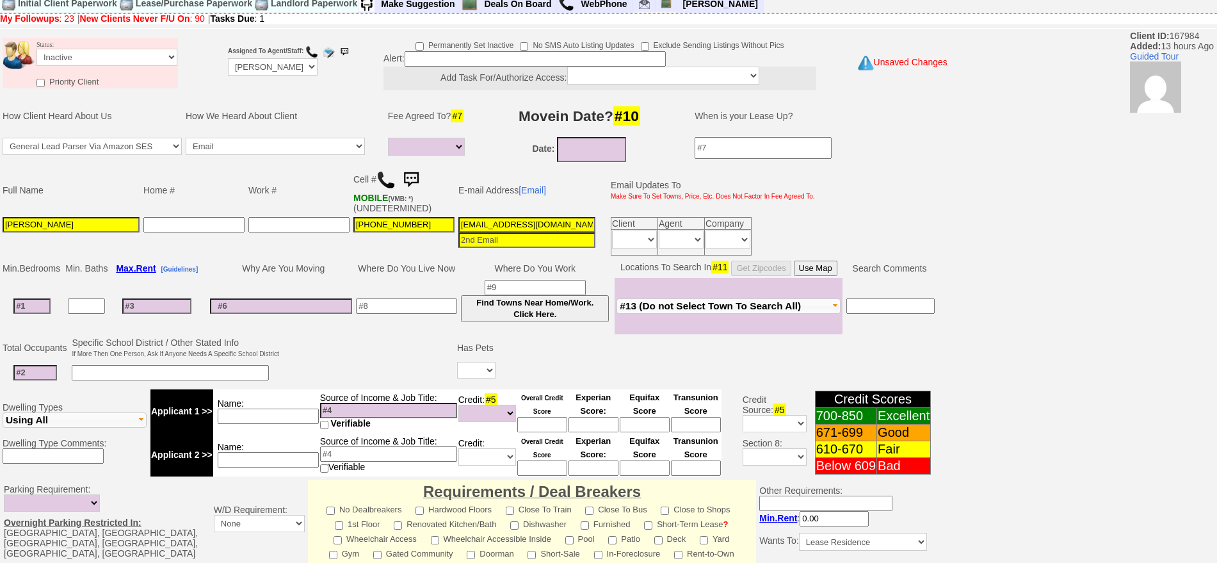
scroll to position [0, 0]
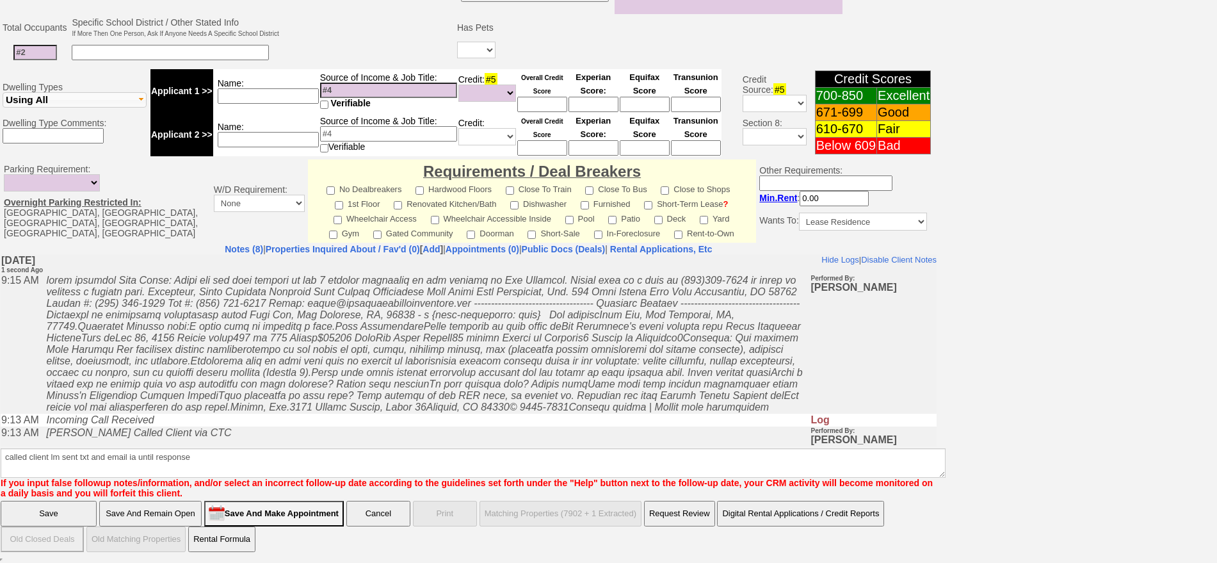
click at [67, 514] on input "Save" at bounding box center [49, 514] width 96 height 26
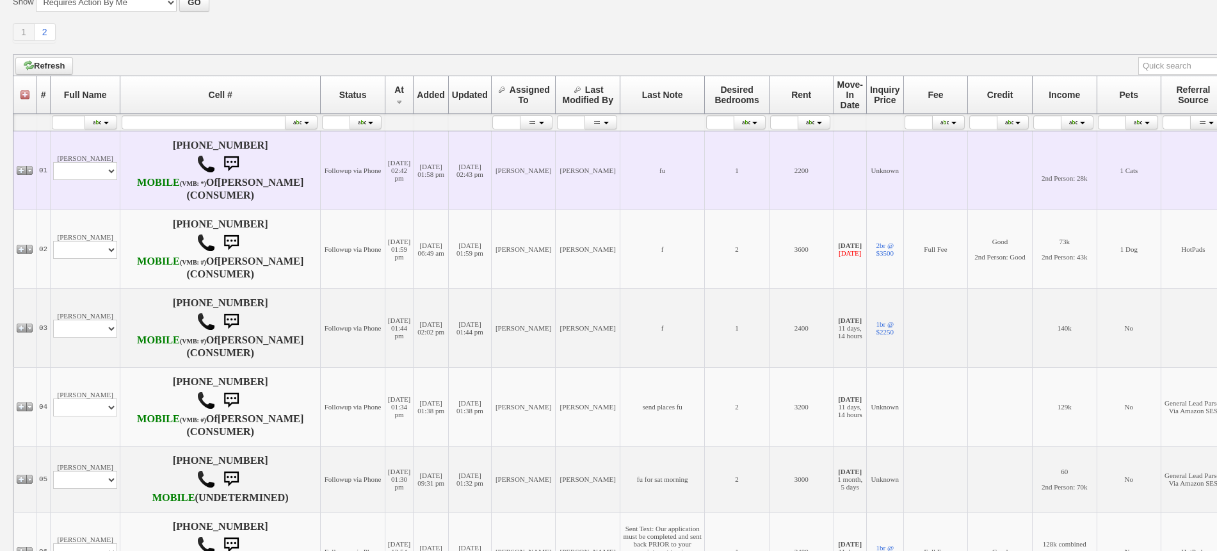
scroll to position [240, 0]
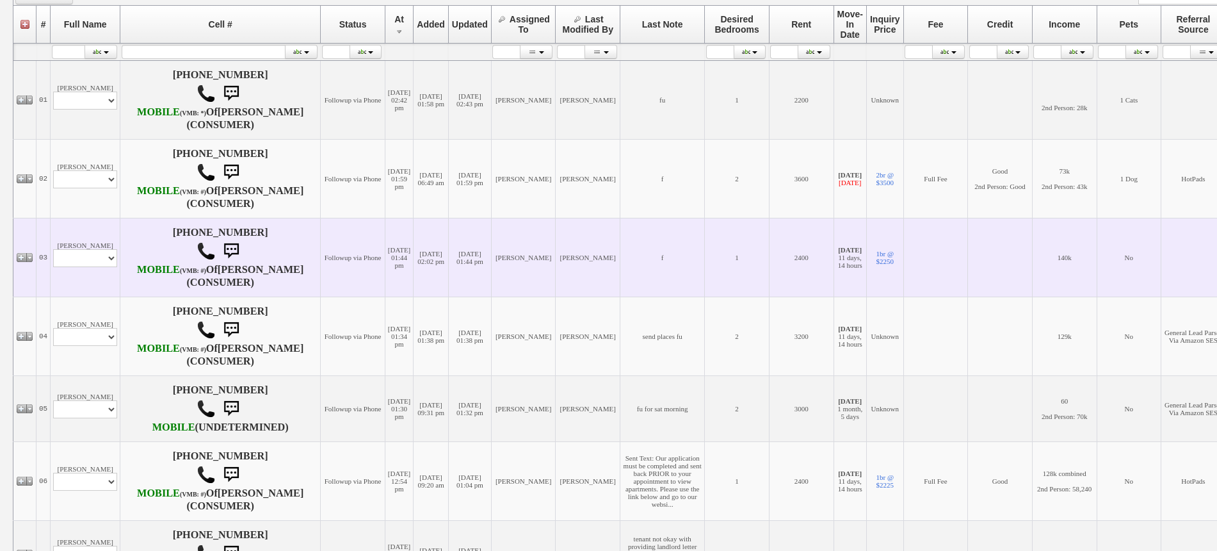
scroll to position [160, 0]
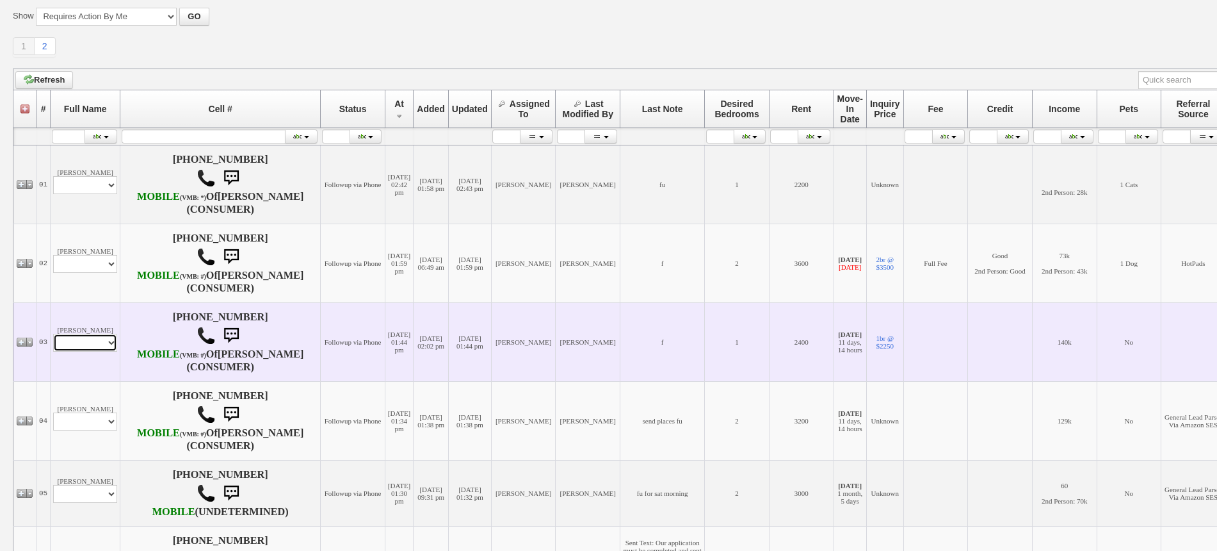
click at [98, 352] on select "Profile Edit Print Email Externally (Will Not Be Tracked In CRM) Closed Deals" at bounding box center [85, 343] width 64 height 18
select select "ChangeURL,/crm/custom/edit_client_form.php?redirect=%2Fcrm%2Fclients.php&id=167…"
click at [53, 352] on select "Profile Edit Print Email Externally (Will Not Be Tracked In CRM) Closed Deals" at bounding box center [85, 343] width 64 height 18
select select
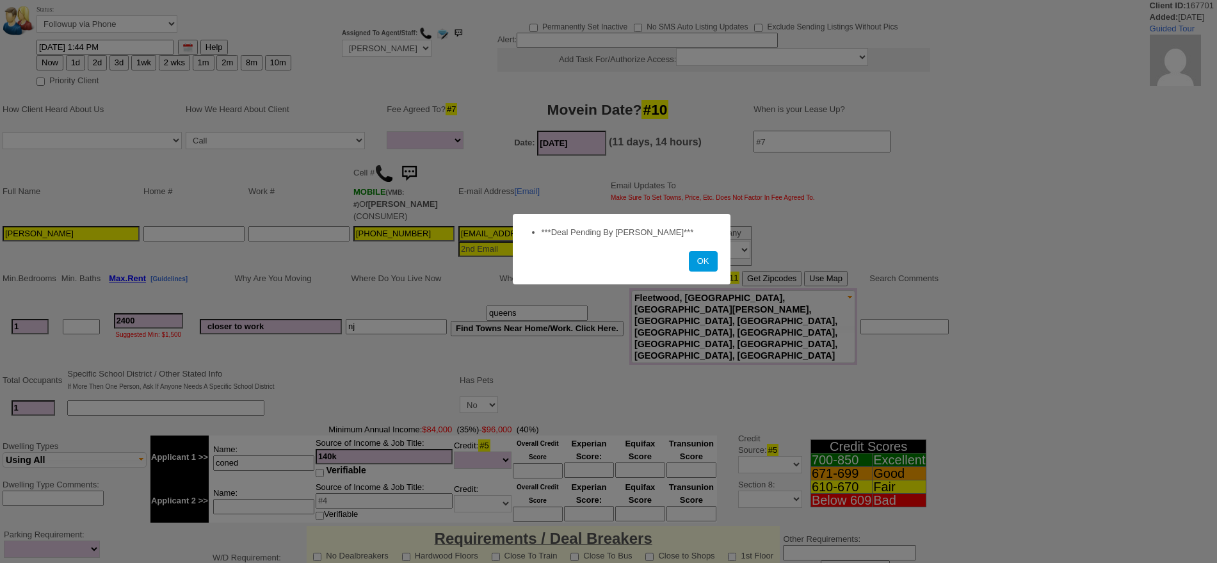
select select
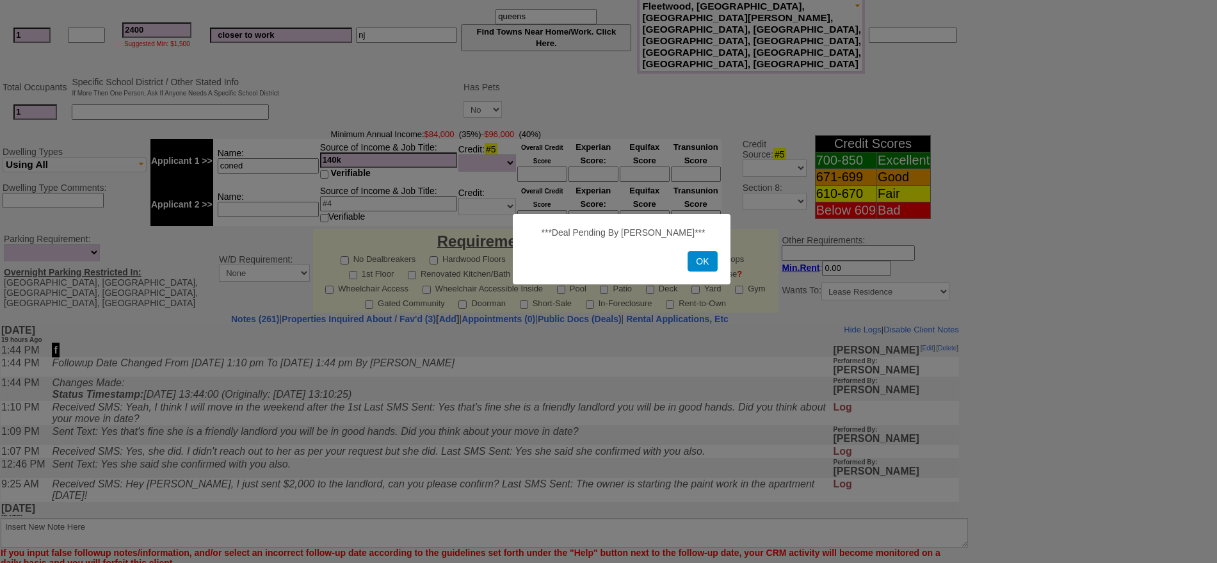
scroll to position [387, 0]
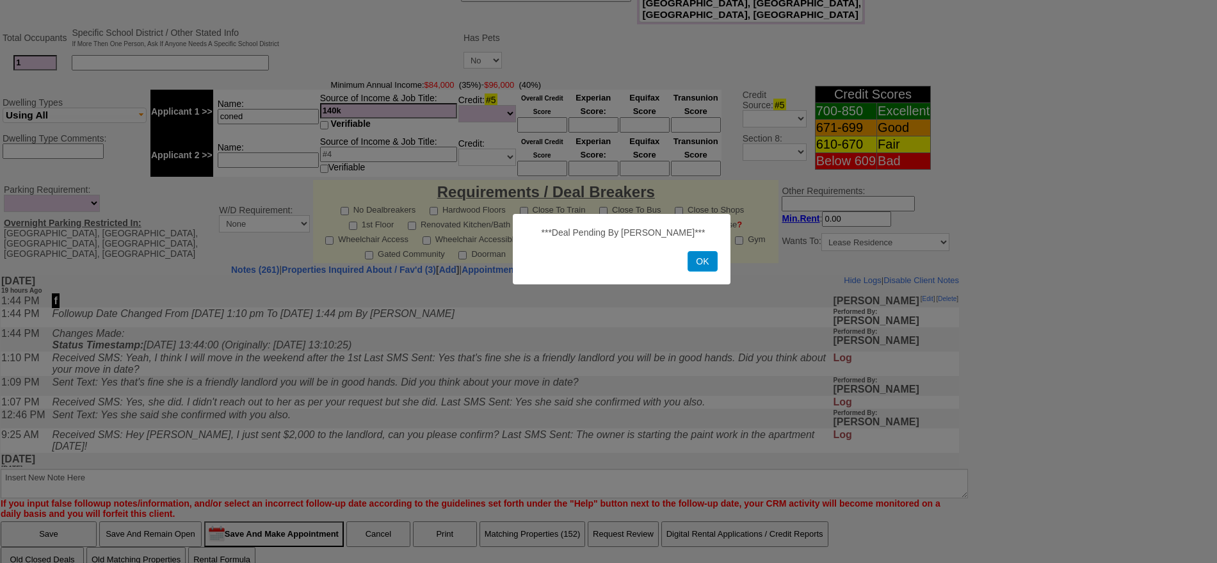
drag, startPoint x: 696, startPoint y: 260, endPoint x: 694, endPoint y: 11, distance: 249.1
click at [696, 260] on button "OK" at bounding box center [702, 261] width 29 height 20
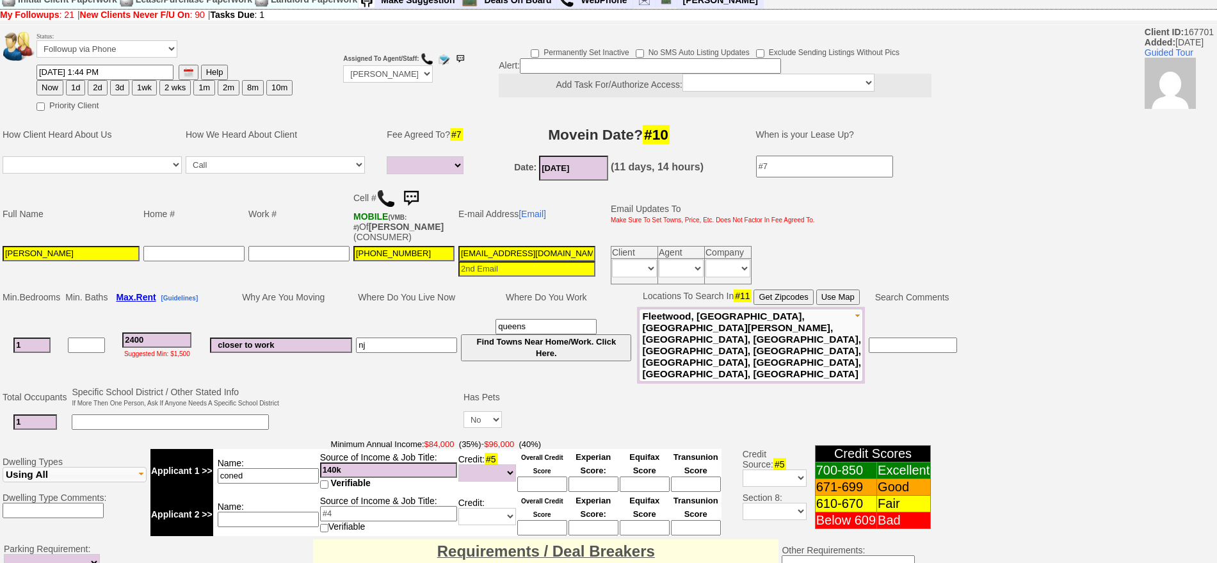
scroll to position [0, 0]
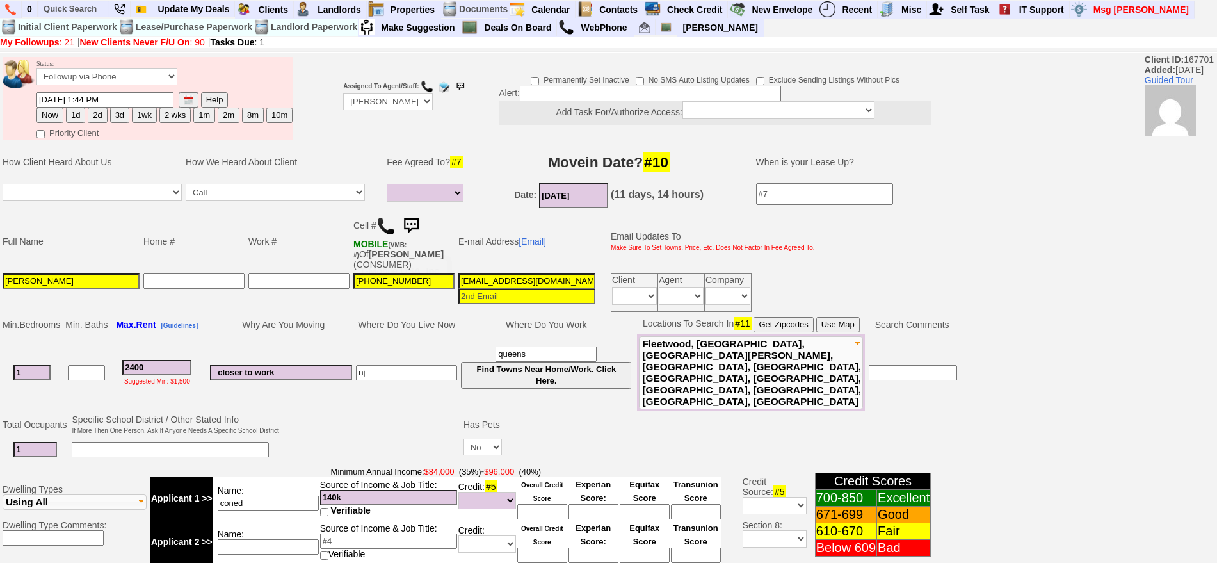
click at [412, 229] on img at bounding box center [411, 226] width 26 height 26
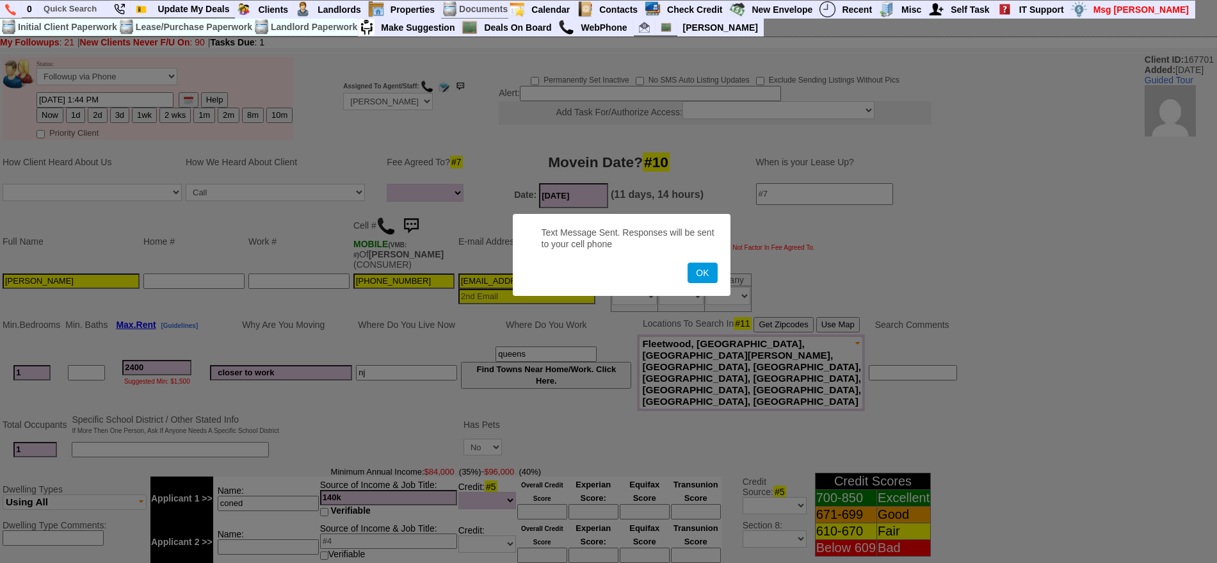
click at [688, 263] on button "OK" at bounding box center [702, 273] width 29 height 20
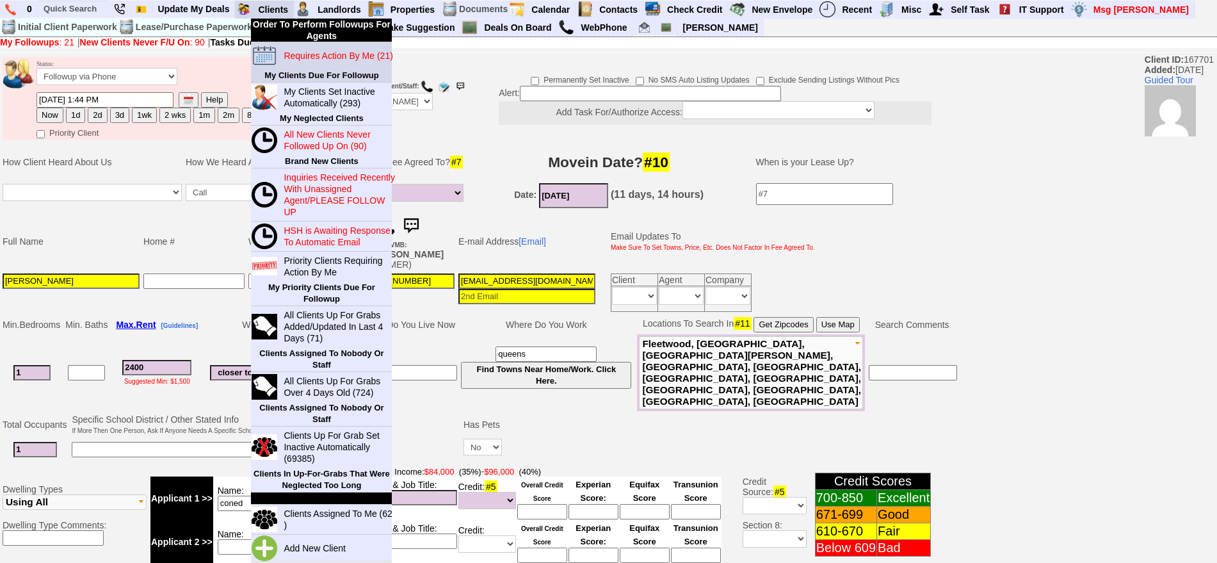
click at [305, 56] on blink "Requires Action By Me (21)" at bounding box center [338, 56] width 109 height 10
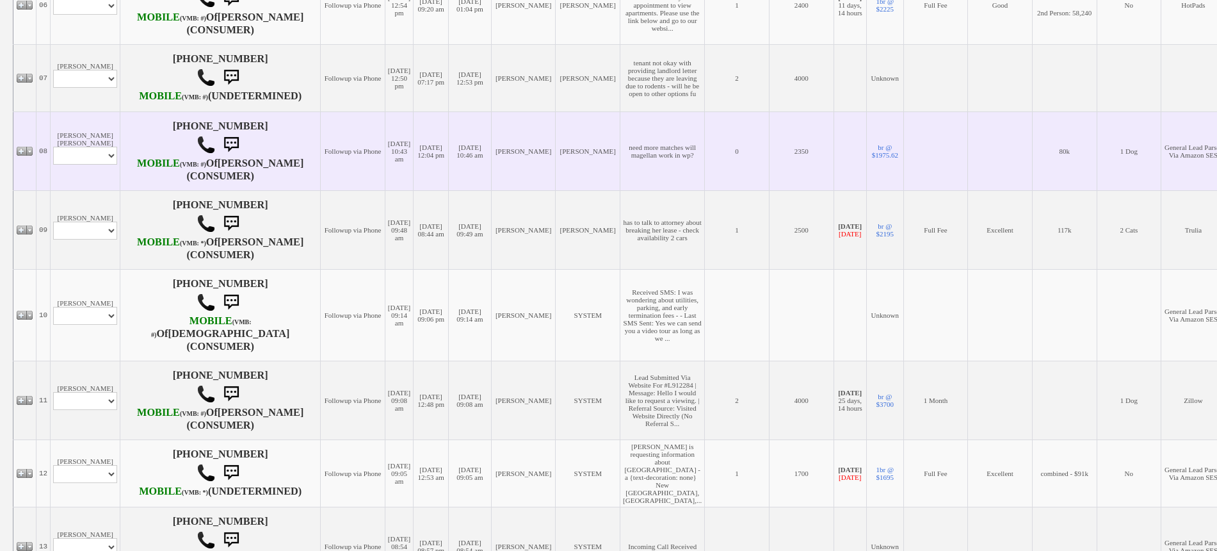
scroll to position [961, 0]
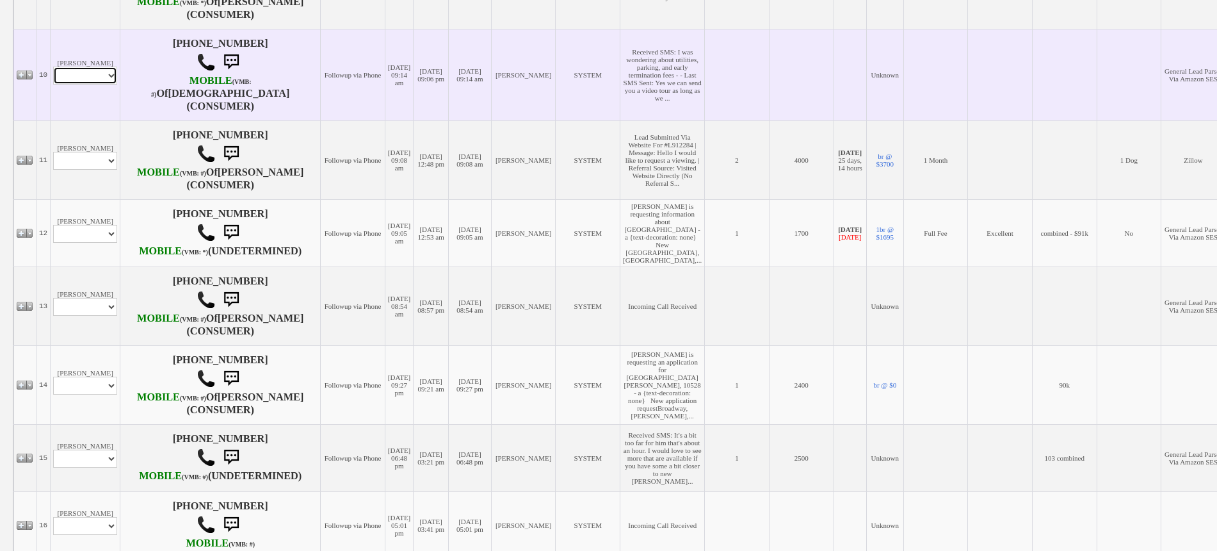
click at [90, 85] on select "Profile Edit Print Email Externally (Will Not Be Tracked In CRM) Closed Deals" at bounding box center [85, 76] width 64 height 18
select select "ChangeURL,/crm/custom/edit_client_form.php?redirect=%2Fcrm%2Fclients.php&id=167…"
click at [53, 85] on select "Profile Edit Print Email Externally (Will Not Be Tracked In CRM) Closed Deals" at bounding box center [85, 76] width 64 height 18
select select
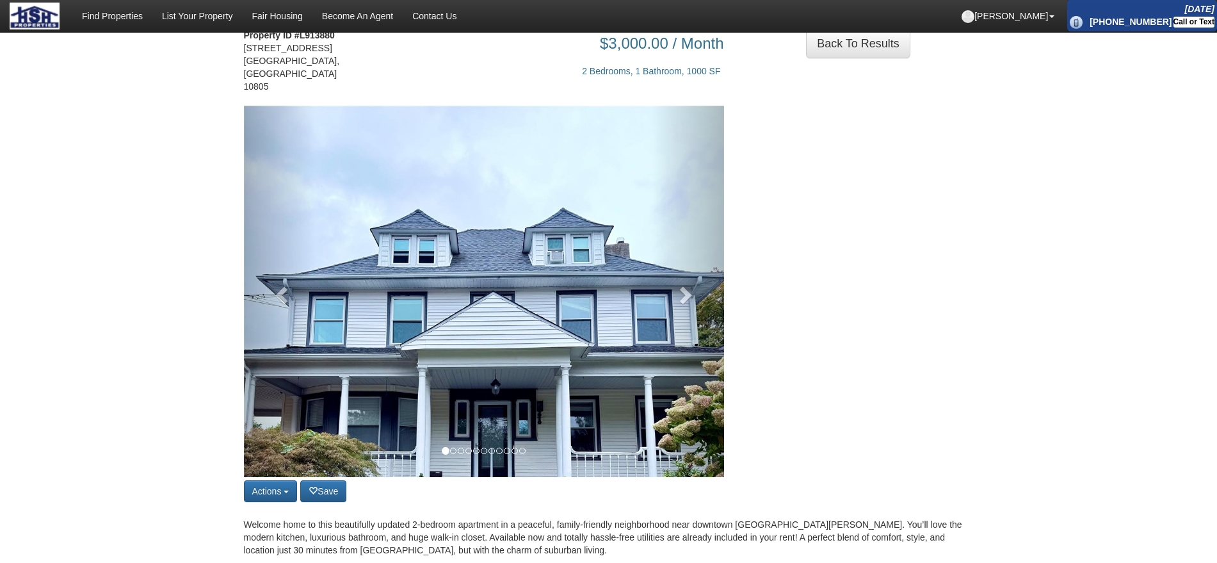
scroll to position [80, 0]
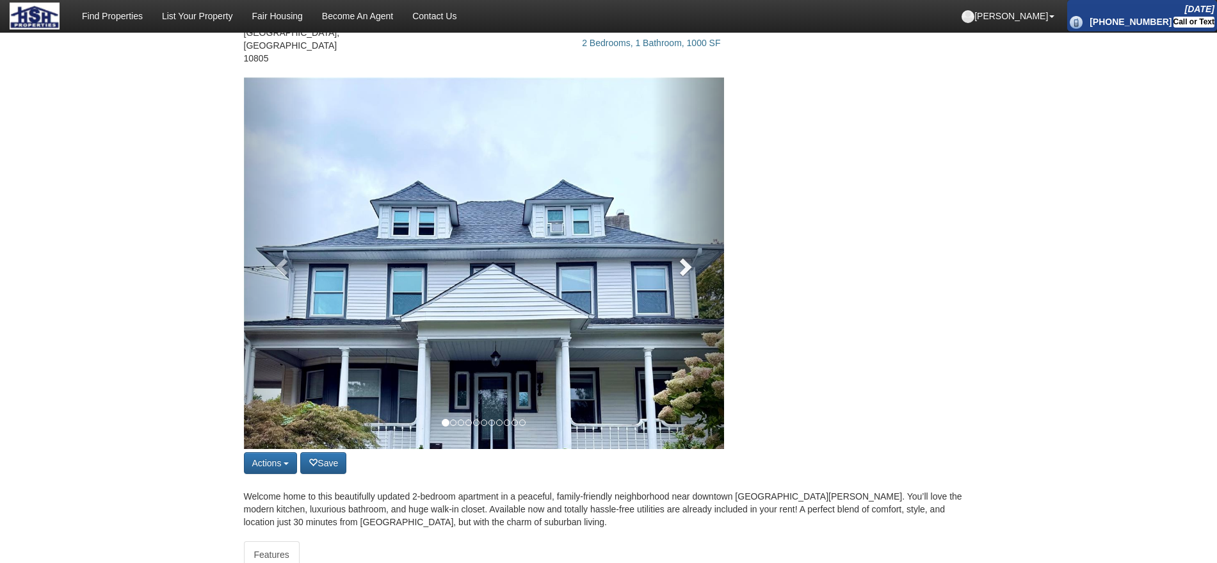
click at [683, 223] on link at bounding box center [688, 262] width 72 height 371
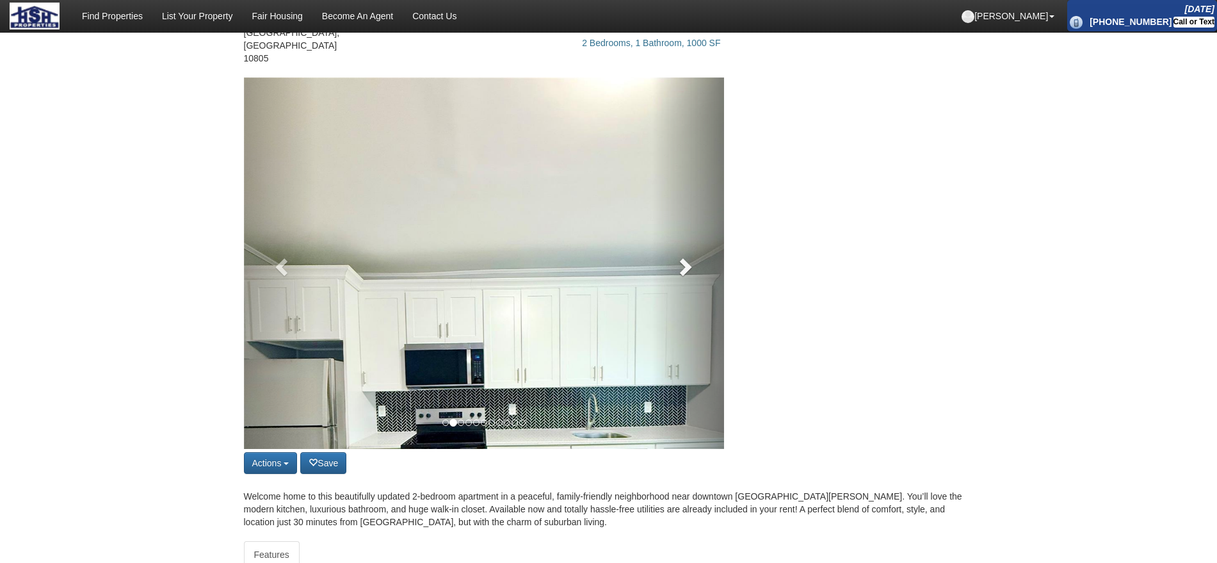
click at [683, 223] on link at bounding box center [688, 262] width 72 height 371
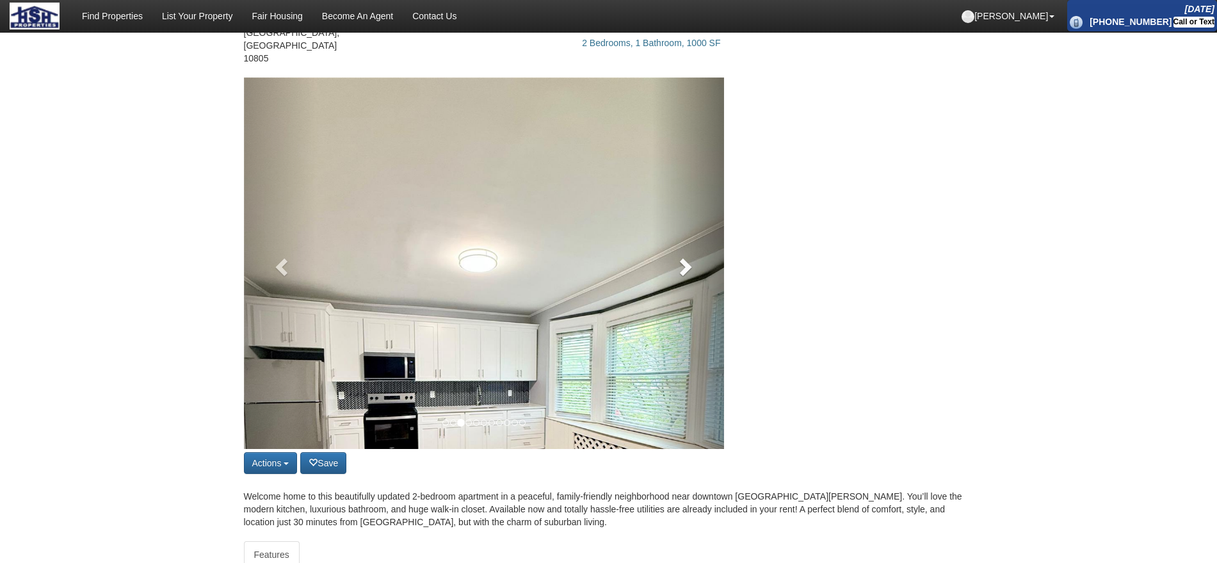
click at [683, 223] on link at bounding box center [688, 262] width 72 height 371
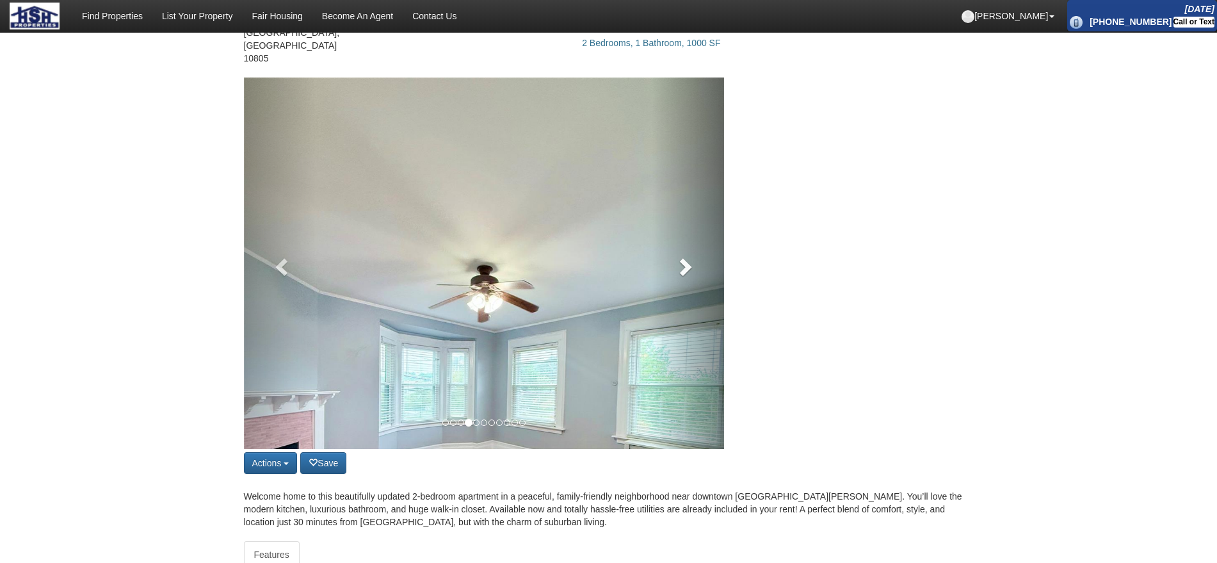
click at [683, 223] on link at bounding box center [688, 262] width 72 height 371
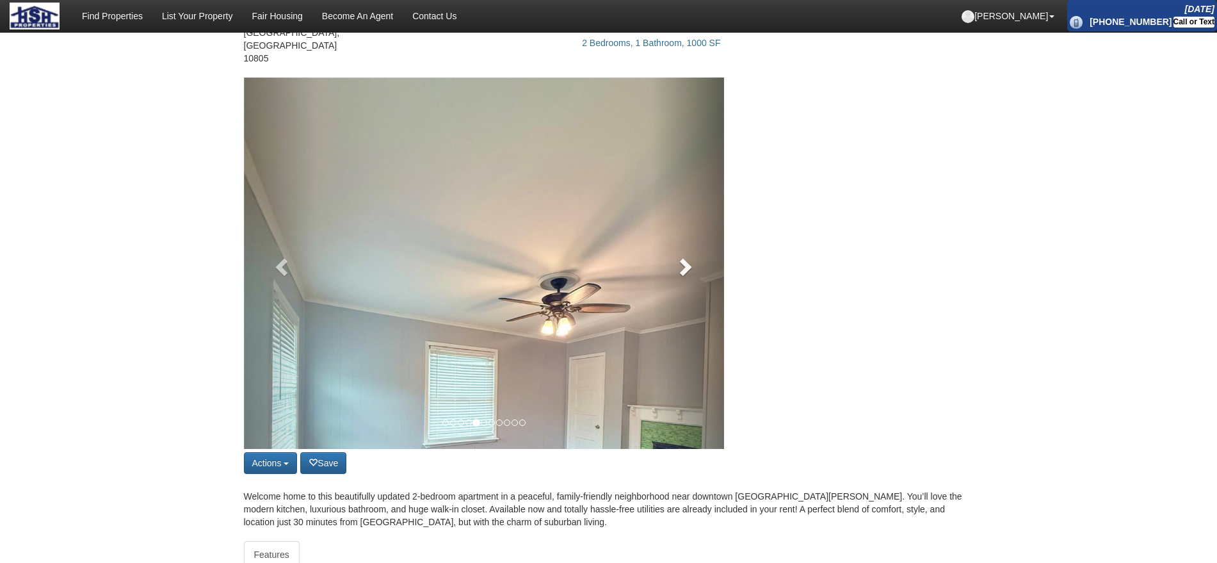
click at [683, 223] on link at bounding box center [688, 262] width 72 height 371
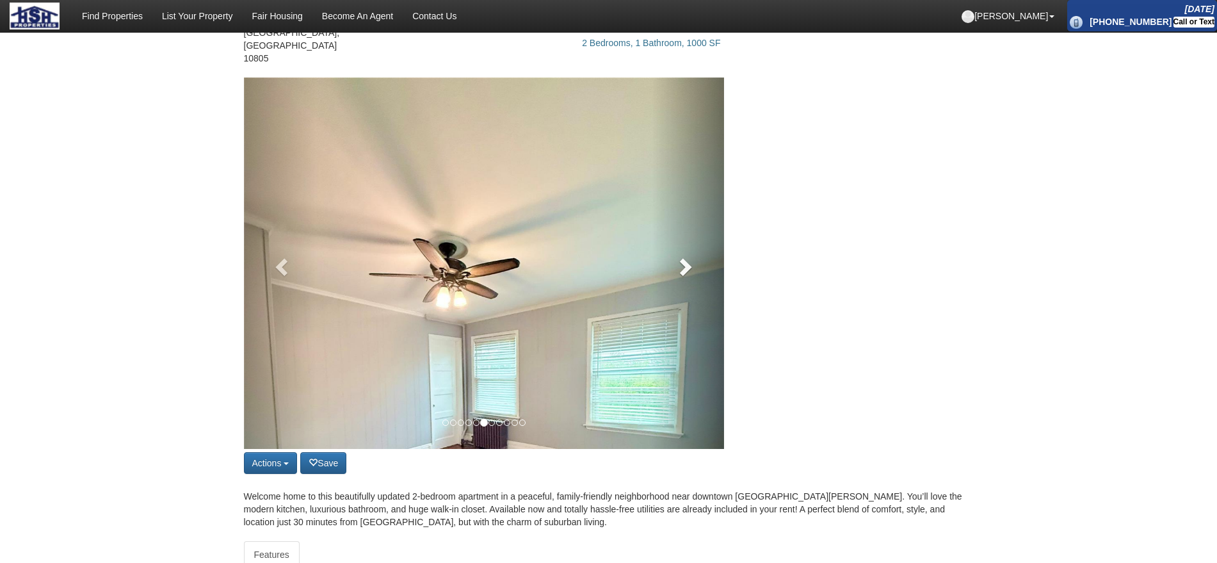
click at [683, 223] on link at bounding box center [688, 262] width 72 height 371
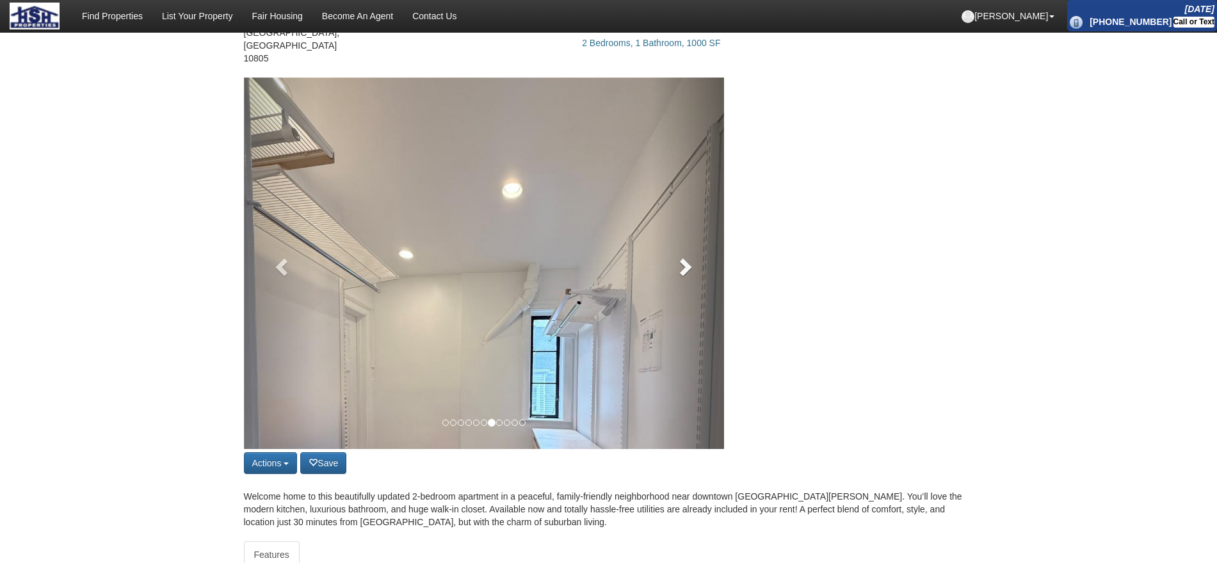
click at [683, 223] on link at bounding box center [688, 262] width 72 height 371
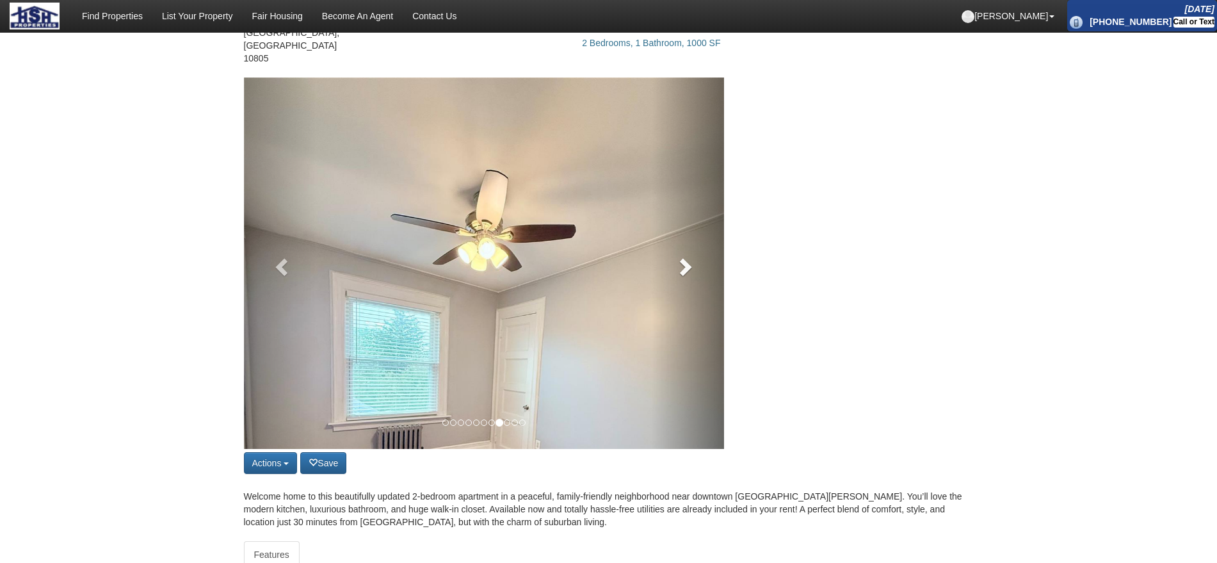
click at [683, 223] on link at bounding box center [688, 262] width 72 height 371
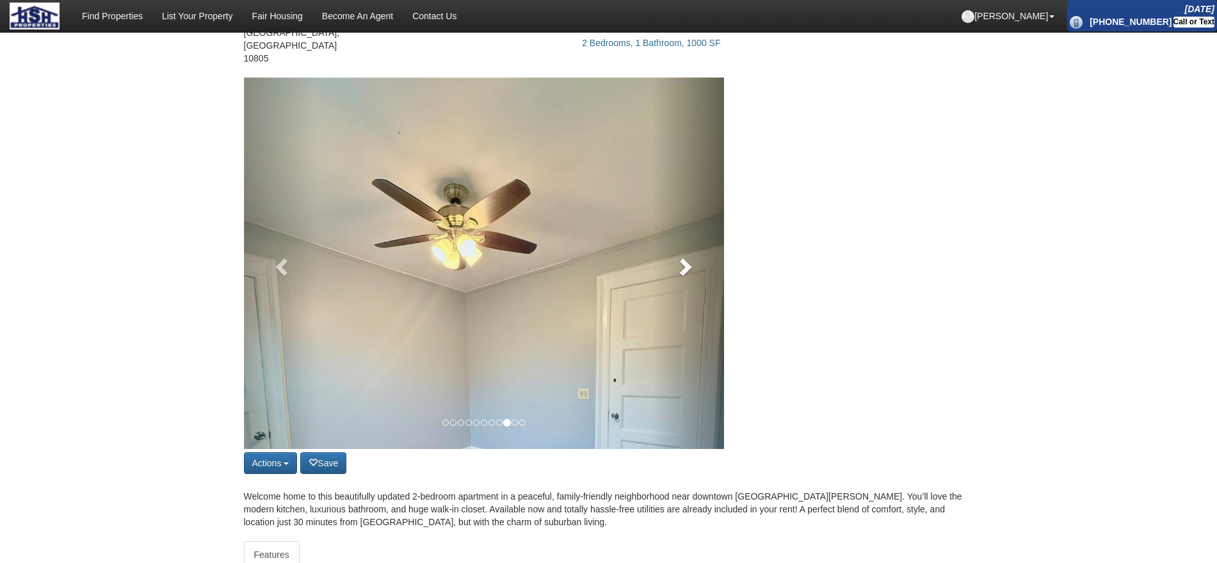
click at [683, 223] on link at bounding box center [688, 262] width 72 height 371
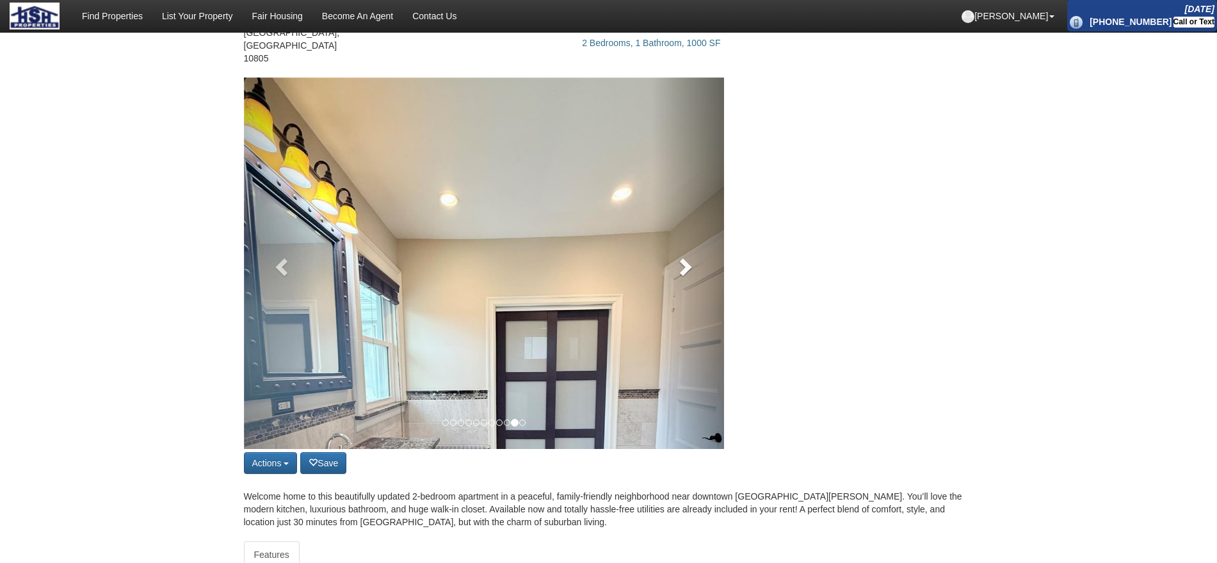
click at [683, 223] on link at bounding box center [688, 262] width 72 height 371
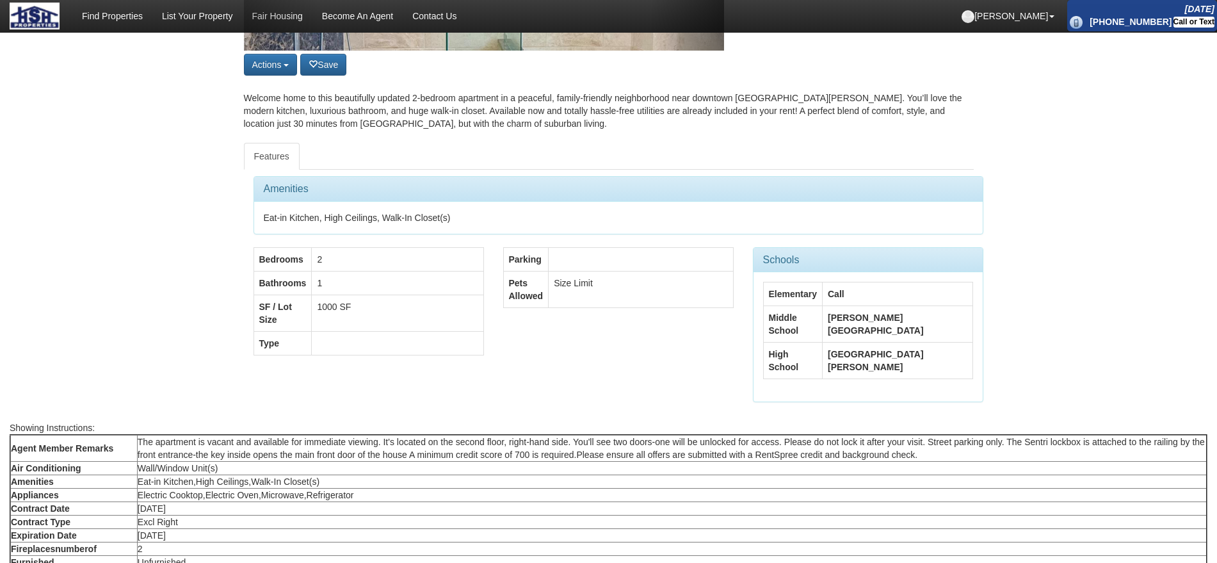
scroll to position [640, 0]
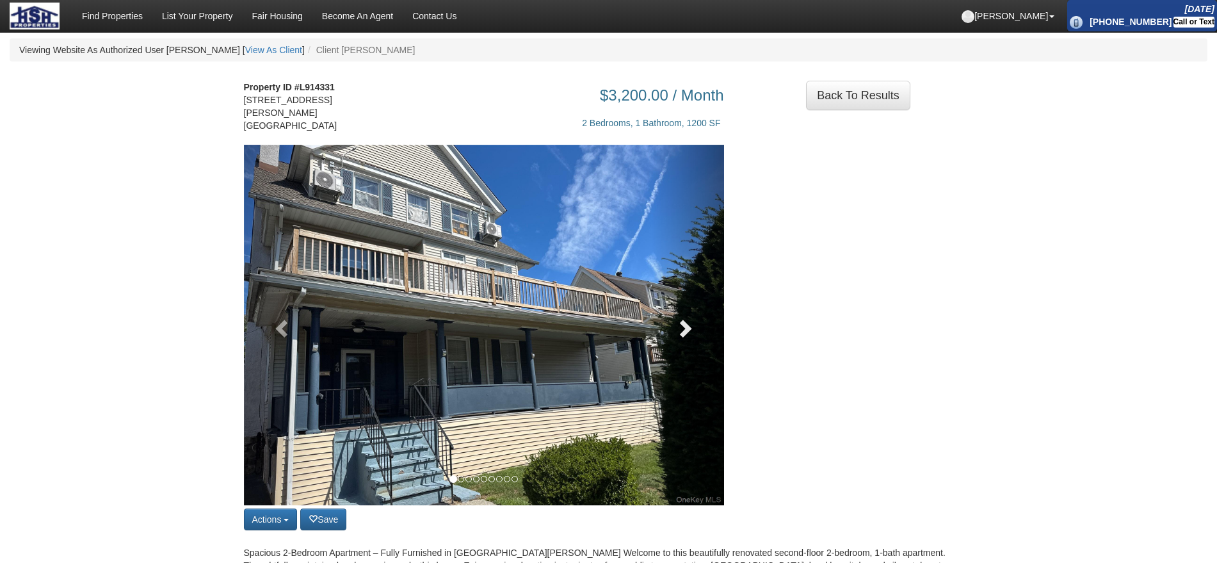
click at [700, 323] on link at bounding box center [688, 325] width 72 height 361
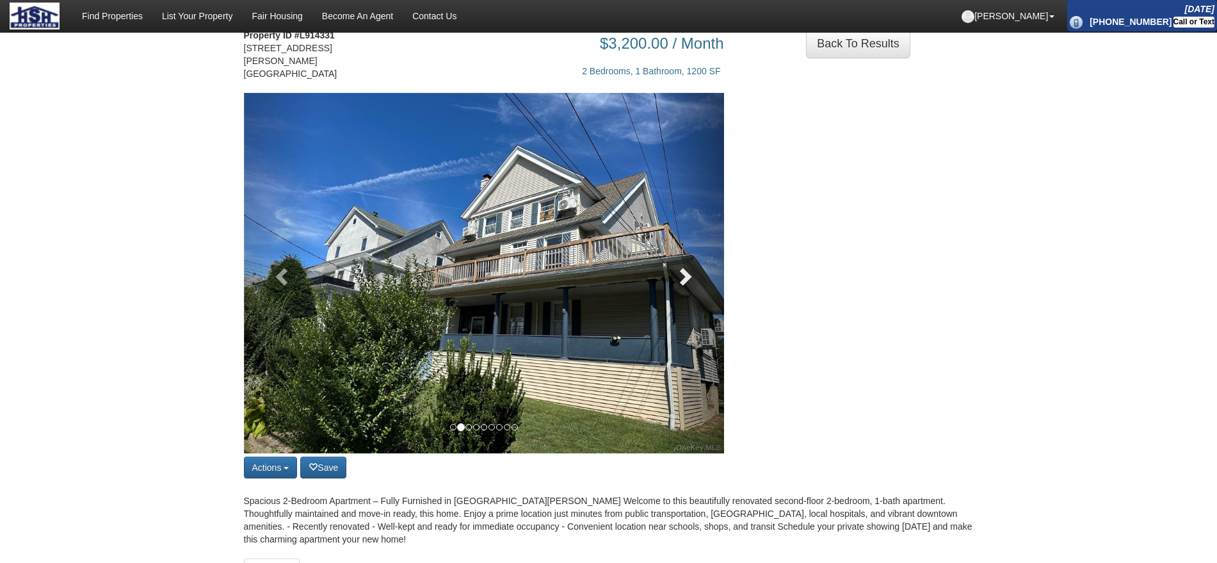
scroll to position [80, 0]
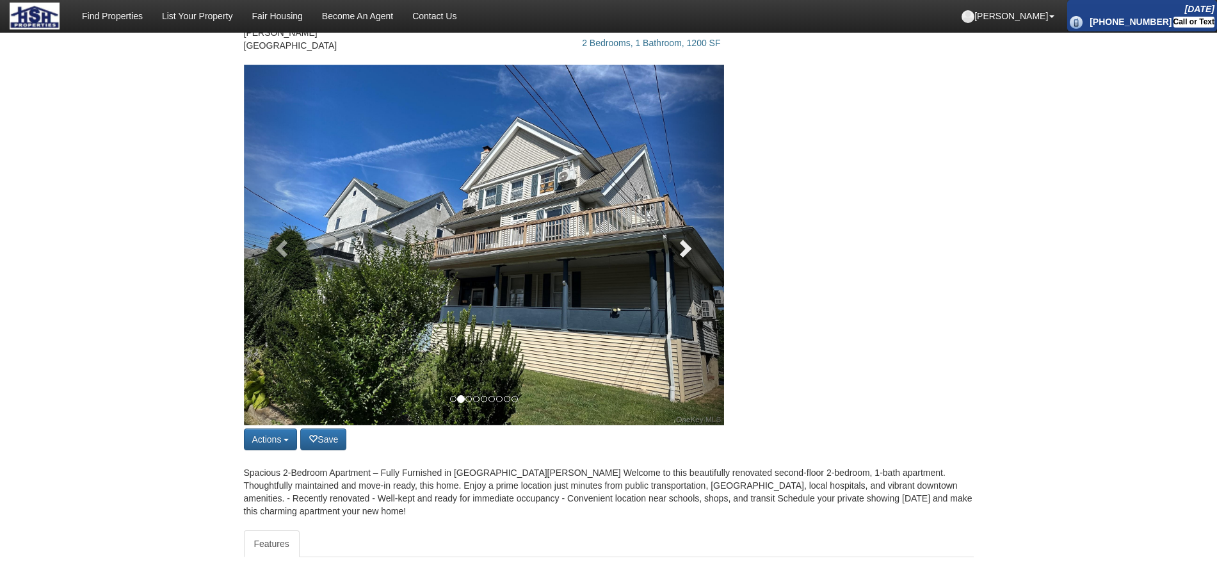
click at [700, 250] on link at bounding box center [688, 245] width 72 height 361
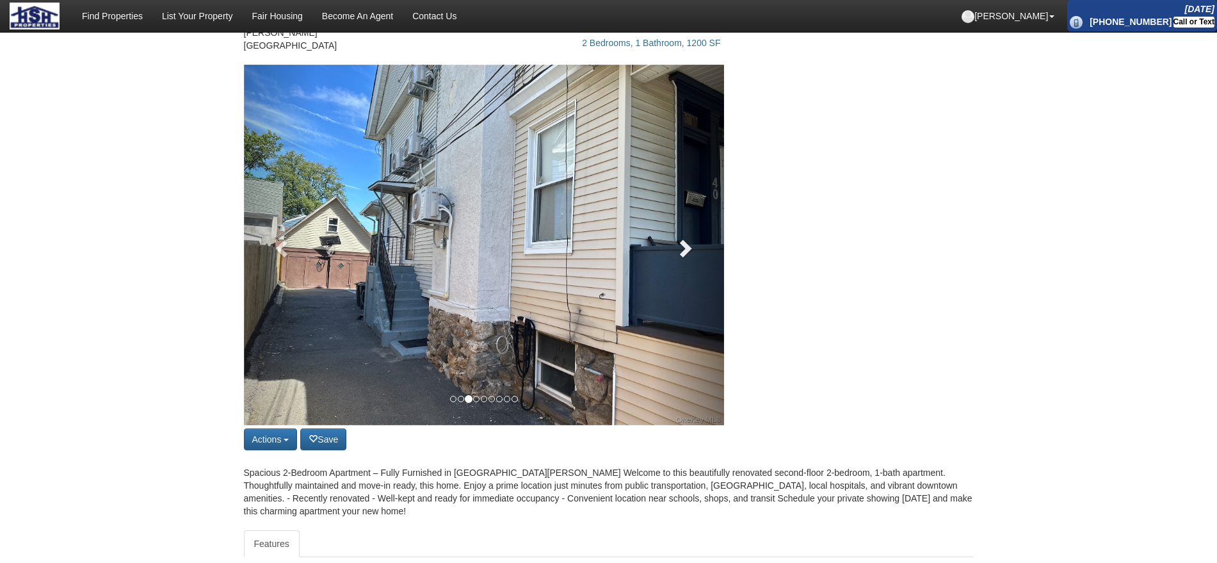
click at [700, 250] on link at bounding box center [688, 245] width 72 height 361
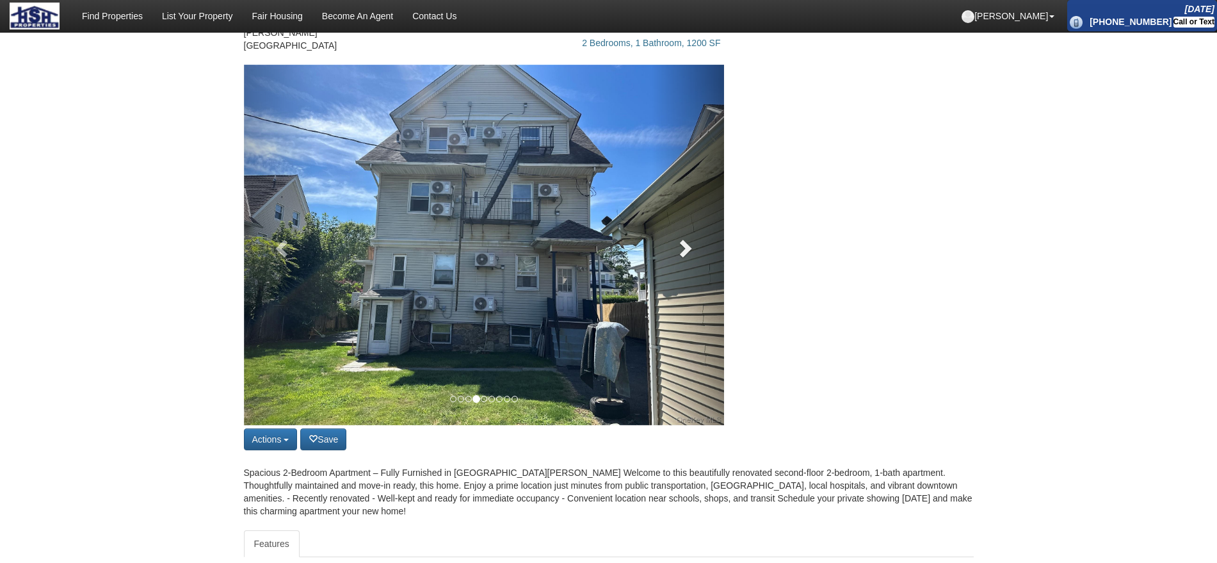
click at [700, 250] on link at bounding box center [688, 245] width 72 height 361
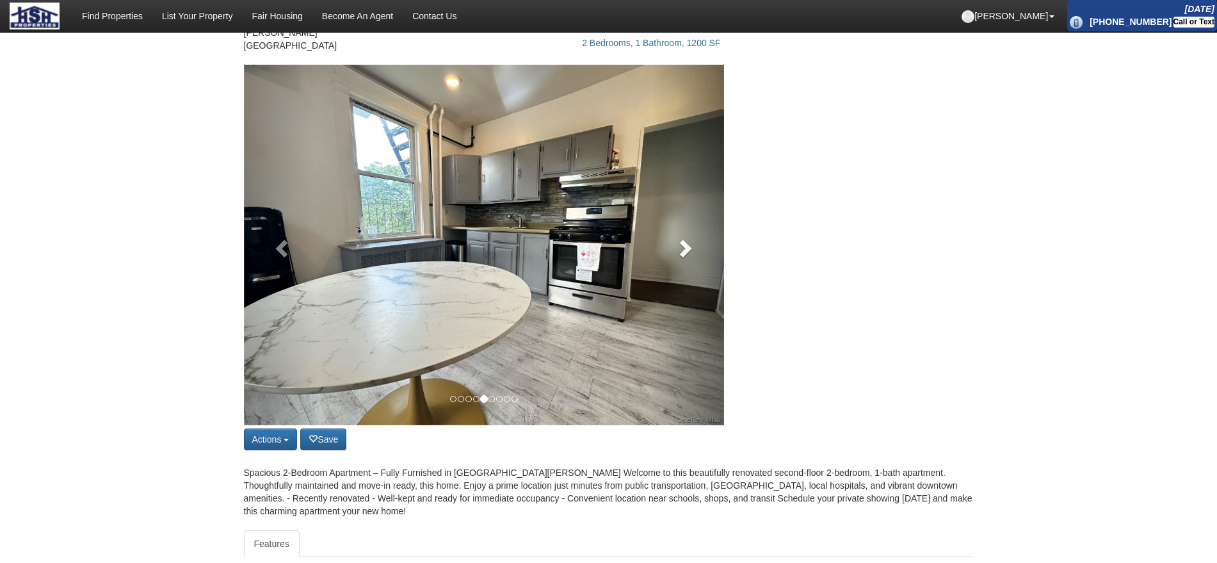
click at [700, 250] on link at bounding box center [688, 245] width 72 height 361
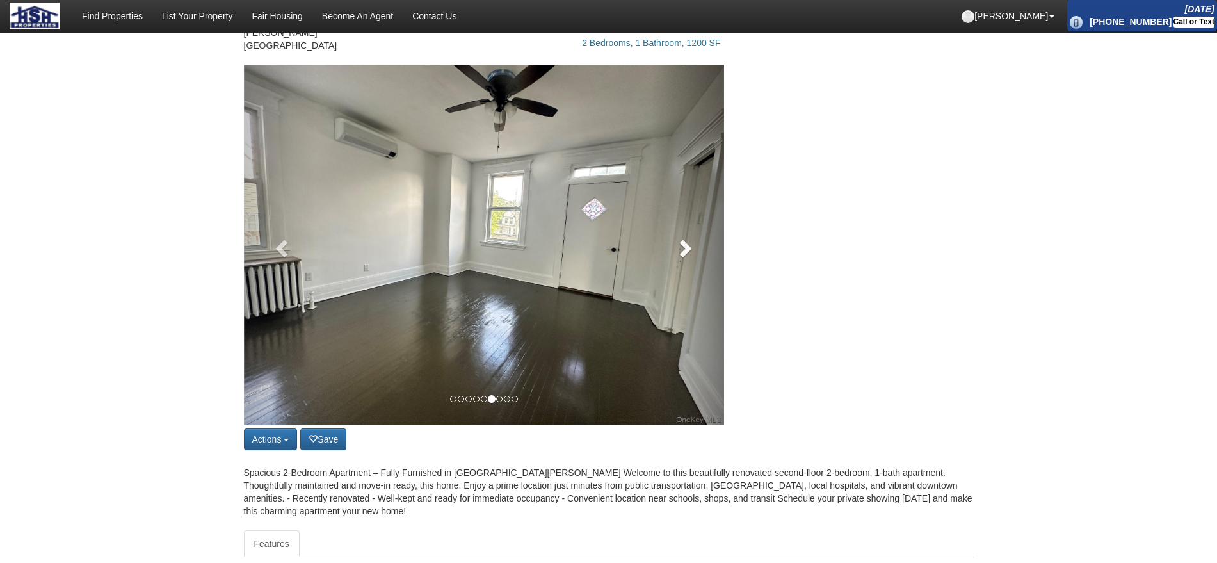
click at [700, 250] on link at bounding box center [688, 245] width 72 height 361
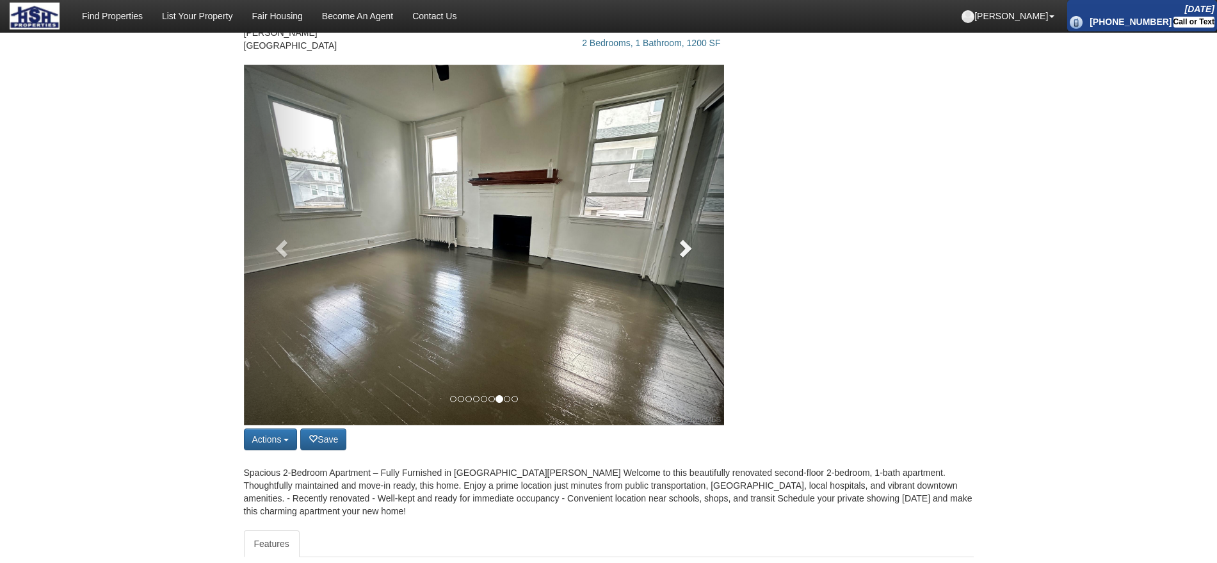
scroll to position [0, 0]
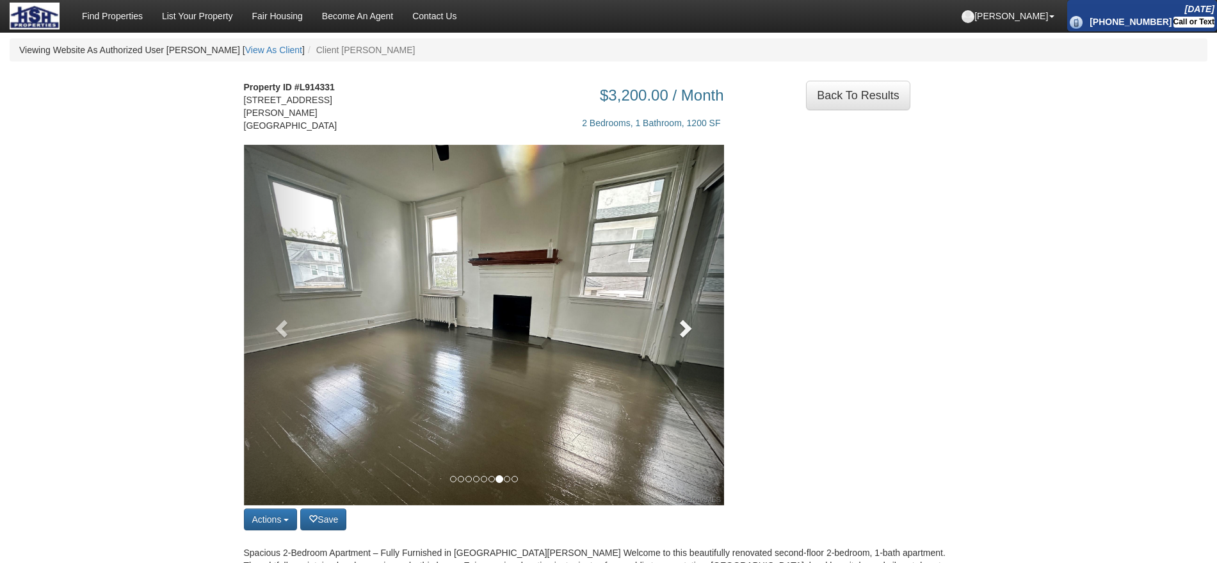
click at [692, 289] on link at bounding box center [688, 325] width 72 height 361
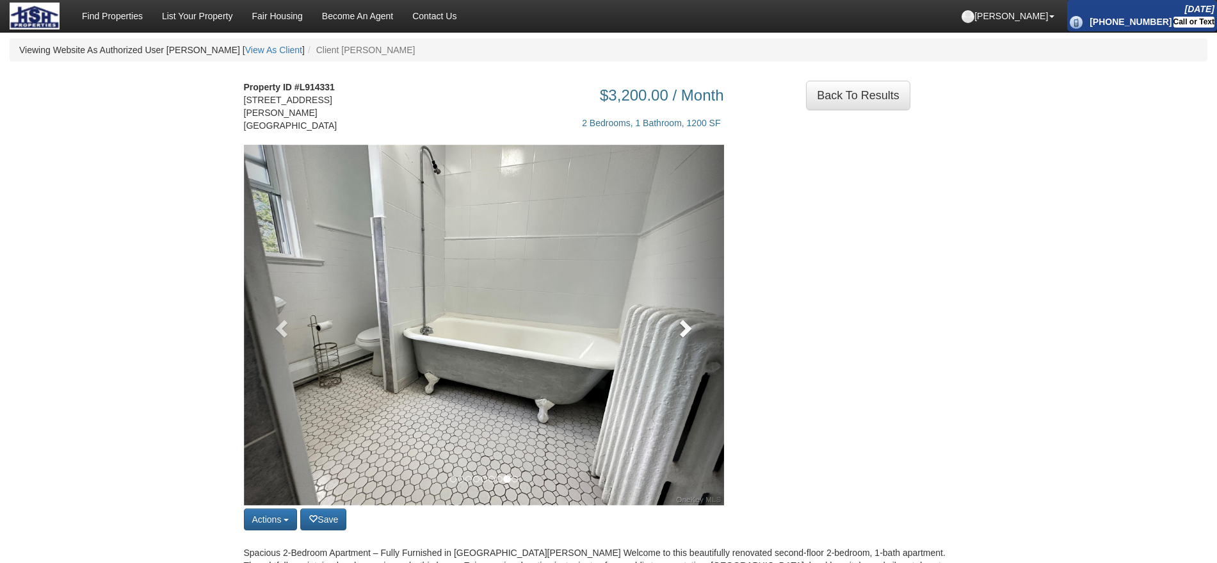
click at [692, 325] on span at bounding box center [684, 327] width 19 height 19
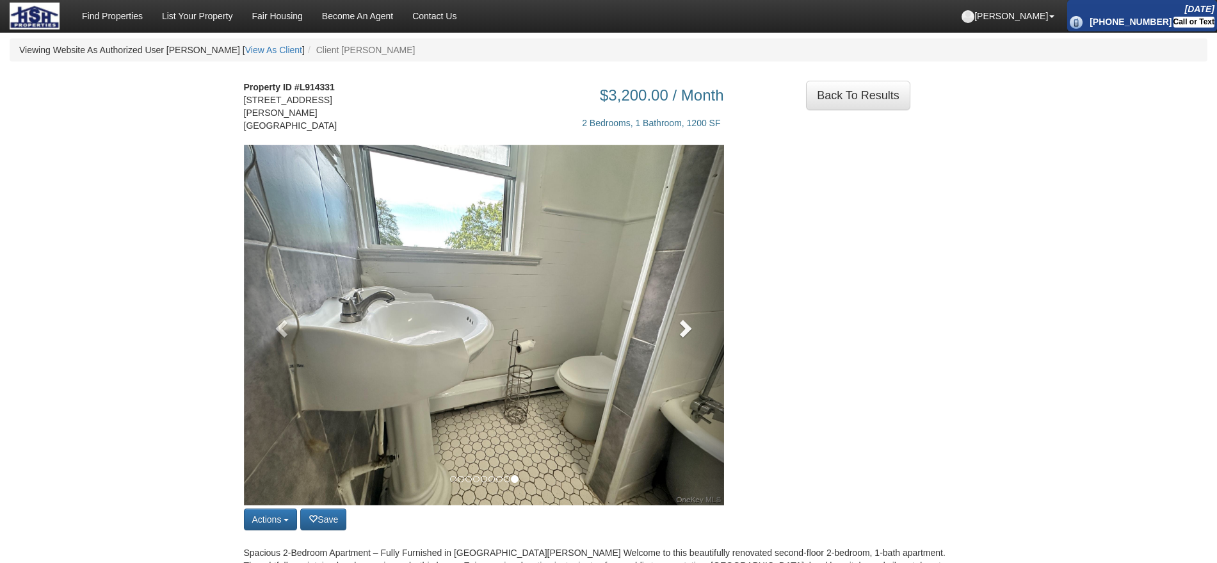
click at [692, 350] on link at bounding box center [688, 325] width 72 height 361
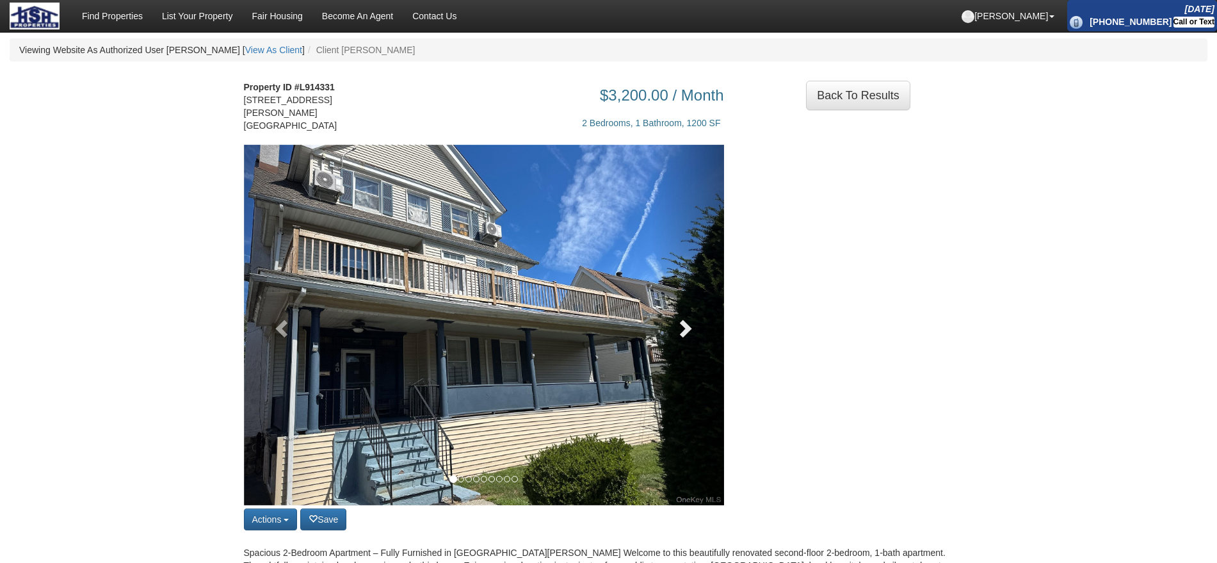
click at [692, 337] on span at bounding box center [684, 327] width 19 height 19
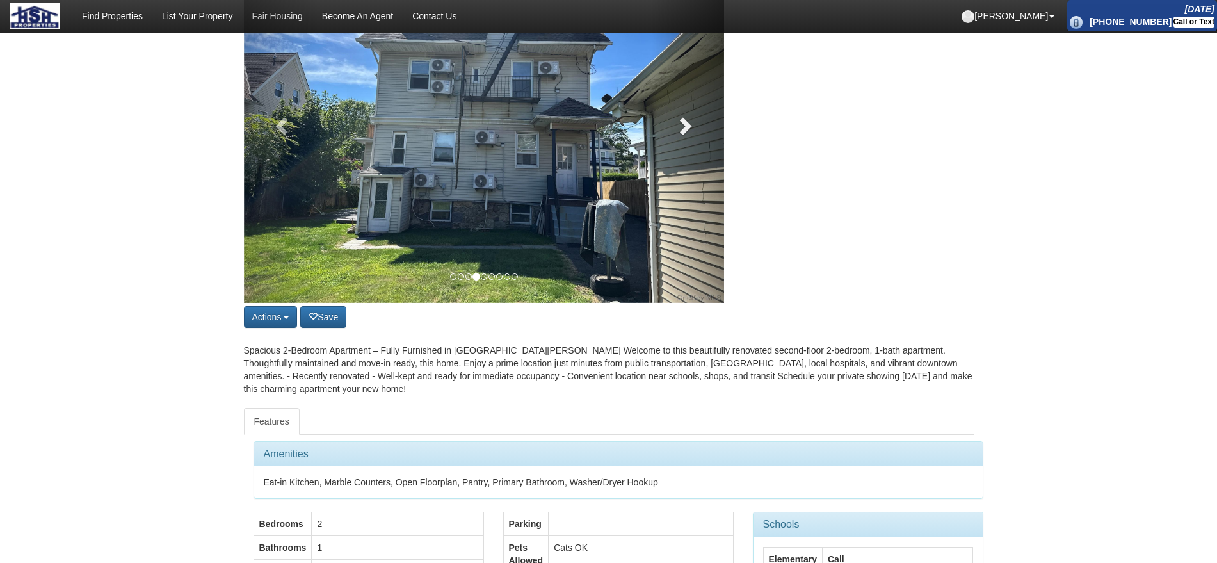
scroll to position [160, 0]
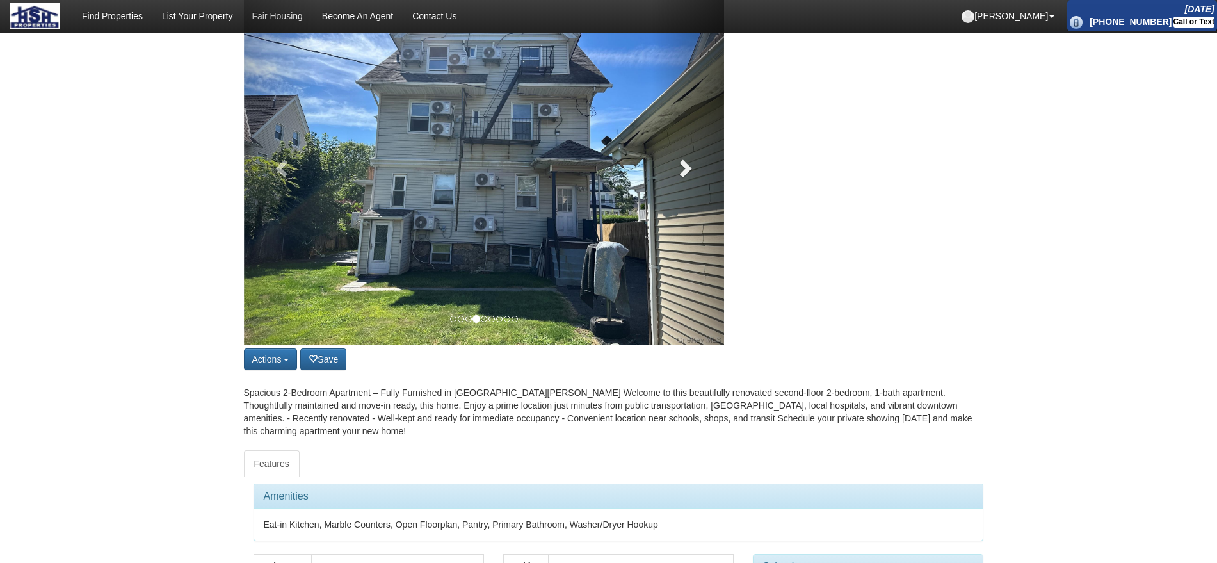
click at [692, 259] on link at bounding box center [688, 165] width 72 height 361
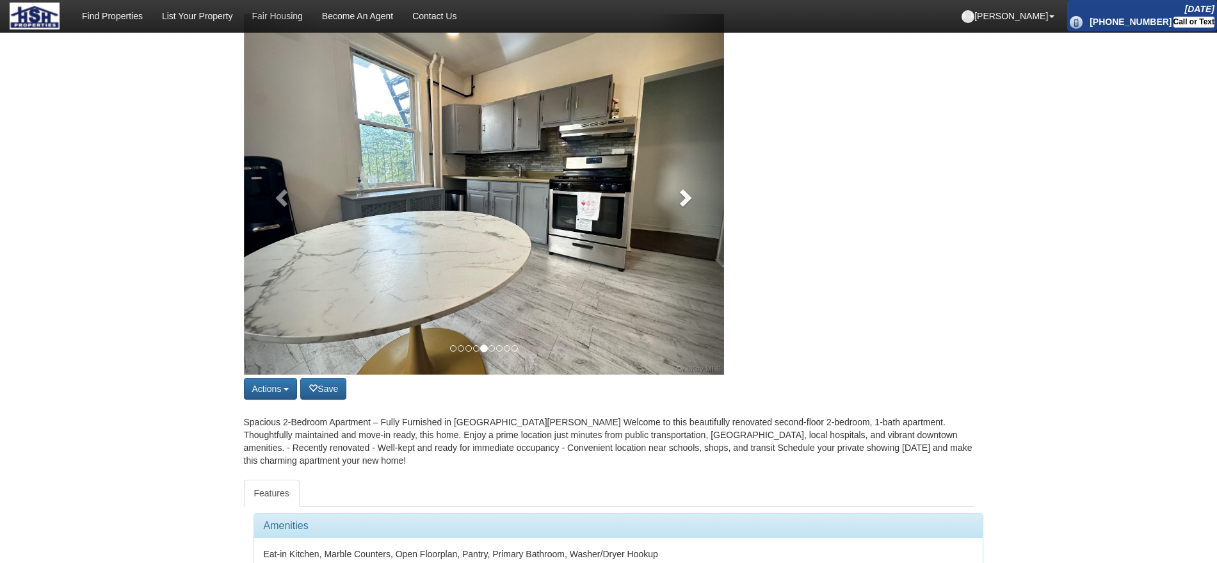
scroll to position [80, 0]
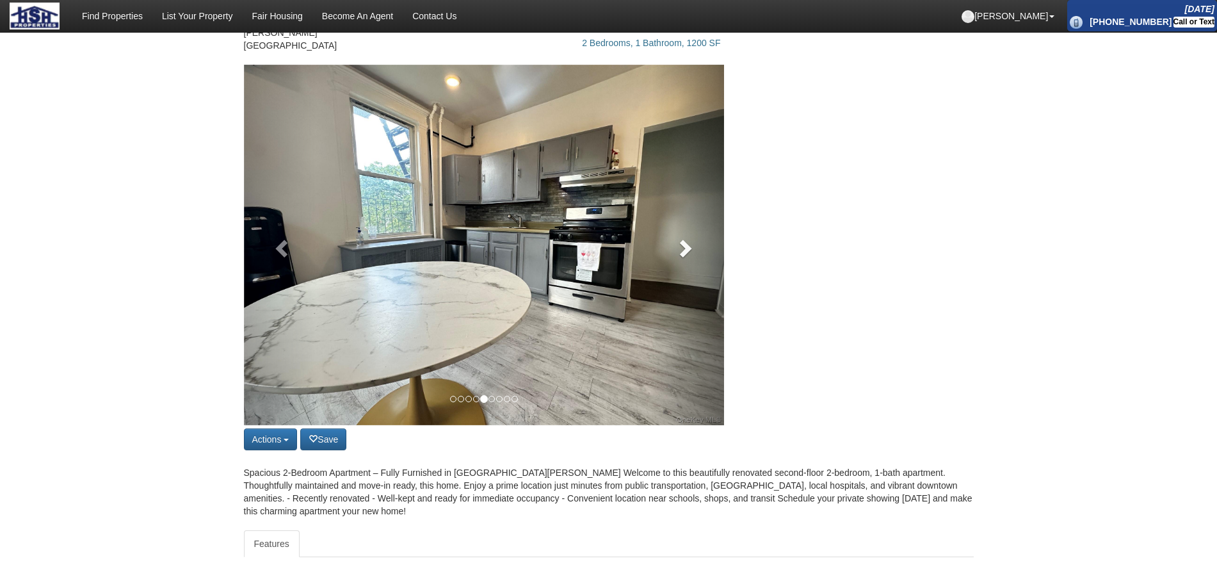
click at [692, 261] on link at bounding box center [688, 245] width 72 height 361
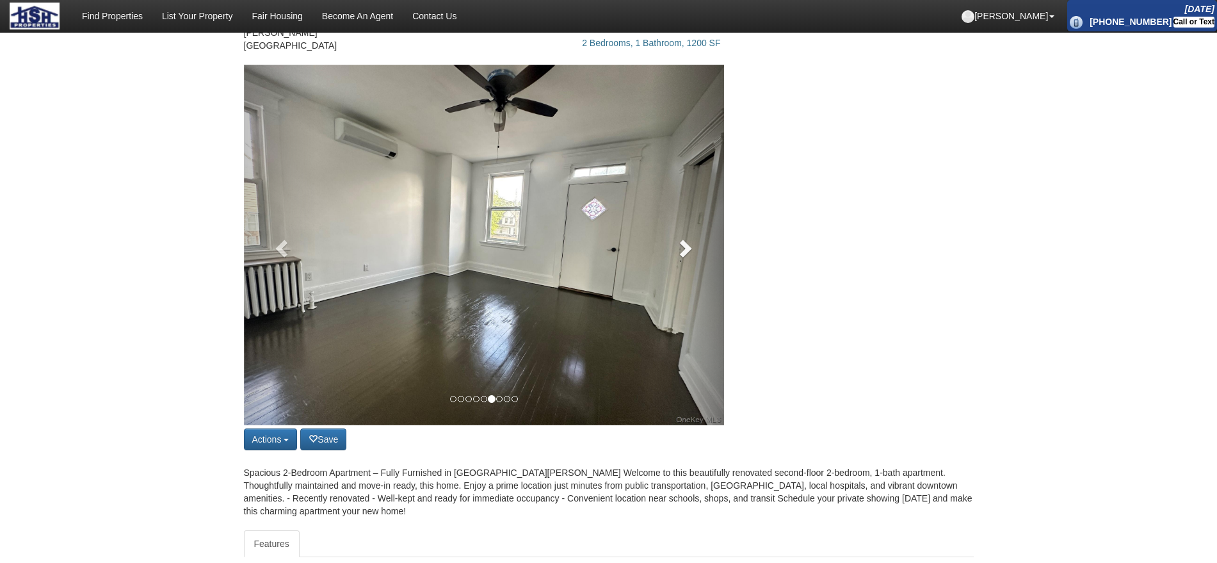
click at [692, 261] on link at bounding box center [688, 245] width 72 height 361
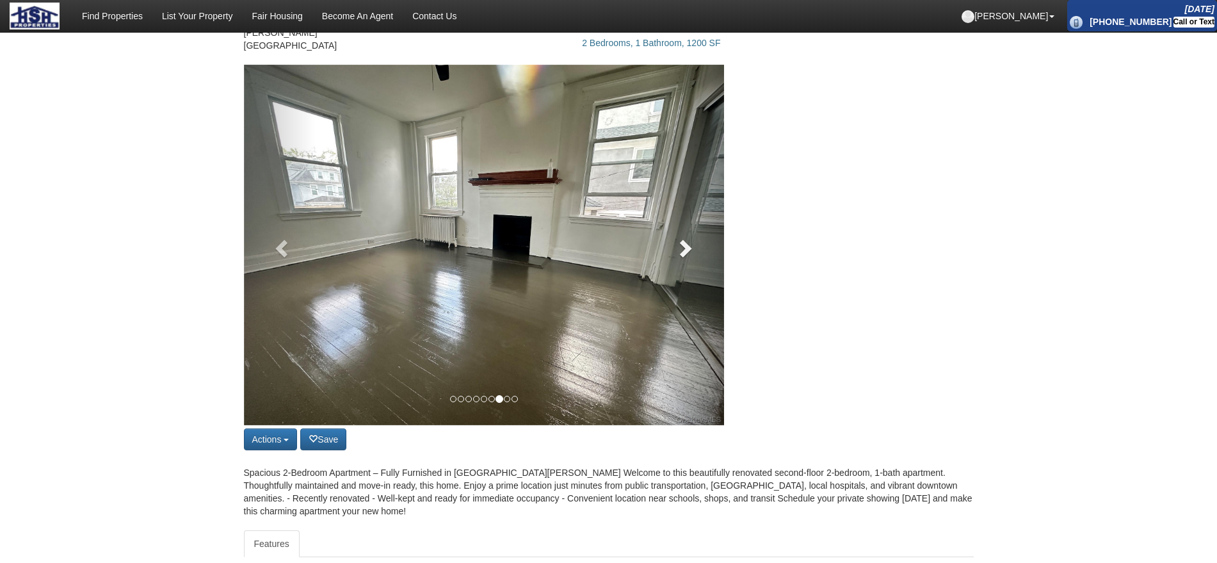
click at [692, 261] on link at bounding box center [688, 245] width 72 height 361
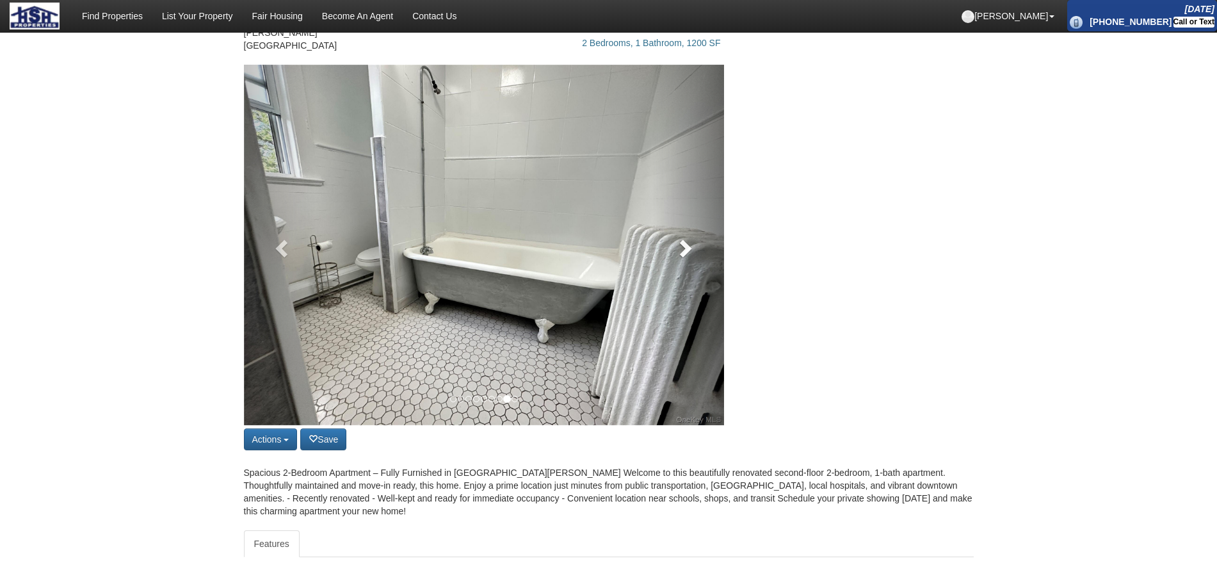
click at [692, 261] on link at bounding box center [688, 245] width 72 height 361
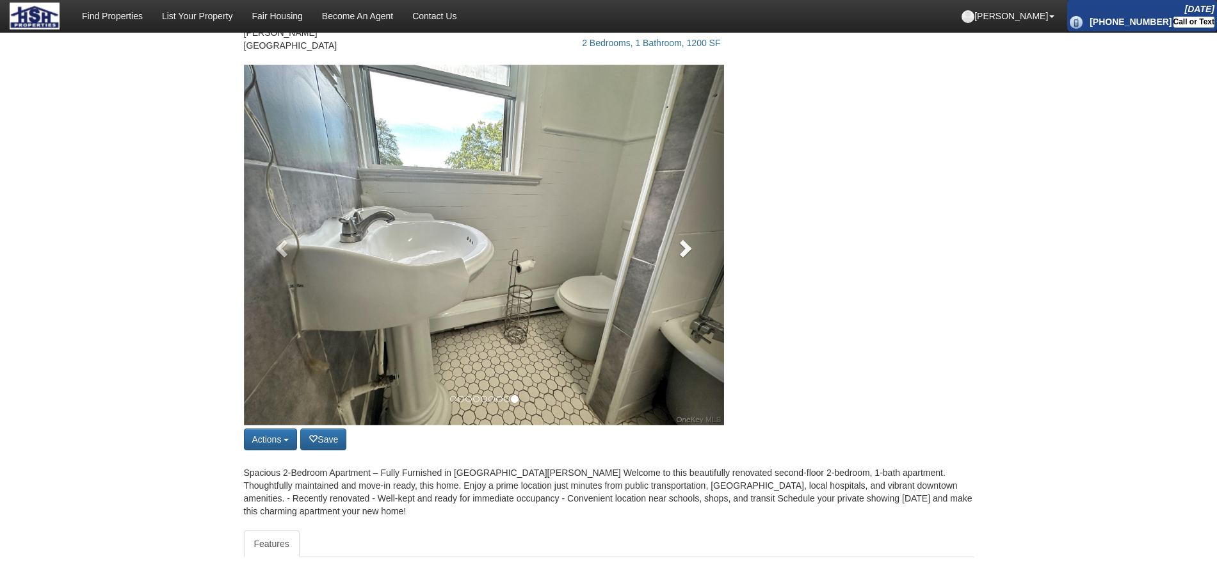
click at [692, 261] on link at bounding box center [688, 245] width 72 height 361
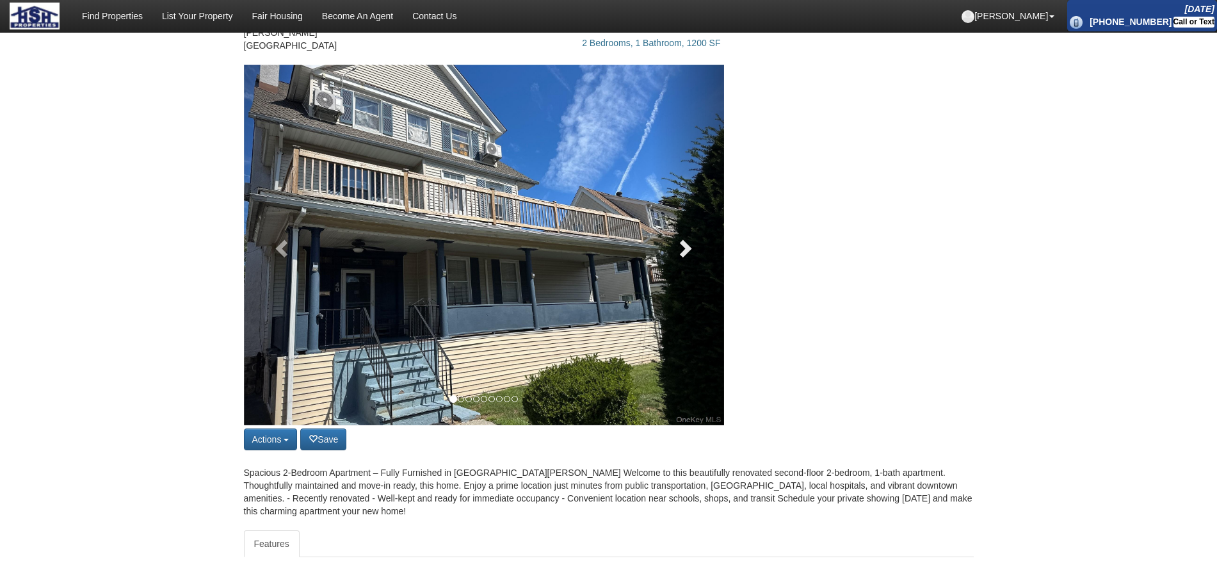
click at [692, 261] on link at bounding box center [688, 245] width 72 height 361
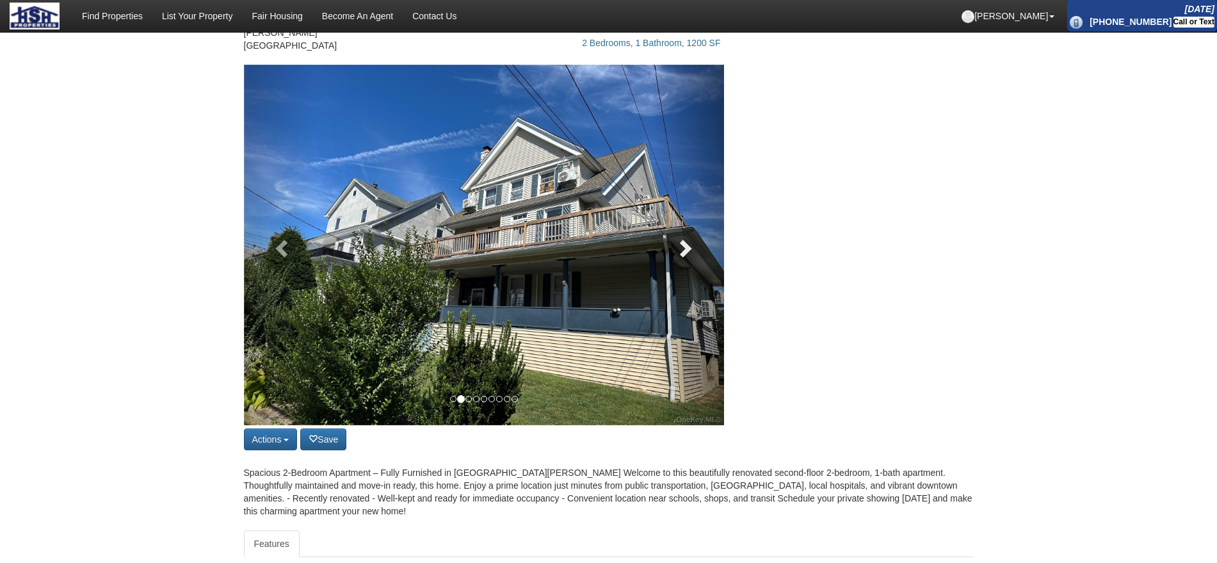
click at [692, 261] on link at bounding box center [688, 245] width 72 height 361
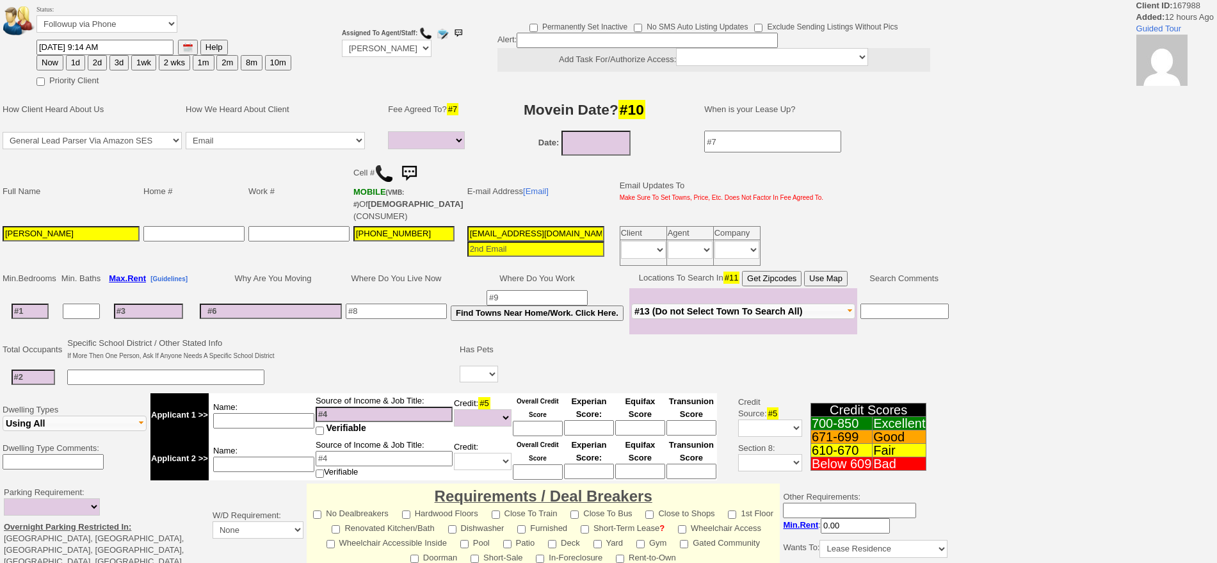
select select
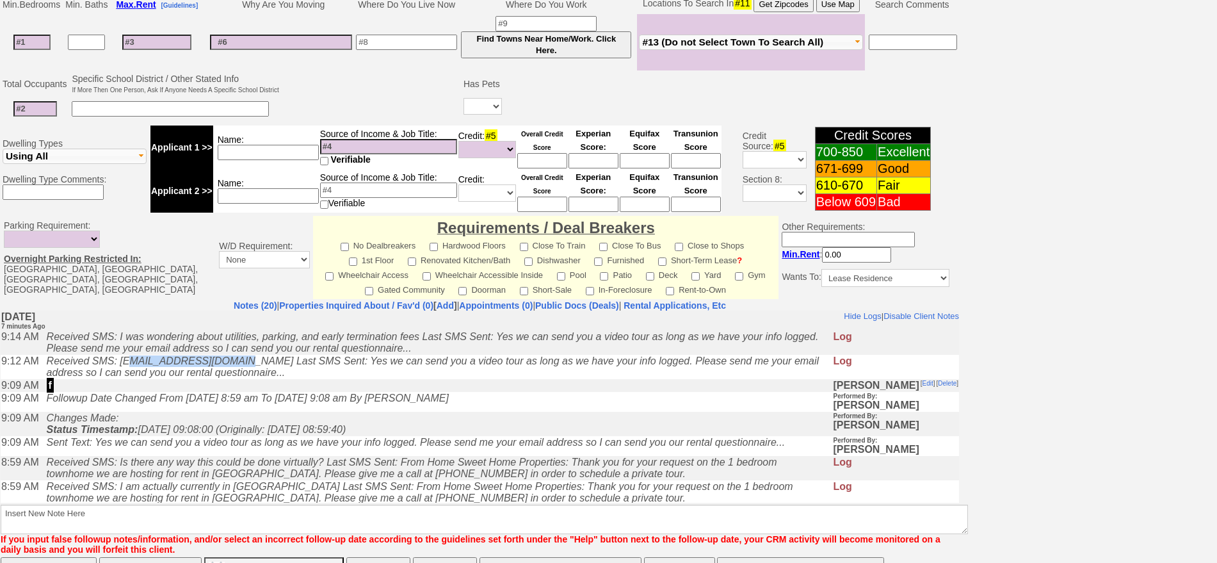
scroll to position [367, 0]
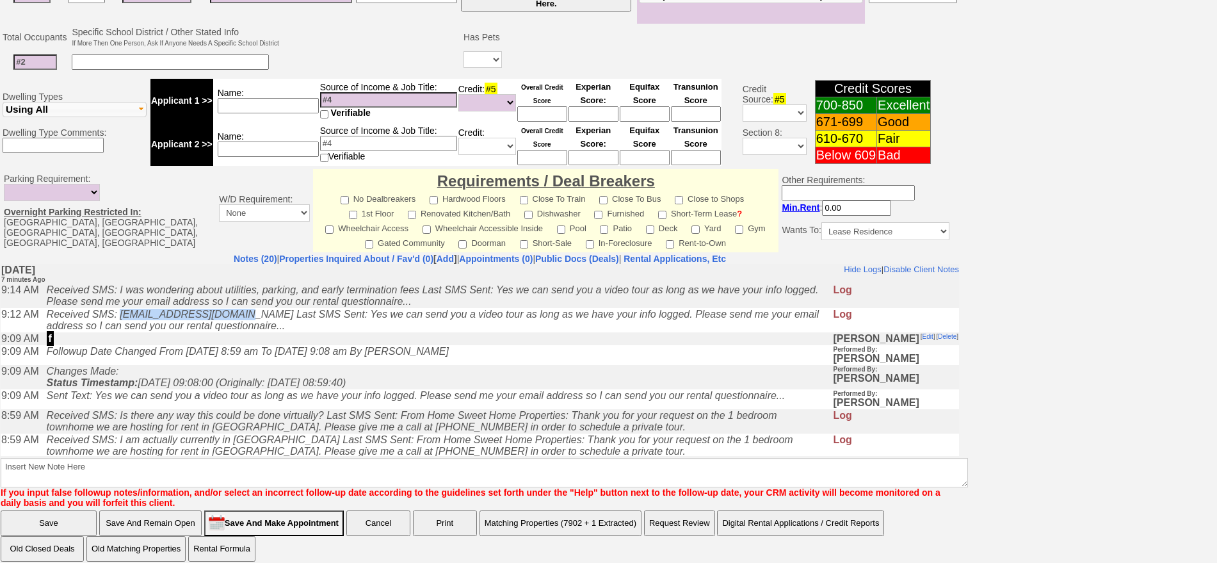
drag, startPoint x: 239, startPoint y: 312, endPoint x: 127, endPoint y: 310, distance: 111.4
click at [127, 310] on icon "Received SMS: [EMAIL_ADDRESS][DOMAIN_NAME] Last SMS Sent: Yes we can send you a…" at bounding box center [433, 319] width 773 height 22
copy icon "[EMAIL_ADDRESS][DOMAIN_NAME]"
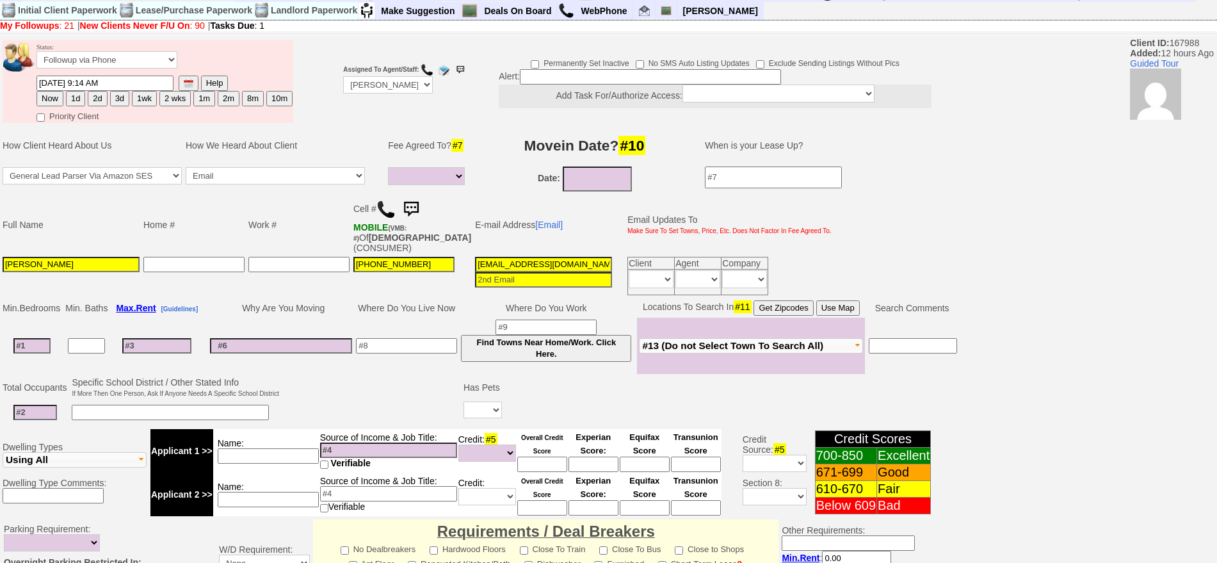
scroll to position [0, 0]
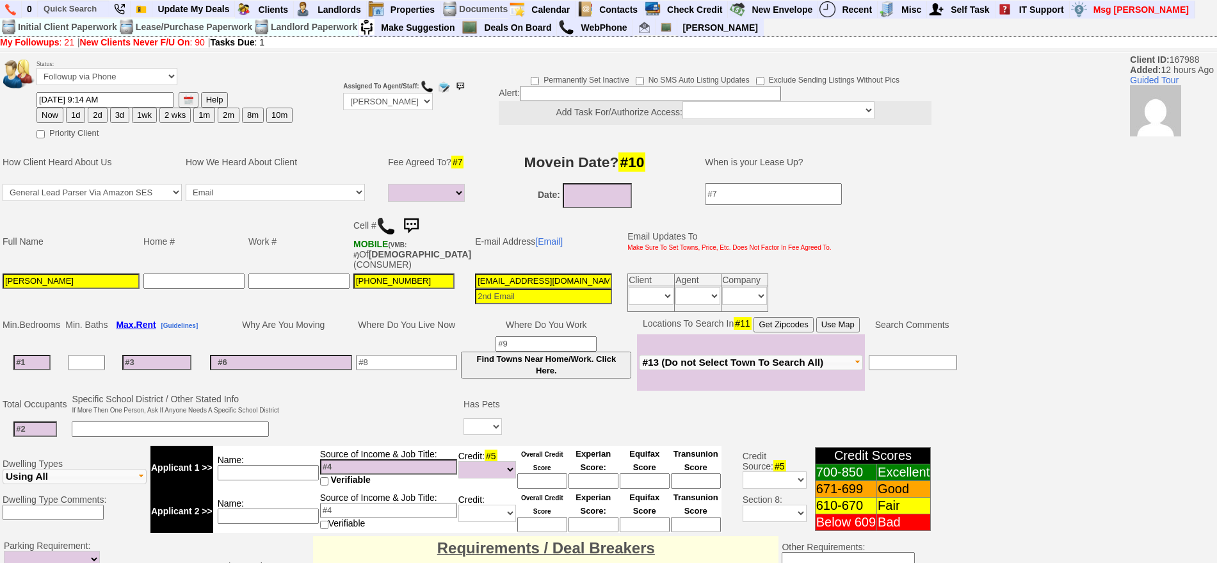
click at [533, 279] on input "2606z9cbxn0h5i2kb4jmd6h0284@convo.zillow.com" at bounding box center [543, 280] width 137 height 15
paste input "Brianthai129@gmail"
type input "Brianthai129@gmail.com"
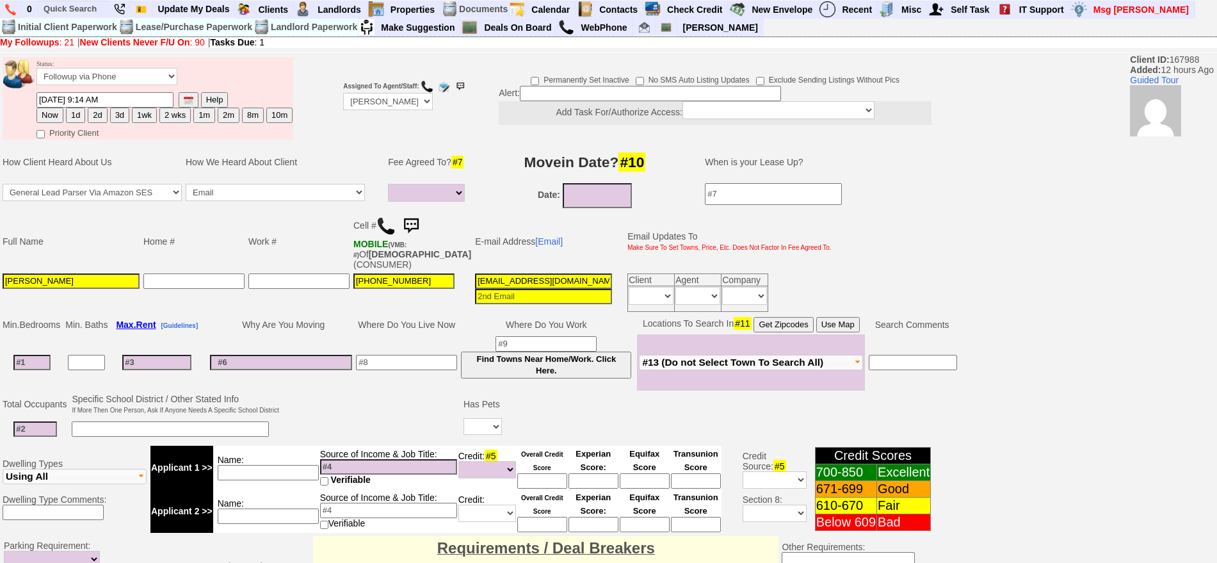
click at [77, 109] on button "1d" at bounding box center [75, 115] width 19 height 15
type input "09/20/2025 09:21 AM"
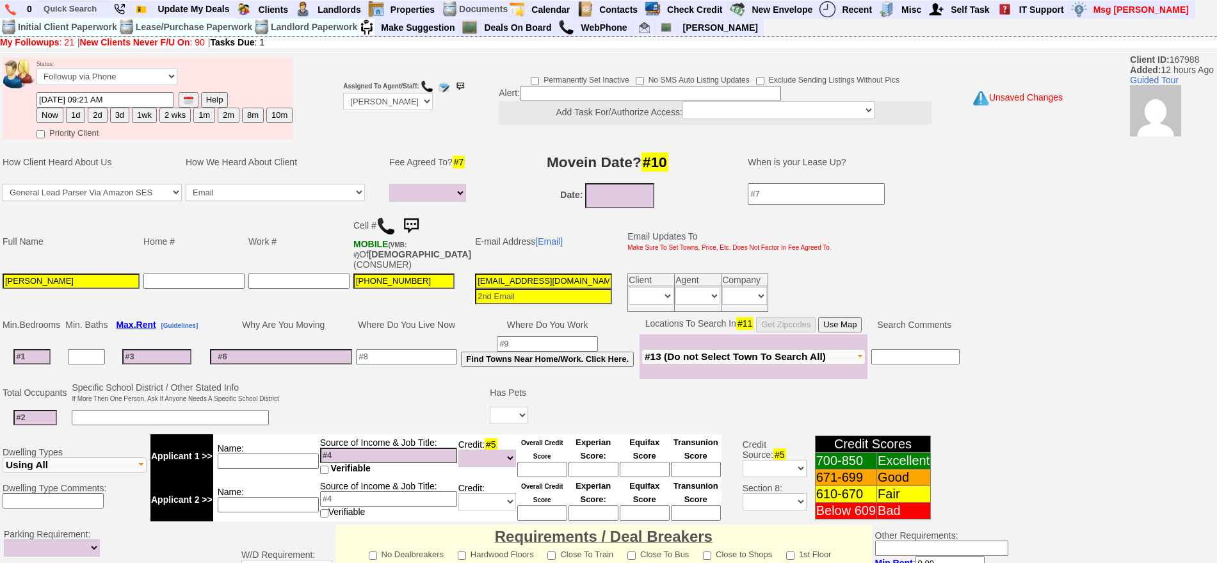
click at [76, 112] on button "1d" at bounding box center [75, 115] width 19 height 15
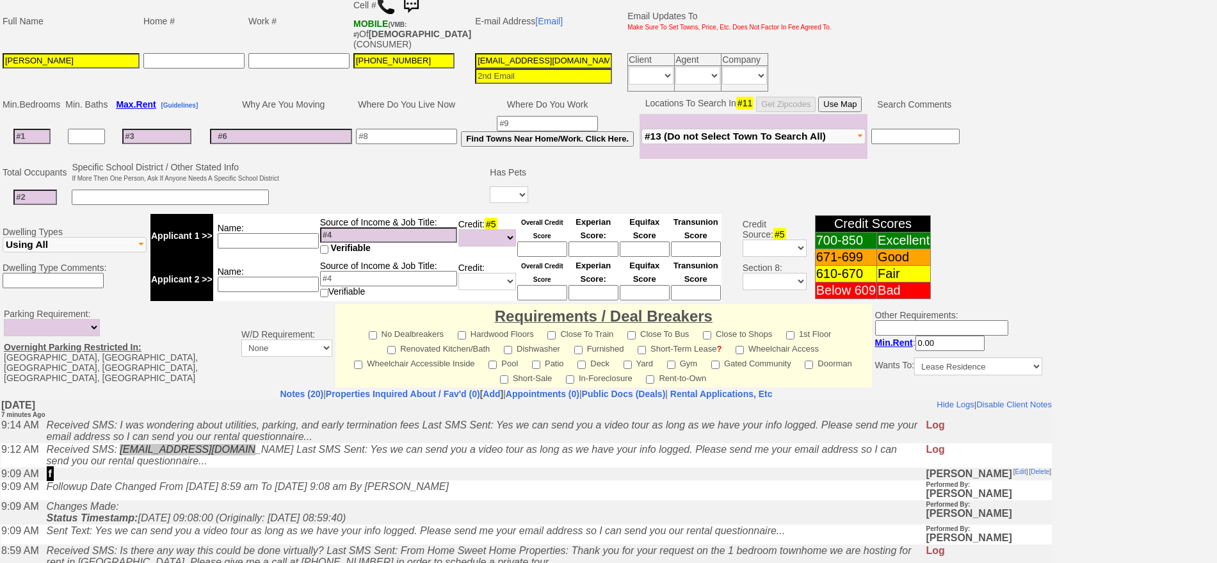
scroll to position [359, 0]
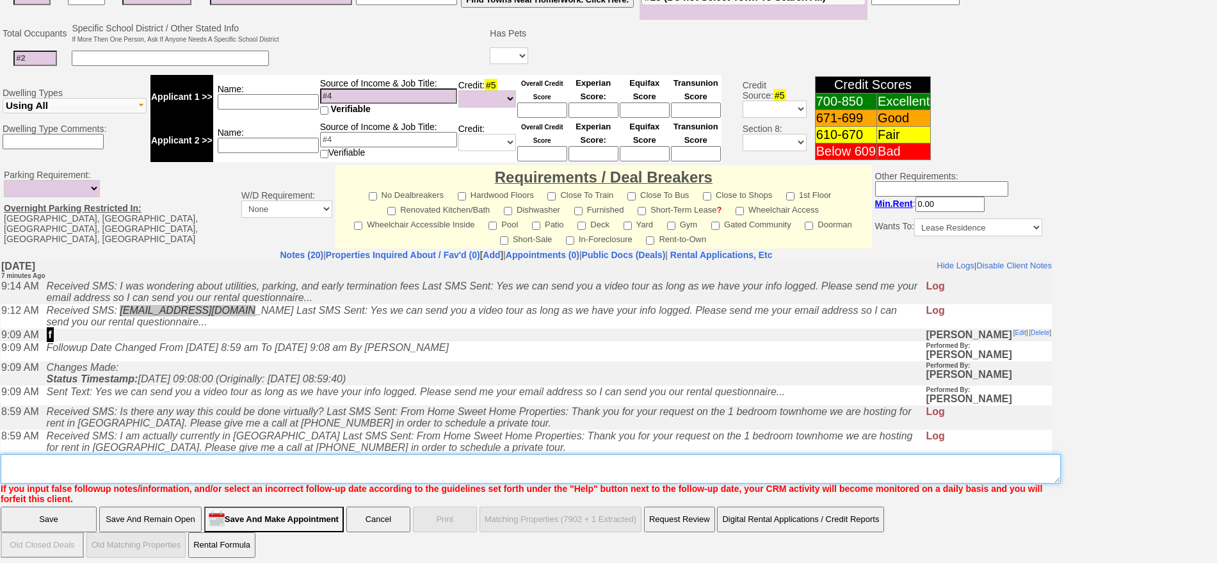
click at [539, 461] on textarea "Insert New Note Here" at bounding box center [531, 468] width 1060 height 29
type textarea "fu for video tour w post rd fu"
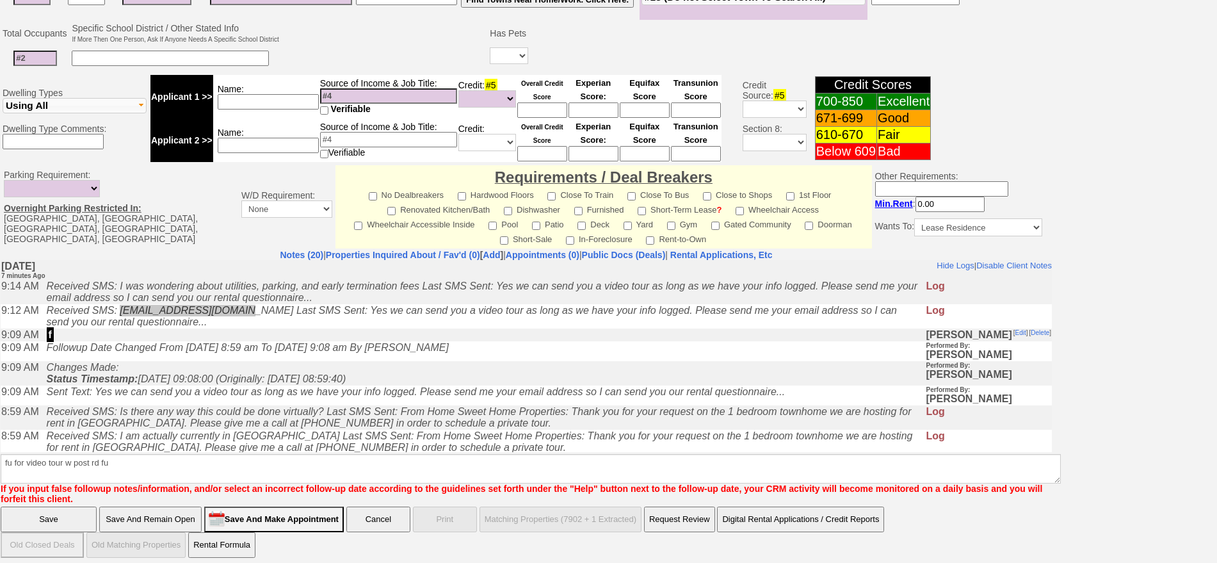
click input "Save And Remain Open" at bounding box center [150, 520] width 102 height 26
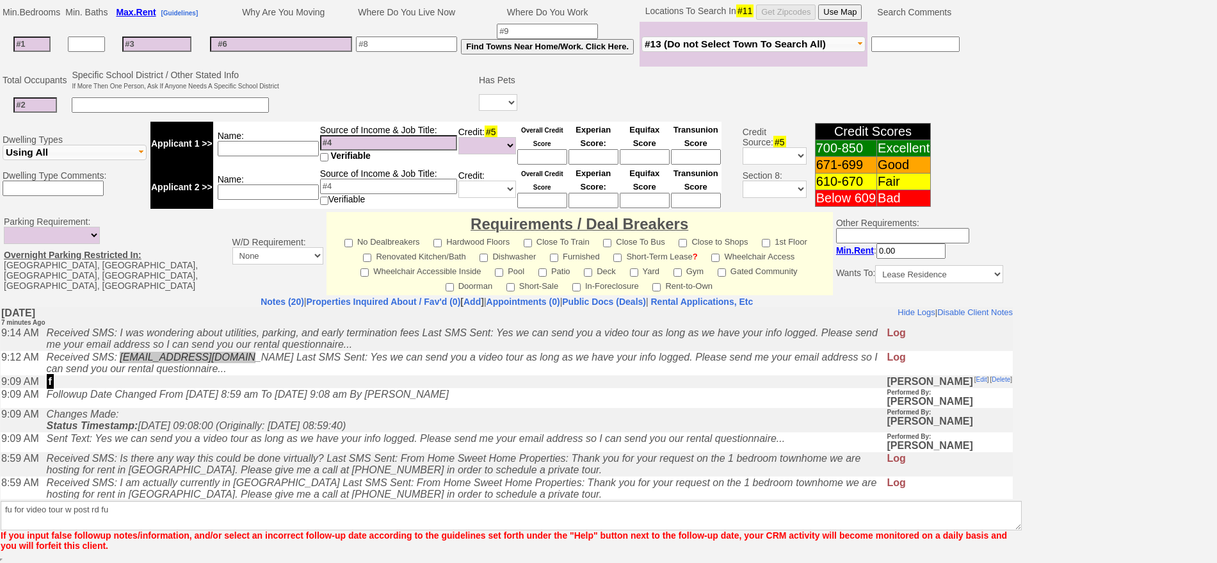
scroll to position [313, 0]
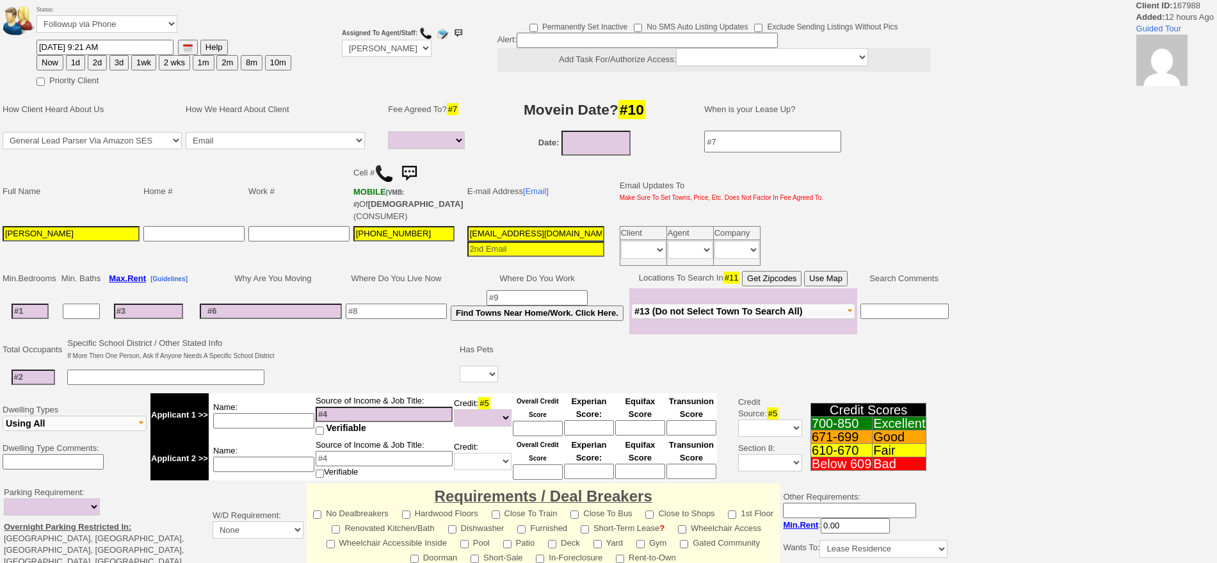
select select
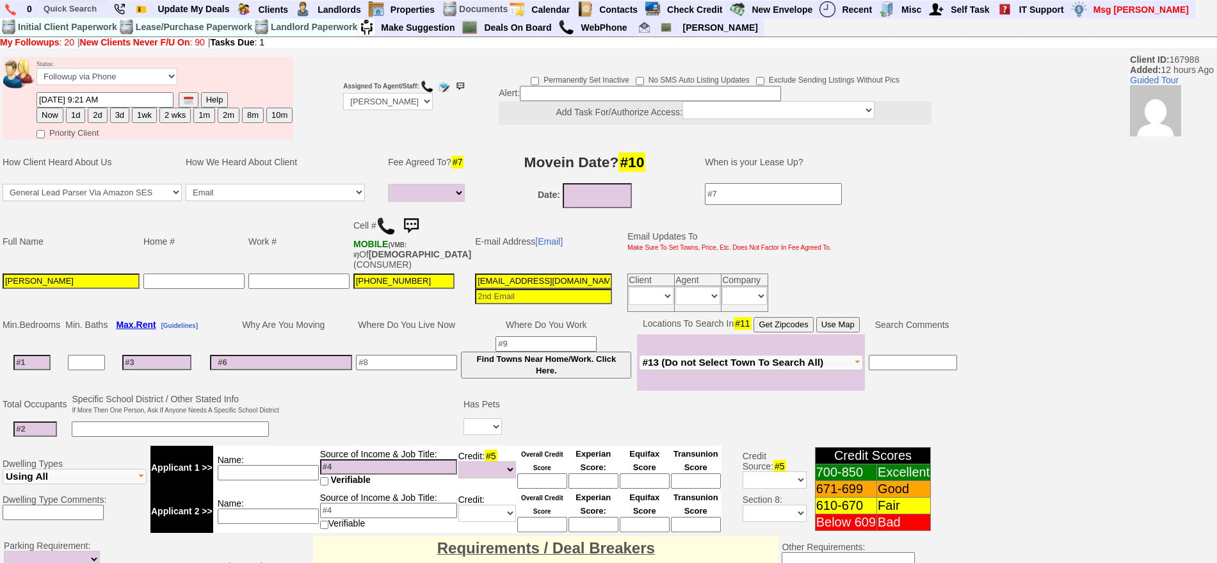
click at [414, 219] on img at bounding box center [411, 226] width 26 height 26
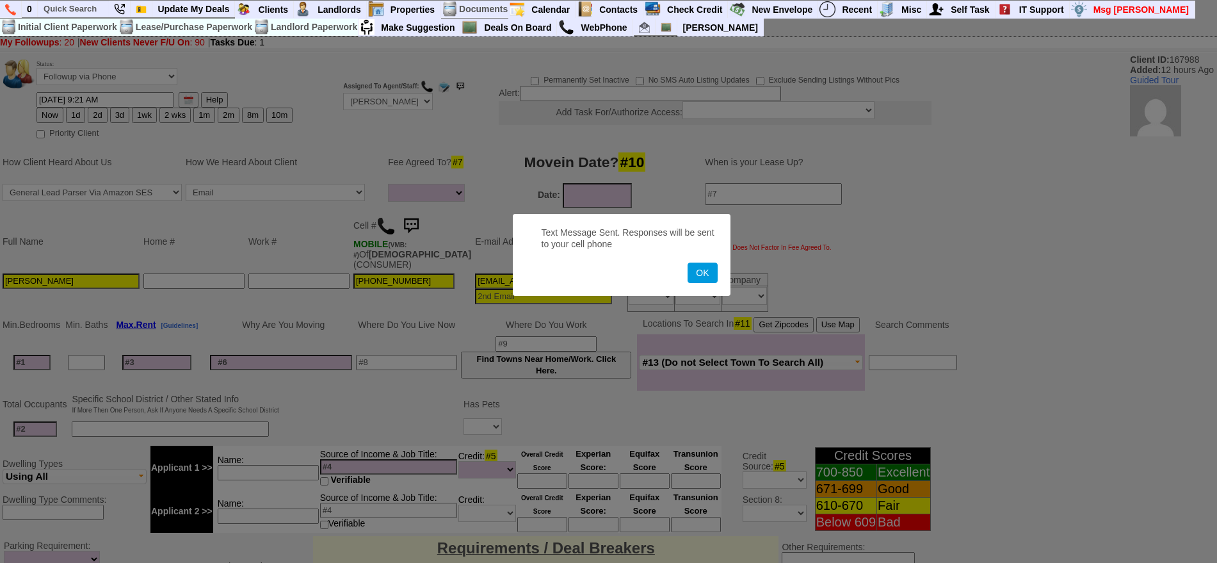
click at [688, 263] on button "OK" at bounding box center [702, 273] width 29 height 20
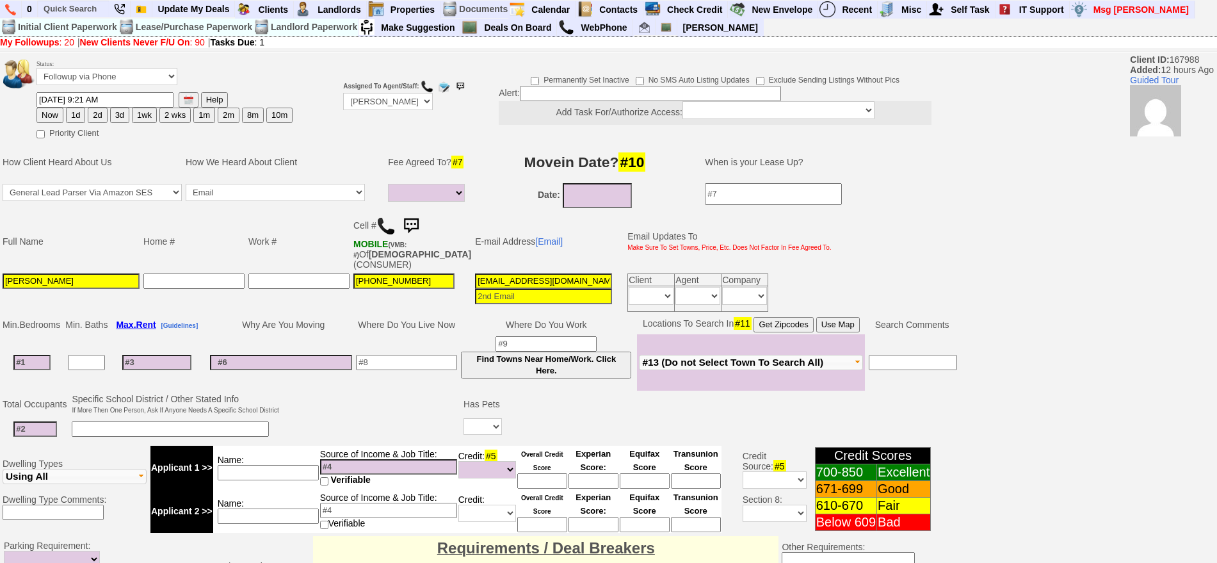
click at [414, 219] on img at bounding box center [411, 226] width 26 height 26
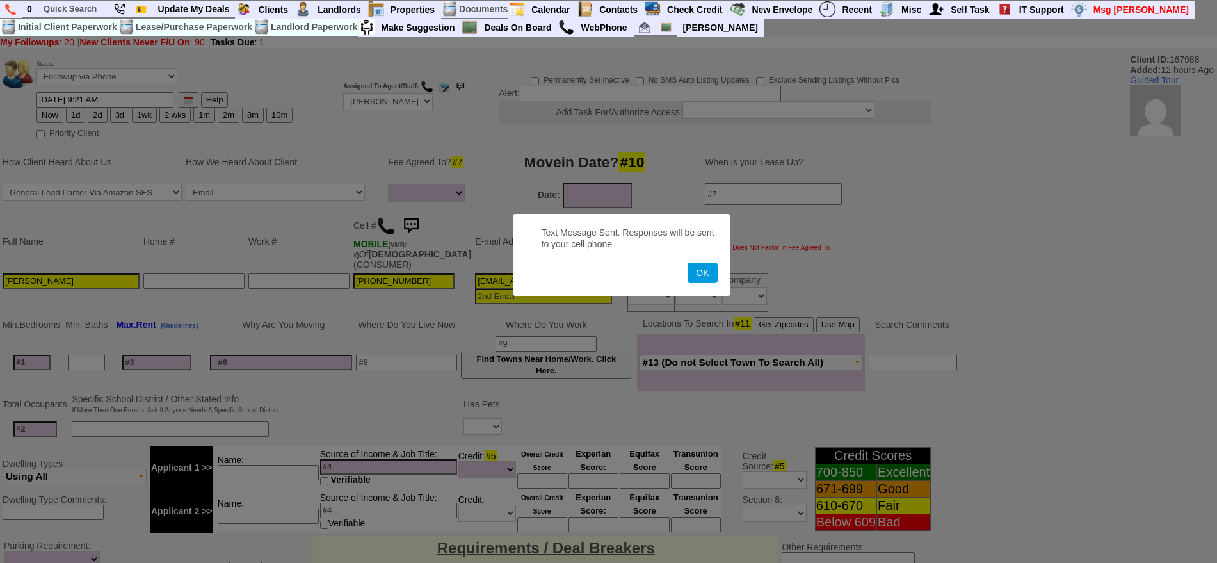
click at [688, 263] on button "OK" at bounding box center [702, 273] width 29 height 20
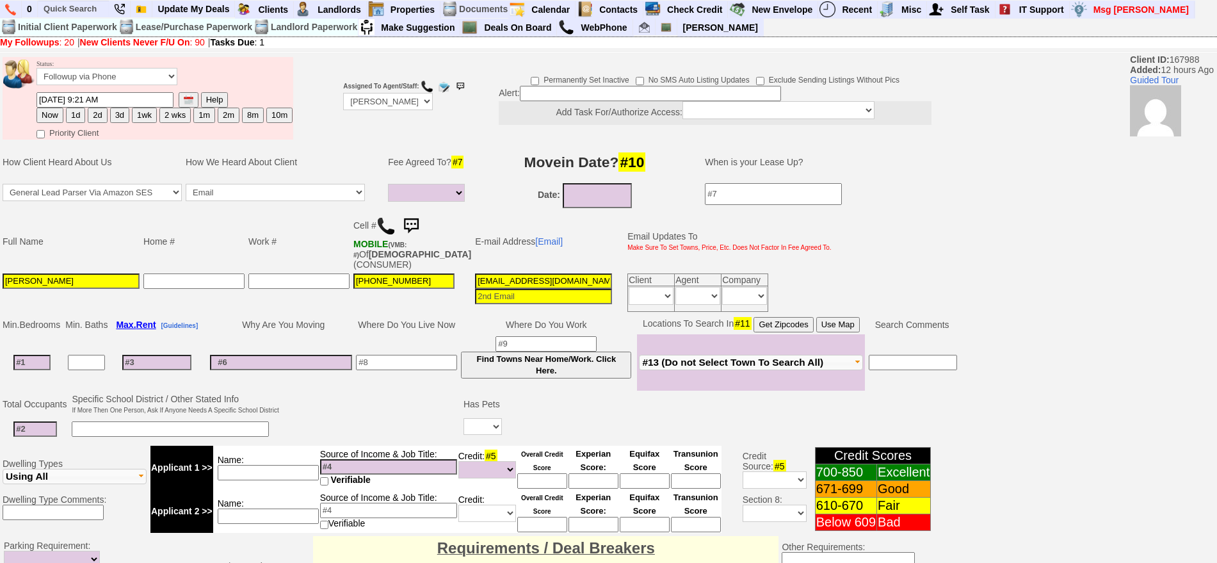
click at [415, 220] on img at bounding box center [411, 226] width 26 height 26
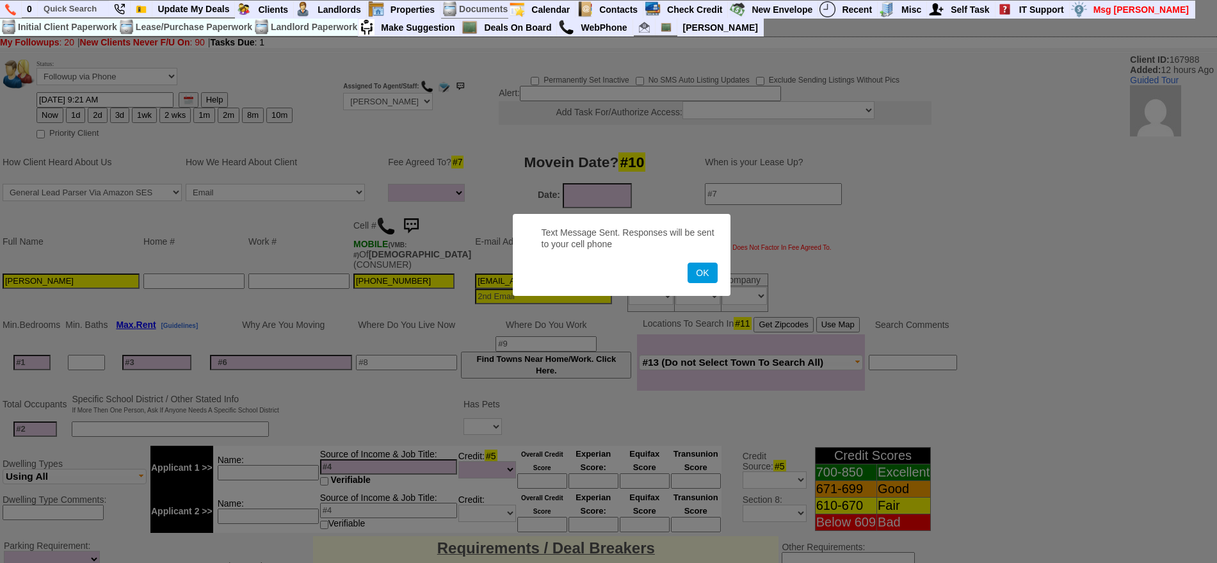
click at [688, 263] on button "OK" at bounding box center [702, 273] width 29 height 20
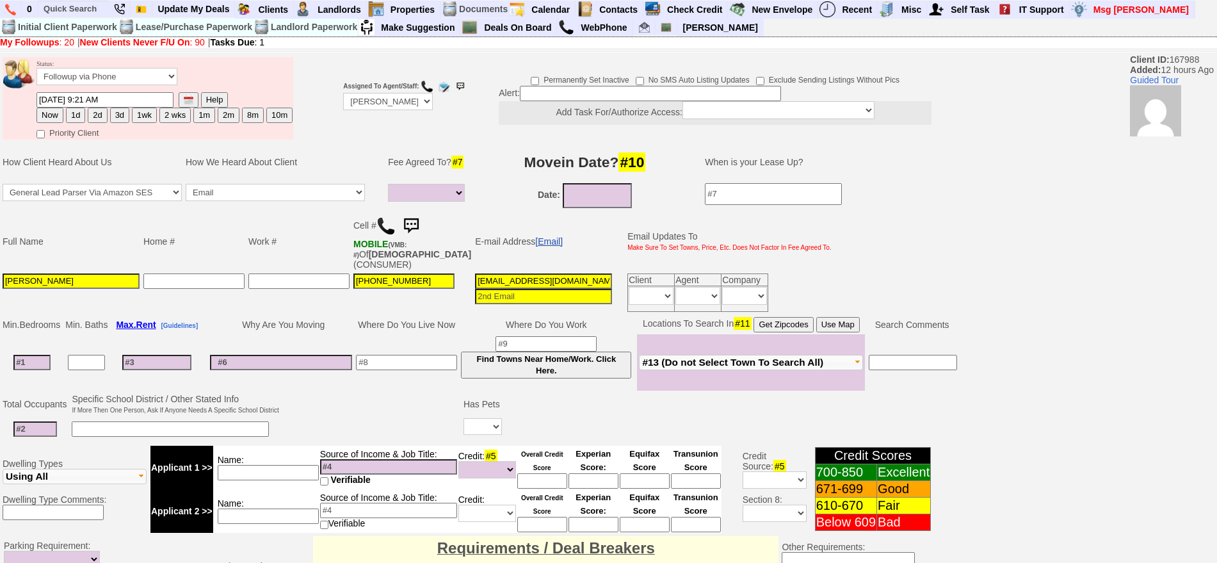
click at [535, 243] on link "[Email]" at bounding box center [549, 241] width 28 height 10
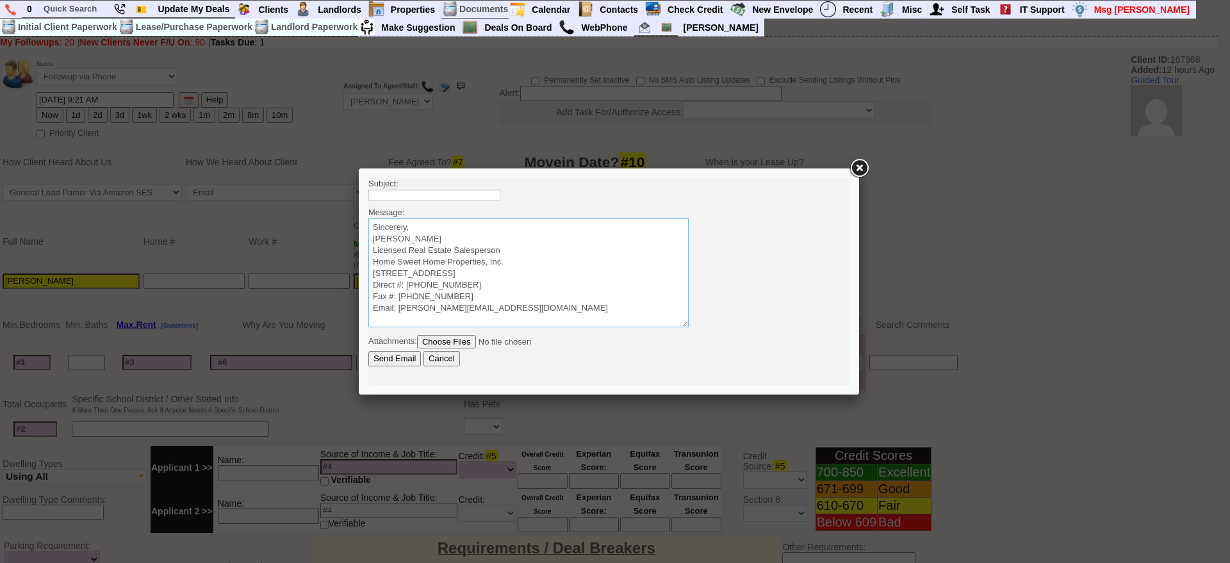
click at [513, 226] on textarea "Sincerely, Jorge Guerrero Licensed Real Estate Salesperson Home Sweet Home Prop…" at bounding box center [528, 272] width 320 height 109
paste textarea "Good Afternoon Diana Vanessa, It was a pleasure speaking with you! I am excited…"
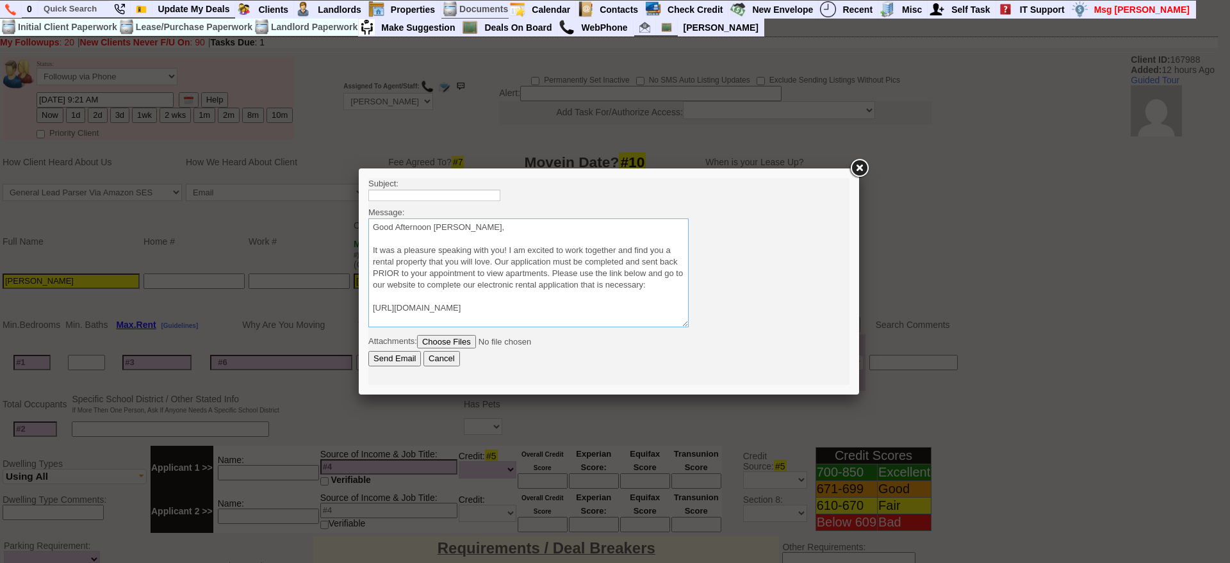
scroll to position [67, 0]
type textarea "Good Afternoon Diana Vanessa, It was a pleasure speaking with you! I am excited…"
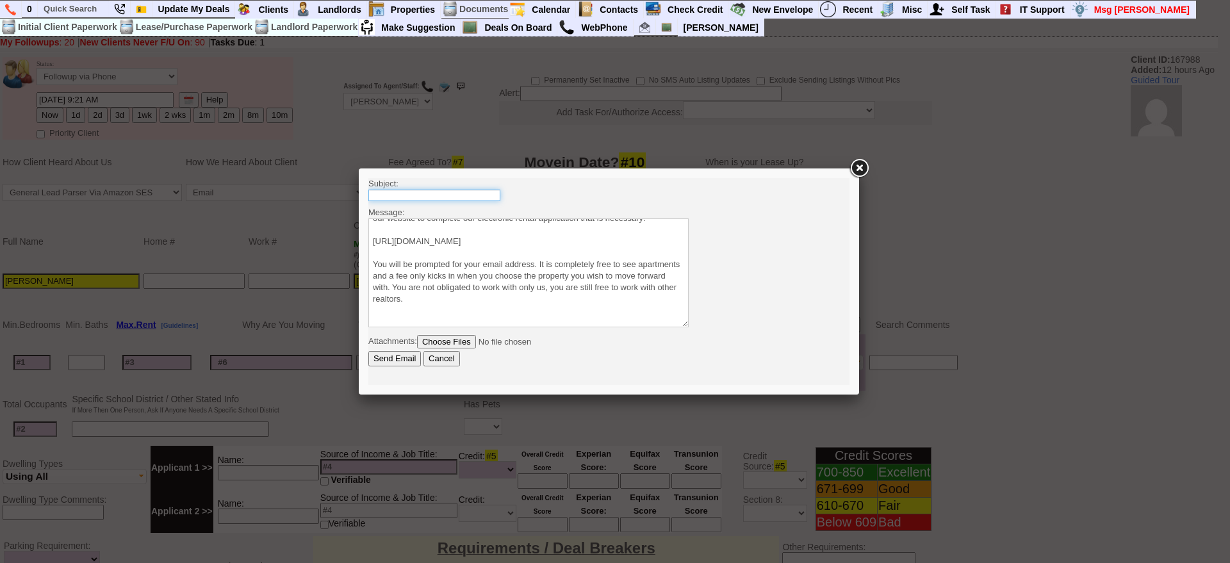
click at [464, 191] on input "text" at bounding box center [434, 196] width 132 height 12
type input "Viewing Rentals With Us"
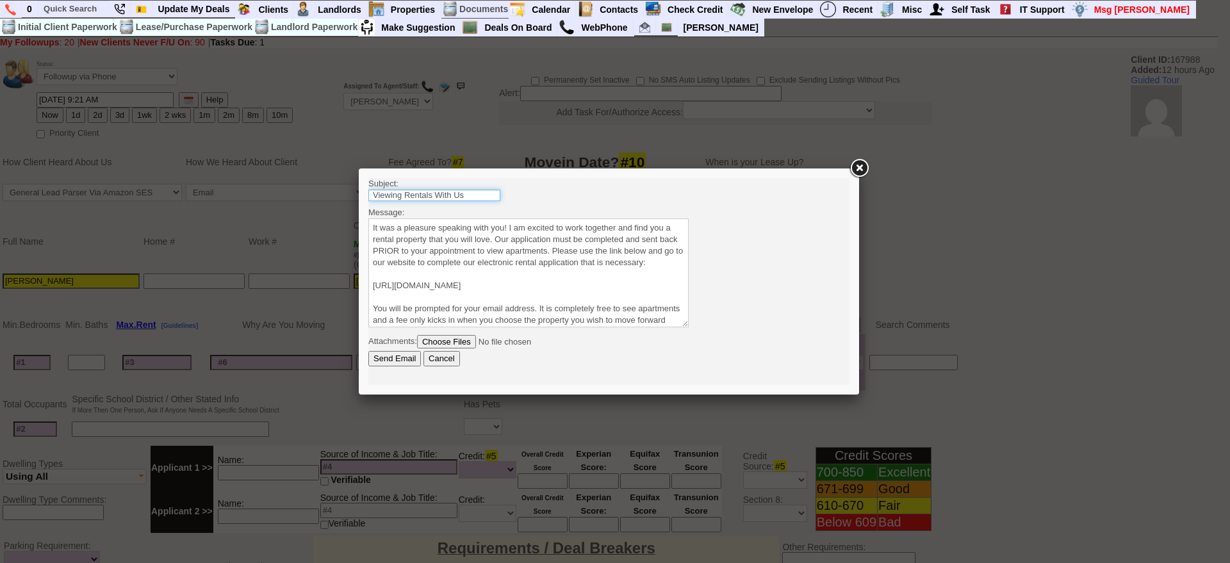
scroll to position [0, 0]
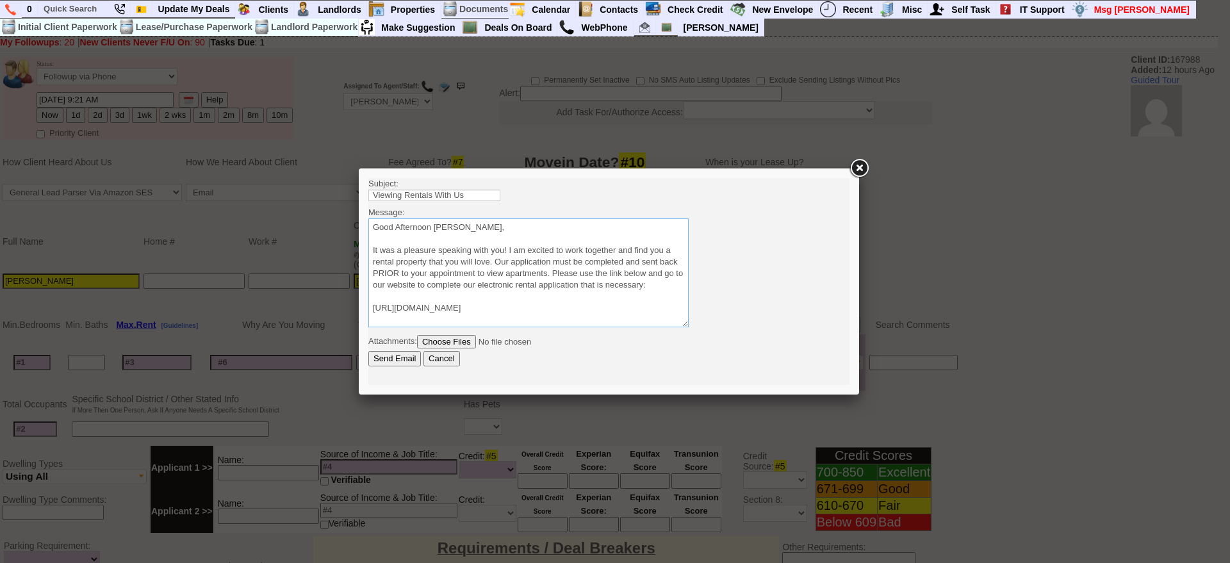
drag, startPoint x: 434, startPoint y: 223, endPoint x: 568, endPoint y: 233, distance: 134.9
click at [568, 233] on textarea "Sincerely, Jorge Guerrero Licensed Real Estate Salesperson Home Sweet Home Prop…" at bounding box center [528, 272] width 320 height 109
drag, startPoint x: 507, startPoint y: 248, endPoint x: 369, endPoint y: 248, distance: 138.3
click at [369, 248] on textarea "Sincerely, Jorge Guerrero Licensed Real Estate Salesperson Home Sweet Home Prop…" at bounding box center [528, 272] width 320 height 109
type textarea "Good Afternoon Brian I am excited to work together and find you a rental proper…"
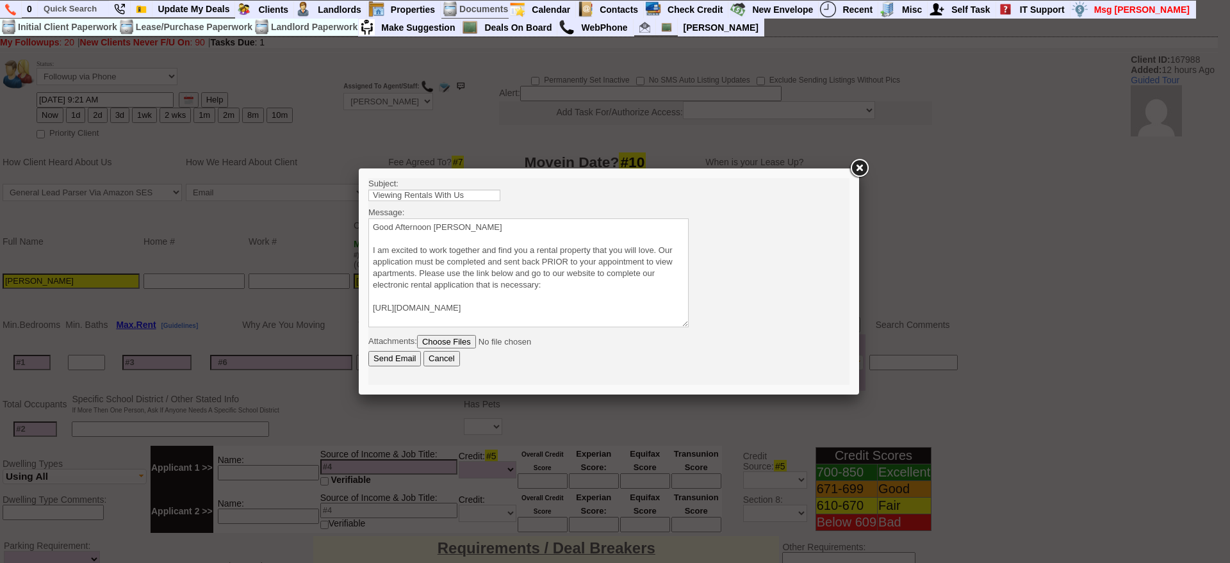
click at [402, 361] on input "Send Email" at bounding box center [394, 358] width 53 height 15
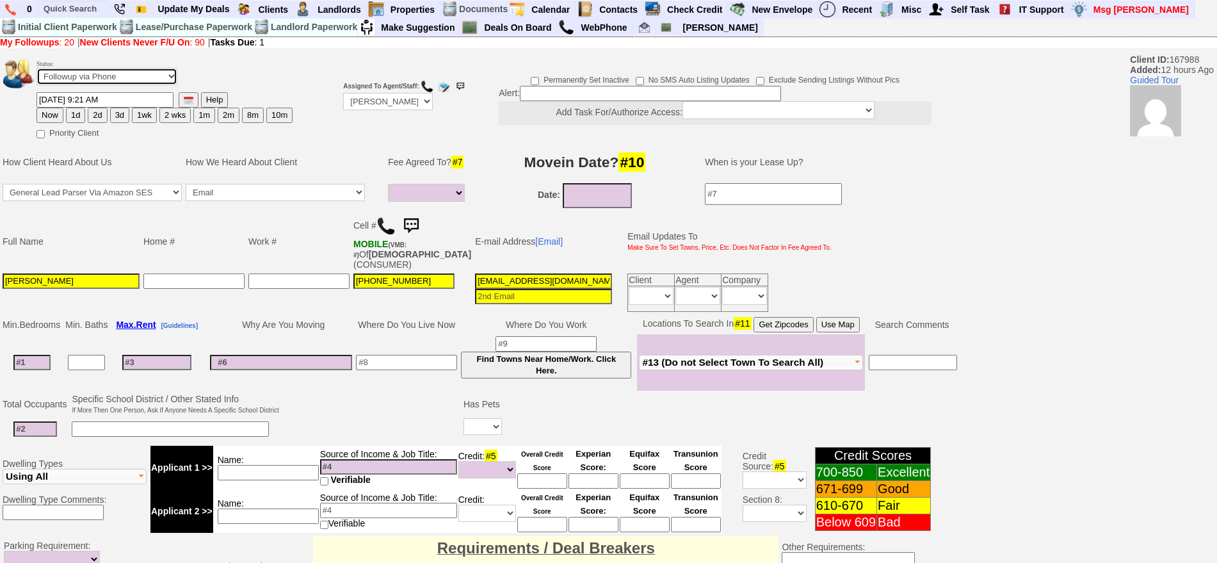
click at [133, 76] on select "Followup via Phone Followup via Email Followup When Section 8 Property Found De…" at bounding box center [107, 76] width 141 height 17
select select "Inactive"
click at [37, 72] on select "Followup via Phone Followup via Email Followup When Section 8 Property Found De…" at bounding box center [107, 76] width 141 height 17
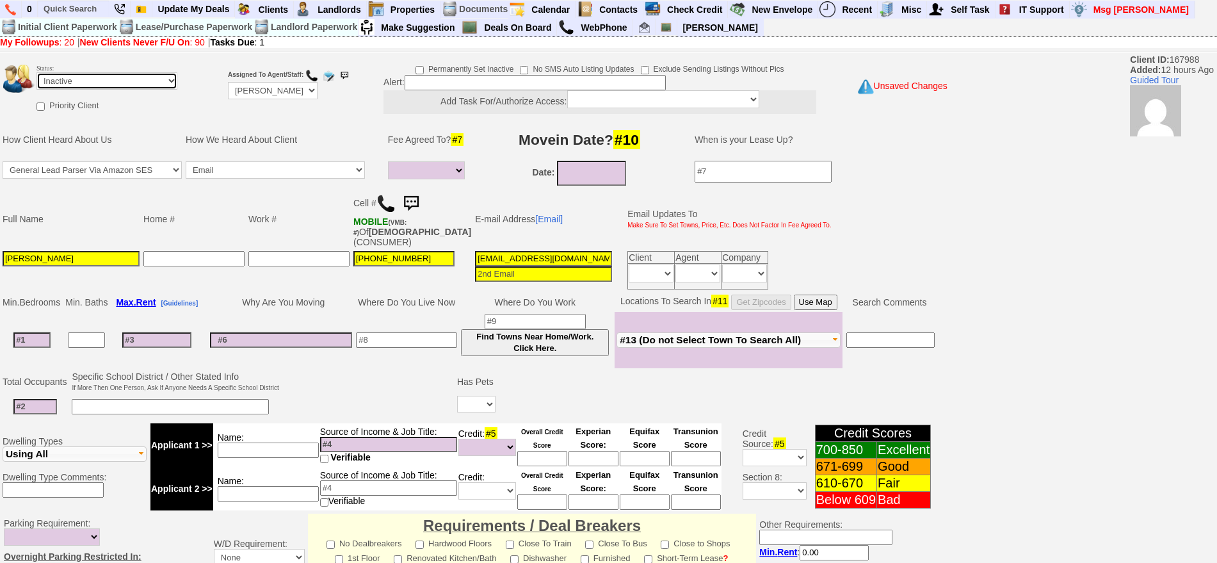
scroll to position [354, 0]
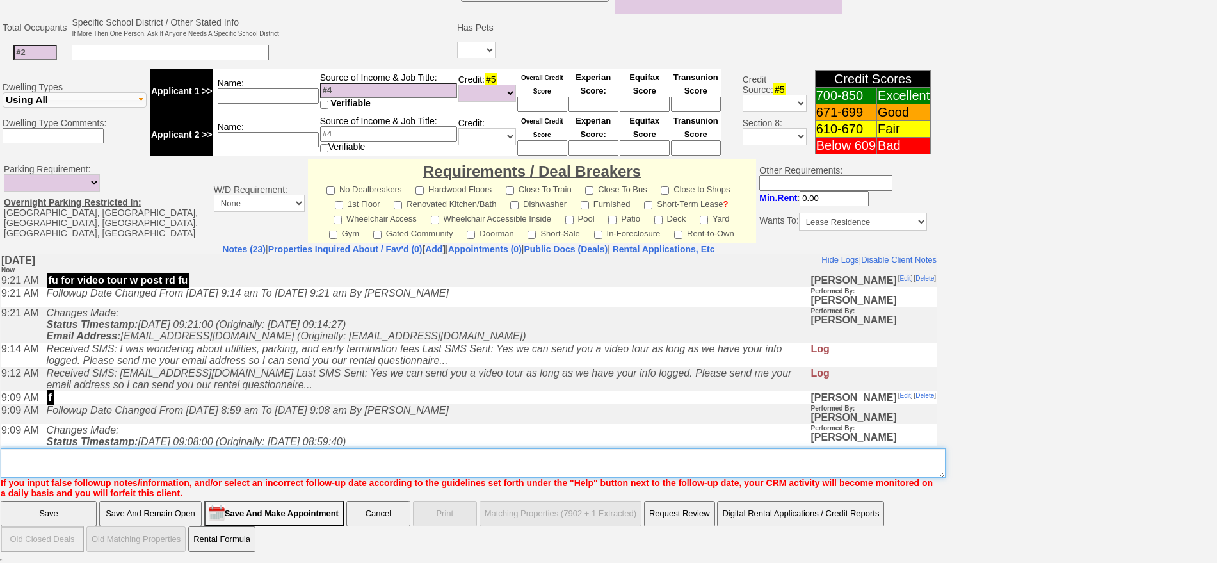
click at [630, 465] on textarea "Insert New Note Here" at bounding box center [473, 462] width 945 height 29
type textarea "waiting on app to send video tour"
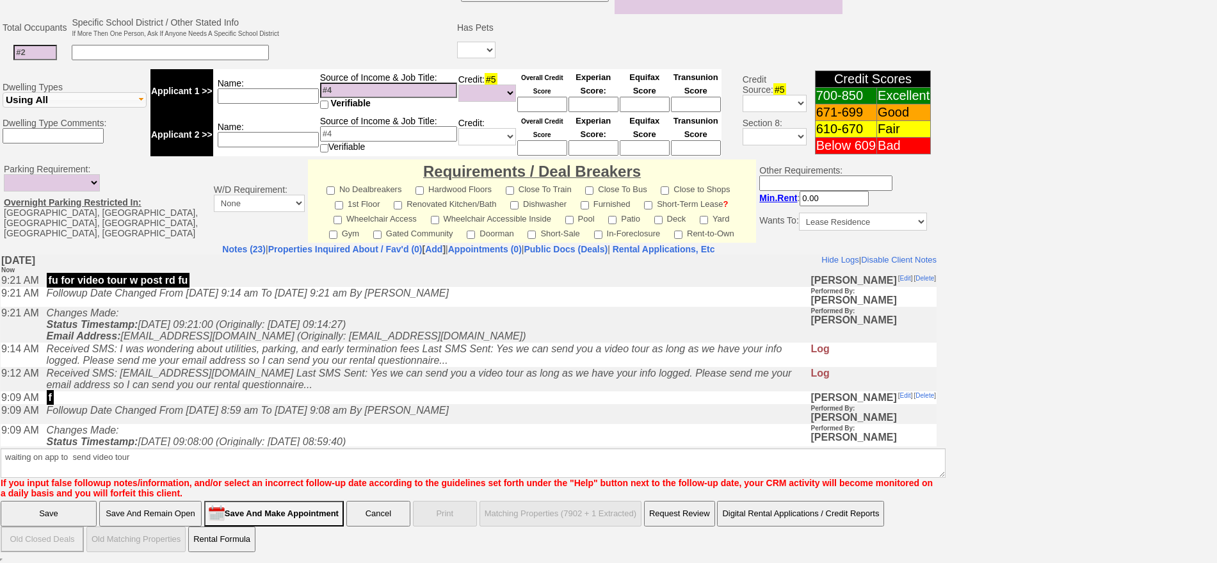
click input "Save" at bounding box center [49, 514] width 96 height 26
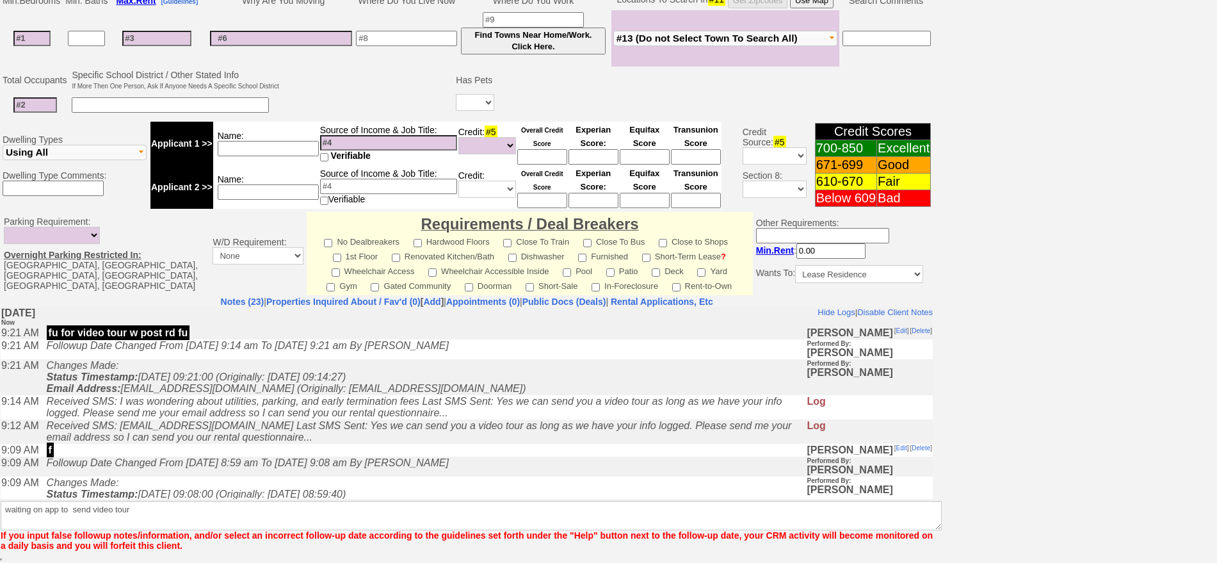
scroll to position [302, 0]
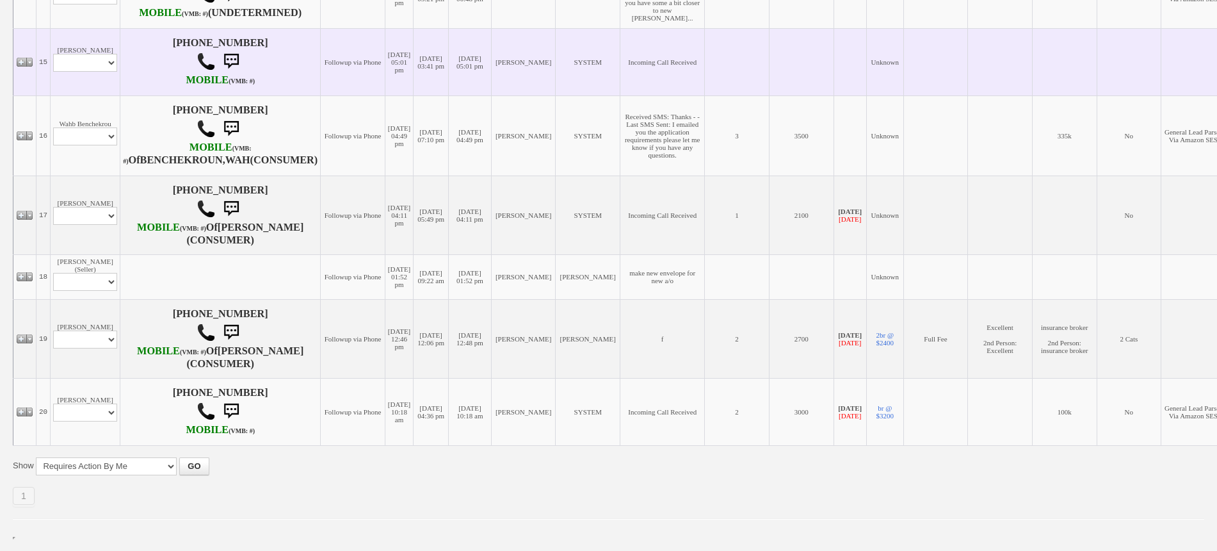
scroll to position [1578, 0]
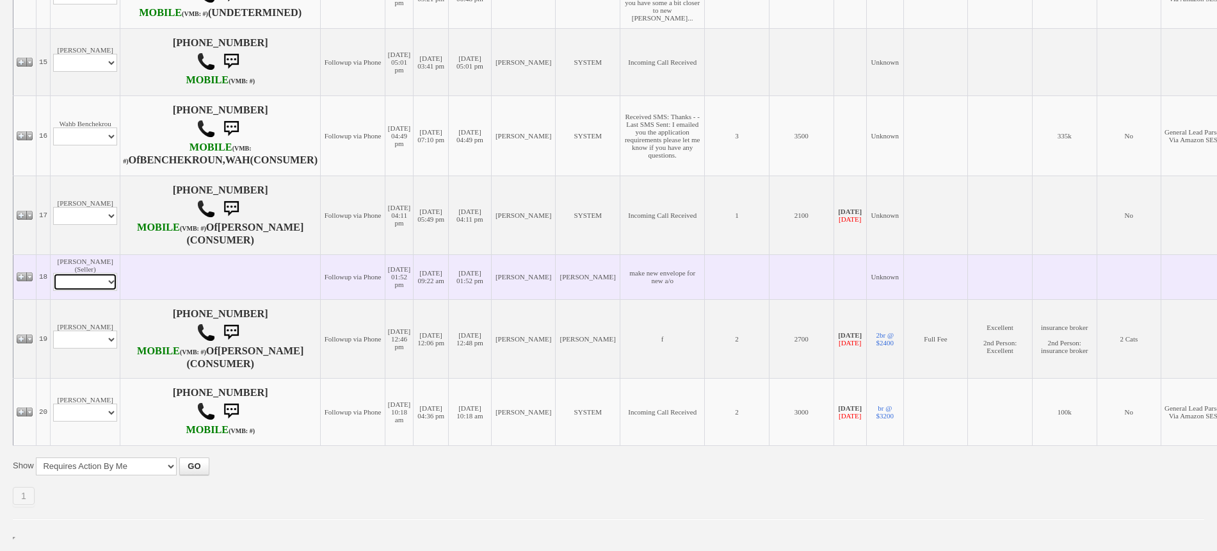
click at [100, 273] on select "Profile Edit Print Closed Deals" at bounding box center [85, 282] width 64 height 18
select select "ChangeURL,/crm/custom/edit_client_form.php?redirect=%2Fcrm%2Fclients.php&id=167…"
click at [53, 273] on select "Profile Edit Print Closed Deals" at bounding box center [85, 282] width 64 height 18
select select
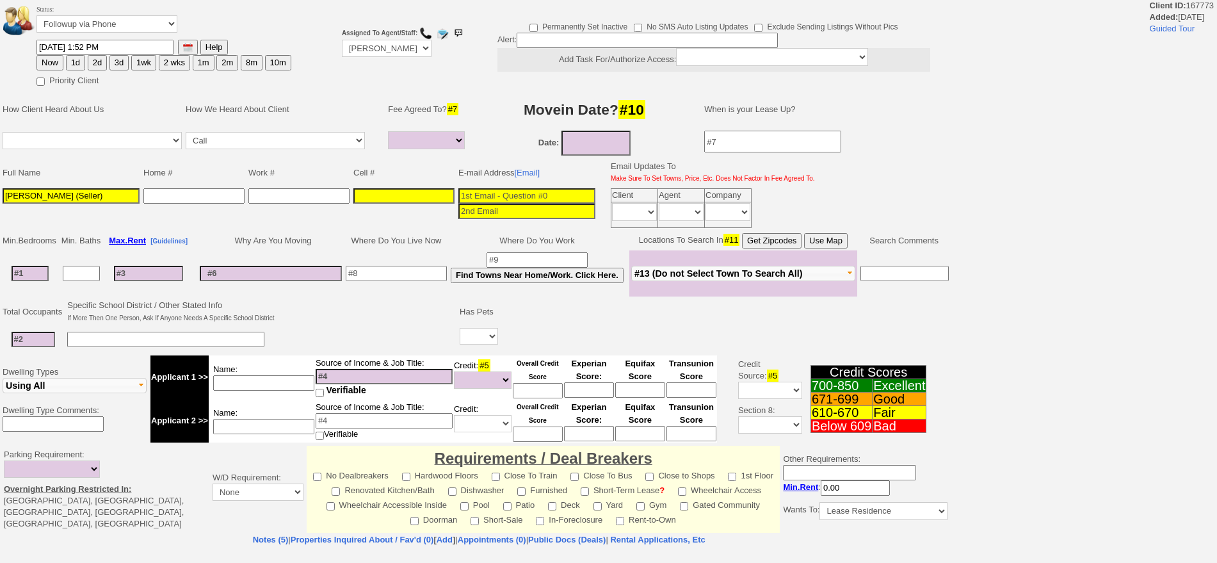
select select
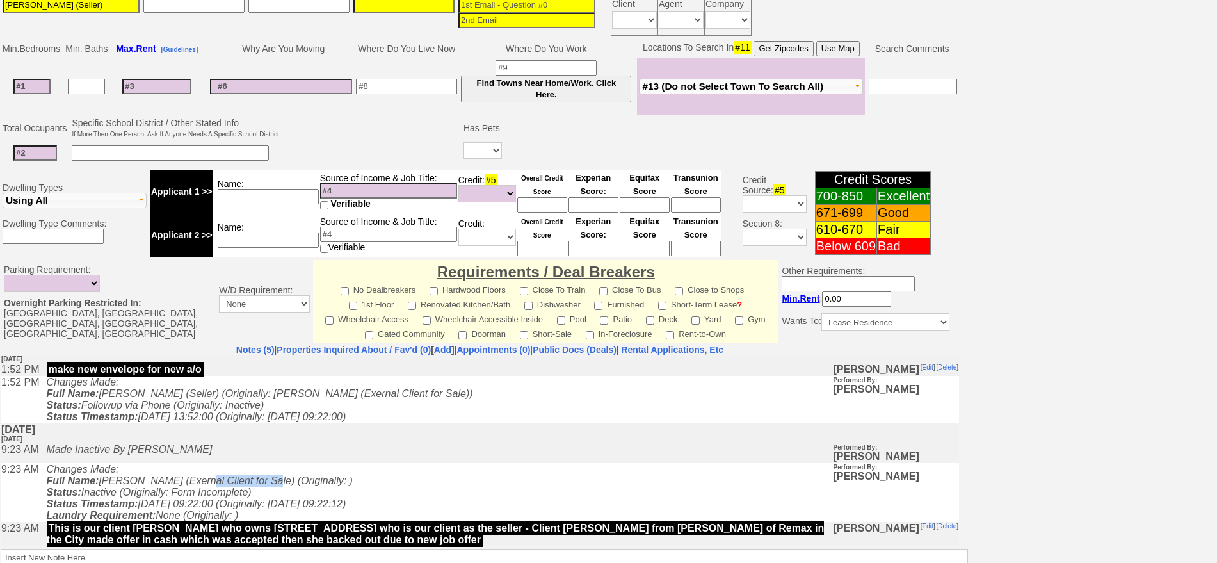
scroll to position [288, 0]
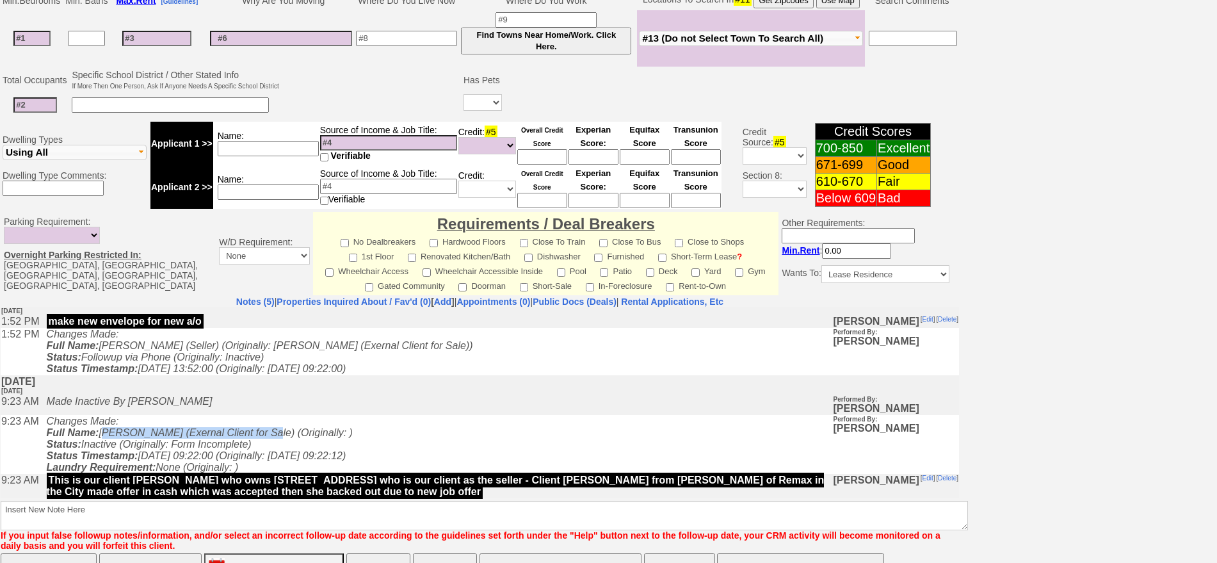
drag, startPoint x: 256, startPoint y: 429, endPoint x: 110, endPoint y: 435, distance: 146.8
click at [110, 435] on icon "Changes Made: Full Name: Miji Lee (Exernal Client for Sale) (Originally: ) Stat…" at bounding box center [200, 443] width 306 height 57
copy icon "Miji Lee (Exernal Client for Sale)"
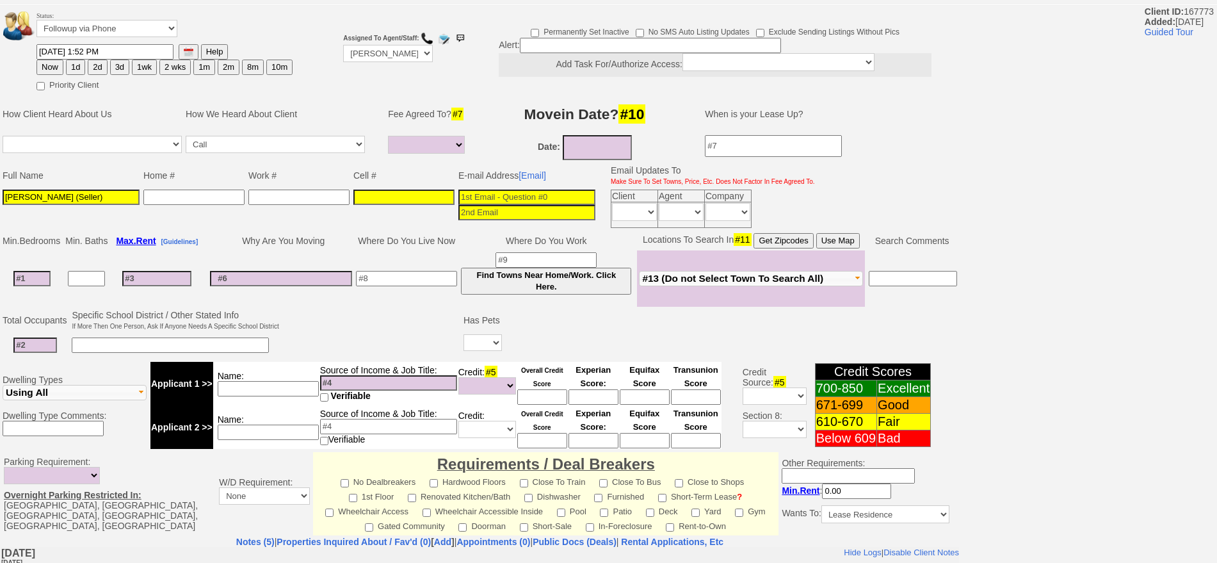
scroll to position [0, 0]
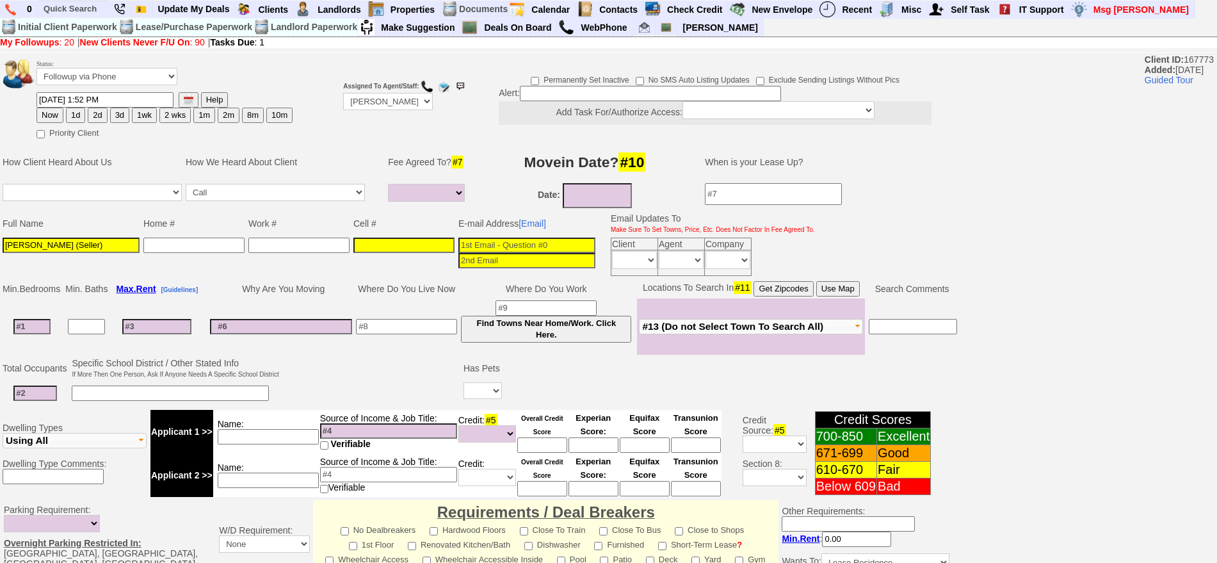
drag, startPoint x: 115, startPoint y: 250, endPoint x: 0, endPoint y: 244, distance: 114.8
click at [0, 244] on td "Full Name Home # Work # Cell # E-mail Address [Email] Email Updates To Make Sur…" at bounding box center [480, 245] width 960 height 68
paste input "Miji Lee (Exernal Client for Sale)"
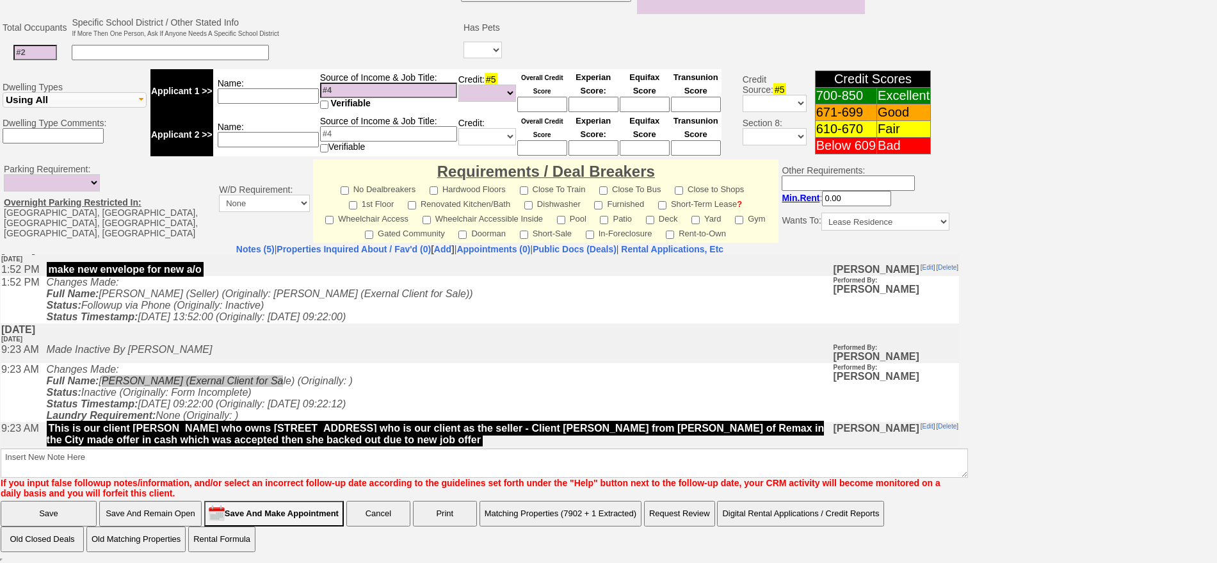
scroll to position [13, 0]
type input "Miji Lee (Exernal Client for Sale)"
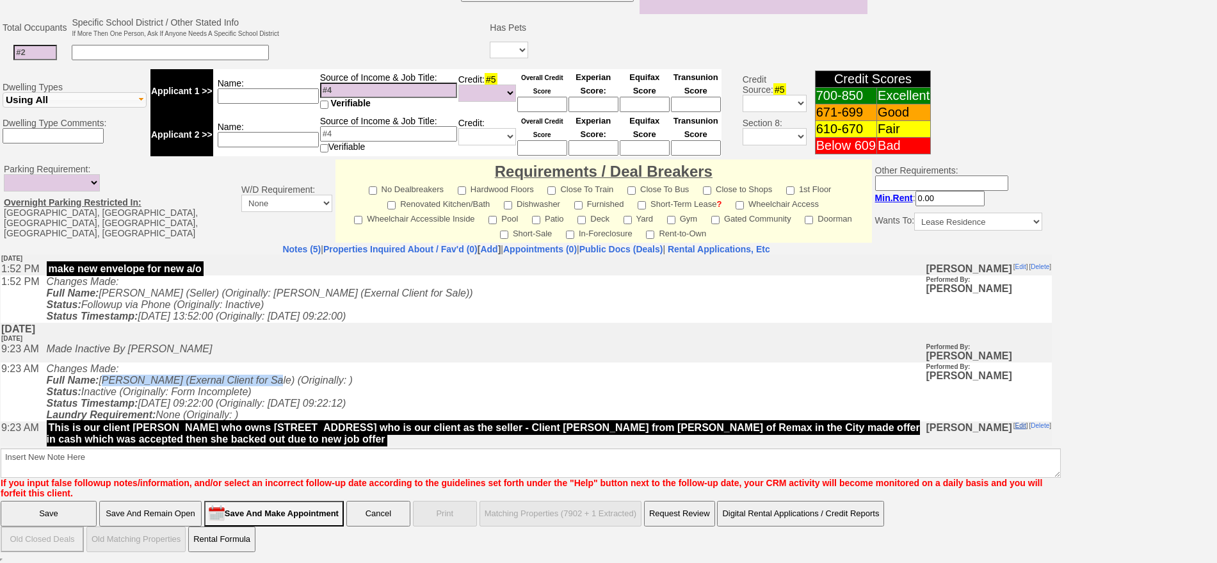
scroll to position [323, 0]
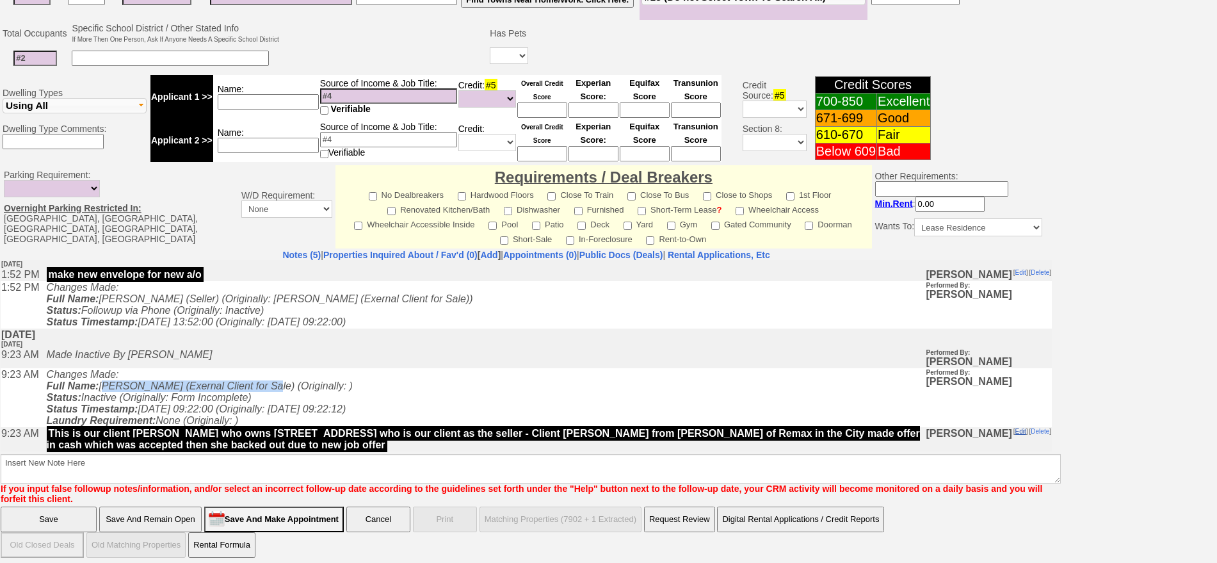
click at [918, 434] on tr "9:23 AM This is our client Daniel Carillo who owns 10 Lake St #1B who is our cl…" at bounding box center [527, 438] width 1052 height 24
click at [1016, 430] on link "Edit" at bounding box center [1021, 430] width 11 height 7
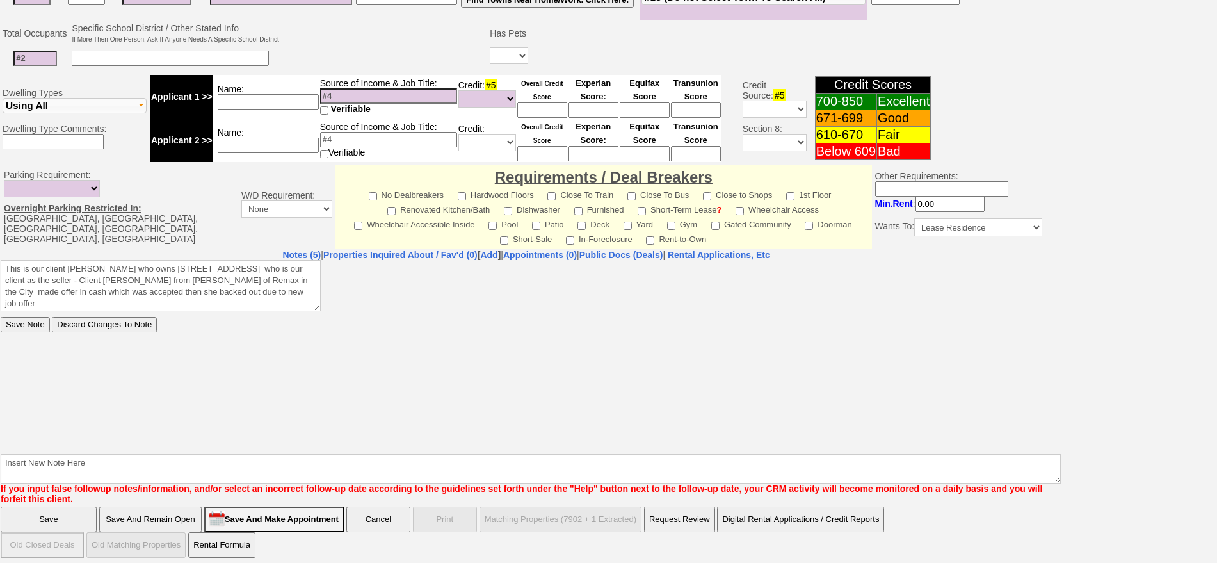
scroll to position [0, 0]
click at [30, 279] on textarea "This is our client Daniel Carillo who owns 10 Lake St #1B who is our client as …" at bounding box center [161, 284] width 320 height 51
drag, startPoint x: 118, startPoint y: 270, endPoint x: 33, endPoint y: 269, distance: 85.8
click at [33, 269] on textarea "This is our client Daniel Carillo who owns 10 Lake St #1B who is our client as …" at bounding box center [161, 284] width 320 height 51
click at [70, 279] on textarea "This is our client Daniel Carillo who owns 10 Lake St #1B who is our client as …" at bounding box center [161, 284] width 320 height 51
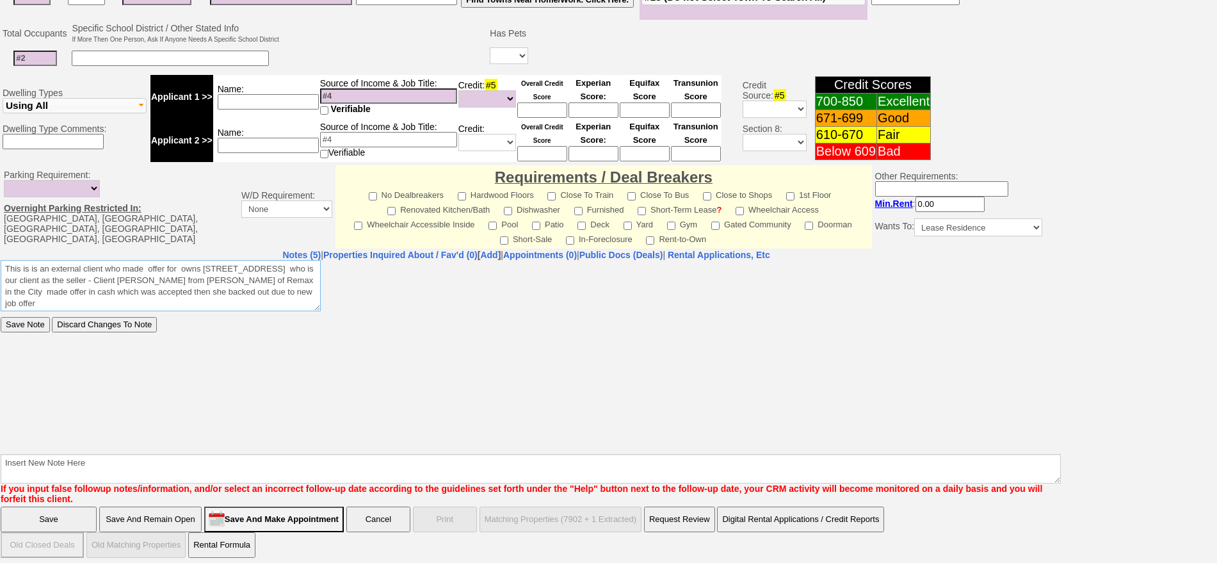
click at [147, 268] on textarea "This is our client Daniel Carillo who owns 10 Lake St #1B who is our client as …" at bounding box center [161, 284] width 320 height 51
click at [200, 268] on textarea "This is our client Daniel Carillo who owns 10 Lake St #1B who is our client as …" at bounding box center [161, 284] width 320 height 51
drag, startPoint x: 263, startPoint y: 269, endPoint x: 72, endPoint y: 279, distance: 191.7
click at [72, 279] on textarea "This is our client Daniel Carillo who owns 10 Lake St #1B who is our client as …" at bounding box center [161, 284] width 320 height 51
drag, startPoint x: 195, startPoint y: 279, endPoint x: 124, endPoint y: 279, distance: 71.7
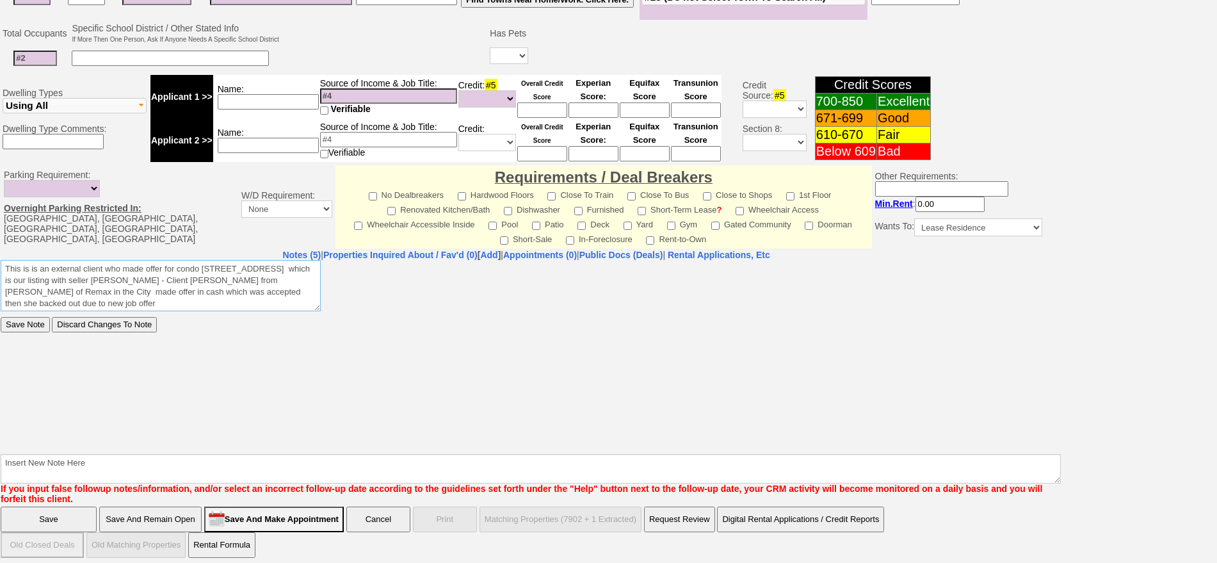
click at [124, 279] on textarea "This is our client Daniel Carillo who owns 10 Lake St #1B who is our client as …" at bounding box center [161, 284] width 320 height 51
click at [63, 290] on textarea "This is our client Daniel Carillo who owns 10 Lake St #1B who is our client as …" at bounding box center [161, 284] width 320 height 51
click at [95, 300] on textarea "This is our client Daniel Carillo who owns 10 Lake St #1B who is our client as …" at bounding box center [161, 284] width 320 height 51
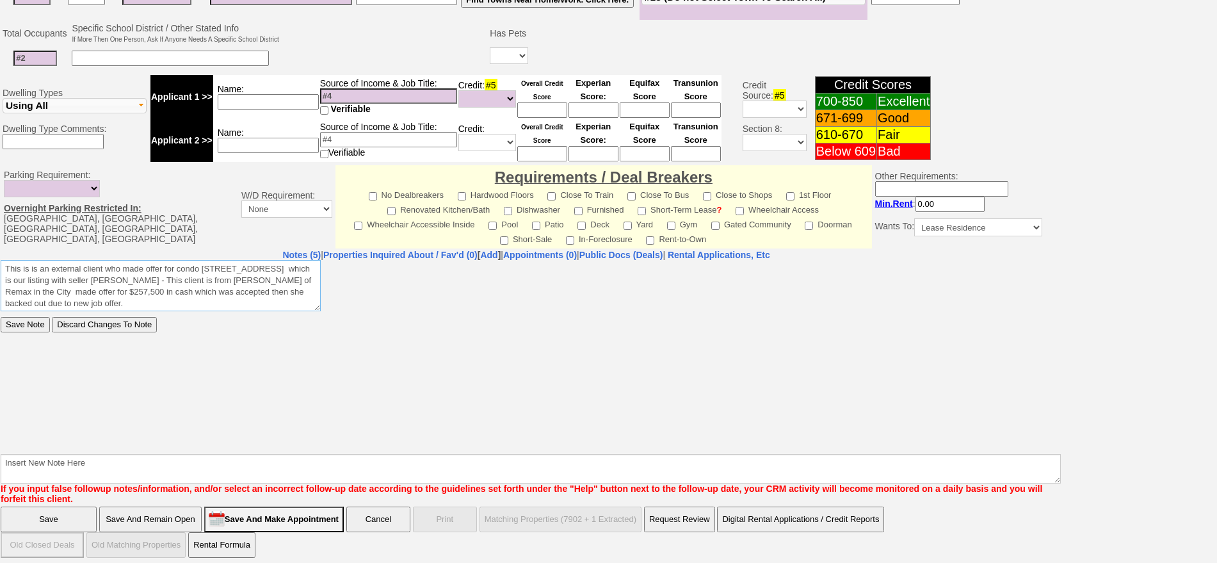
type textarea "This is is an external client who made offer for condo 10 Lake St #1B which is …"
click at [1, 316] on input "Save Note" at bounding box center [25, 323] width 49 height 15
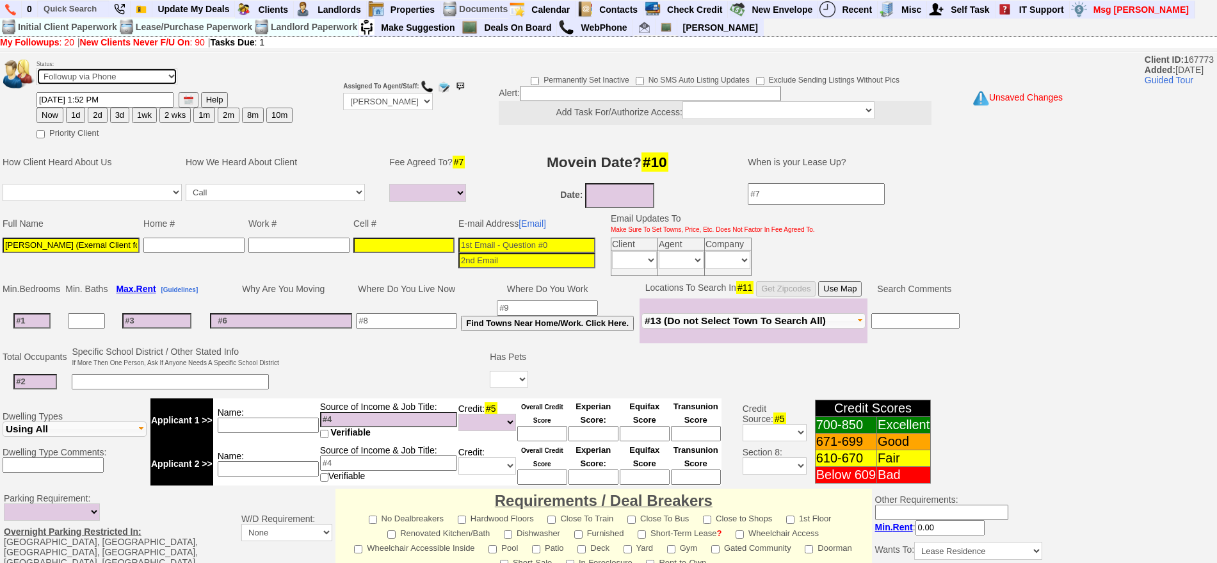
click at [120, 78] on select "Followup via Phone Followup via Email Followup When Section 8 Property Found De…" at bounding box center [107, 76] width 141 height 17
select select "Inactive"
click at [37, 72] on select "Followup via Phone Followup via Email Followup When Section 8 Property Found De…" at bounding box center [107, 76] width 141 height 17
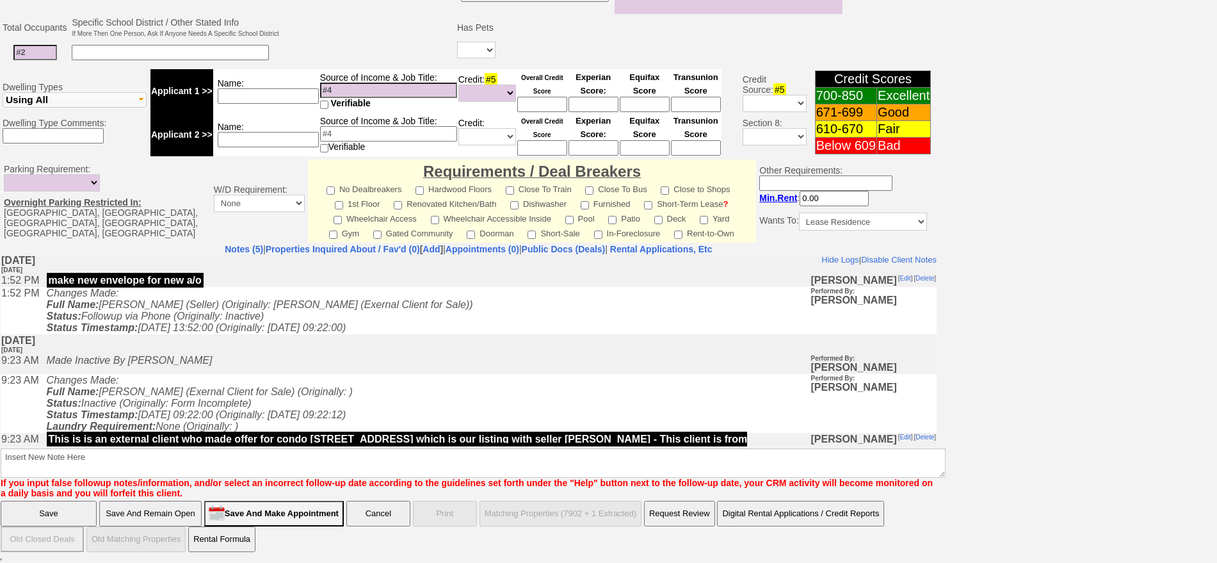
click at [68, 523] on input "Save" at bounding box center [49, 514] width 96 height 26
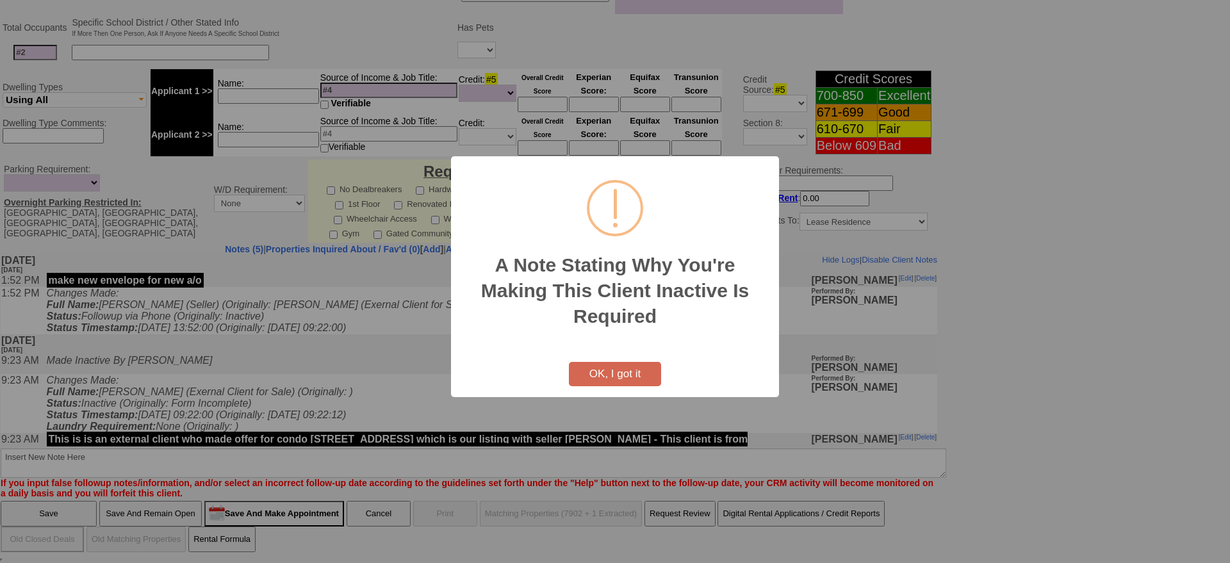
click at [572, 378] on button "OK, I got it" at bounding box center [615, 374] width 92 height 24
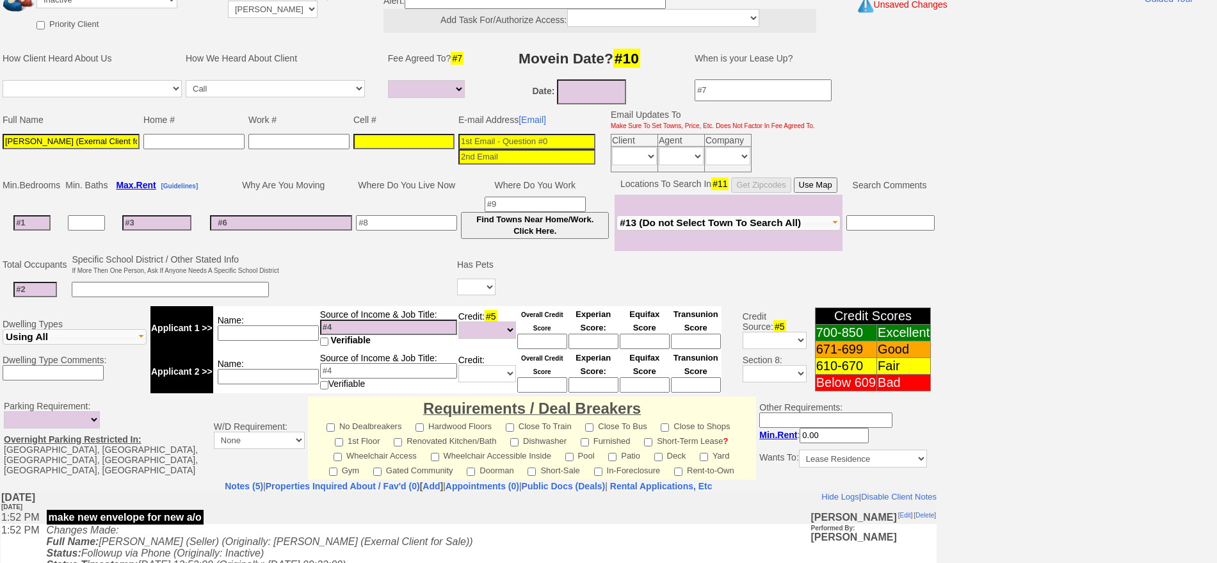
scroll to position [318, 0]
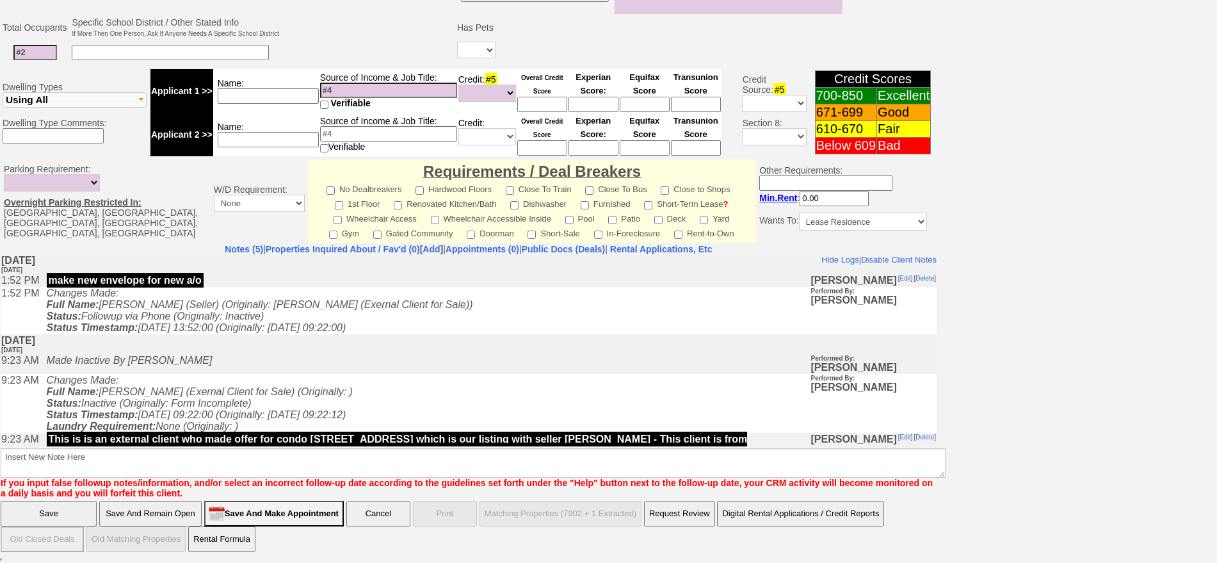
click at [48, 513] on input "Save" at bounding box center [49, 514] width 96 height 26
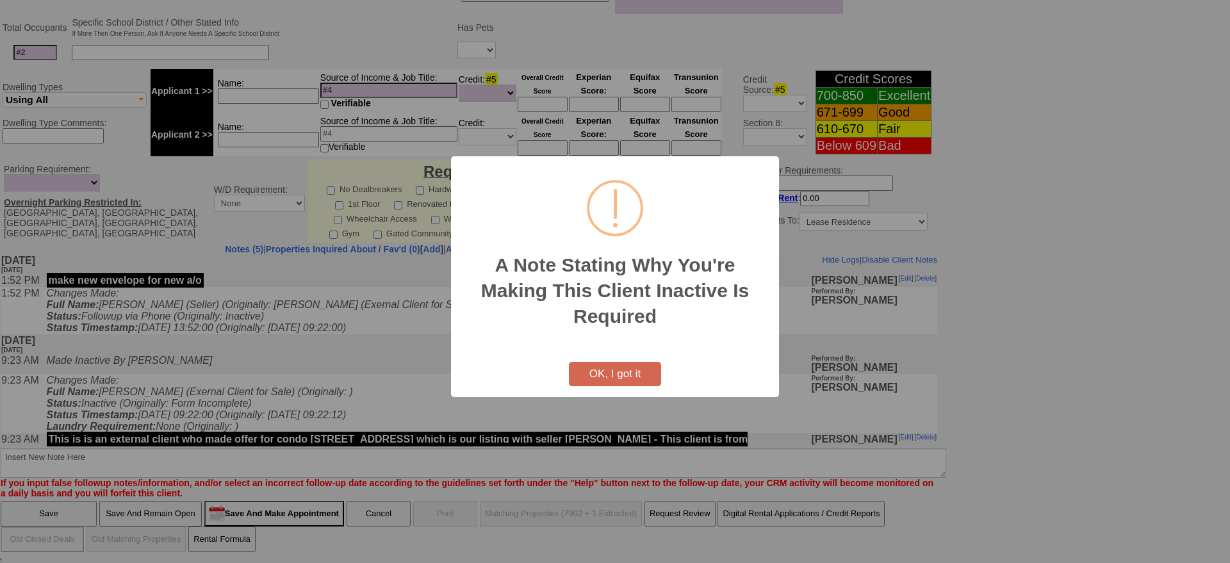
click at [651, 368] on button "OK, I got it" at bounding box center [615, 374] width 92 height 24
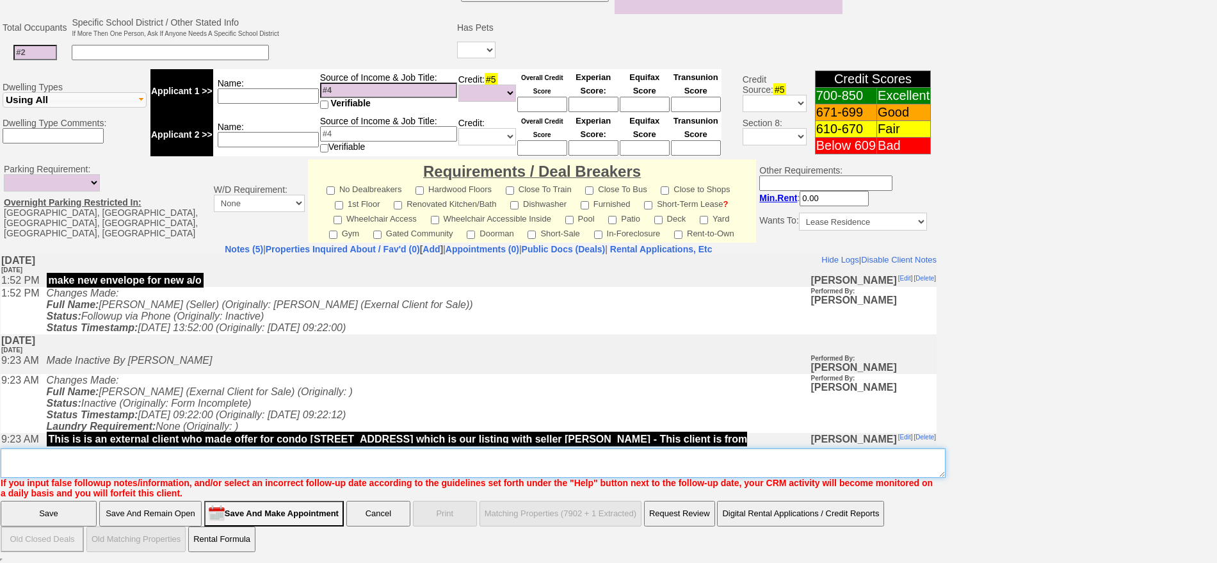
click at [564, 462] on textarea "Insert New Note Here" at bounding box center [473, 462] width 945 height 29
type textarea "dead deal"
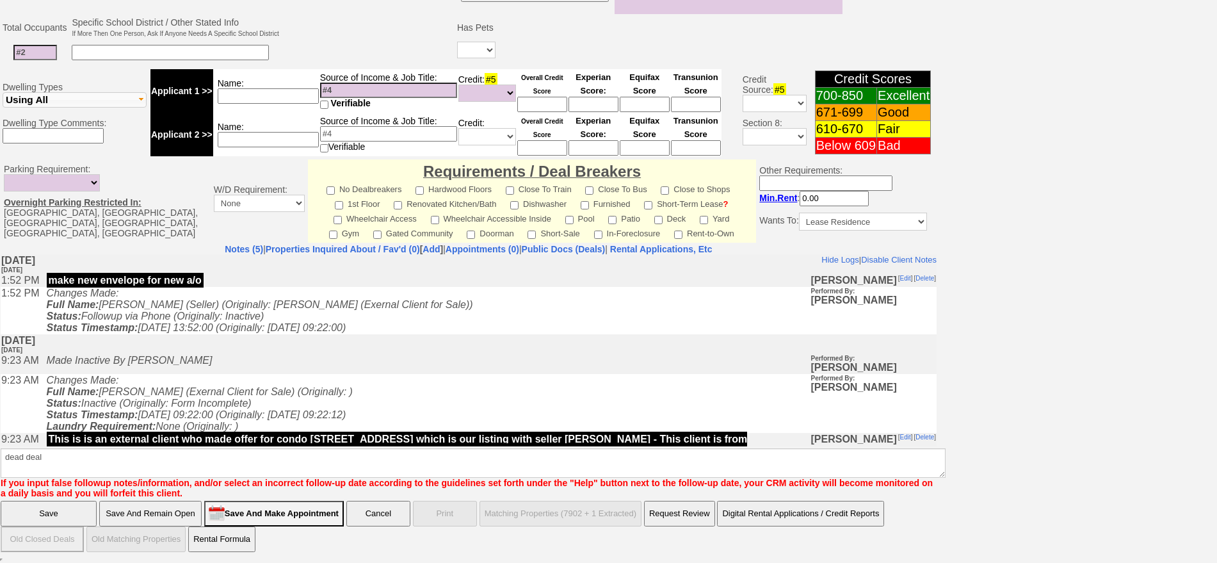
click input "Save" at bounding box center [49, 514] width 96 height 26
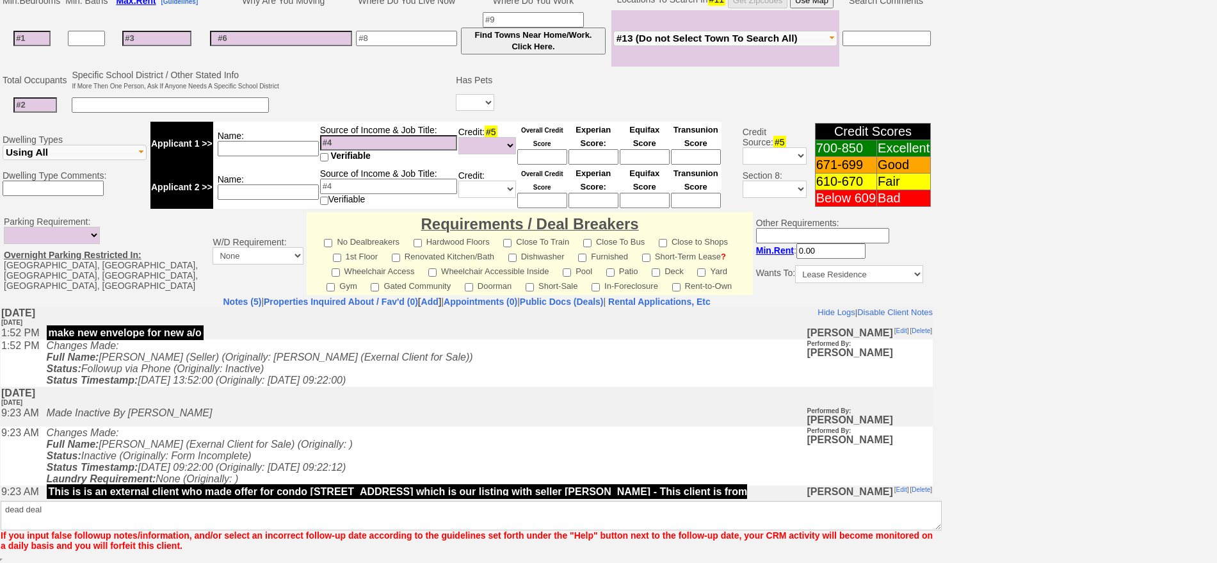
scroll to position [266, 0]
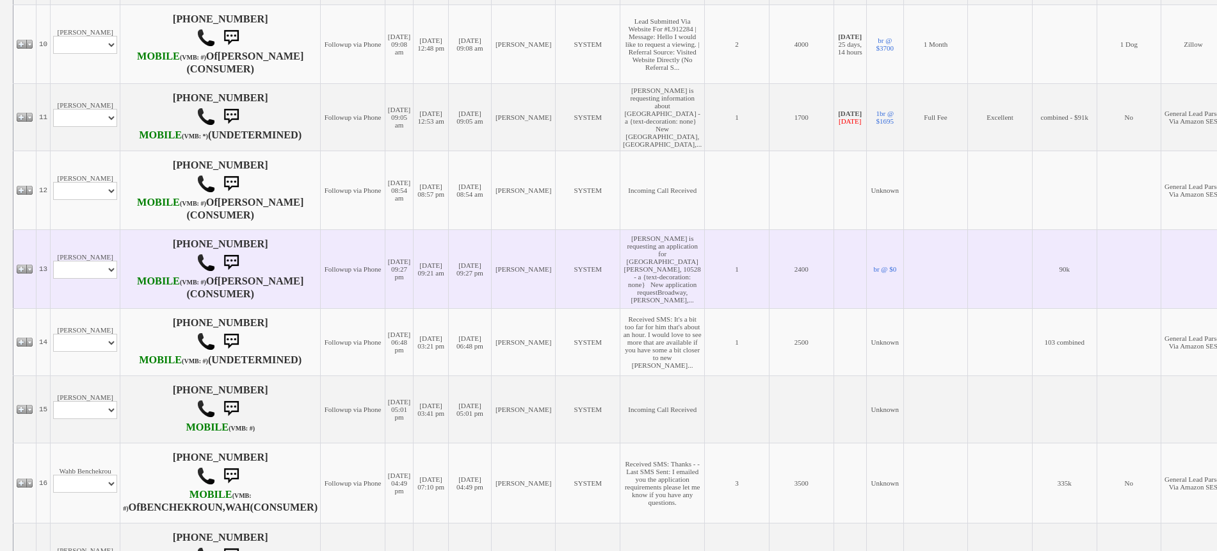
scroll to position [891, 0]
